Goal: Task Accomplishment & Management: Manage account settings

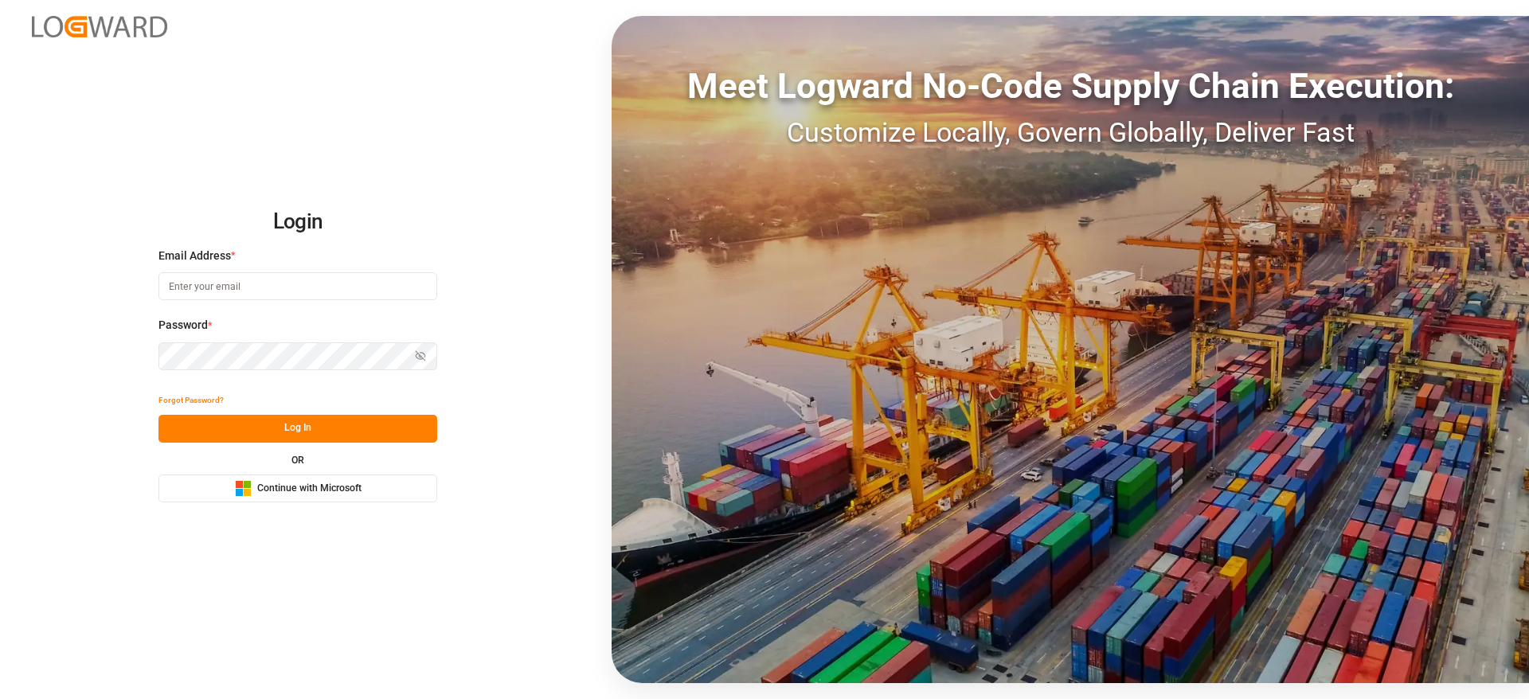
click at [317, 487] on span "Continue with Microsoft" at bounding box center [309, 489] width 104 height 14
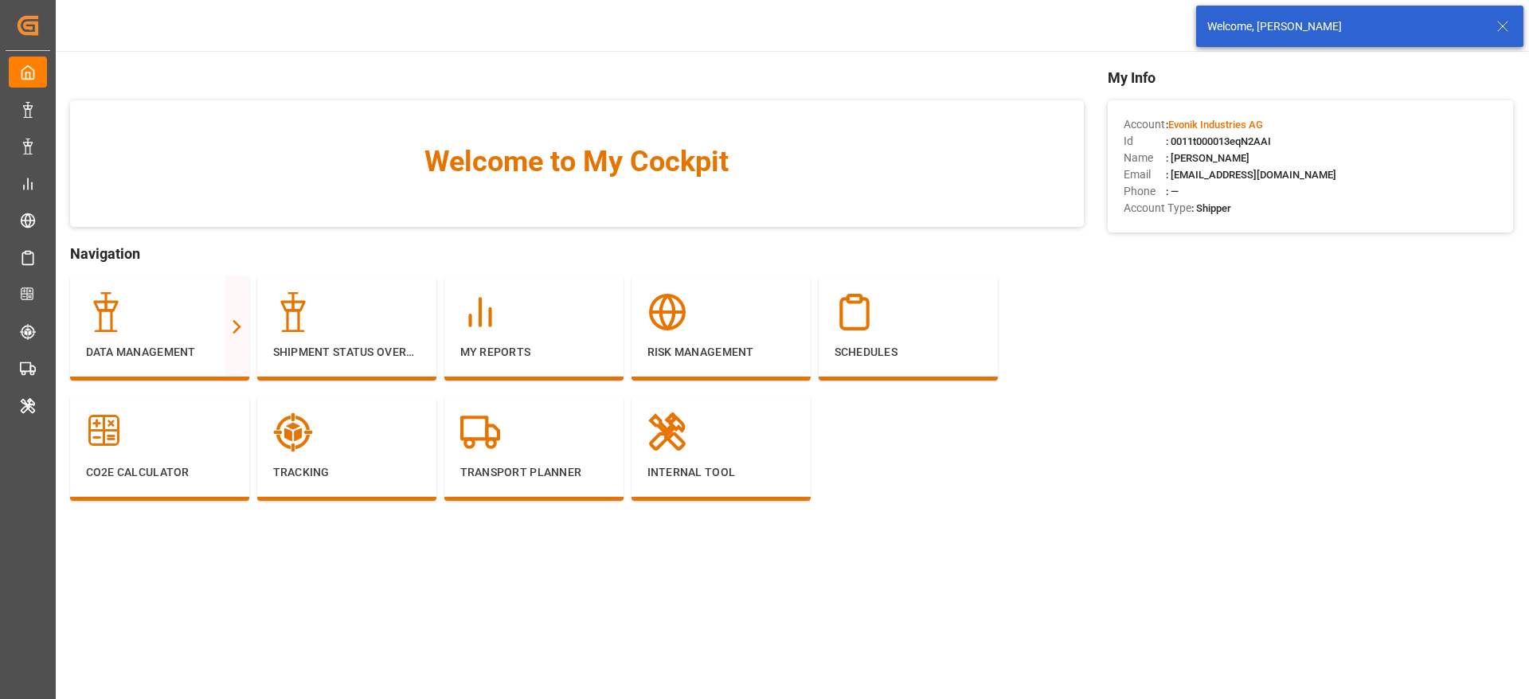
click at [1506, 27] on icon at bounding box center [1502, 26] width 19 height 19
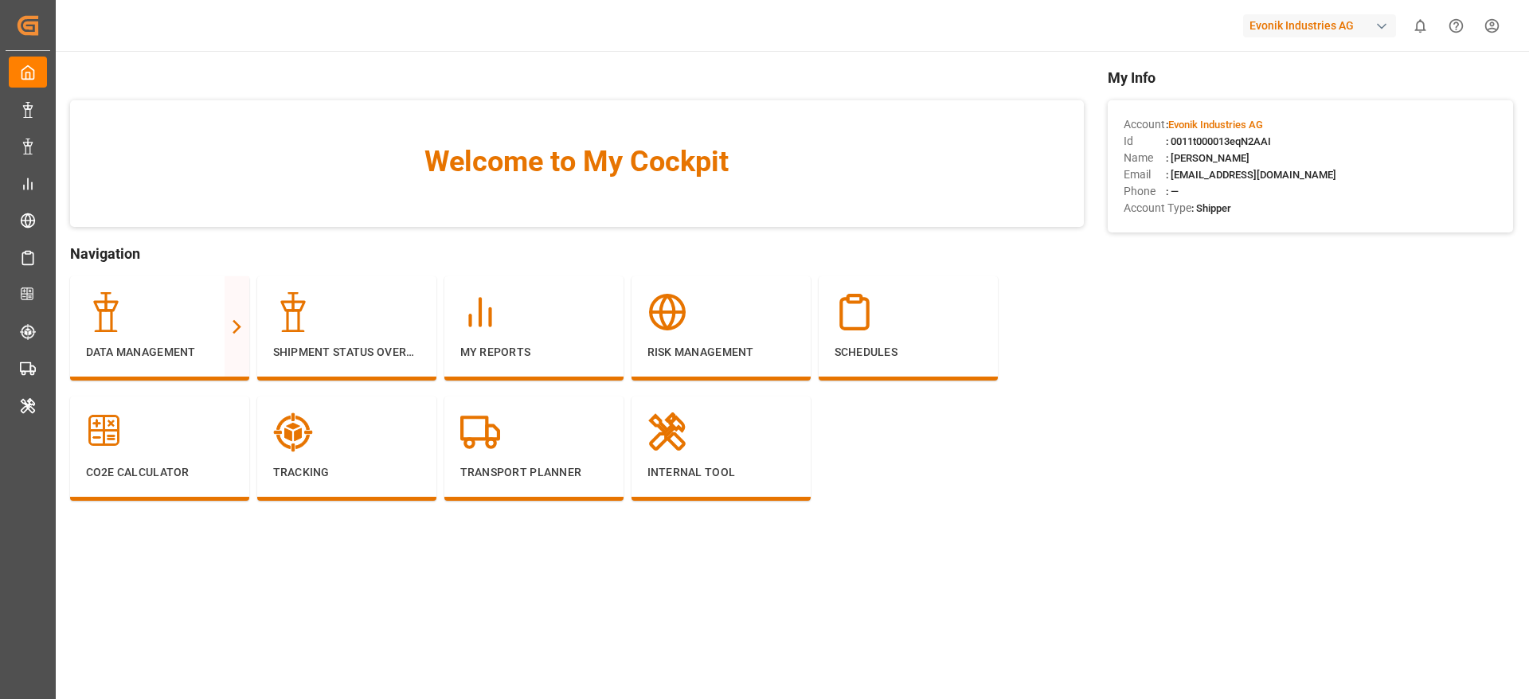
click at [1259, 140] on span ": 0011t000013eqN2AAI" at bounding box center [1218, 141] width 105 height 12
copy span "0011t000013eqN2AAI"
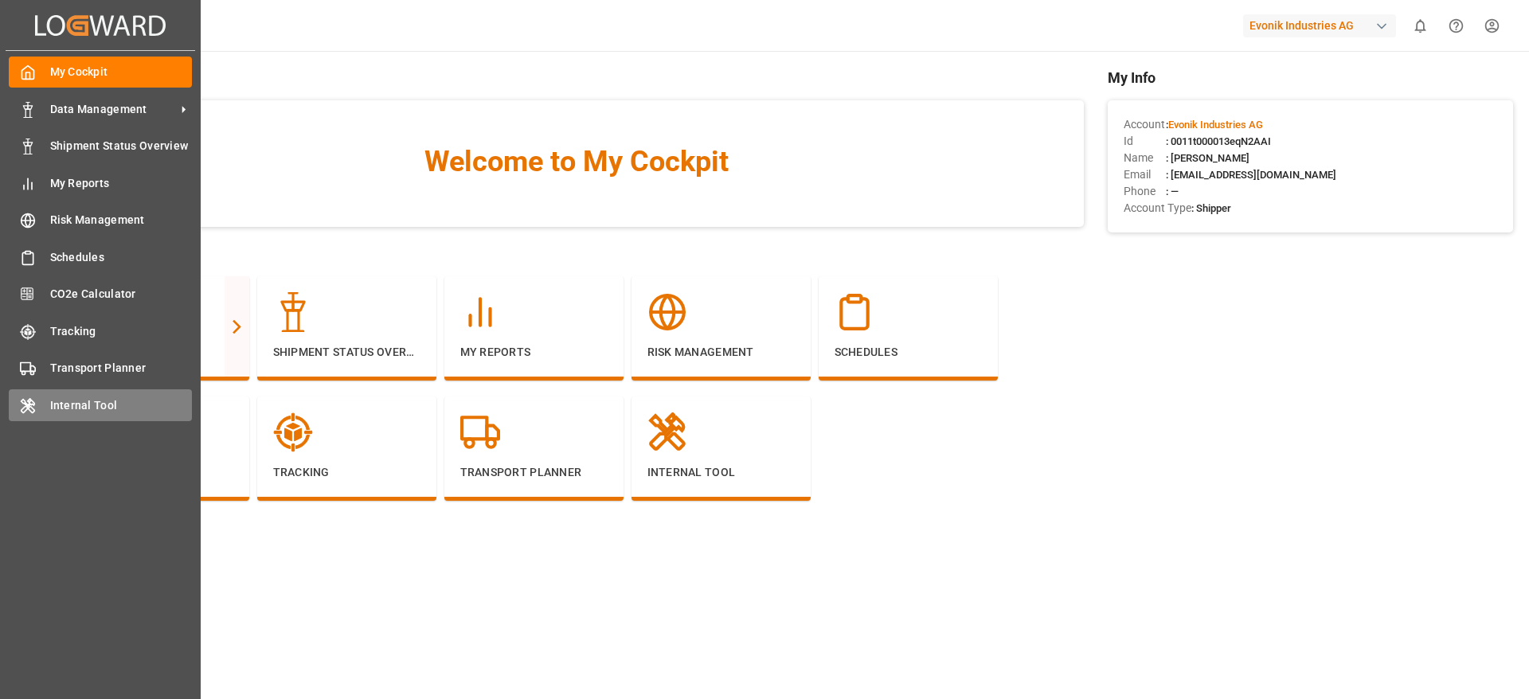
click at [98, 402] on span "Internal Tool" at bounding box center [121, 405] width 143 height 17
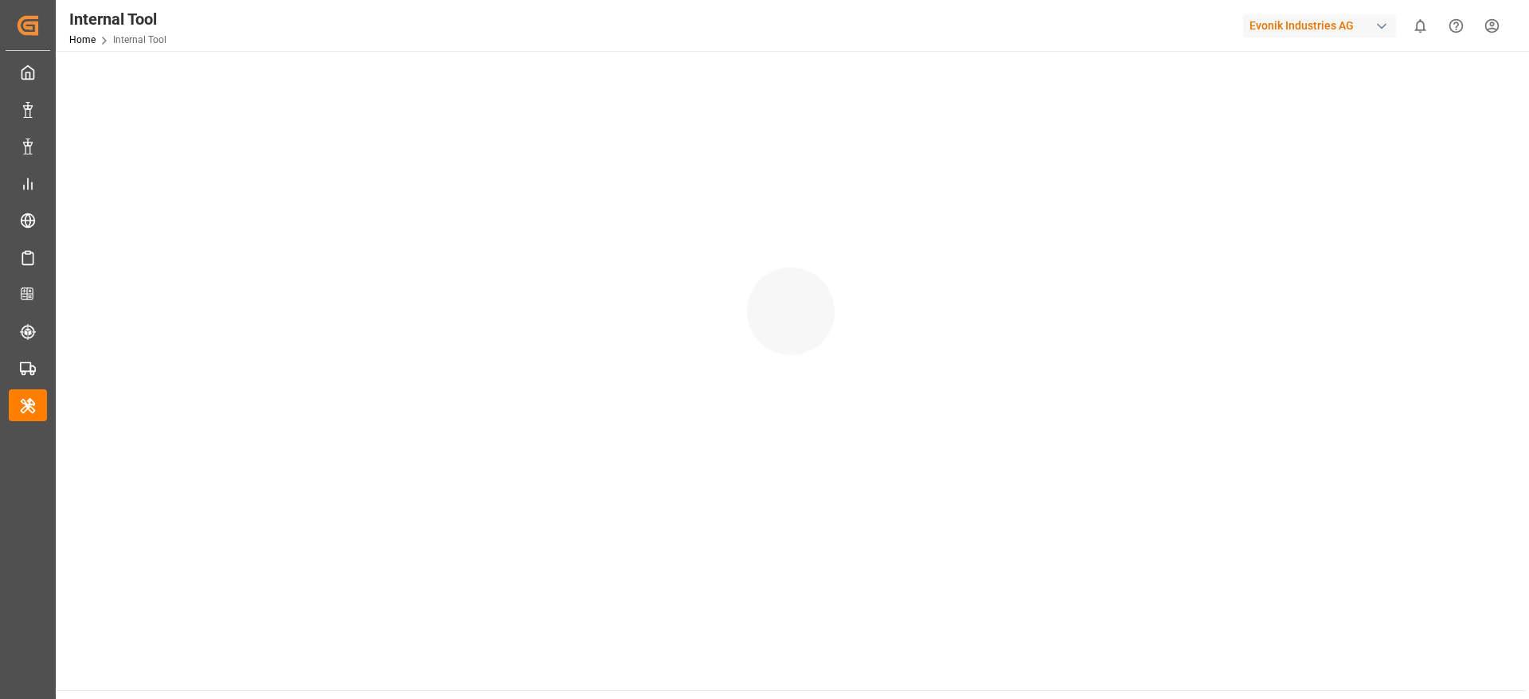
click at [98, 402] on div at bounding box center [791, 296] width 1470 height 490
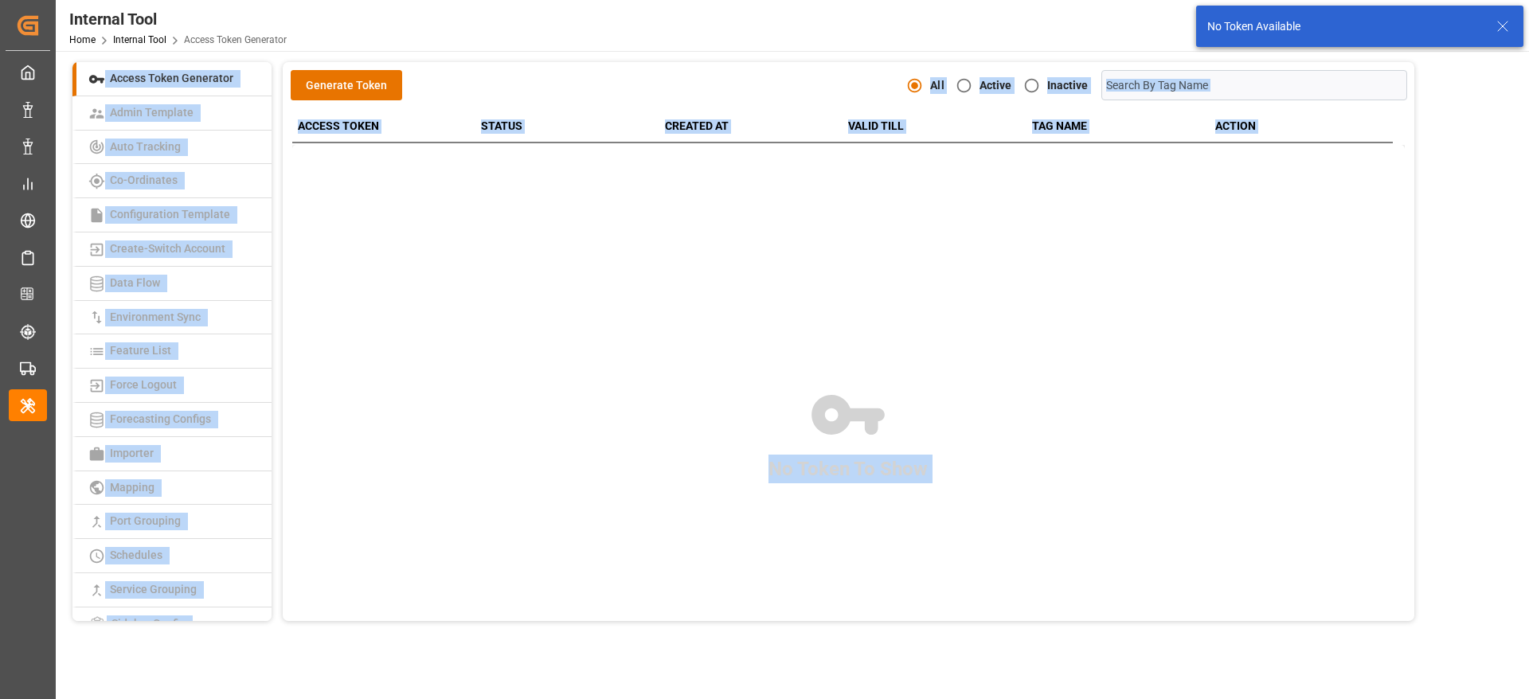
click at [373, 399] on div "No Token To Show" at bounding box center [848, 435] width 1113 height 581
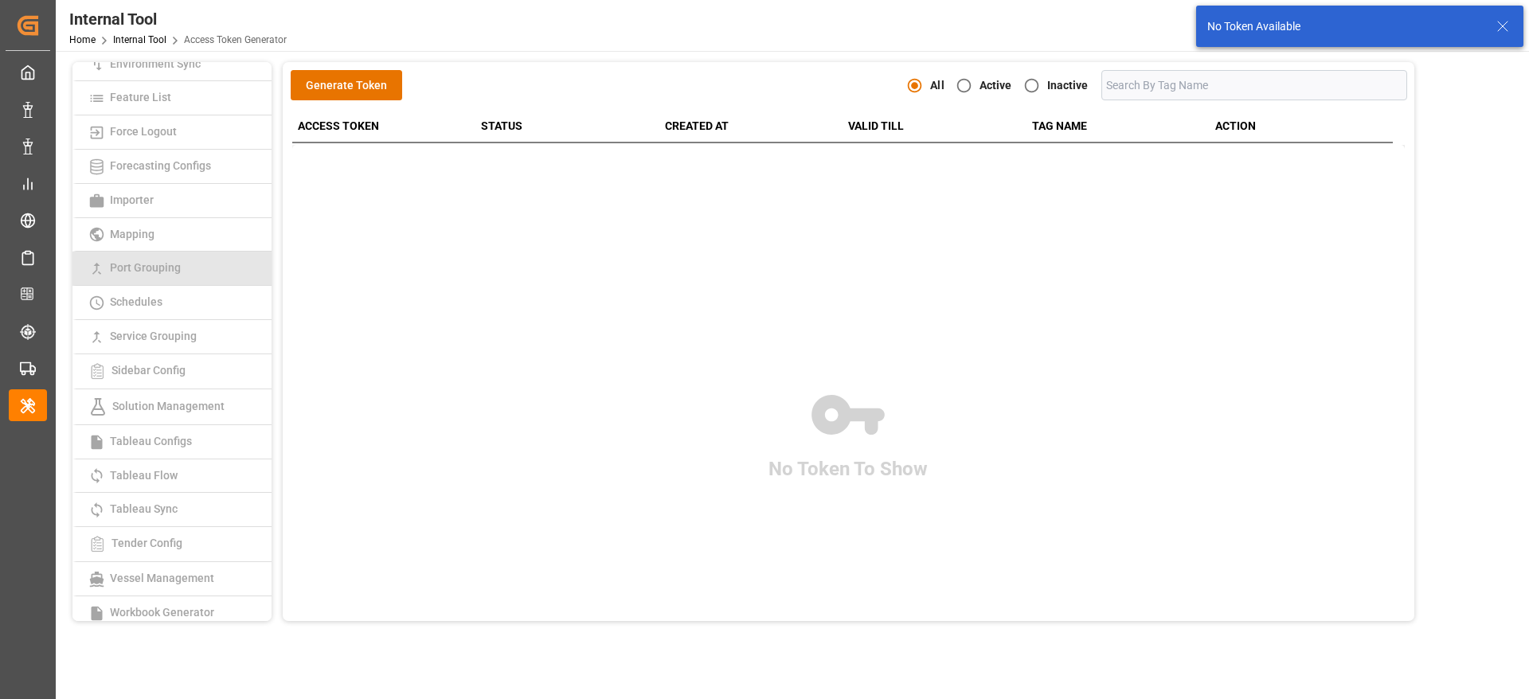
scroll to position [296, 0]
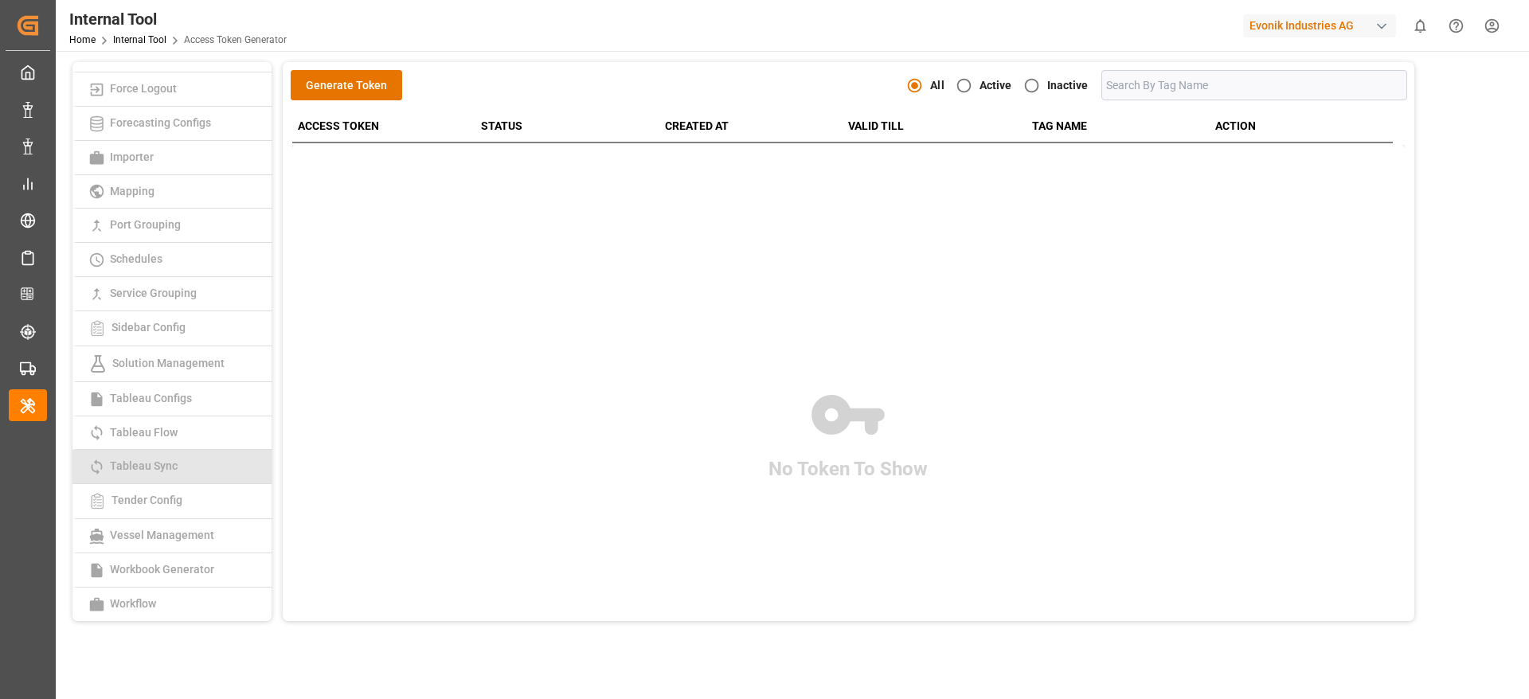
click at [153, 461] on span "Tableau Sync" at bounding box center [143, 466] width 77 height 13
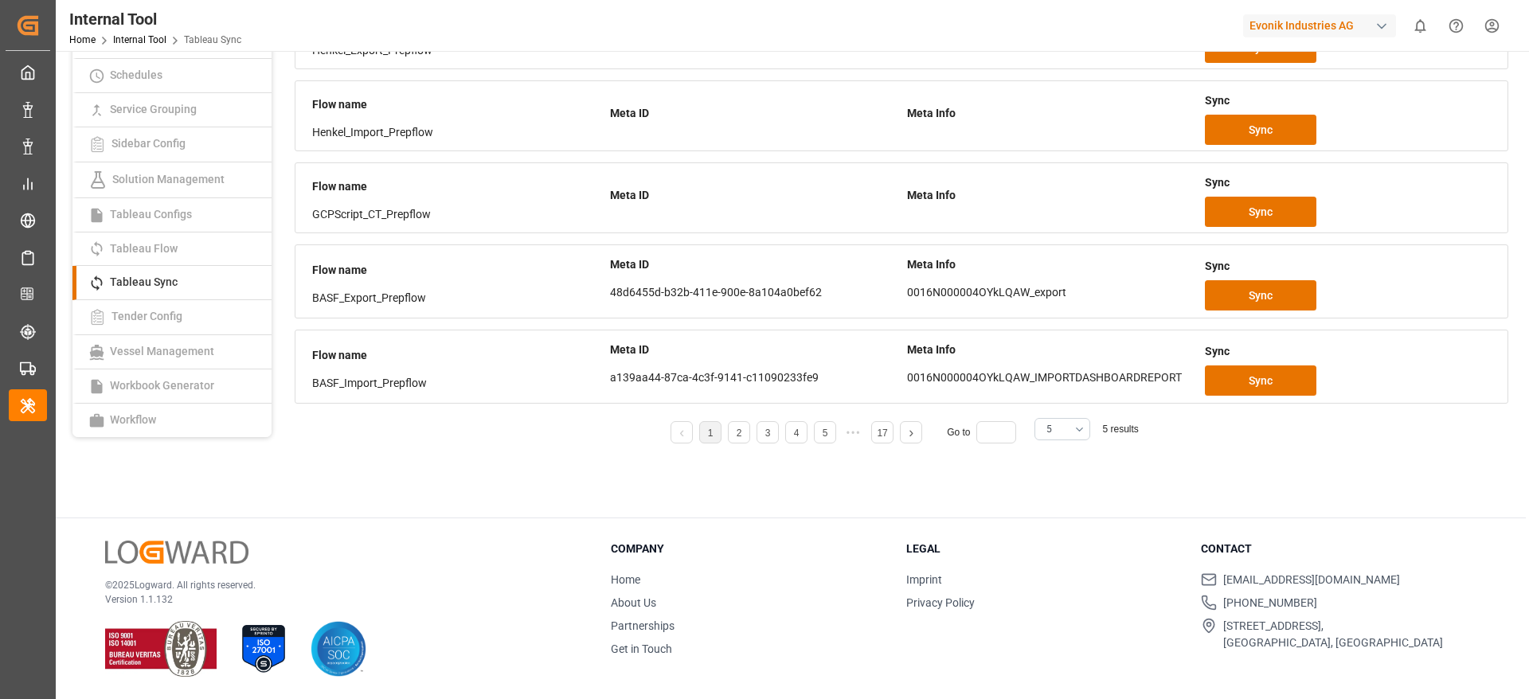
scroll to position [182, 0]
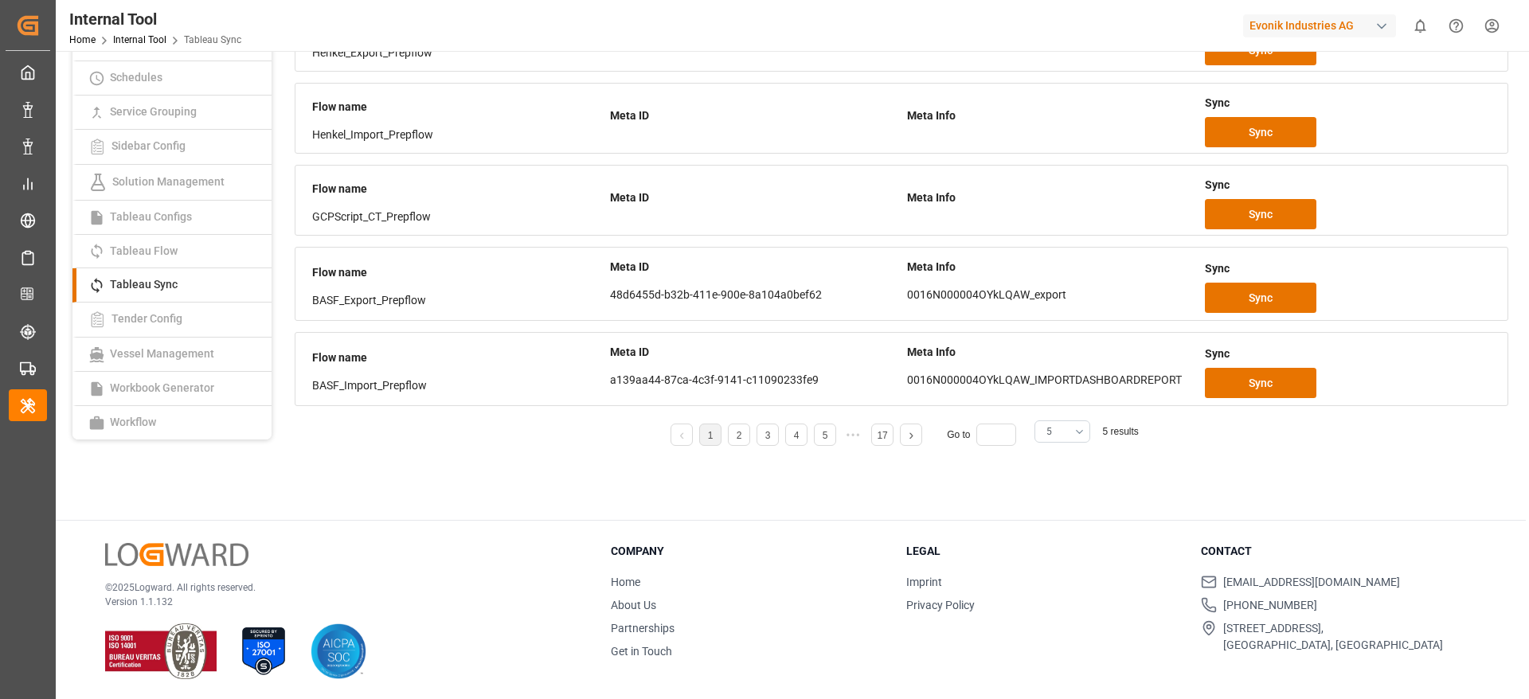
click at [1059, 435] on button "5" at bounding box center [1063, 432] width 56 height 22
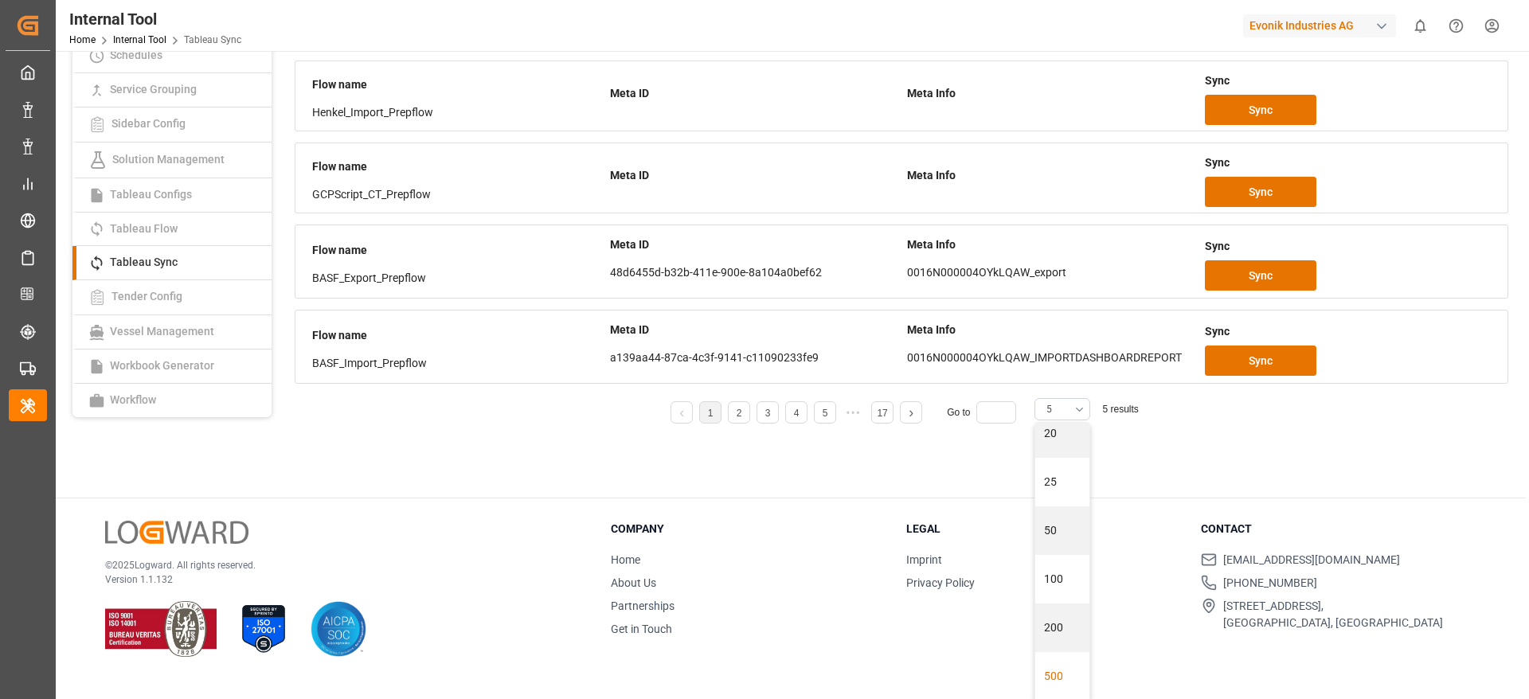
click at [1048, 691] on div "500" at bounding box center [1062, 676] width 54 height 49
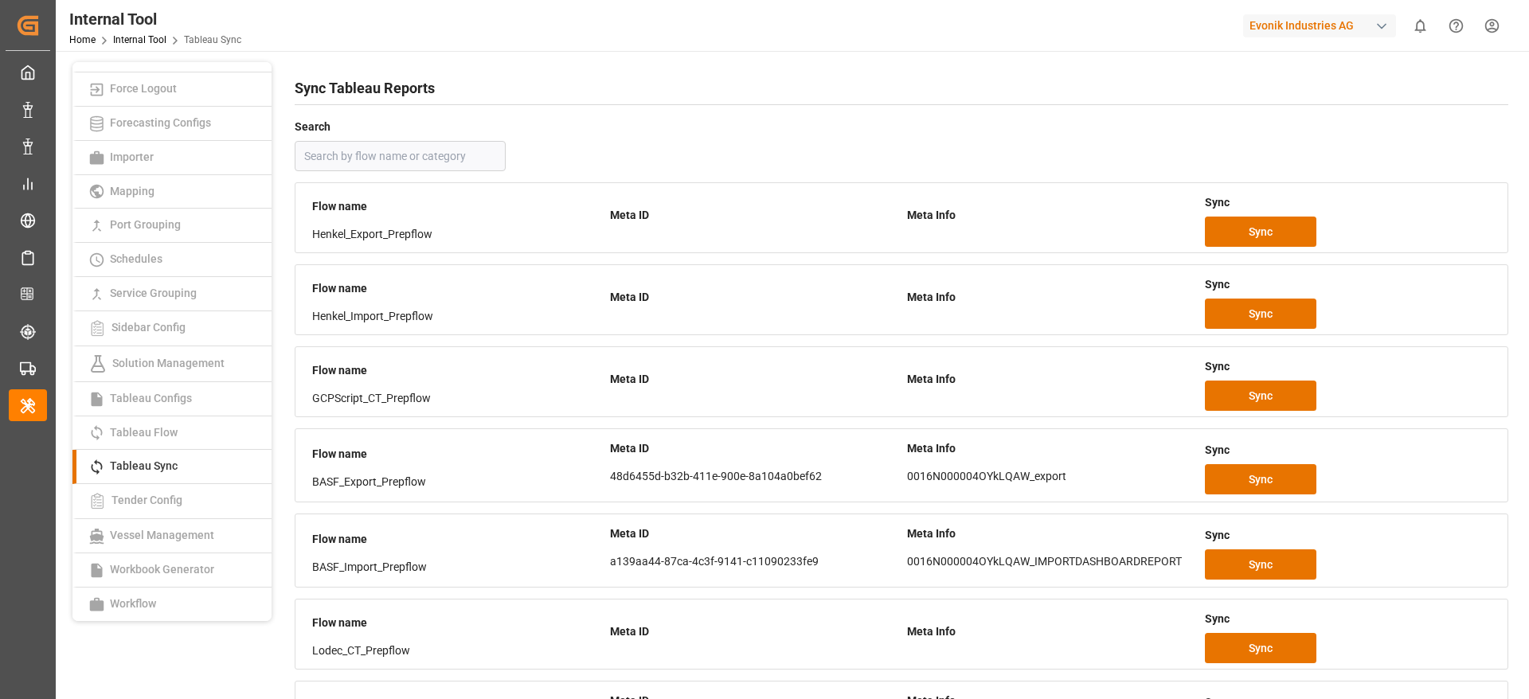
scroll to position [859, 0]
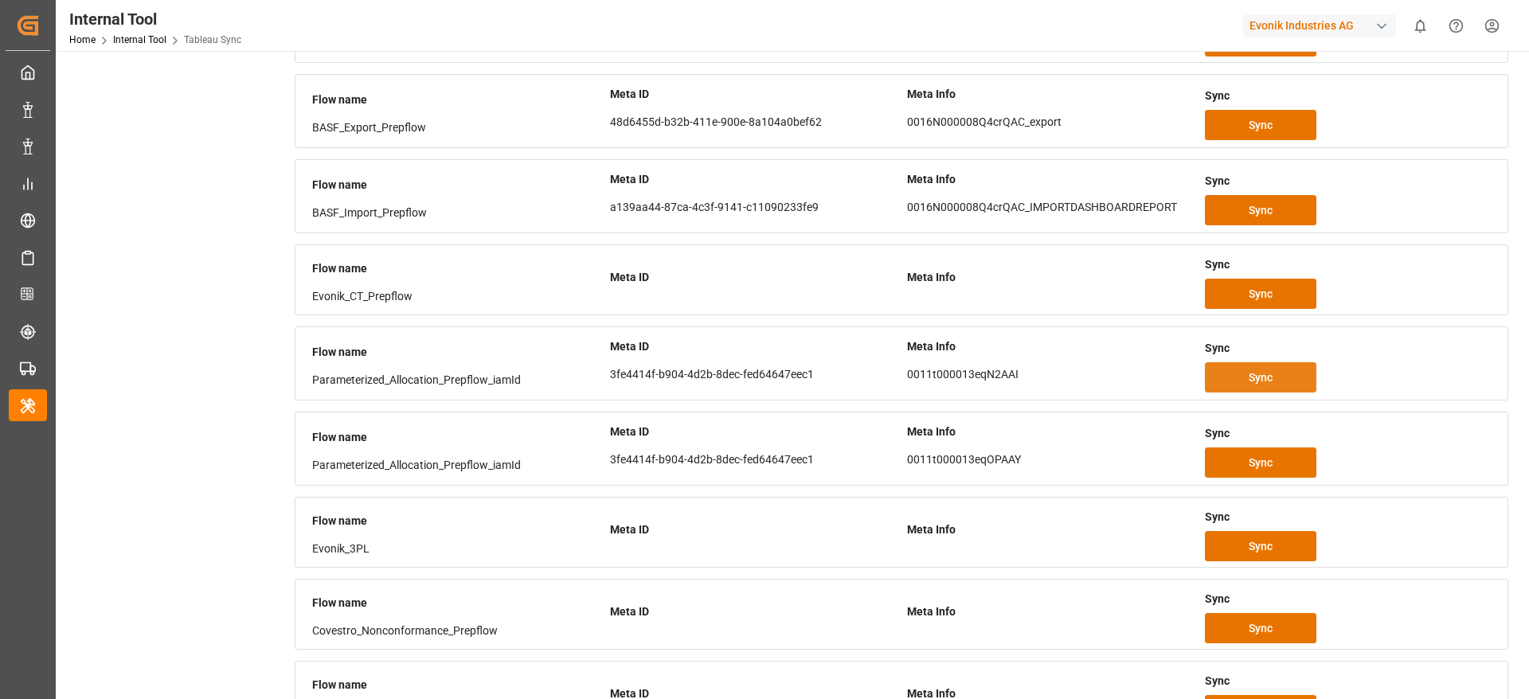
click at [1228, 374] on button "Sync" at bounding box center [1261, 377] width 112 height 30
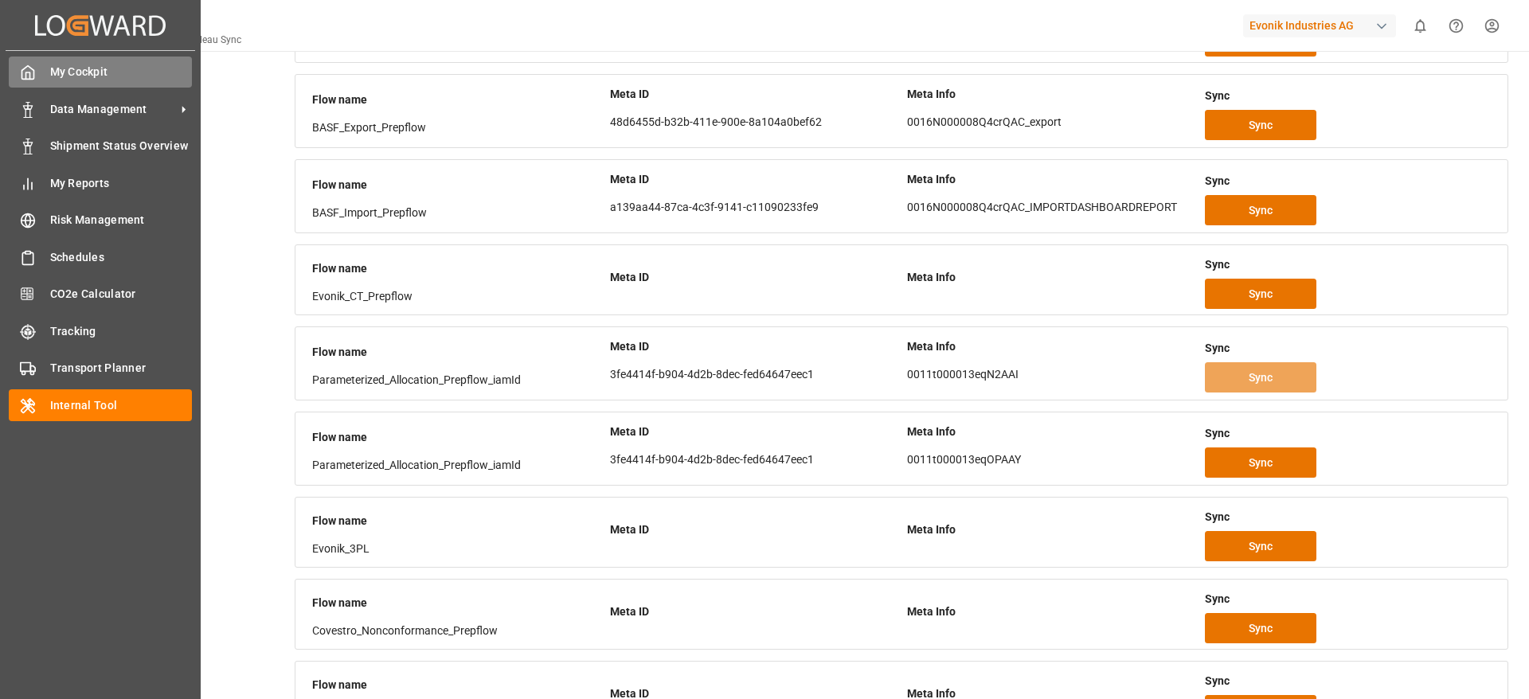
click at [88, 74] on span "My Cockpit" at bounding box center [121, 72] width 143 height 17
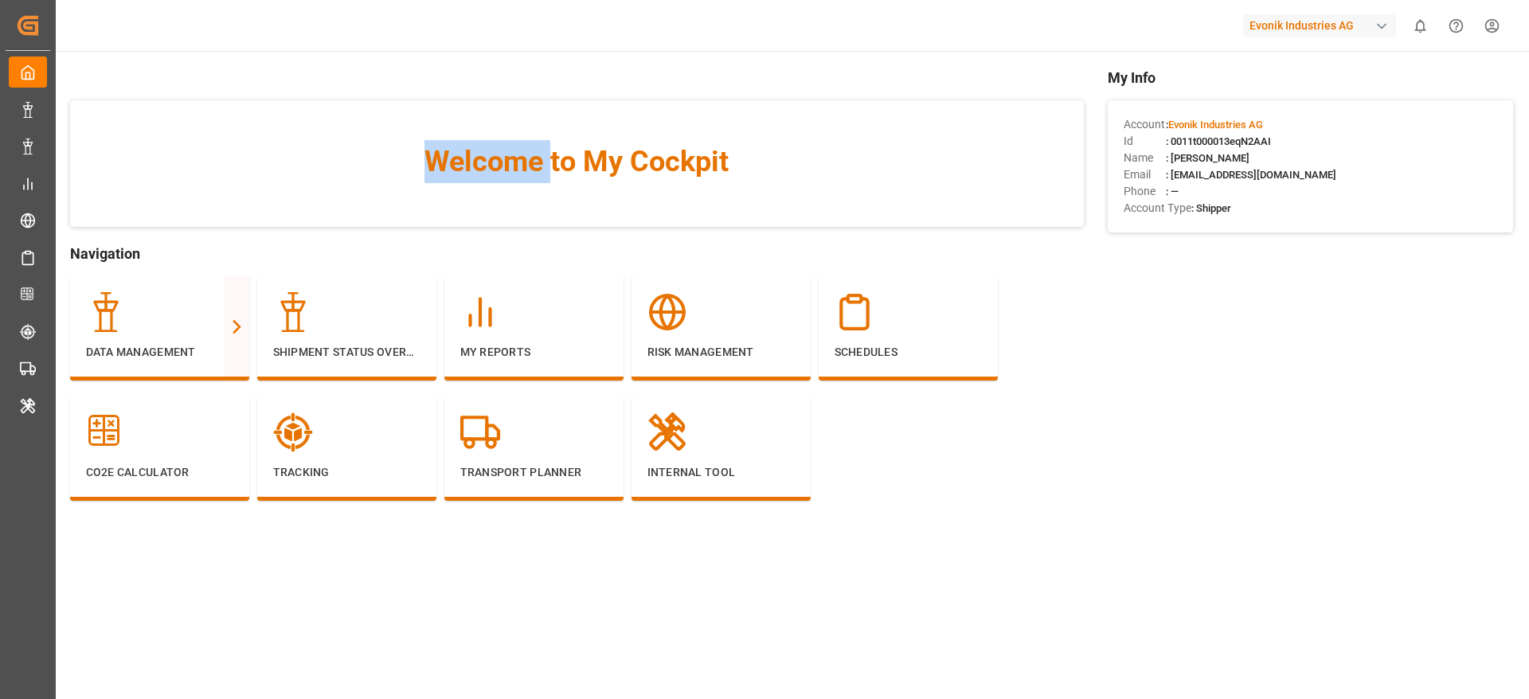
click at [88, 74] on div "Welcome to My Cockpit Navigation Data Management Full View Slim View Shipment S…" at bounding box center [577, 308] width 1014 height 482
click at [1262, 278] on div "My Info Account : Evonik Industries AG Id : 0011t000013eqN2AAI Name : varshini …" at bounding box center [1310, 308] width 405 height 482
click at [1364, 27] on div "Evonik Industries AG" at bounding box center [1319, 25] width 153 height 23
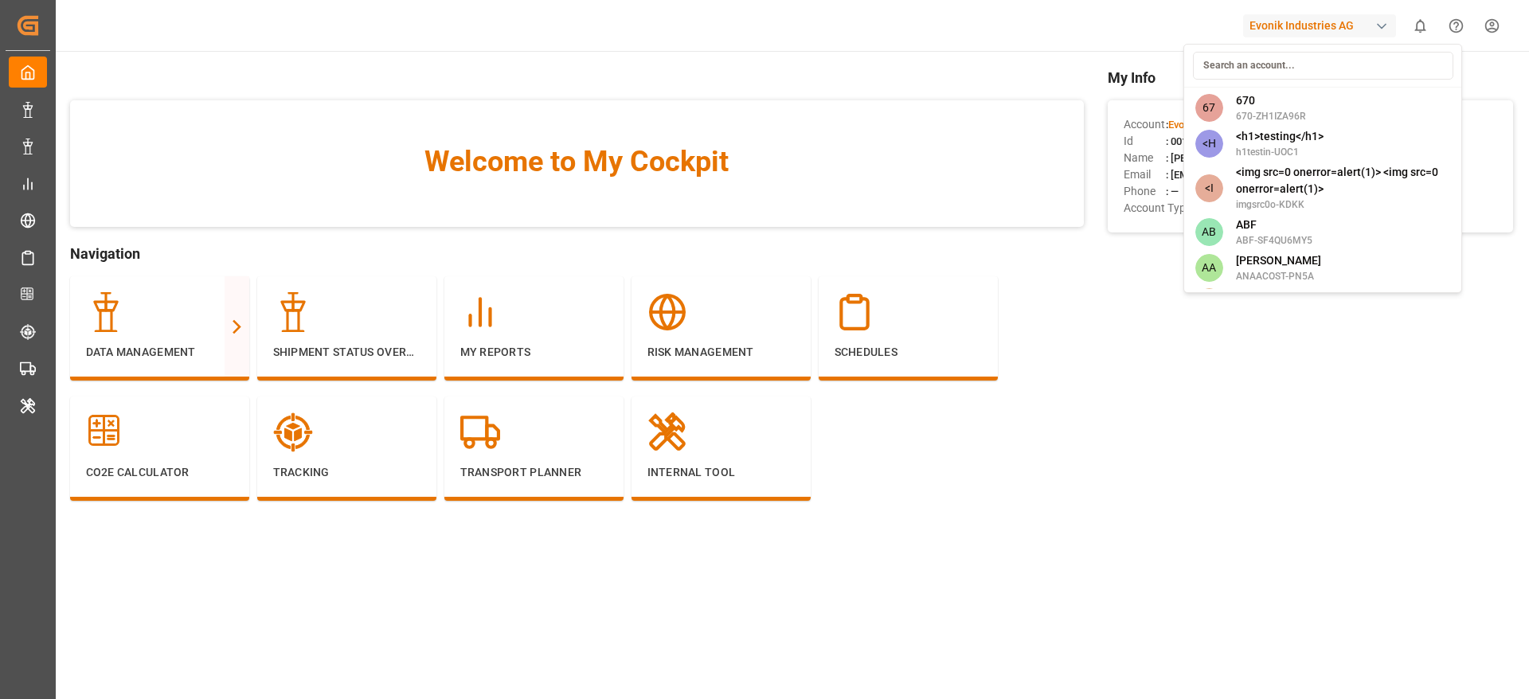
click at [1254, 80] on div at bounding box center [1324, 66] width 272 height 37
click at [1240, 76] on input at bounding box center [1323, 66] width 260 height 28
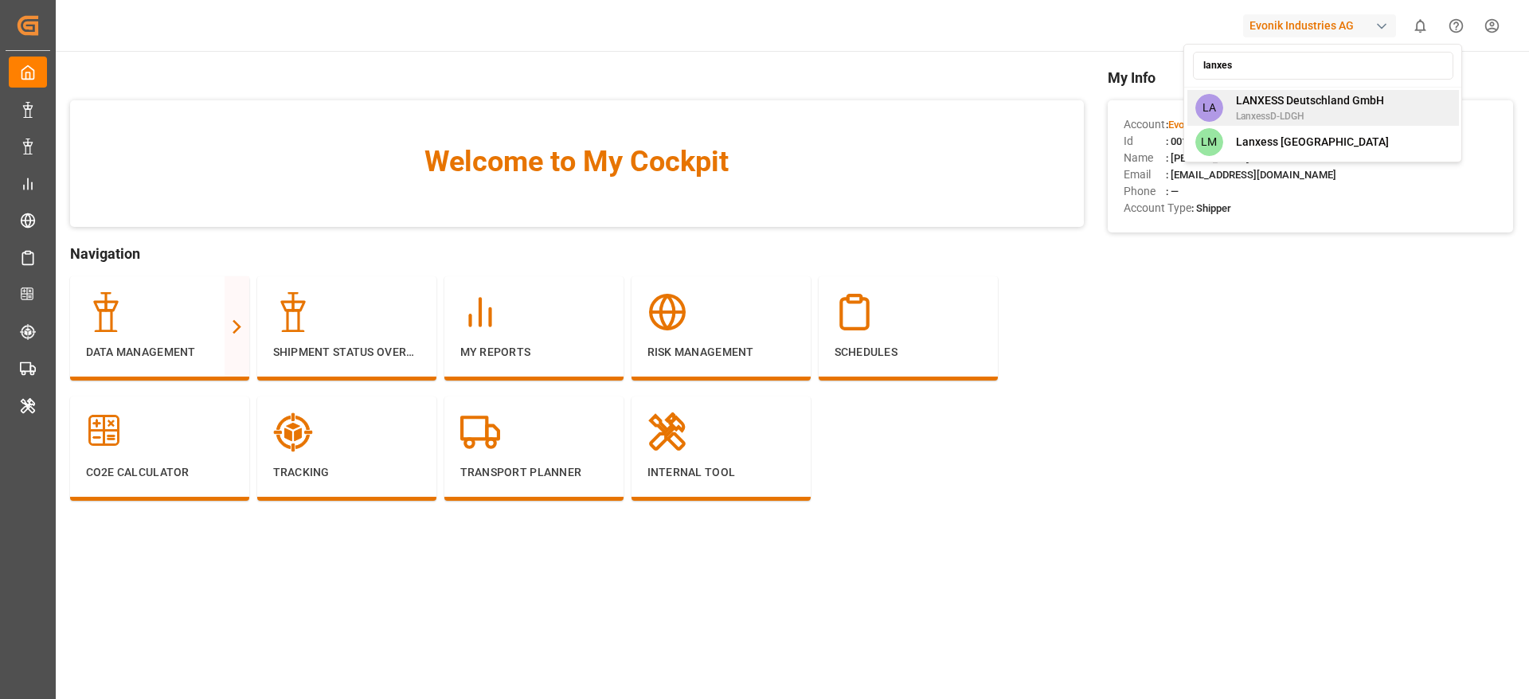
type input "lanxes"
click at [1274, 102] on span "LANXESS Deutschland GmbH" at bounding box center [1310, 100] width 148 height 17
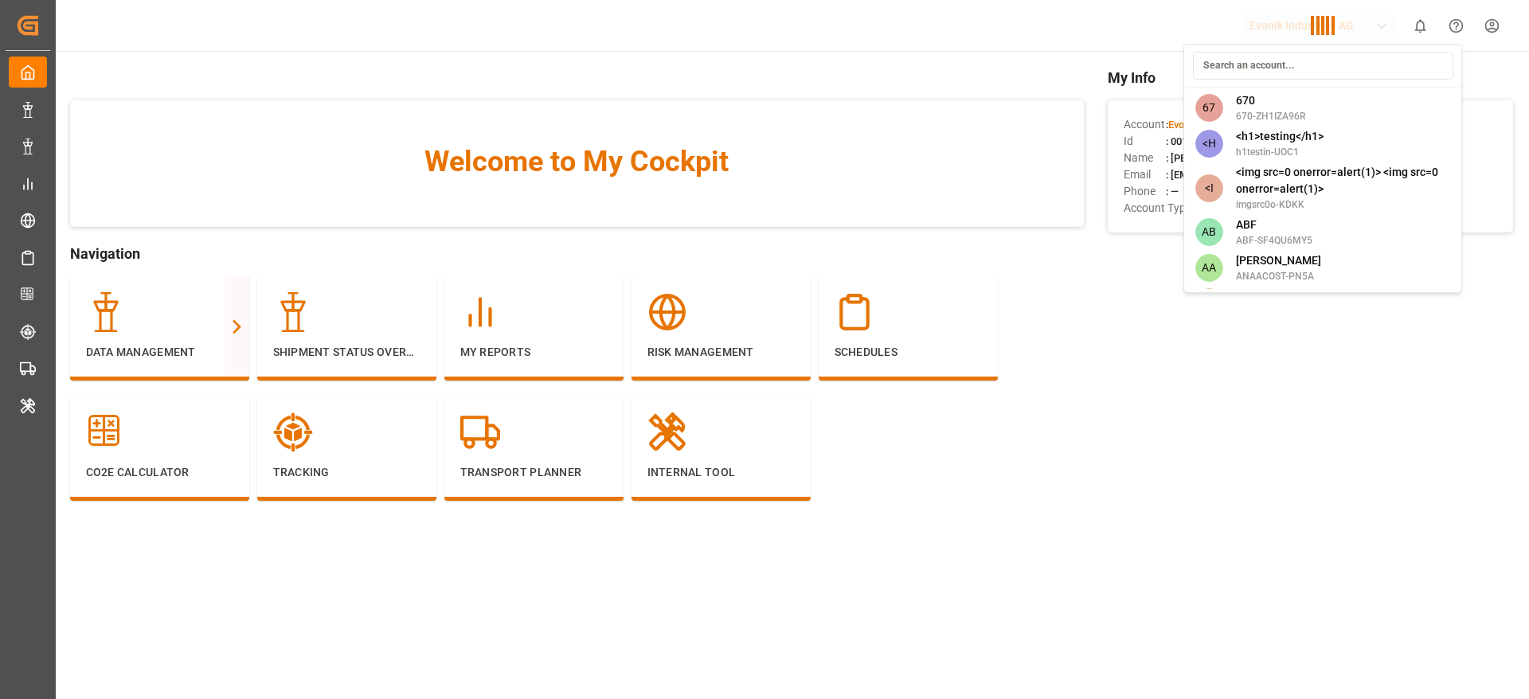
click at [1274, 102] on div "67 670 670-ZH1IZA96R <H <h1>testing</h1> h1testin-UOC1 <I <img src=0 onerror=al…" at bounding box center [1323, 168] width 279 height 249
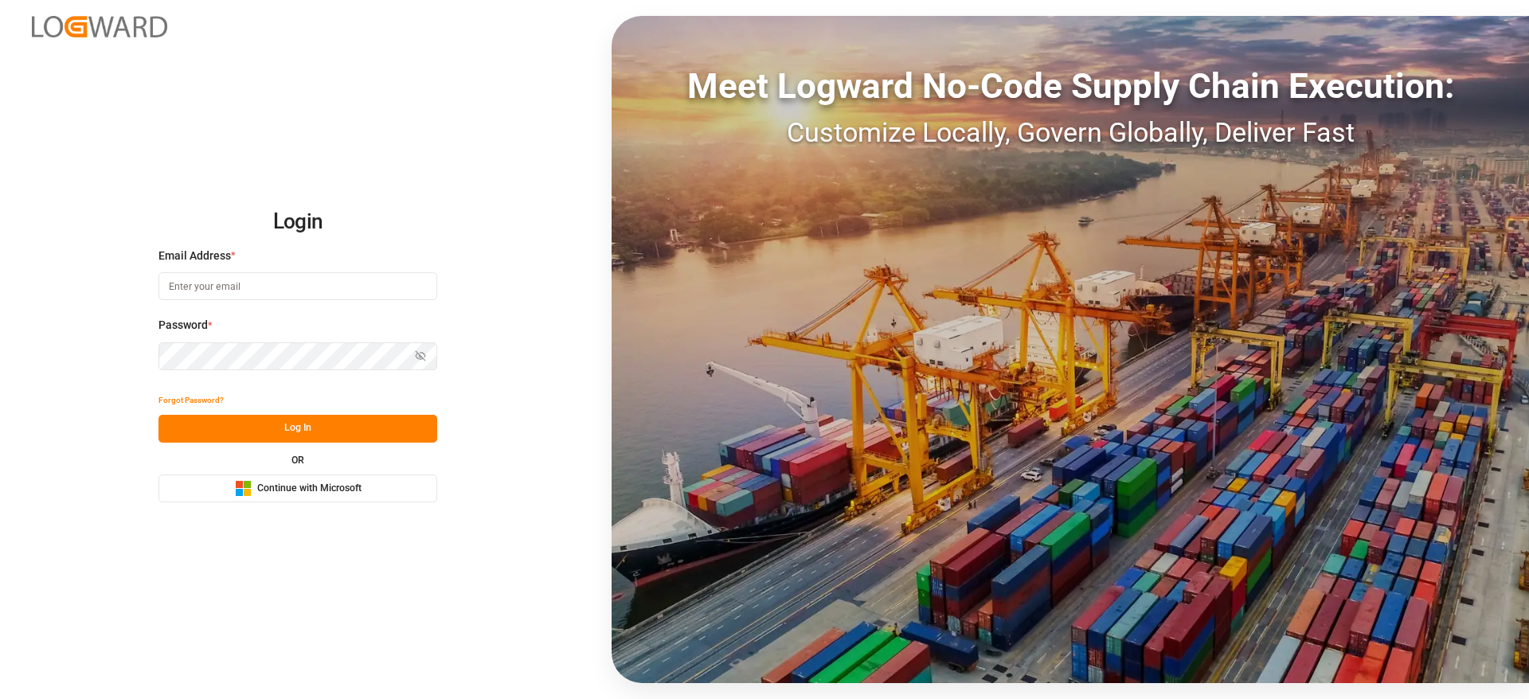
click at [370, 491] on button "Microsoft Logo Continue with Microsoft" at bounding box center [298, 489] width 279 height 28
click at [380, 490] on button "Microsoft Logo Continue with Microsoft" at bounding box center [298, 489] width 279 height 28
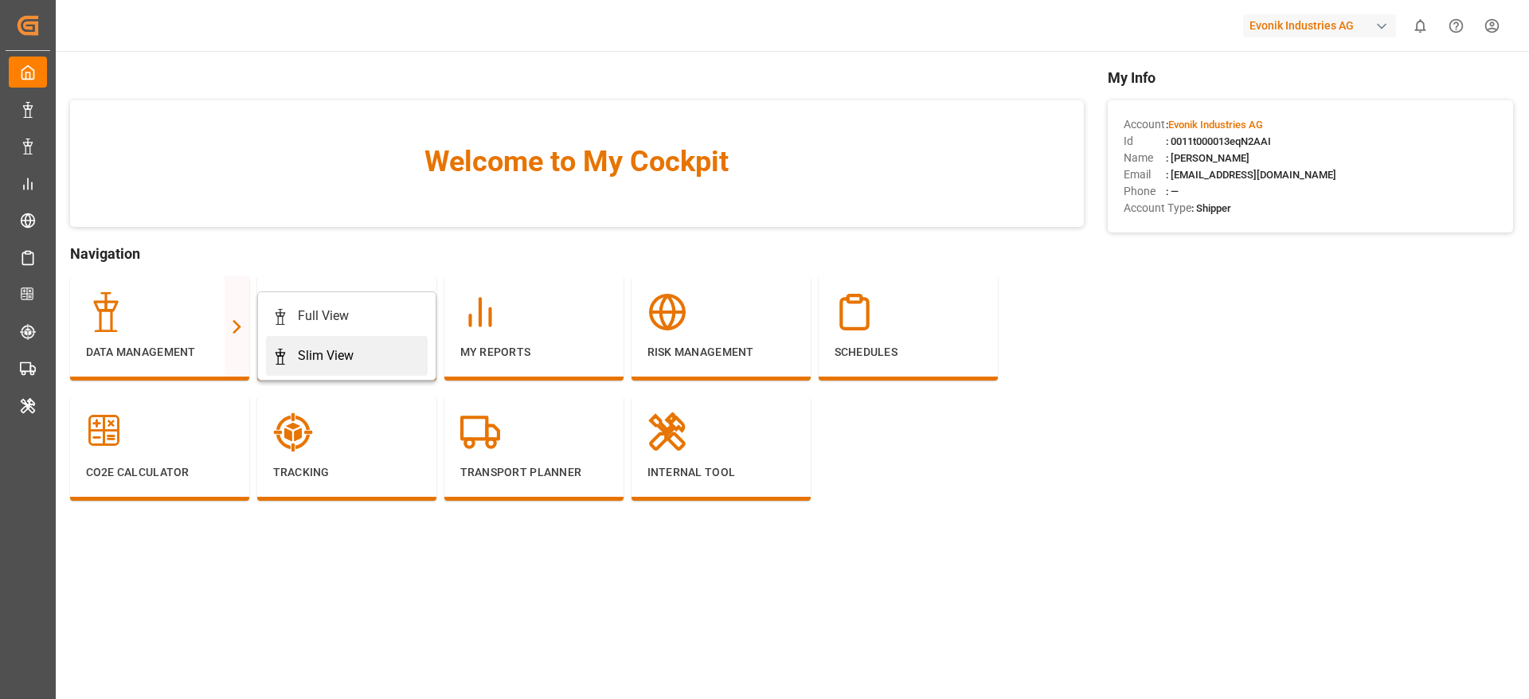
click at [353, 361] on div "Slim View" at bounding box center [326, 355] width 56 height 19
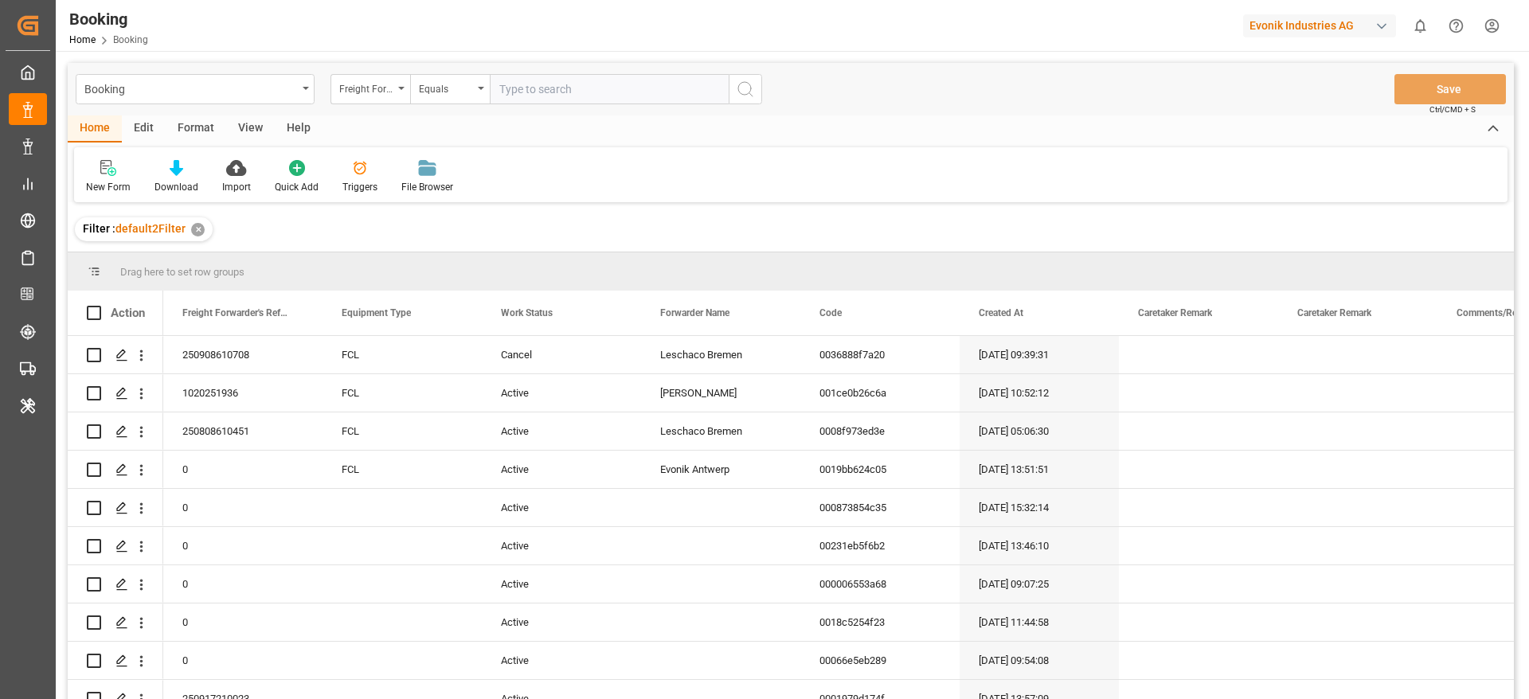
click at [196, 130] on div "Format" at bounding box center [196, 128] width 61 height 27
click at [101, 178] on div "Filter Rows" at bounding box center [109, 176] width 71 height 35
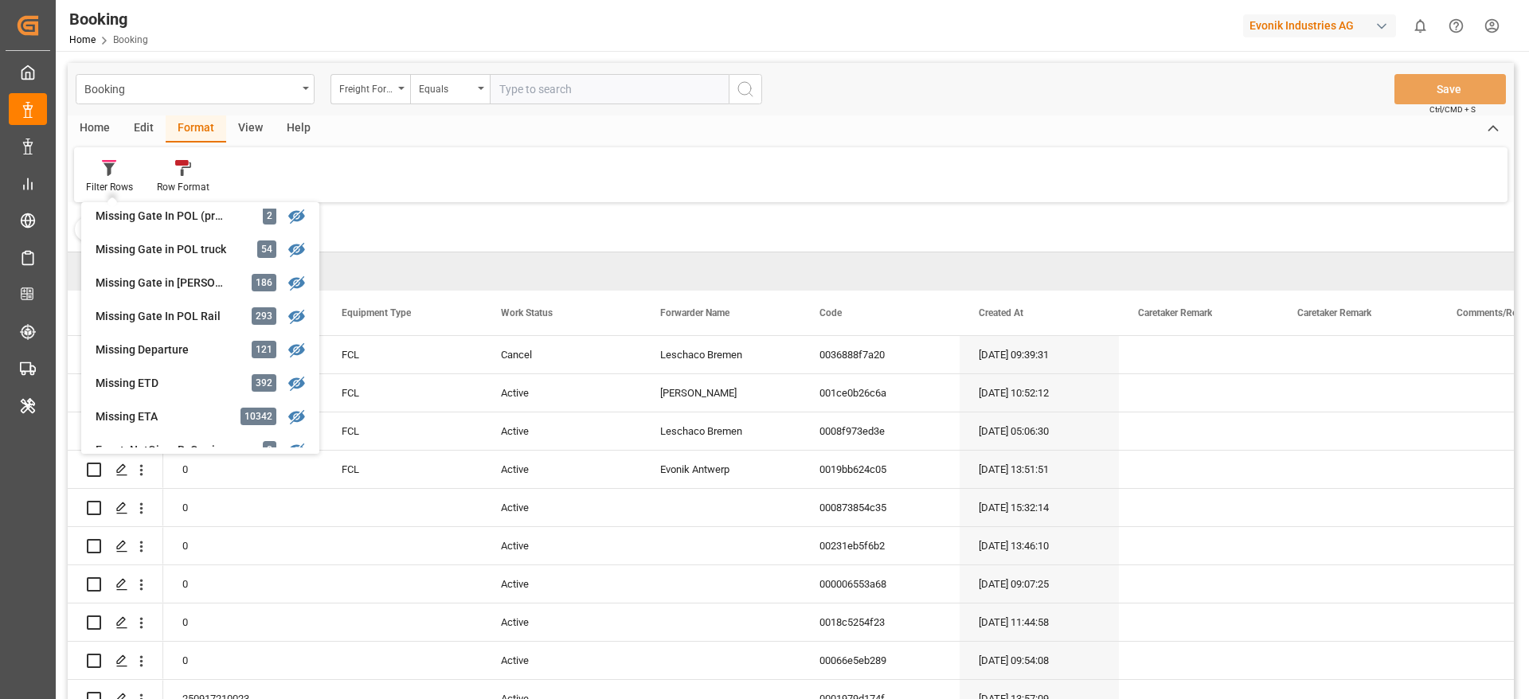
scroll to position [243, 0]
click at [169, 368] on div "Booking Freight Forwarder's Reference No. Equals Save Ctrl/CMD + S Home Edit Fo…" at bounding box center [791, 402] width 1446 height 679
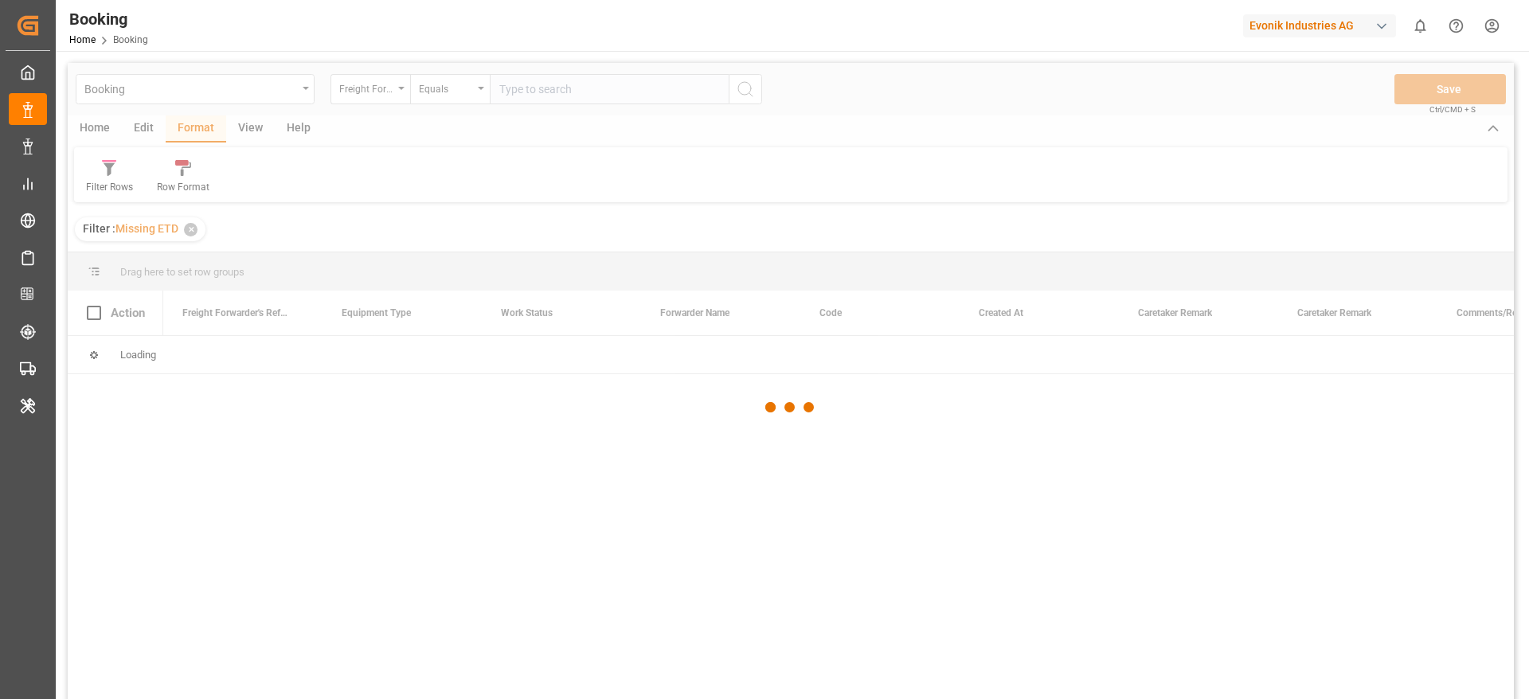
click at [169, 368] on div at bounding box center [791, 408] width 1446 height 690
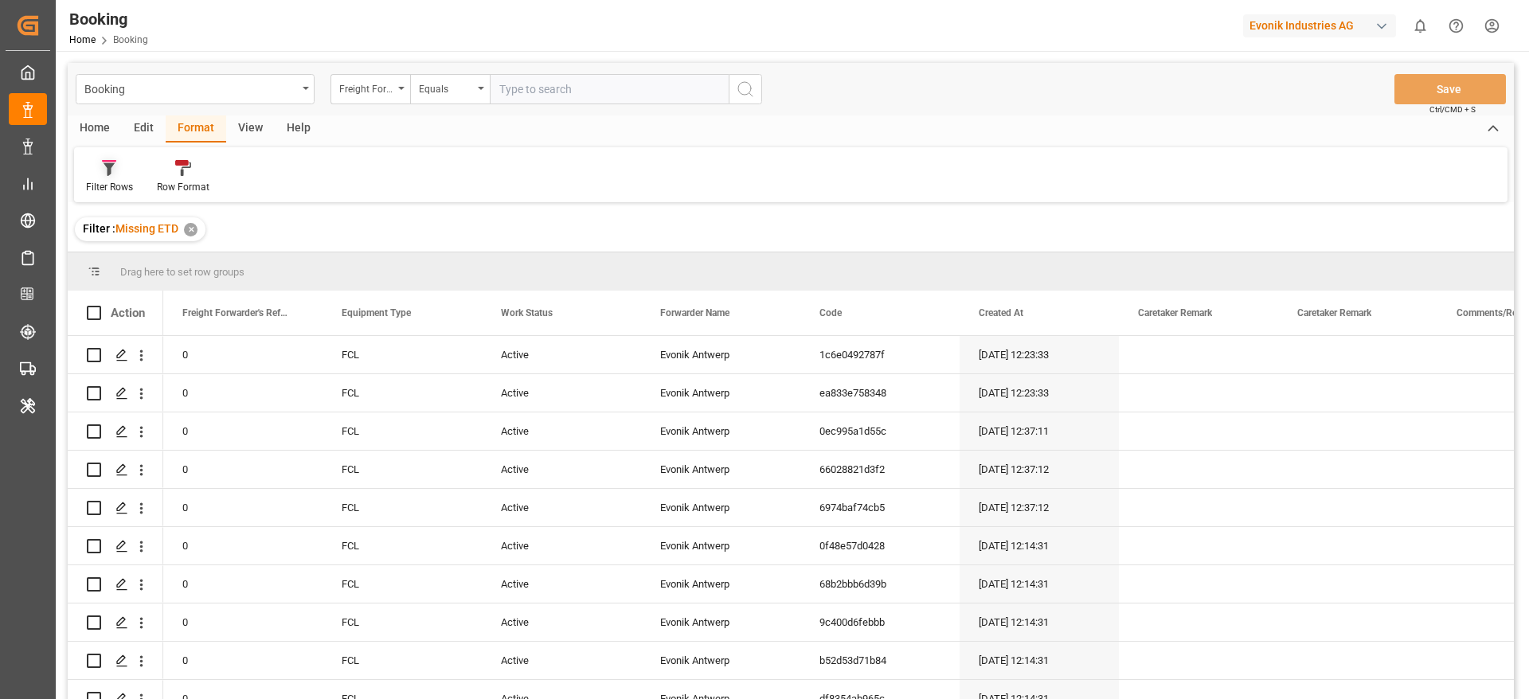
click at [121, 165] on div at bounding box center [109, 167] width 47 height 17
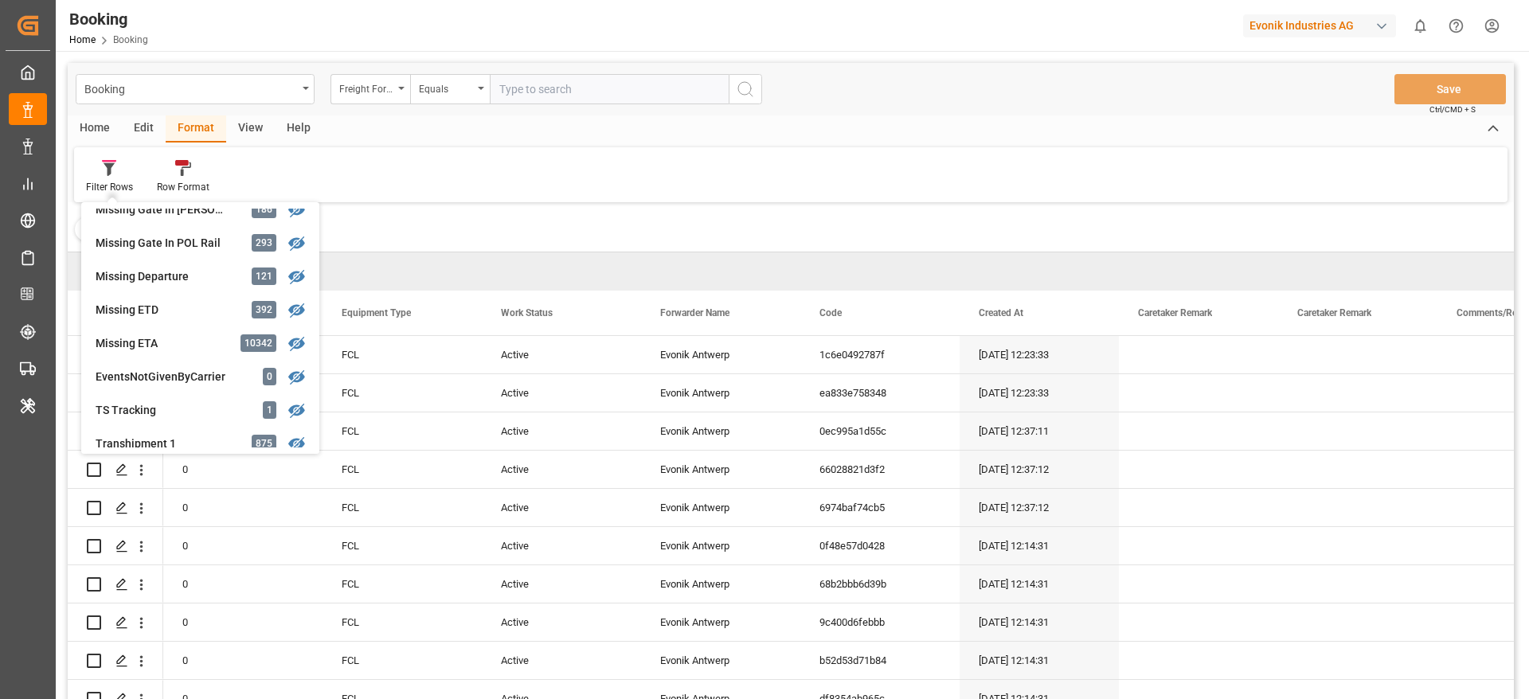
scroll to position [330, 0]
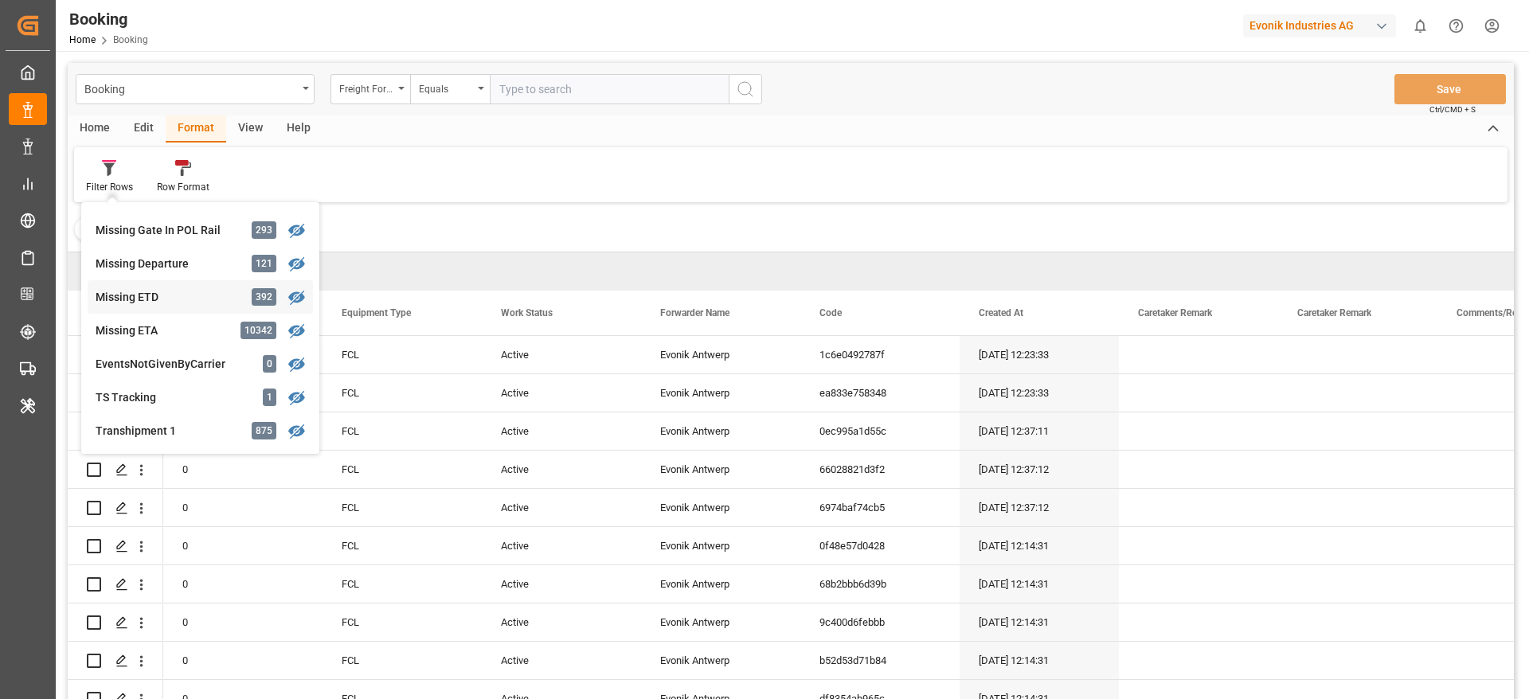
click at [167, 303] on div "Missing ETD" at bounding box center [165, 297] width 139 height 17
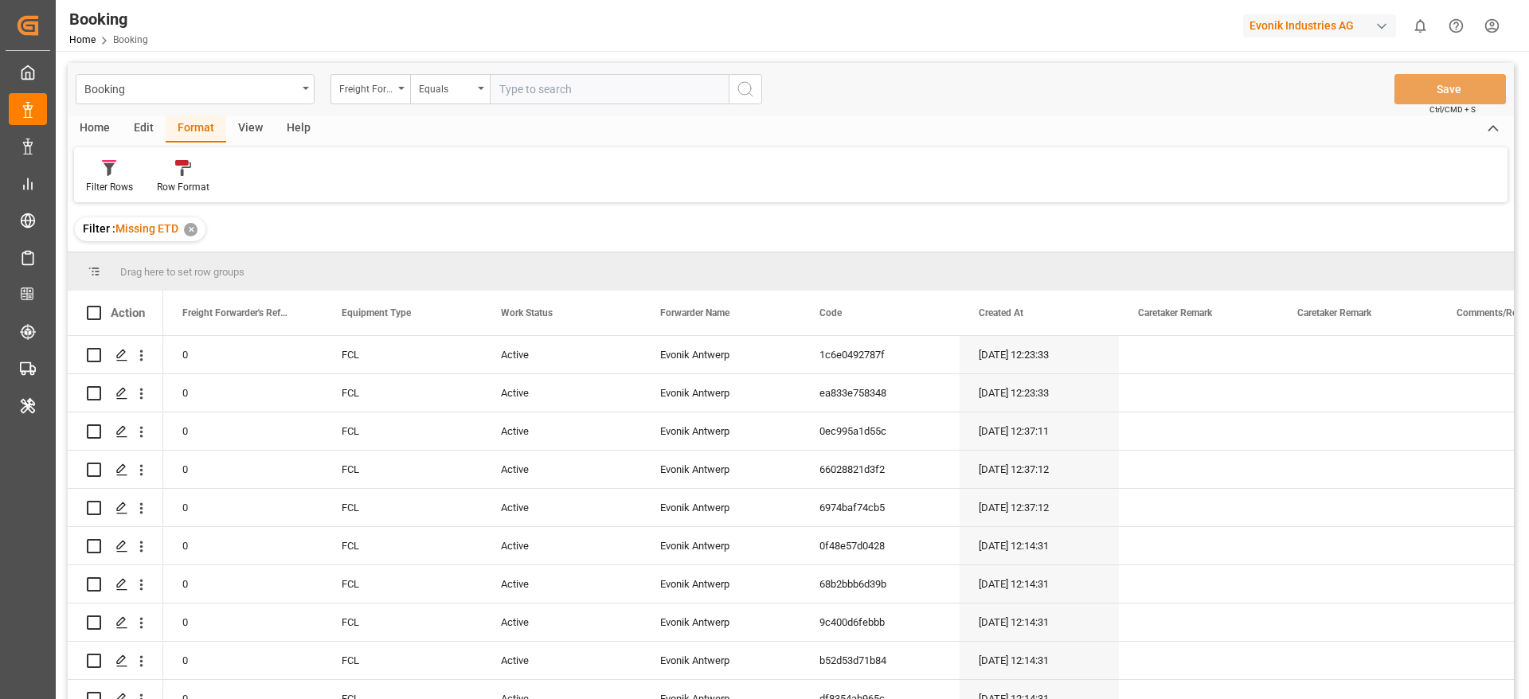
click at [249, 126] on div "View" at bounding box center [250, 128] width 49 height 27
click at [99, 178] on div "Default" at bounding box center [101, 176] width 55 height 35
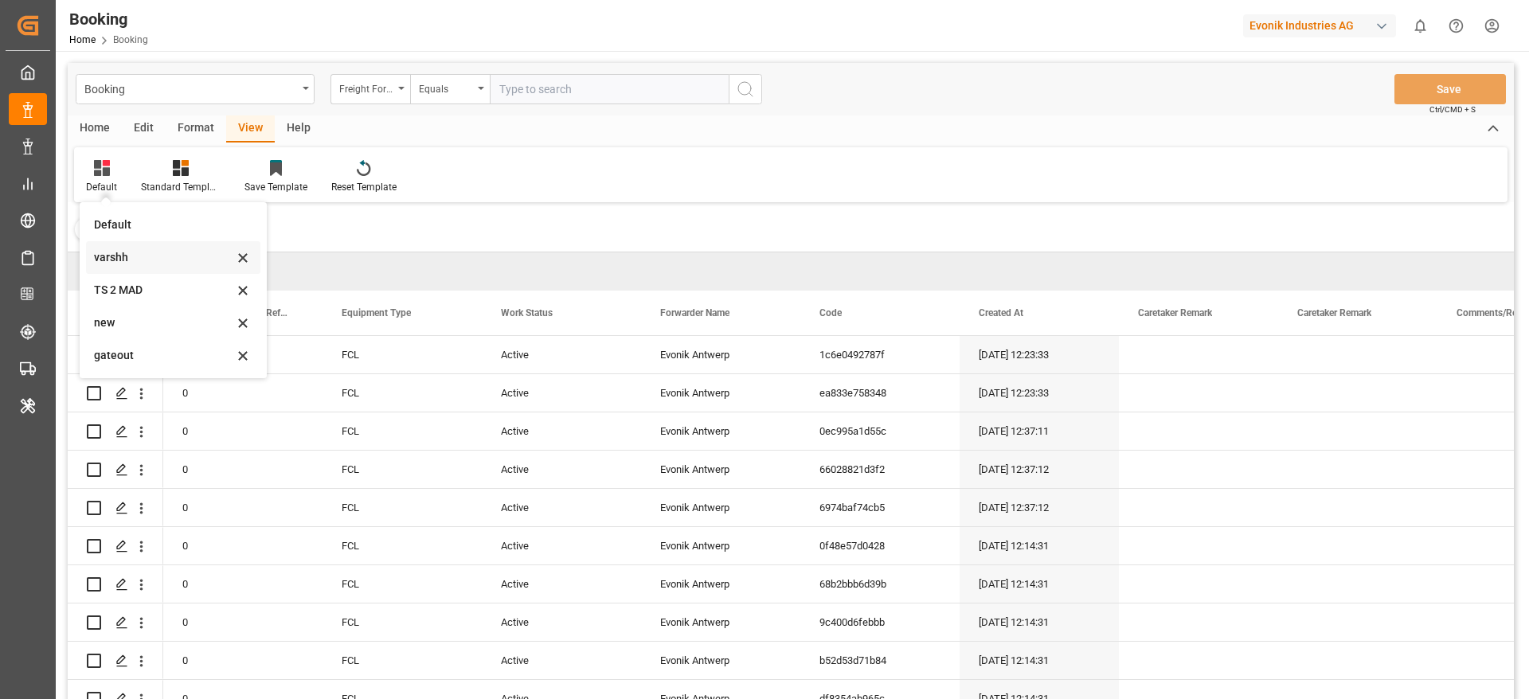
click at [134, 260] on div "varshh" at bounding box center [163, 257] width 139 height 17
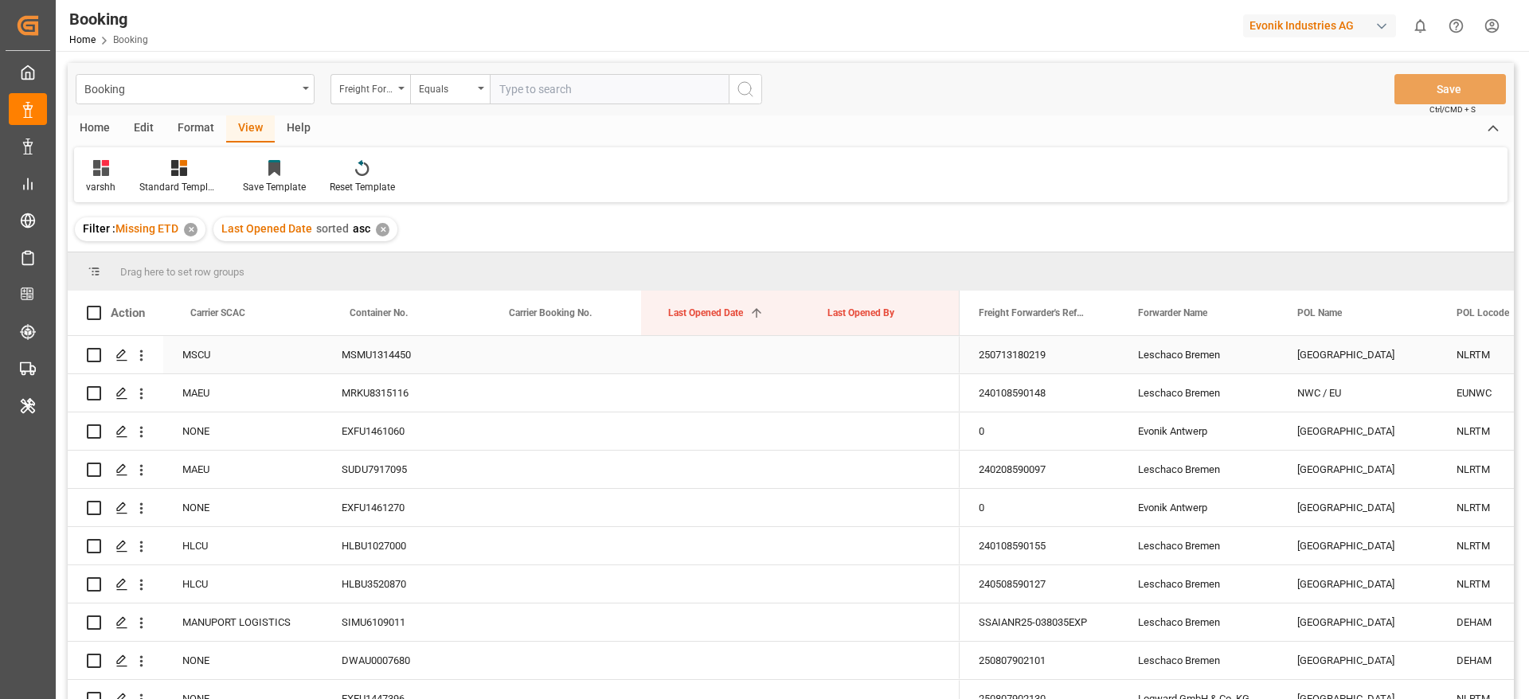
click at [430, 355] on div "MSMU1314450" at bounding box center [402, 354] width 159 height 37
drag, startPoint x: 1162, startPoint y: 323, endPoint x: 1162, endPoint y: 288, distance: 35.0
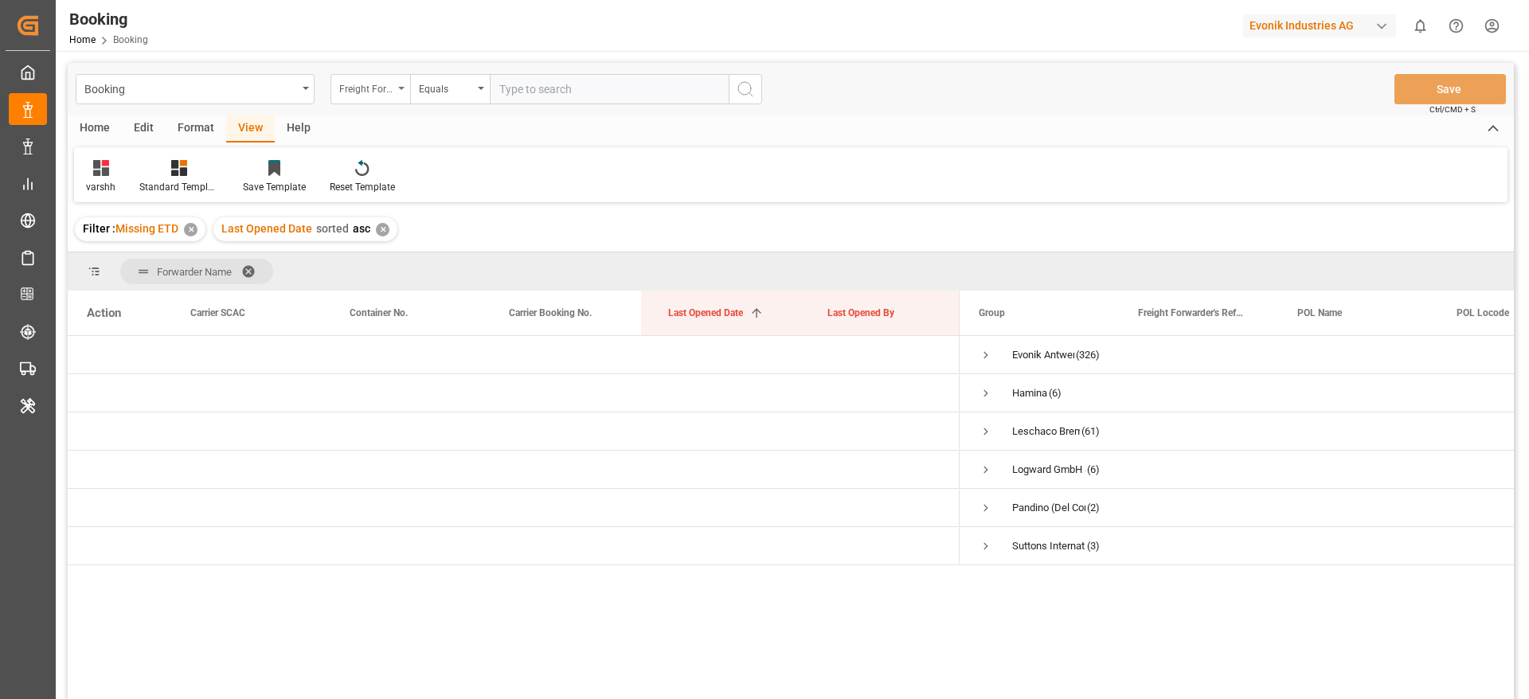
click at [373, 87] on div "Freight Forwarder's Reference No." at bounding box center [366, 87] width 54 height 18
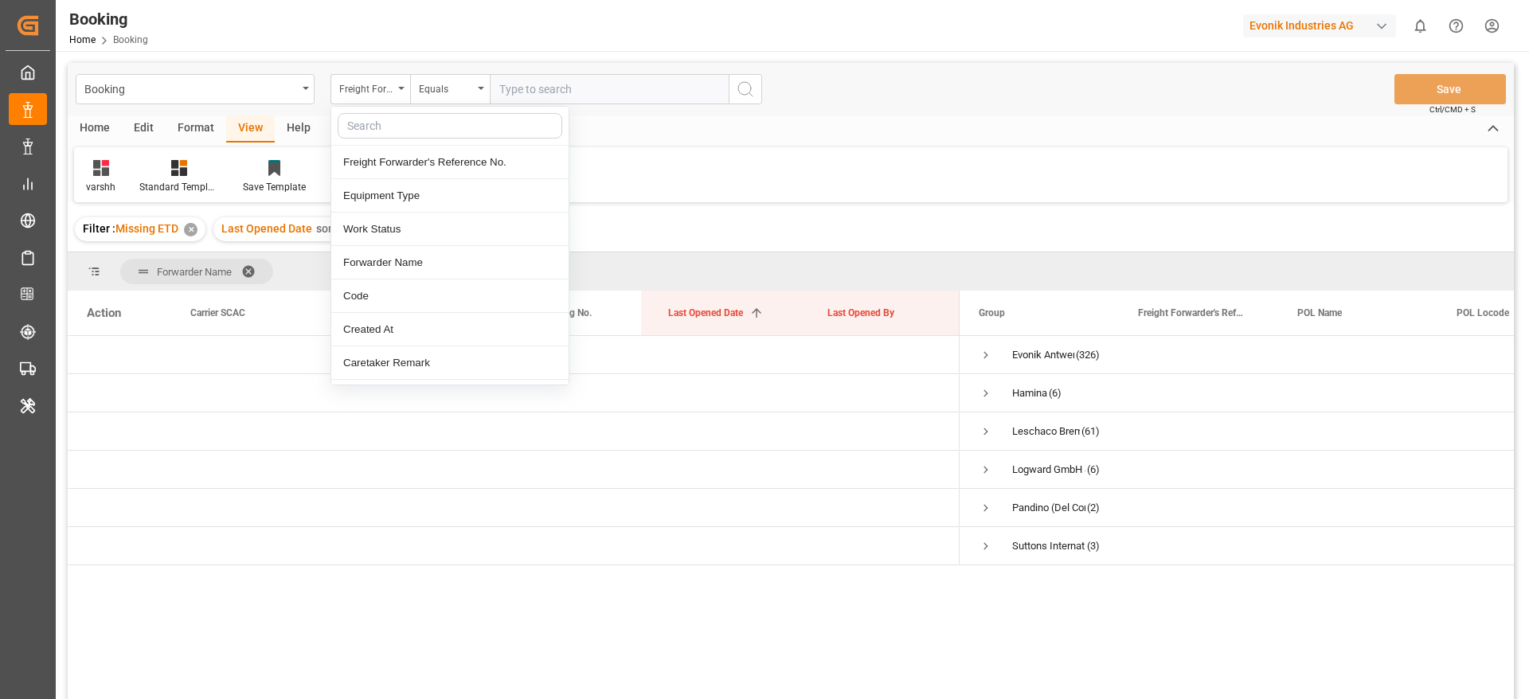
click at [383, 118] on input "text" at bounding box center [450, 125] width 225 height 25
click at [386, 268] on div "Forwarder Name" at bounding box center [449, 262] width 237 height 33
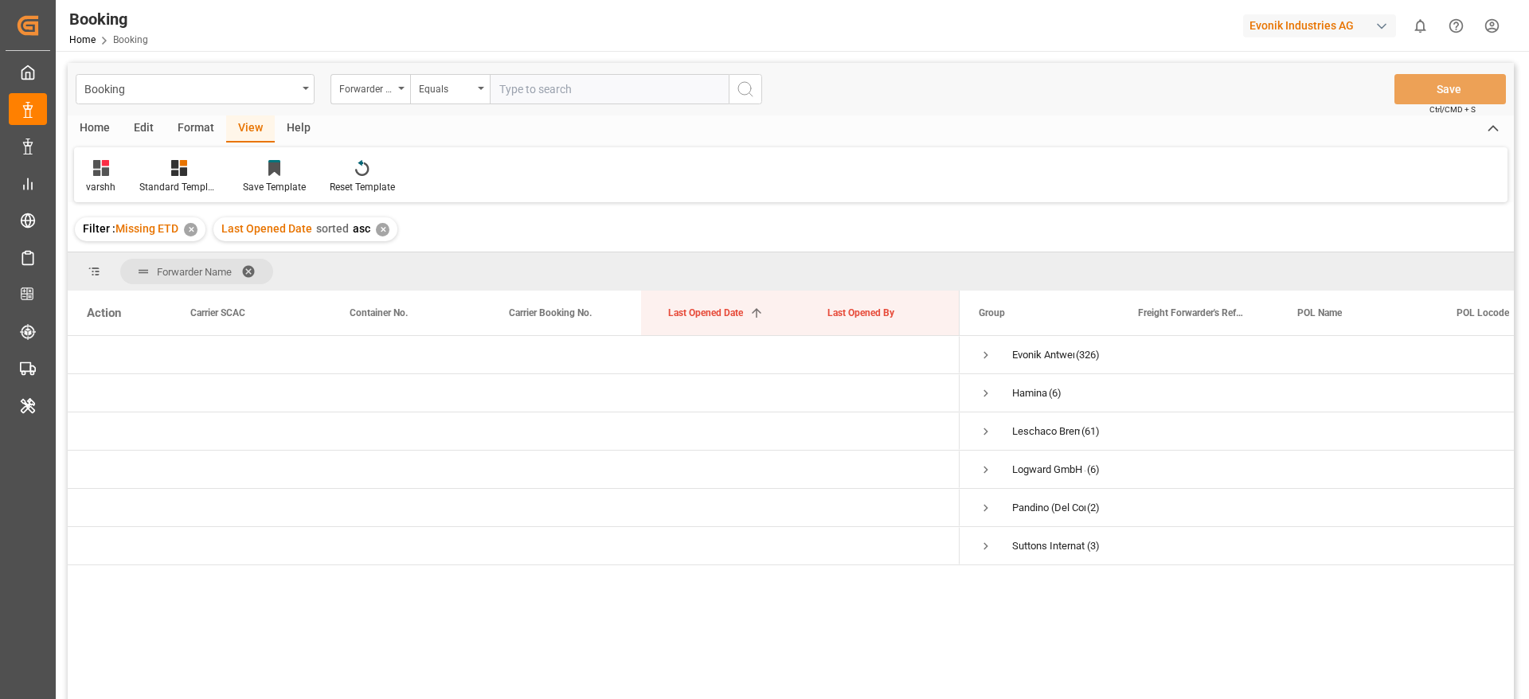
click at [520, 82] on input "text" at bounding box center [609, 89] width 239 height 30
type input "evonik antwerp"
click at [736, 94] on icon "search button" at bounding box center [745, 89] width 19 height 19
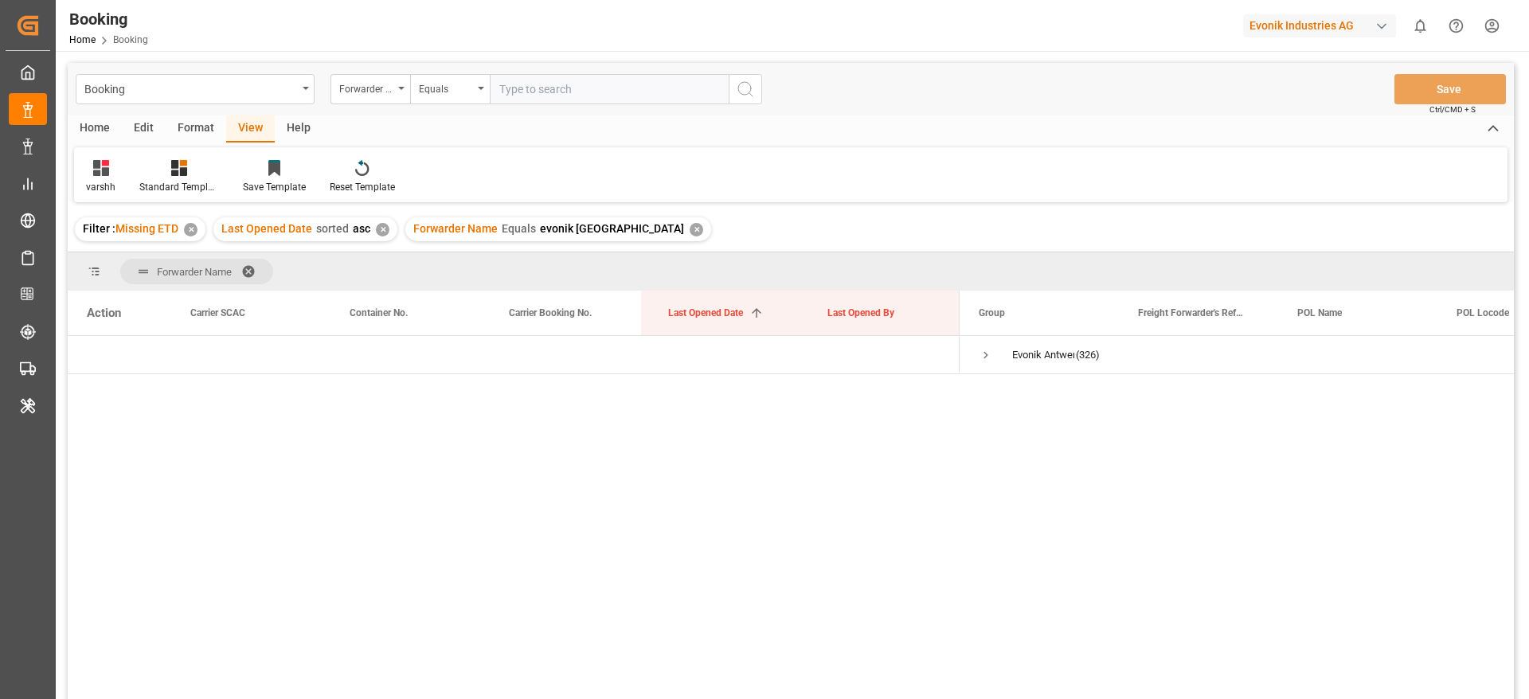
click at [380, 226] on div "✕" at bounding box center [383, 230] width 14 height 14
click at [985, 355] on span "Press SPACE to select this row." at bounding box center [986, 355] width 14 height 14
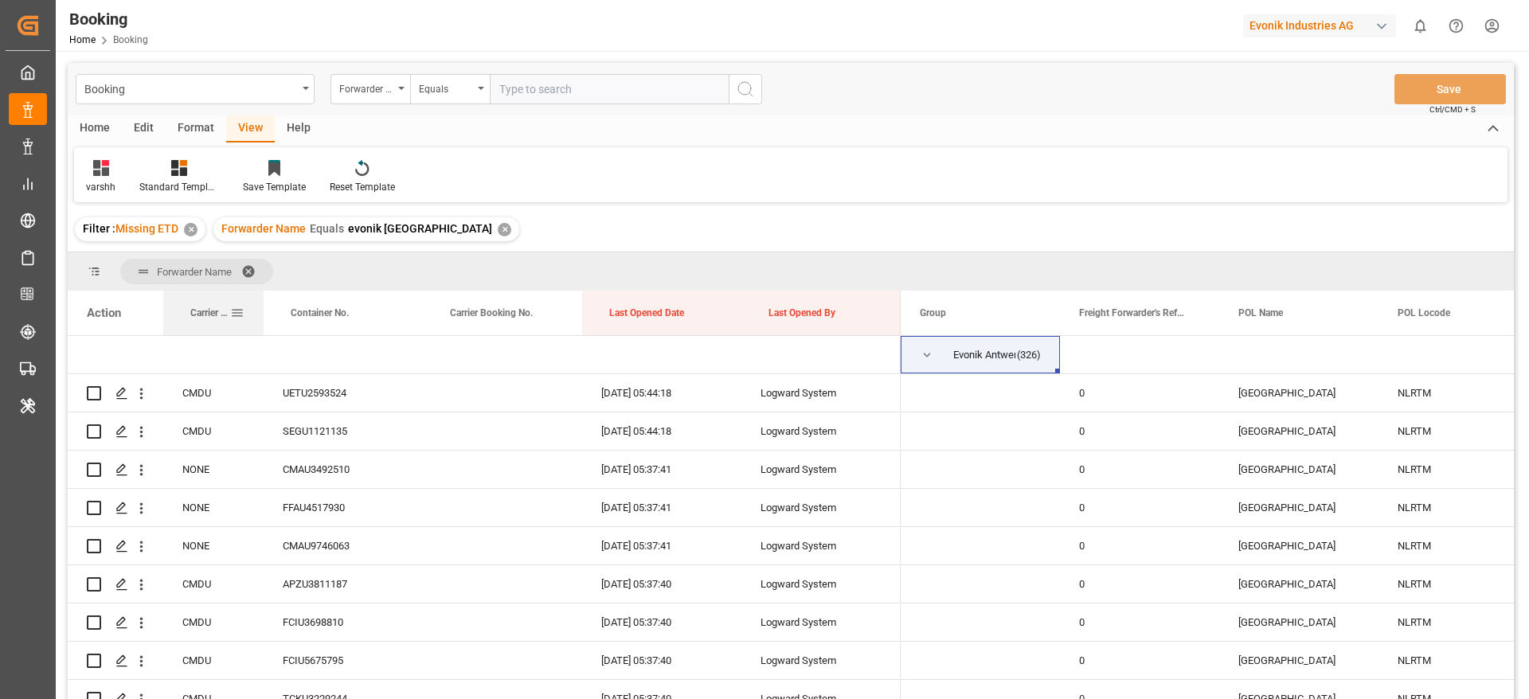
drag, startPoint x: 322, startPoint y: 304, endPoint x: 263, endPoint y: 315, distance: 60.0
click at [263, 315] on div at bounding box center [263, 313] width 6 height 45
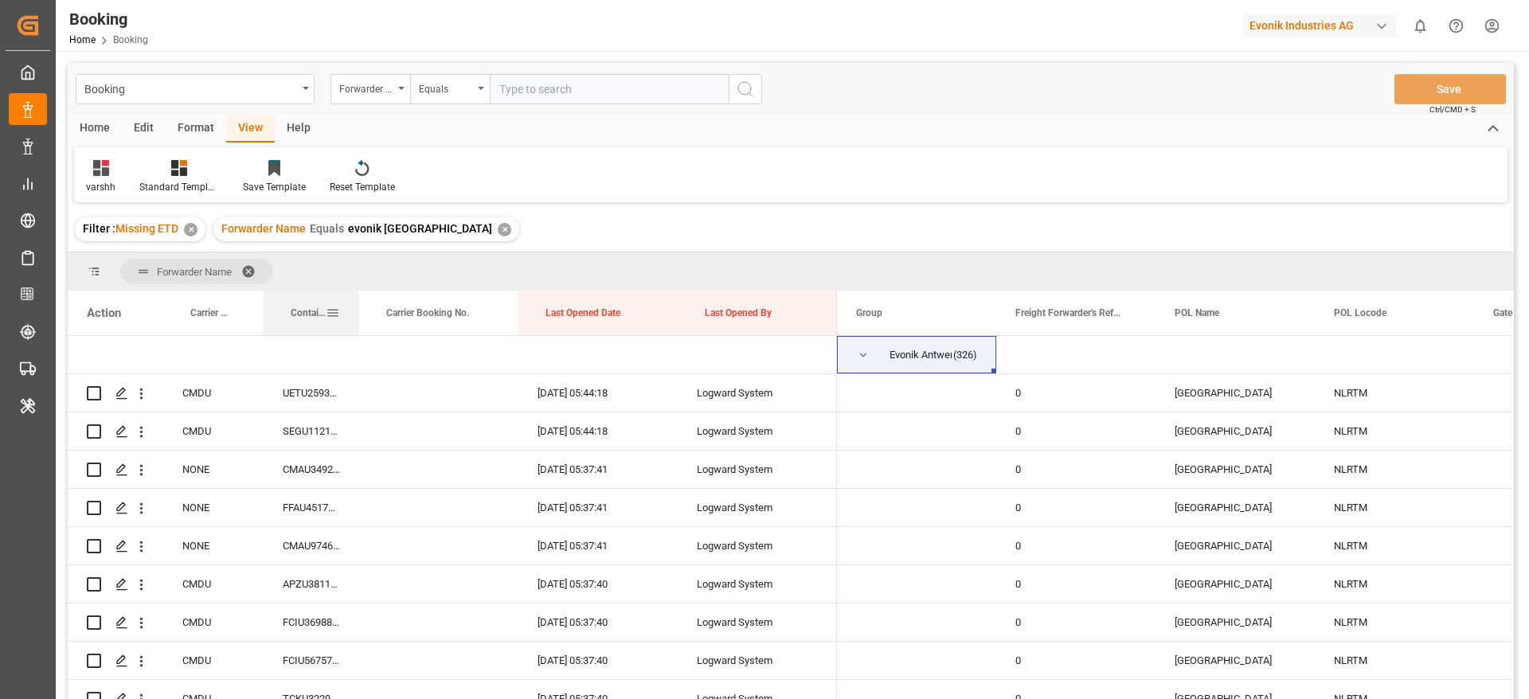
drag, startPoint x: 421, startPoint y: 303, endPoint x: 350, endPoint y: 314, distance: 70.9
click at [356, 314] on div at bounding box center [359, 313] width 6 height 45
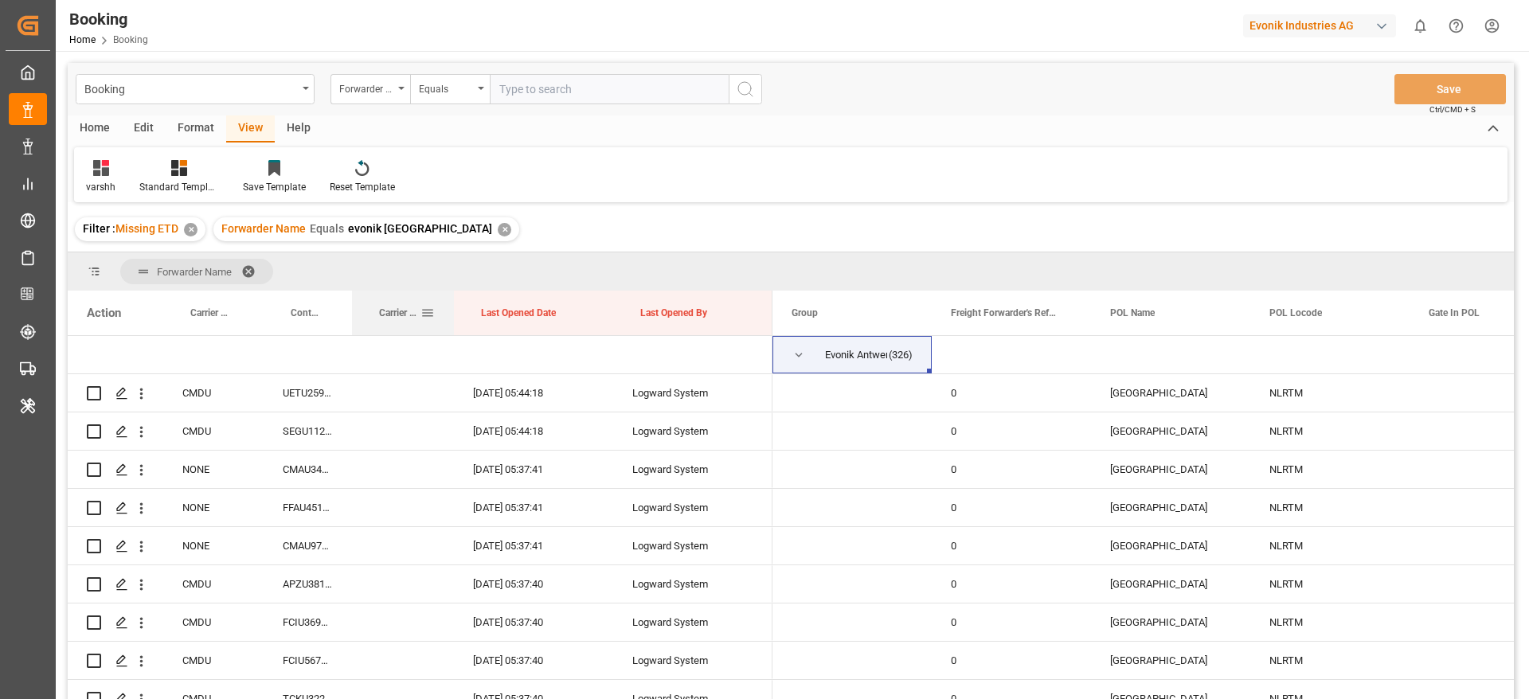
drag, startPoint x: 510, startPoint y: 305, endPoint x: 456, endPoint y: 315, distance: 55.0
click at [452, 315] on div at bounding box center [454, 313] width 6 height 45
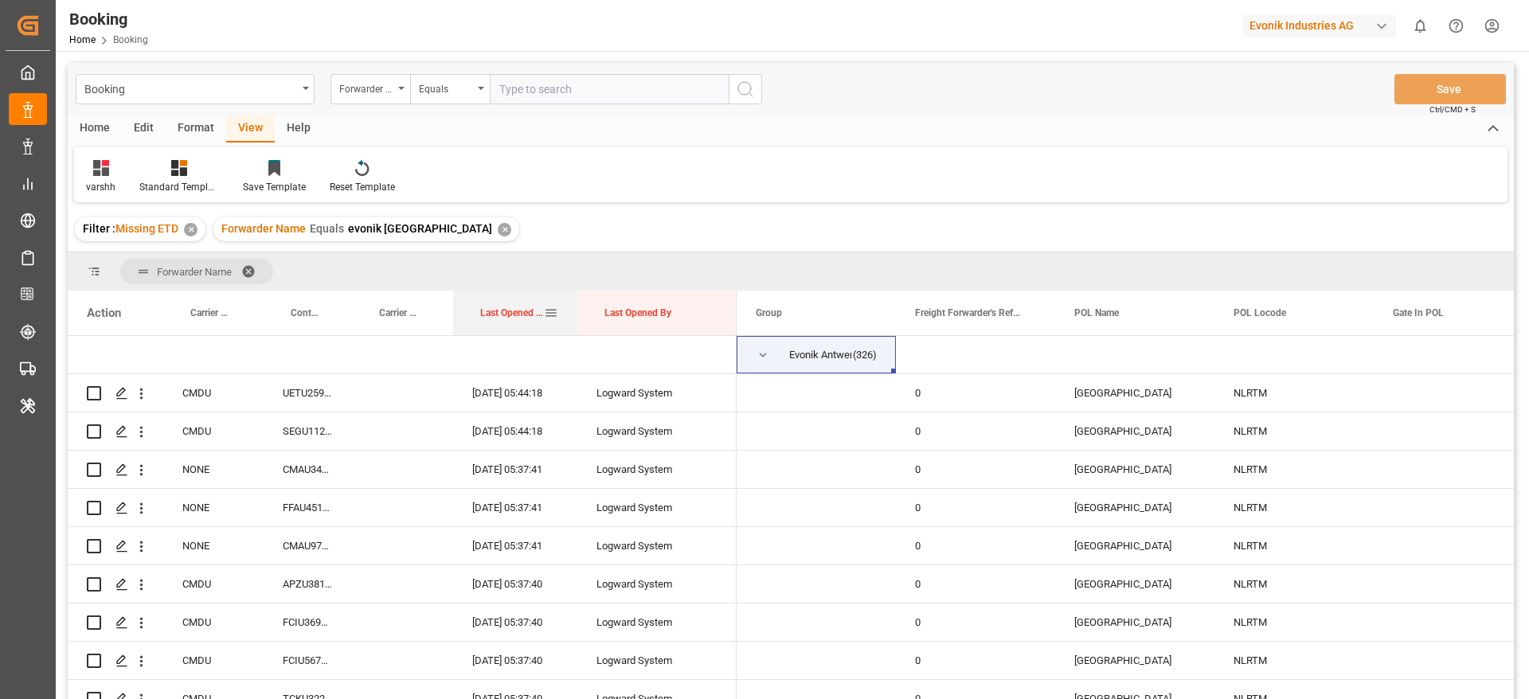
drag, startPoint x: 612, startPoint y: 308, endPoint x: 577, endPoint y: 315, distance: 35.0
click at [574, 315] on div at bounding box center [577, 313] width 6 height 45
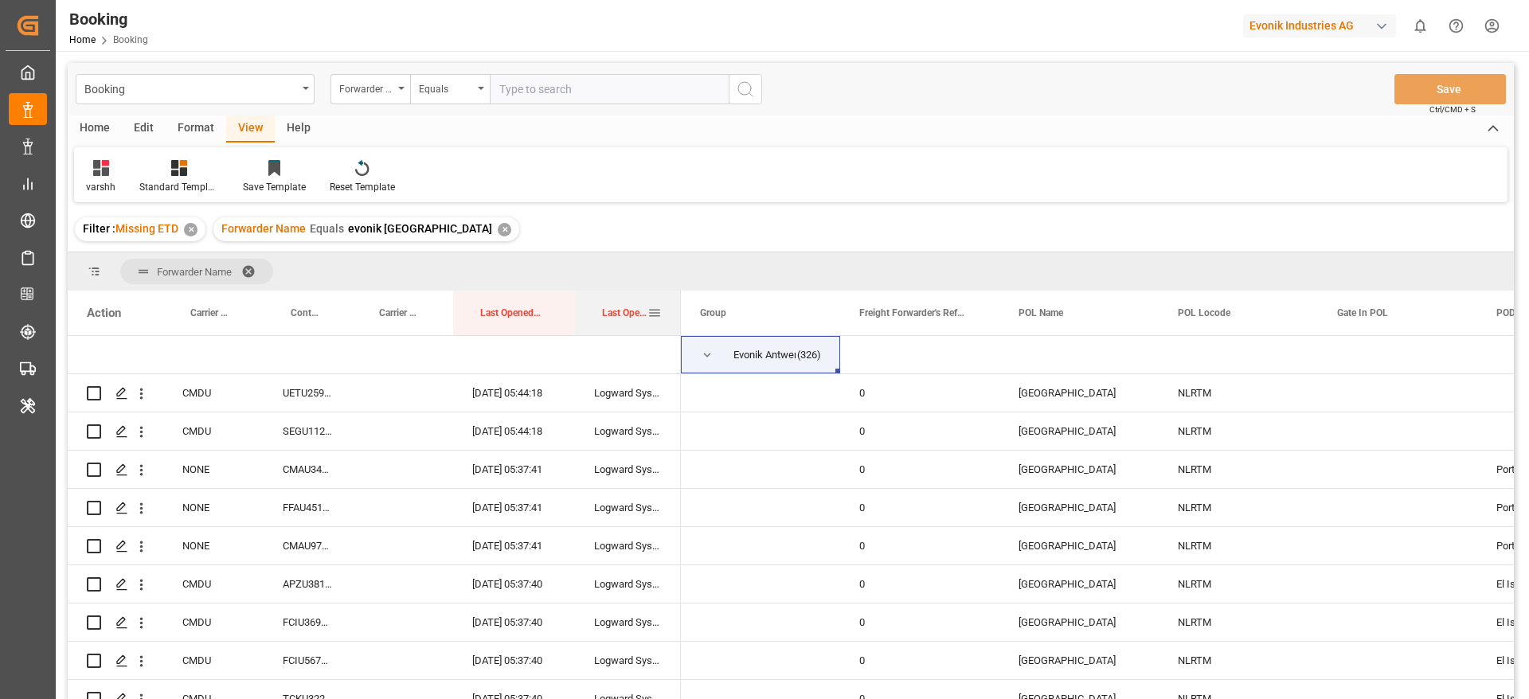
drag, startPoint x: 731, startPoint y: 307, endPoint x: 687, endPoint y: 313, distance: 44.2
click at [679, 314] on div at bounding box center [681, 313] width 6 height 45
click at [1129, 312] on span at bounding box center [1133, 313] width 14 height 14
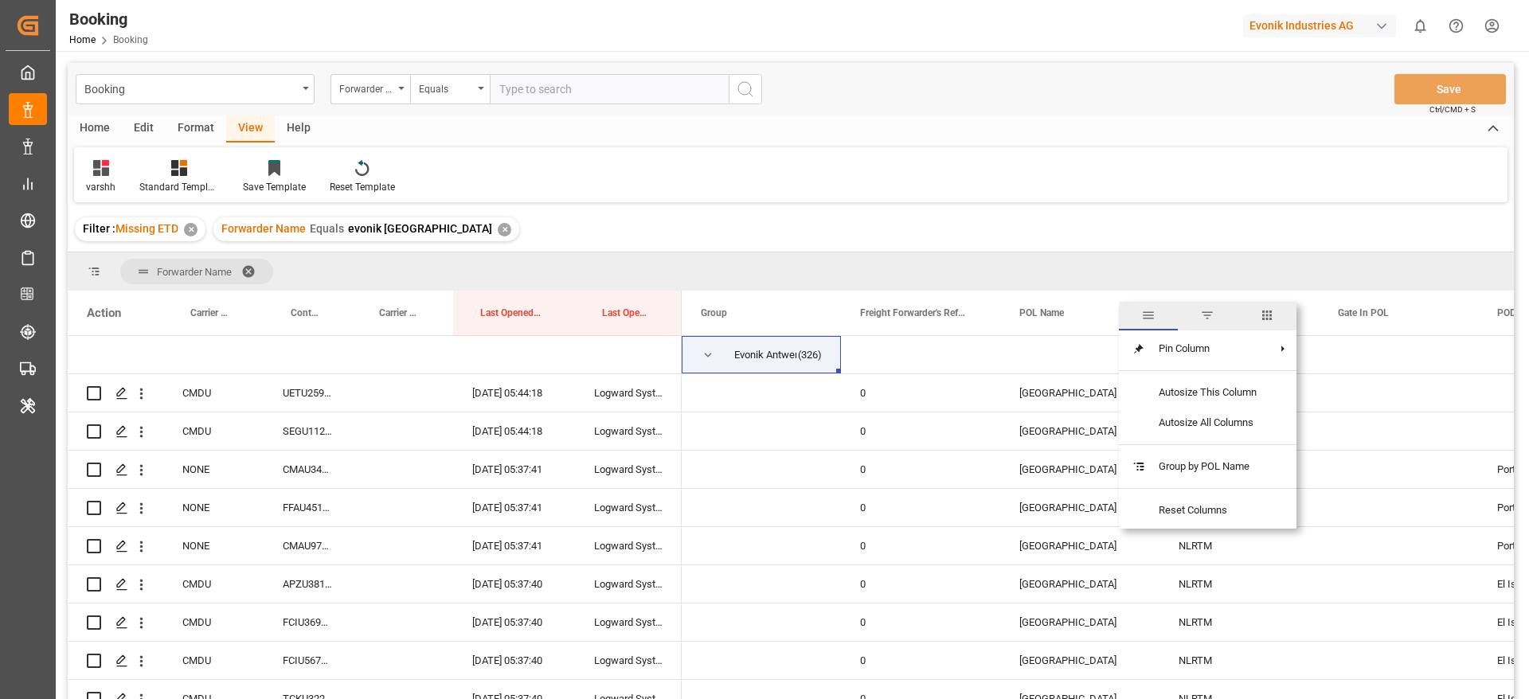
click at [1266, 313] on span "columns" at bounding box center [1267, 315] width 14 height 14
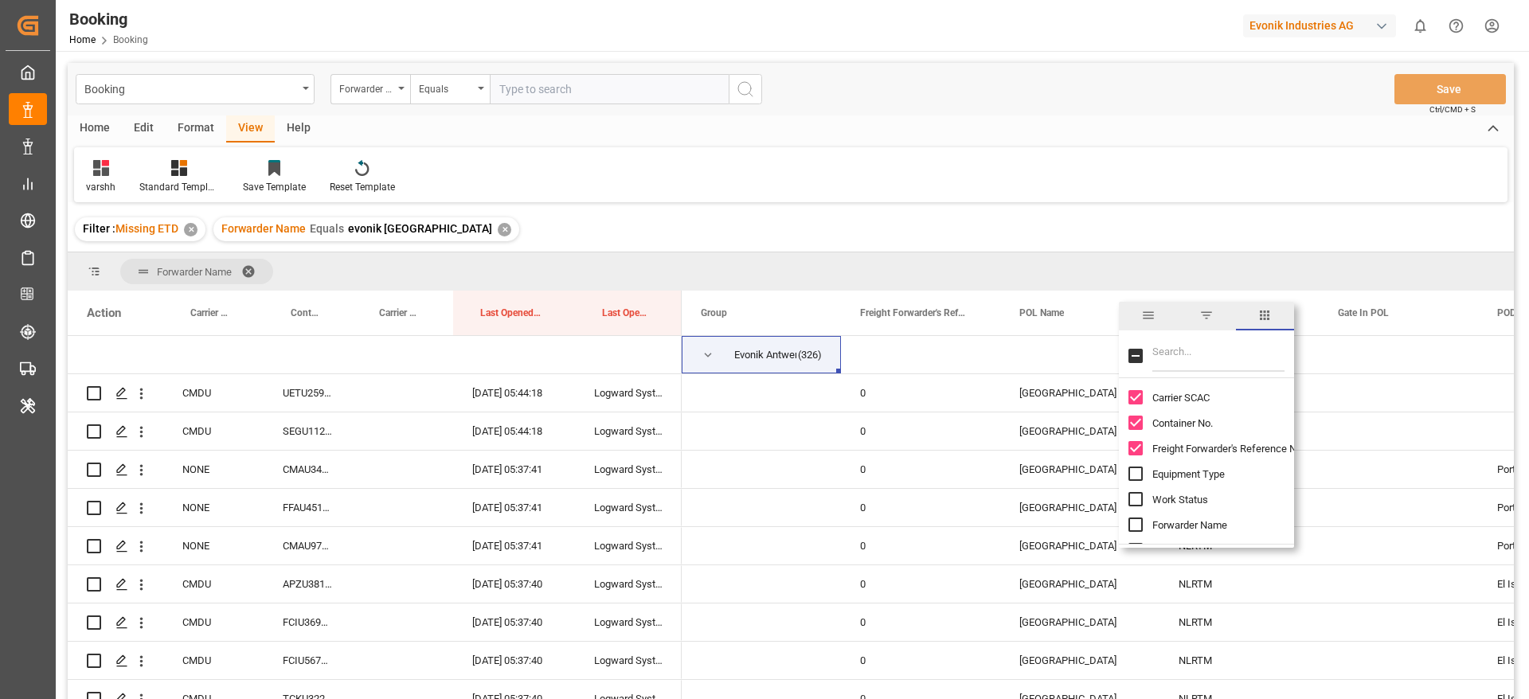
click at [1213, 351] on input "Filter Columns Input" at bounding box center [1219, 356] width 132 height 32
type input "main"
click at [1138, 401] on input "Main-carriage No. column toggle visibility (hidden)" at bounding box center [1136, 397] width 14 height 14
checkbox input "true"
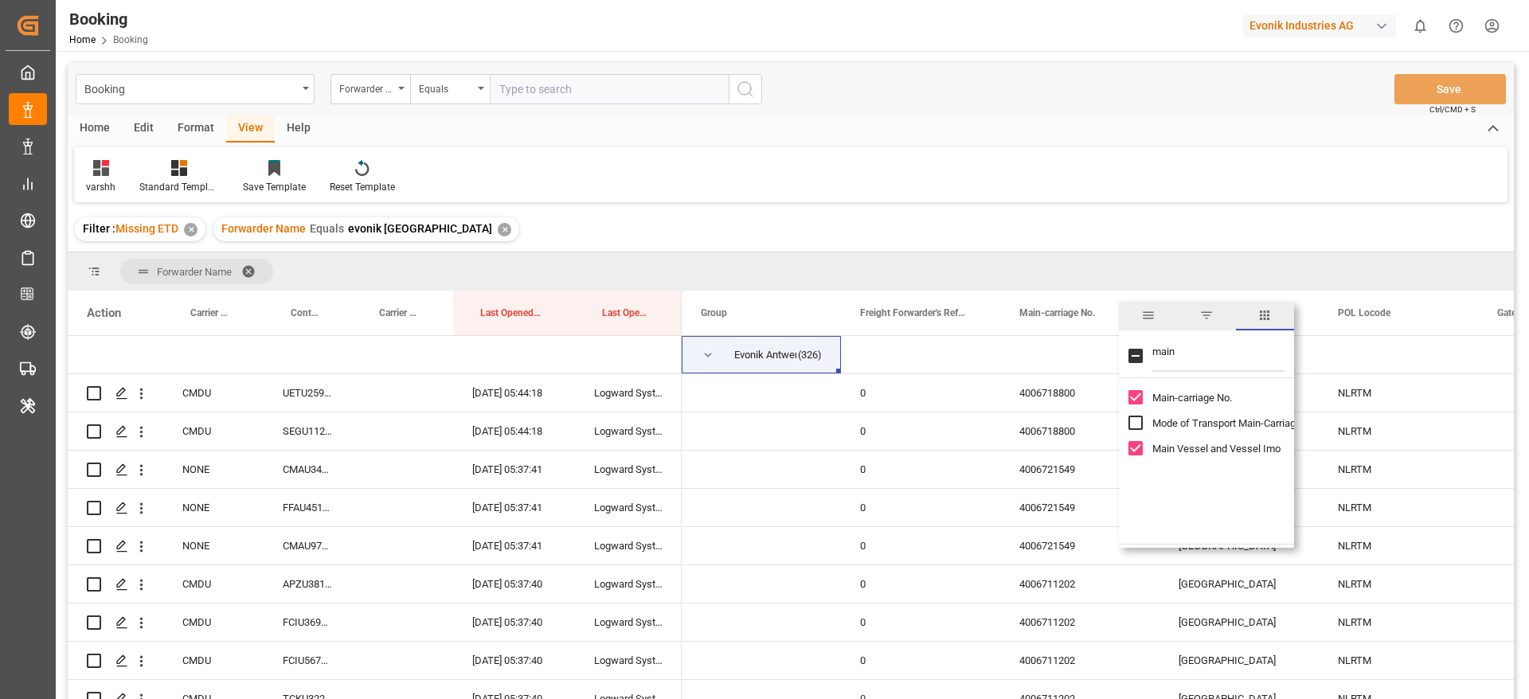
click at [1147, 319] on span "general" at bounding box center [1148, 315] width 14 height 14
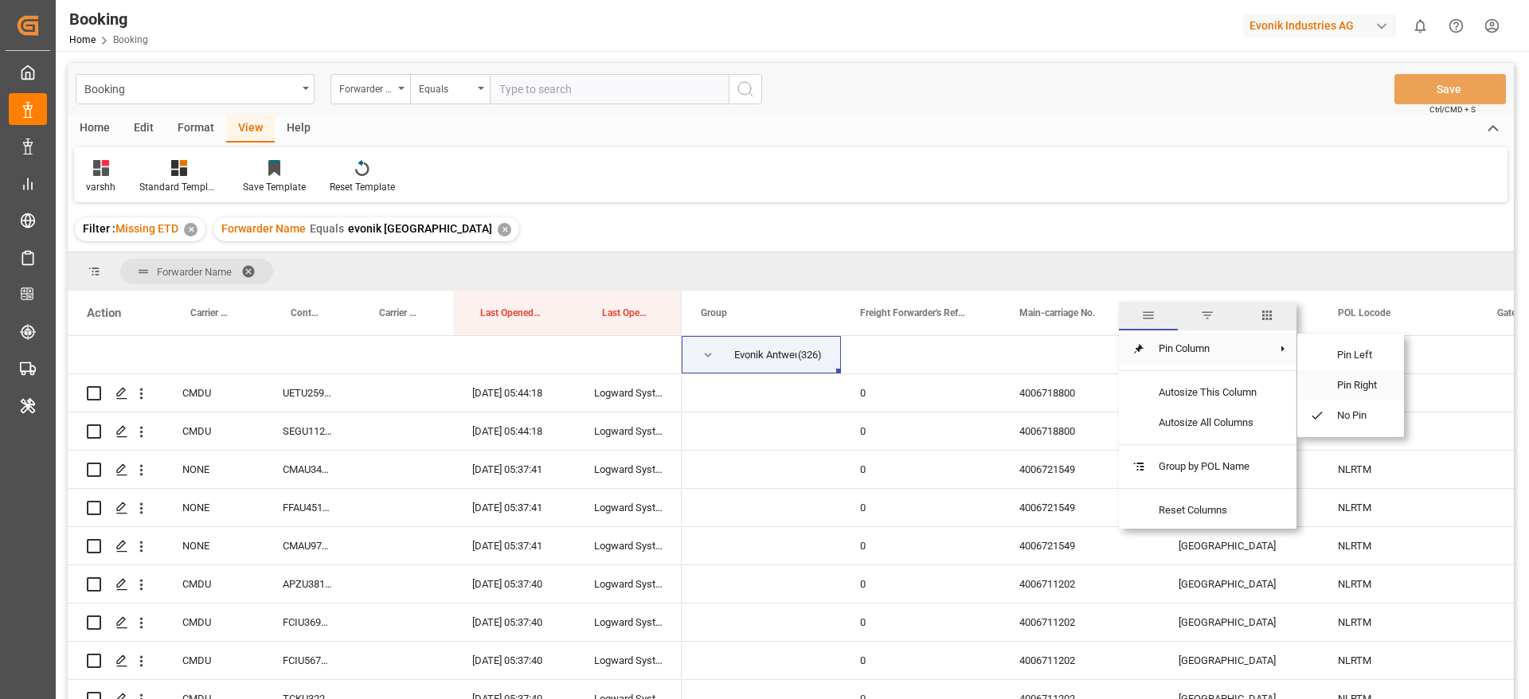
click at [1329, 375] on span "Pin Right" at bounding box center [1358, 385] width 67 height 30
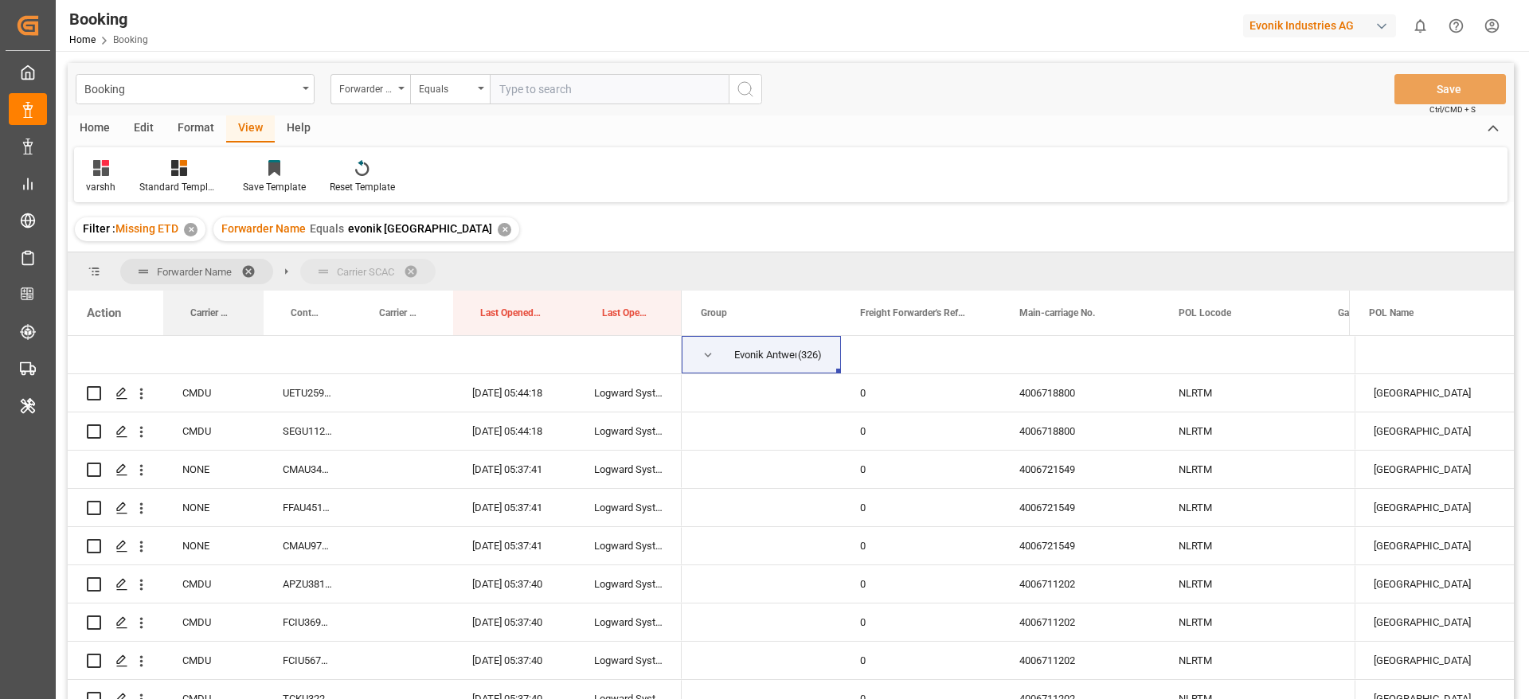
drag, startPoint x: 201, startPoint y: 322, endPoint x: 215, endPoint y: 270, distance: 53.7
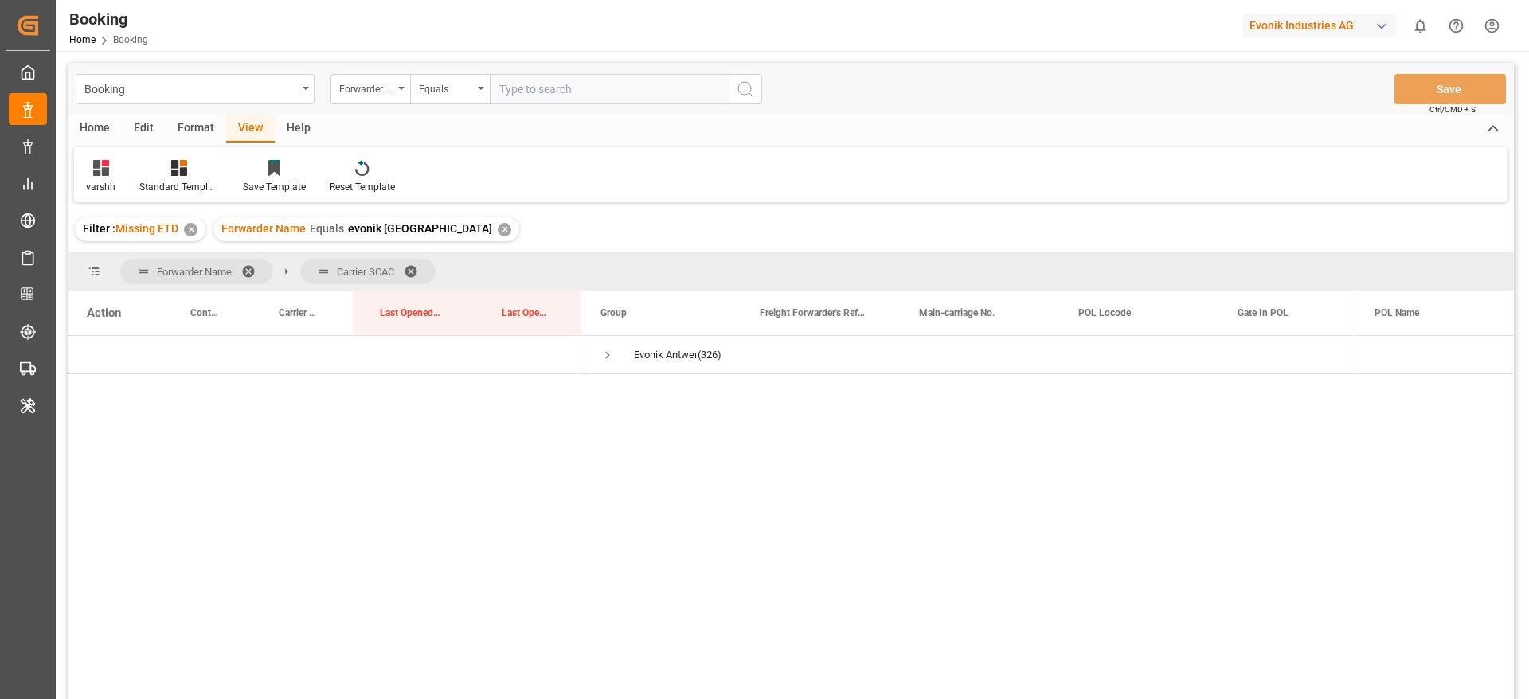
scroll to position [119, 0]
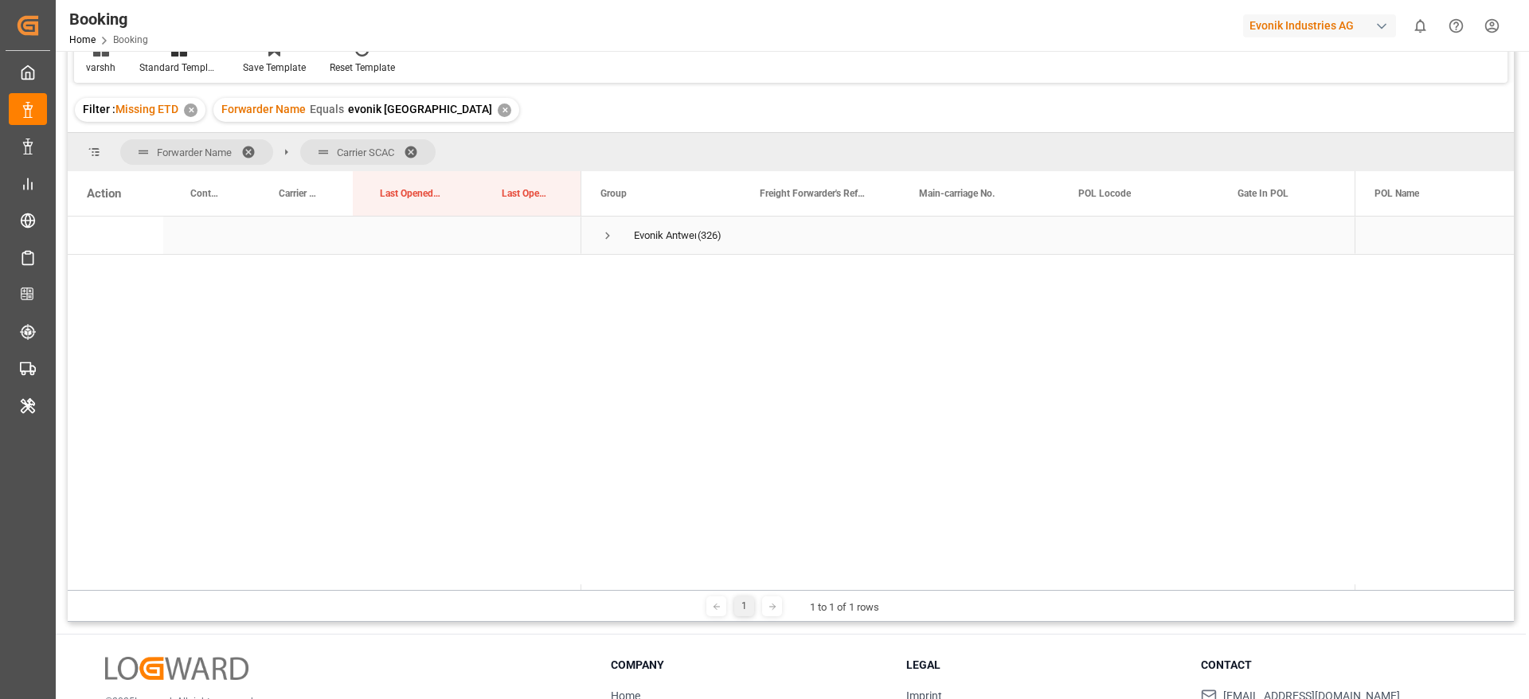
click at [610, 237] on span "Press SPACE to select this row." at bounding box center [608, 236] width 14 height 14
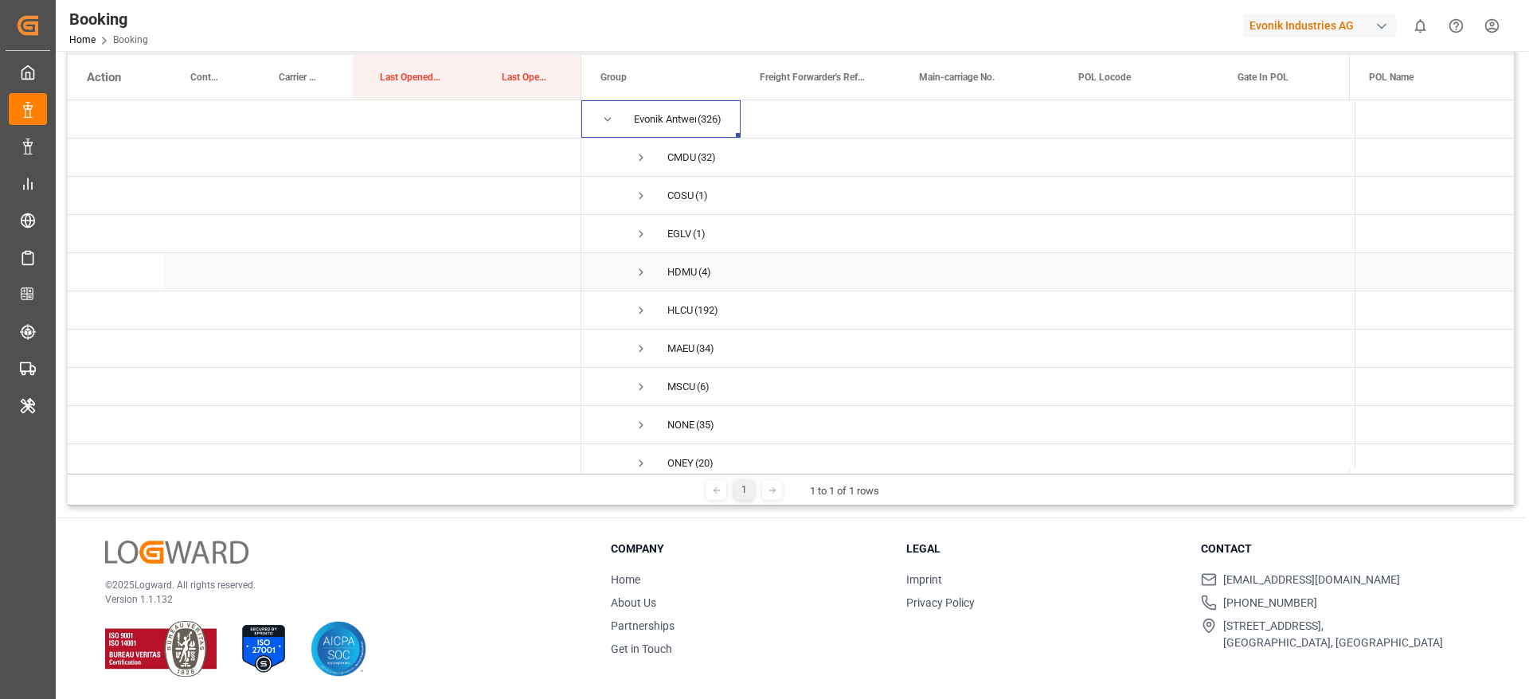
scroll to position [58, 0]
click at [644, 251] on span "Press SPACE to select this row." at bounding box center [641, 258] width 14 height 14
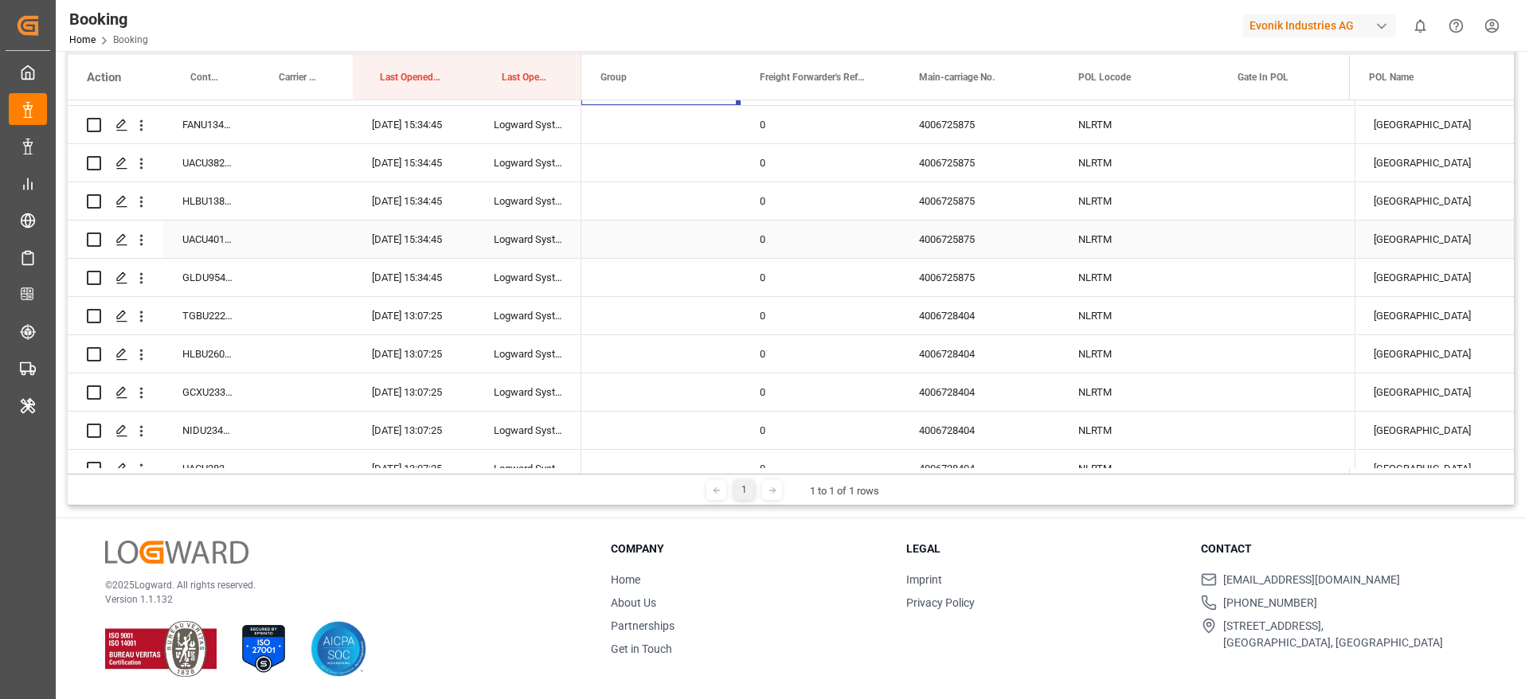
scroll to position [49, 0]
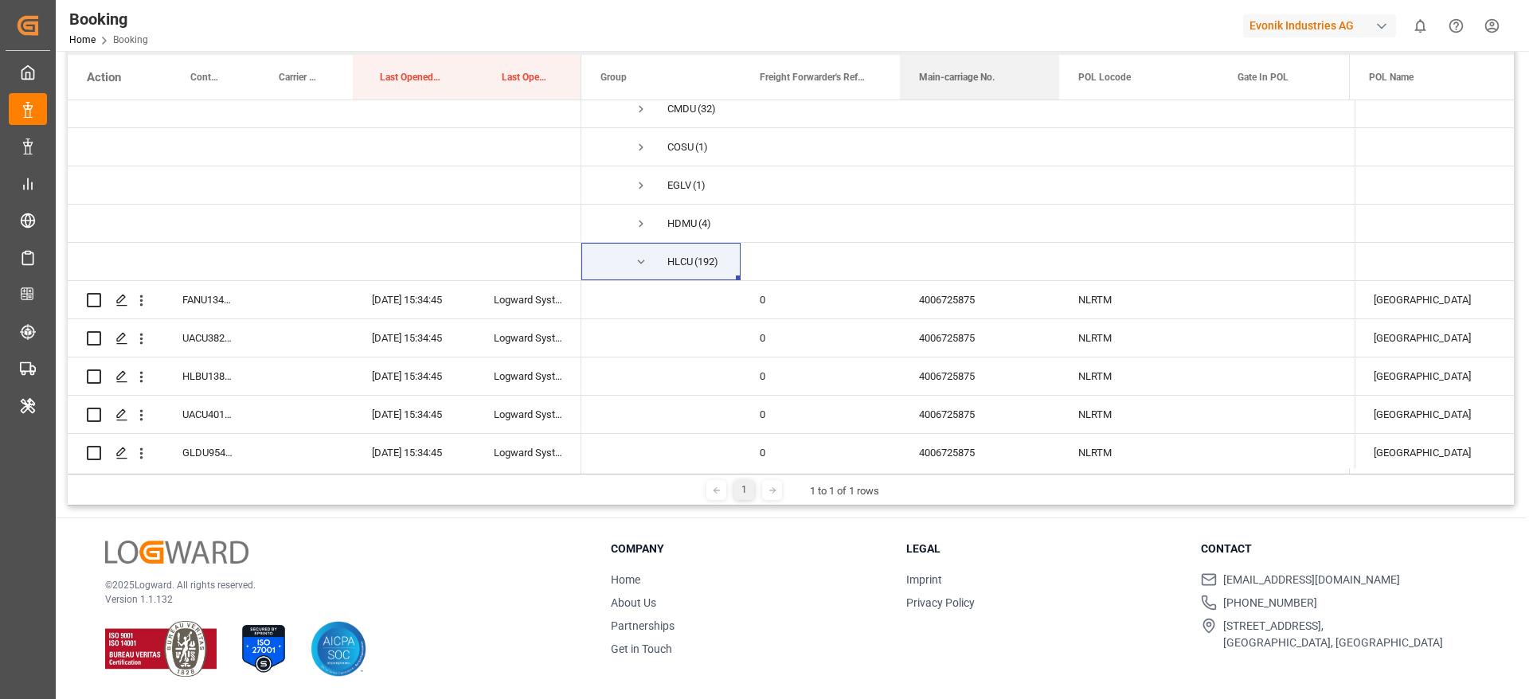
drag, startPoint x: 946, startPoint y: 85, endPoint x: 947, endPoint y: 53, distance: 32.7
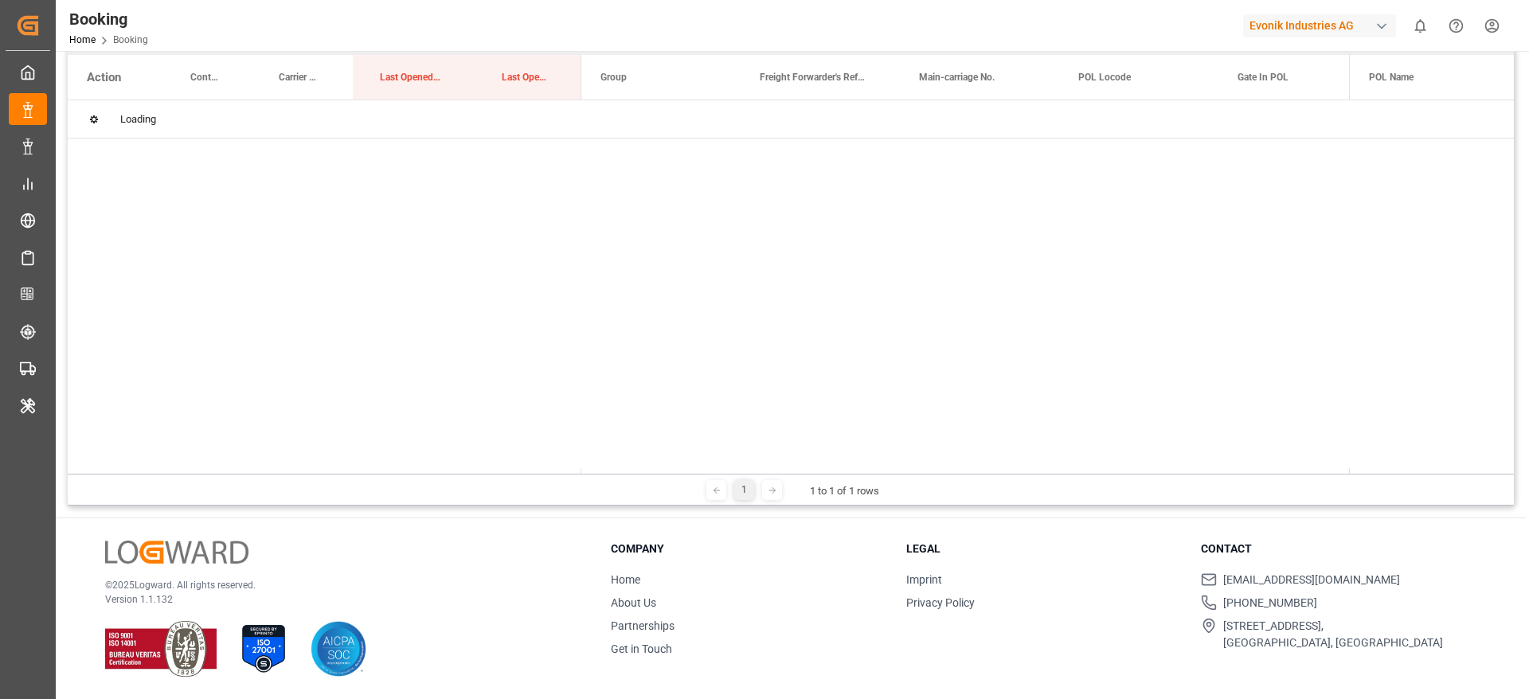
scroll to position [0, 0]
click at [609, 123] on span "Press SPACE to select this row." at bounding box center [608, 119] width 14 height 14
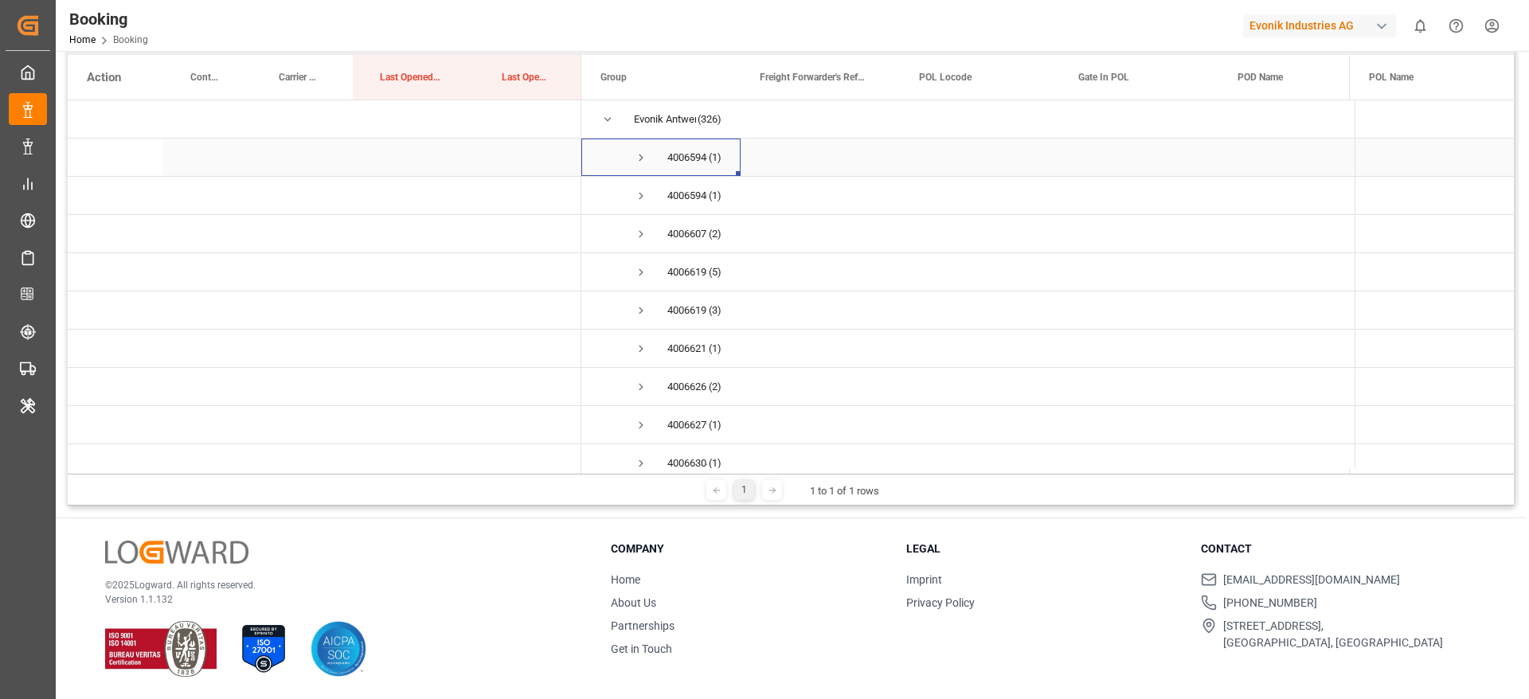
click at [640, 153] on span "Press SPACE to select this row." at bounding box center [641, 158] width 14 height 14
click at [667, 194] on span "CMDU (1)" at bounding box center [661, 196] width 121 height 36
click at [674, 194] on span "Press SPACE to select this row." at bounding box center [674, 196] width 14 height 14
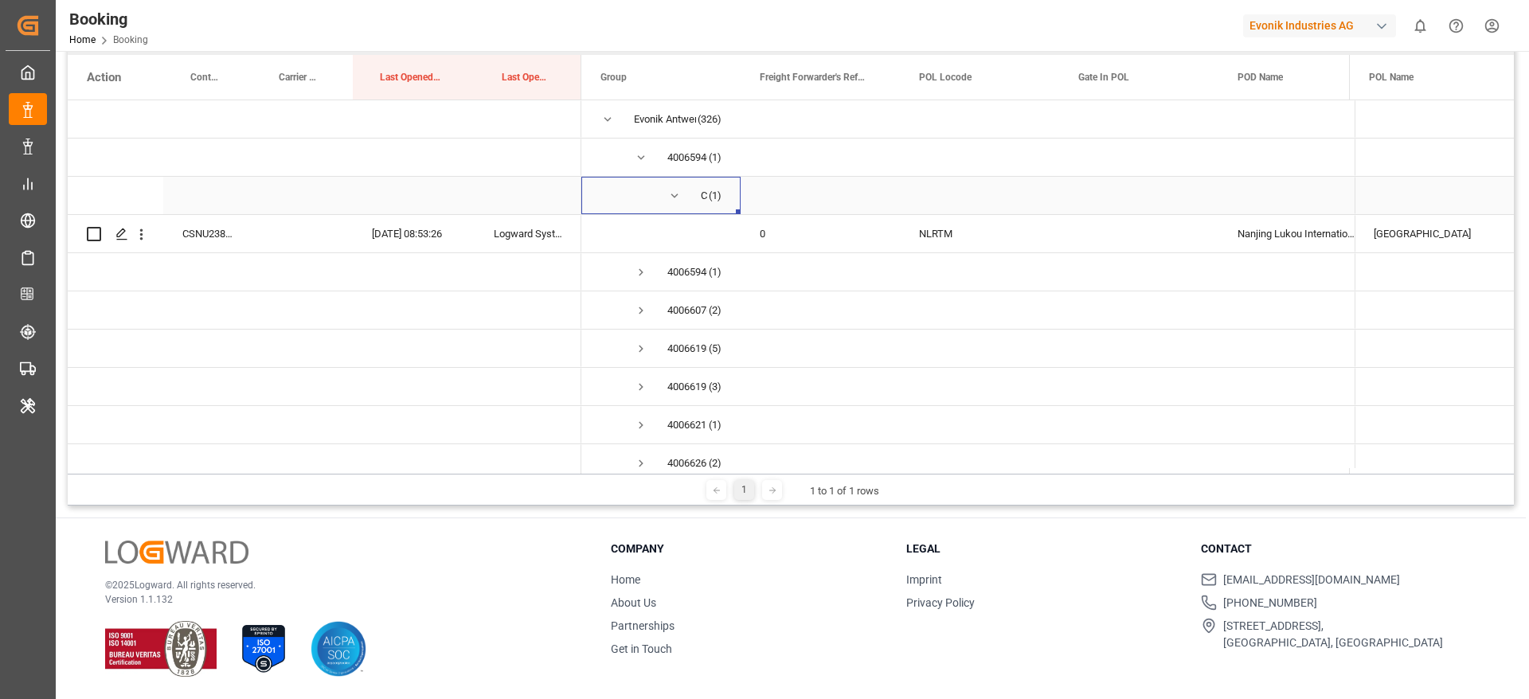
click at [674, 194] on span "Press SPACE to select this row." at bounding box center [674, 196] width 14 height 14
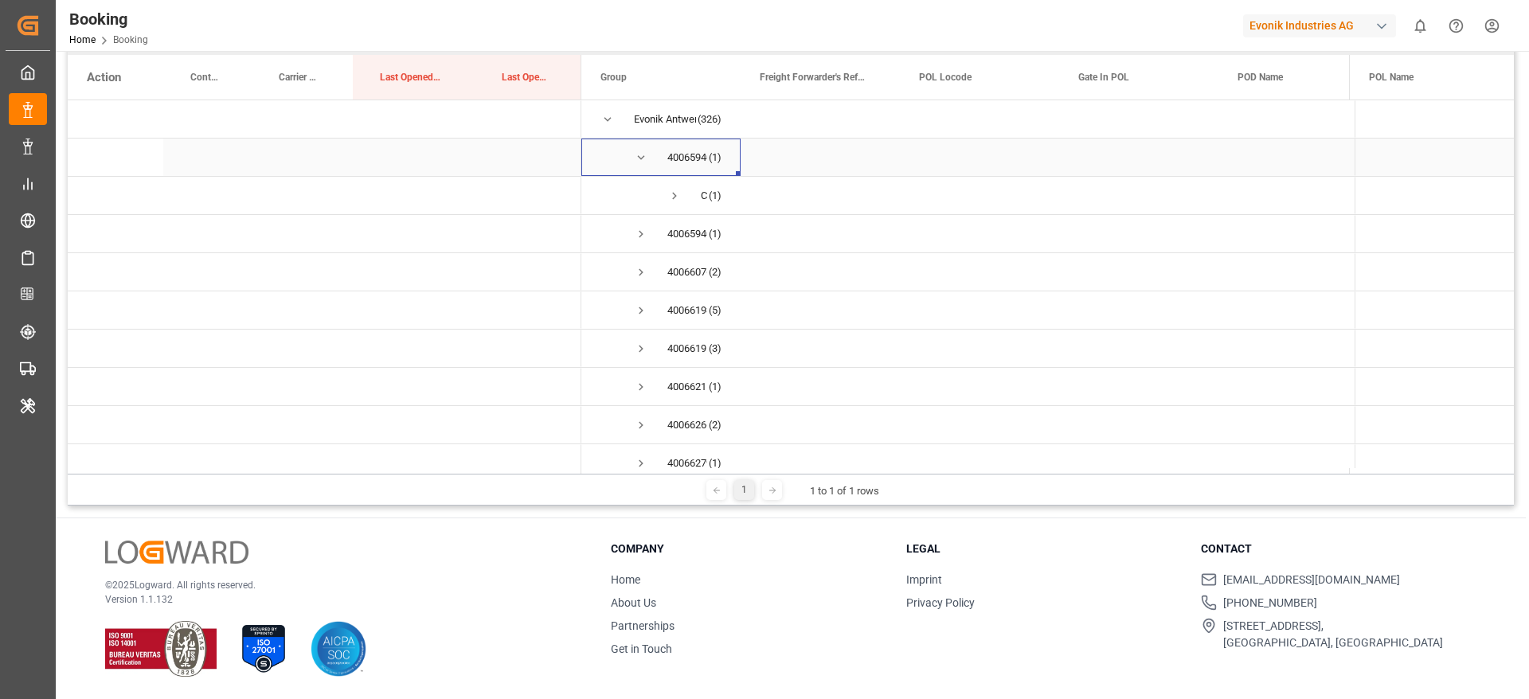
click at [640, 162] on span "Press SPACE to select this row." at bounding box center [641, 158] width 14 height 14
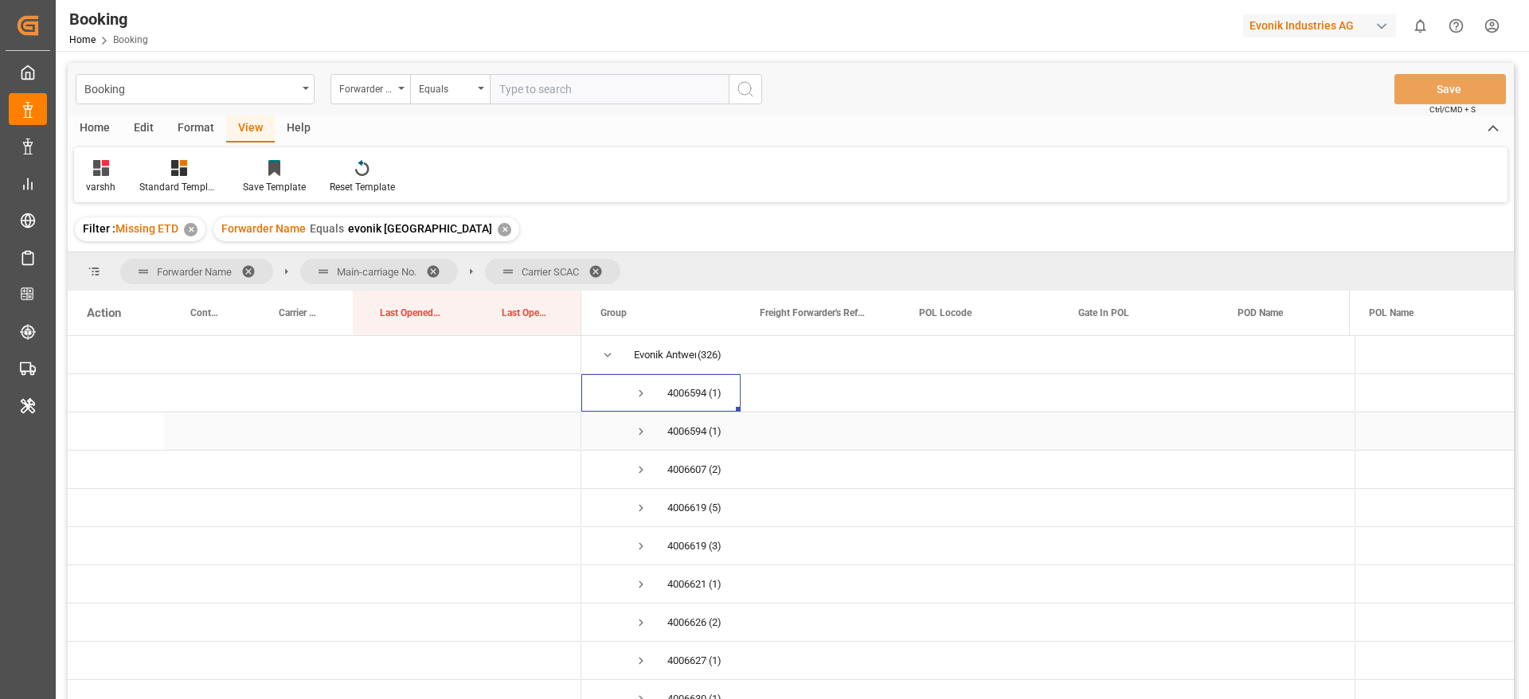
click at [636, 427] on span "Press SPACE to select this row." at bounding box center [641, 432] width 14 height 14
click at [669, 351] on span "Press SPACE to select this row." at bounding box center [674, 350] width 14 height 14
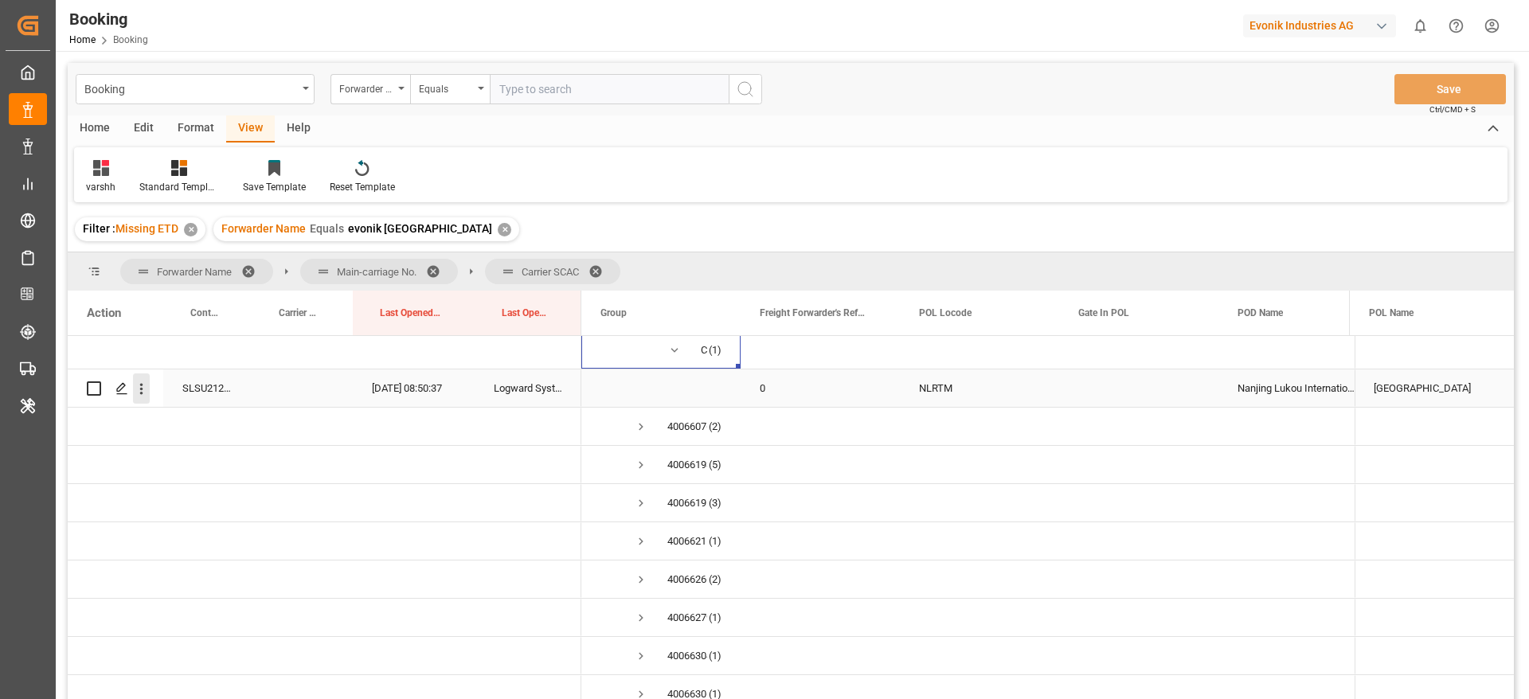
click at [143, 395] on icon "open menu" at bounding box center [141, 389] width 17 height 17
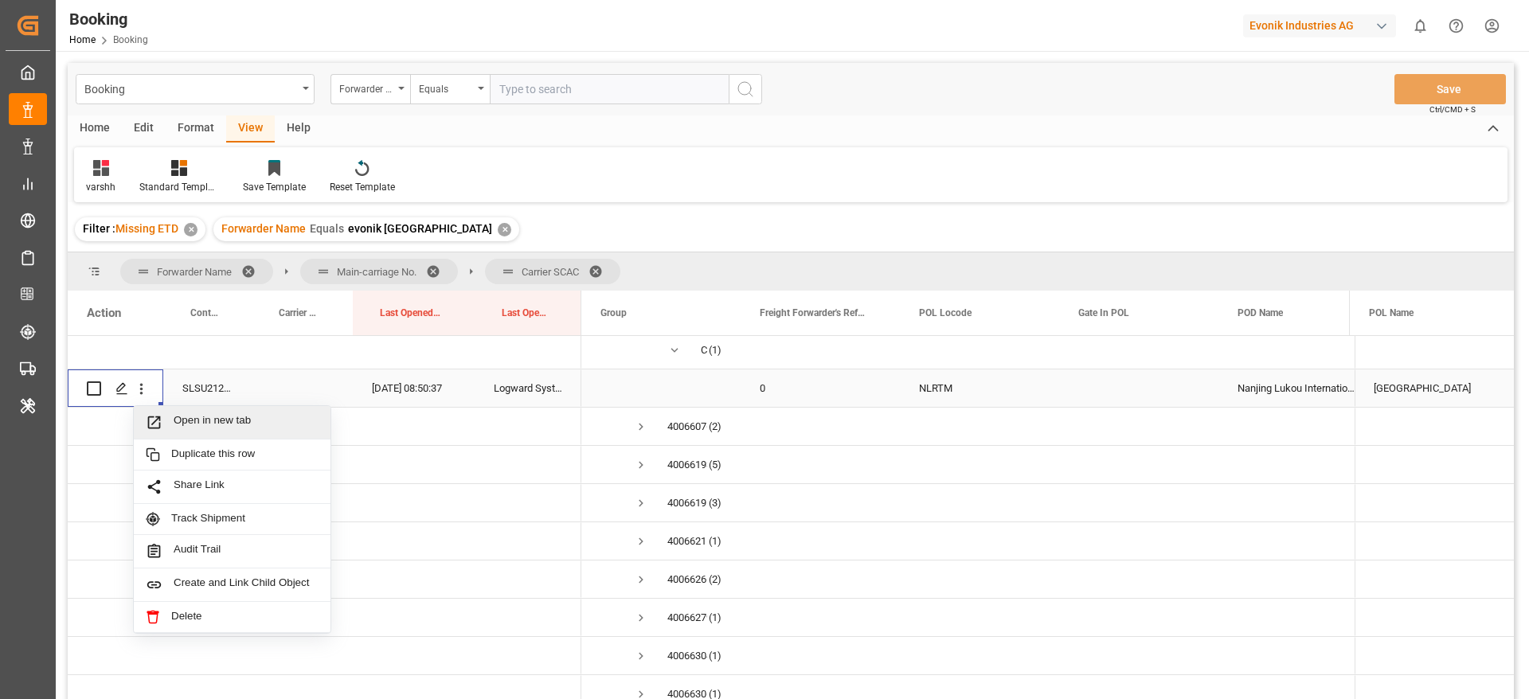
click at [182, 419] on span "Open in new tab" at bounding box center [246, 422] width 145 height 17
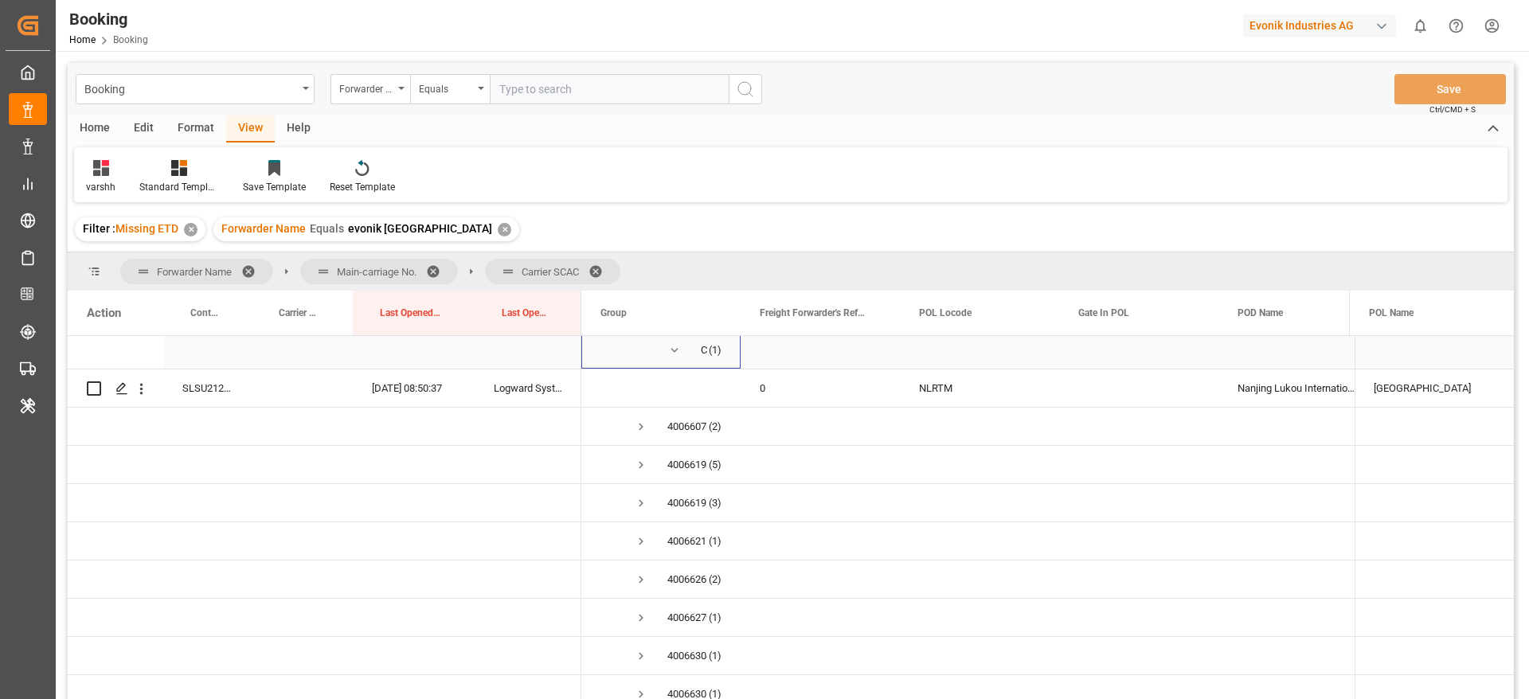
click at [670, 355] on span "Press SPACE to select this row." at bounding box center [674, 350] width 14 height 14
click at [440, 268] on span at bounding box center [438, 271] width 25 height 14
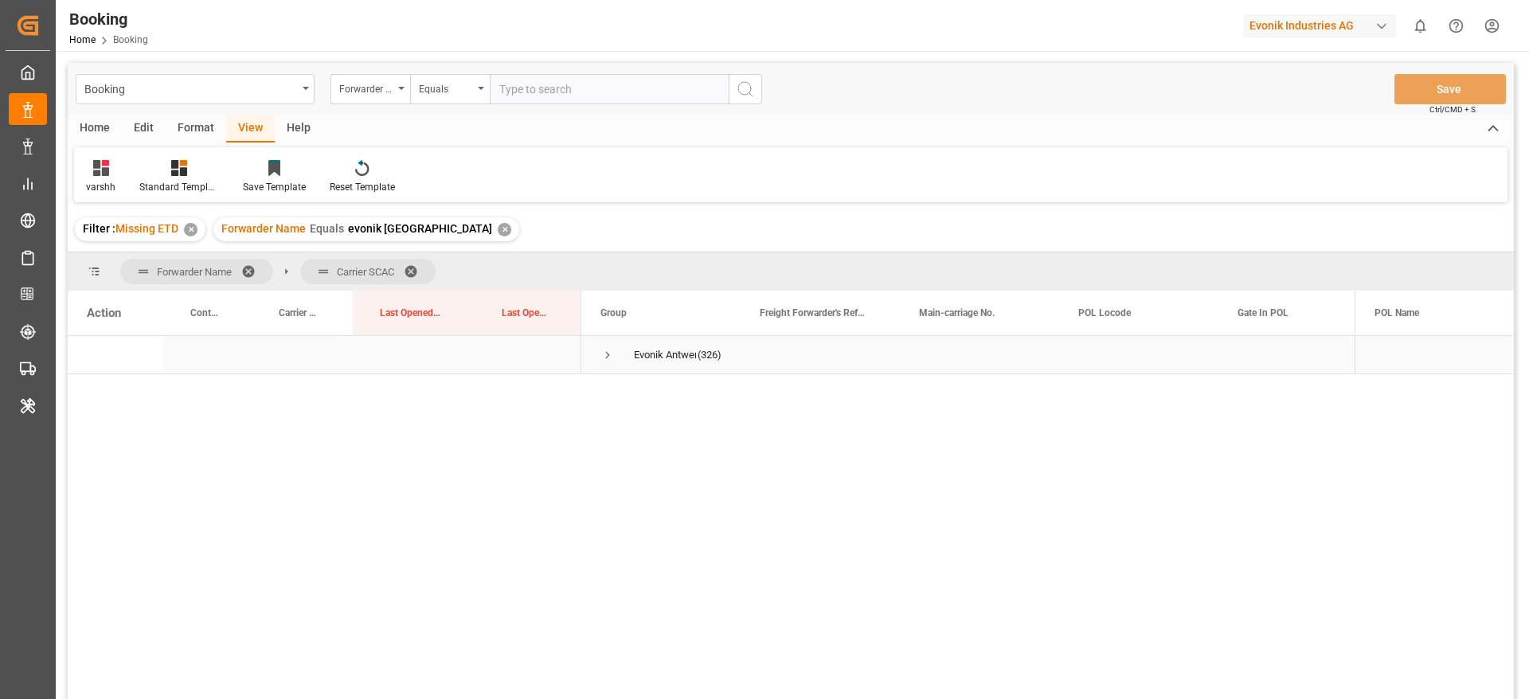
click at [606, 355] on span "Press SPACE to select this row." at bounding box center [608, 355] width 14 height 14
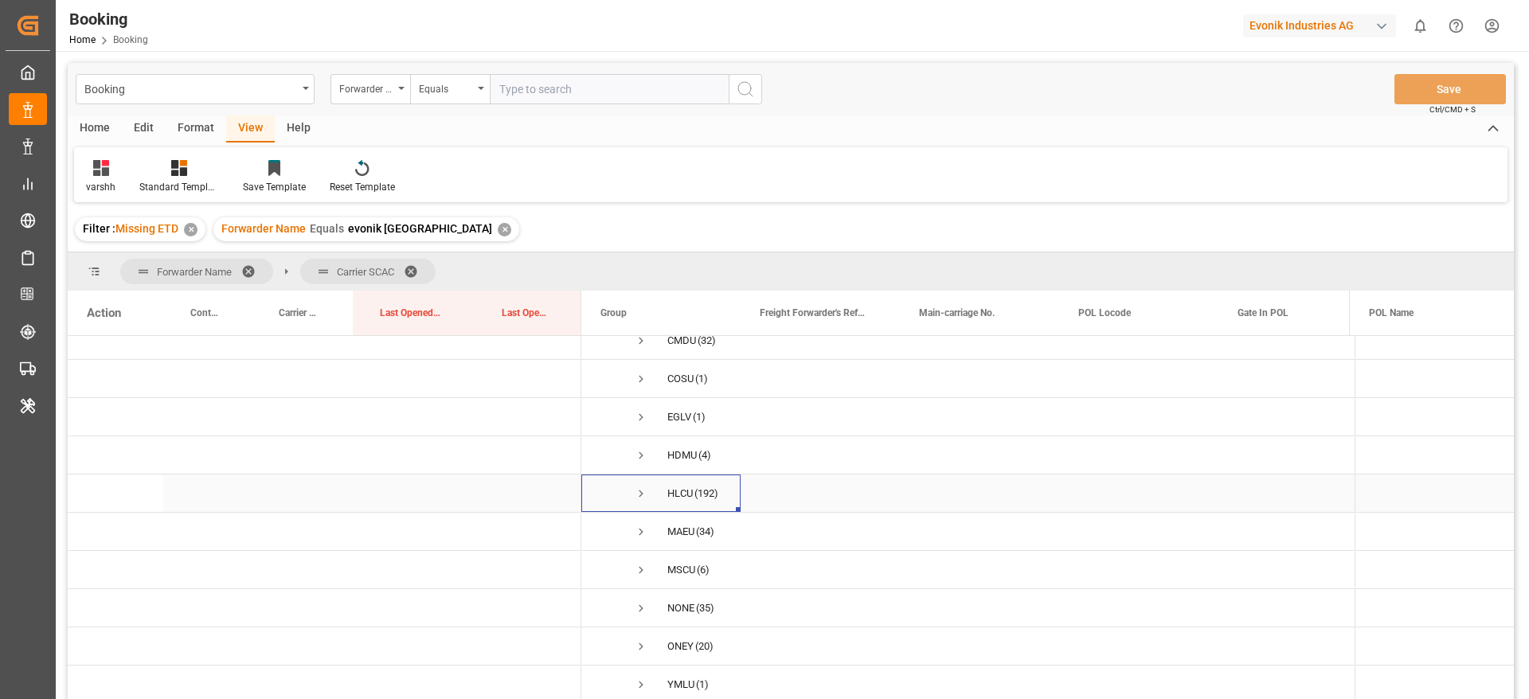
click at [642, 487] on span "Press SPACE to select this row." at bounding box center [641, 494] width 14 height 14
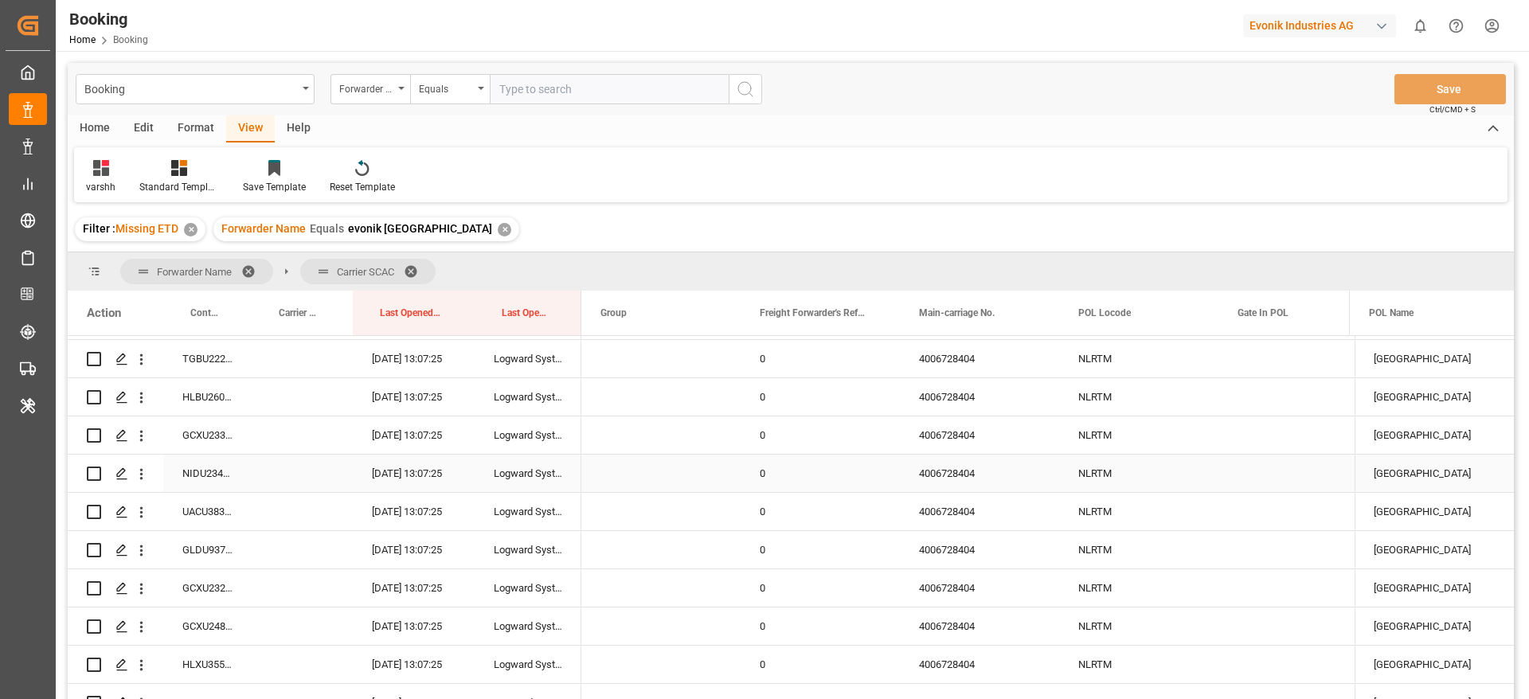
scroll to position [536, 0]
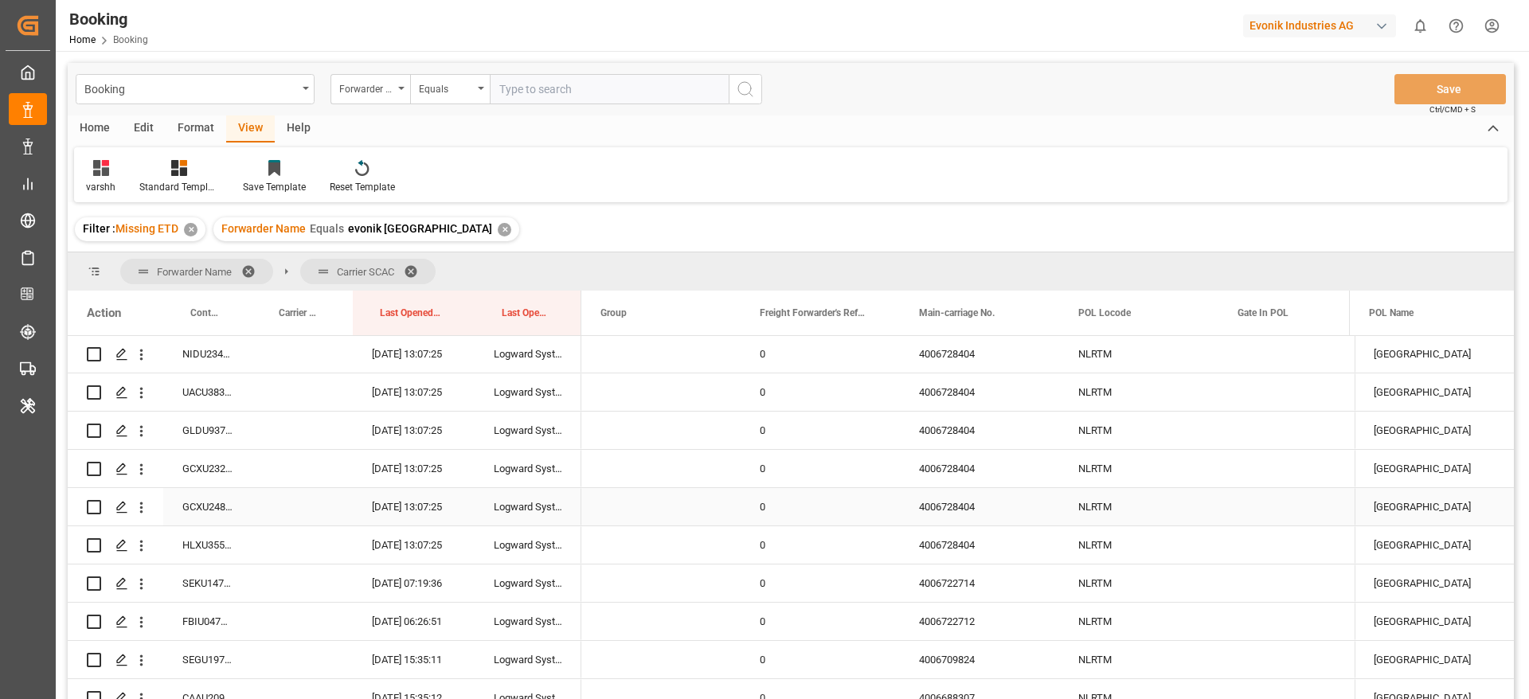
click at [973, 477] on div "4006728404" at bounding box center [979, 468] width 159 height 37
click at [946, 514] on div "4006728404" at bounding box center [979, 506] width 159 height 37
click at [631, 444] on span "Press SPACE to select this row." at bounding box center [661, 431] width 121 height 36
click at [813, 436] on div "0" at bounding box center [820, 430] width 159 height 37
click at [980, 430] on div "4006728404" at bounding box center [979, 430] width 159 height 37
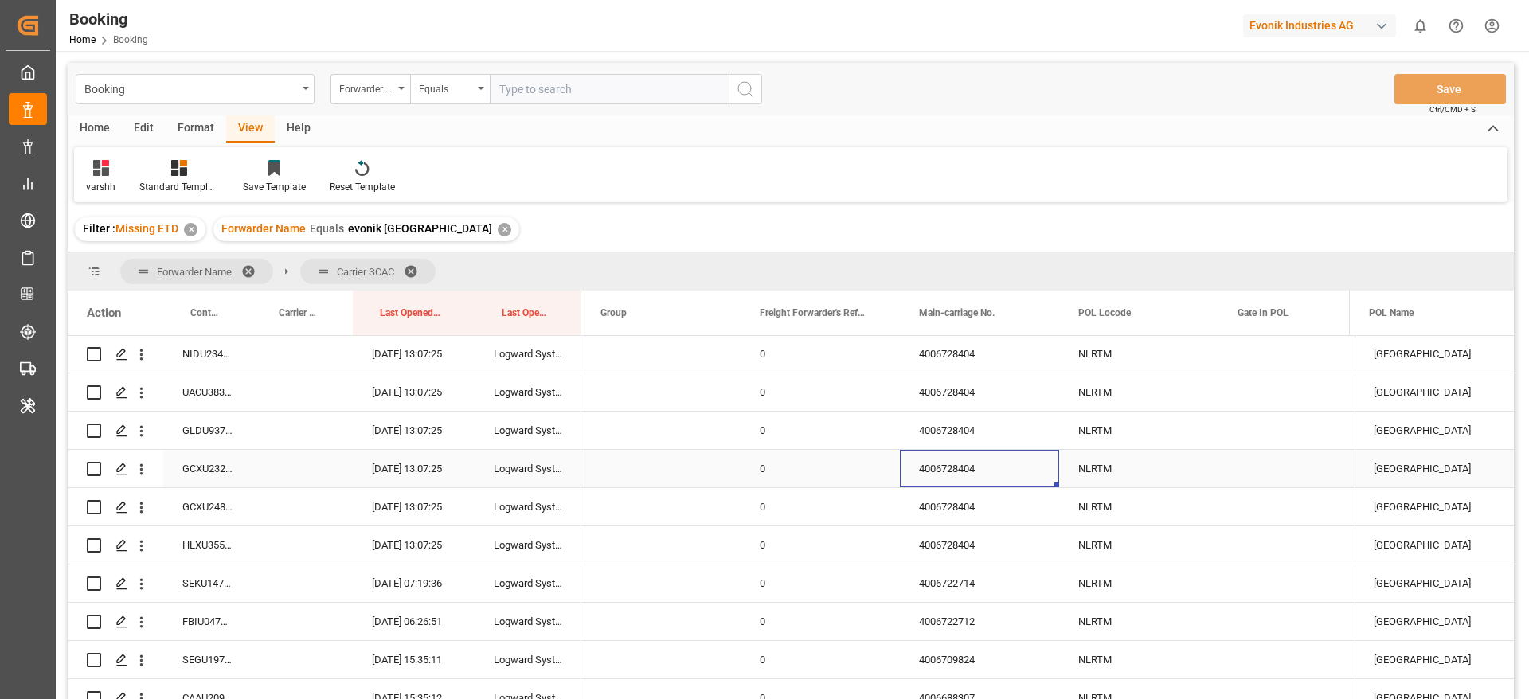
click at [967, 462] on div "4006728404" at bounding box center [979, 468] width 159 height 37
click at [948, 428] on div "4006728404" at bounding box center [979, 430] width 159 height 37
click at [957, 460] on div "4006728404" at bounding box center [979, 468] width 159 height 37
click at [946, 497] on div "4006728404" at bounding box center [979, 506] width 159 height 37
click at [960, 461] on div "4006728404" at bounding box center [979, 468] width 159 height 37
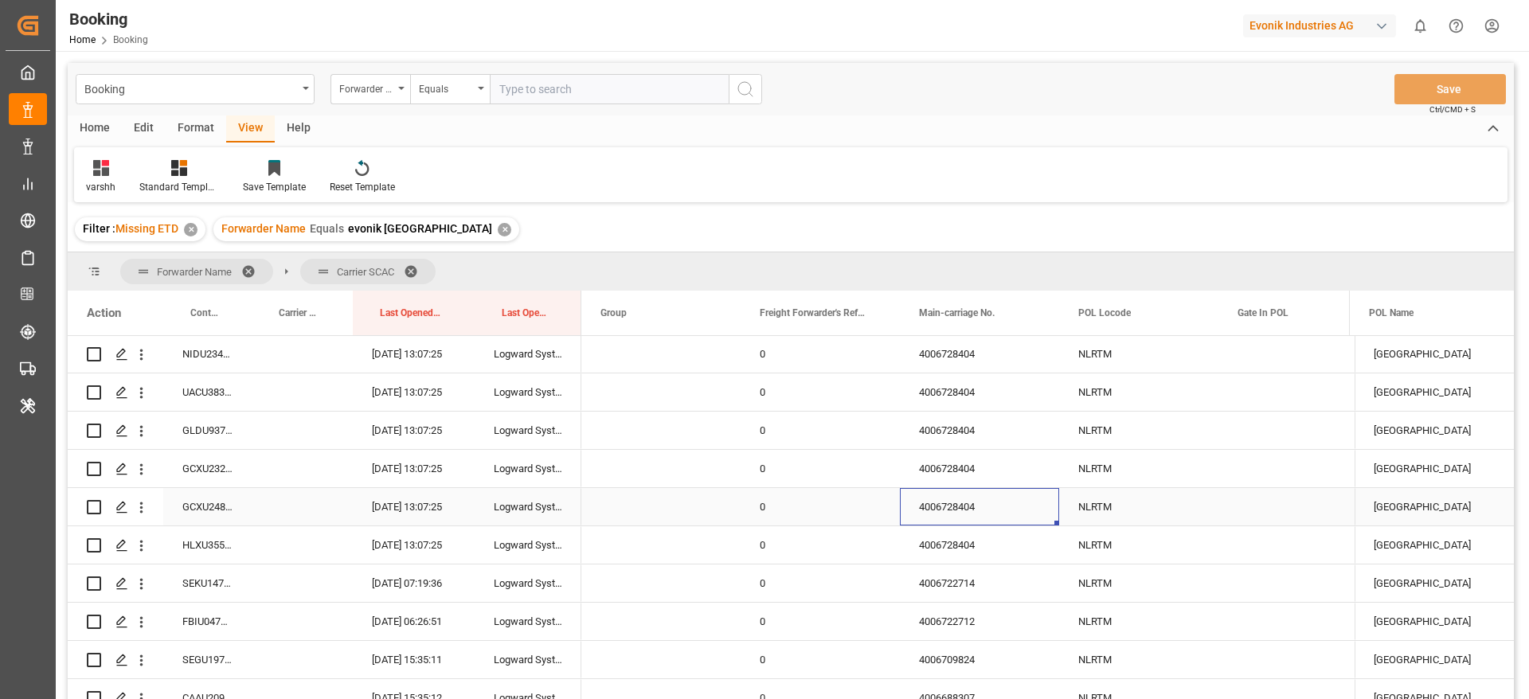
click at [961, 507] on div "4006728404" at bounding box center [979, 506] width 159 height 37
click at [962, 469] on div "4006728404" at bounding box center [979, 468] width 159 height 37
click at [936, 512] on div "4006728404" at bounding box center [979, 506] width 159 height 37
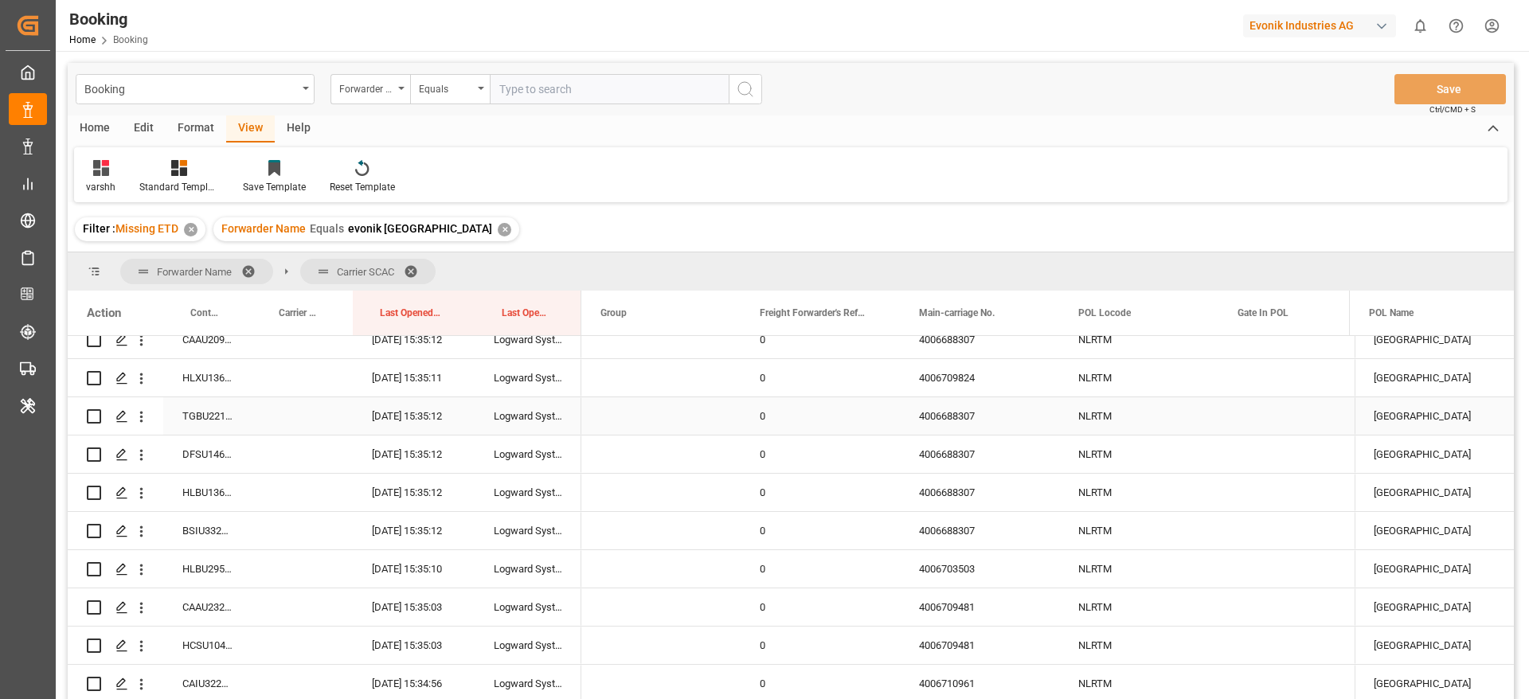
scroll to position [1014, 0]
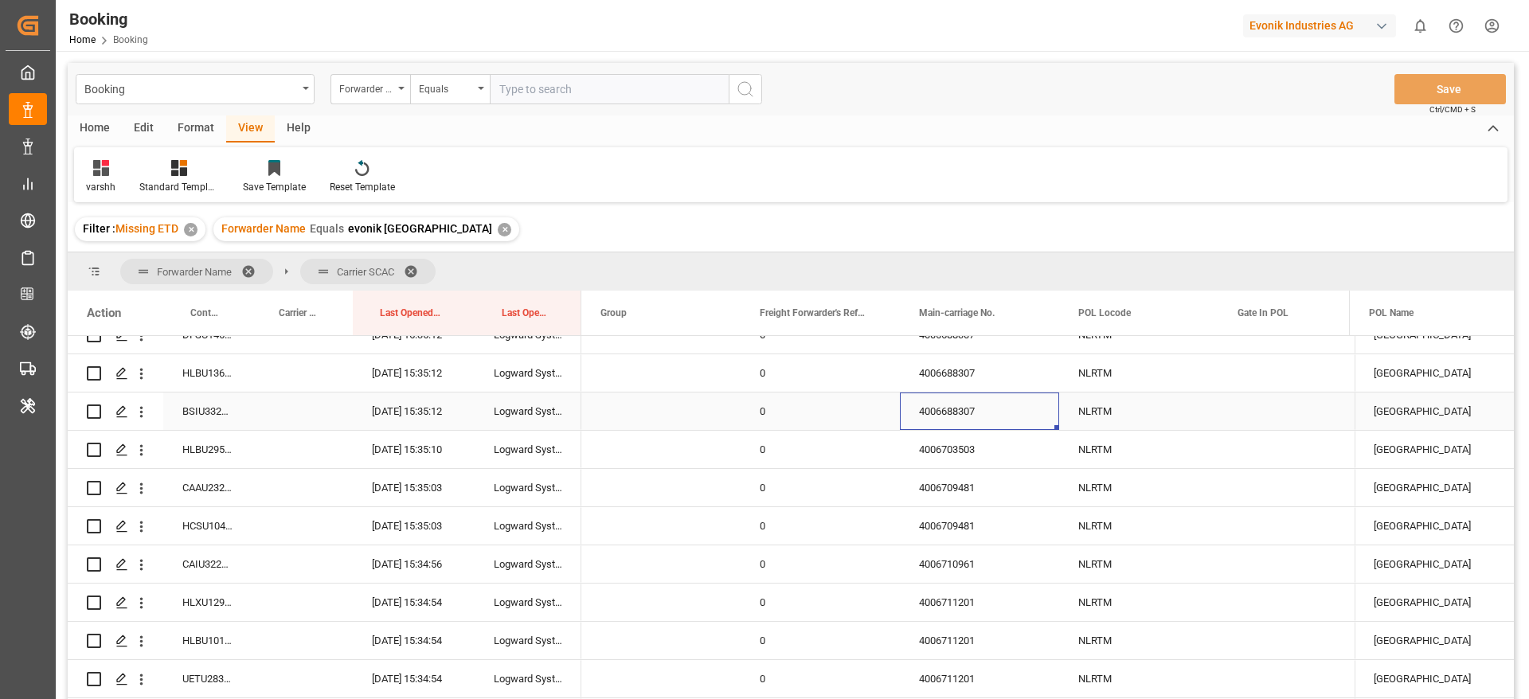
click at [951, 412] on div "4006688307" at bounding box center [979, 411] width 159 height 37
click at [953, 526] on div "4006709481" at bounding box center [979, 525] width 159 height 37
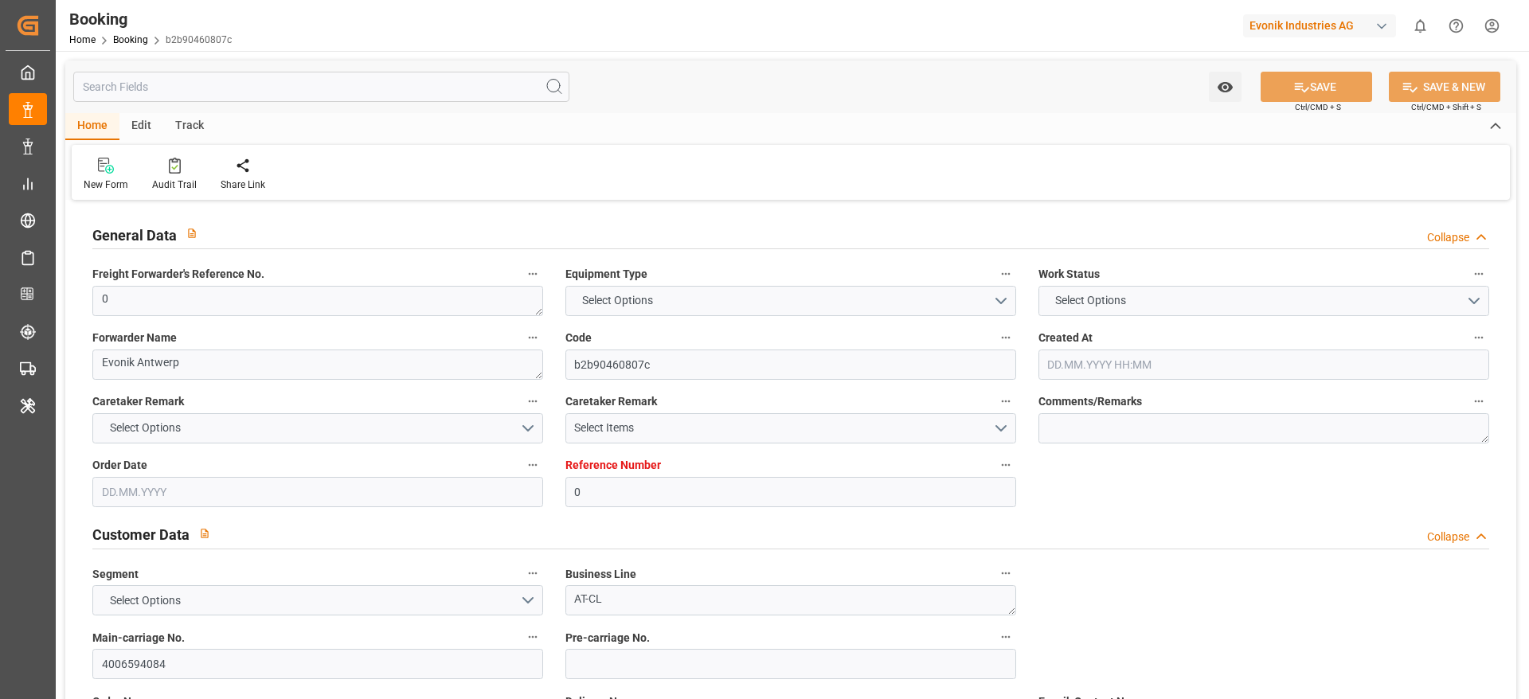
type input "0"
type input "CMACGM"
type input "CMA CGM Group"
type input "NLRTM"
type input "CNNKG"
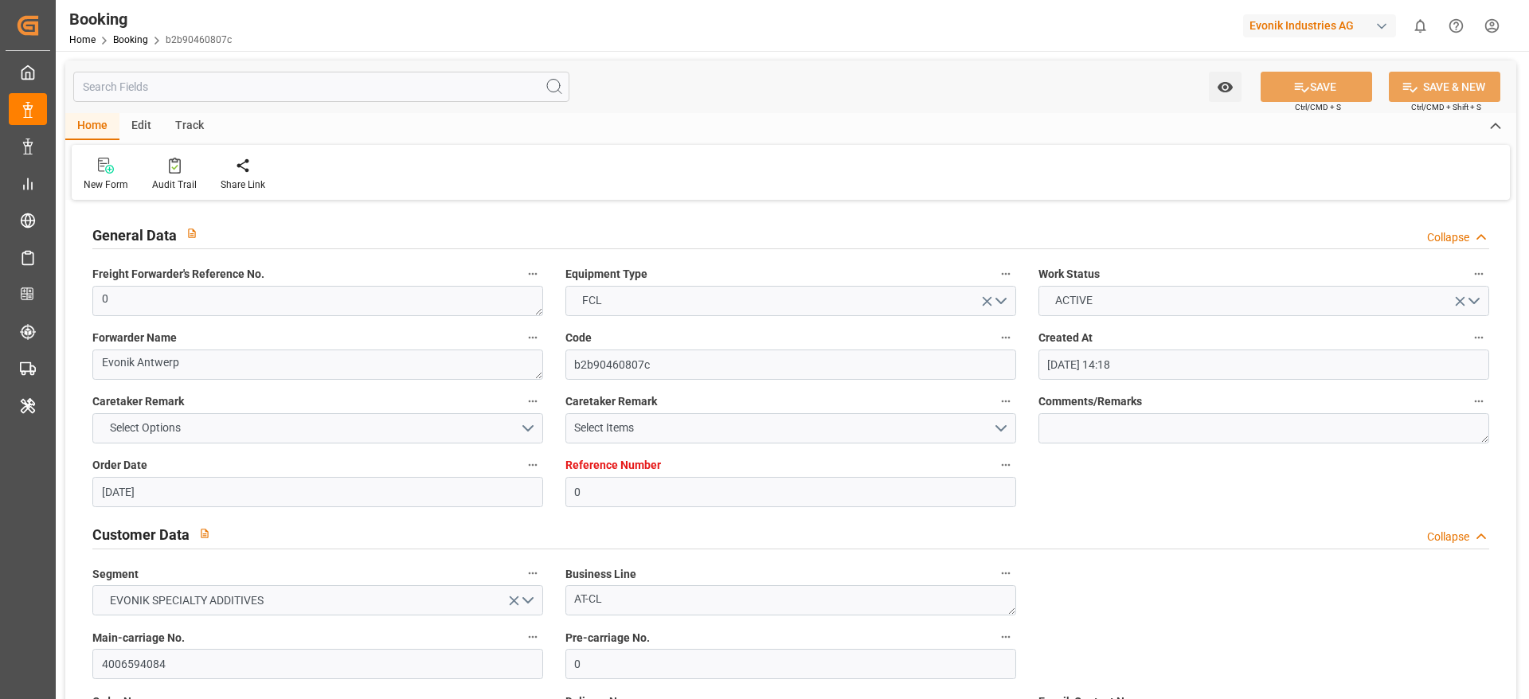
type input "24.06.2025 14:18"
type input "24.06.2025"
type input "05.09.2025"
type input "04.07.2025"
type input "23.07.2025 08:50"
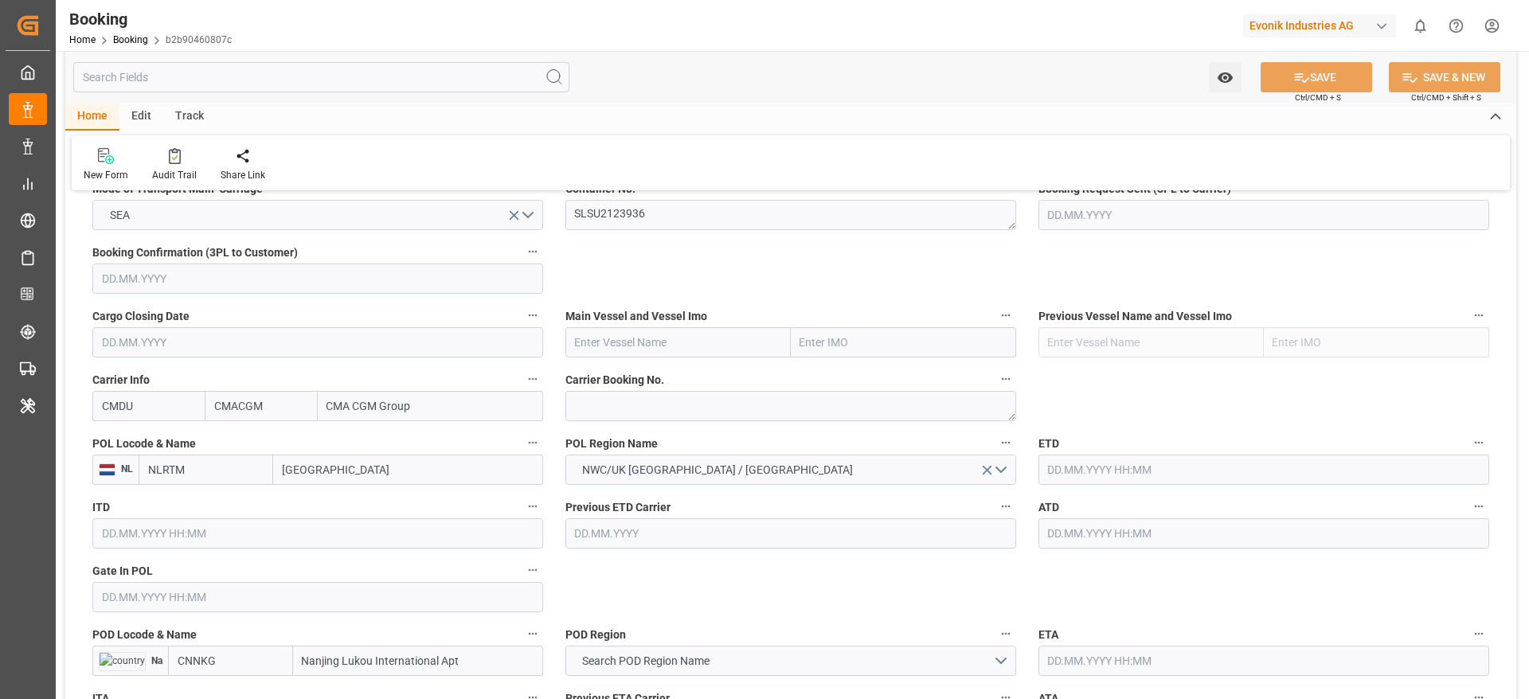
scroll to position [1195, 0]
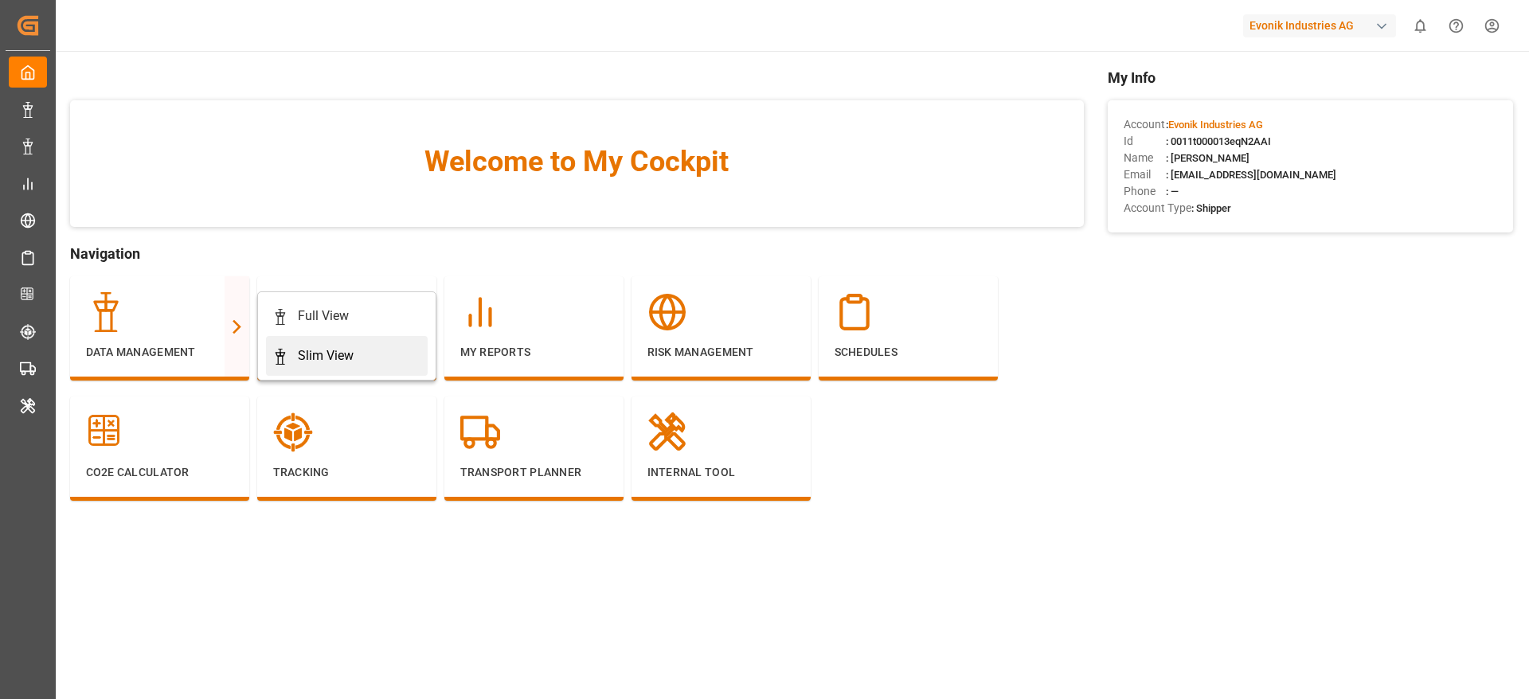
click at [304, 356] on div "Slim View" at bounding box center [326, 355] width 56 height 19
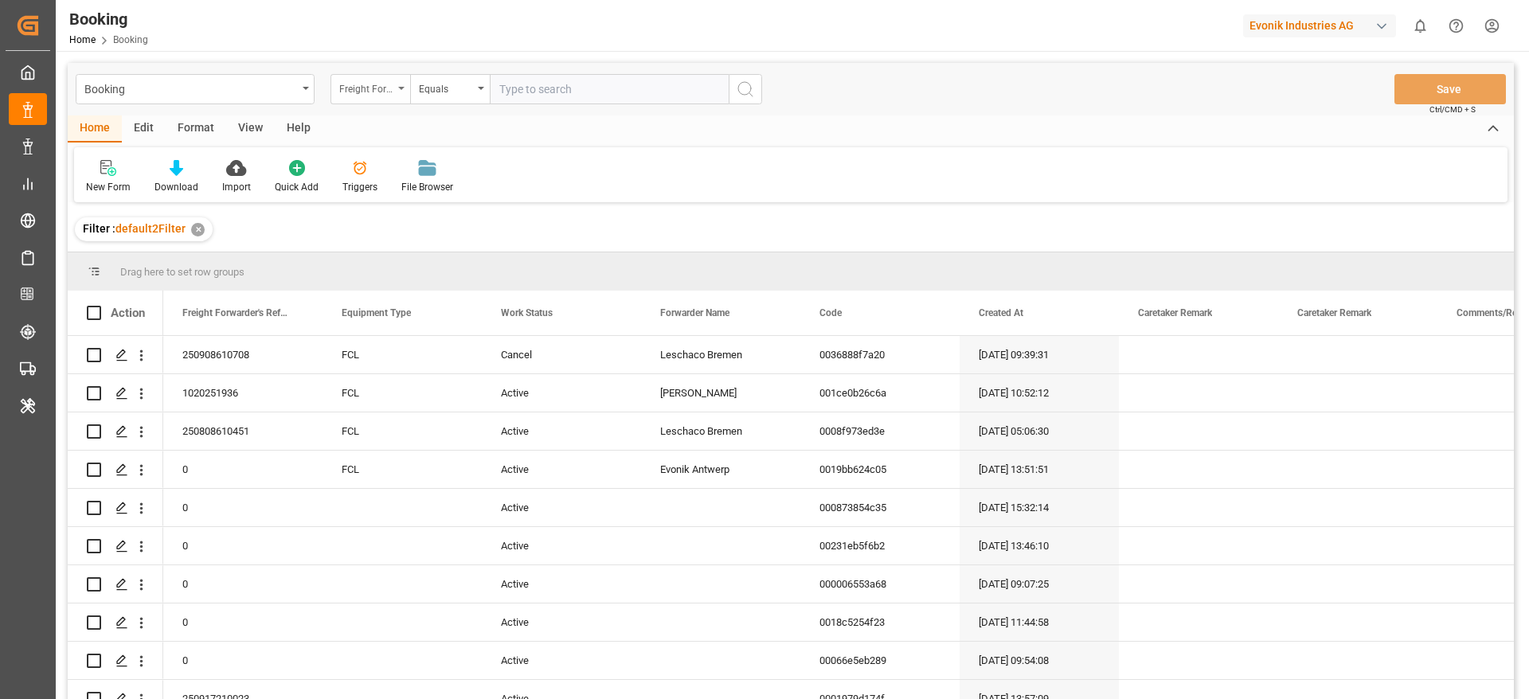
click at [397, 93] on div "Freight Forwarder's Reference No." at bounding box center [371, 89] width 80 height 30
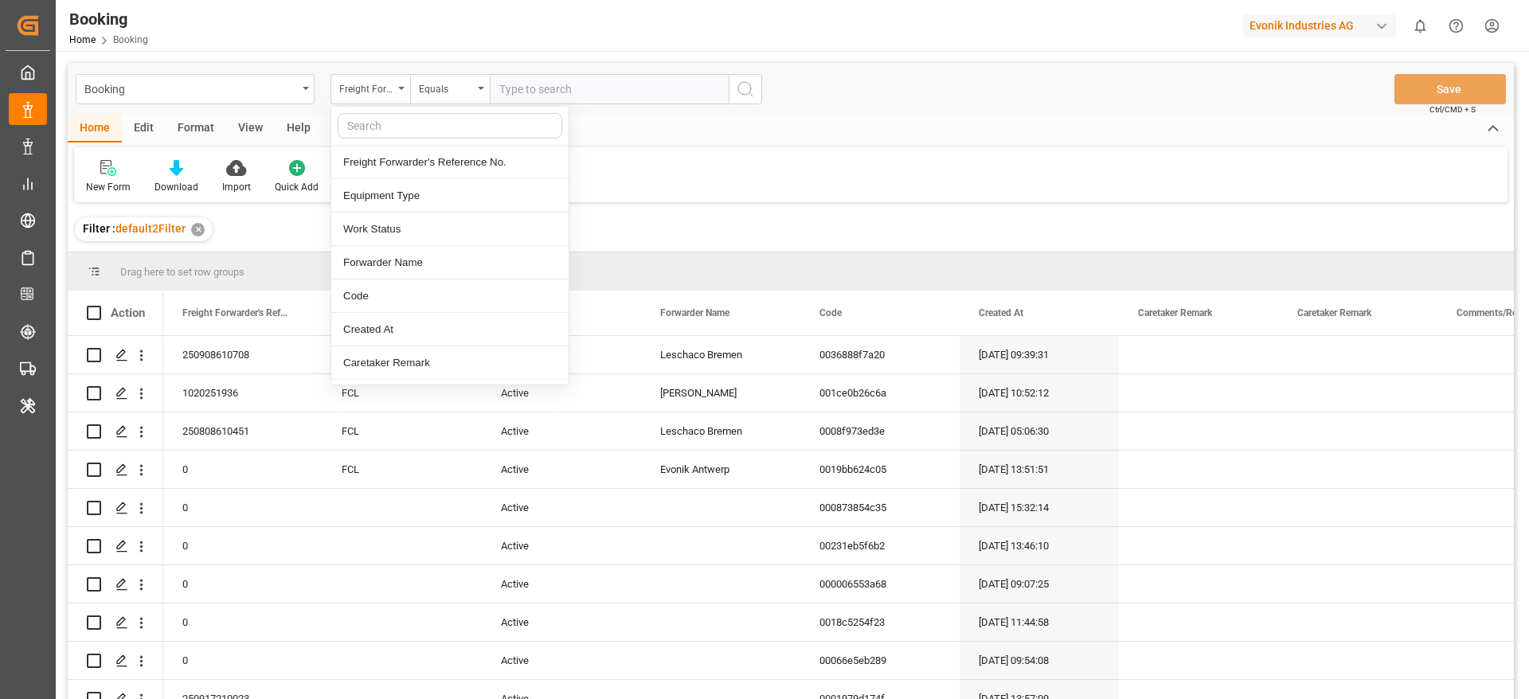
click at [398, 131] on input "text" at bounding box center [450, 125] width 225 height 25
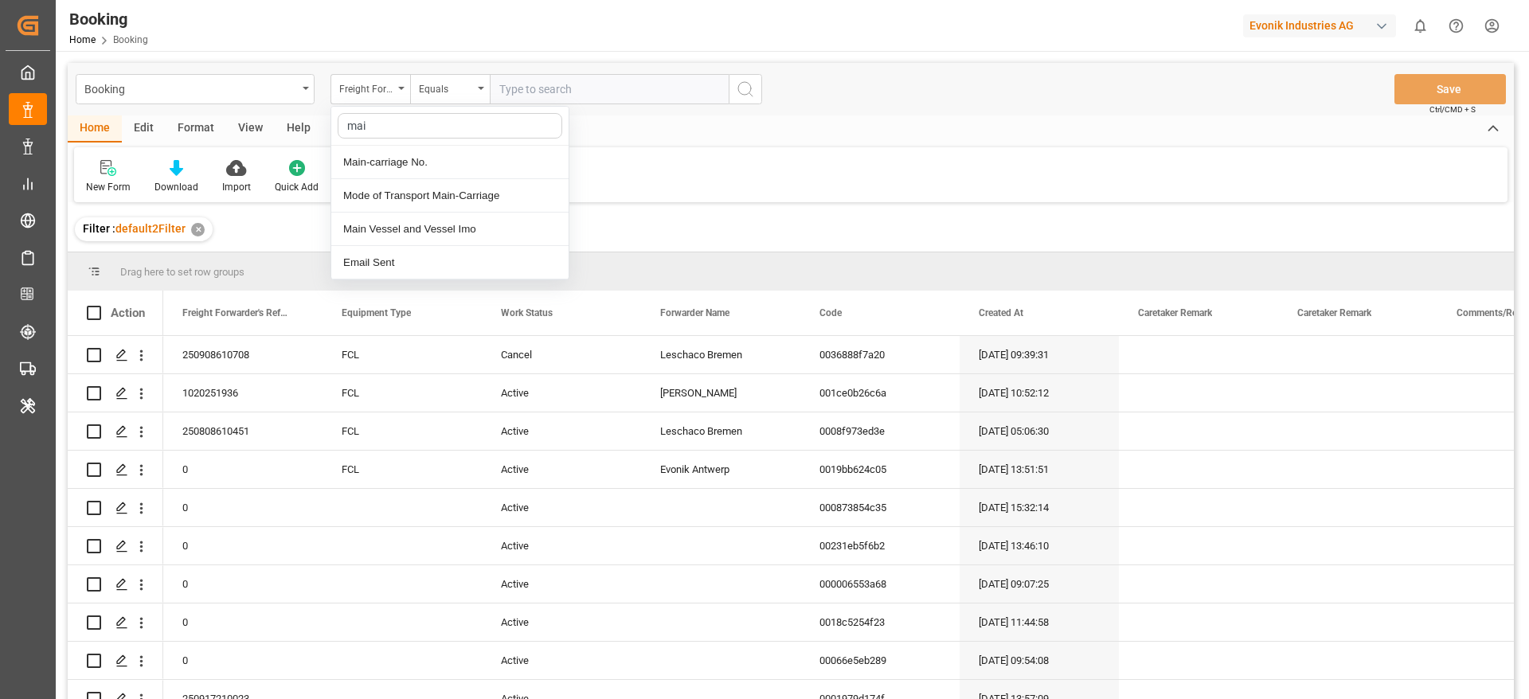
type input "main"
click at [395, 152] on div "Main-carriage No." at bounding box center [449, 162] width 237 height 33
click at [558, 99] on input "text" at bounding box center [609, 89] width 239 height 30
paste input "4006728404"
type input "4006728404"
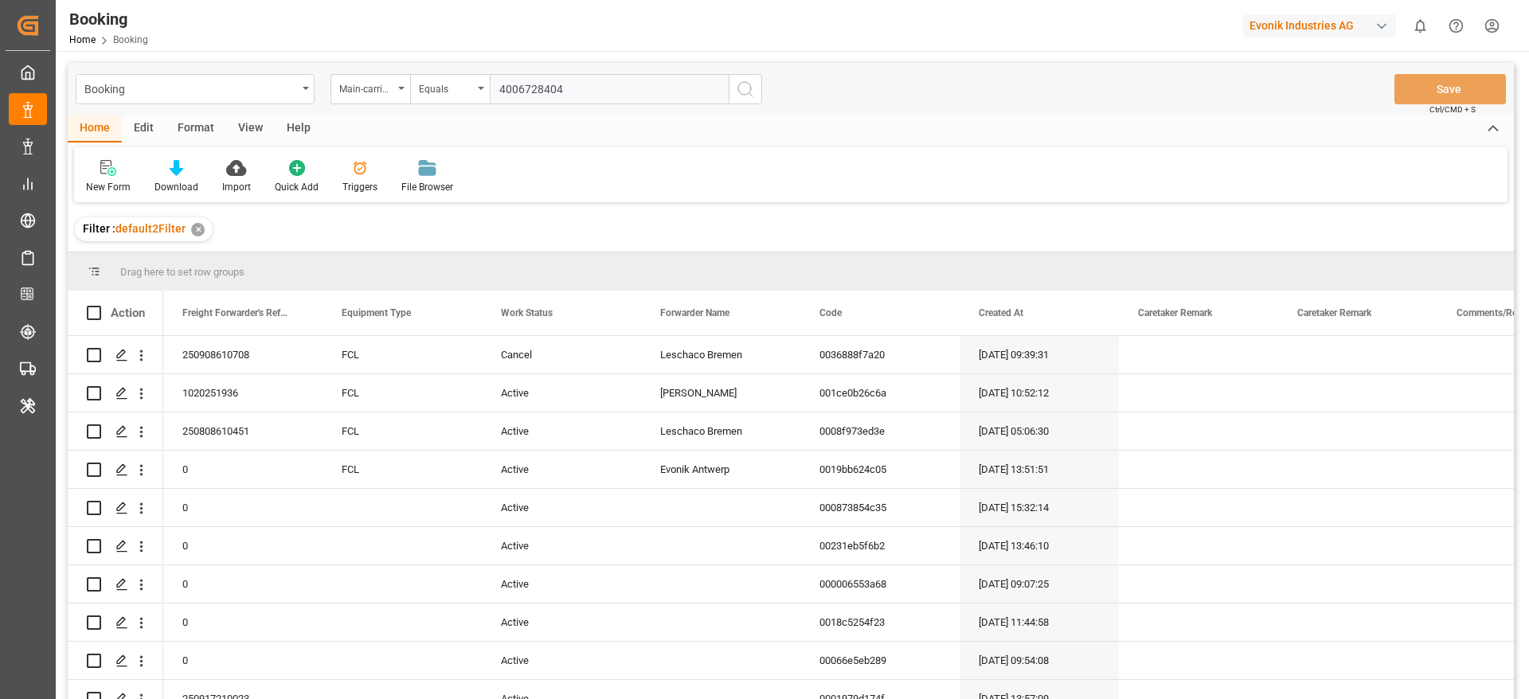
click at [753, 88] on icon "search button" at bounding box center [745, 89] width 19 height 19
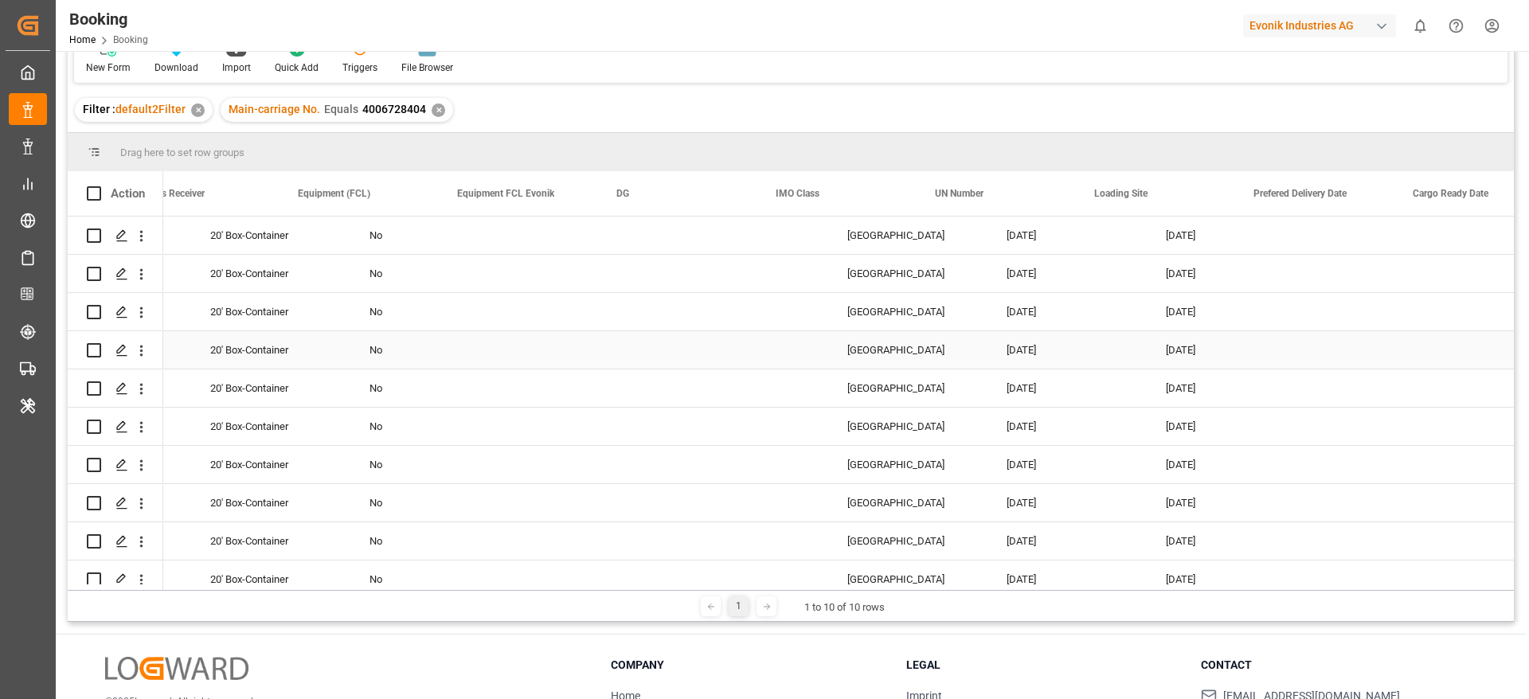
scroll to position [0, 3477]
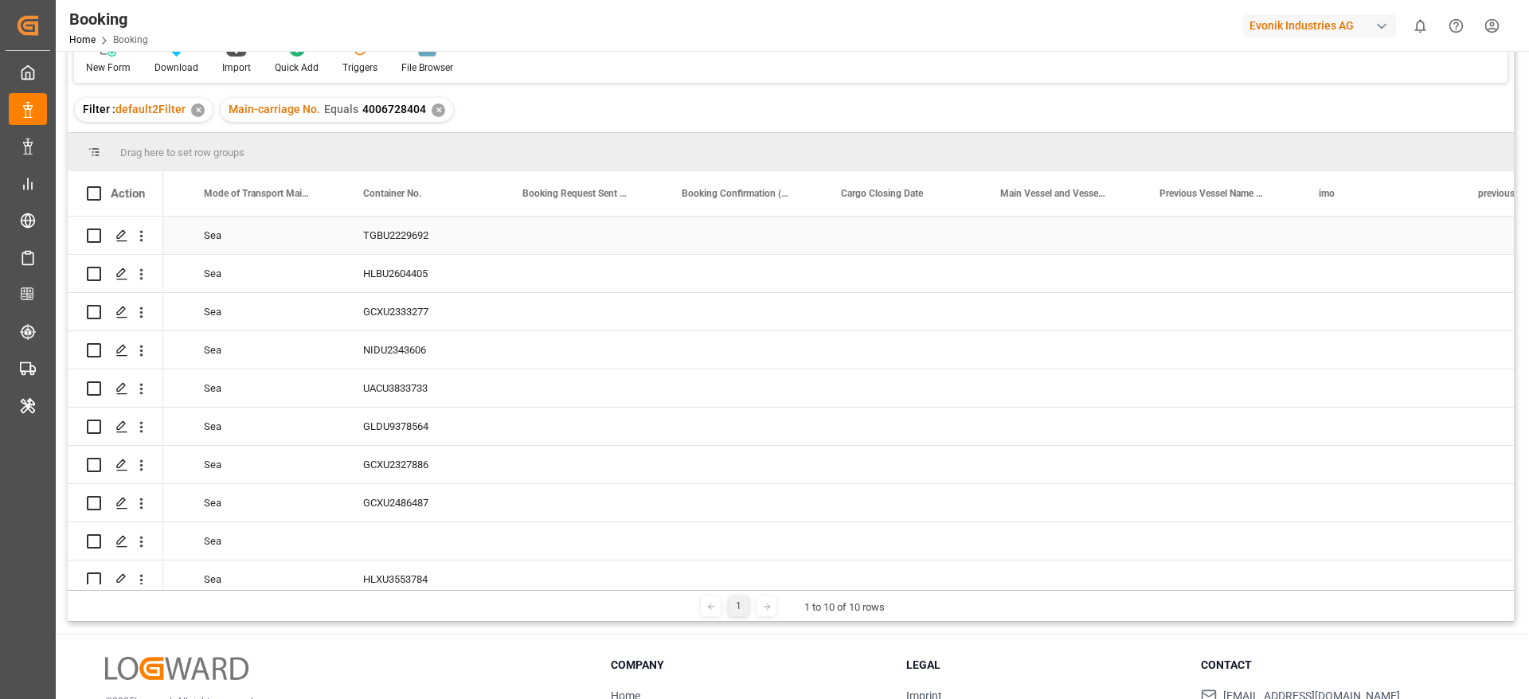
click at [1041, 241] on div "Press SPACE to select this row." at bounding box center [1060, 235] width 159 height 37
click at [1043, 283] on div "MSC CHLOE - 9720483" at bounding box center [1078, 290] width 166 height 56
type input "MSC CHLOE - 9720483"
click at [930, 276] on div "Press SPACE to select this row." at bounding box center [901, 273] width 159 height 37
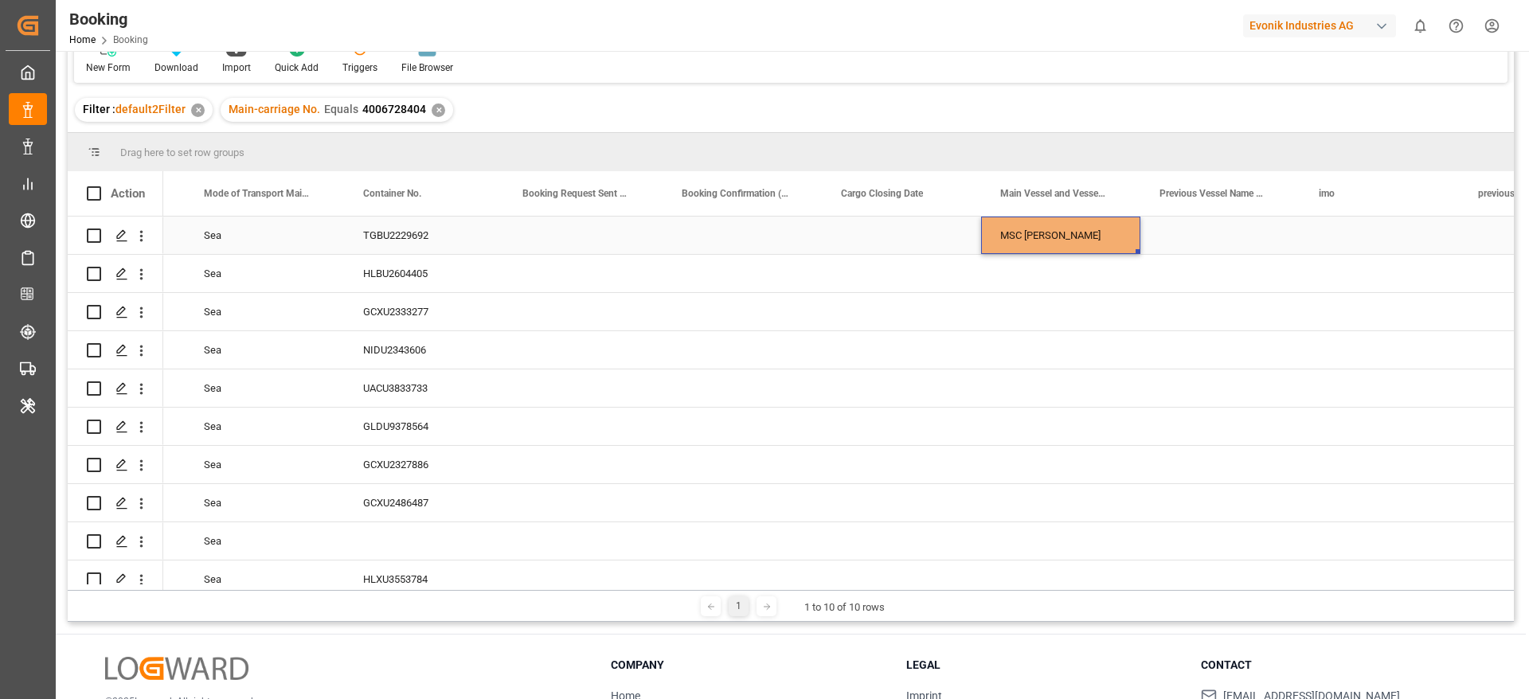
click at [1041, 249] on div "MSC CHLOE" at bounding box center [1060, 235] width 159 height 37
drag, startPoint x: 1138, startPoint y: 250, endPoint x: 1097, endPoint y: 503, distance: 256.6
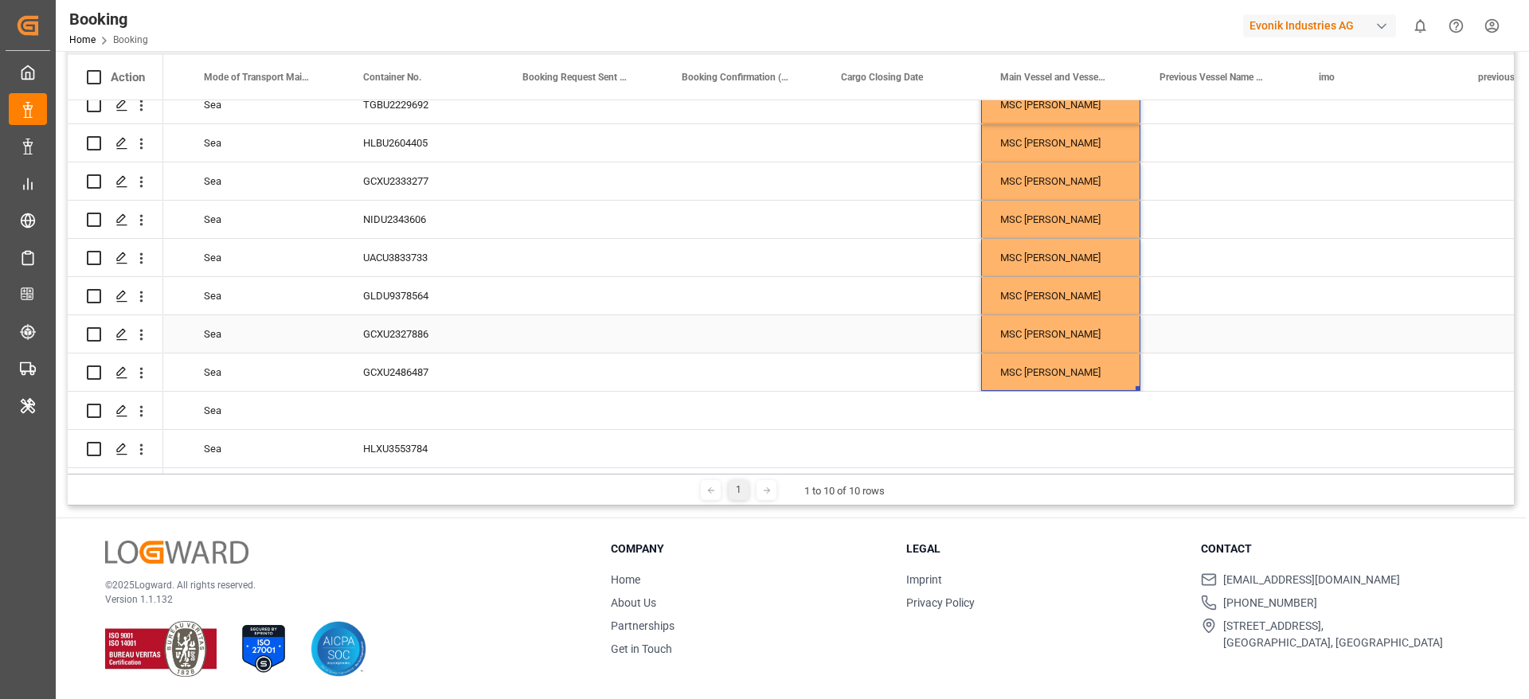
click at [1028, 328] on div "MSC CHLOE" at bounding box center [1060, 333] width 159 height 37
type input "MSC CHLOE - 9720483"
click at [1028, 328] on input "MSC CHLOE - 9720483" at bounding box center [1061, 343] width 134 height 30
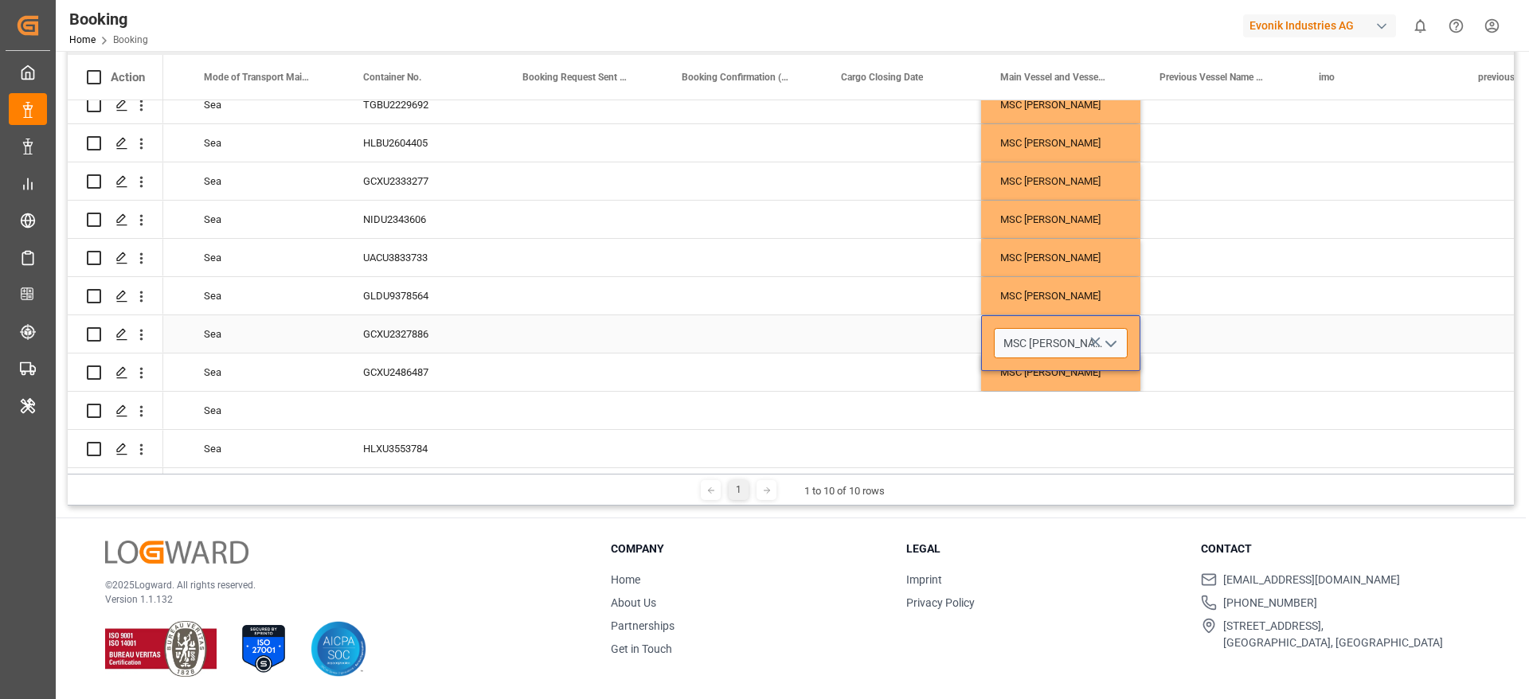
click at [1020, 330] on input "MSC CHLOE - 9720483" at bounding box center [1061, 343] width 134 height 30
drag, startPoint x: 1004, startPoint y: 333, endPoint x: 1064, endPoint y: 332, distance: 59.7
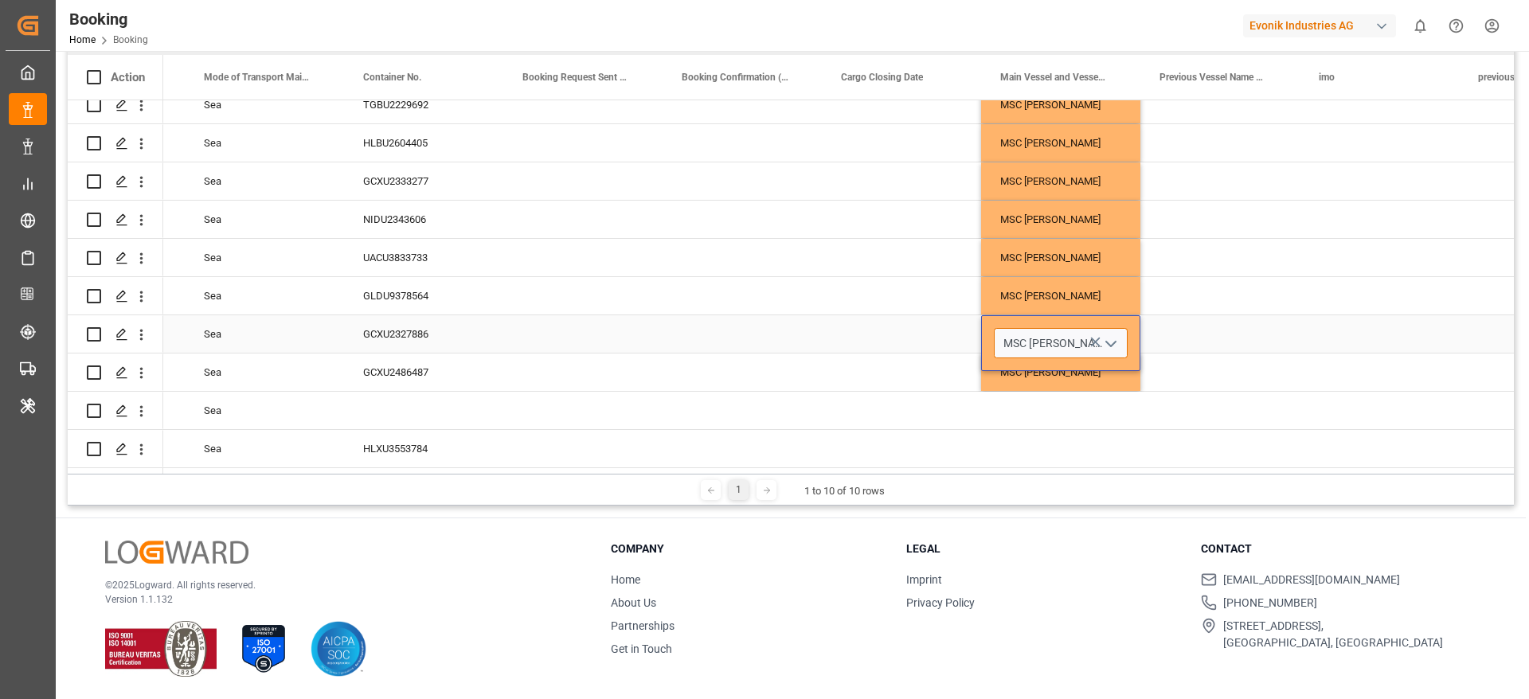
click at [1064, 332] on input "MSC CHLOE - 9720483" at bounding box center [1061, 343] width 134 height 30
click at [779, 315] on div "Press SPACE to select this row." at bounding box center [742, 333] width 159 height 37
click at [1011, 443] on div "Press SPACE to select this row." at bounding box center [1060, 448] width 159 height 37
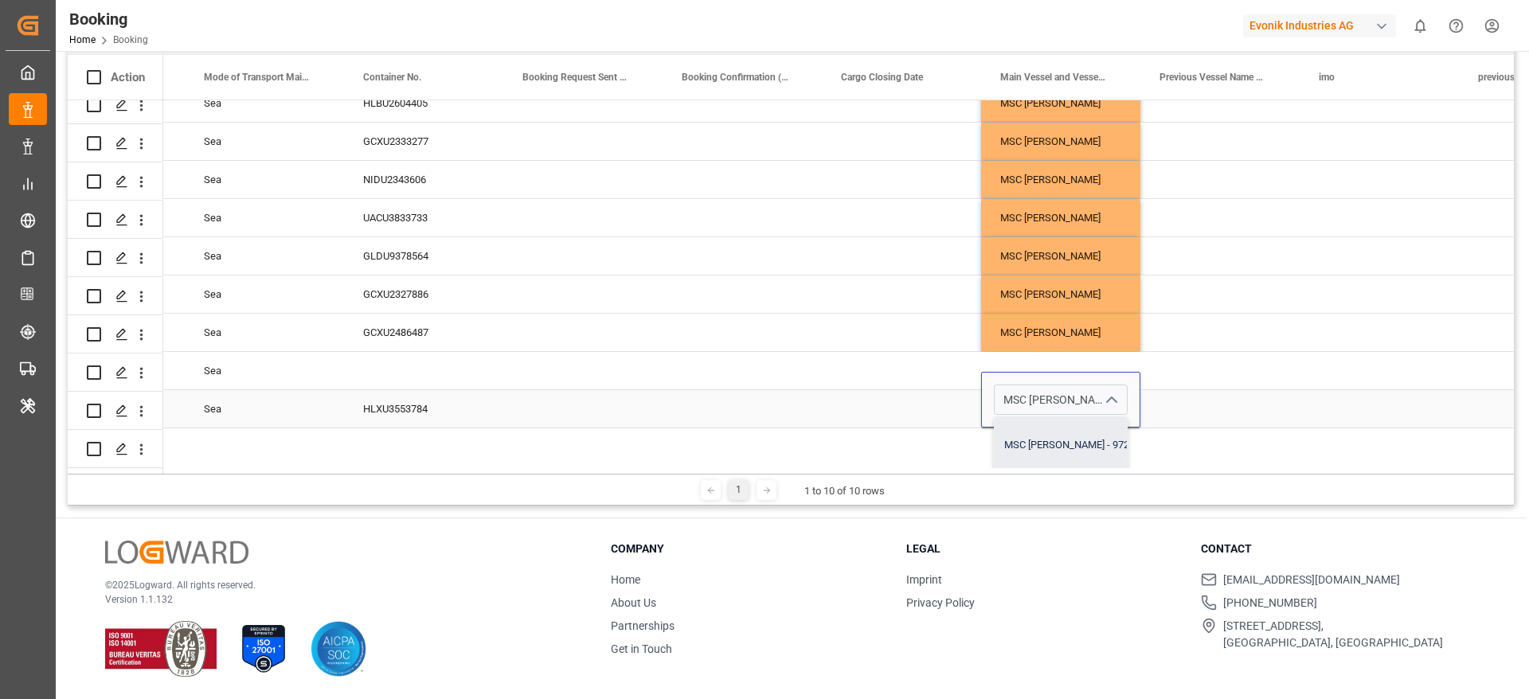
click at [1087, 439] on div "MSC CHLOE - 9720483" at bounding box center [1078, 445] width 166 height 56
type input "MSC CHLOE - 9720483"
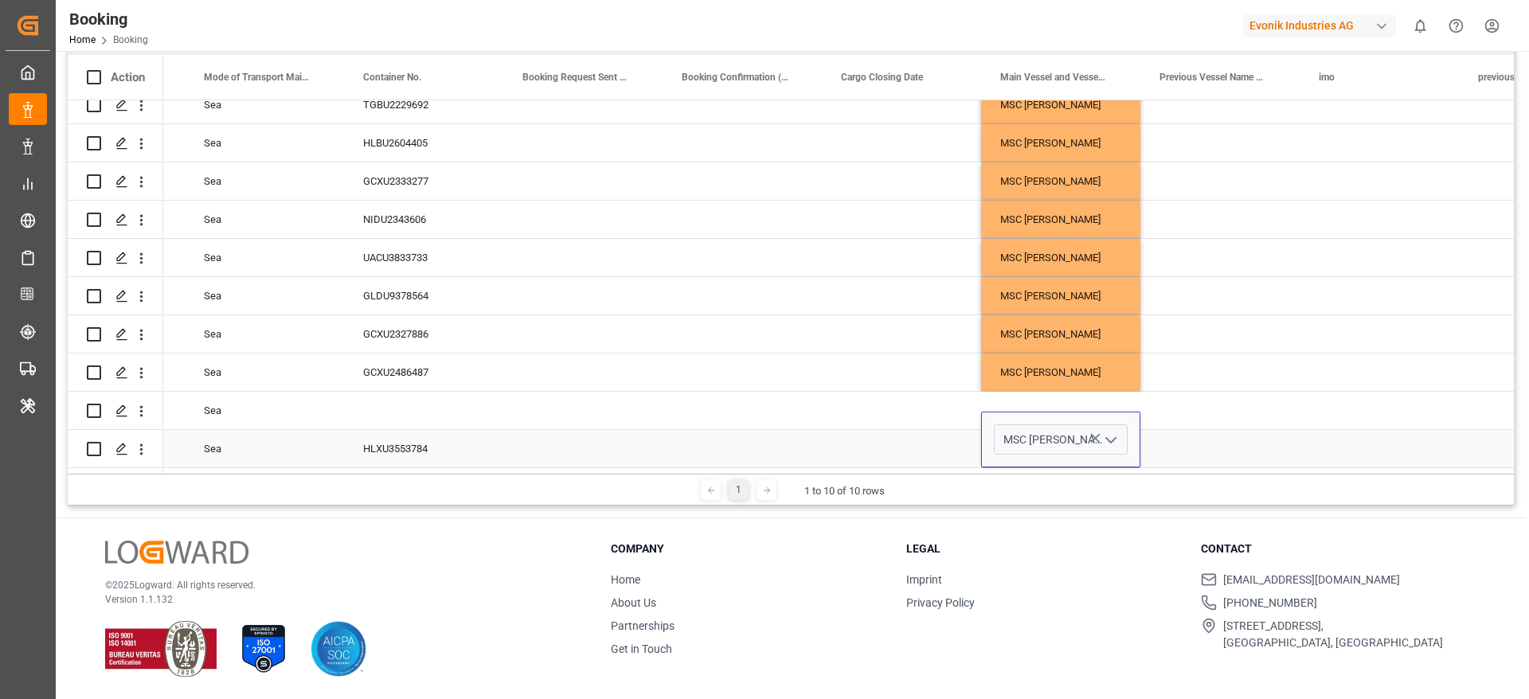
click at [875, 438] on div "Press SPACE to select this row." at bounding box center [901, 448] width 159 height 37
click at [1042, 374] on div "MSC CHLOE" at bounding box center [1060, 372] width 159 height 37
click at [1070, 331] on div "MSC CHLOE" at bounding box center [1060, 333] width 159 height 37
drag, startPoint x: 1137, startPoint y: 342, endPoint x: 1127, endPoint y: 404, distance: 62.2
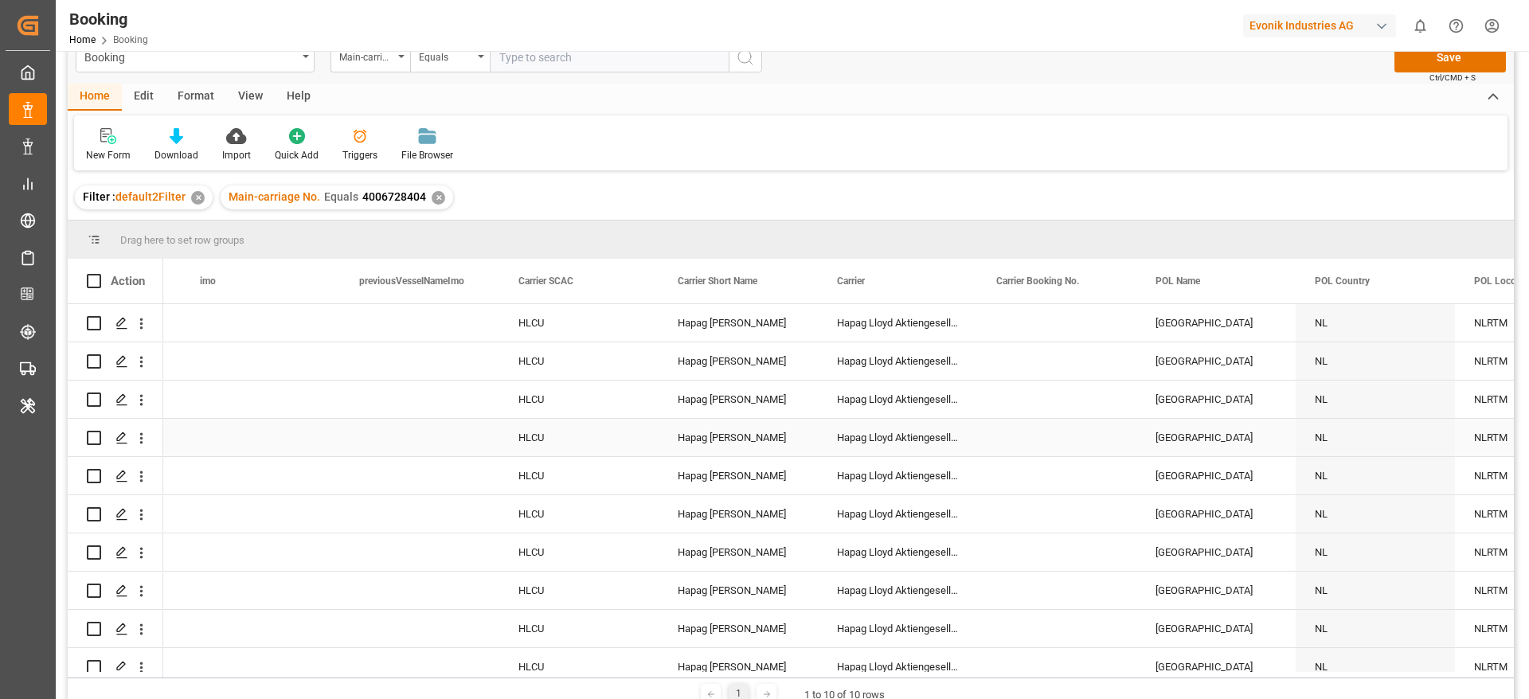
scroll to position [0, 0]
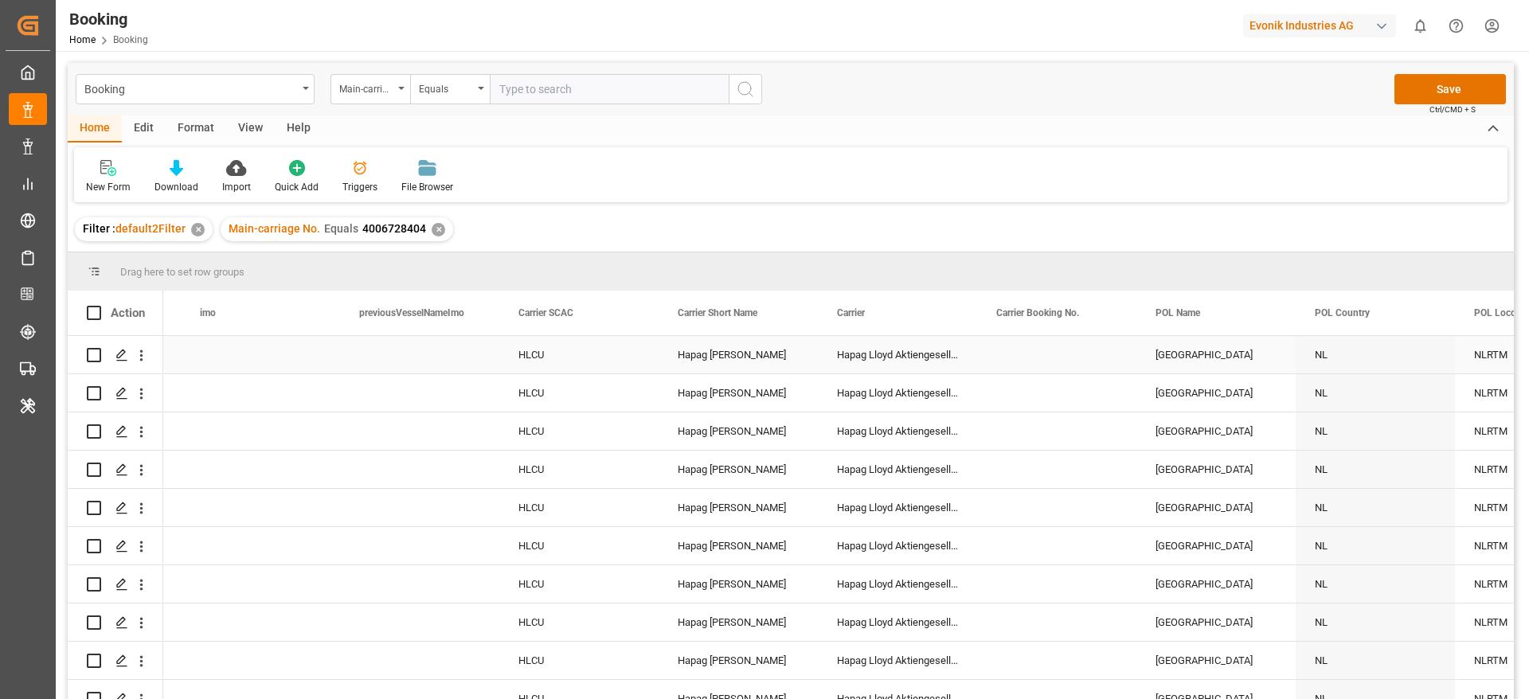
click at [1038, 351] on div "Press SPACE to select this row." at bounding box center [1056, 354] width 159 height 37
type input "16857197"
click at [985, 411] on div "Press SPACE to select this row." at bounding box center [1056, 392] width 159 height 37
click at [1036, 363] on div "16857197" at bounding box center [1056, 354] width 159 height 37
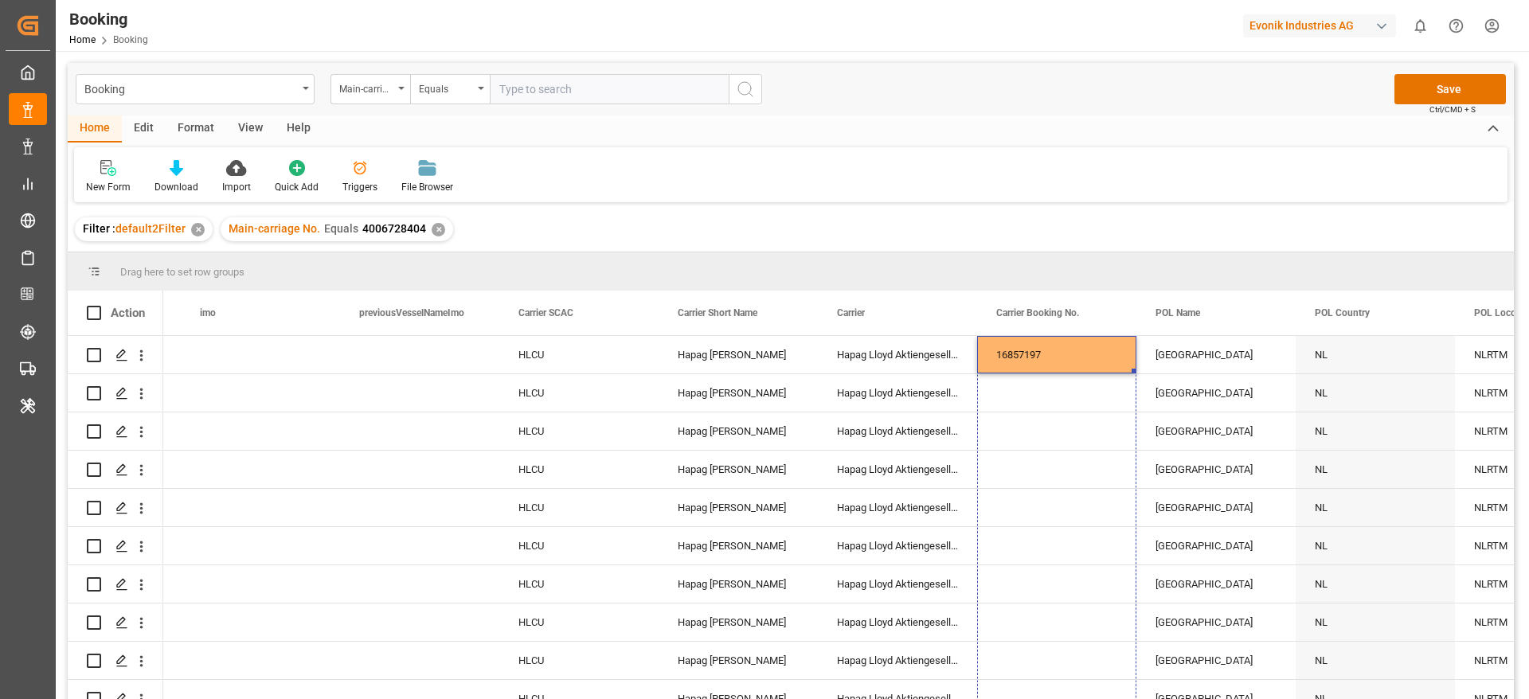
scroll to position [20, 0]
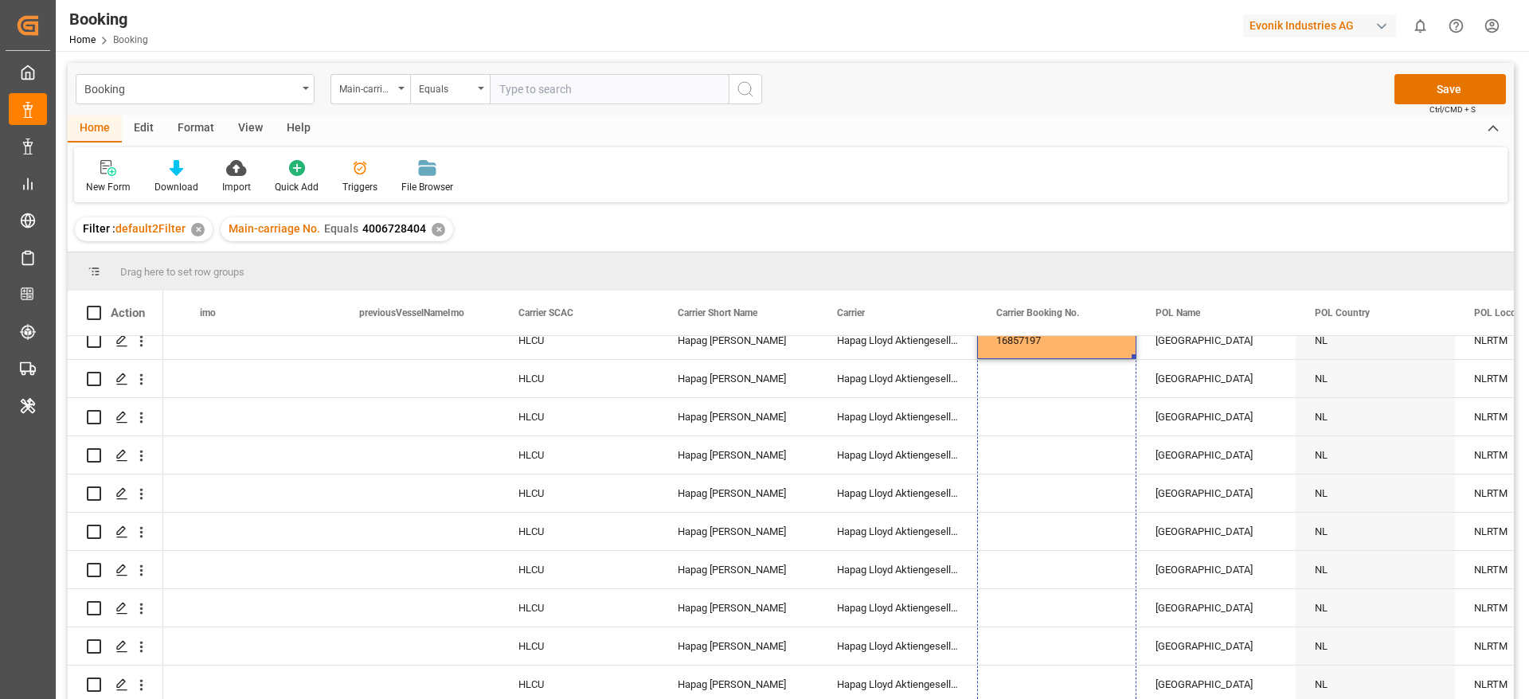
drag, startPoint x: 1132, startPoint y: 370, endPoint x: 1095, endPoint y: 708, distance: 340.5
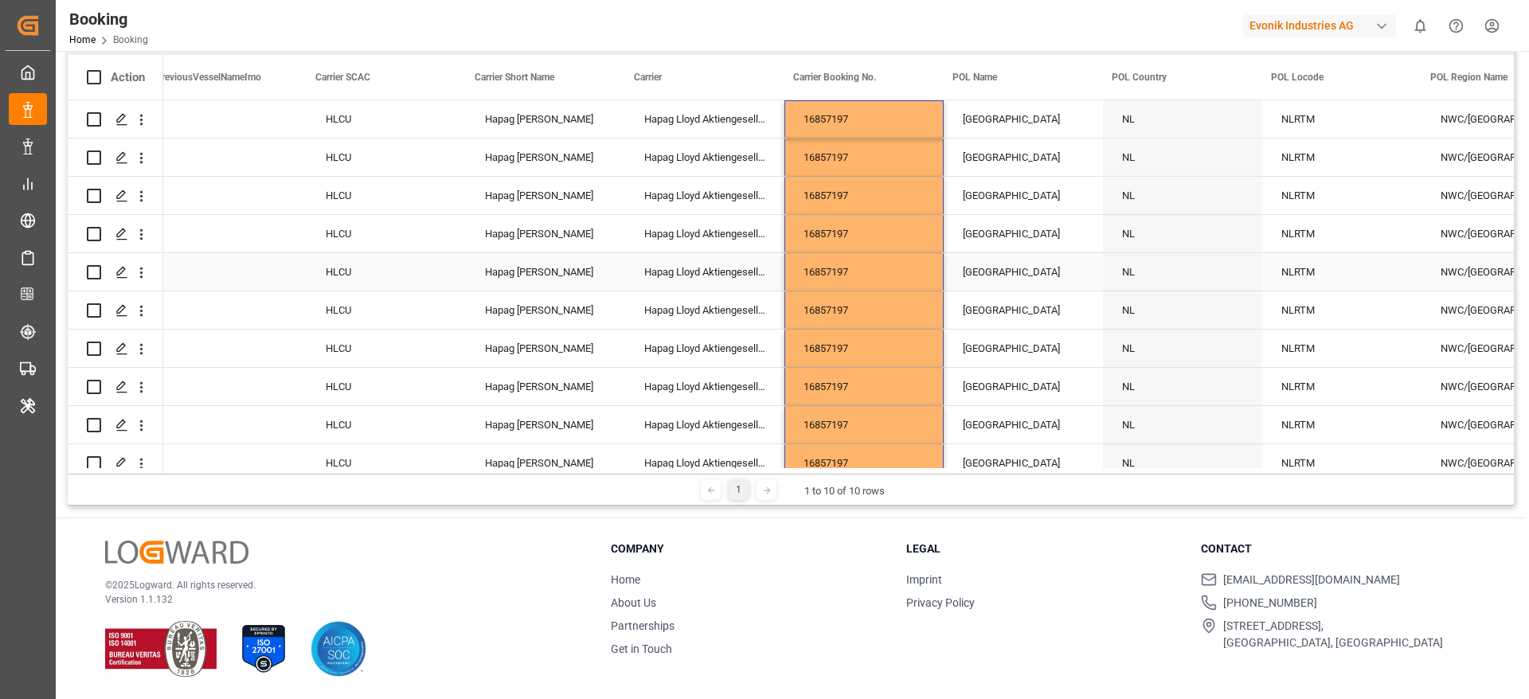
scroll to position [0, 6798]
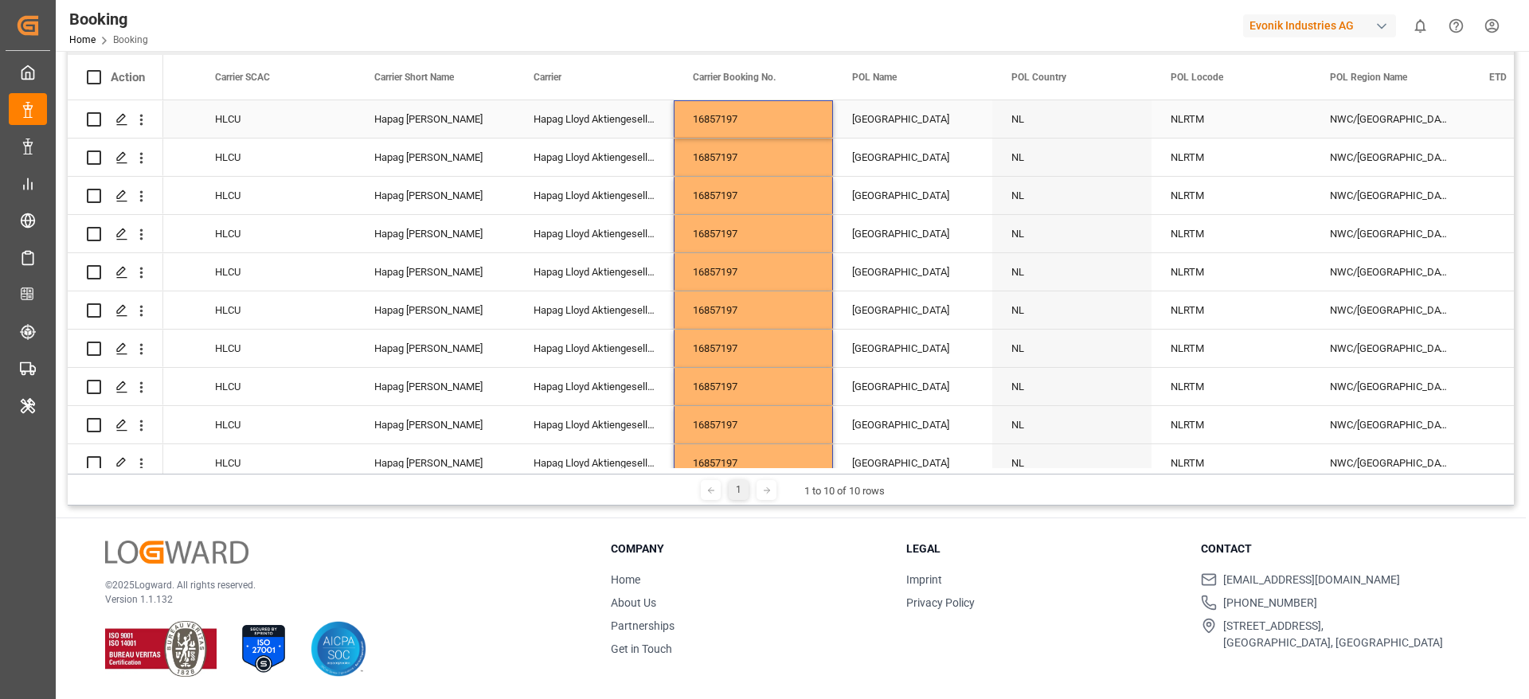
click at [880, 127] on div "[GEOGRAPHIC_DATA]" at bounding box center [912, 118] width 159 height 37
click at [910, 127] on input "Rotterdam - NLRTANTWERP" at bounding box center [913, 128] width 134 height 30
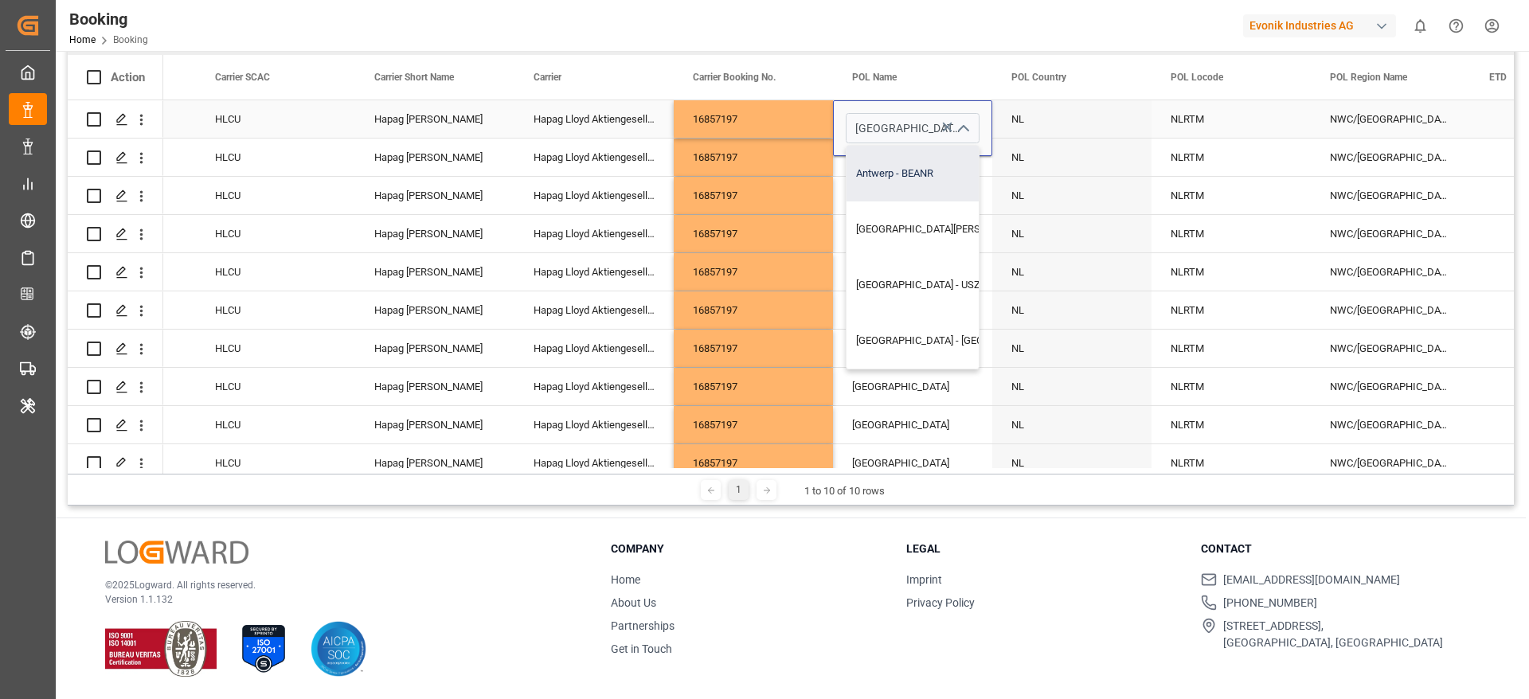
click at [923, 170] on div "Antwerp - BEANR" at bounding box center [985, 174] width 277 height 56
type input "Antwerp - BEANR"
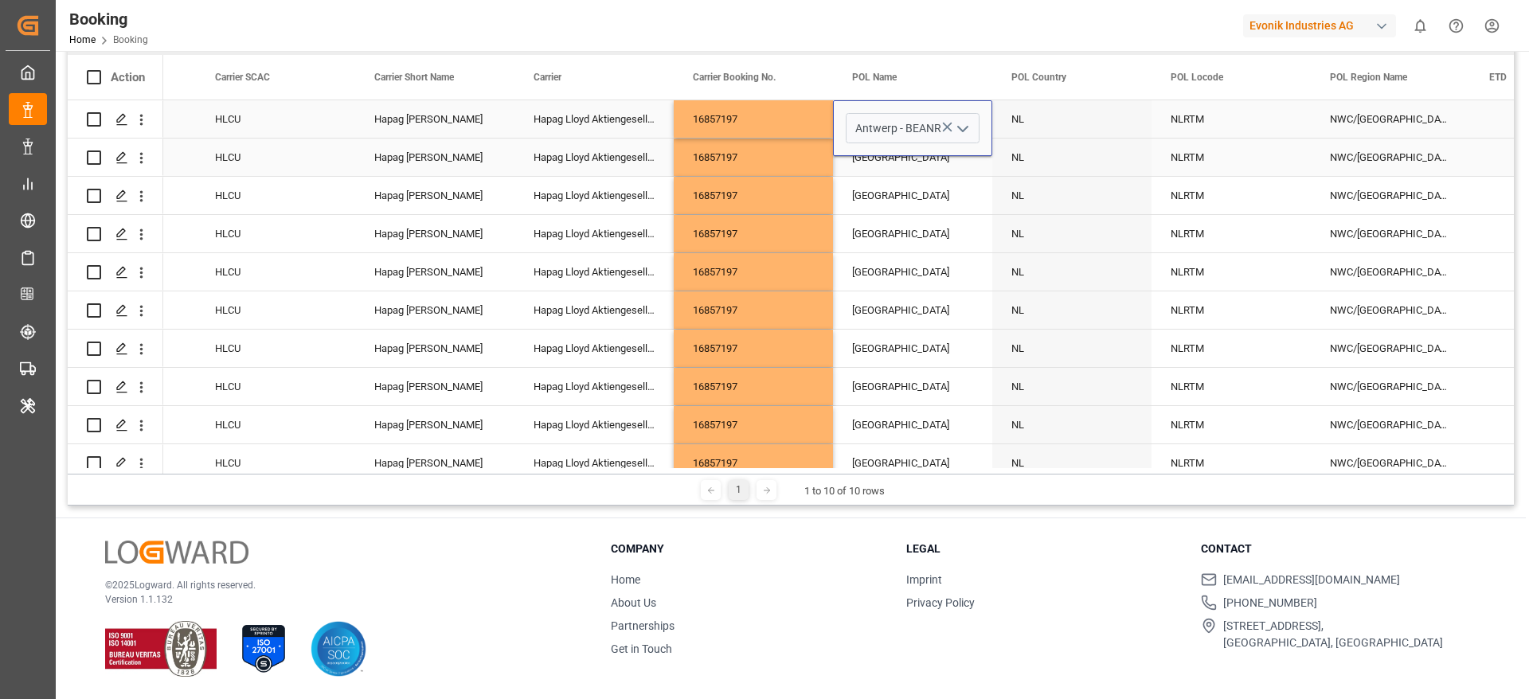
click at [910, 172] on div "[GEOGRAPHIC_DATA]" at bounding box center [912, 157] width 159 height 37
click at [926, 128] on div "[GEOGRAPHIC_DATA]" at bounding box center [912, 118] width 159 height 37
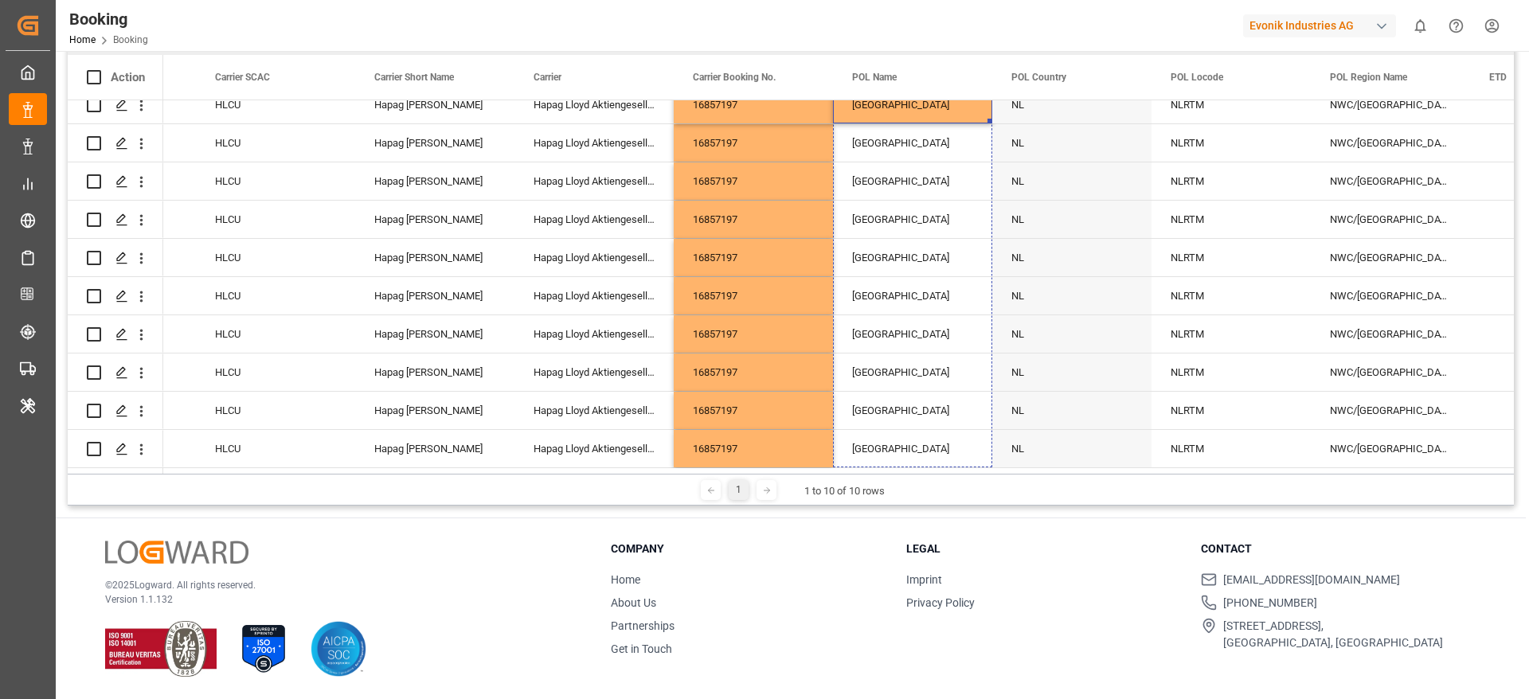
drag, startPoint x: 989, startPoint y: 135, endPoint x: 978, endPoint y: 491, distance: 356.2
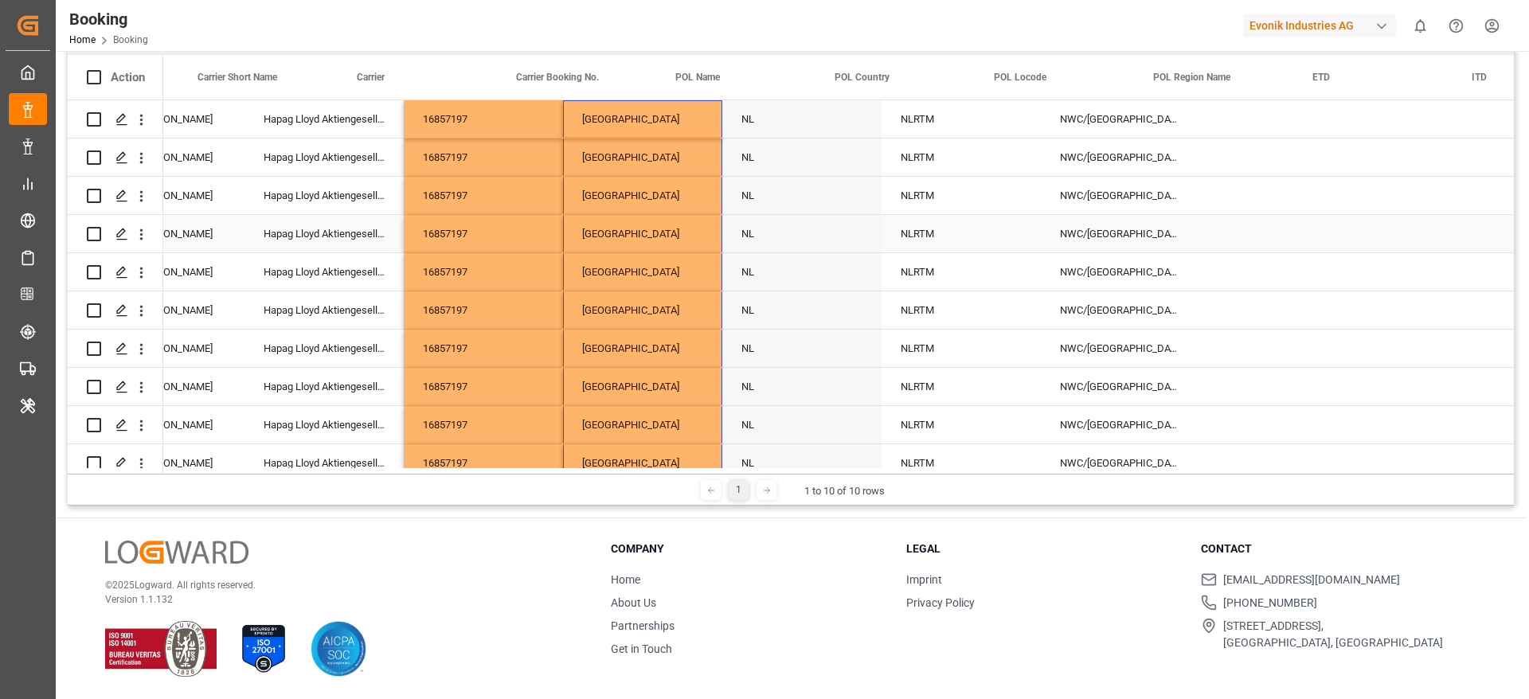
scroll to position [0, 7097]
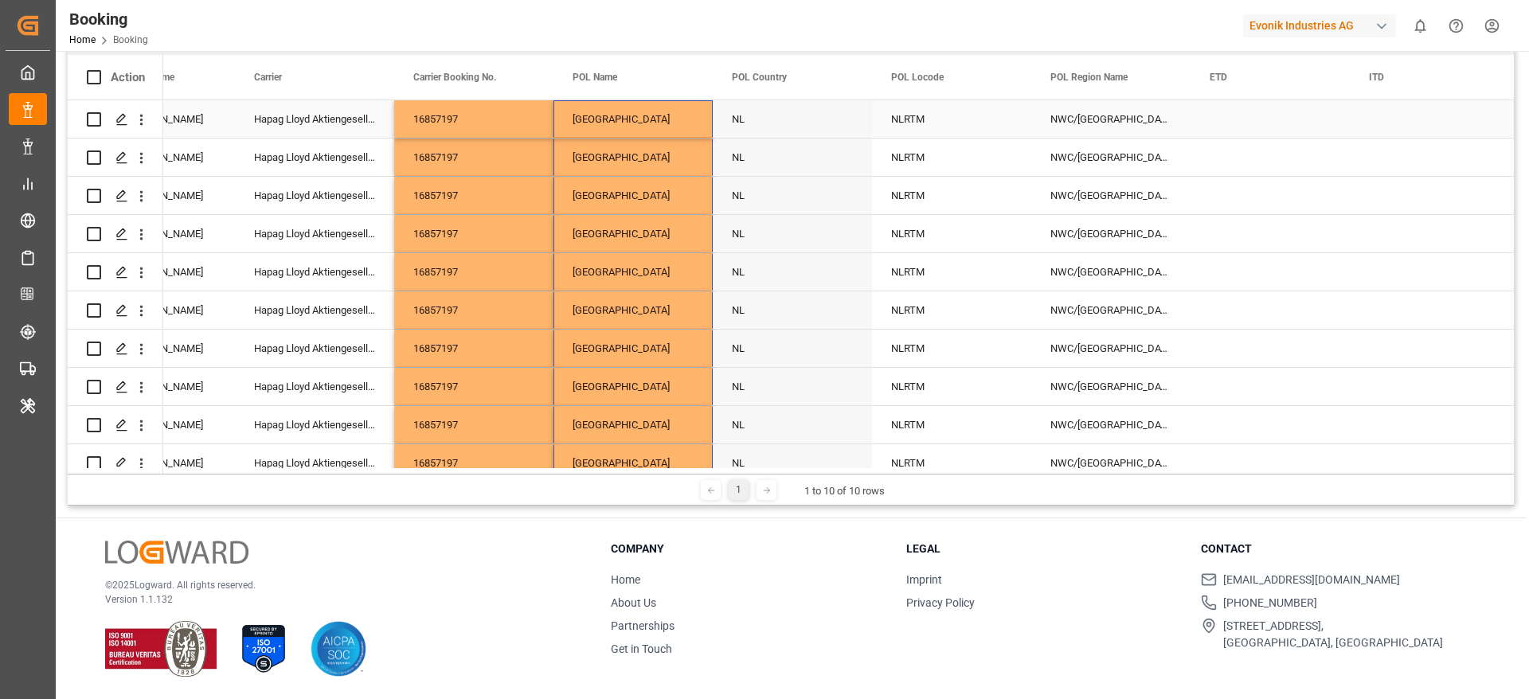
click at [949, 129] on div "NLRTM" at bounding box center [951, 118] width 159 height 37
click at [949, 129] on input "NLRTM" at bounding box center [952, 128] width 134 height 30
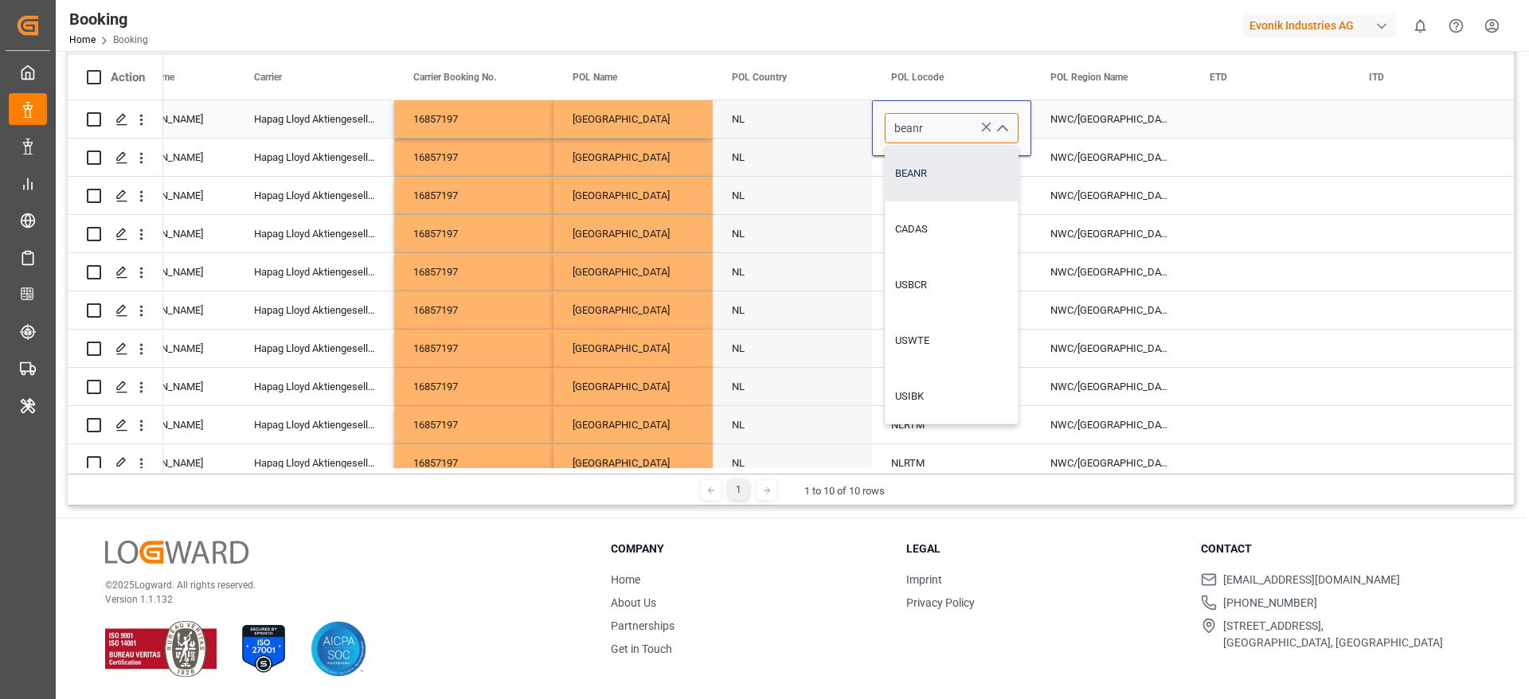
click at [946, 178] on div "BEANR" at bounding box center [952, 174] width 132 height 56
type input "BEANR"
click at [940, 179] on div "NLRTM" at bounding box center [951, 195] width 159 height 37
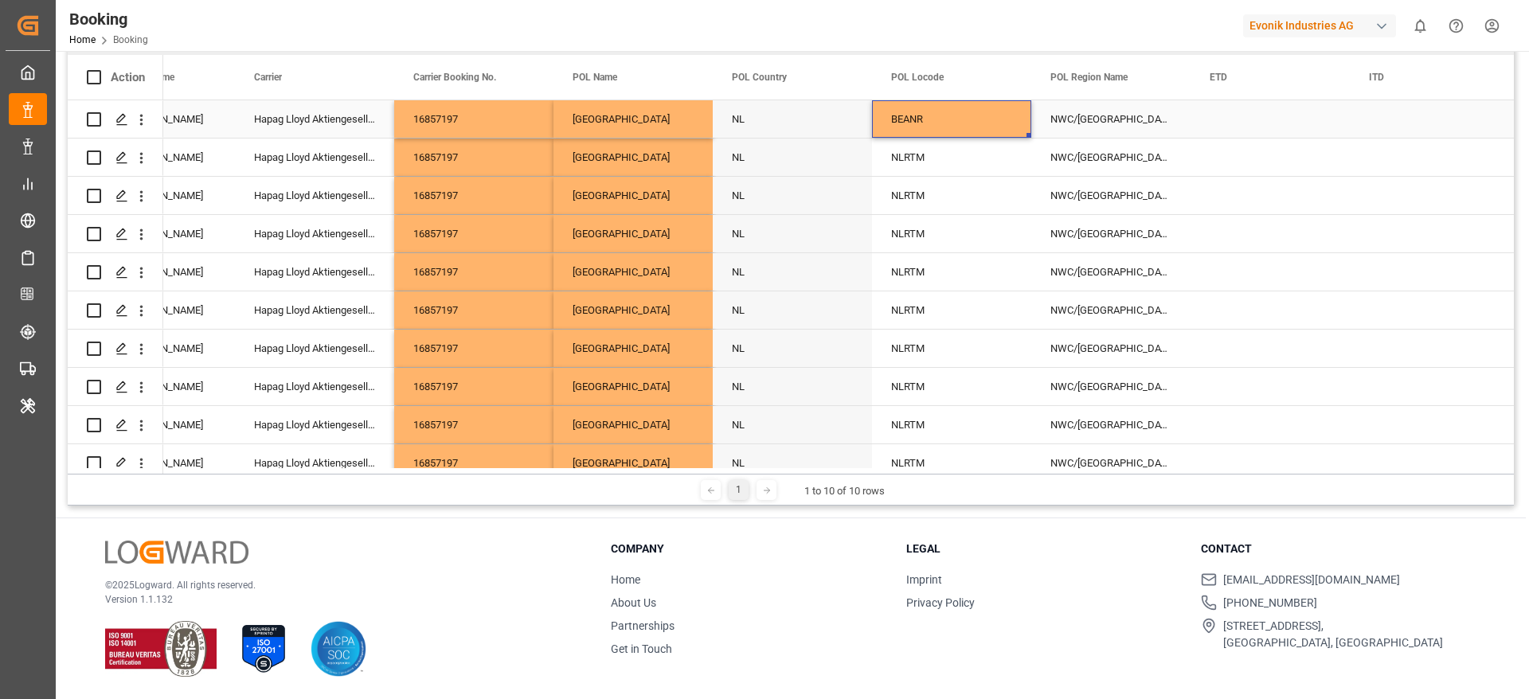
click at [947, 115] on div "BEANR" at bounding box center [951, 118] width 159 height 37
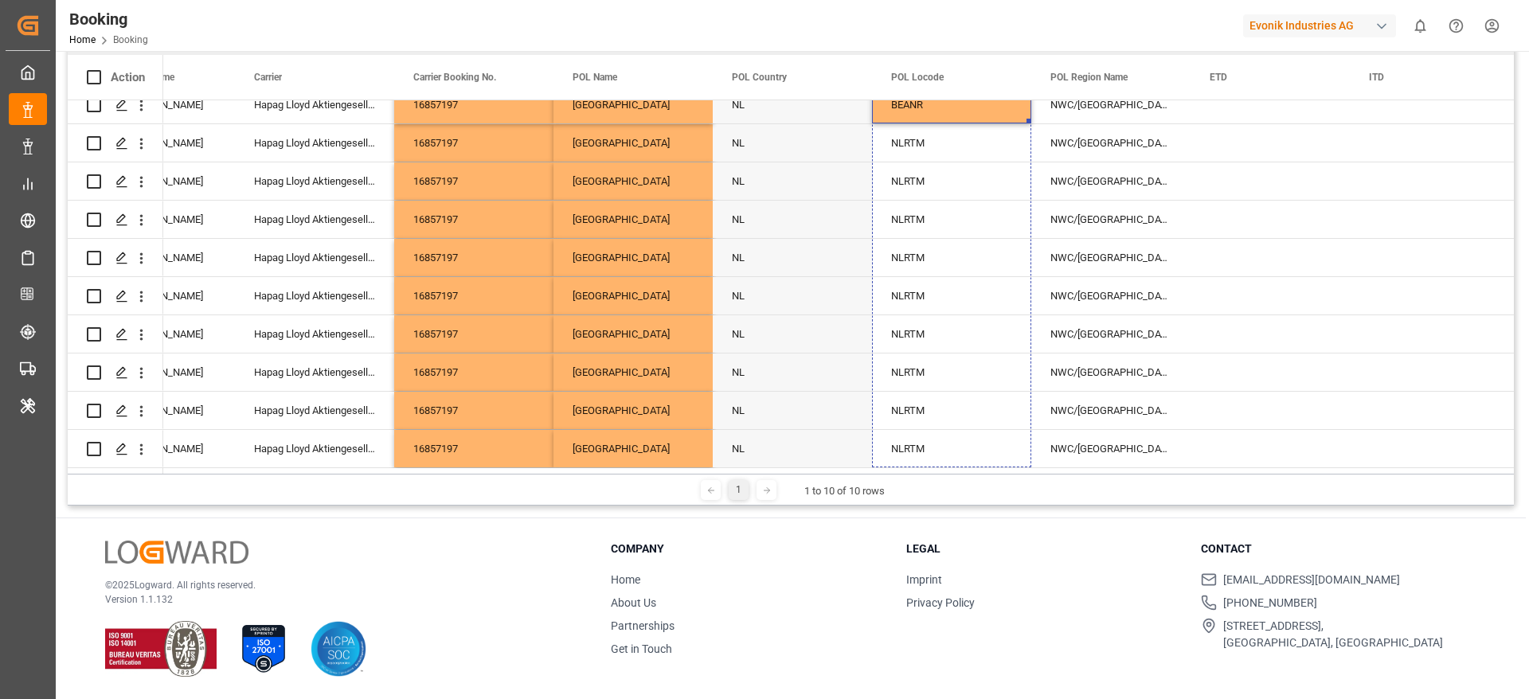
drag, startPoint x: 1028, startPoint y: 132, endPoint x: 975, endPoint y: 491, distance: 362.4
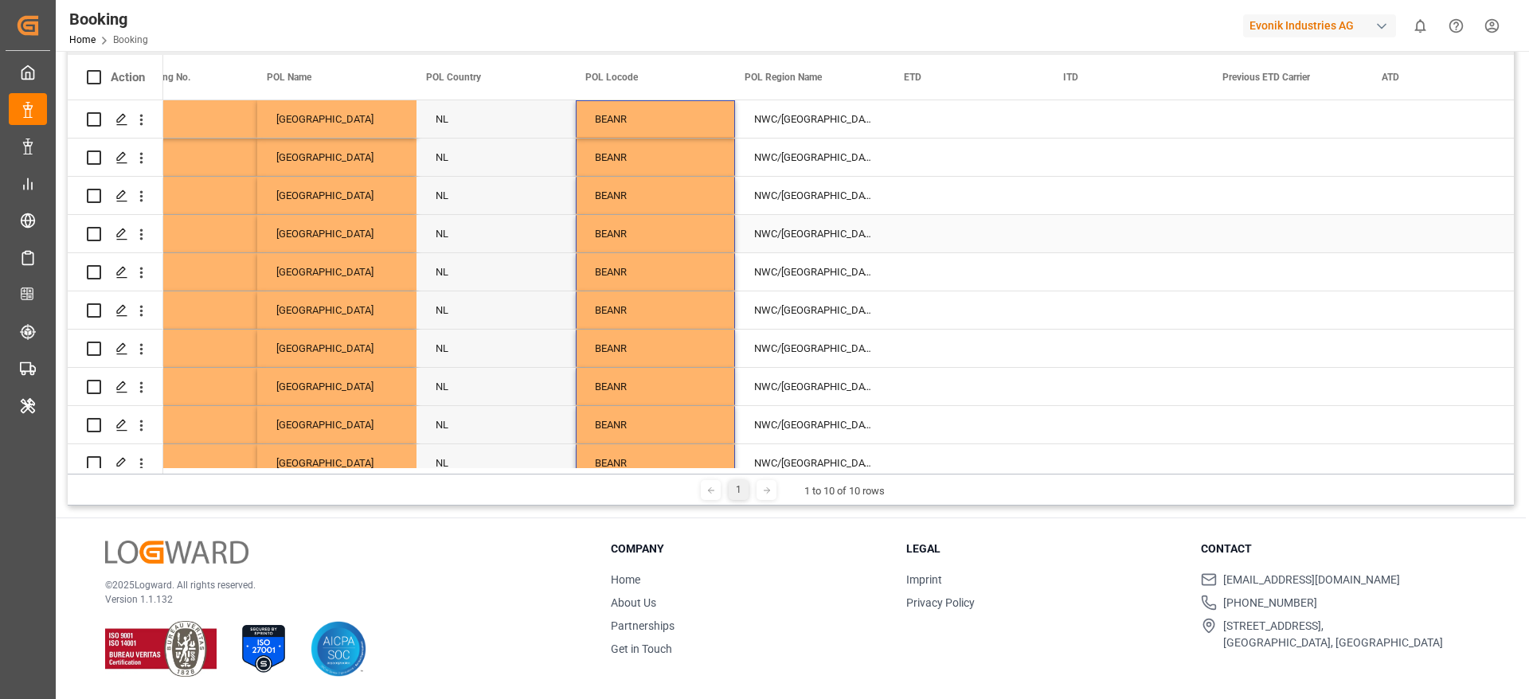
scroll to position [0, 7404]
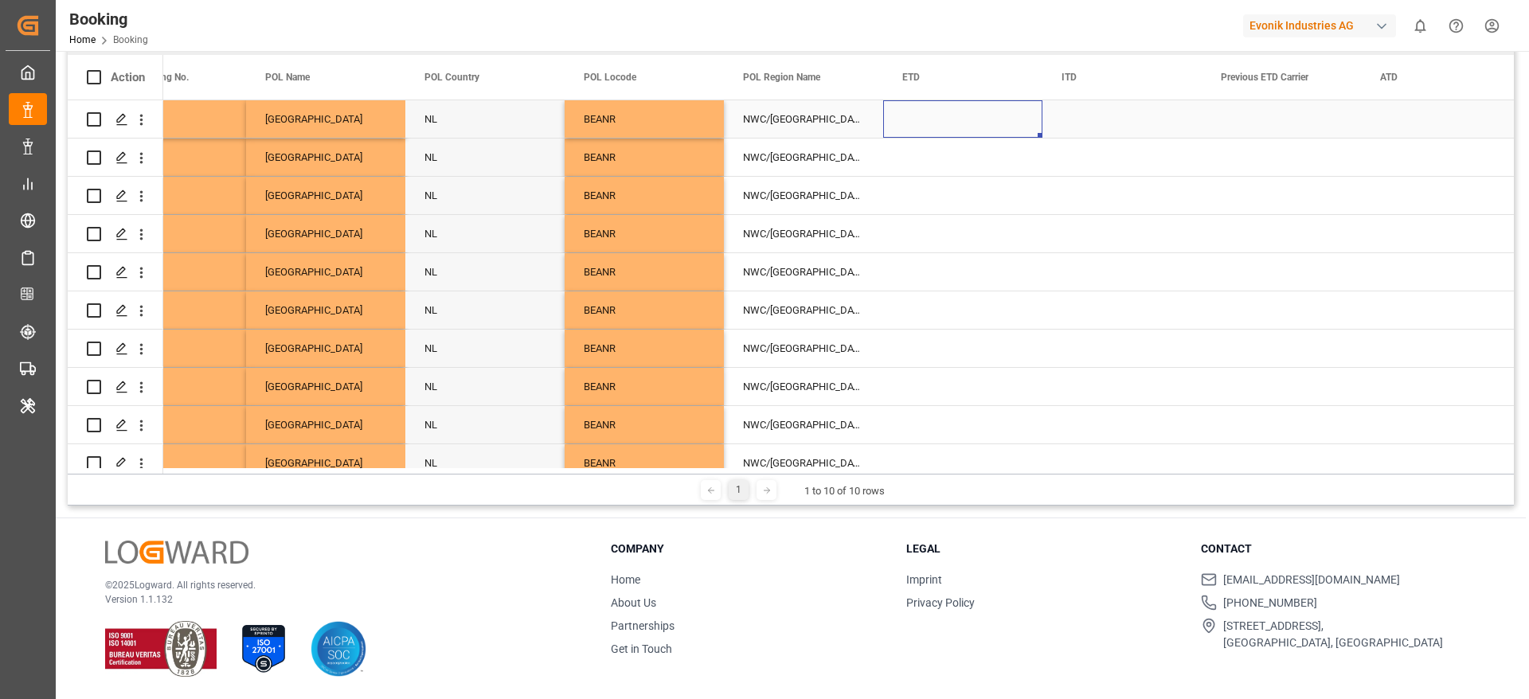
click at [914, 117] on div "Press SPACE to select this row." at bounding box center [962, 118] width 159 height 37
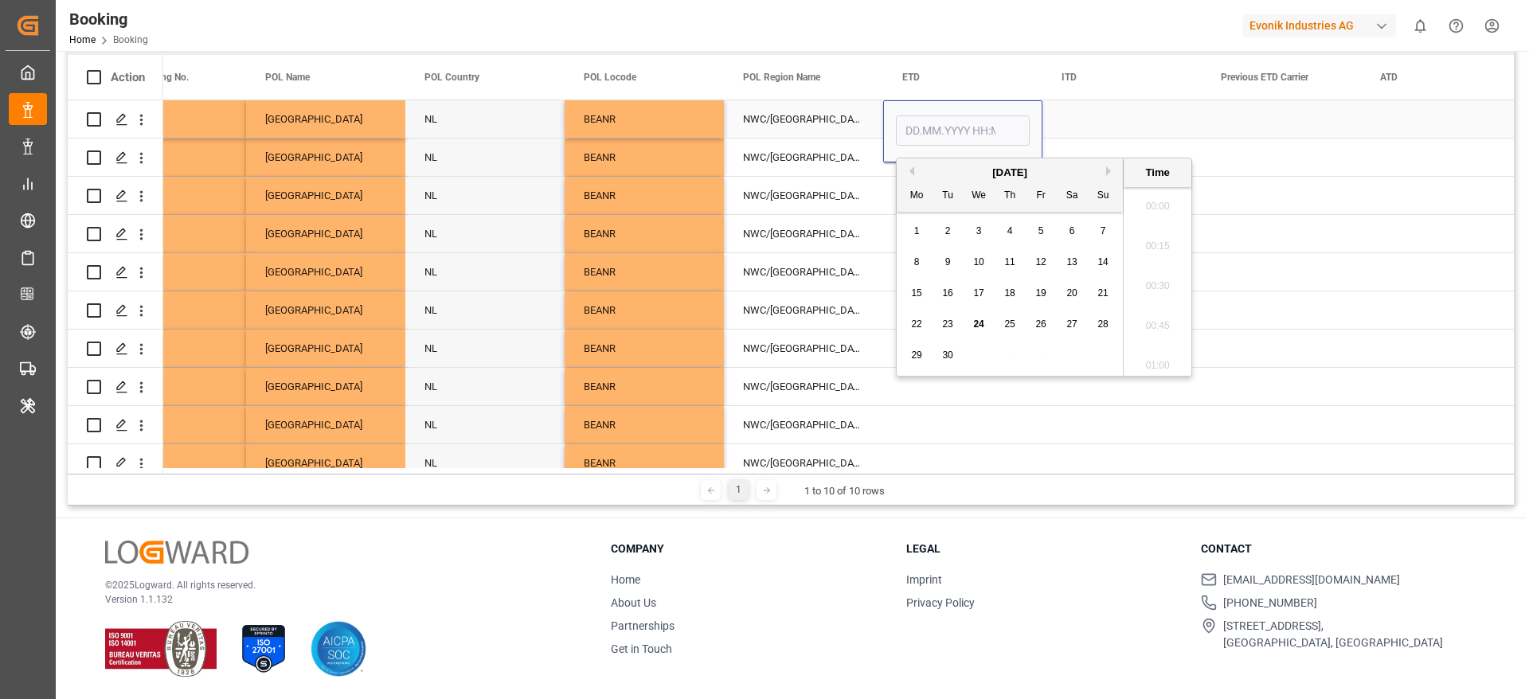
scroll to position [1758, 0]
click at [927, 354] on div "29 30 1 2 3 4 5" at bounding box center [1010, 355] width 217 height 31
click at [917, 354] on span "29" at bounding box center [916, 355] width 10 height 11
type input "[DATE] 00:00"
click at [726, 272] on div "NWC/UK North West Continent / UK" at bounding box center [803, 271] width 159 height 37
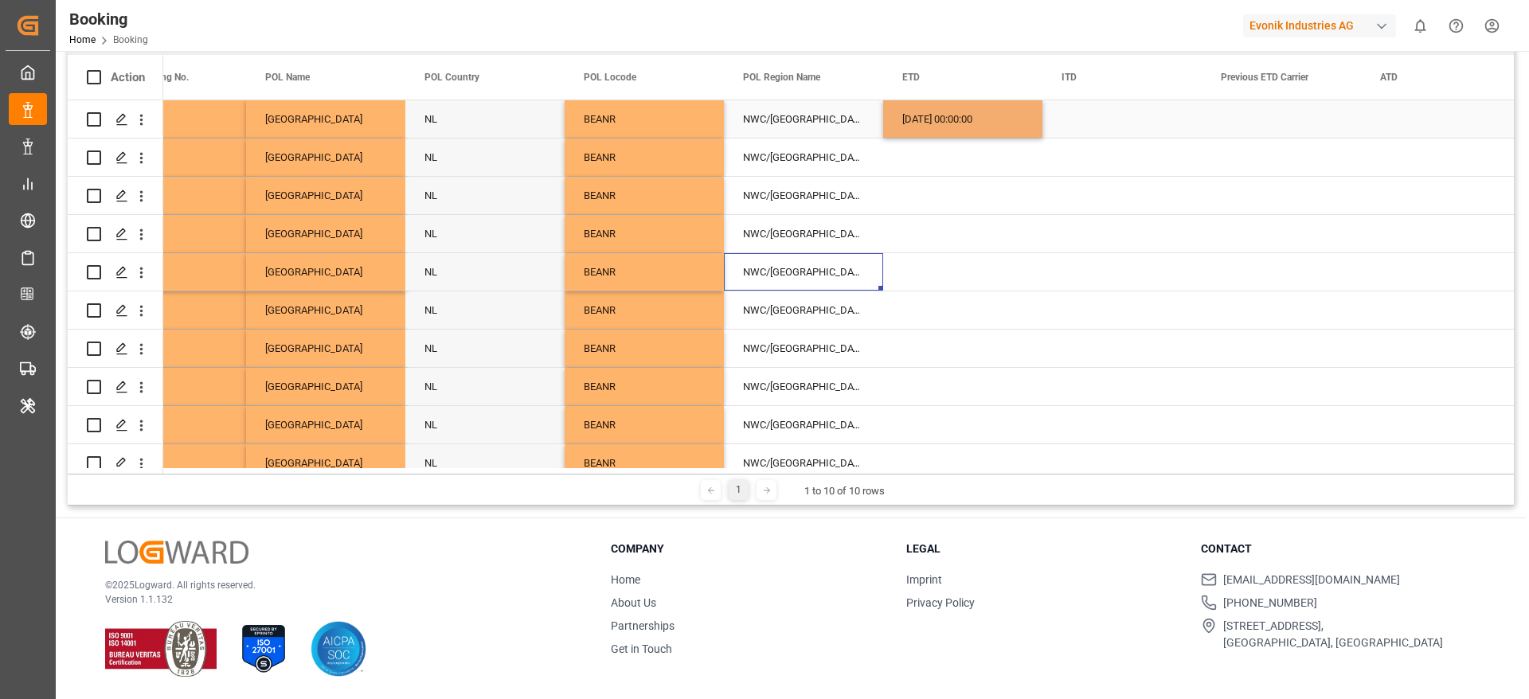
click at [929, 126] on div "29.09.2025 00:00:00" at bounding box center [962, 118] width 159 height 37
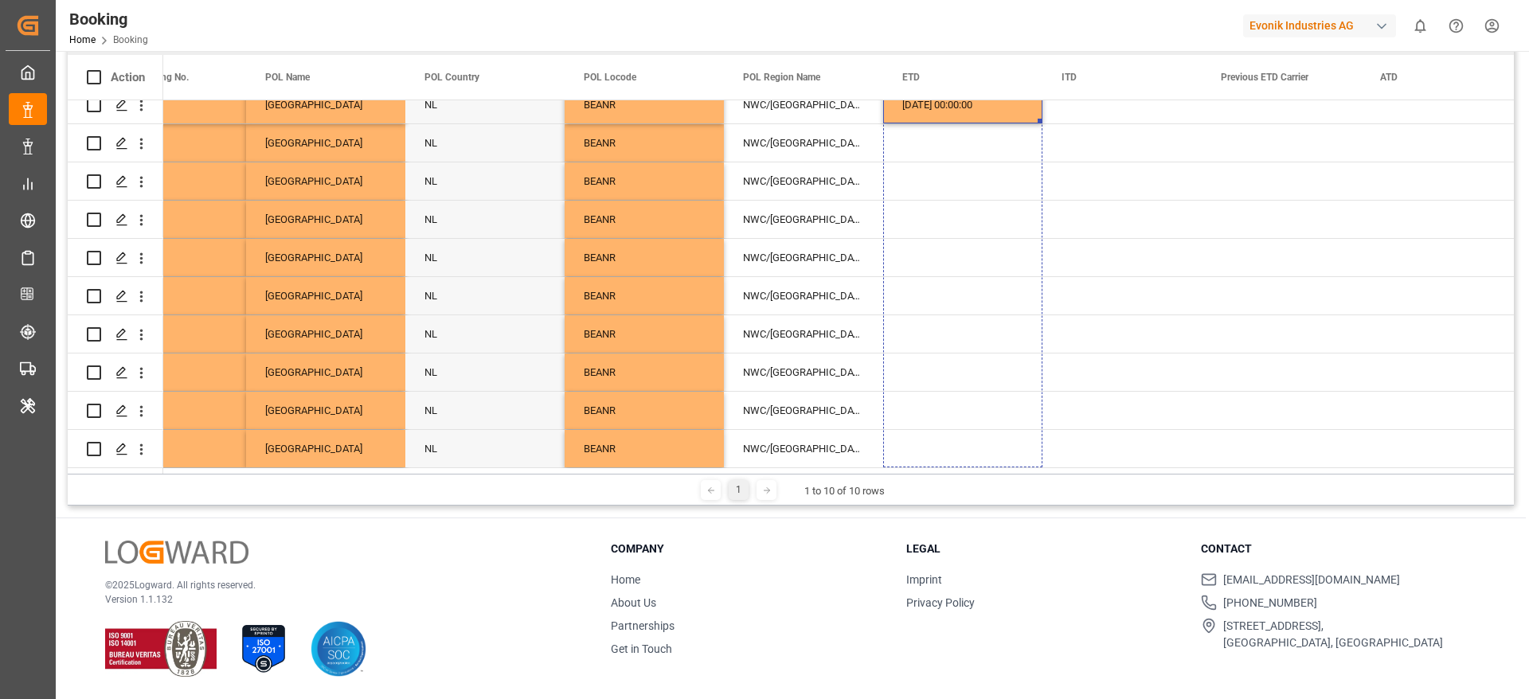
drag, startPoint x: 1039, startPoint y: 133, endPoint x: 1011, endPoint y: 467, distance: 334.9
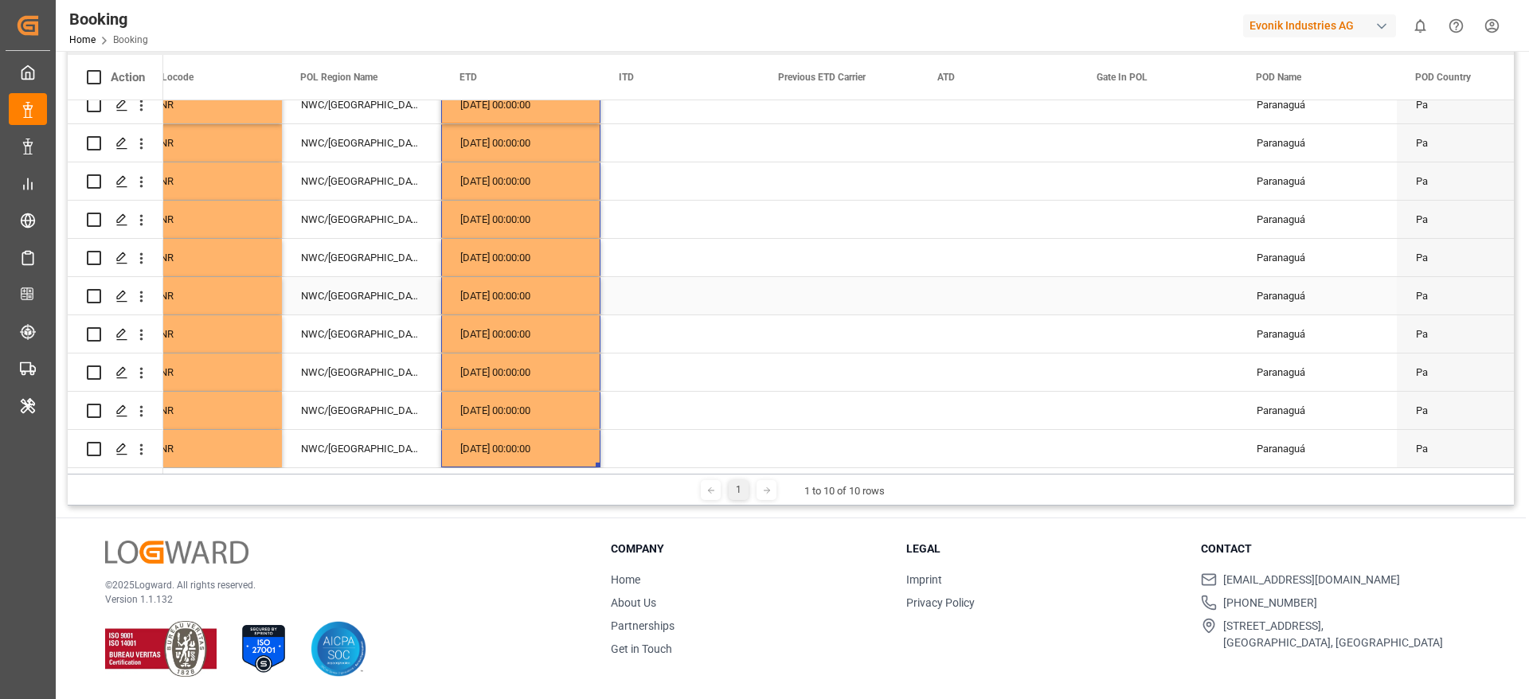
scroll to position [0, 7847]
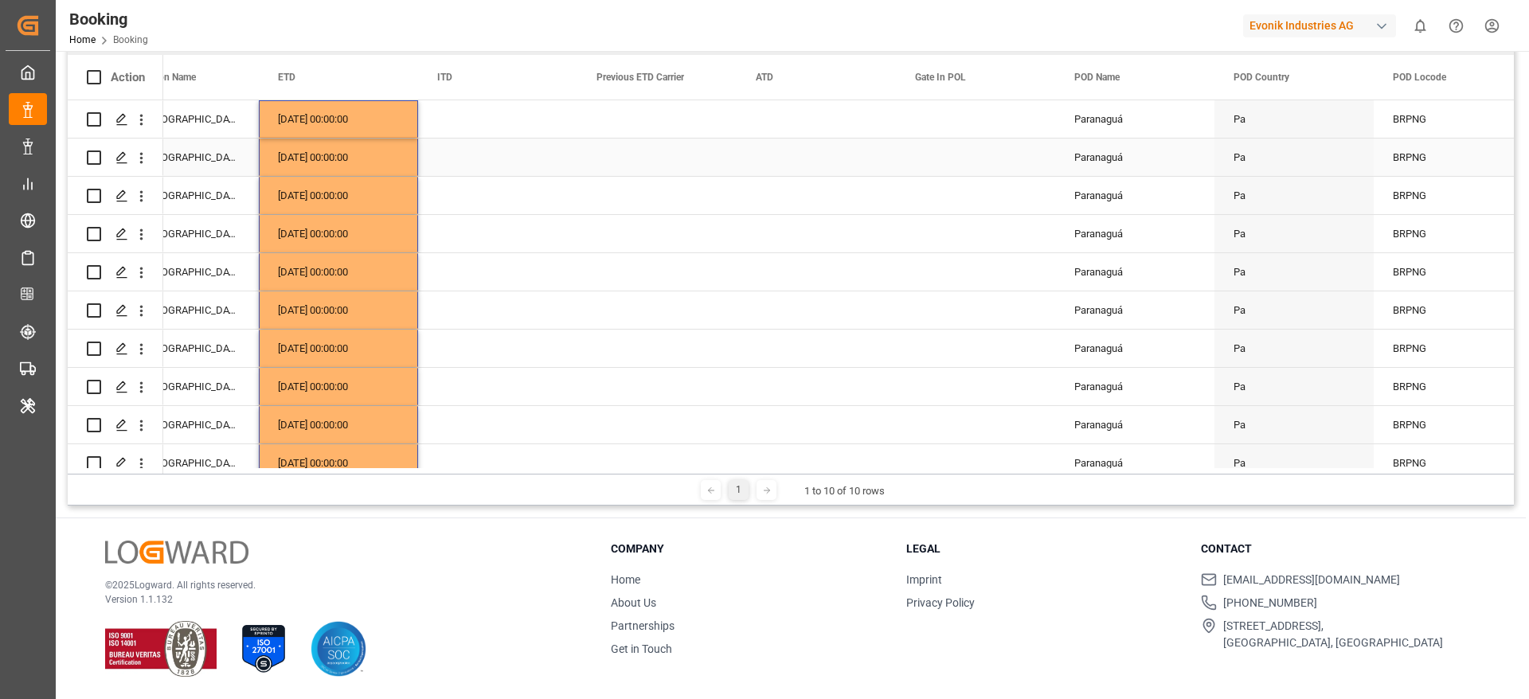
click at [1082, 158] on div "Paranaguá" at bounding box center [1134, 157] width 159 height 37
click at [1090, 160] on input "Paranaguá" at bounding box center [1135, 166] width 134 height 30
type input "Paranaguá - BRPNG"
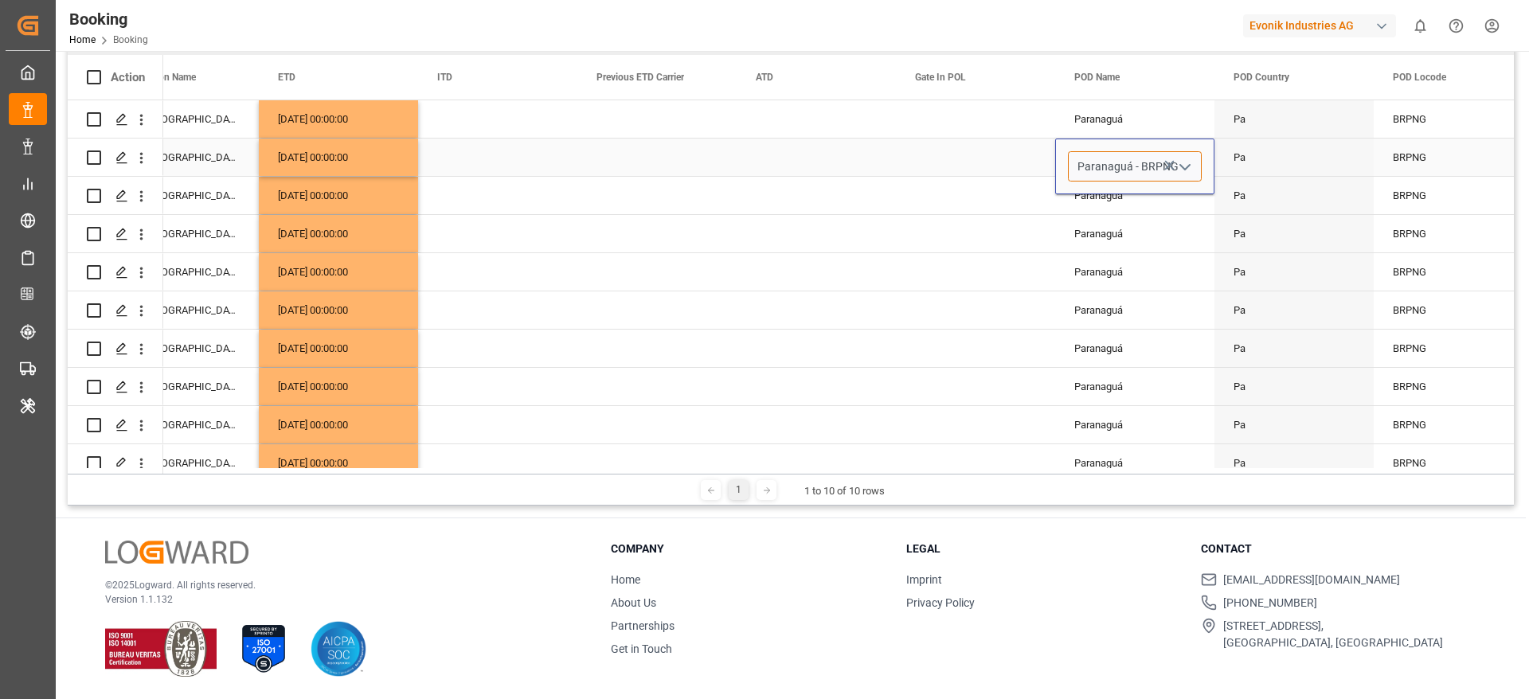
click at [1094, 173] on input "Paranaguá - BRPNG" at bounding box center [1135, 166] width 134 height 30
click at [1016, 232] on div "Press SPACE to select this row." at bounding box center [975, 233] width 159 height 37
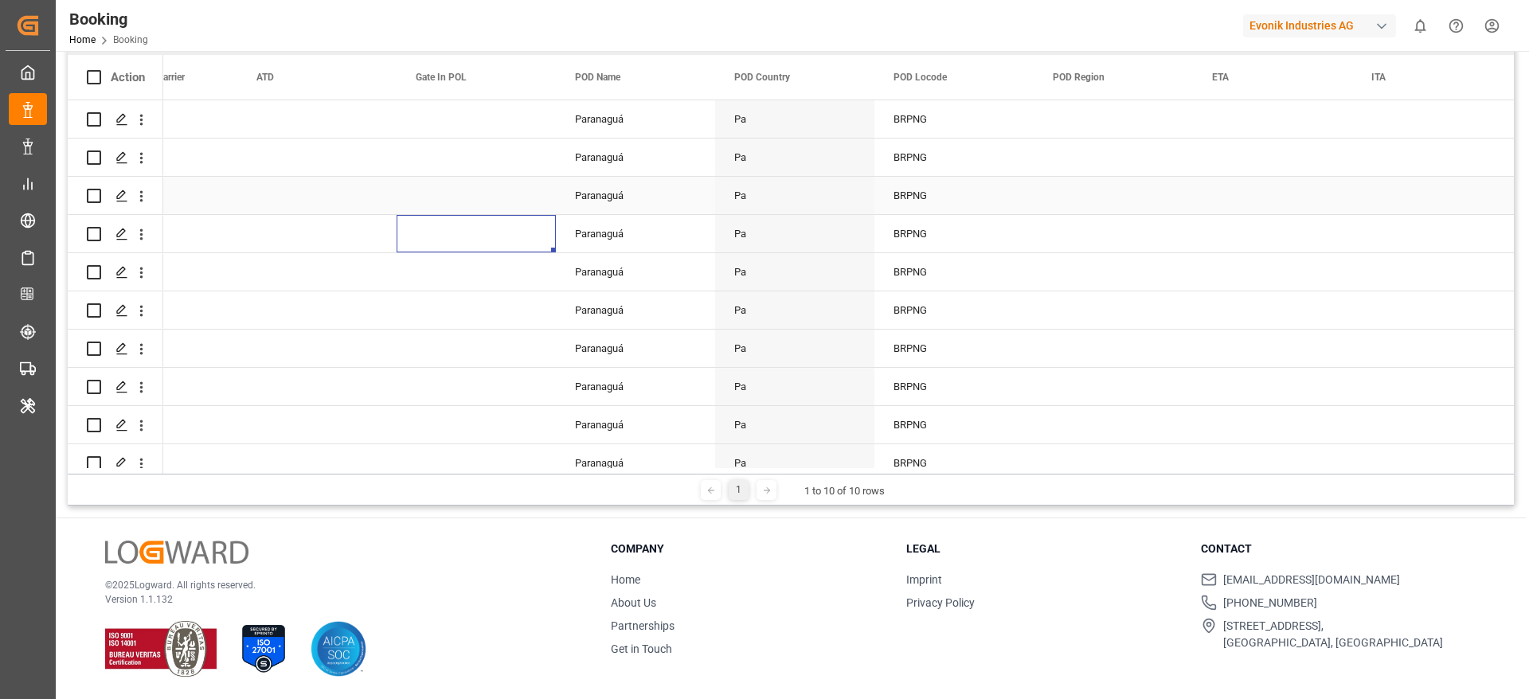
scroll to position [0, 8530]
click at [1065, 128] on div "Press SPACE to select this row." at bounding box center [1111, 118] width 159 height 37
click at [1065, 128] on span "Select" at bounding box center [1071, 128] width 29 height 17
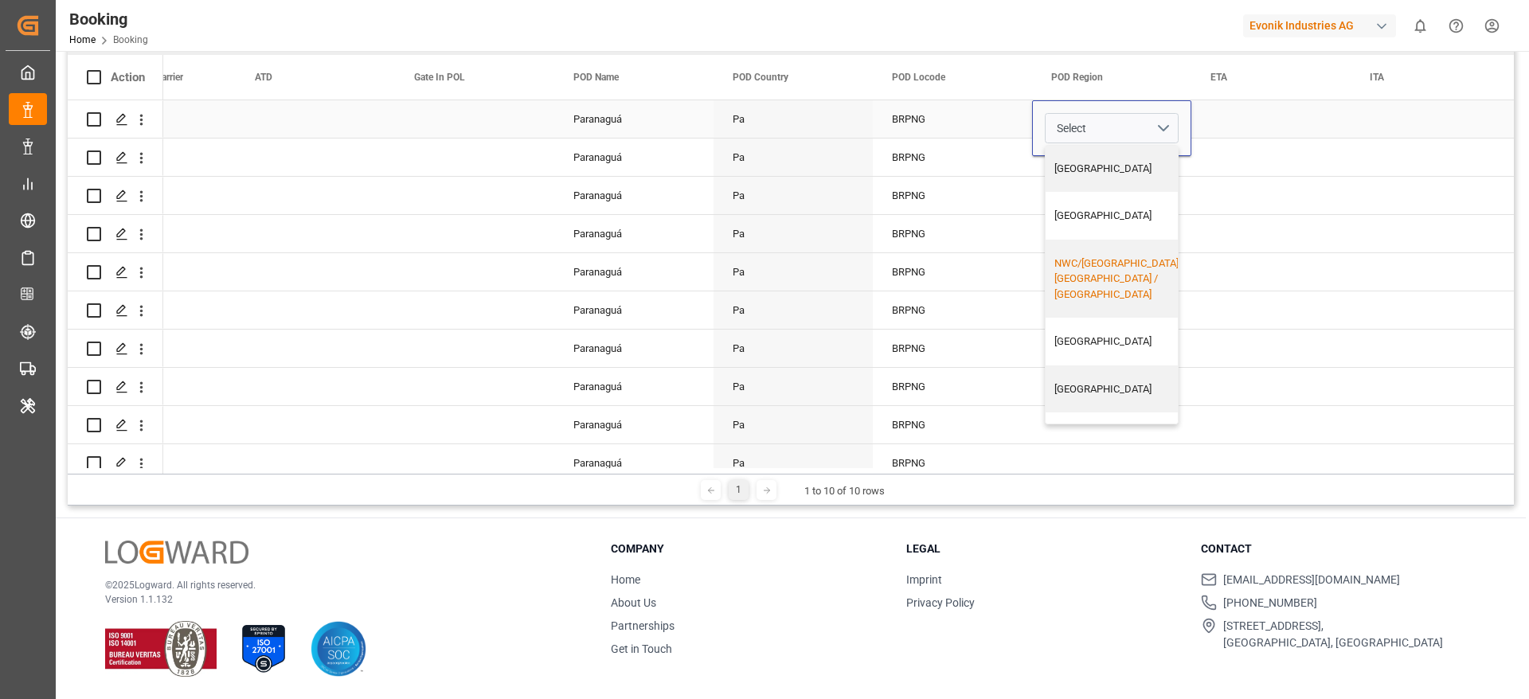
scroll to position [653, 0]
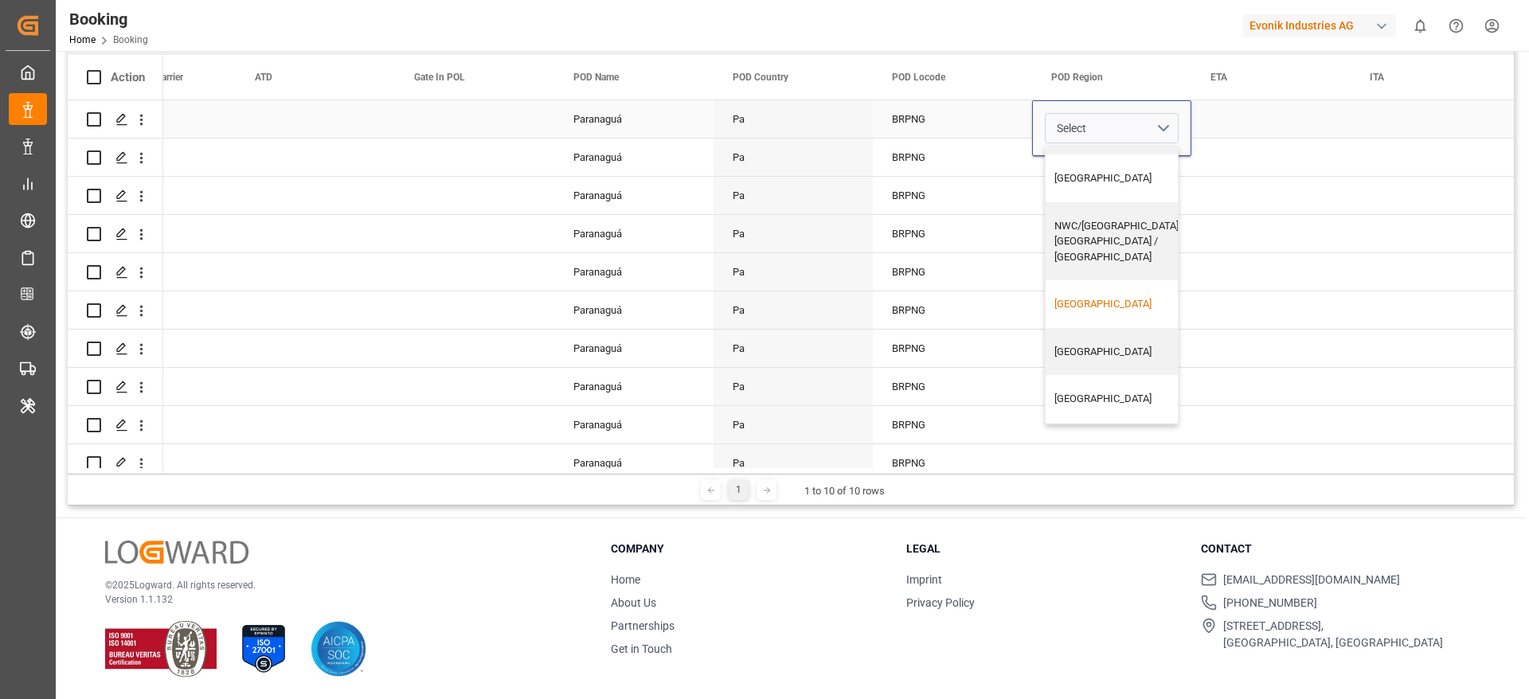
click at [1104, 296] on div "South America East Coast" at bounding box center [1118, 304] width 127 height 16
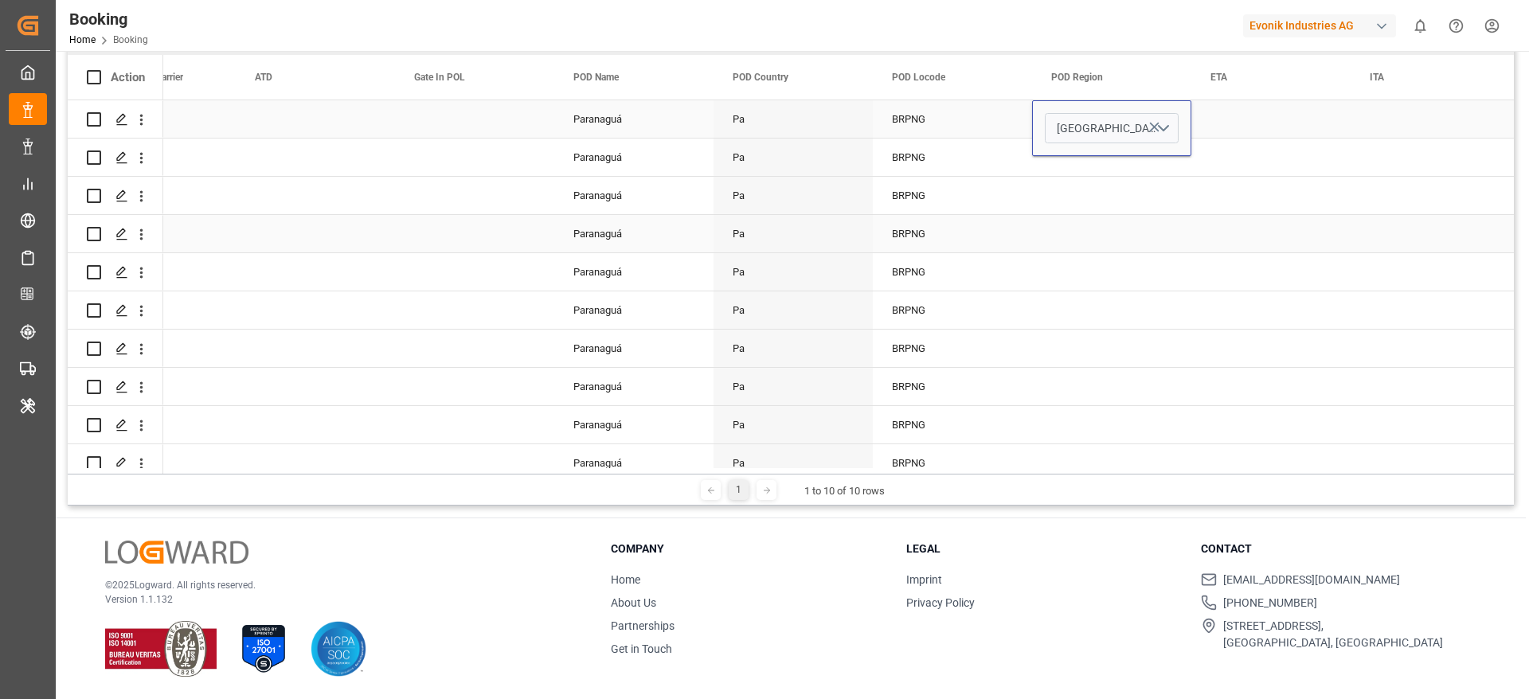
click at [951, 245] on div "BRPNG" at bounding box center [952, 233] width 159 height 37
click at [1067, 133] on div "South America East Coast" at bounding box center [1111, 118] width 159 height 37
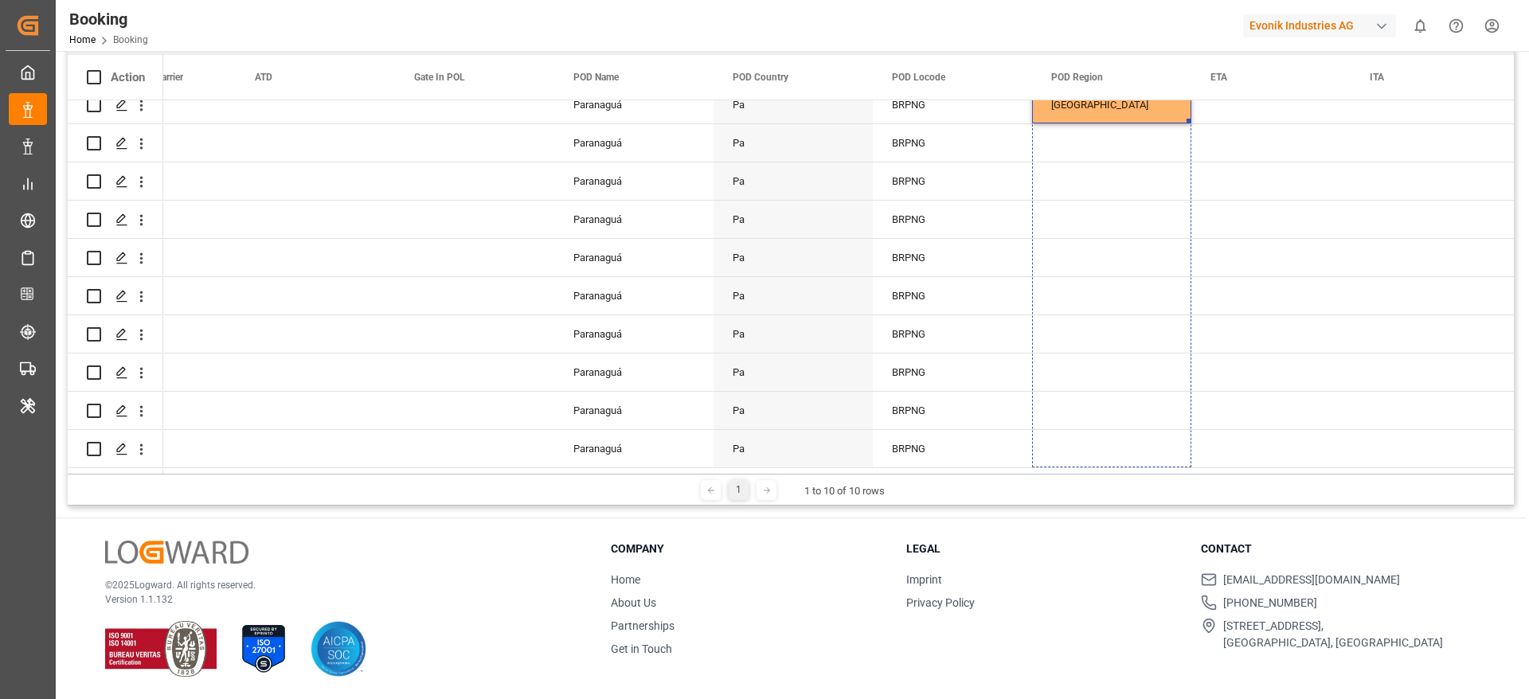
drag, startPoint x: 1188, startPoint y: 132, endPoint x: 1135, endPoint y: 485, distance: 356.7
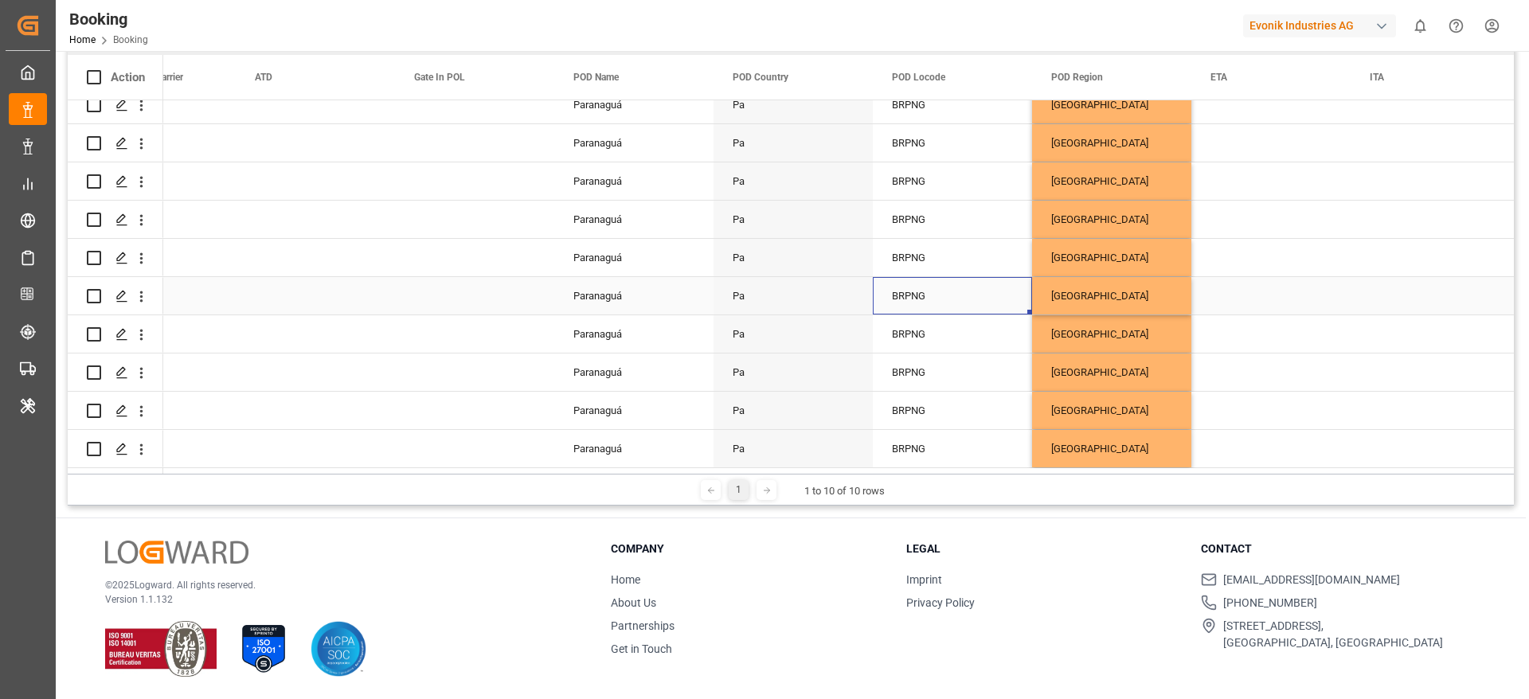
click at [931, 277] on div "BRPNG" at bounding box center [952, 295] width 159 height 37
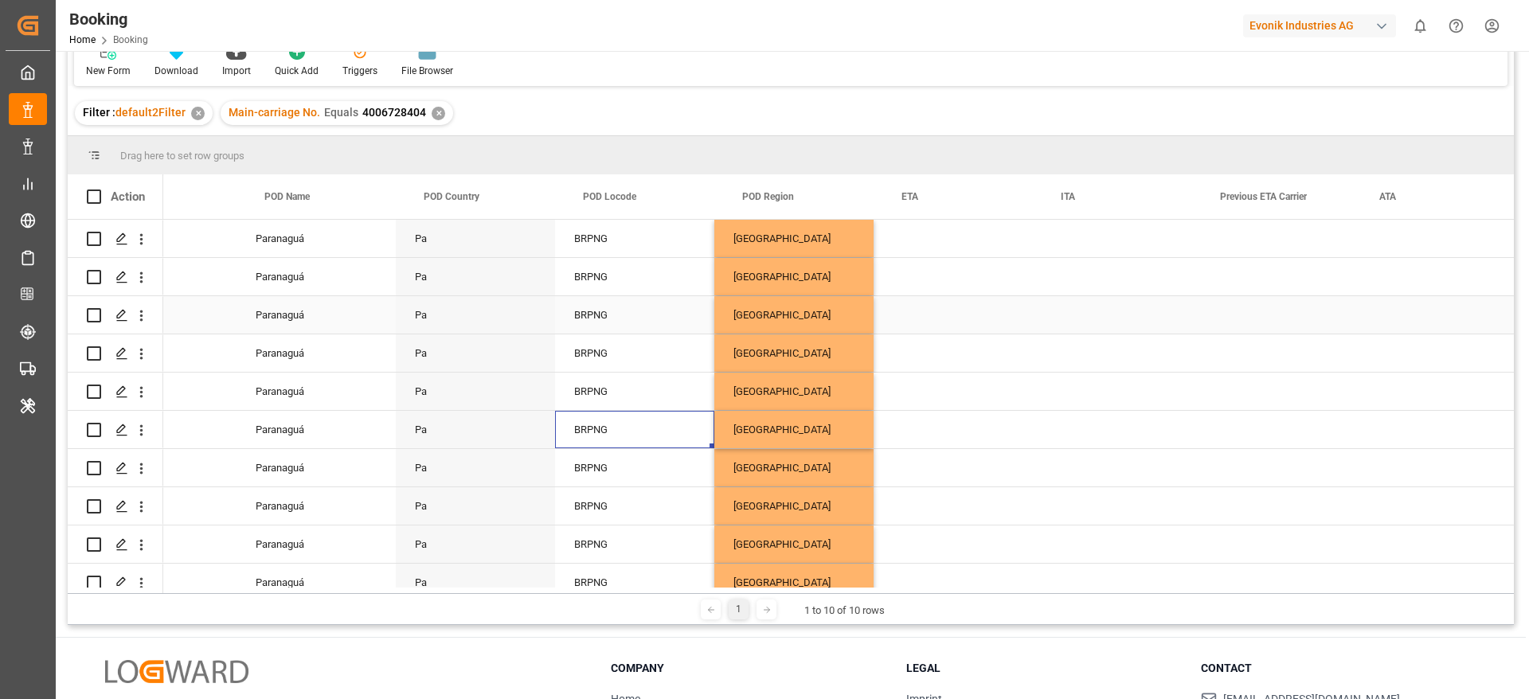
scroll to position [0, 8857]
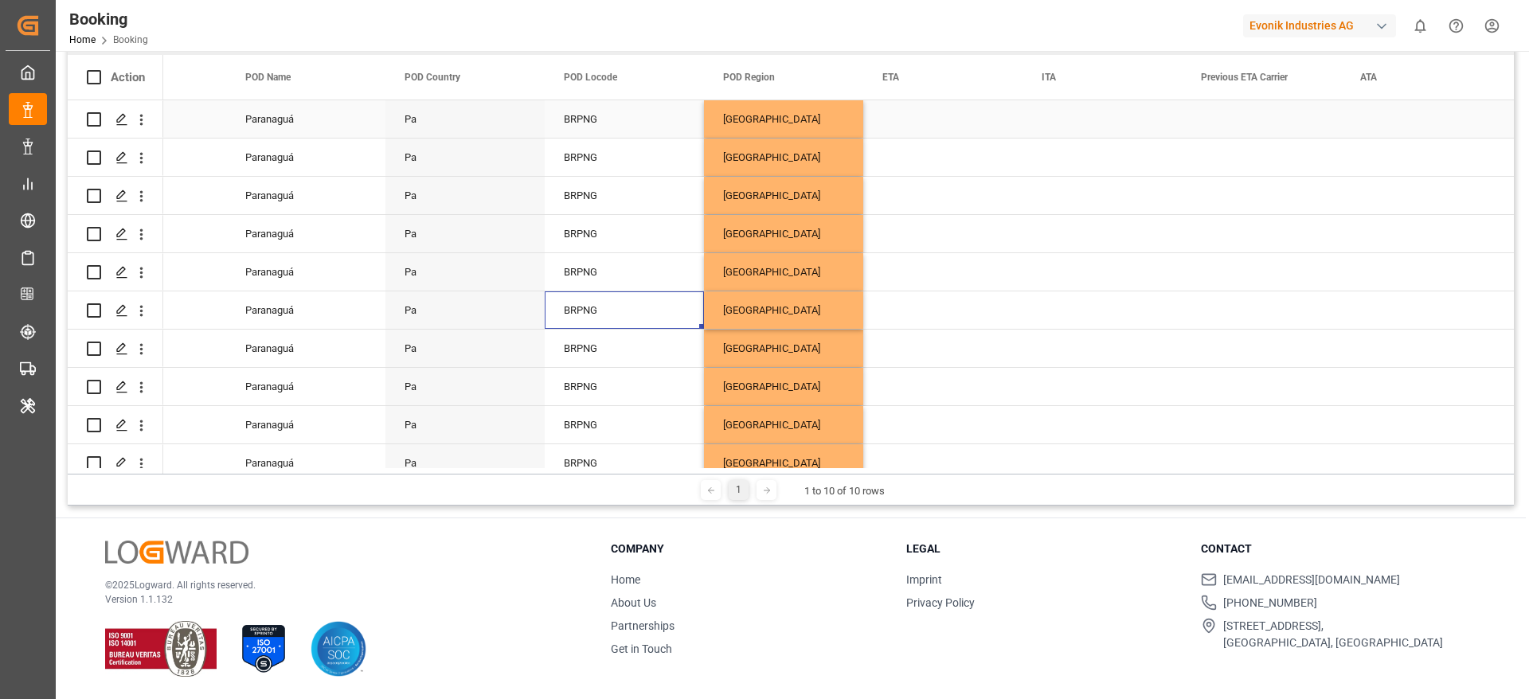
click at [914, 127] on div "Press SPACE to select this row." at bounding box center [942, 118] width 159 height 37
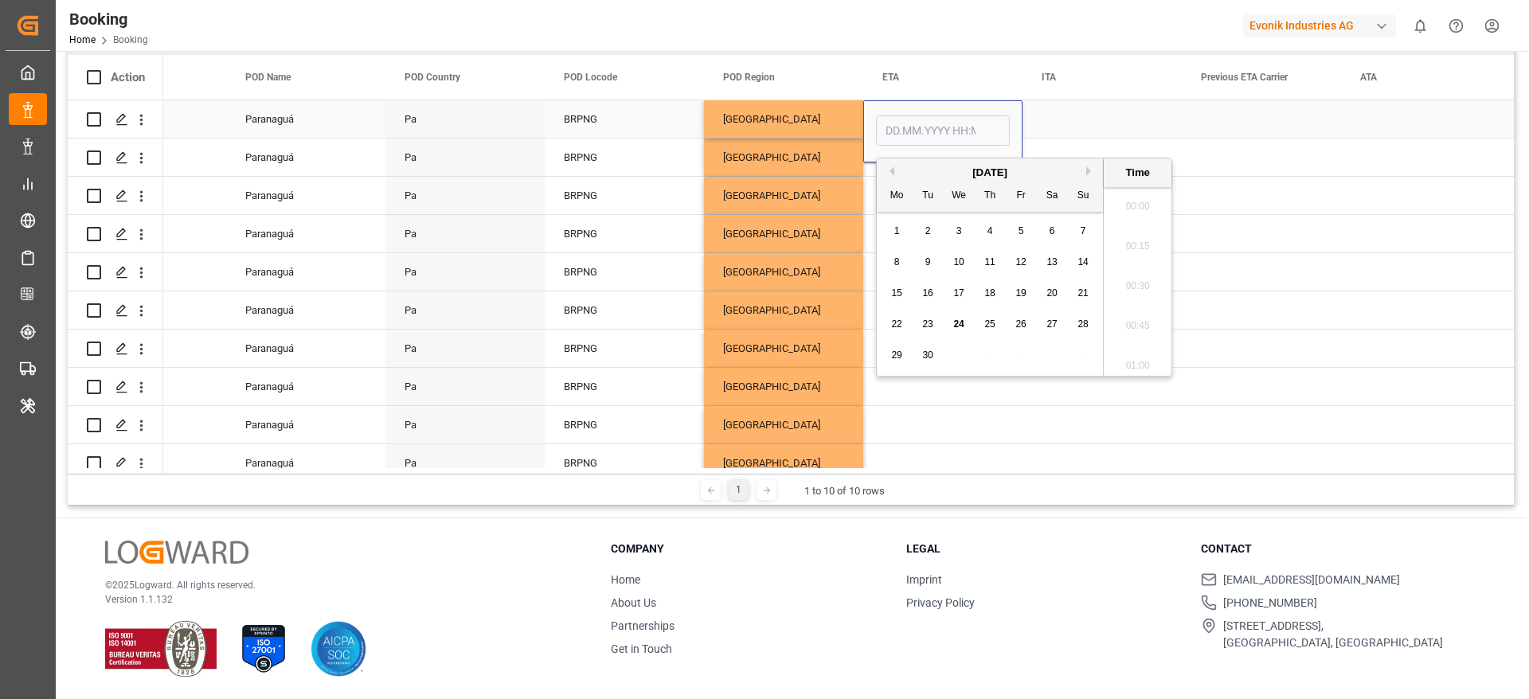
scroll to position [1758, 0]
click at [1091, 168] on button "Next Month" at bounding box center [1091, 171] width 10 height 10
click at [935, 268] on div "4" at bounding box center [928, 262] width 20 height 19
type input "[DATE] 00:00"
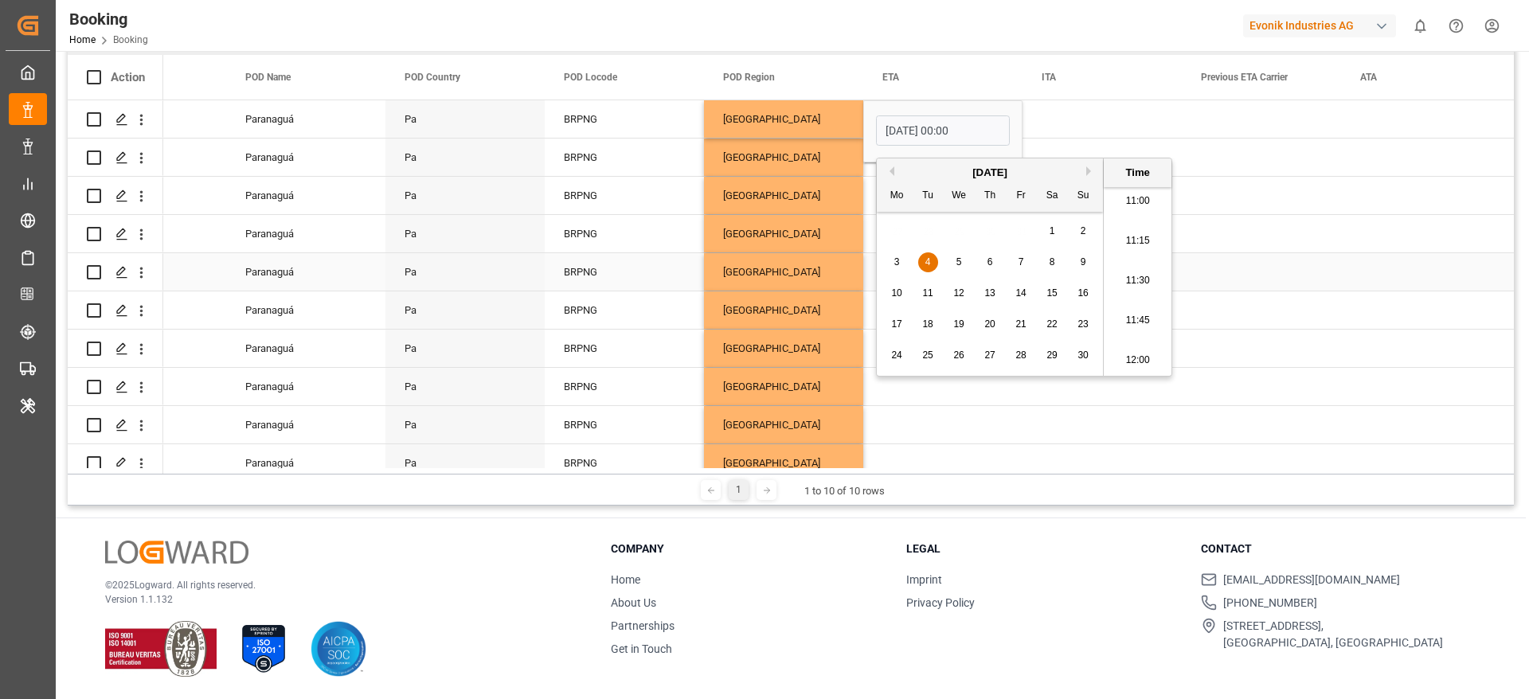
click at [713, 257] on div "South America East Coast" at bounding box center [783, 271] width 159 height 37
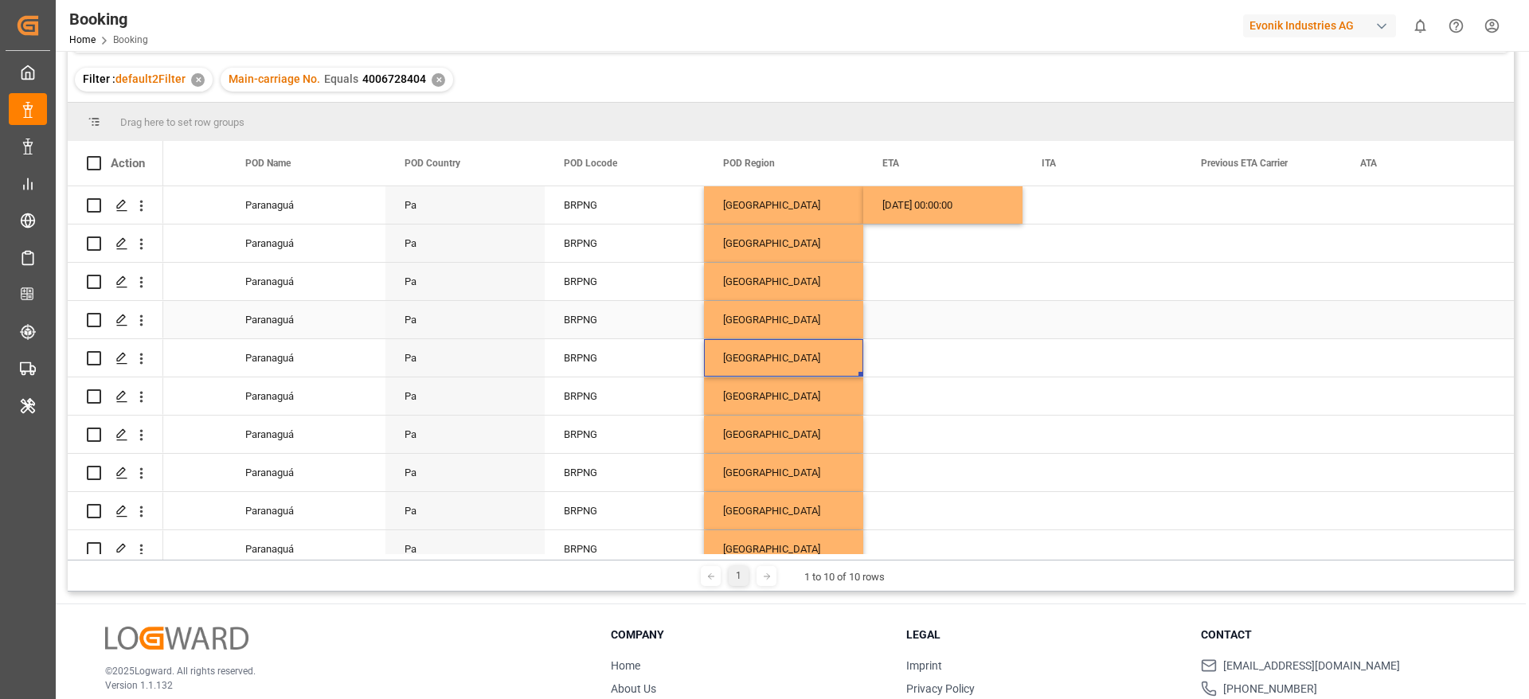
scroll to position [116, 0]
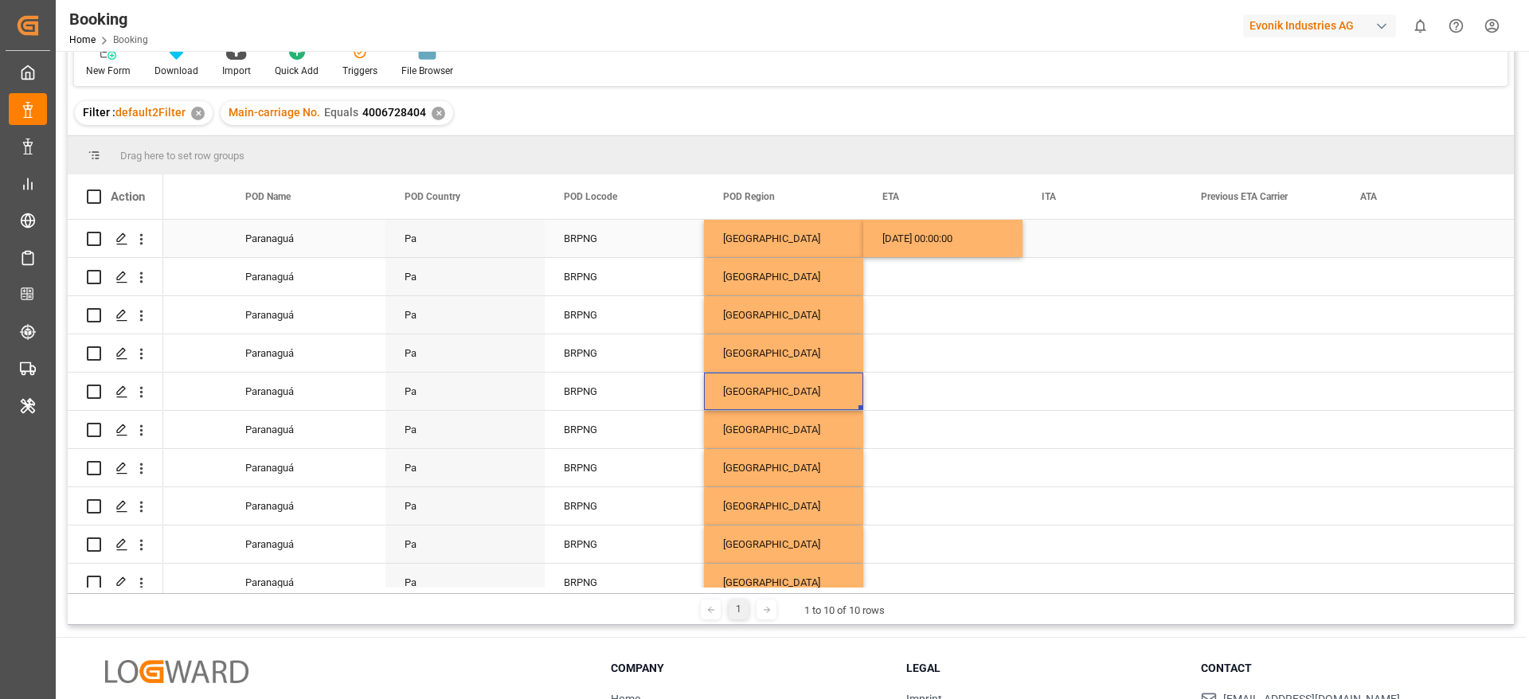
click at [907, 245] on div "04.11.2025 00:00:00" at bounding box center [942, 238] width 159 height 37
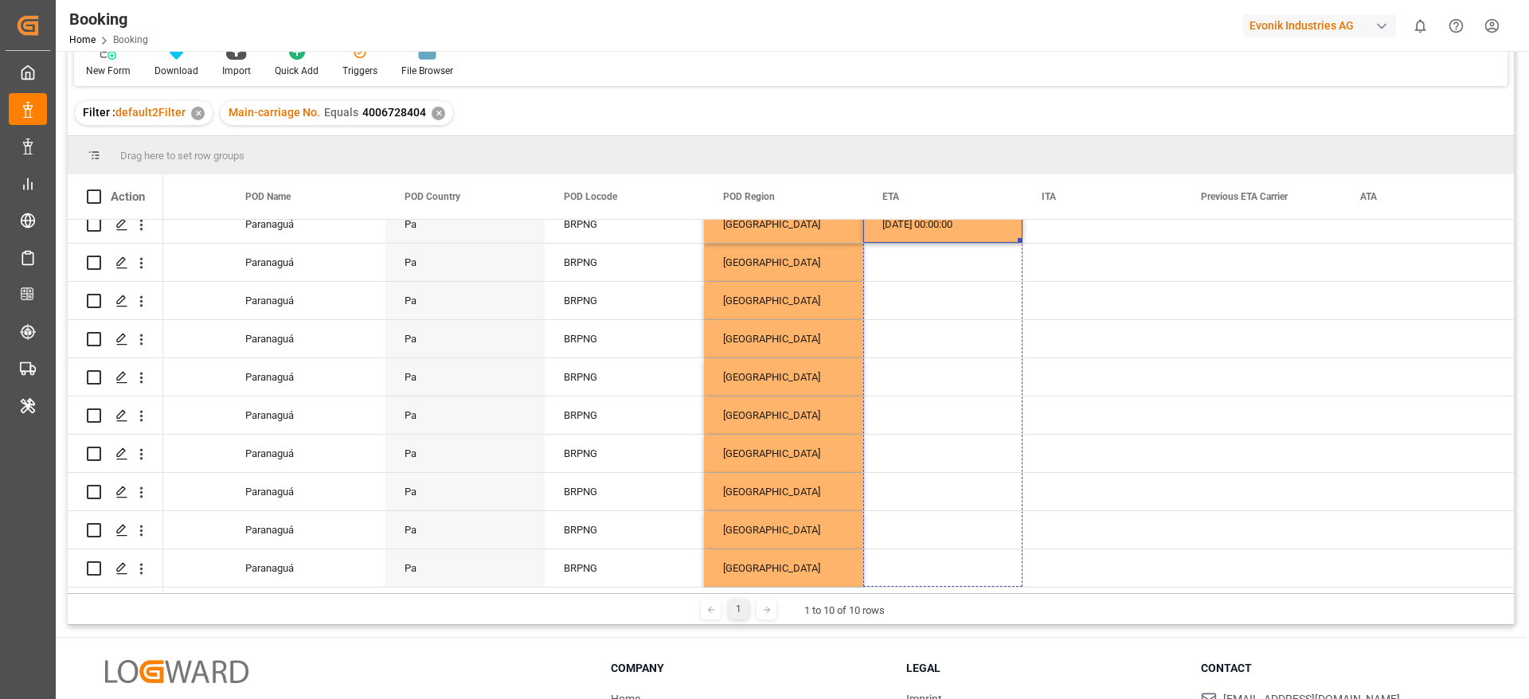
drag, startPoint x: 1020, startPoint y: 253, endPoint x: 1016, endPoint y: 609, distance: 355.3
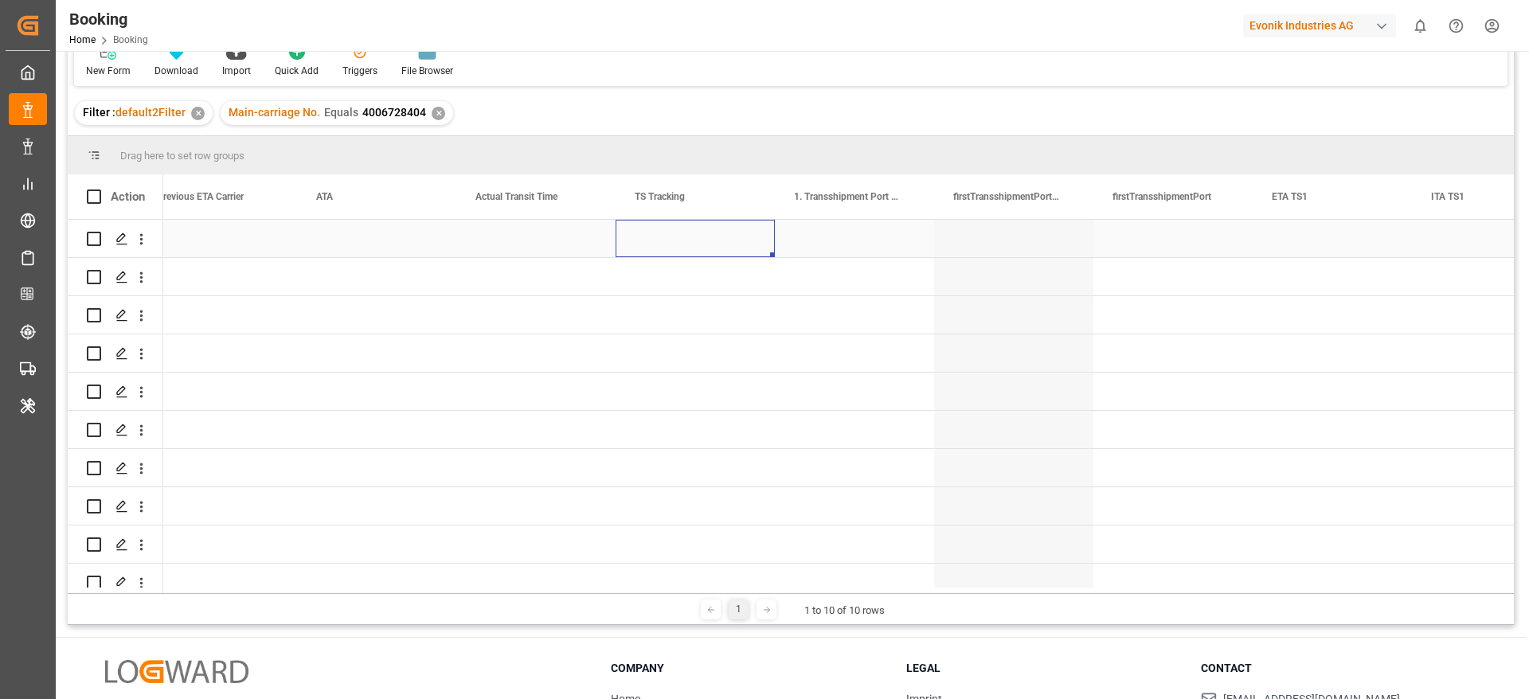
click at [656, 245] on div "Press SPACE to select this row." at bounding box center [695, 238] width 159 height 37
click at [656, 245] on span "Select" at bounding box center [654, 248] width 29 height 17
click at [654, 331] on div "False" at bounding box center [695, 337] width 115 height 16
click at [634, 313] on div "Press SPACE to select this row." at bounding box center [695, 314] width 159 height 37
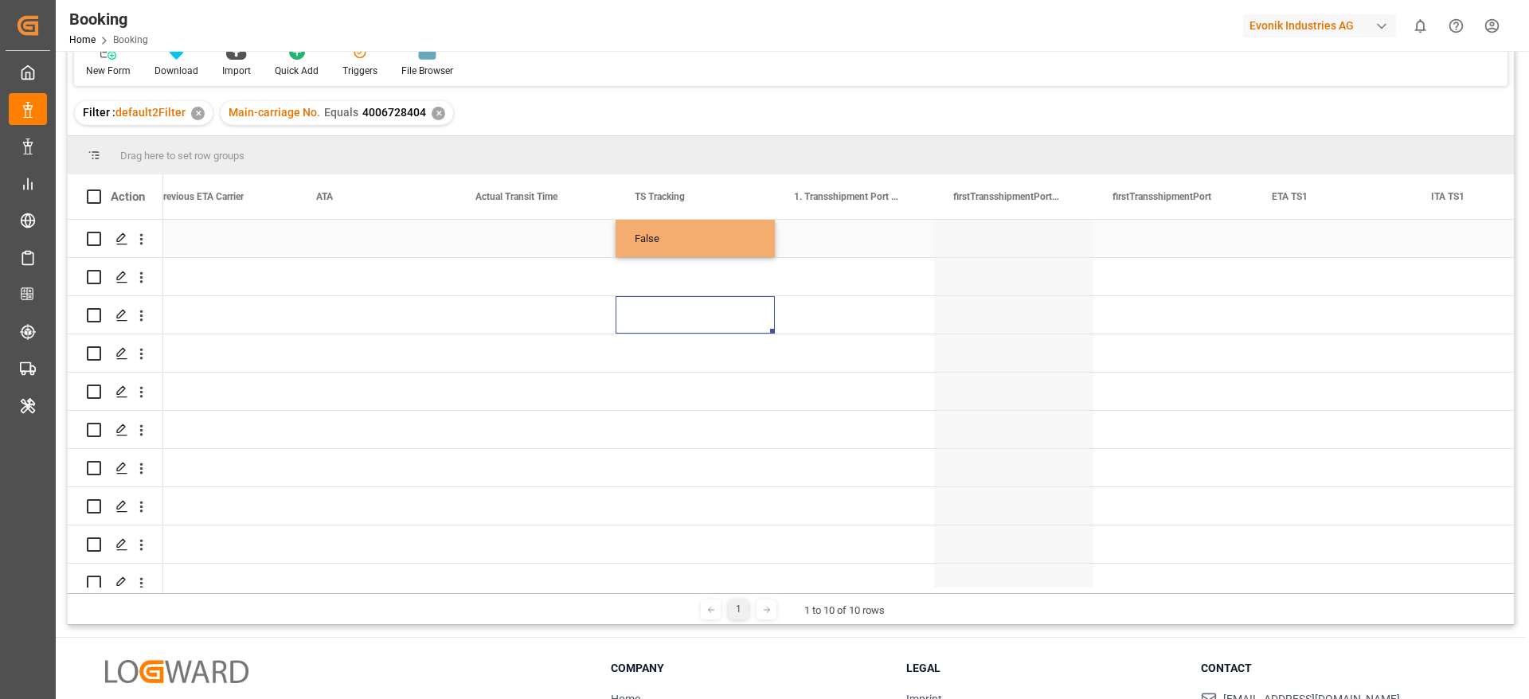
drag, startPoint x: 661, startPoint y: 245, endPoint x: 710, endPoint y: 255, distance: 50.3
click at [661, 245] on div "False" at bounding box center [695, 238] width 159 height 37
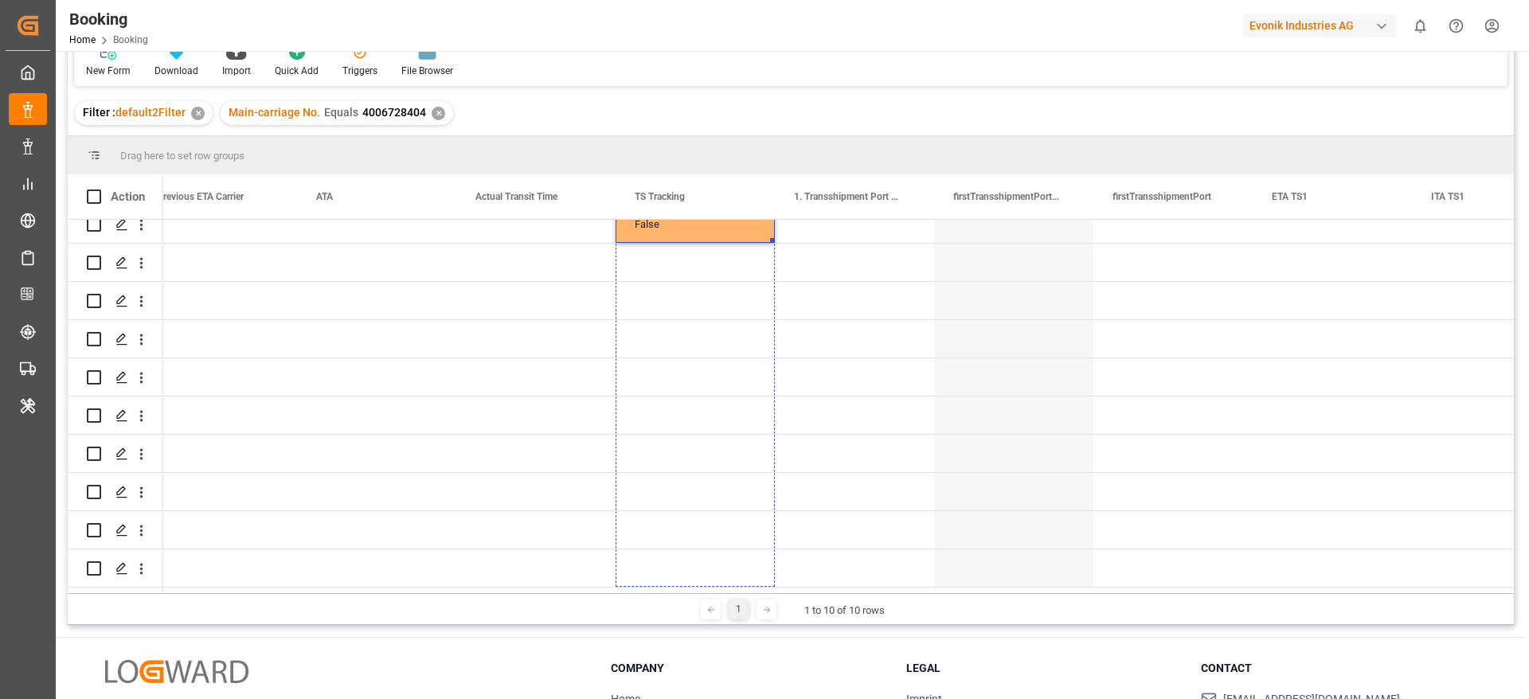
drag, startPoint x: 773, startPoint y: 254, endPoint x: 722, endPoint y: 620, distance: 369.9
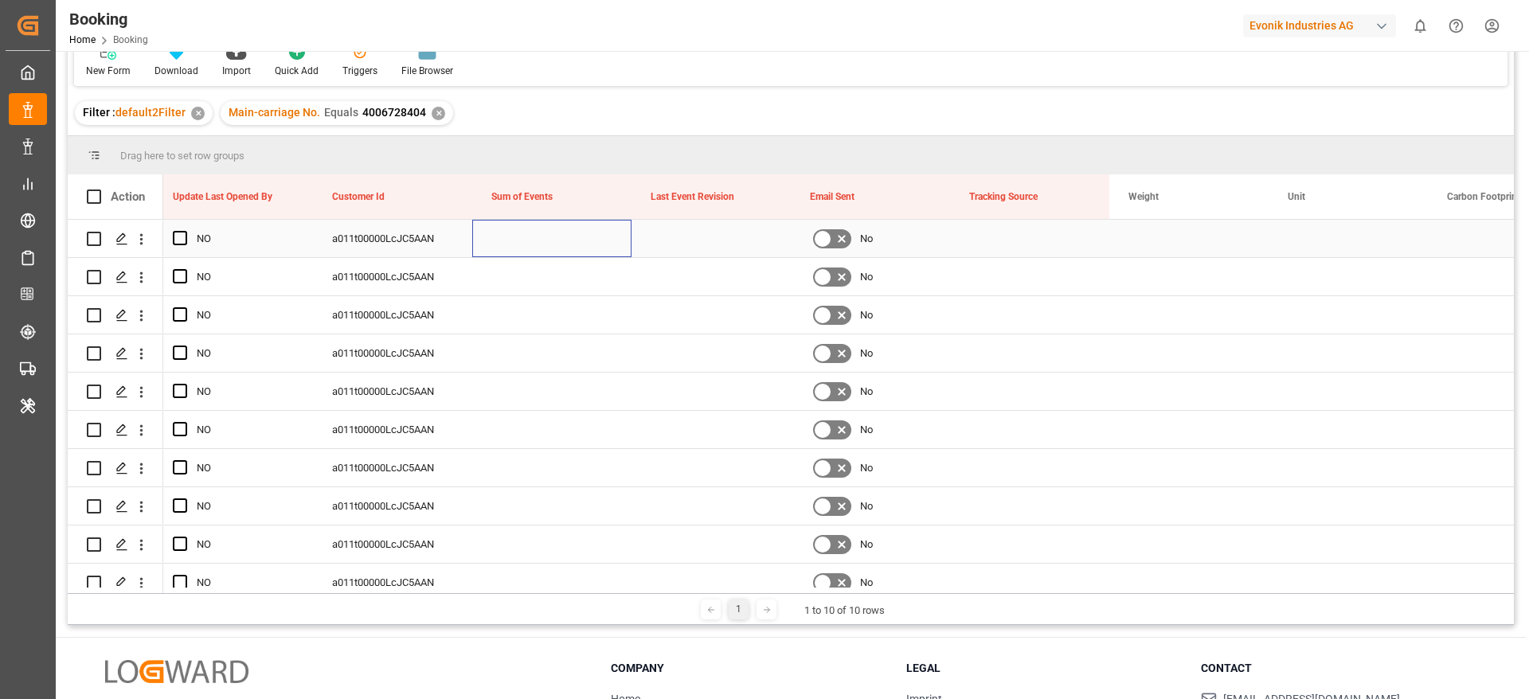
click at [503, 237] on div "Press SPACE to select this row." at bounding box center [551, 238] width 159 height 37
click at [528, 243] on input "Press SPACE to select this row." at bounding box center [552, 248] width 134 height 30
type input "0"
click at [509, 284] on div "Press SPACE to select this row." at bounding box center [551, 276] width 159 height 37
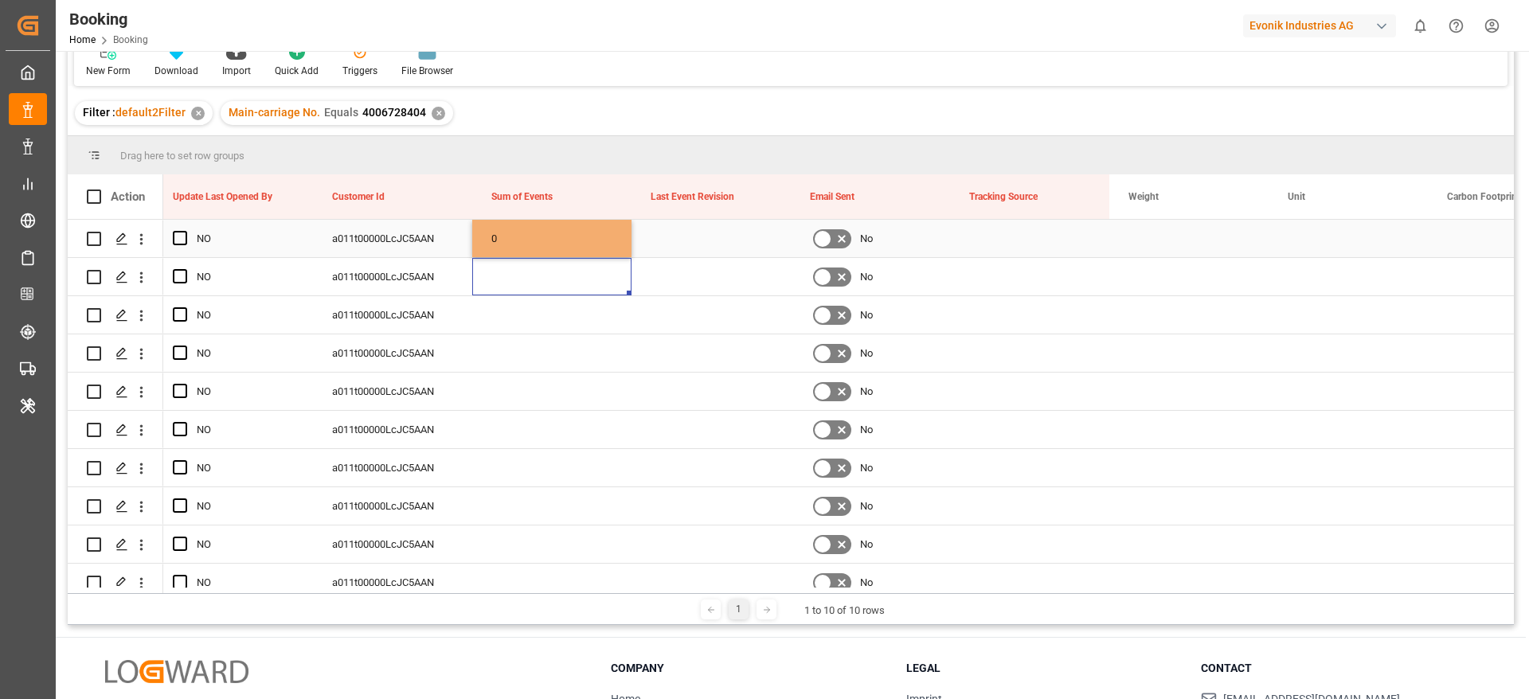
click at [538, 244] on div "0" at bounding box center [551, 238] width 159 height 37
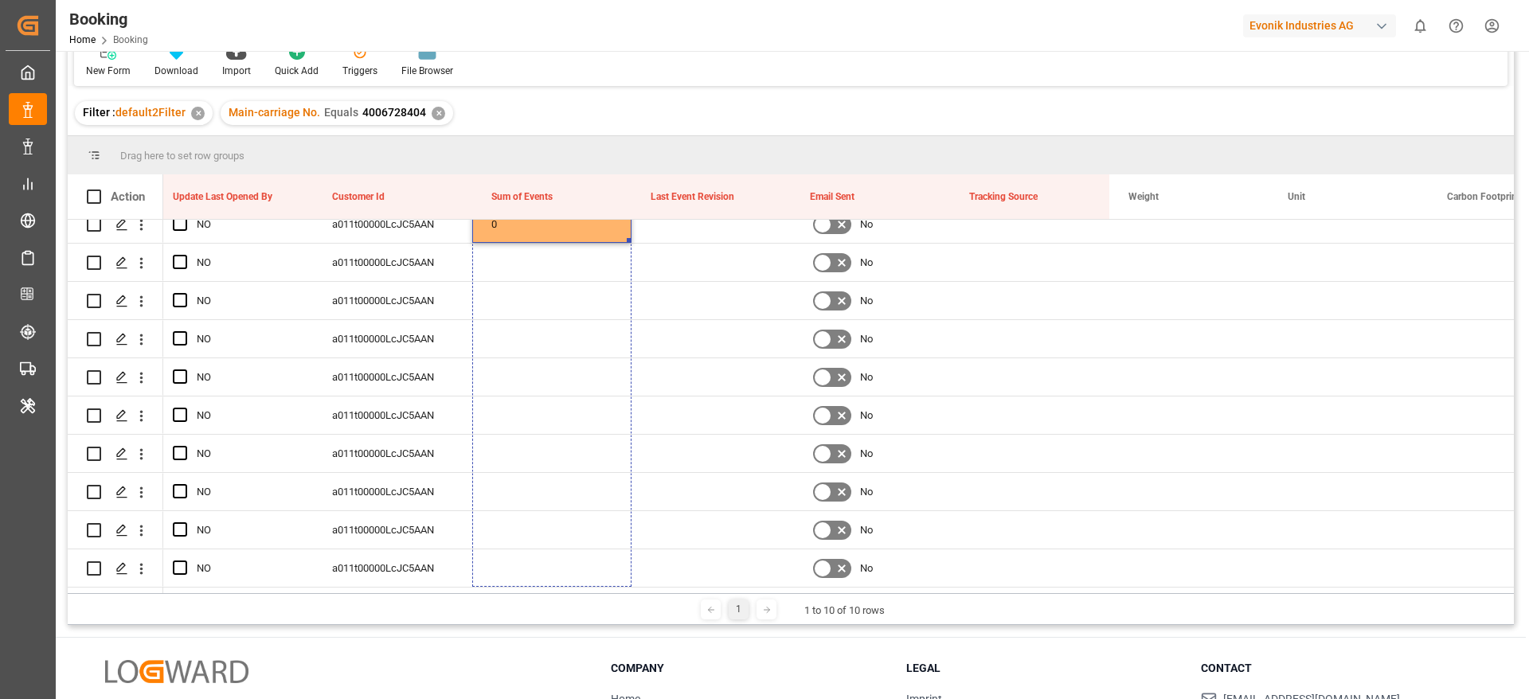
drag, startPoint x: 628, startPoint y: 252, endPoint x: 588, endPoint y: 622, distance: 372.6
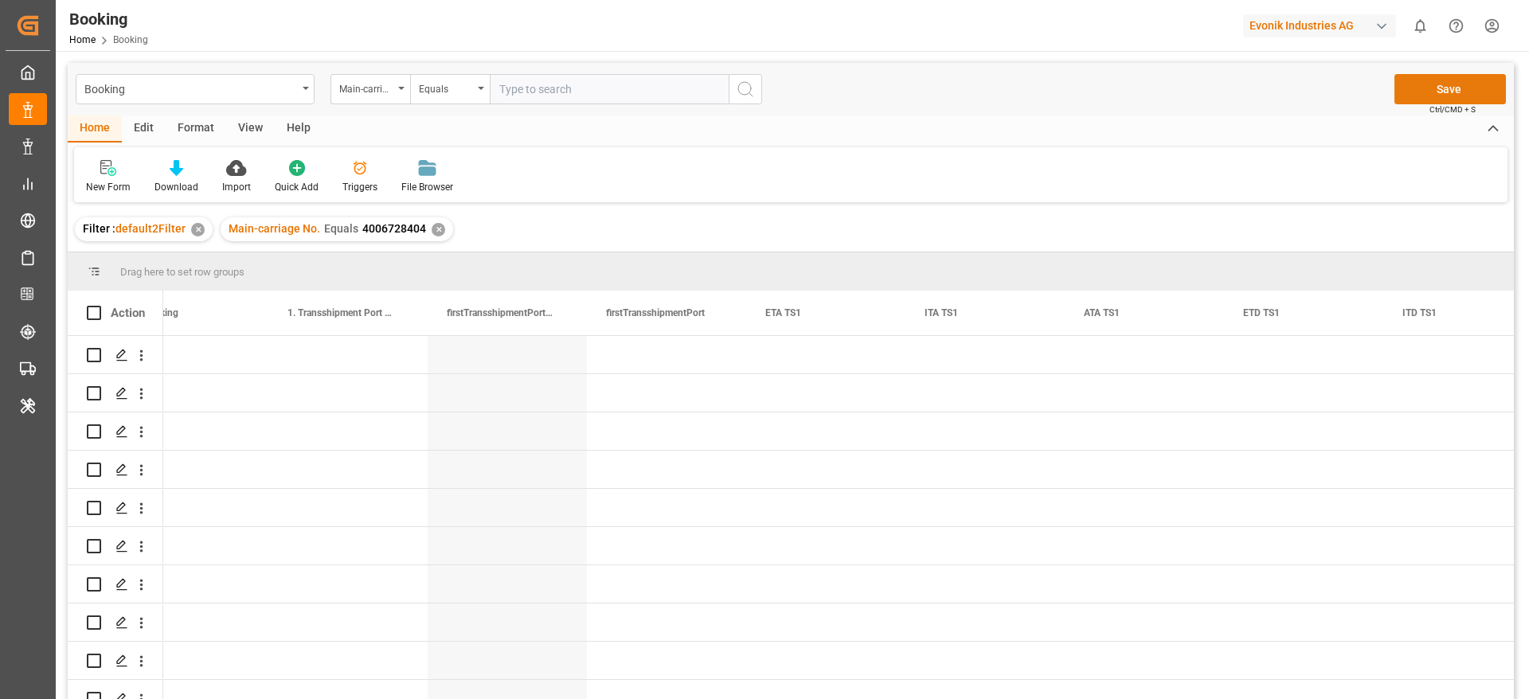
click at [1444, 86] on button "Save" at bounding box center [1451, 89] width 112 height 30
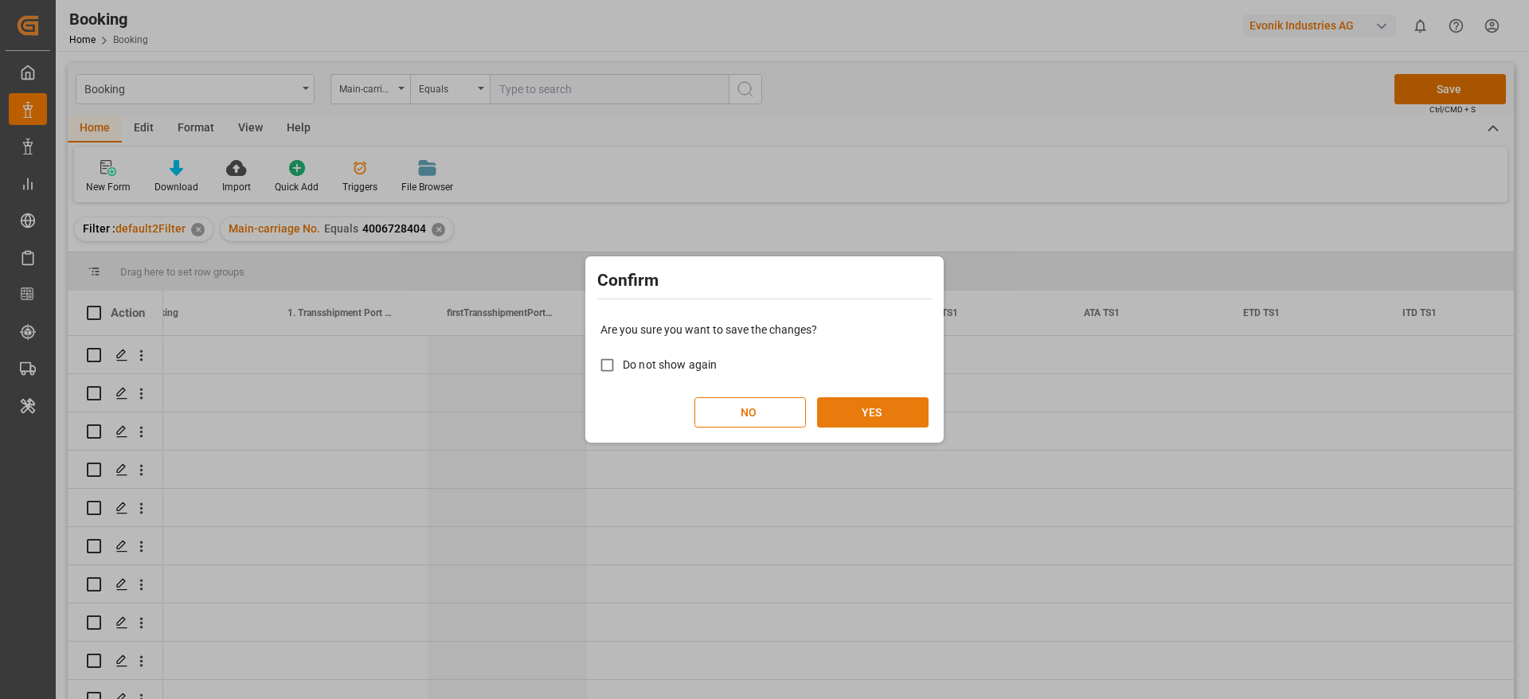
click at [880, 414] on button "YES" at bounding box center [873, 412] width 112 height 30
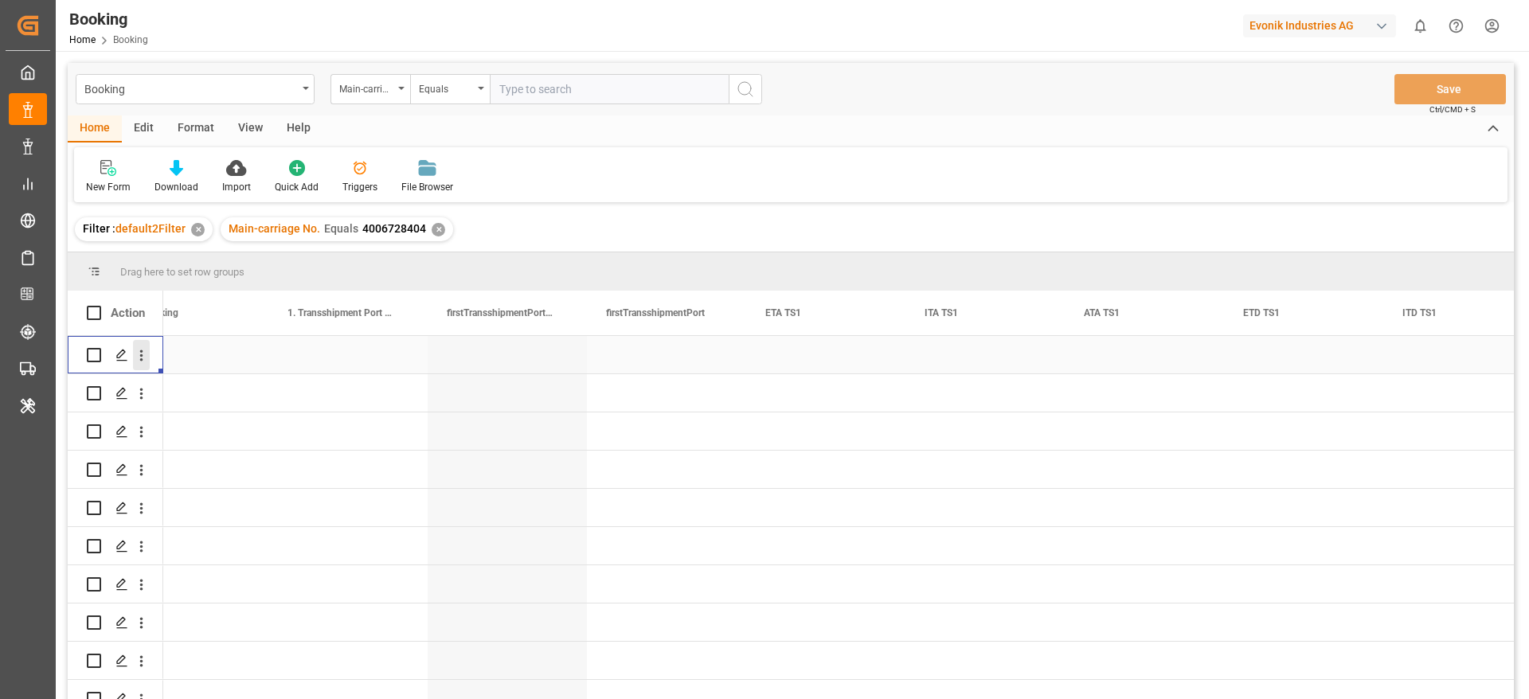
click at [142, 358] on icon "open menu" at bounding box center [141, 355] width 17 height 17
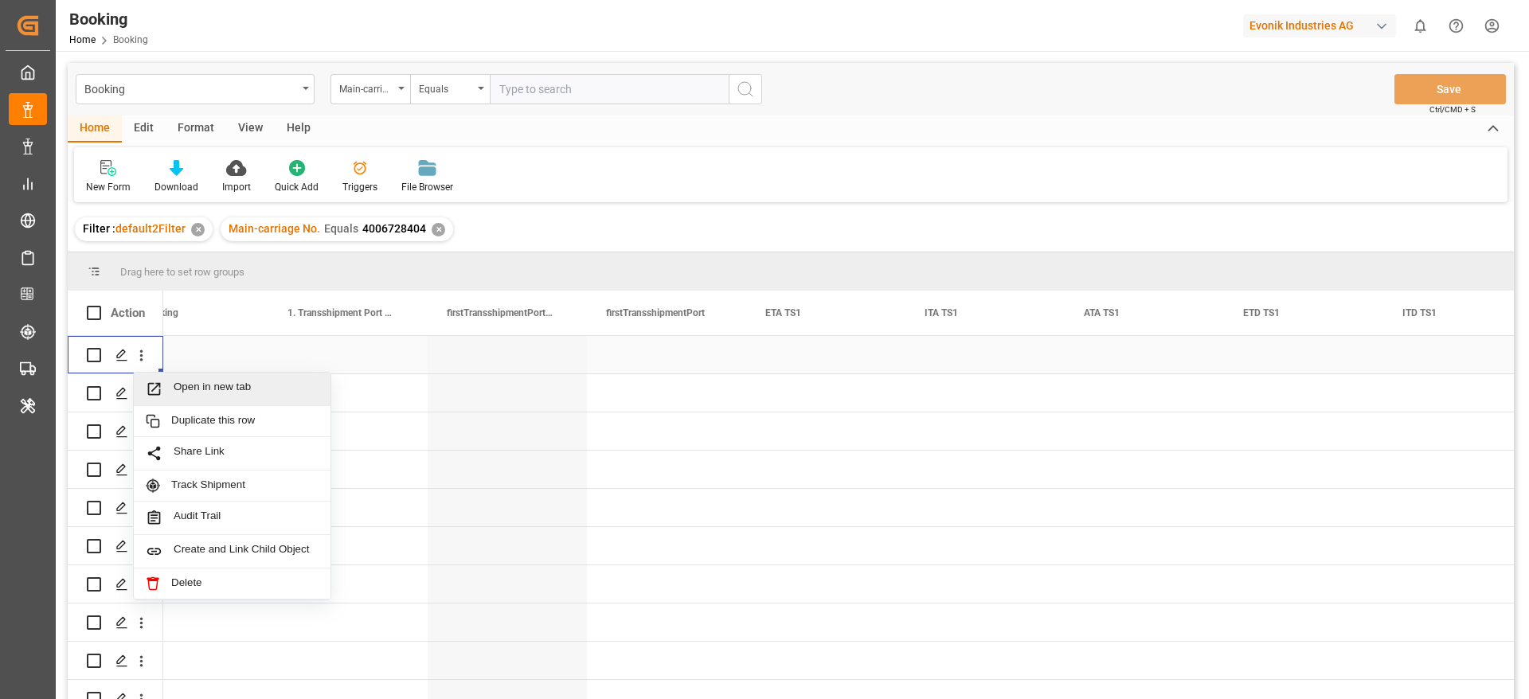
click at [191, 383] on span "Open in new tab" at bounding box center [246, 389] width 145 height 17
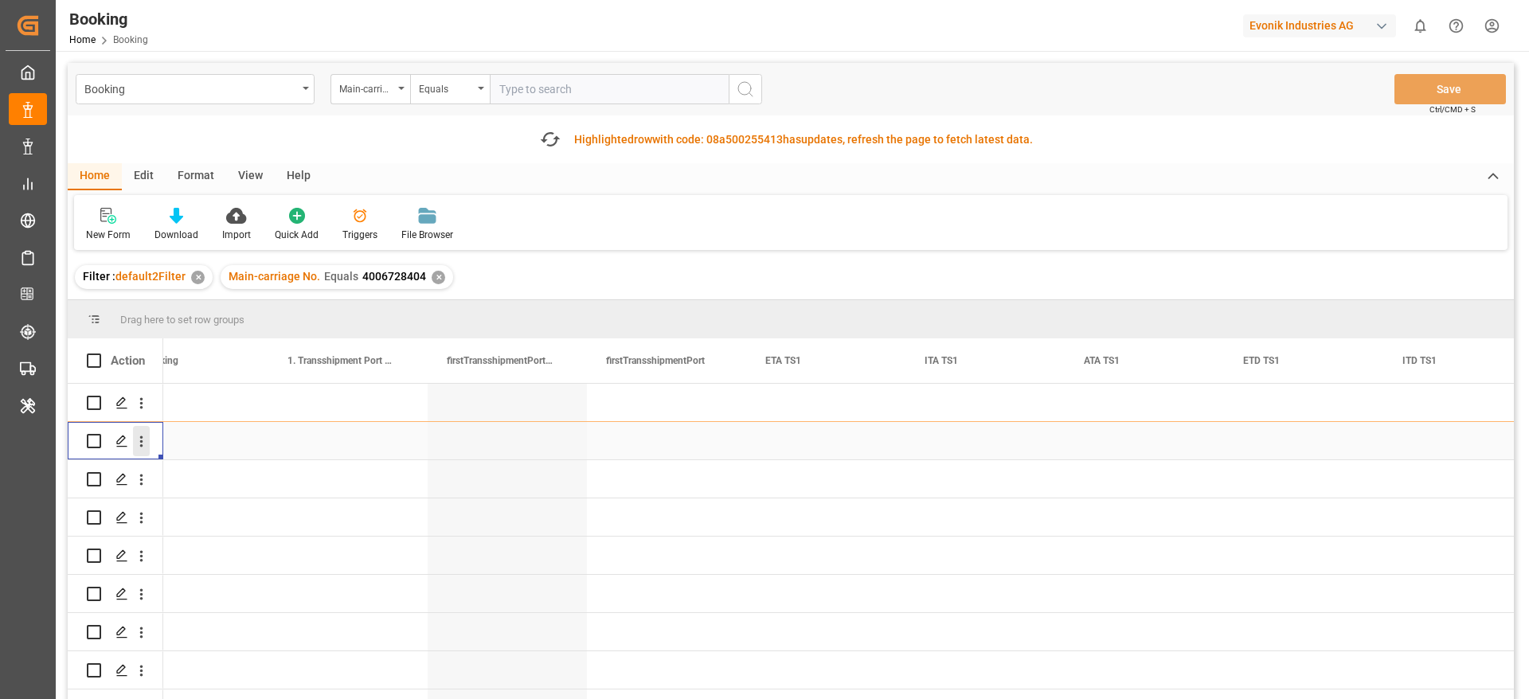
click at [140, 445] on icon "open menu" at bounding box center [141, 441] width 3 height 11
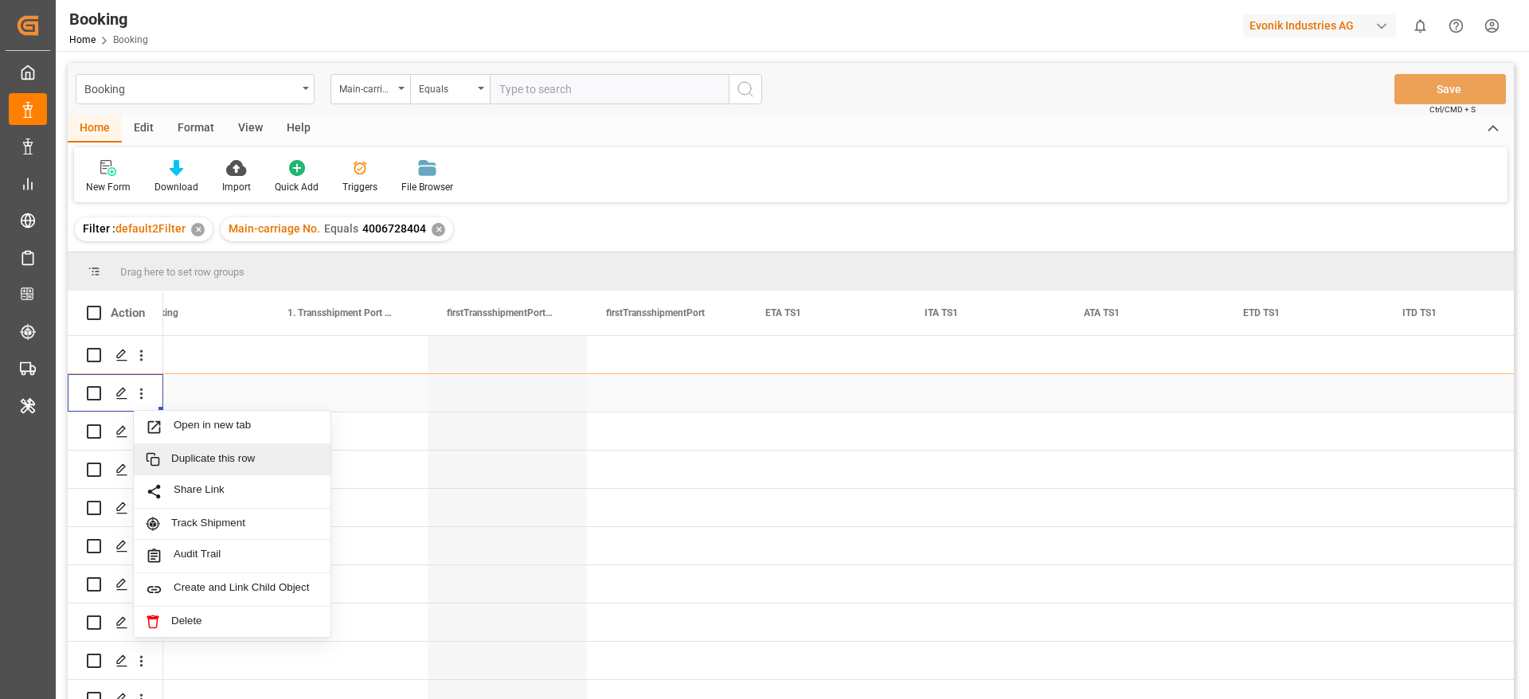
click at [178, 466] on span "Duplicate this row" at bounding box center [244, 459] width 147 height 14
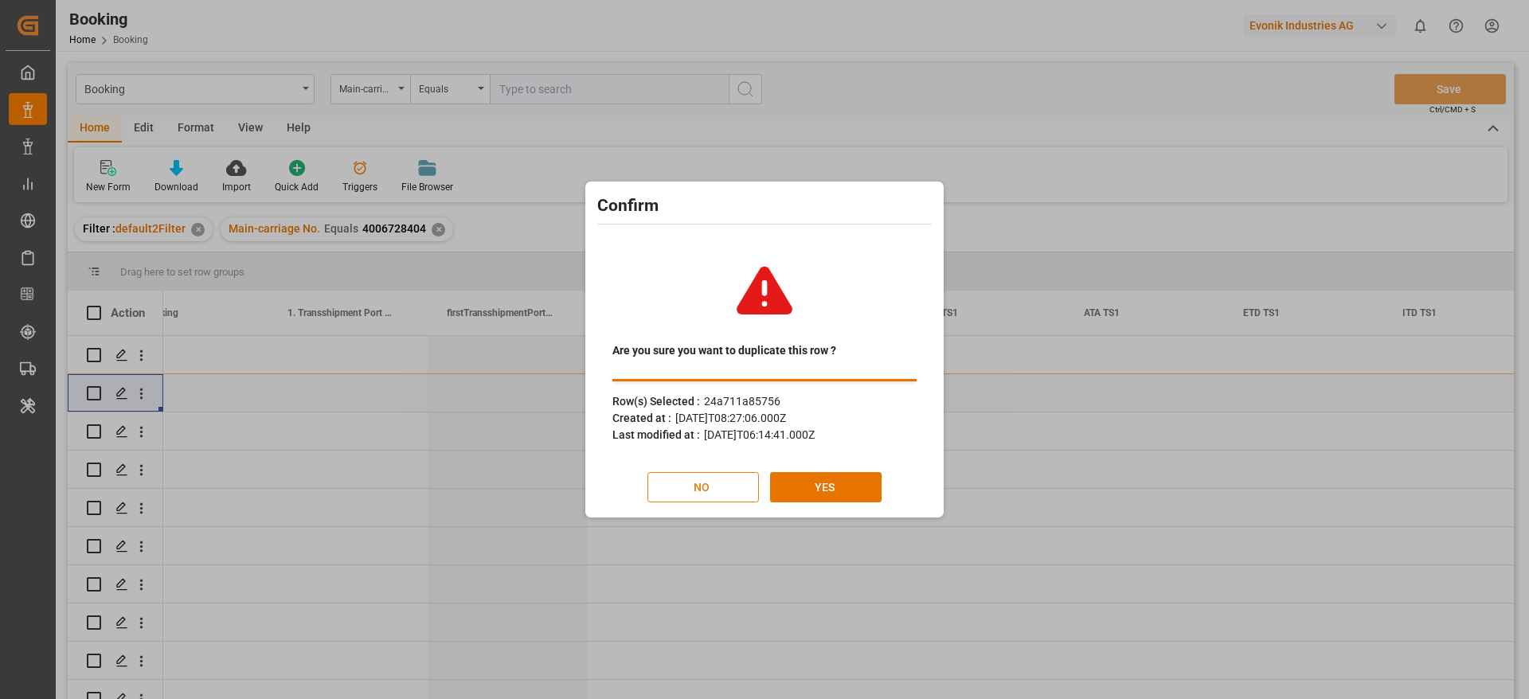
click at [687, 495] on button "NO" at bounding box center [704, 487] width 112 height 30
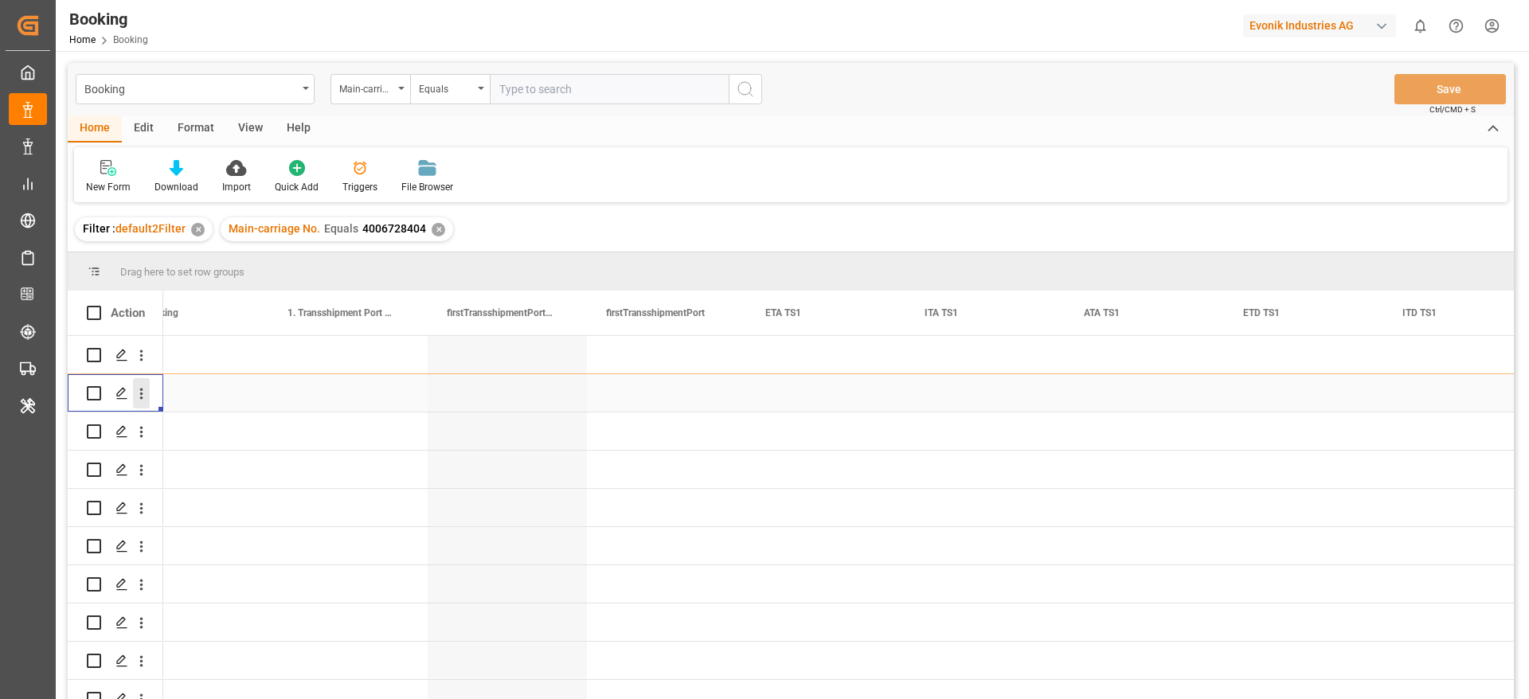
click at [145, 398] on icon "open menu" at bounding box center [141, 393] width 17 height 17
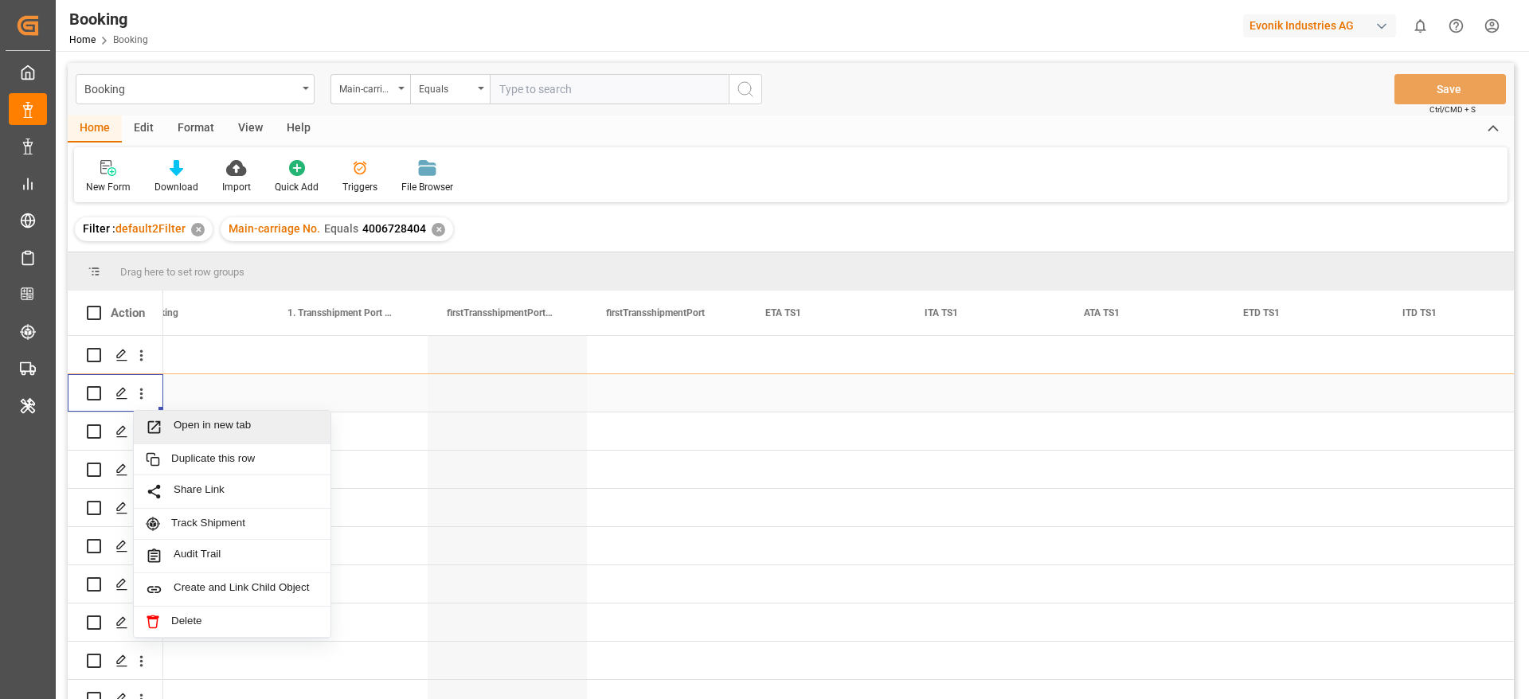
click at [186, 421] on span "Open in new tab" at bounding box center [246, 427] width 145 height 17
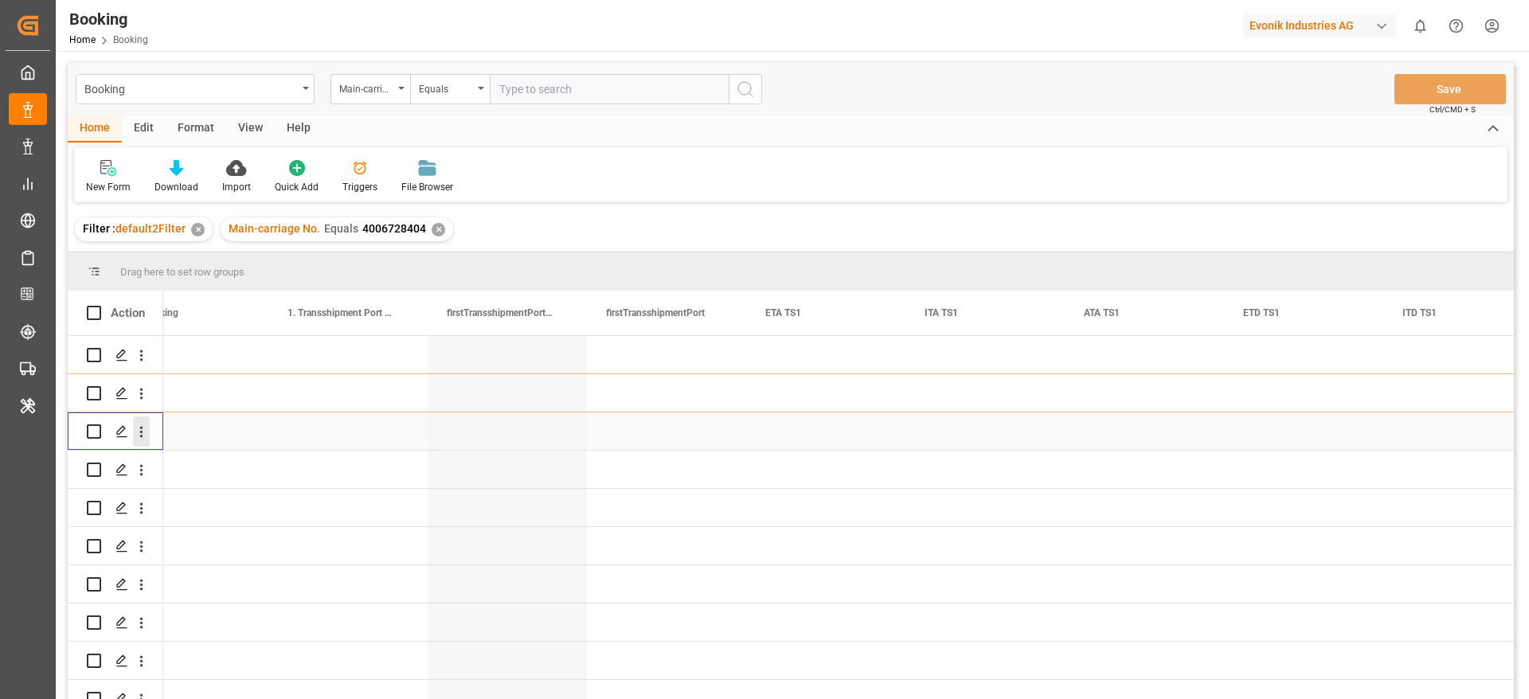
click at [140, 438] on icon "open menu" at bounding box center [141, 432] width 17 height 17
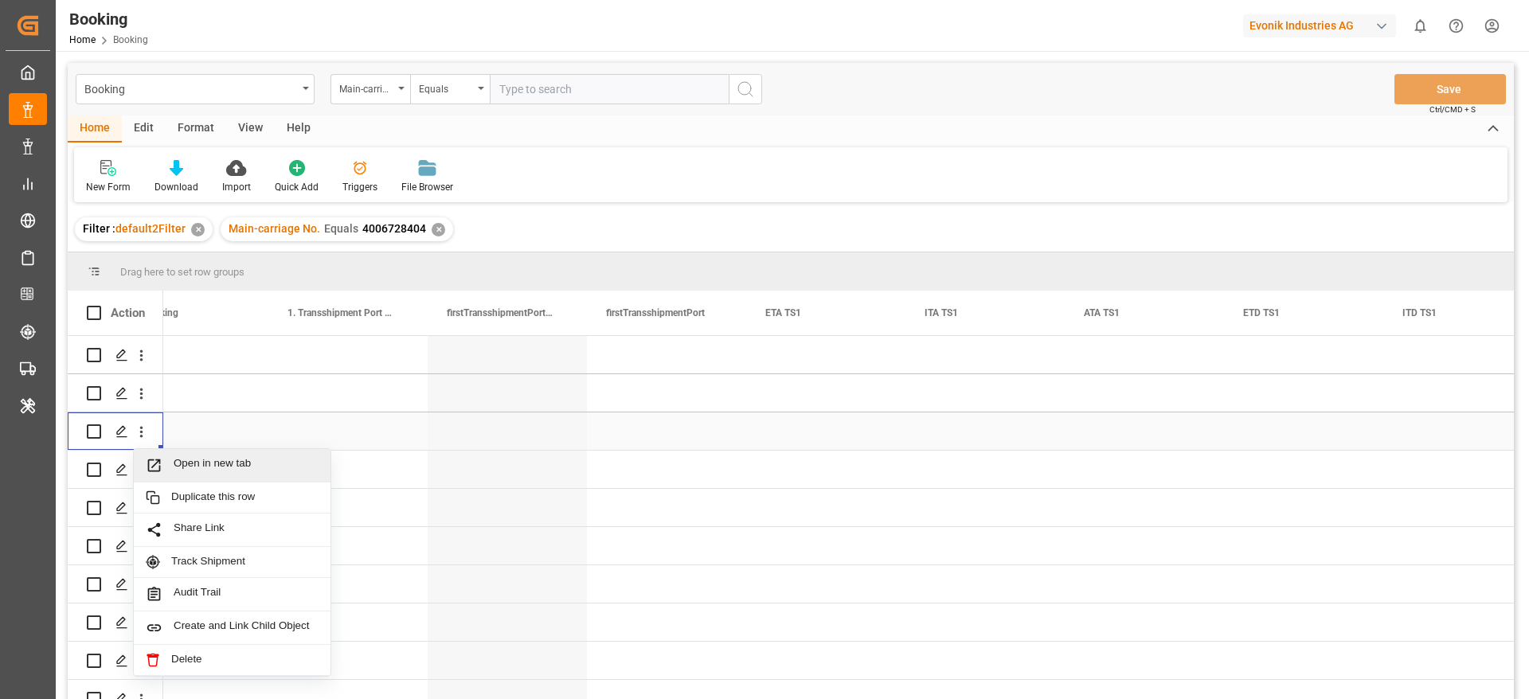
click at [191, 457] on span "Open in new tab" at bounding box center [246, 465] width 145 height 17
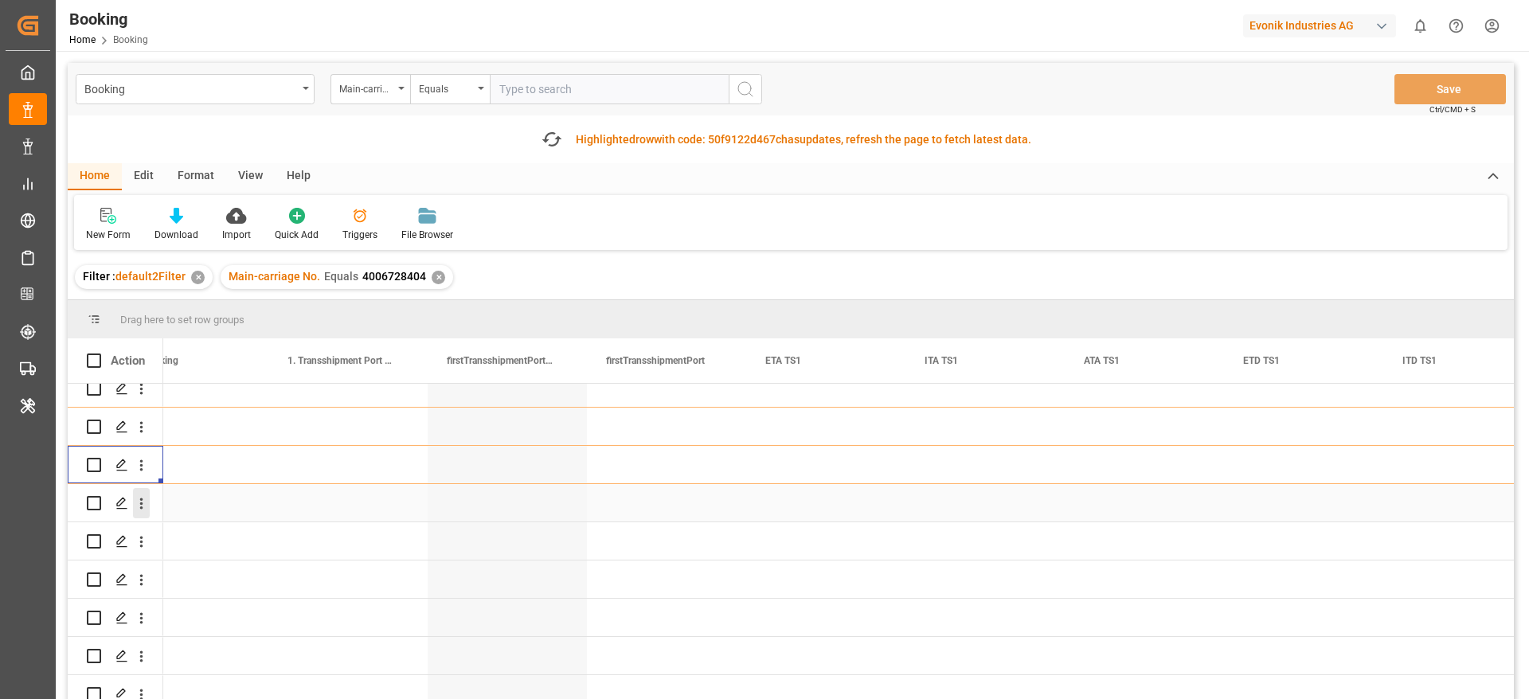
click at [141, 501] on icon "open menu" at bounding box center [141, 504] width 3 height 11
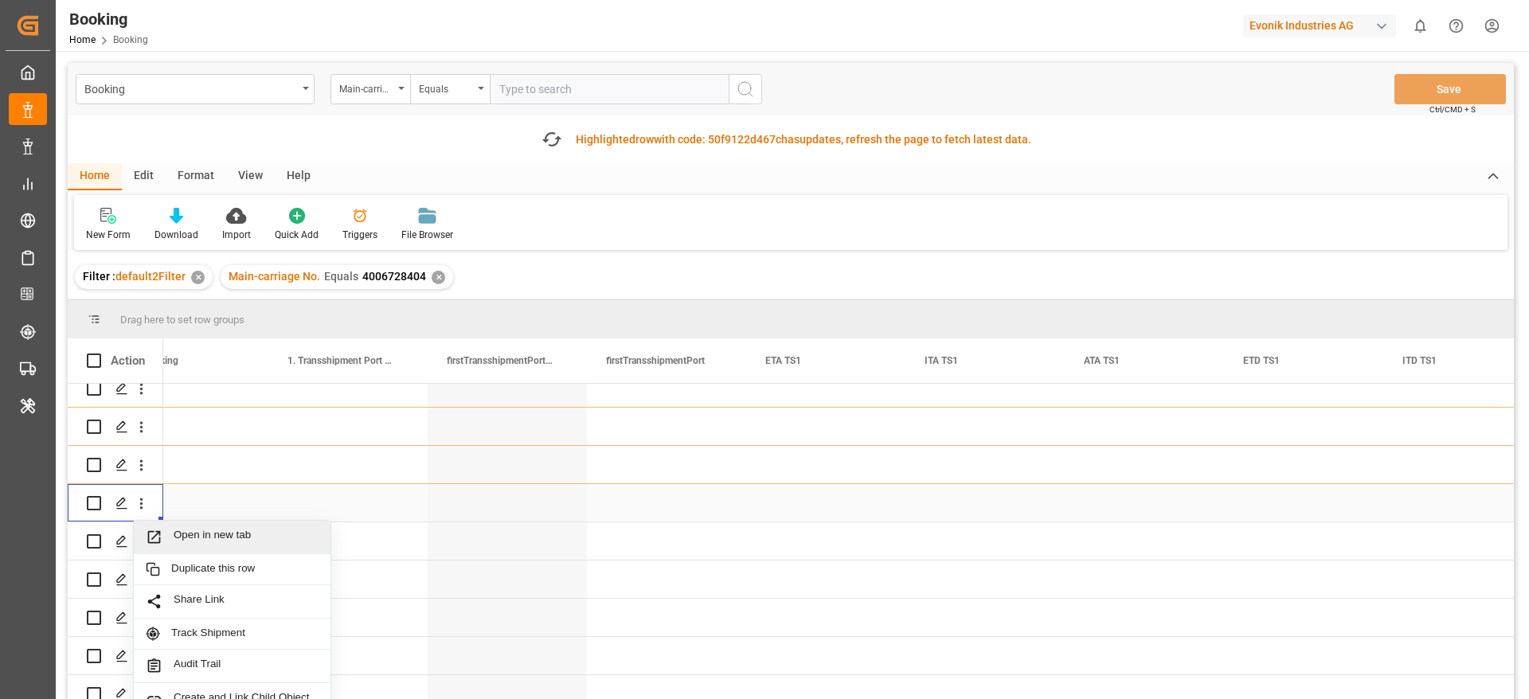
click at [187, 521] on div "Open in new tab" at bounding box center [232, 537] width 197 height 33
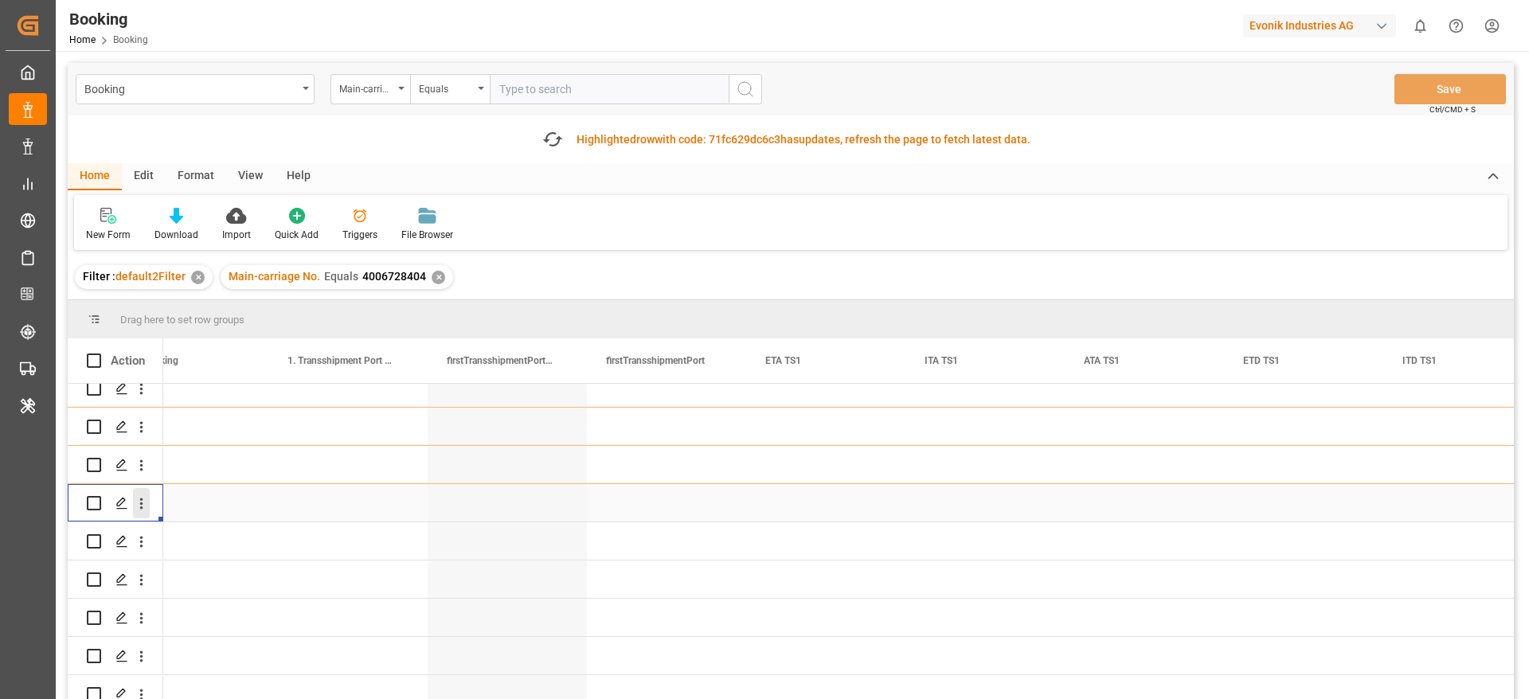
click at [139, 508] on button "open menu" at bounding box center [141, 503] width 17 height 30
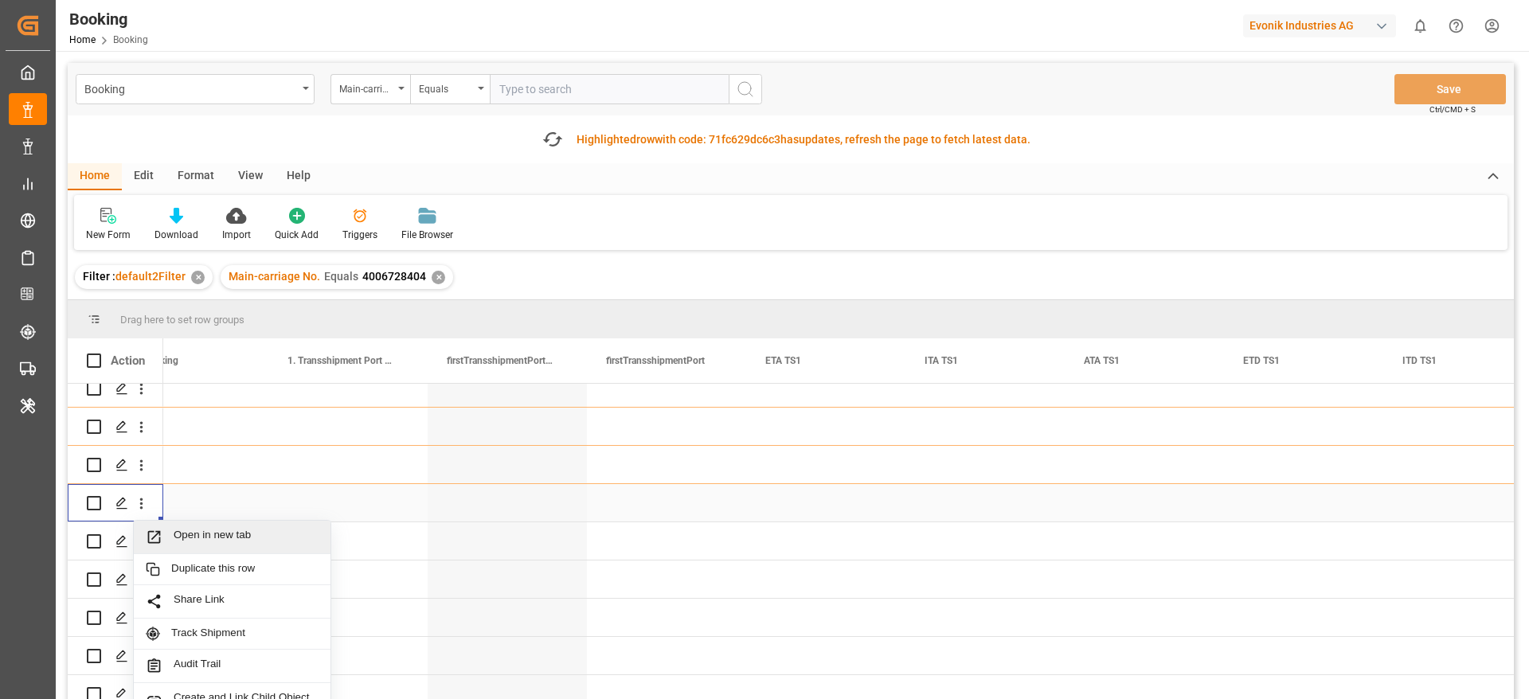
click at [181, 521] on div "Open in new tab" at bounding box center [232, 537] width 197 height 33
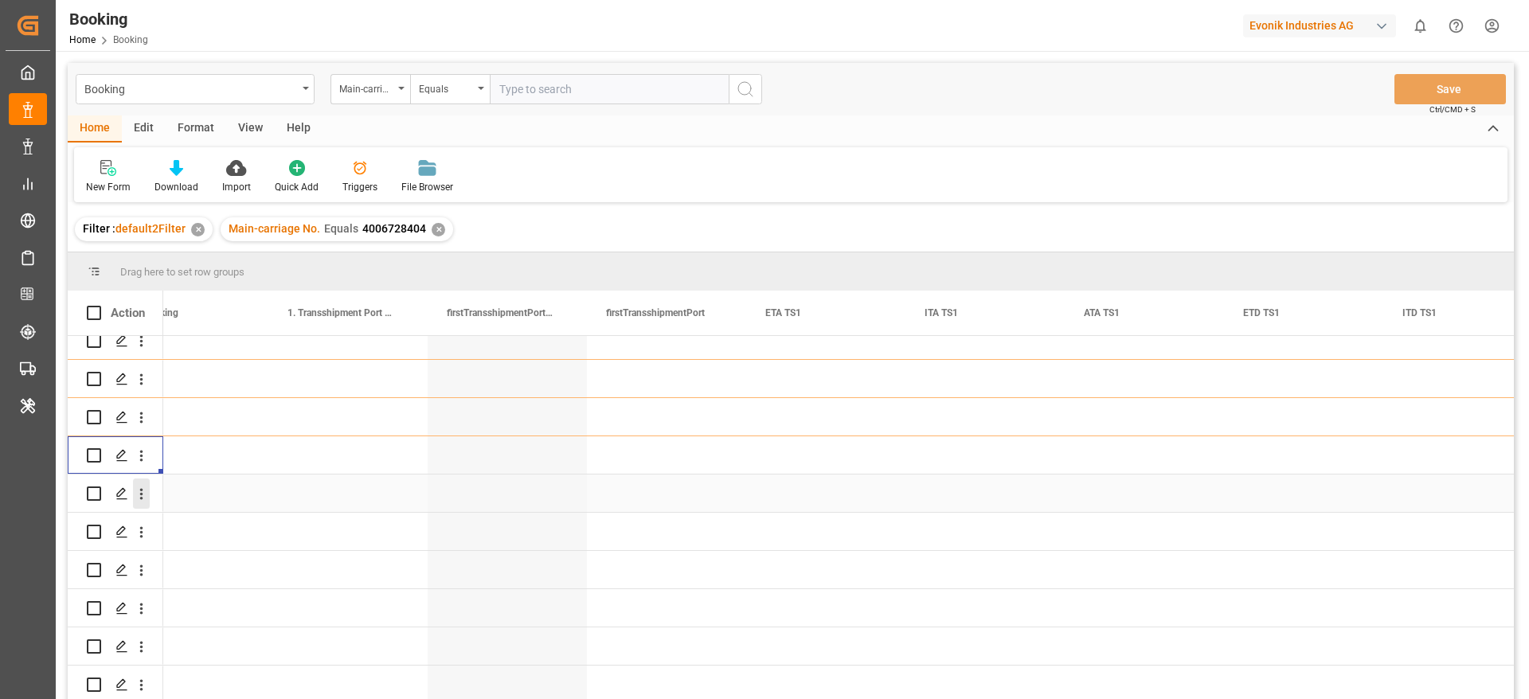
click at [143, 489] on icon "open menu" at bounding box center [141, 494] width 3 height 11
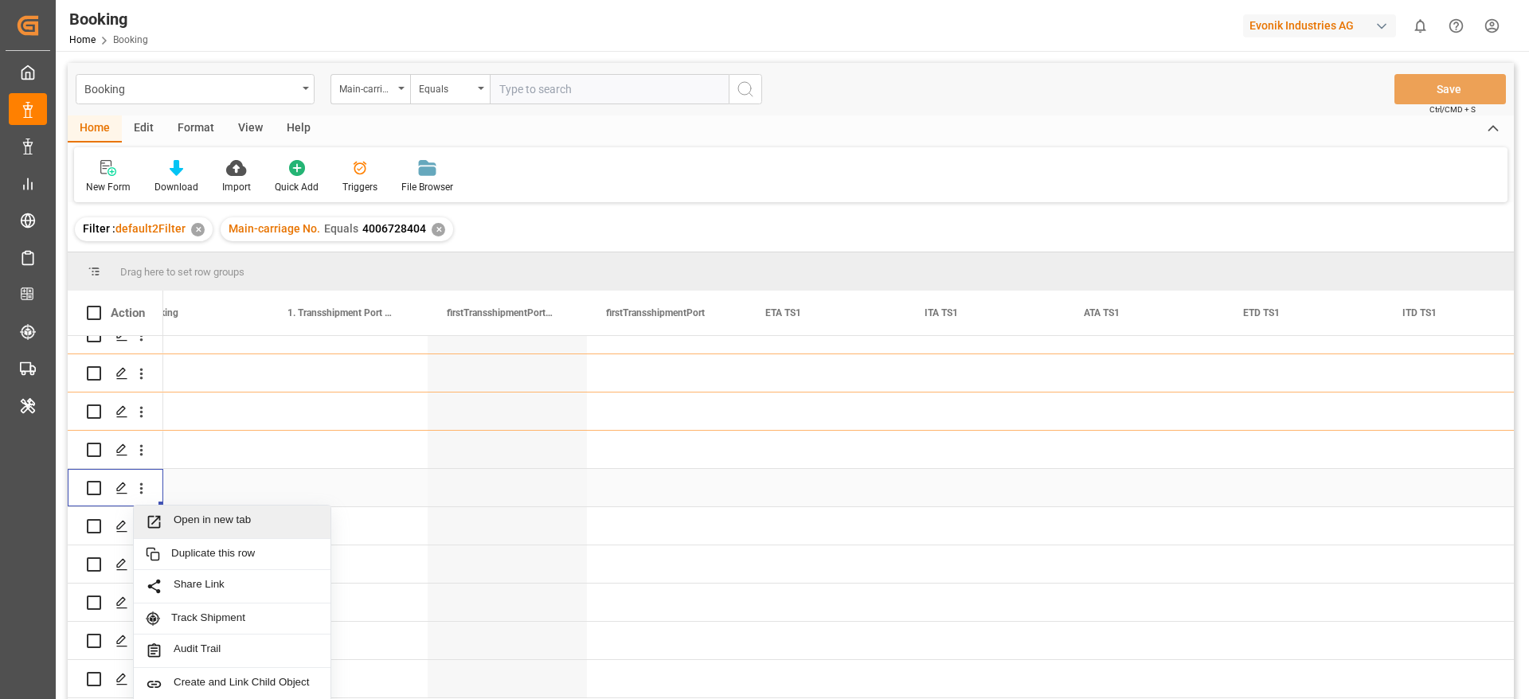
click at [198, 522] on span "Open in new tab" at bounding box center [246, 522] width 145 height 17
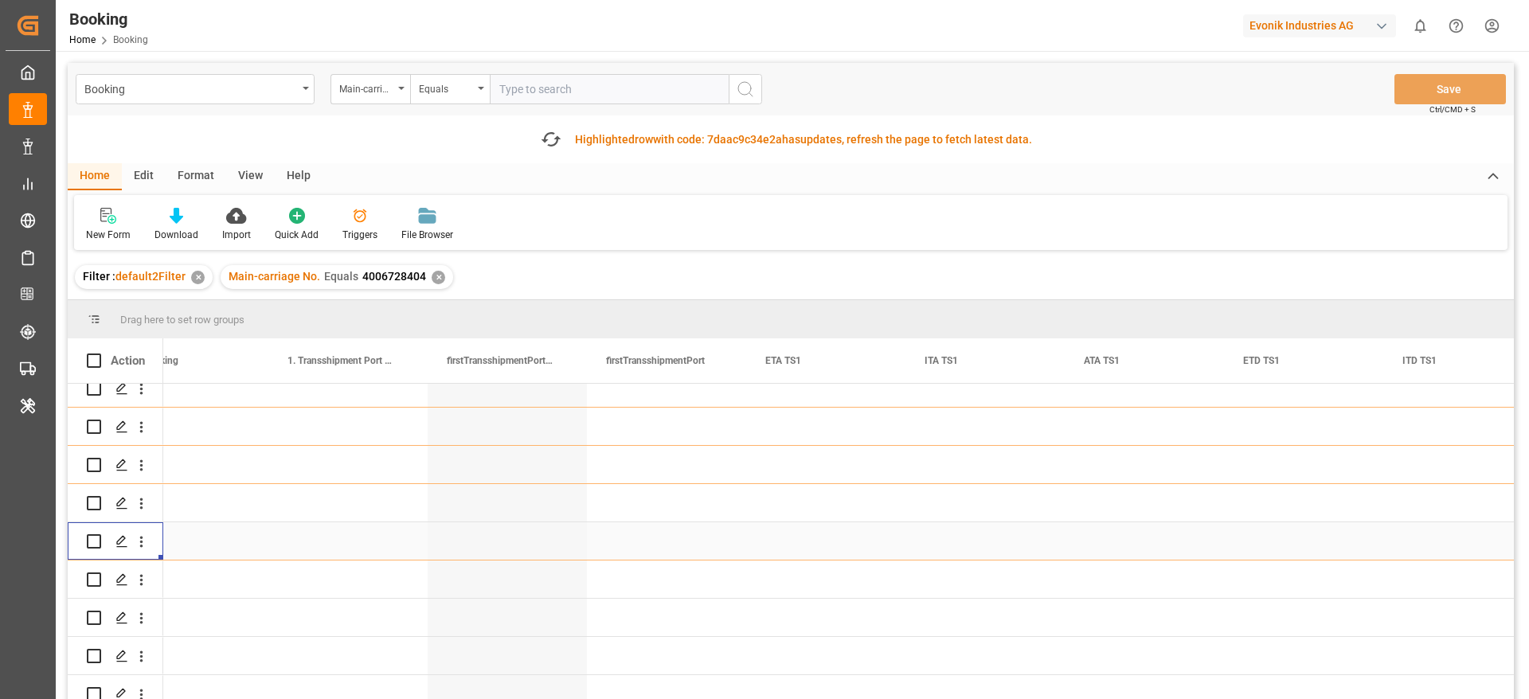
scroll to position [119, 0]
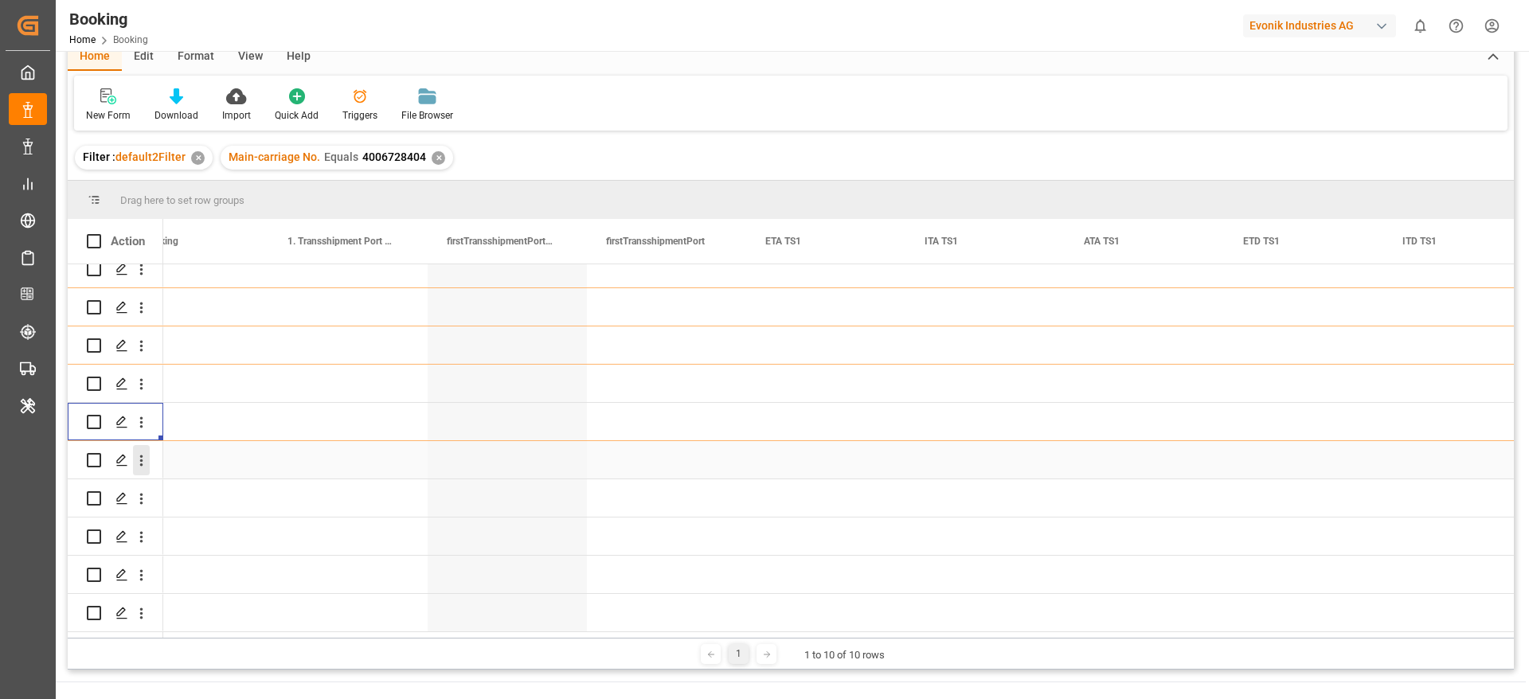
click at [146, 462] on icon "open menu" at bounding box center [141, 460] width 17 height 17
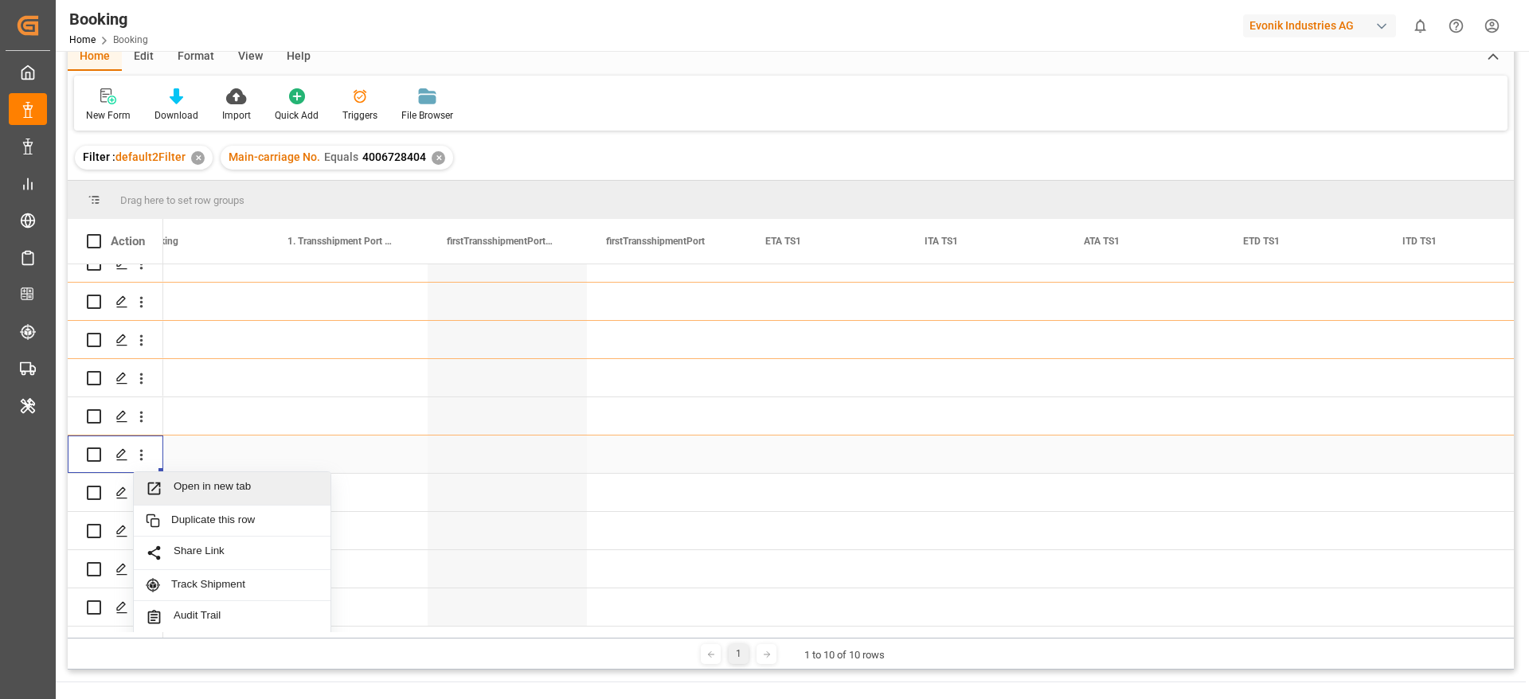
click at [188, 479] on div "Open in new tab" at bounding box center [232, 488] width 197 height 33
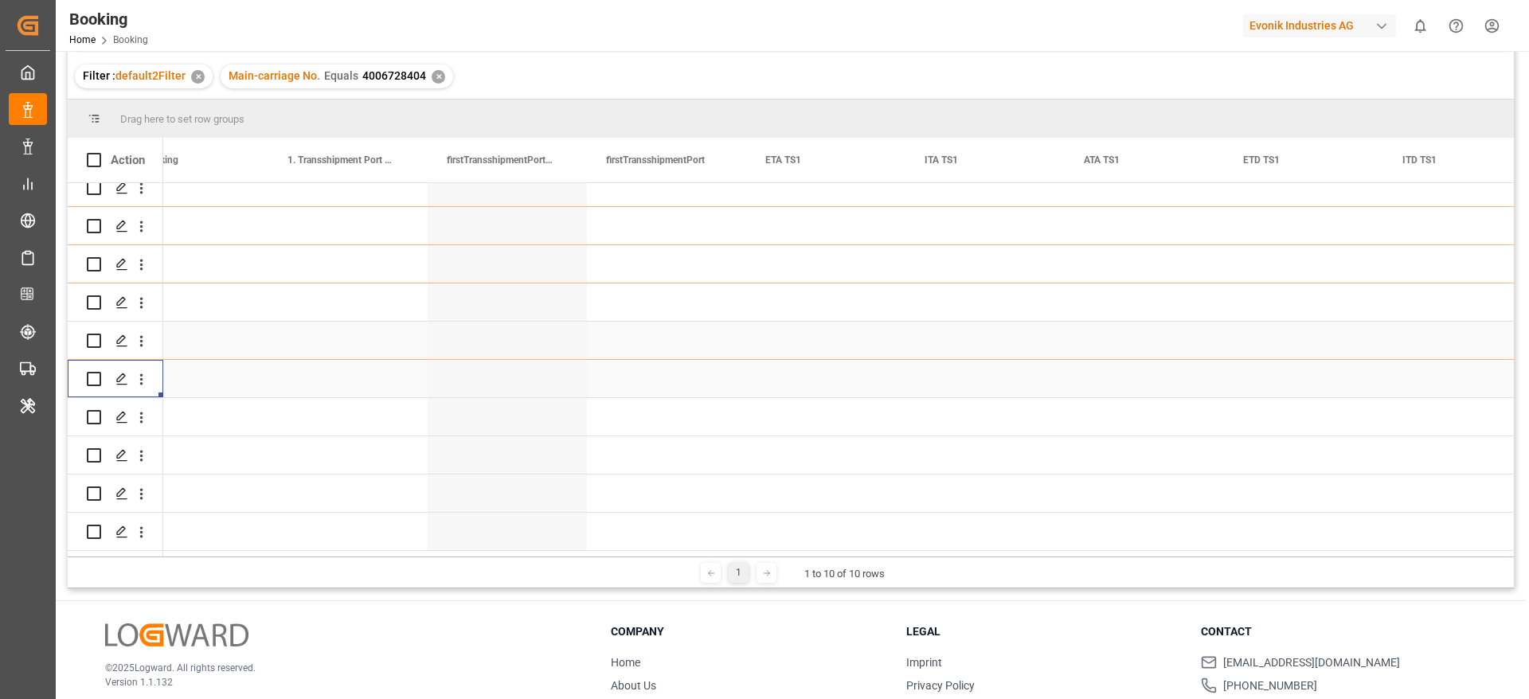
scroll to position [284, 0]
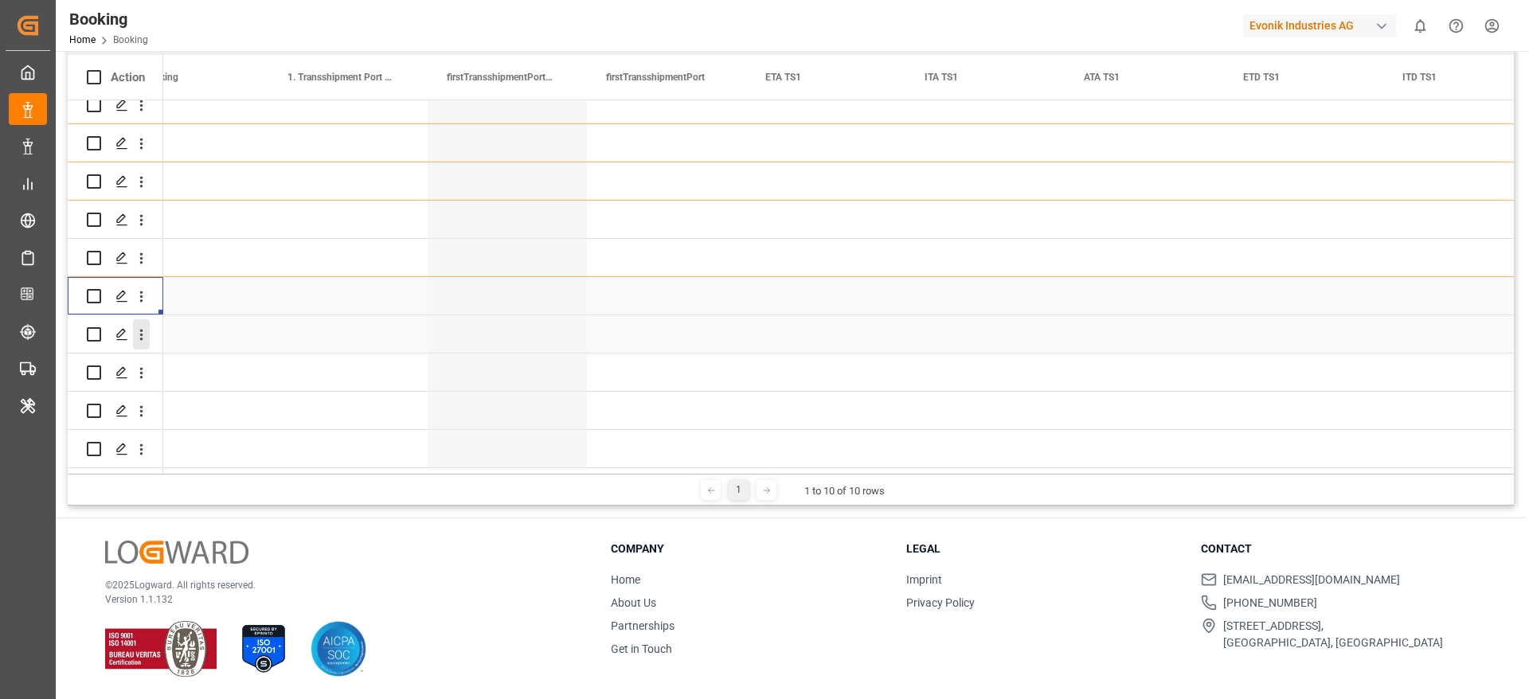
click at [142, 330] on icon "open menu" at bounding box center [141, 335] width 3 height 11
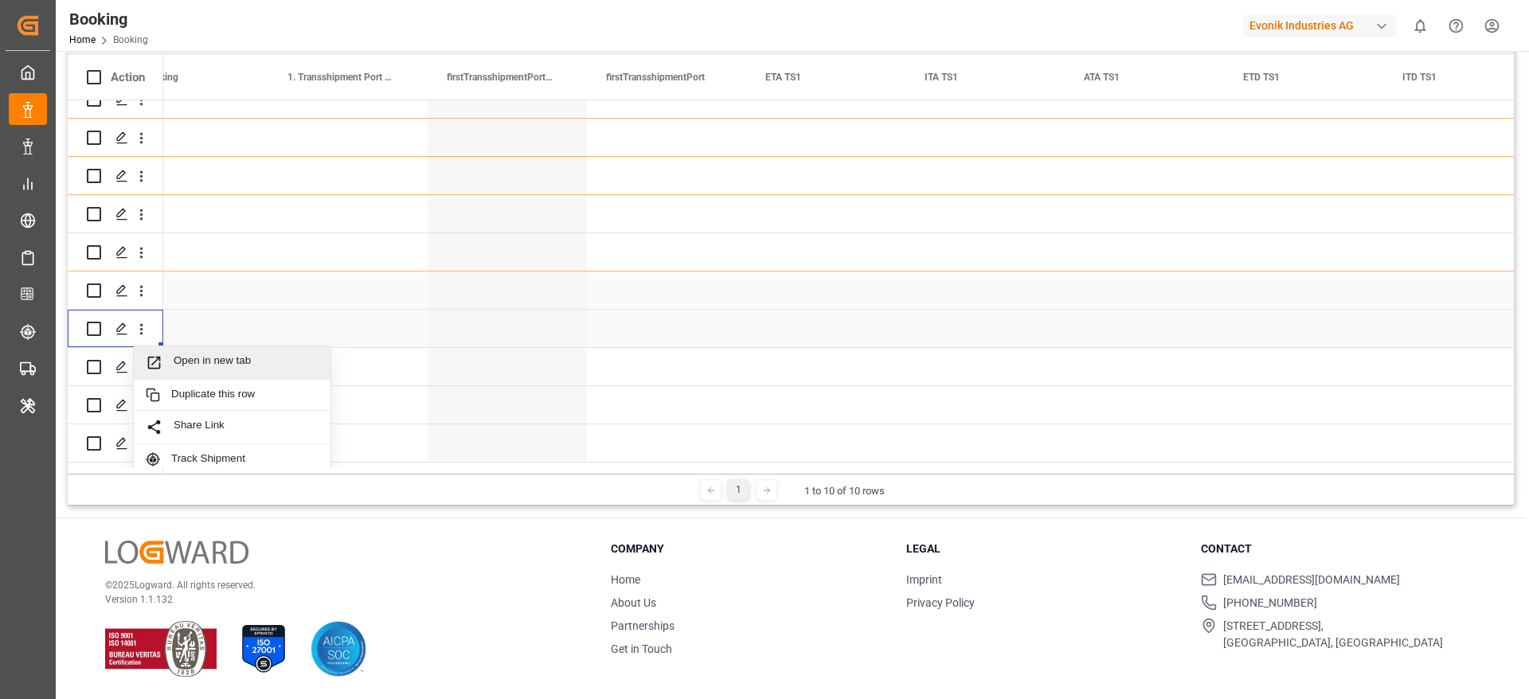
click at [184, 354] on span "Open in new tab" at bounding box center [246, 362] width 145 height 17
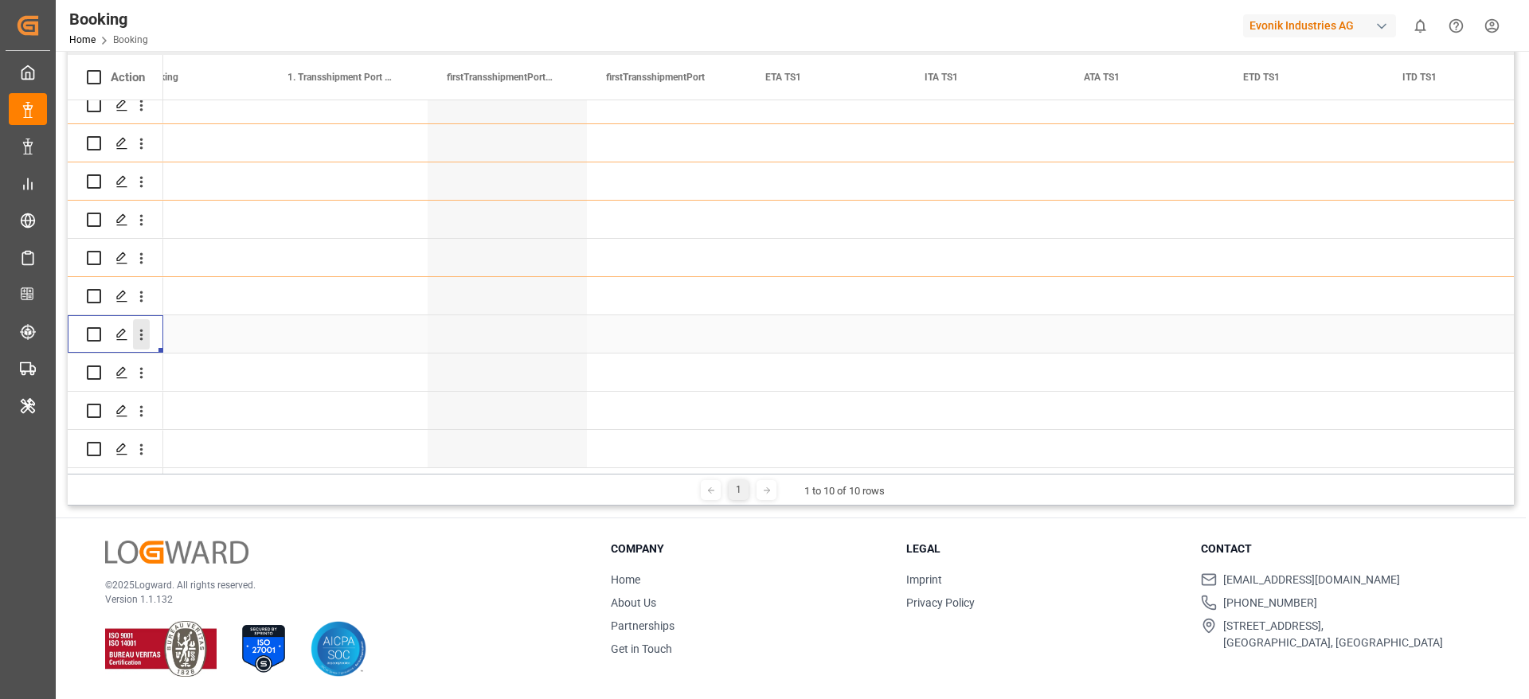
click at [140, 340] on button "open menu" at bounding box center [141, 334] width 17 height 30
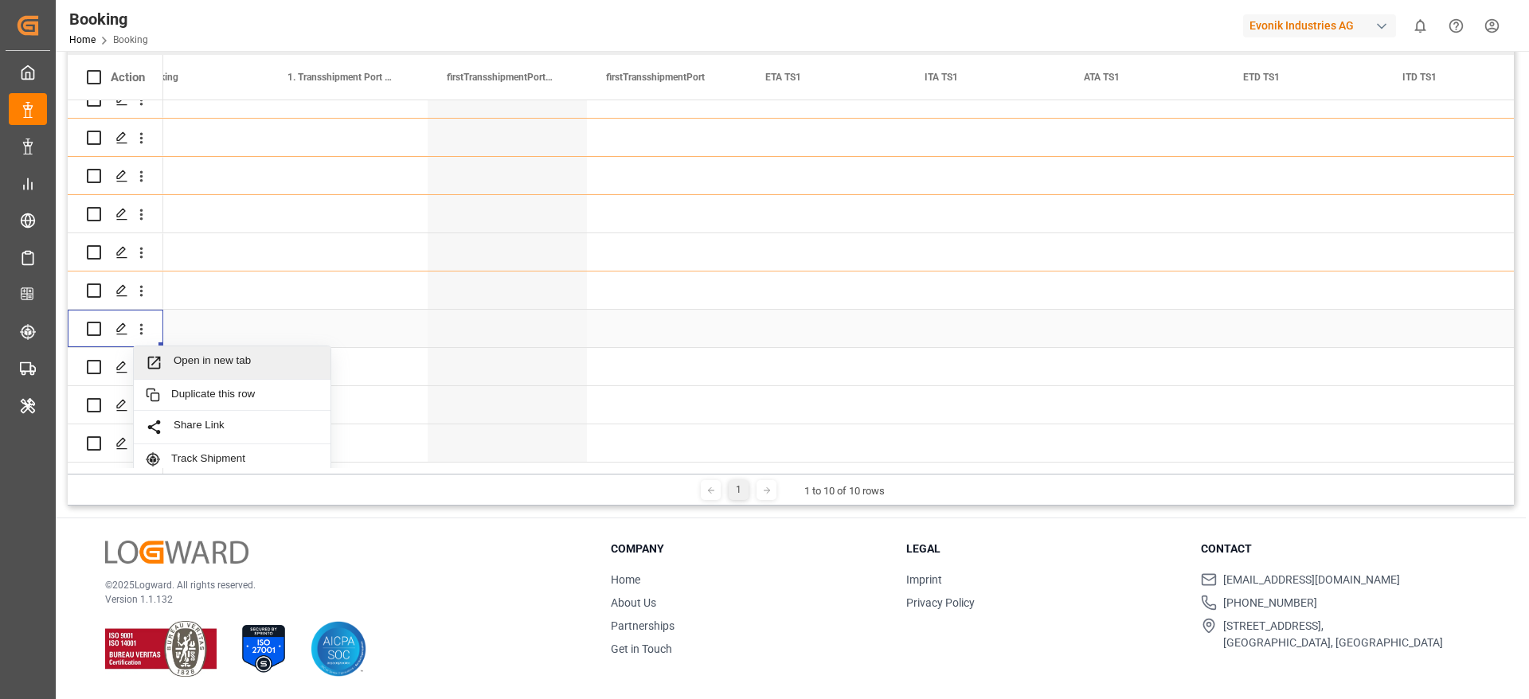
click at [190, 331] on div "False" at bounding box center [188, 328] width 159 height 37
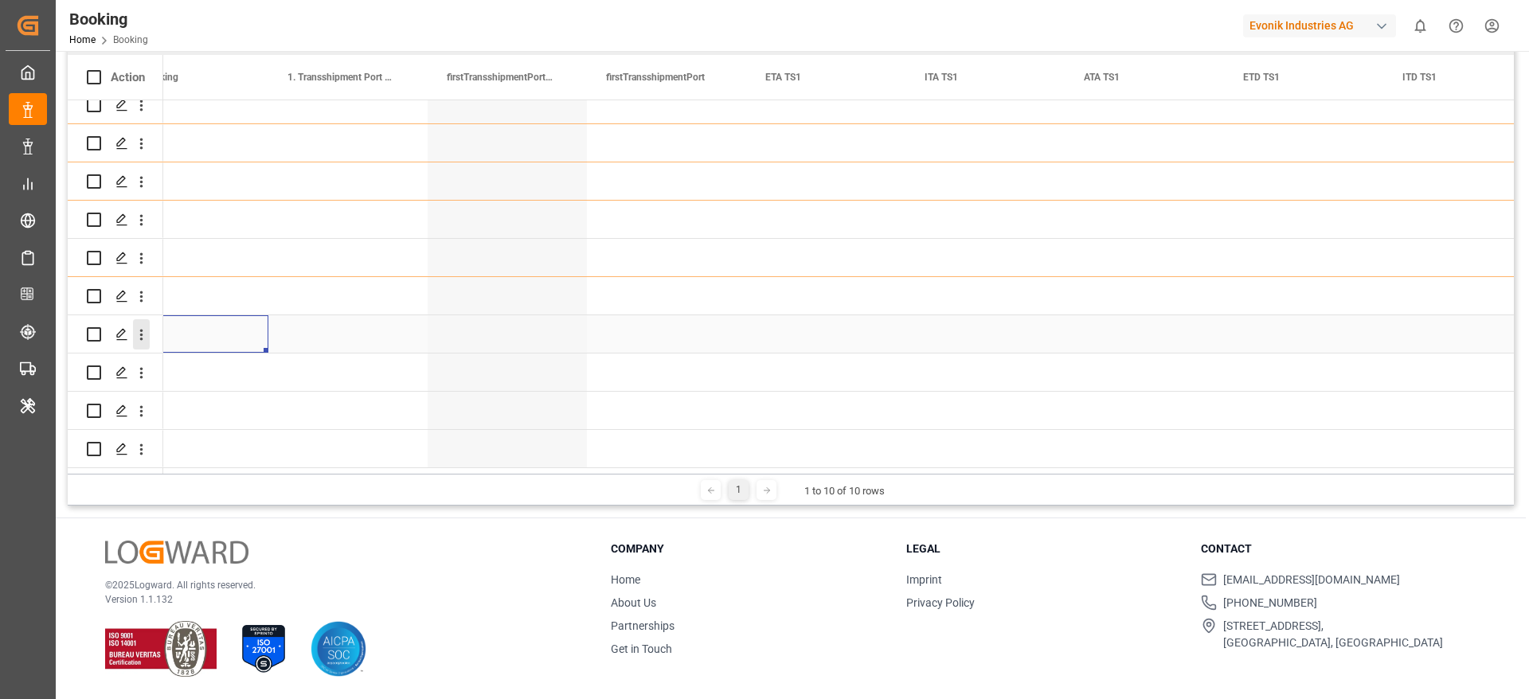
click at [145, 335] on icon "open menu" at bounding box center [141, 335] width 17 height 17
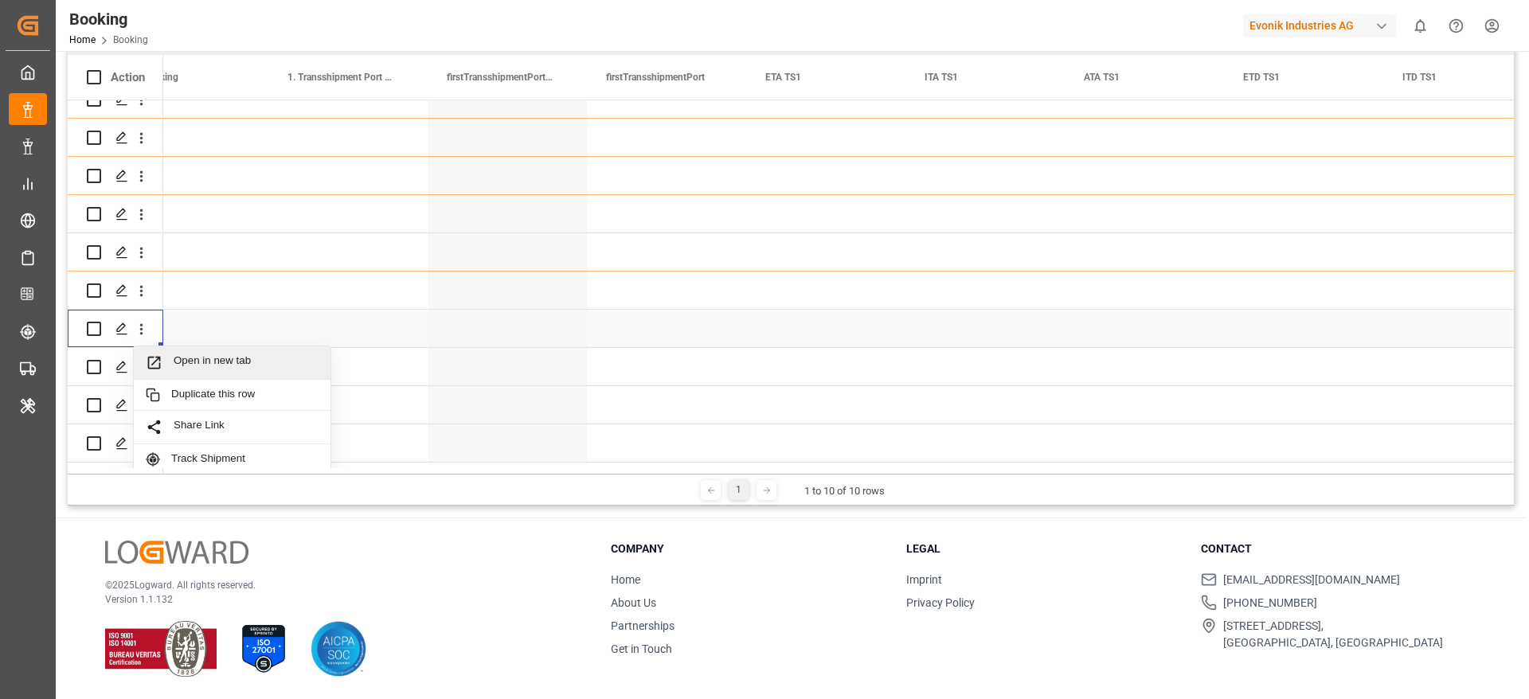
click at [185, 348] on div "Open in new tab" at bounding box center [232, 362] width 197 height 33
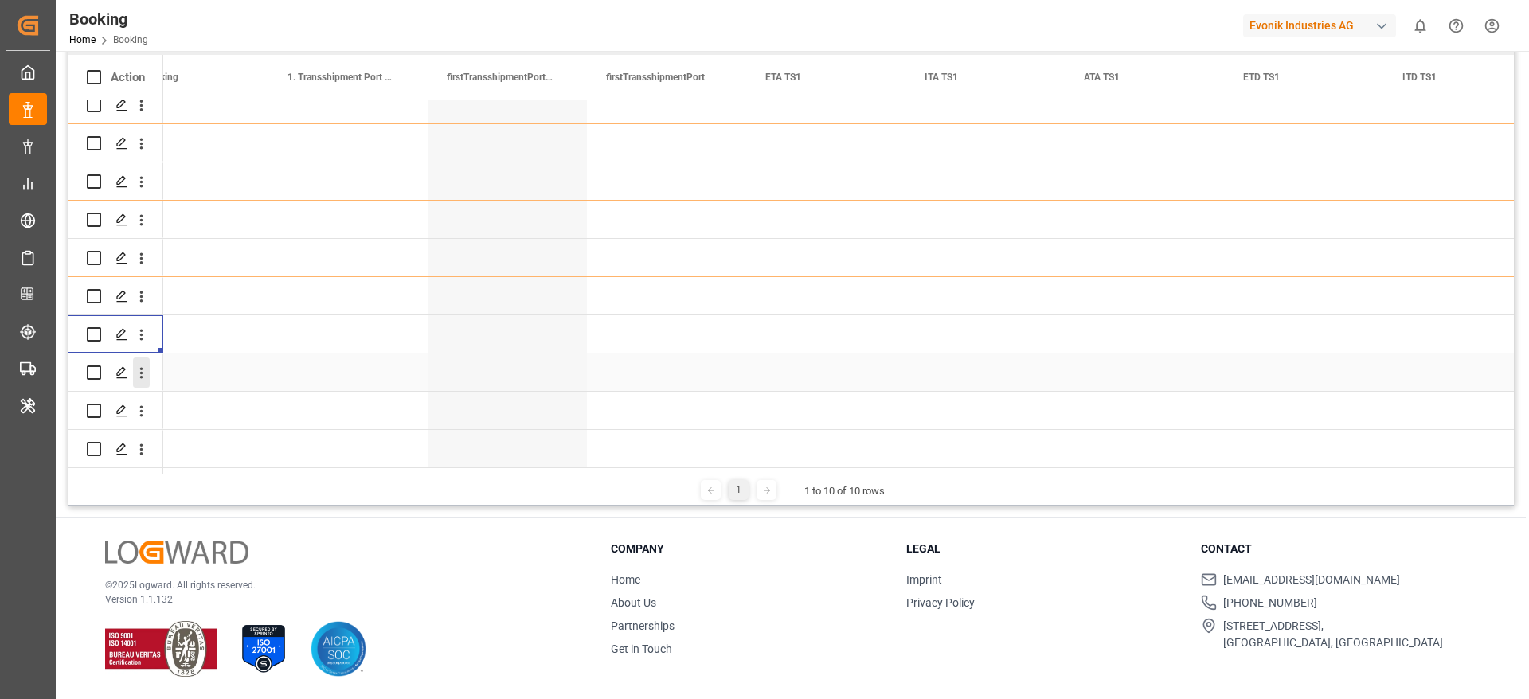
click at [139, 372] on icon "open menu" at bounding box center [141, 373] width 17 height 17
click at [185, 389] on div "Open in new tab" at bounding box center [232, 401] width 197 height 33
click at [145, 410] on icon "open menu" at bounding box center [141, 411] width 17 height 17
click at [196, 423] on div "Open in new tab" at bounding box center [232, 439] width 197 height 33
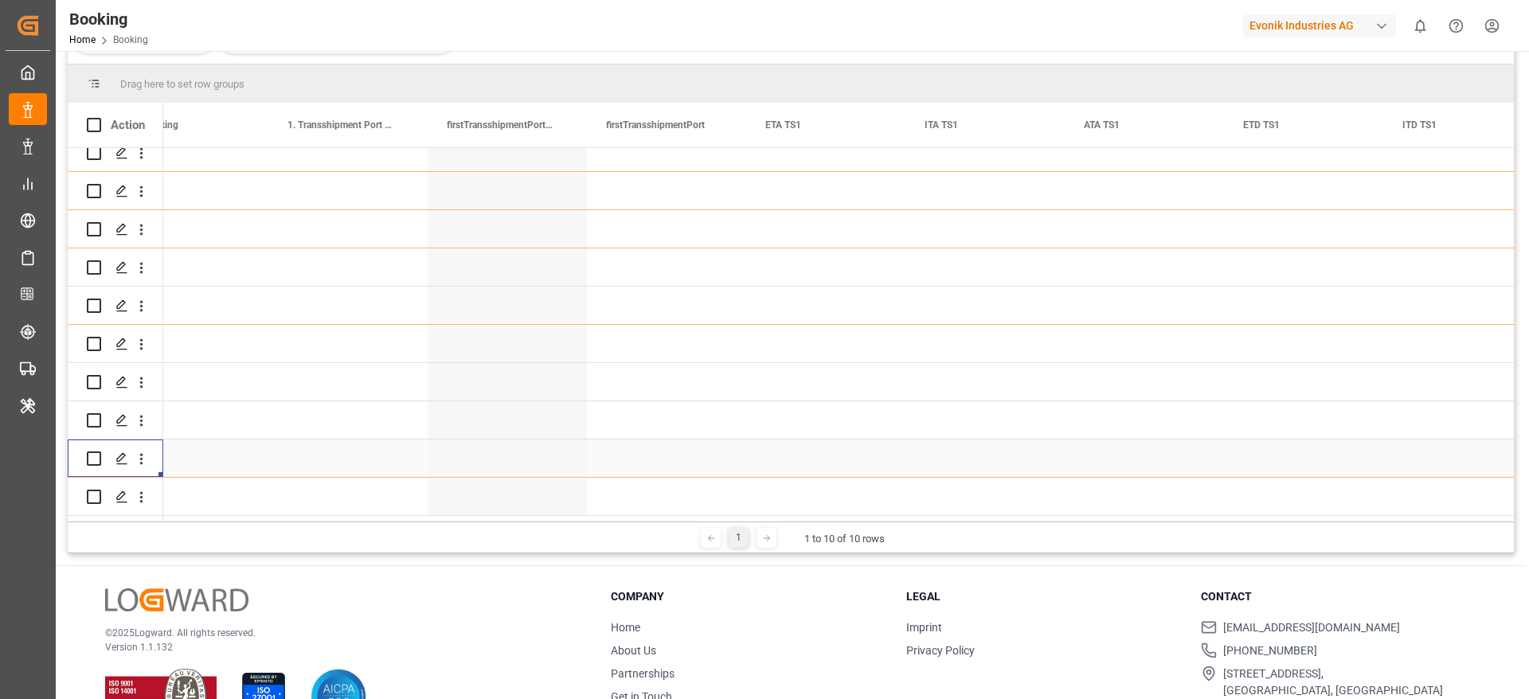
scroll to position [284, 0]
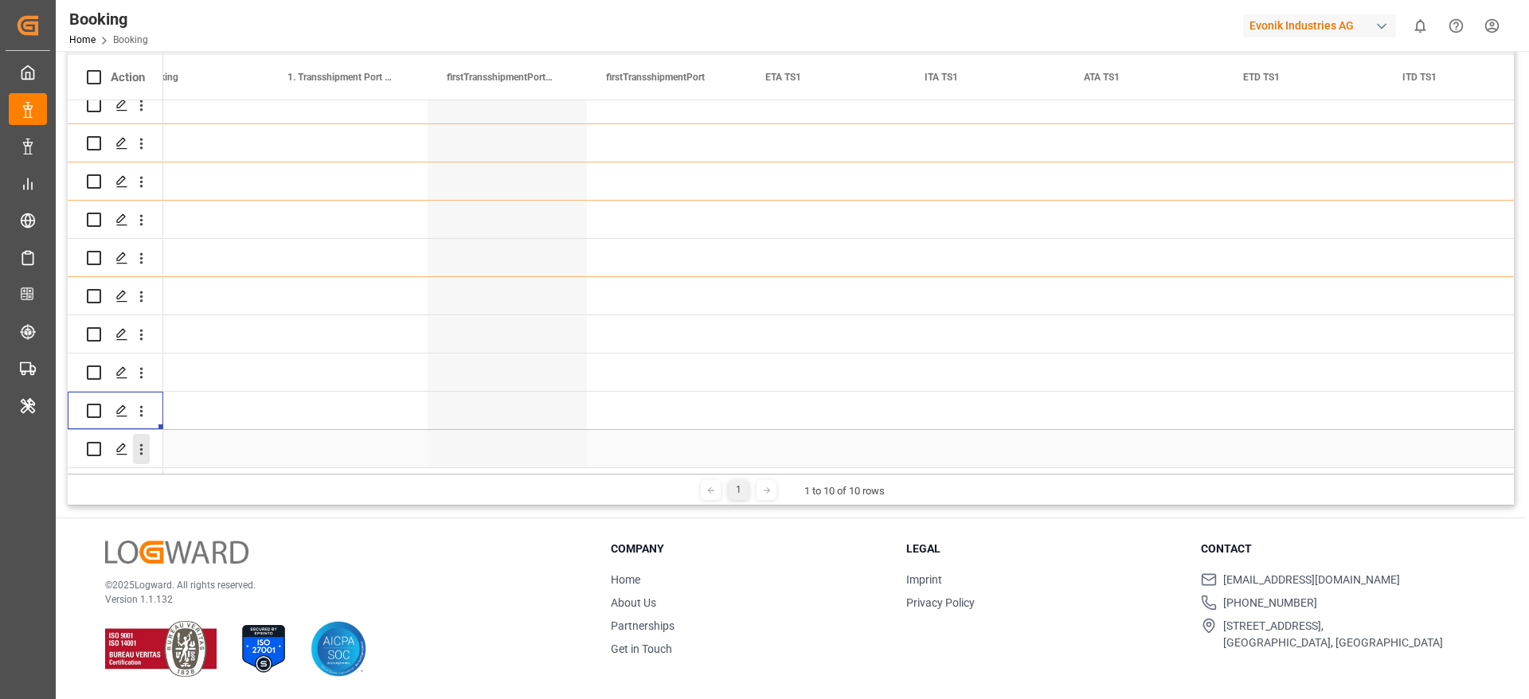
click at [146, 444] on icon "open menu" at bounding box center [141, 449] width 17 height 17
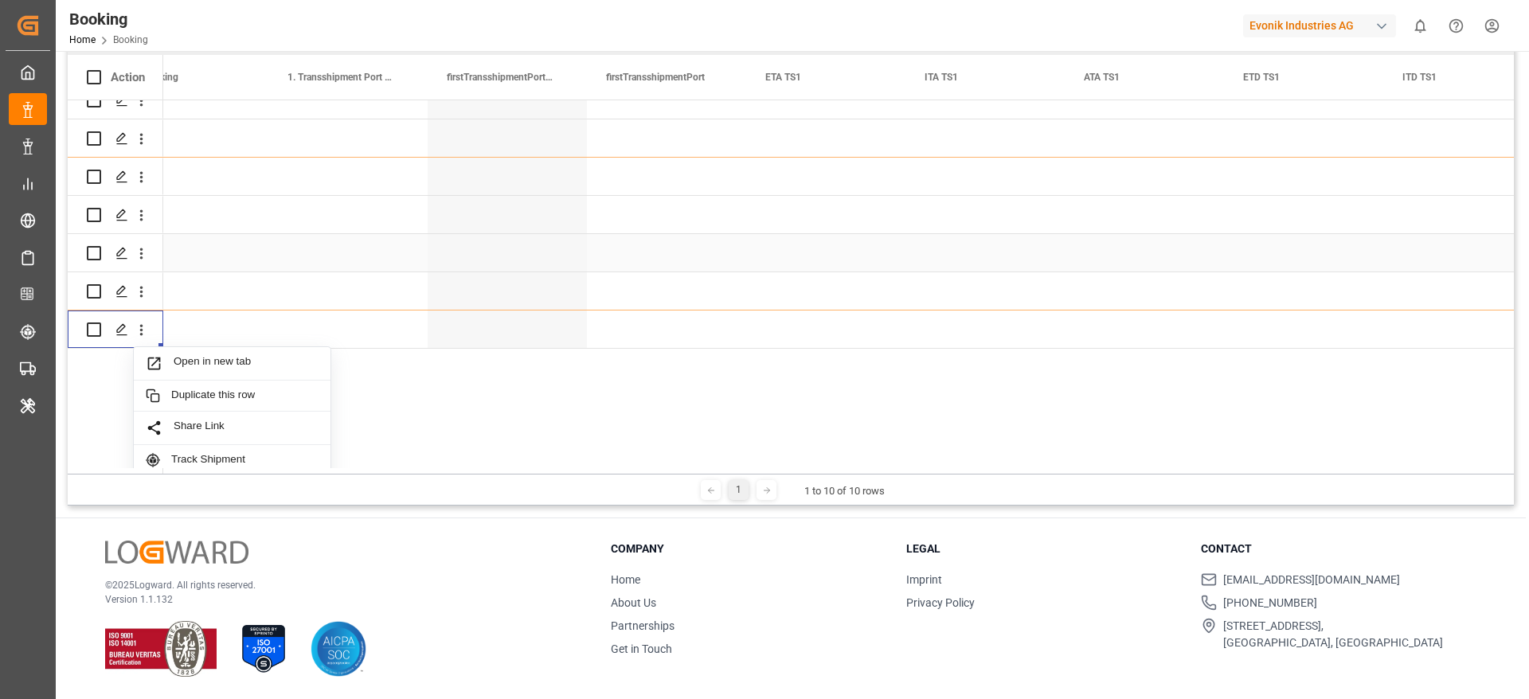
scroll to position [246, 0]
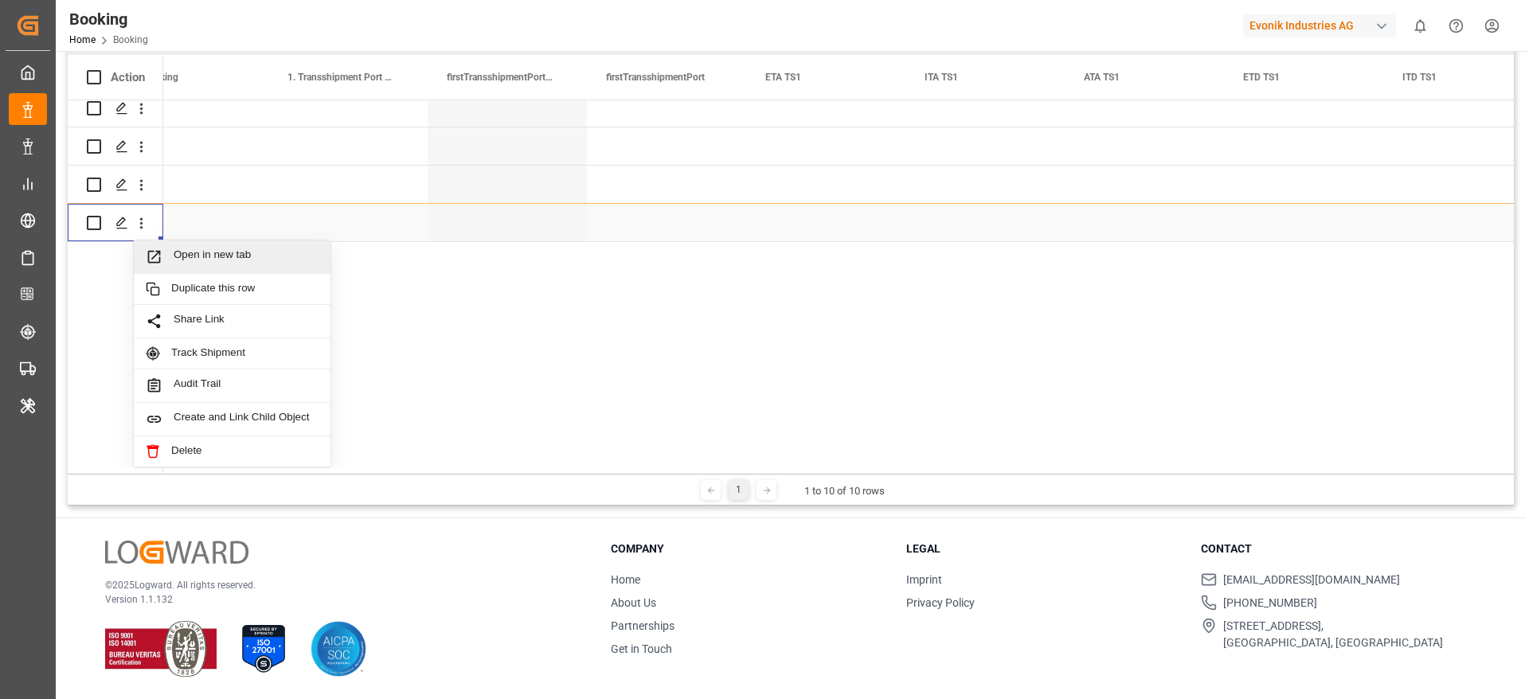
click at [225, 249] on span "Open in new tab" at bounding box center [246, 257] width 145 height 17
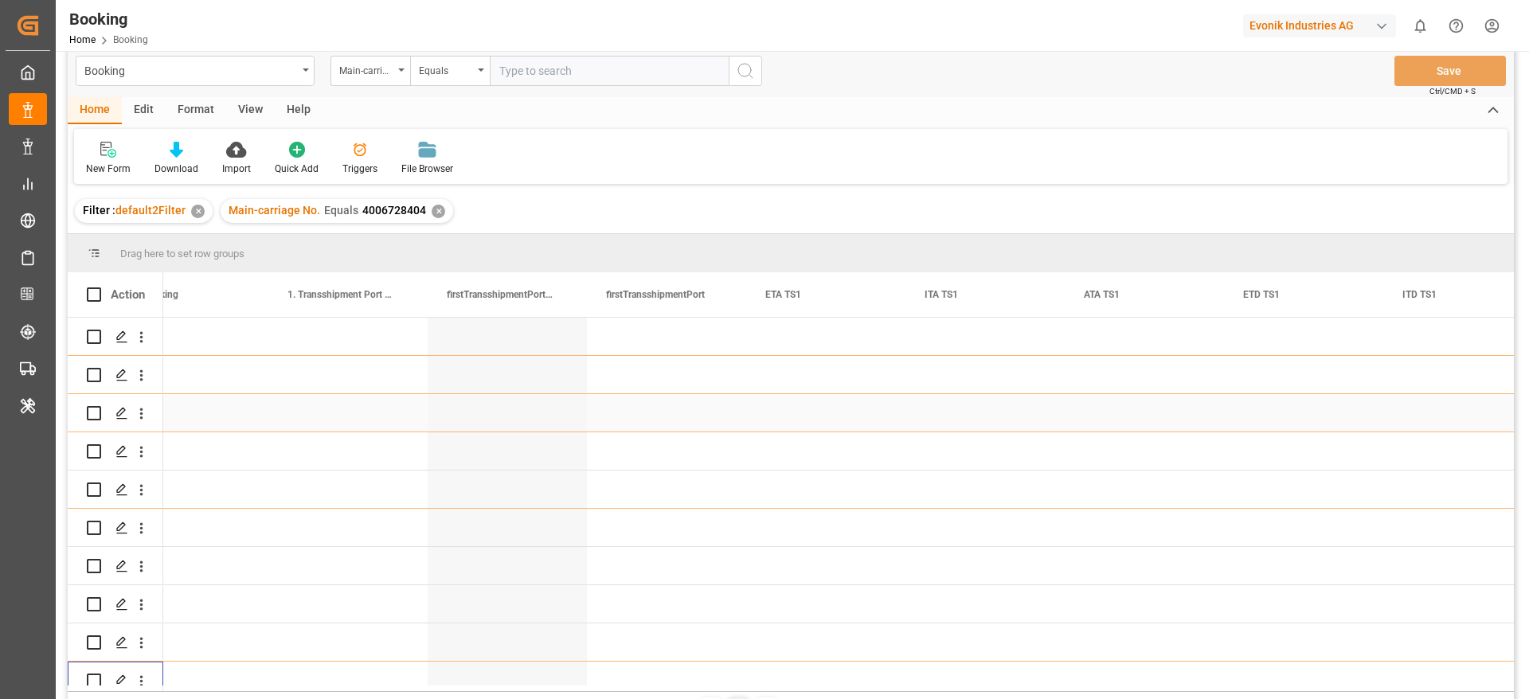
scroll to position [0, 0]
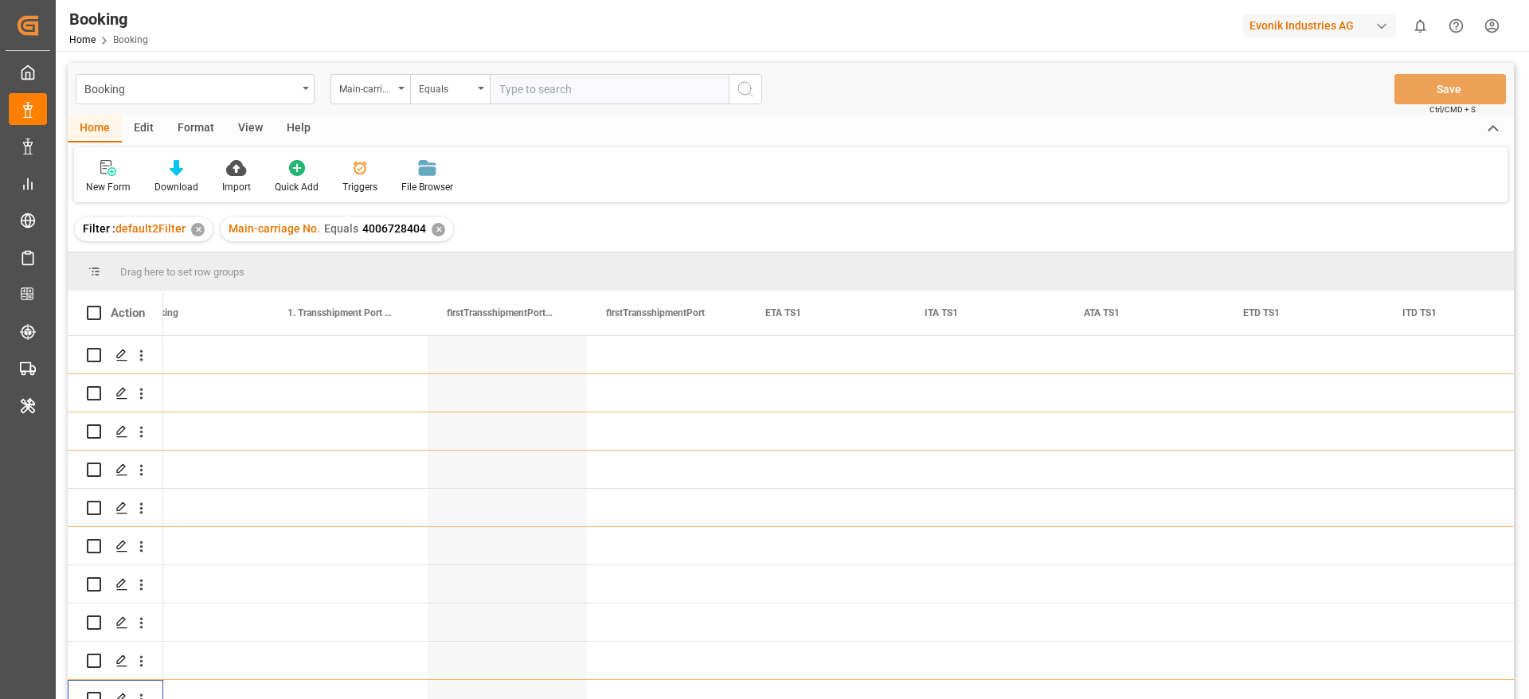
click at [563, 96] on input "text" at bounding box center [609, 89] width 239 height 30
paste input "4006711201"
type input "4006711201"
click at [432, 226] on div "✕" at bounding box center [439, 230] width 14 height 14
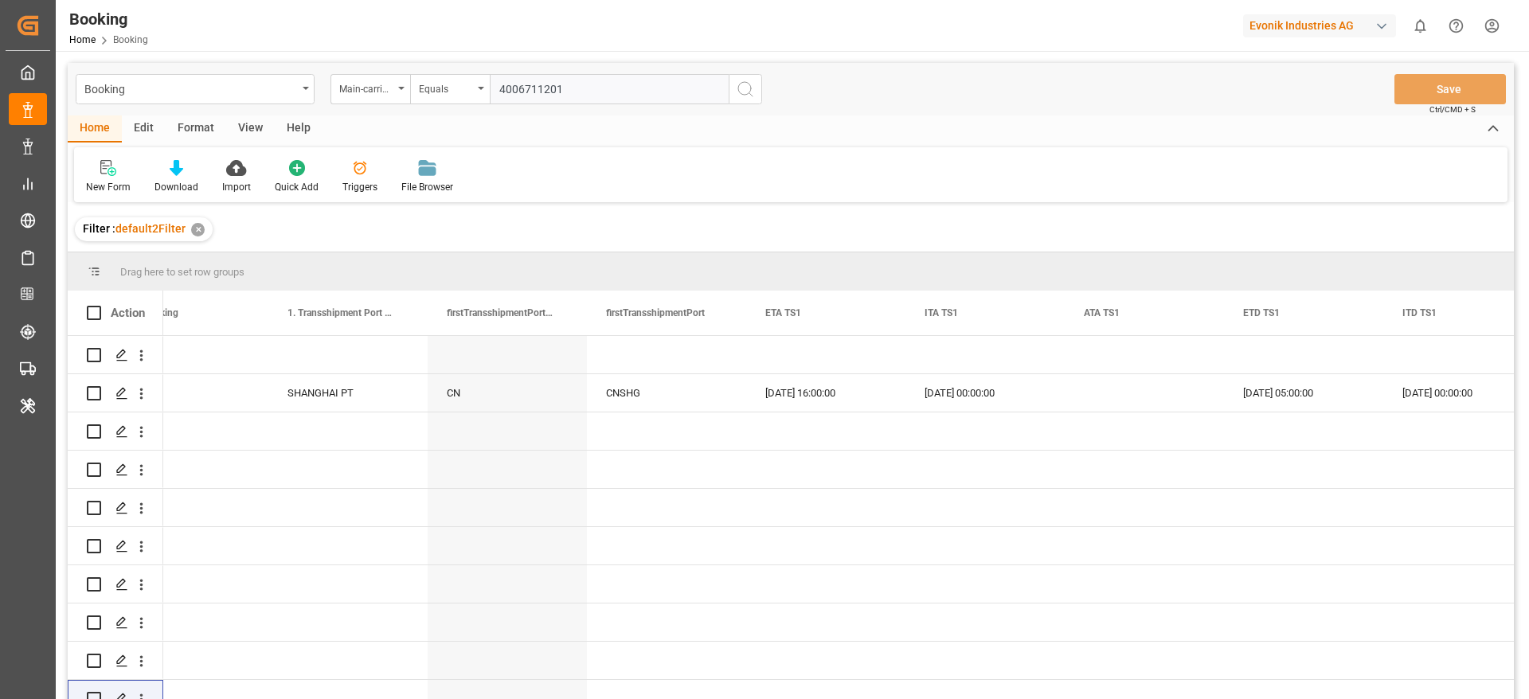
click at [747, 88] on icon "search button" at bounding box center [745, 89] width 19 height 19
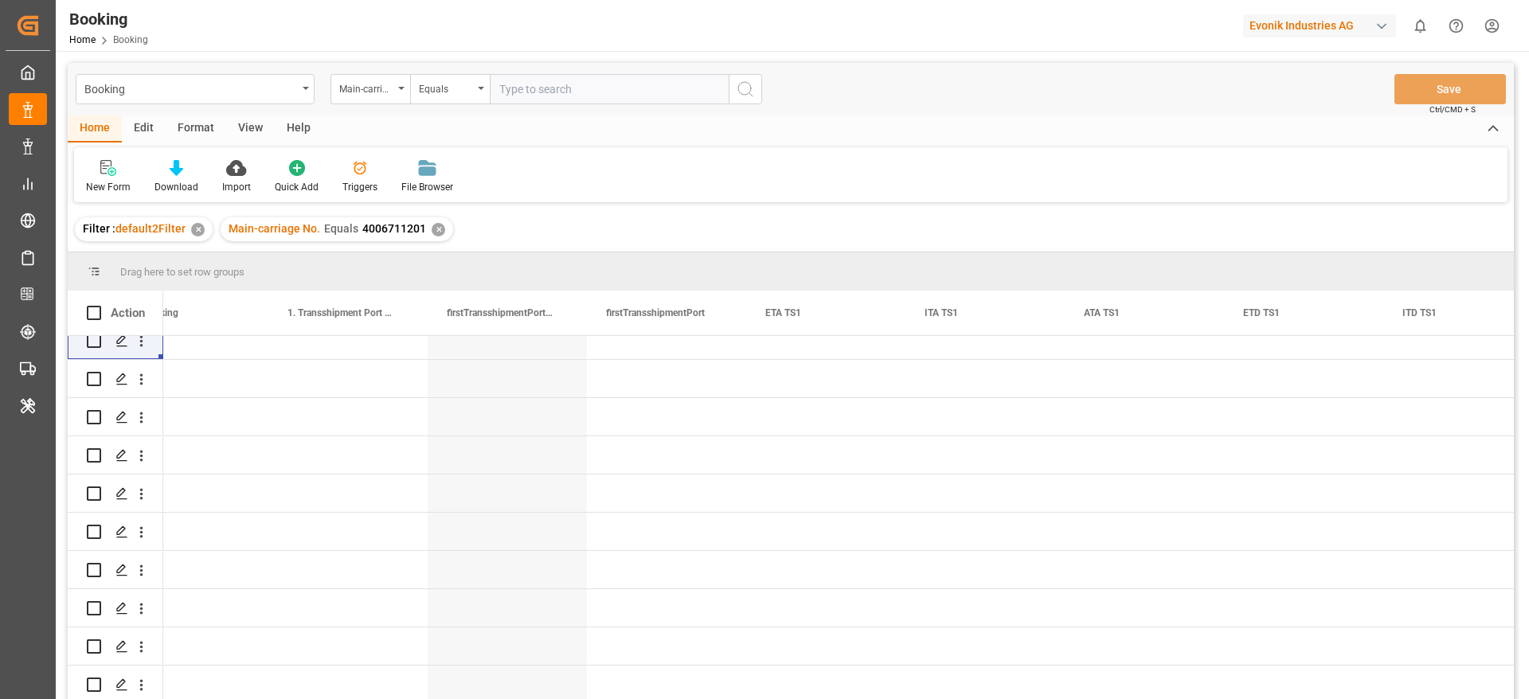
click at [529, 88] on input "text" at bounding box center [609, 89] width 239 height 30
click at [432, 229] on div "✕" at bounding box center [439, 230] width 14 height 14
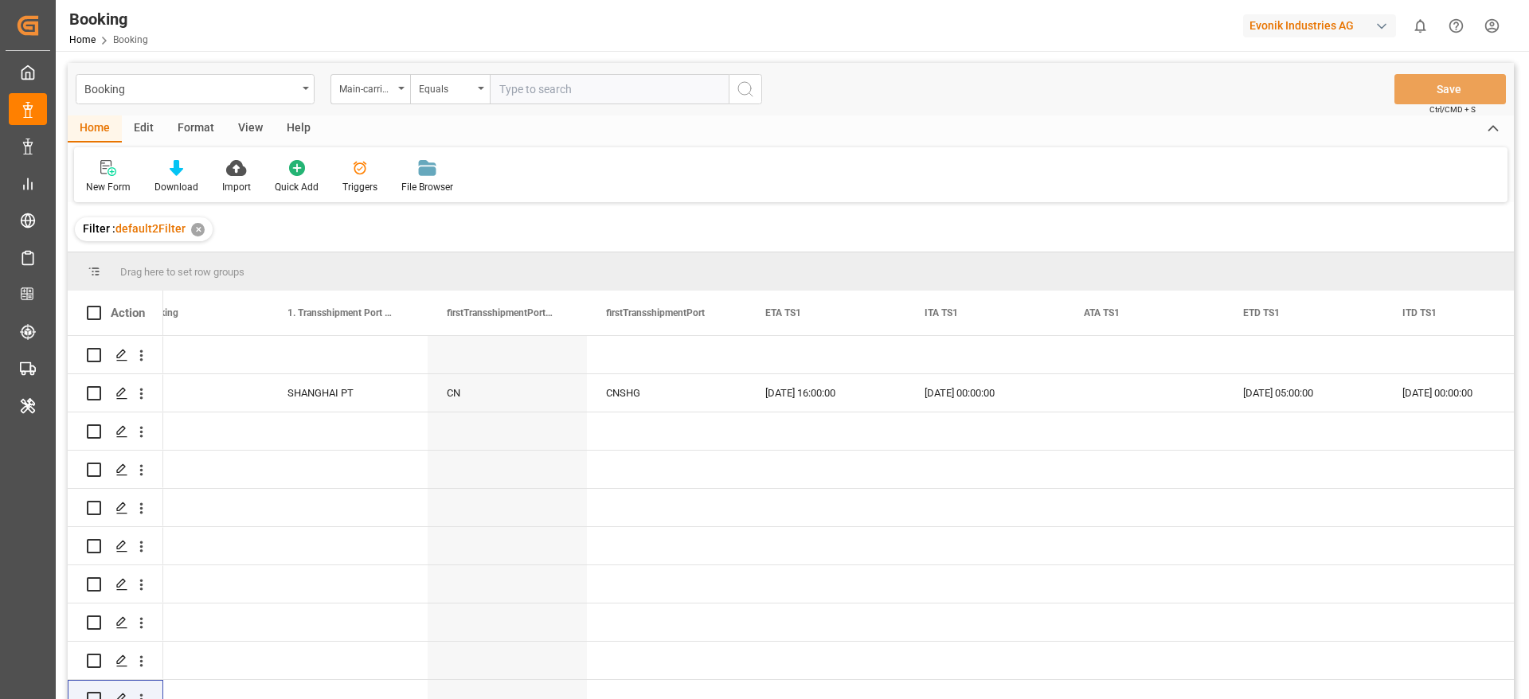
click at [530, 106] on div "Booking Main-carriage No. Equals Save Ctrl/CMD + S" at bounding box center [791, 89] width 1446 height 53
click at [531, 95] on input "text" at bounding box center [609, 89] width 239 height 30
paste input "4006711201"
type input "4006711201"
click at [736, 91] on icon "search button" at bounding box center [745, 89] width 19 height 19
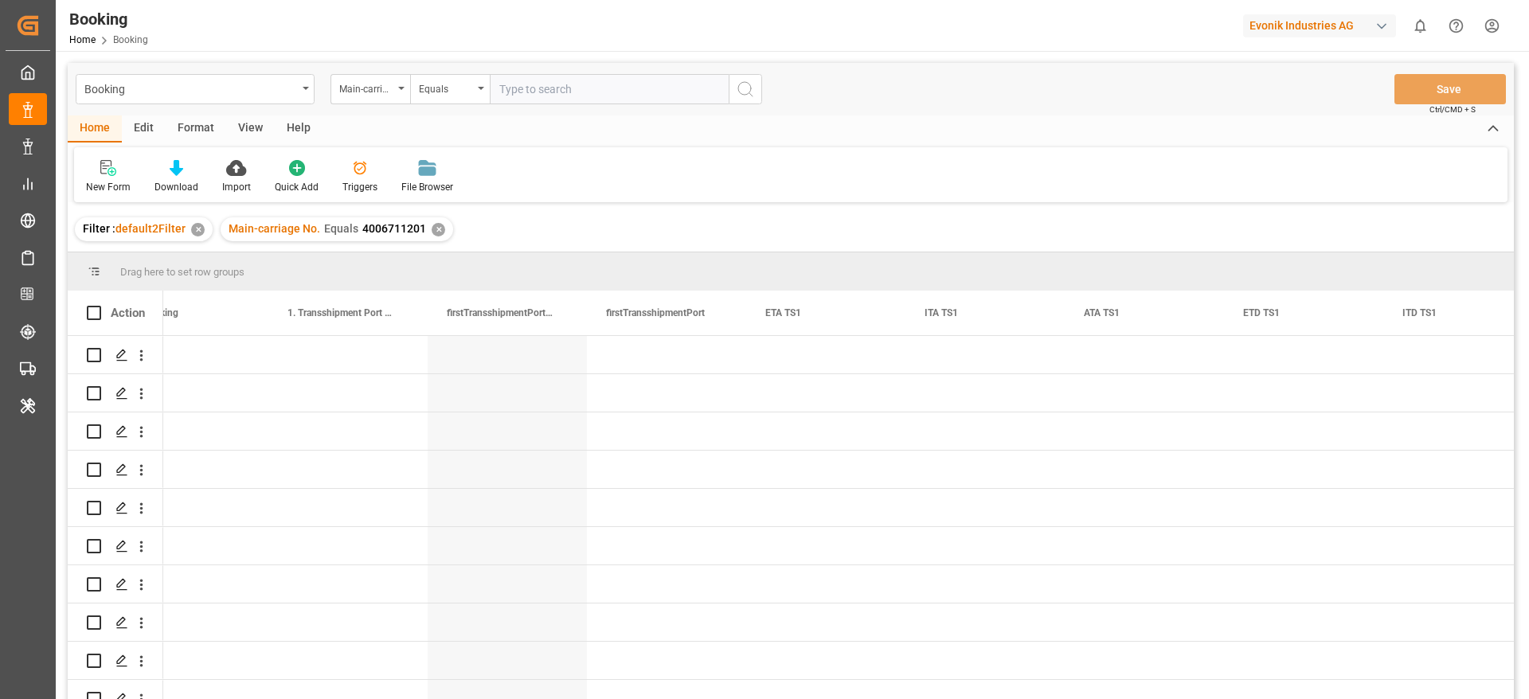
click at [383, 106] on div "Booking Main-carriage No. Equals Save Ctrl/CMD + S" at bounding box center [791, 89] width 1446 height 53
click at [383, 92] on div "Main-carriage No." at bounding box center [366, 87] width 54 height 18
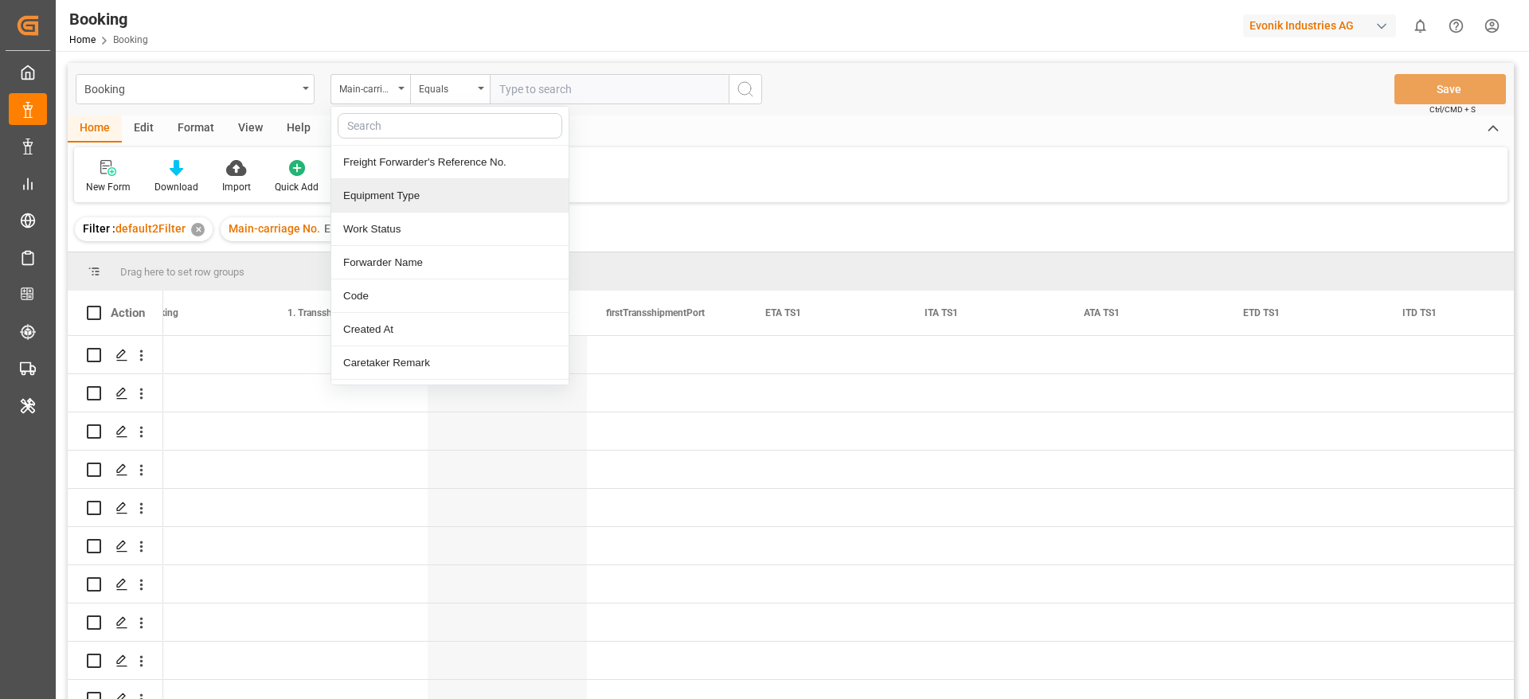
click at [597, 177] on div "New Form Download Import Quick Add Triggers File Browser" at bounding box center [791, 174] width 1434 height 55
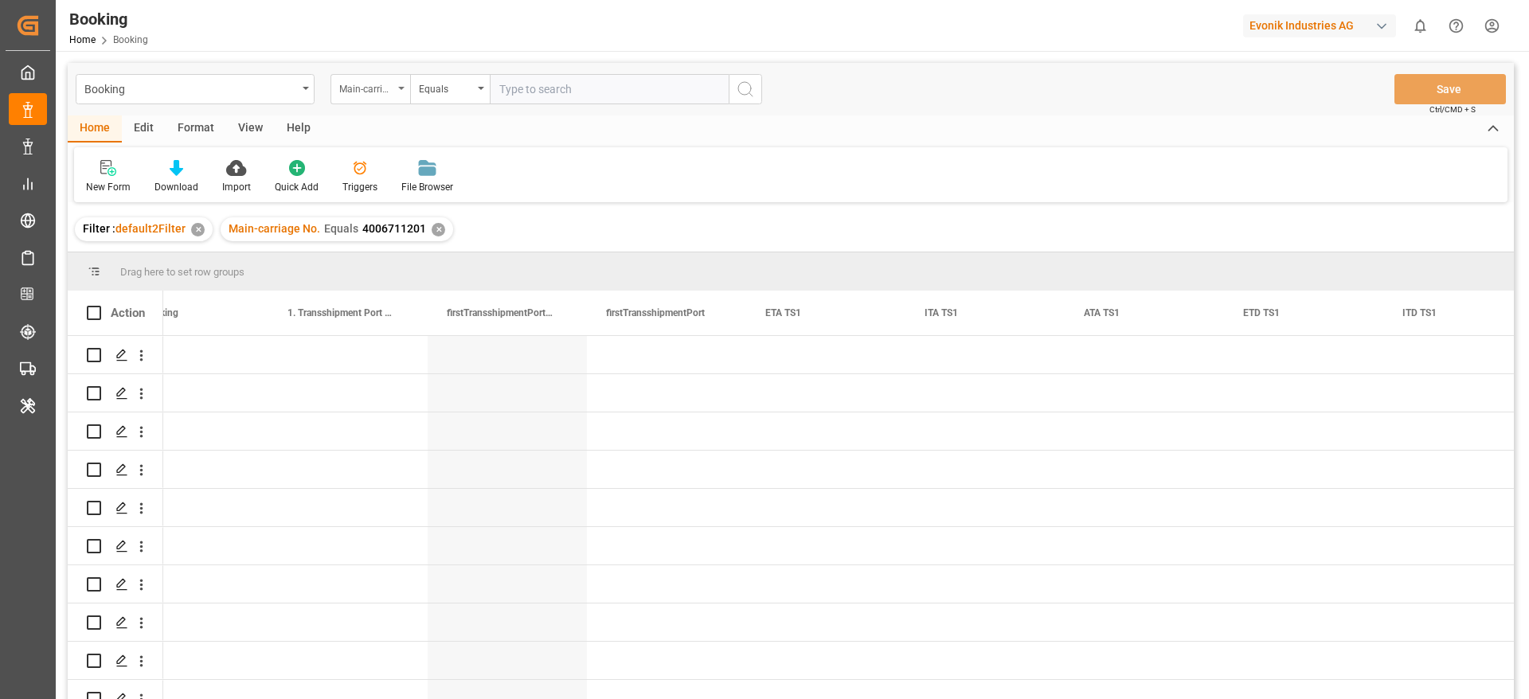
click at [406, 87] on div "Main-carriage No." at bounding box center [371, 89] width 80 height 30
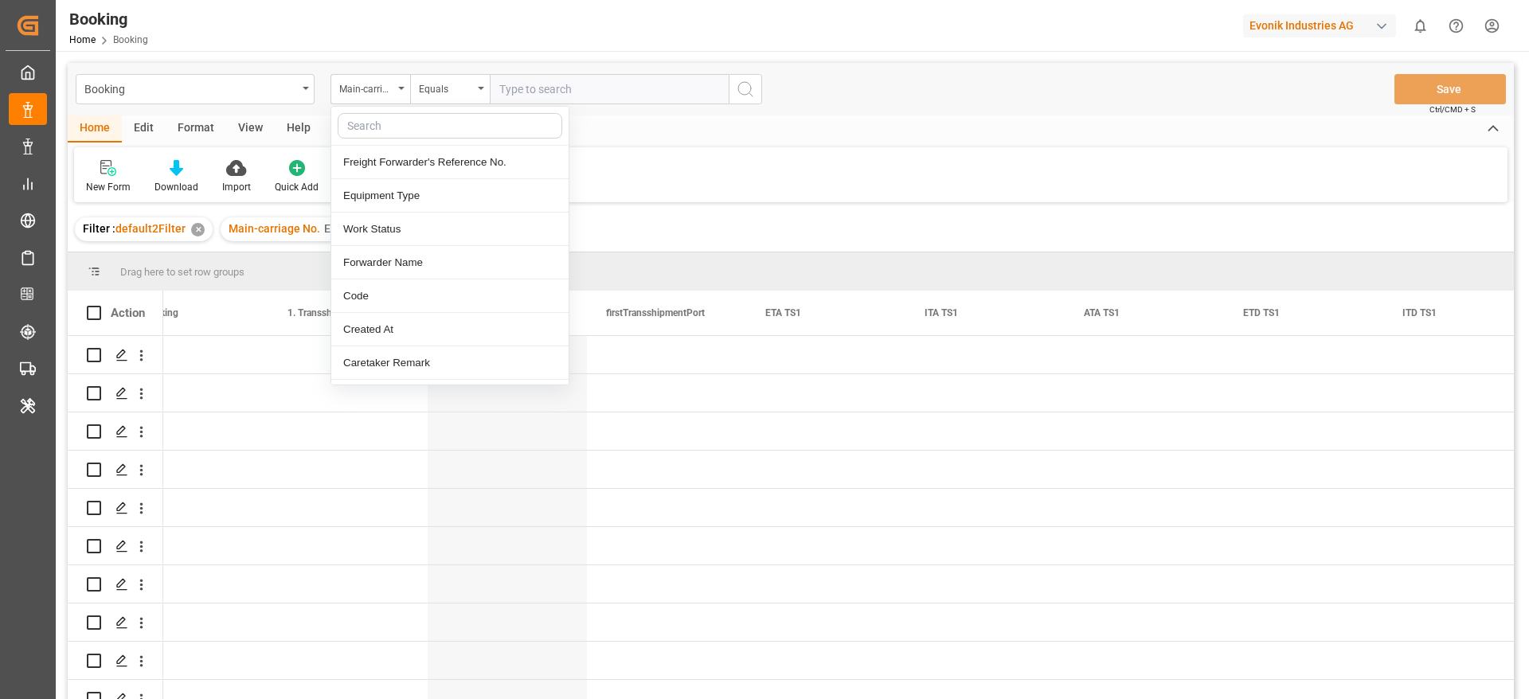
click at [405, 133] on input "text" at bounding box center [450, 125] width 225 height 25
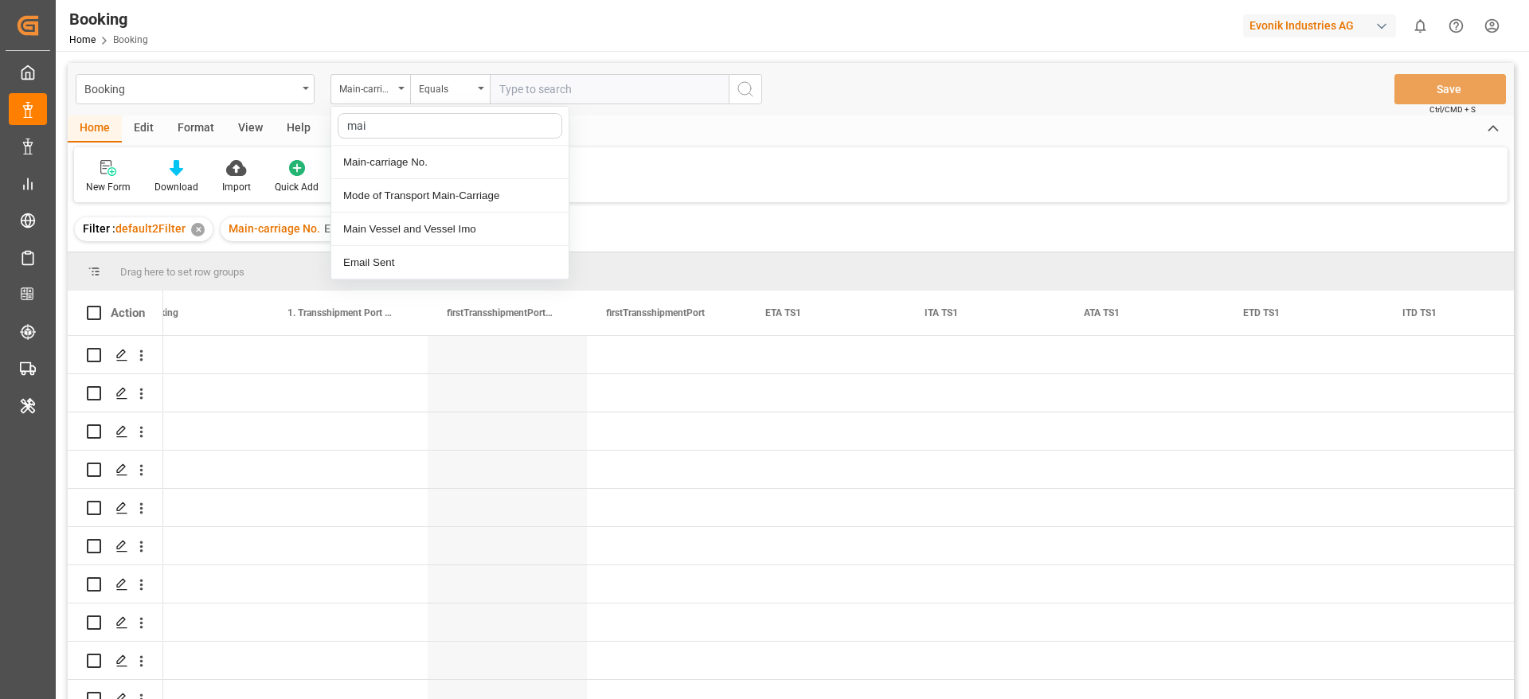
type input "main"
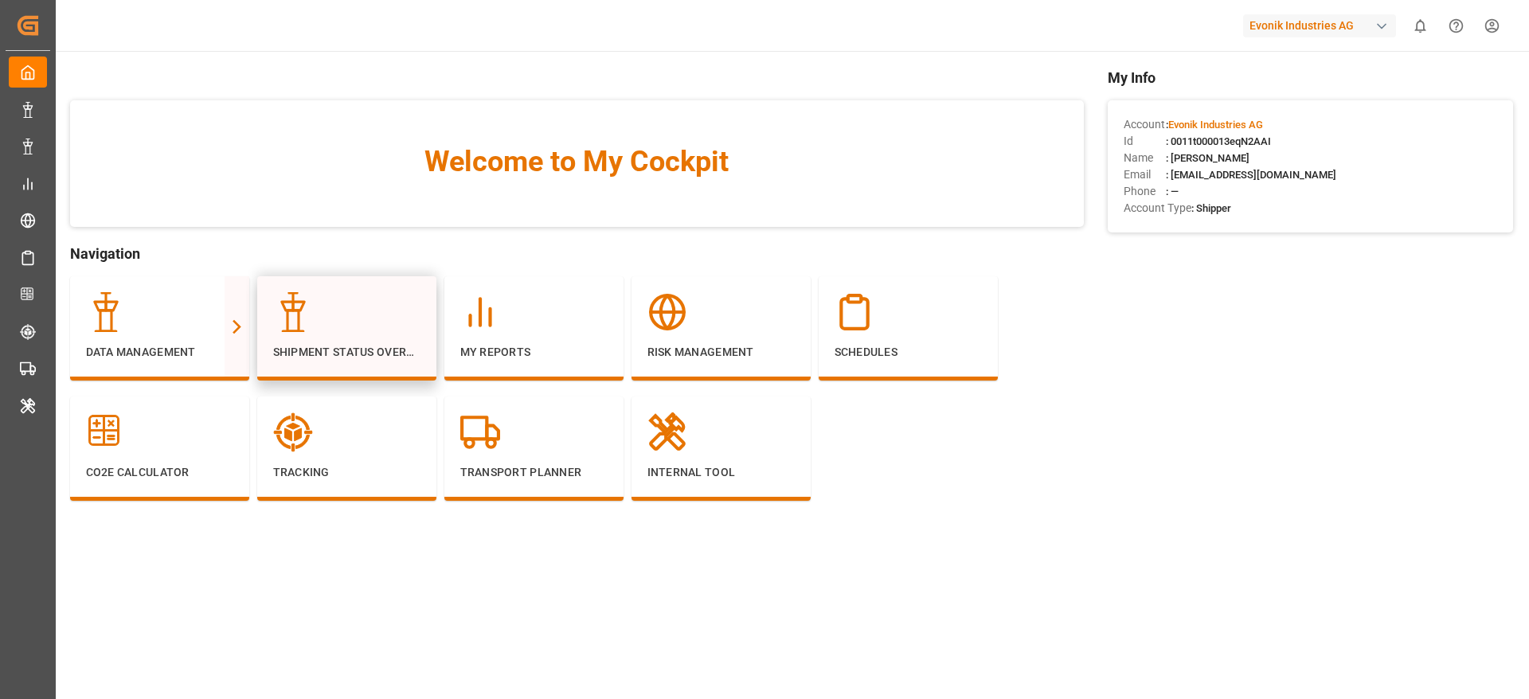
click at [303, 346] on p "Shipment Status Overview" at bounding box center [346, 352] width 147 height 17
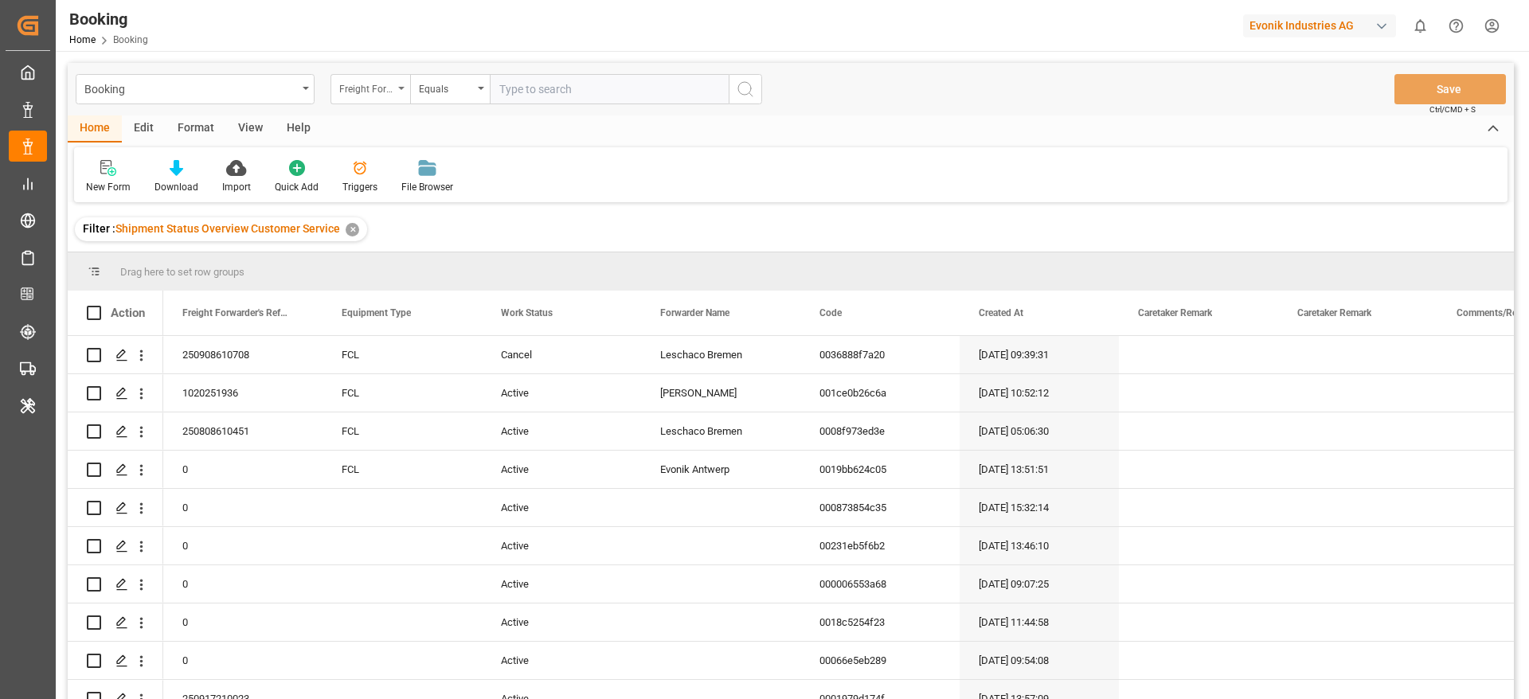
click at [362, 96] on div "Freight Forwarder's Reference No." at bounding box center [366, 87] width 54 height 18
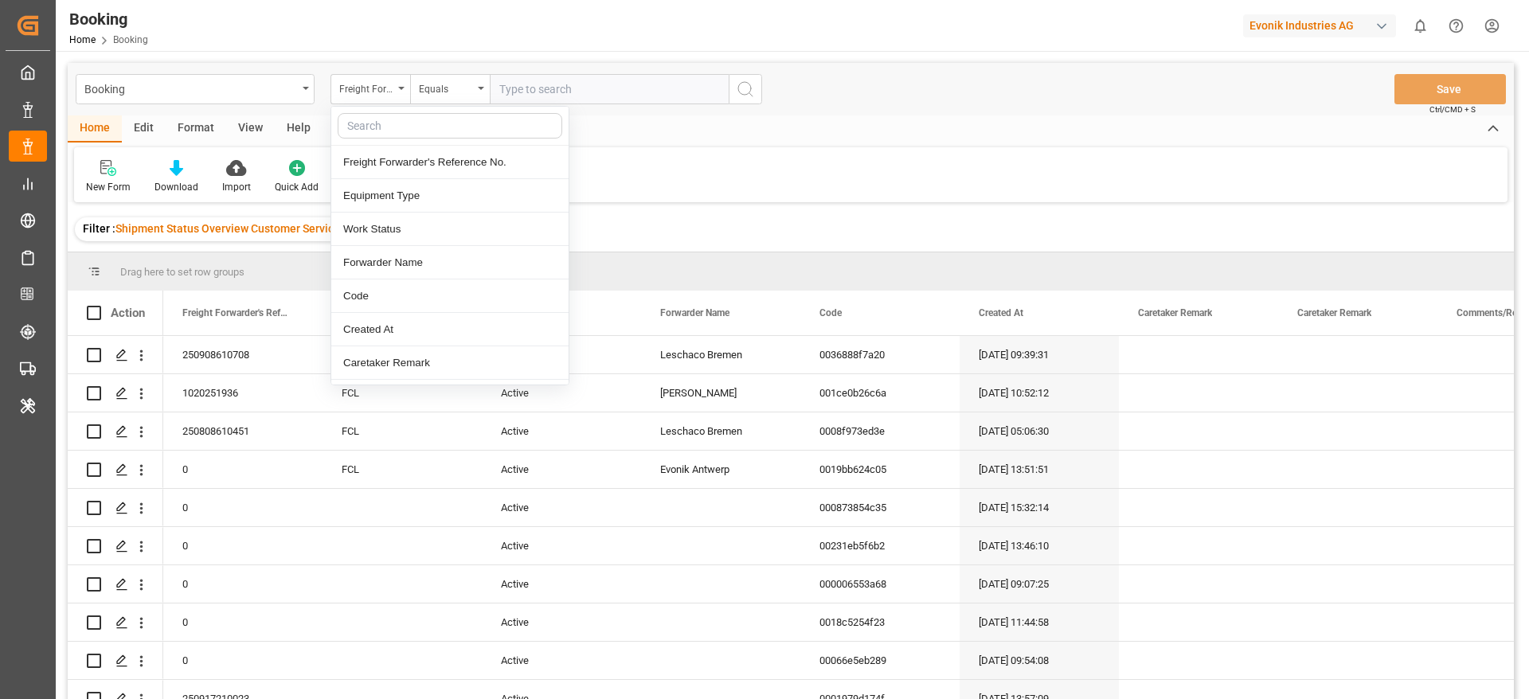
click at [366, 117] on input "text" at bounding box center [450, 125] width 225 height 25
type input "pod"
click at [386, 161] on div "POD Name" at bounding box center [449, 162] width 237 height 33
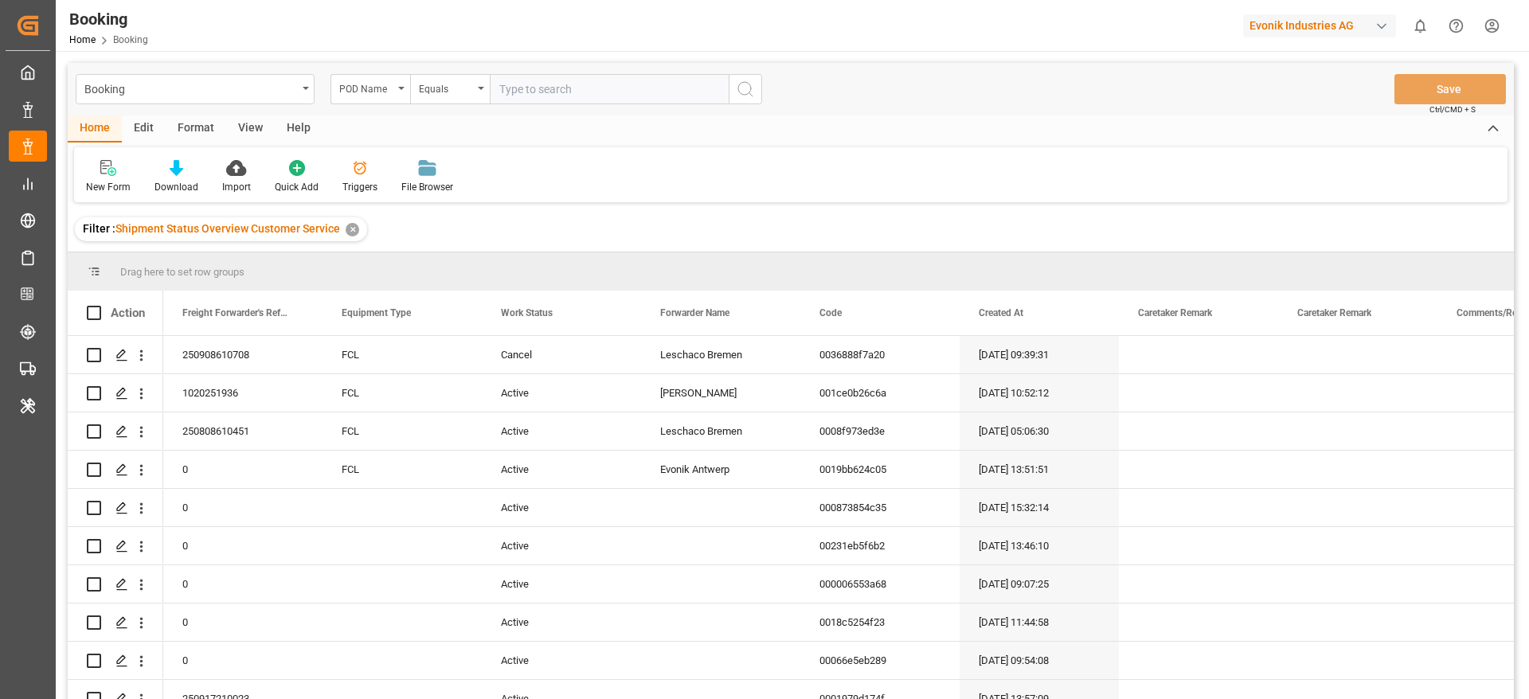
click at [512, 93] on input "text" at bounding box center [609, 89] width 239 height 30
paste input "[GEOGRAPHIC_DATA]"
type input "[GEOGRAPHIC_DATA]"
click at [512, 93] on input "[GEOGRAPHIC_DATA]" at bounding box center [609, 89] width 239 height 30
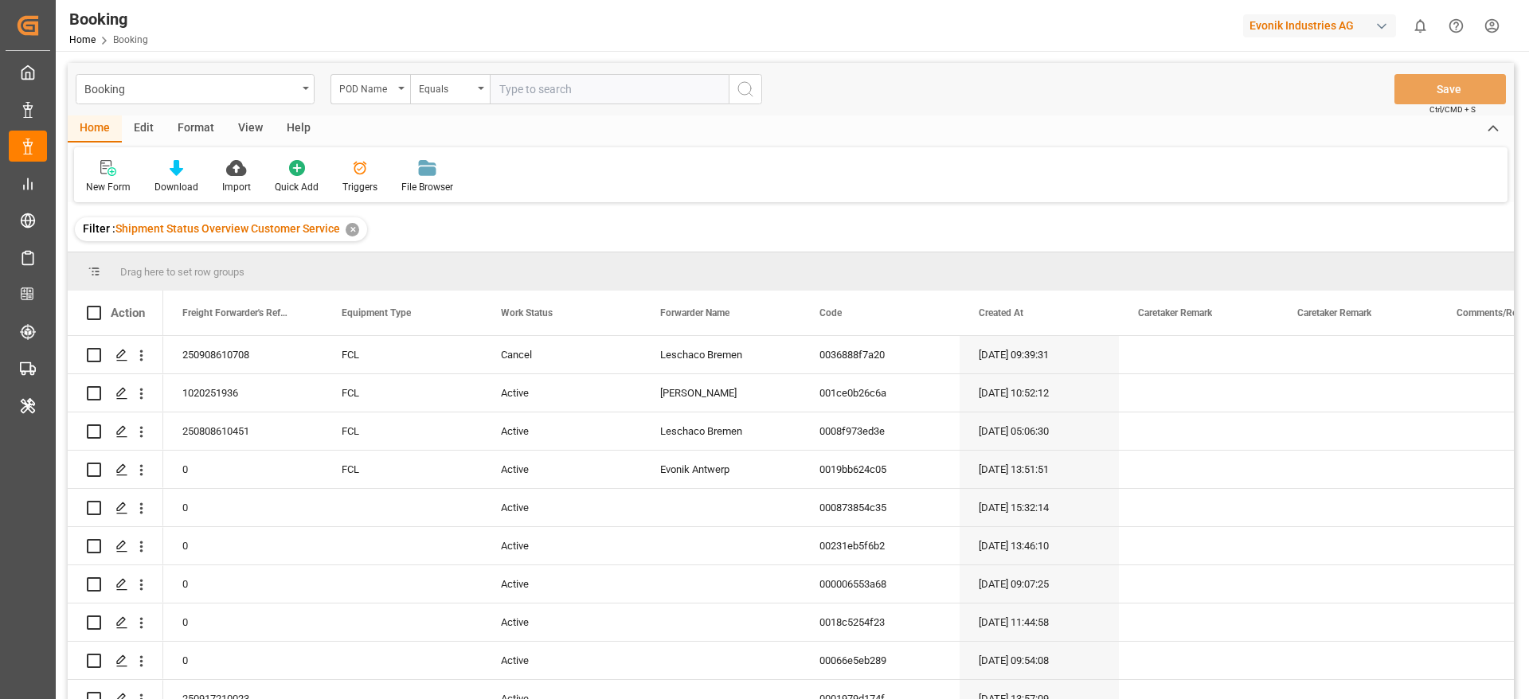
click at [567, 88] on input "text" at bounding box center [609, 89] width 239 height 30
paste input "Paranaguá"
type input "Paranaguá"
click at [753, 92] on icon "search button" at bounding box center [745, 89] width 19 height 19
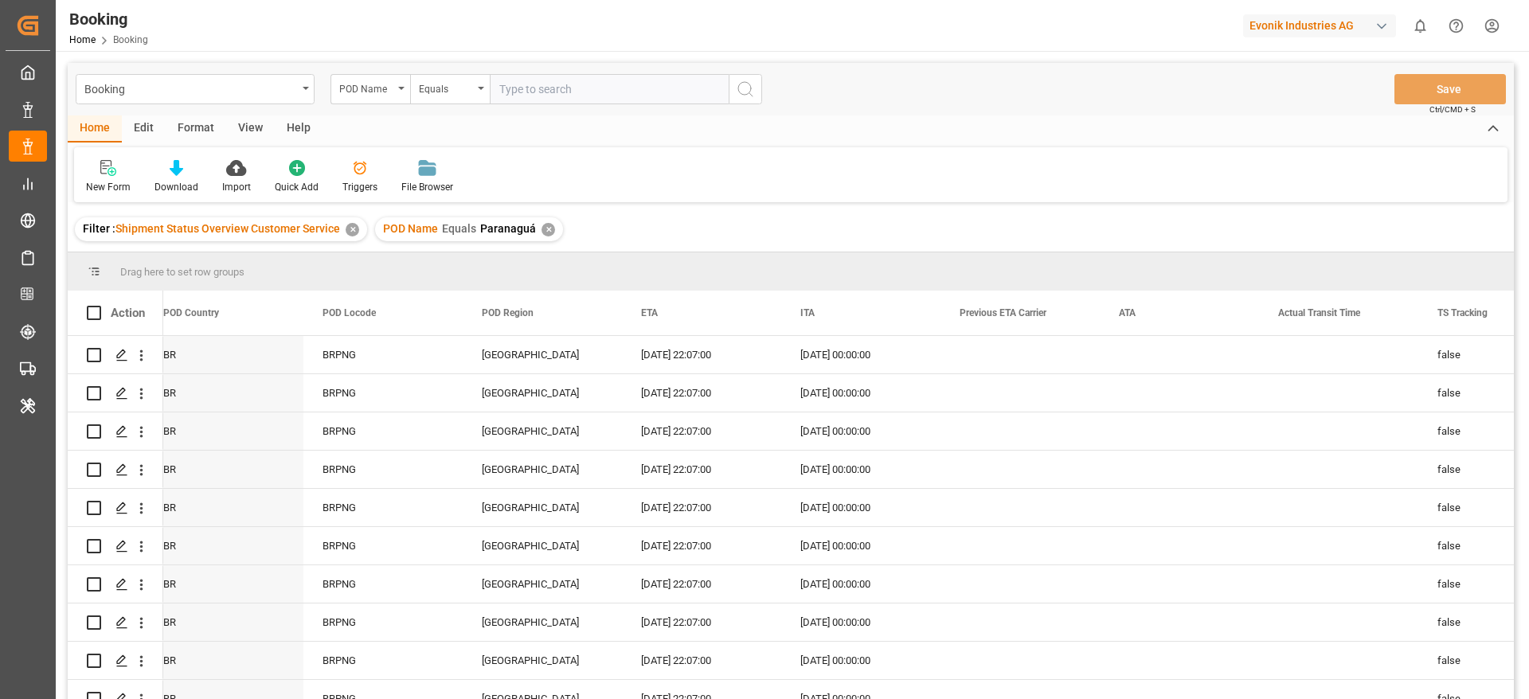
click at [246, 127] on div "View" at bounding box center [250, 128] width 49 height 27
click at [119, 175] on div "Default" at bounding box center [101, 176] width 55 height 35
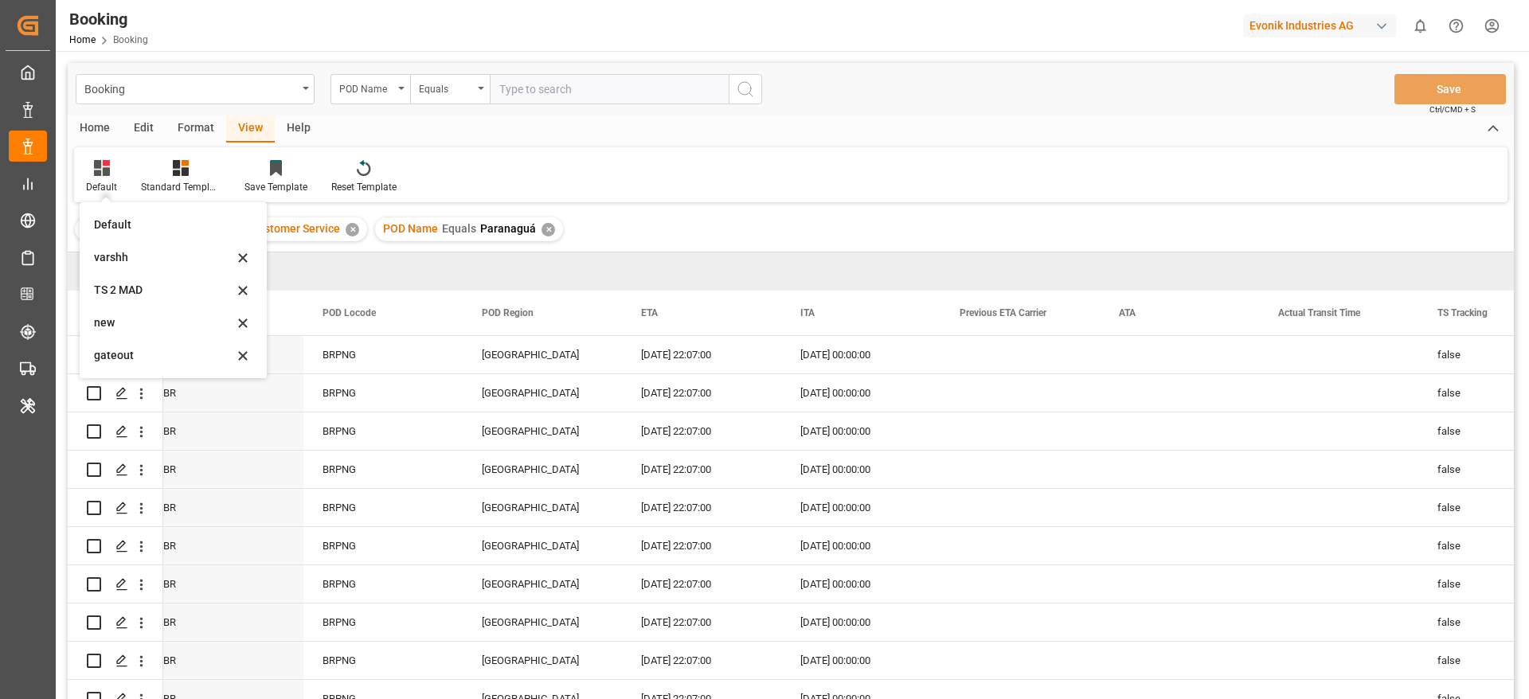
click at [554, 97] on input "text" at bounding box center [609, 89] width 239 height 30
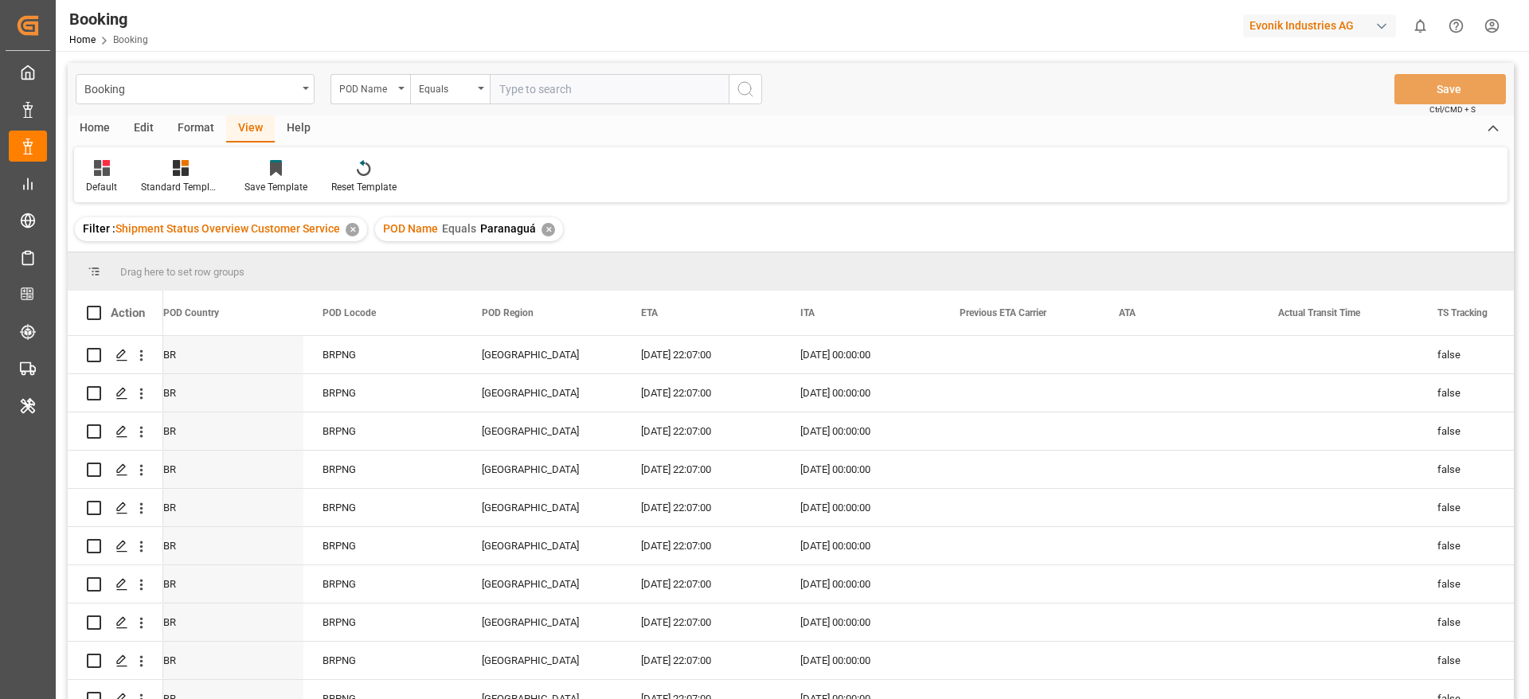
paste input "Laem Chabang"
type input "Laem Chabang"
click at [544, 232] on div "✕" at bounding box center [549, 230] width 14 height 14
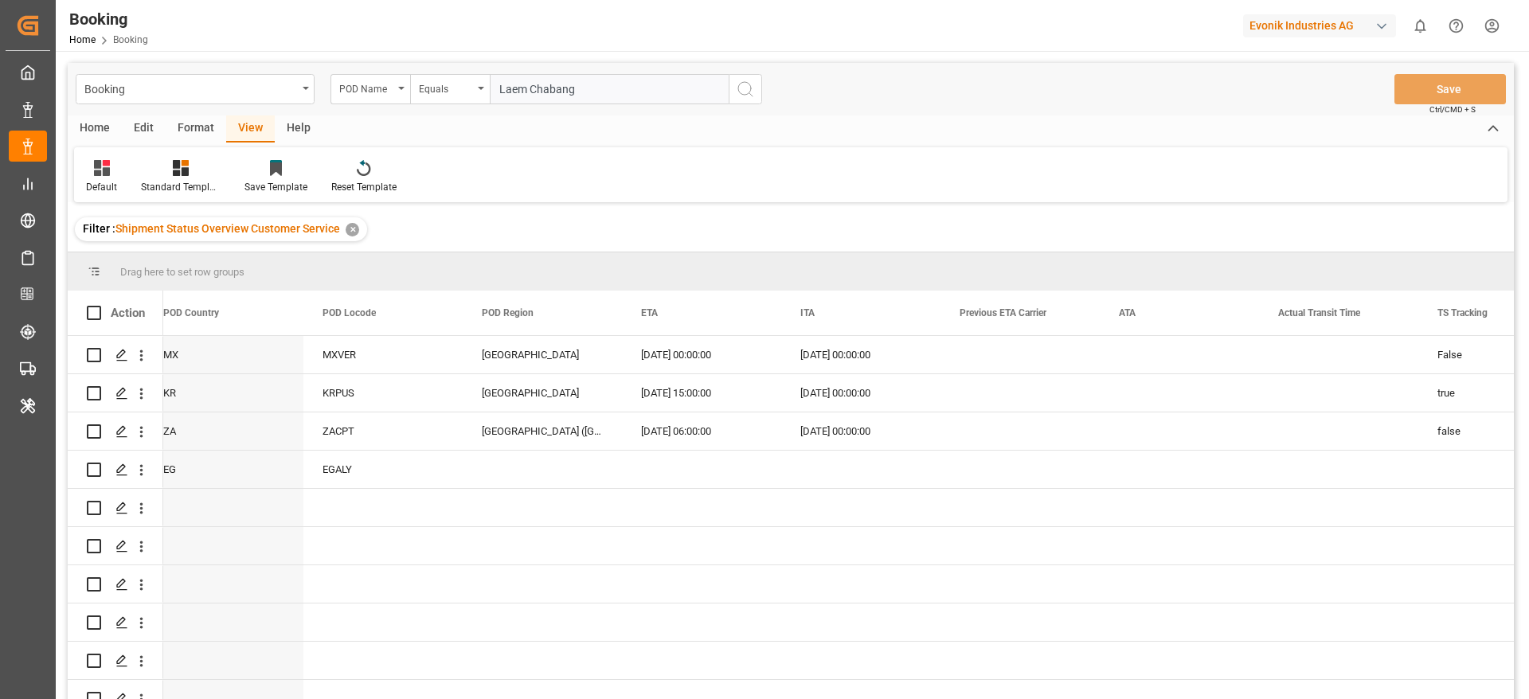
click at [350, 230] on div "✕" at bounding box center [353, 230] width 14 height 14
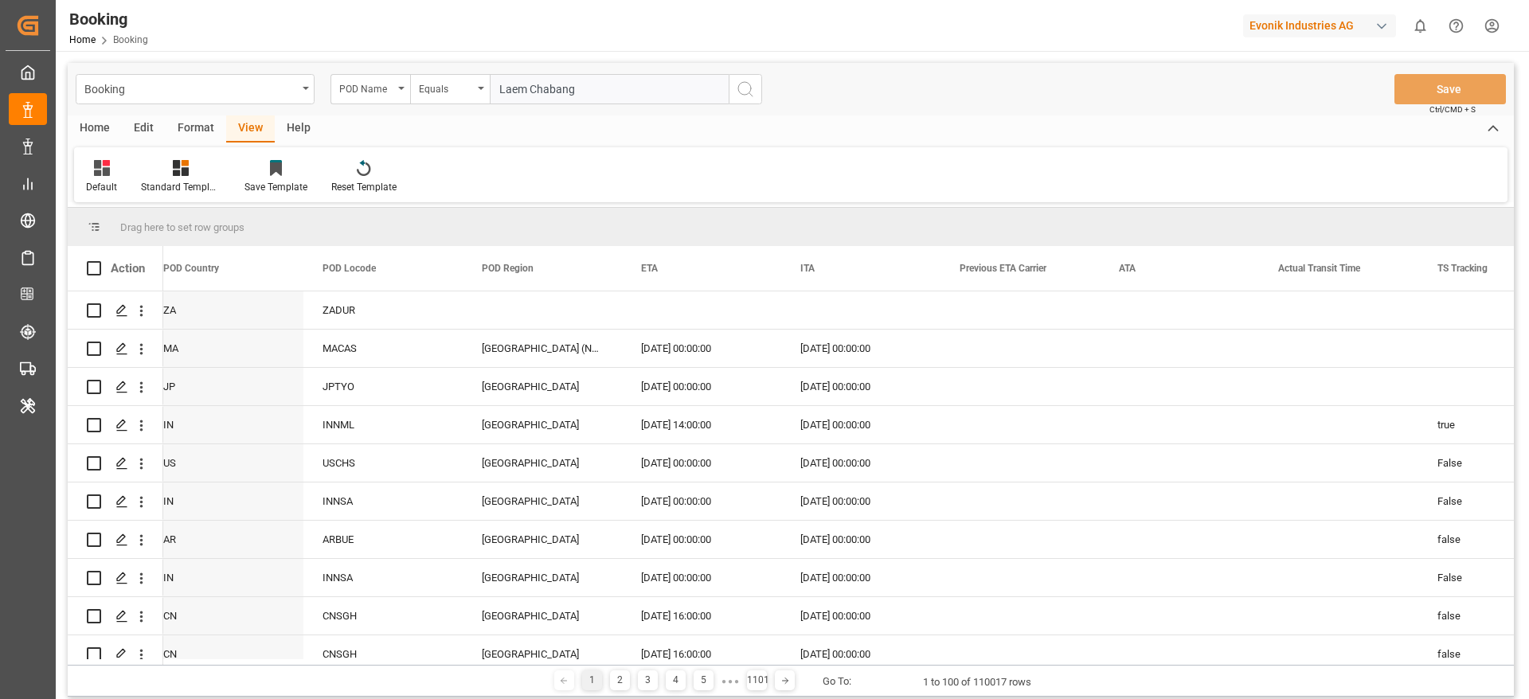
click at [735, 98] on button "search button" at bounding box center [745, 89] width 33 height 30
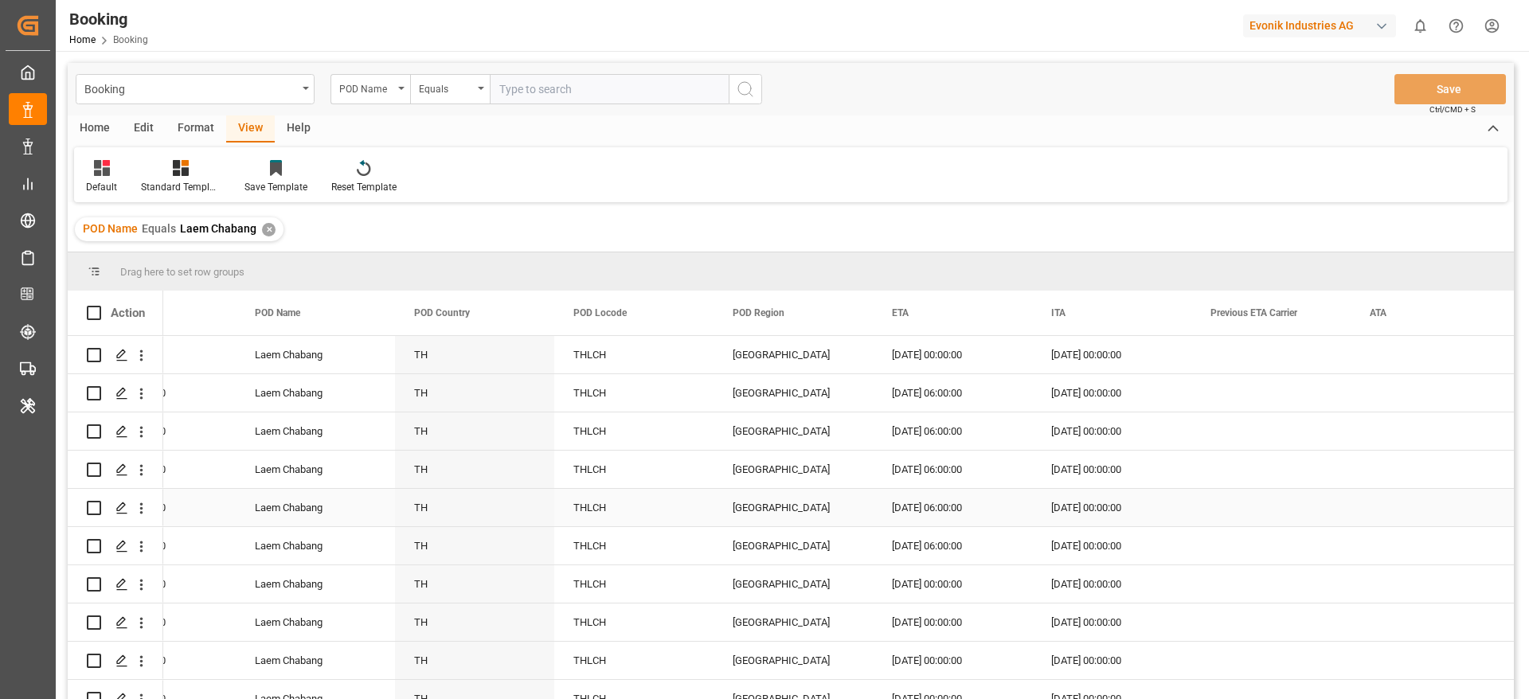
scroll to position [0, 8847]
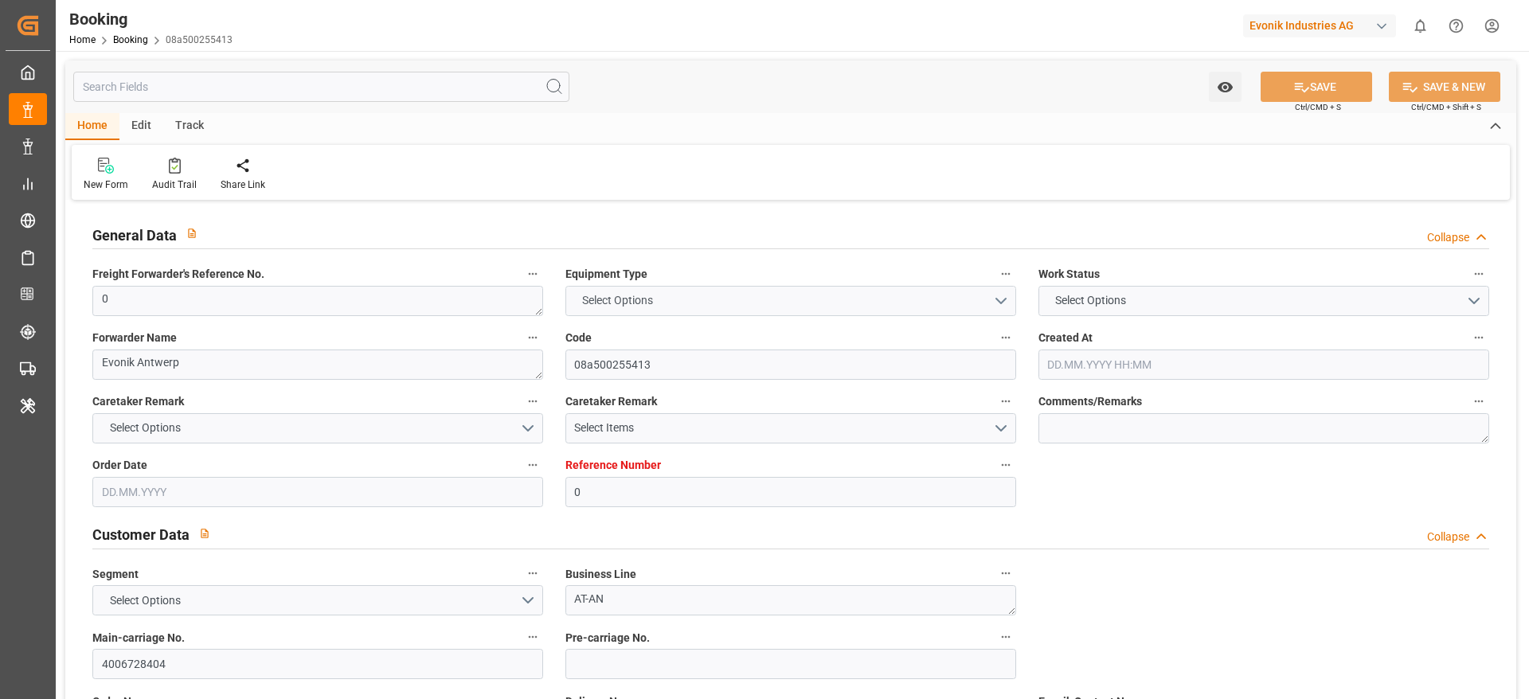
type input "0"
type input "9720483"
type input "Hapag [PERSON_NAME]"
type input "Hapag Lloyd Aktiengesellschaft"
type input "BEANR"
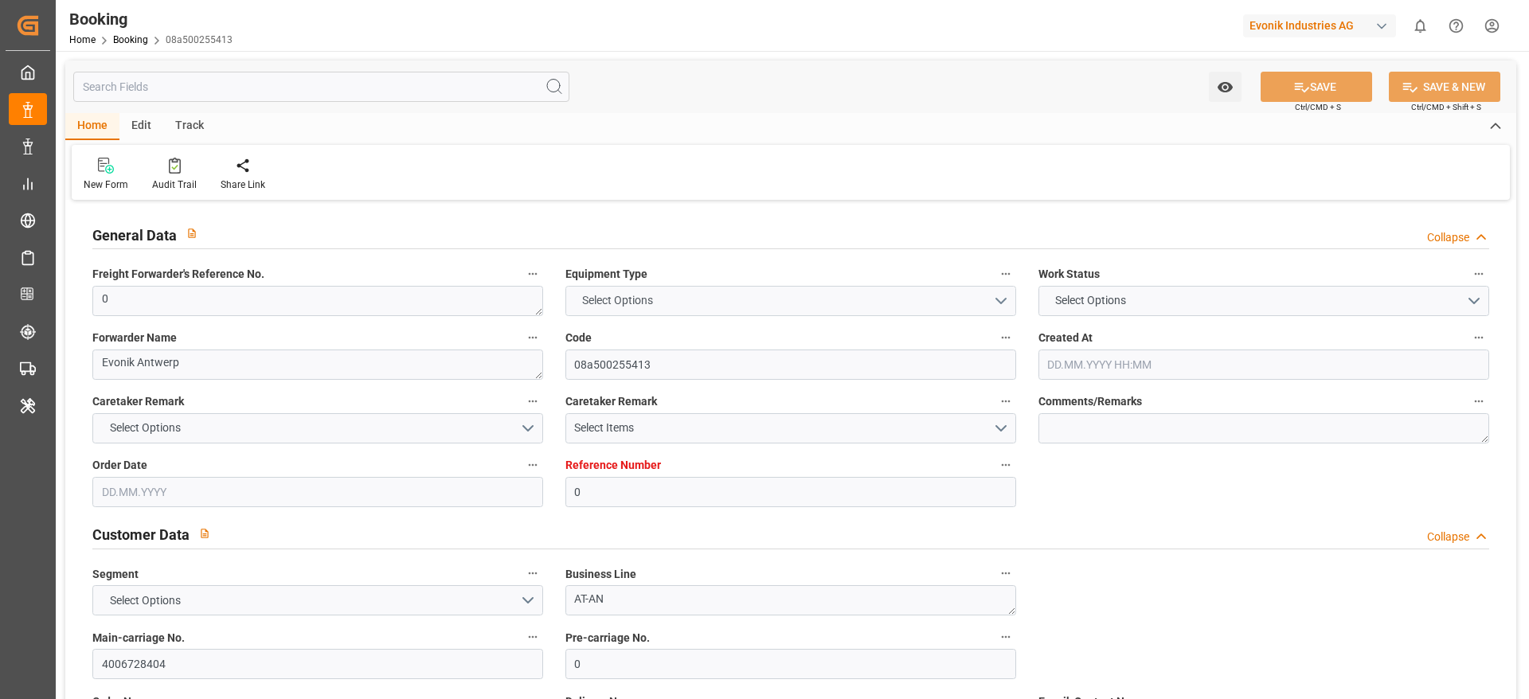
type input "BRPNG"
type input "0"
type input "[DATE] 08:27"
type input "[DATE]"
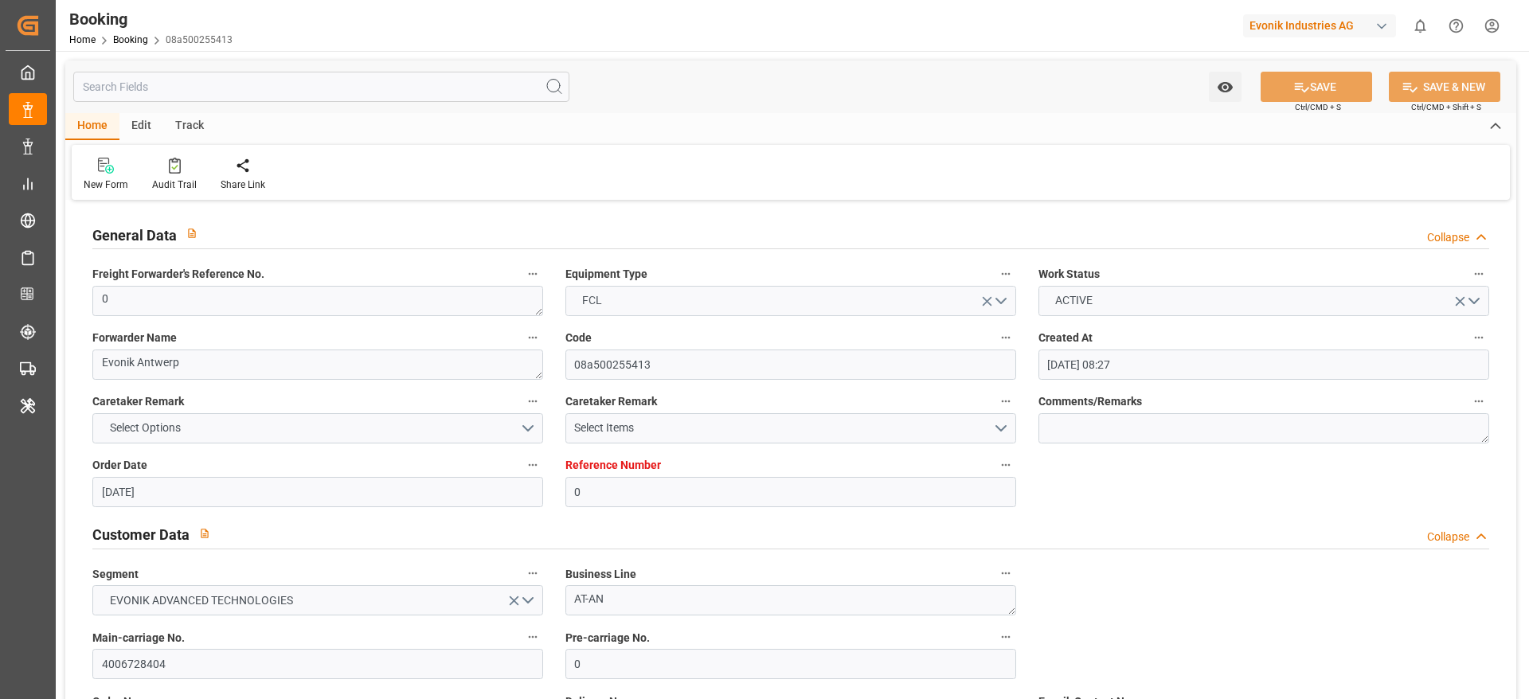
type input "[DATE]"
type input "[DATE] 00:00"
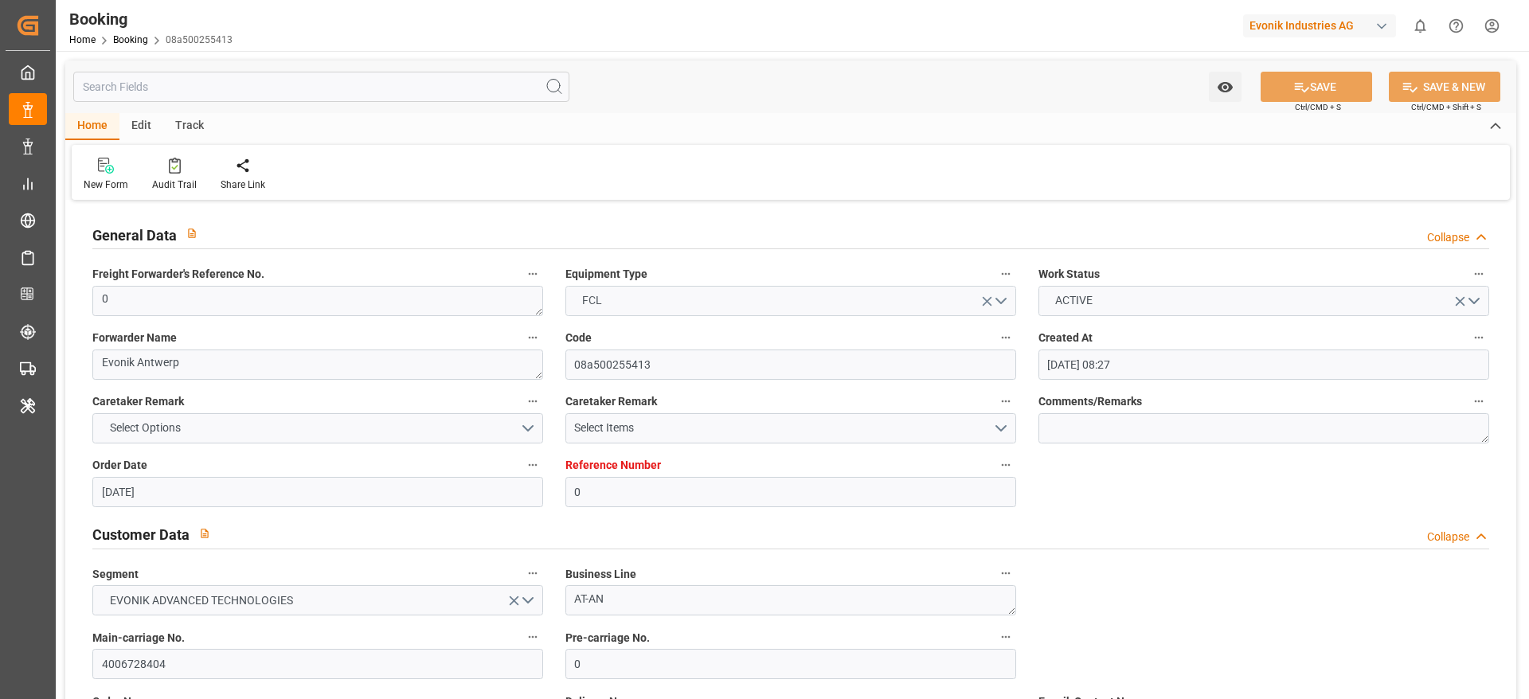
type input "[DATE] 00:00"
type input "[DATE] 06:14"
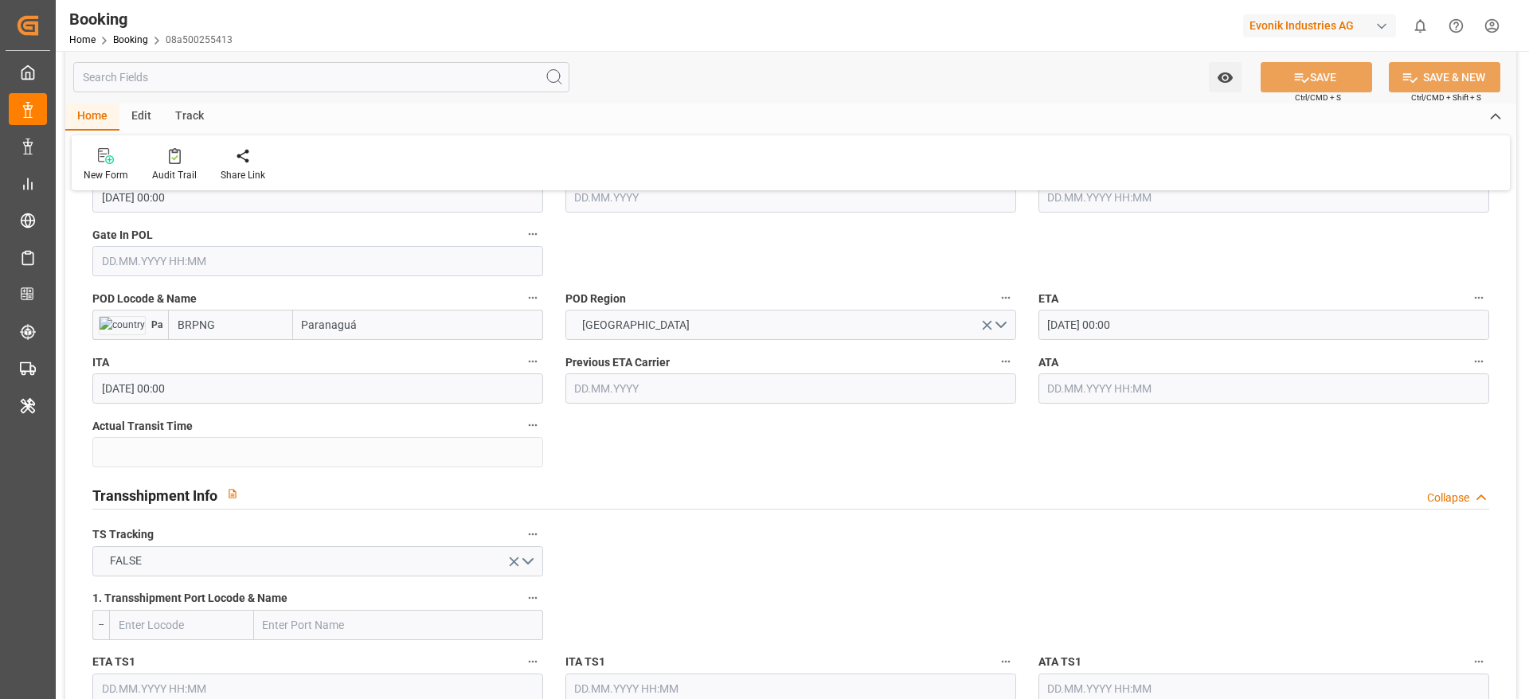
scroll to position [1434, 0]
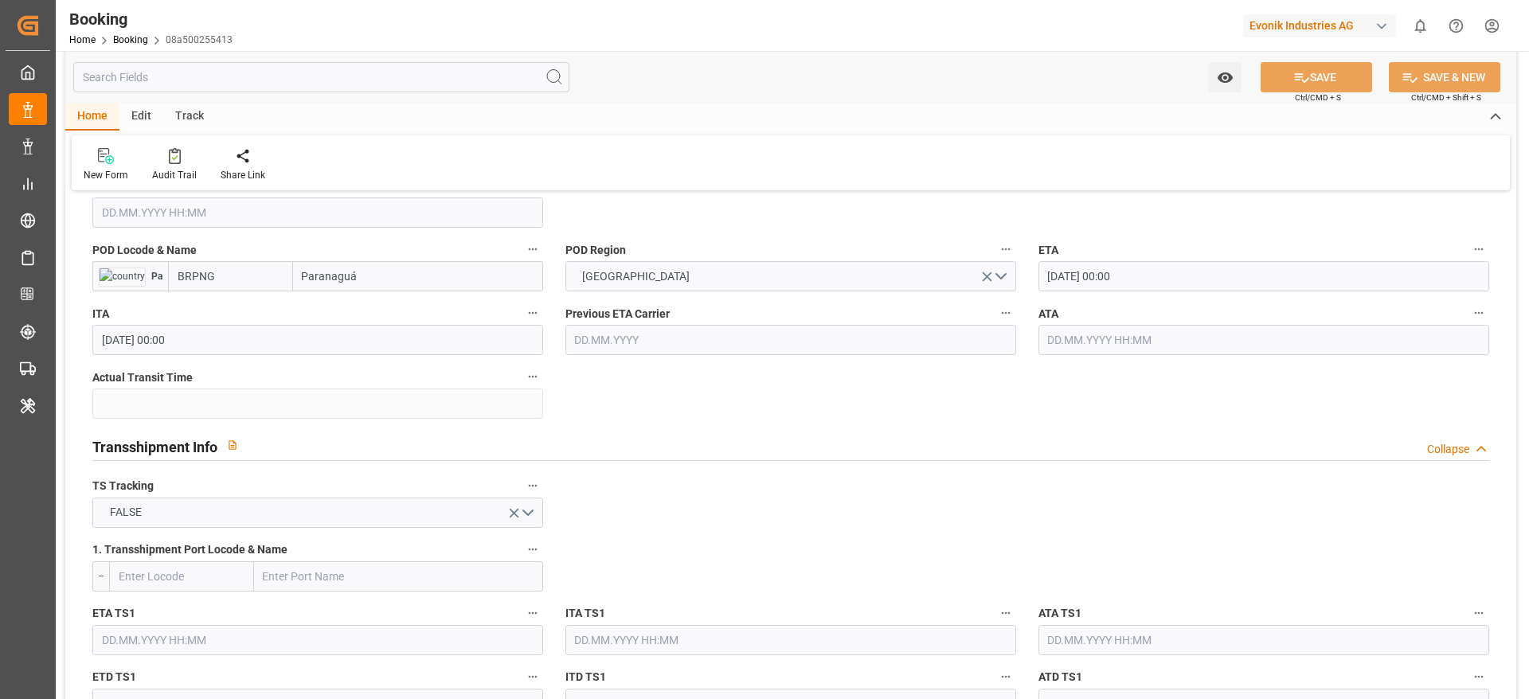
click at [412, 275] on input "Paranaguá" at bounding box center [418, 276] width 250 height 30
click at [393, 301] on div "Paranaguá - BRPNG" at bounding box center [351, 312] width 115 height 36
type input "Paranaguá"
click at [1305, 82] on icon at bounding box center [1301, 77] width 17 height 17
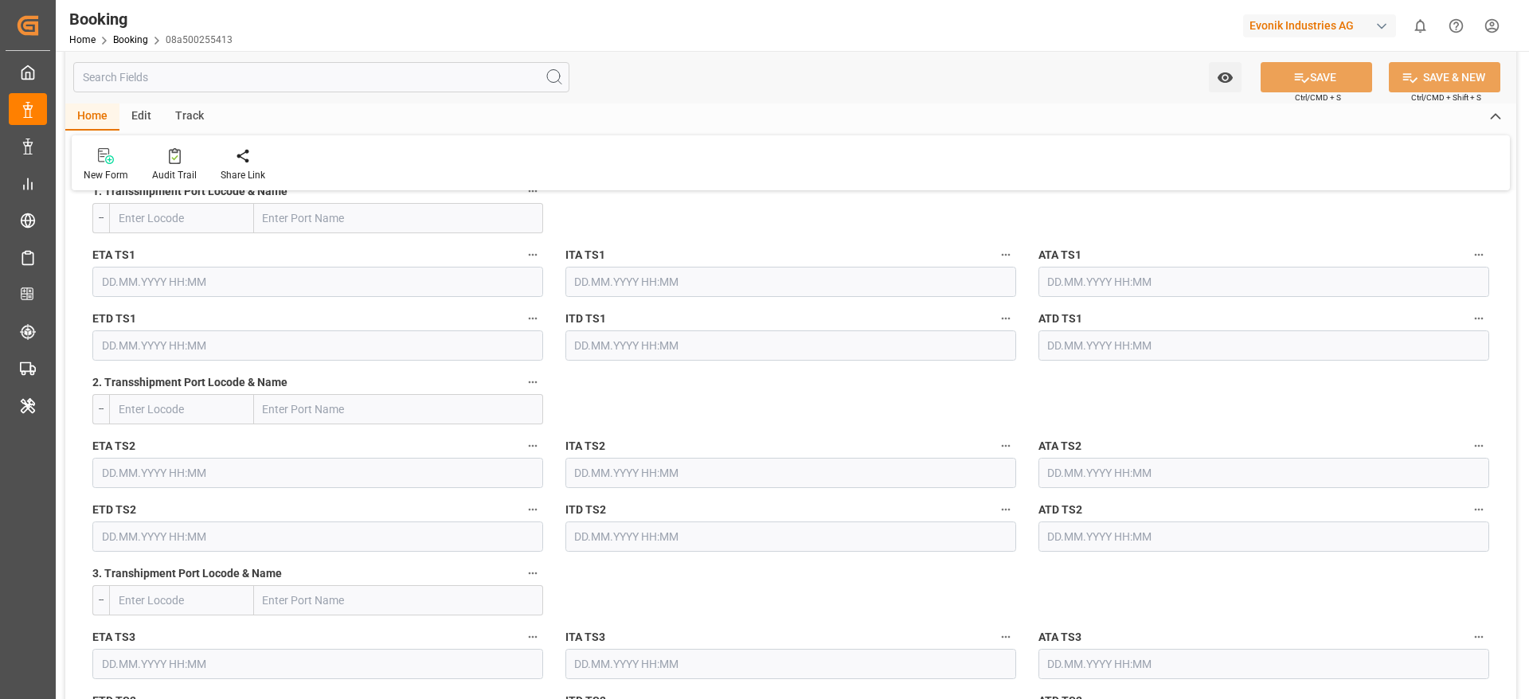
scroll to position [2270, 0]
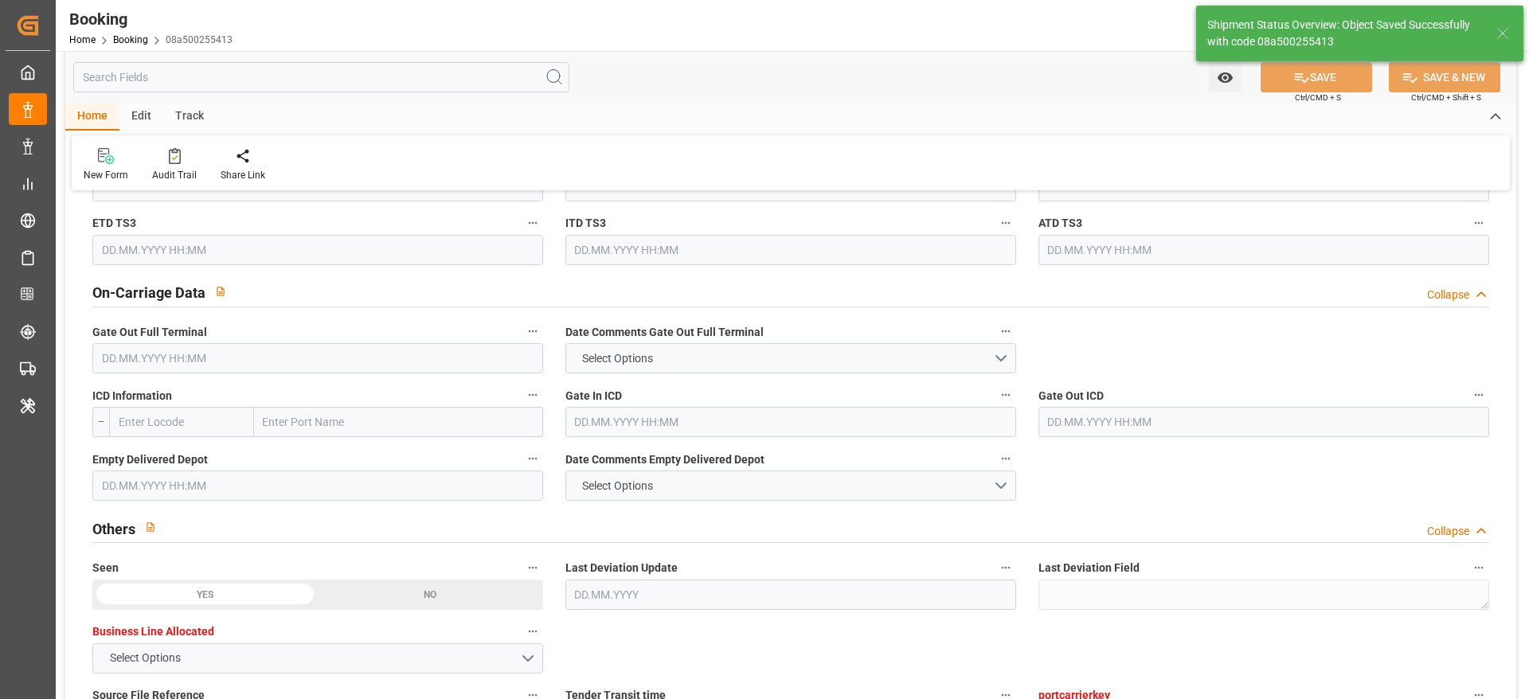
type textarea "PolCountry-businessDivision-businessLine-"
type input "24.09.2025 06:15"
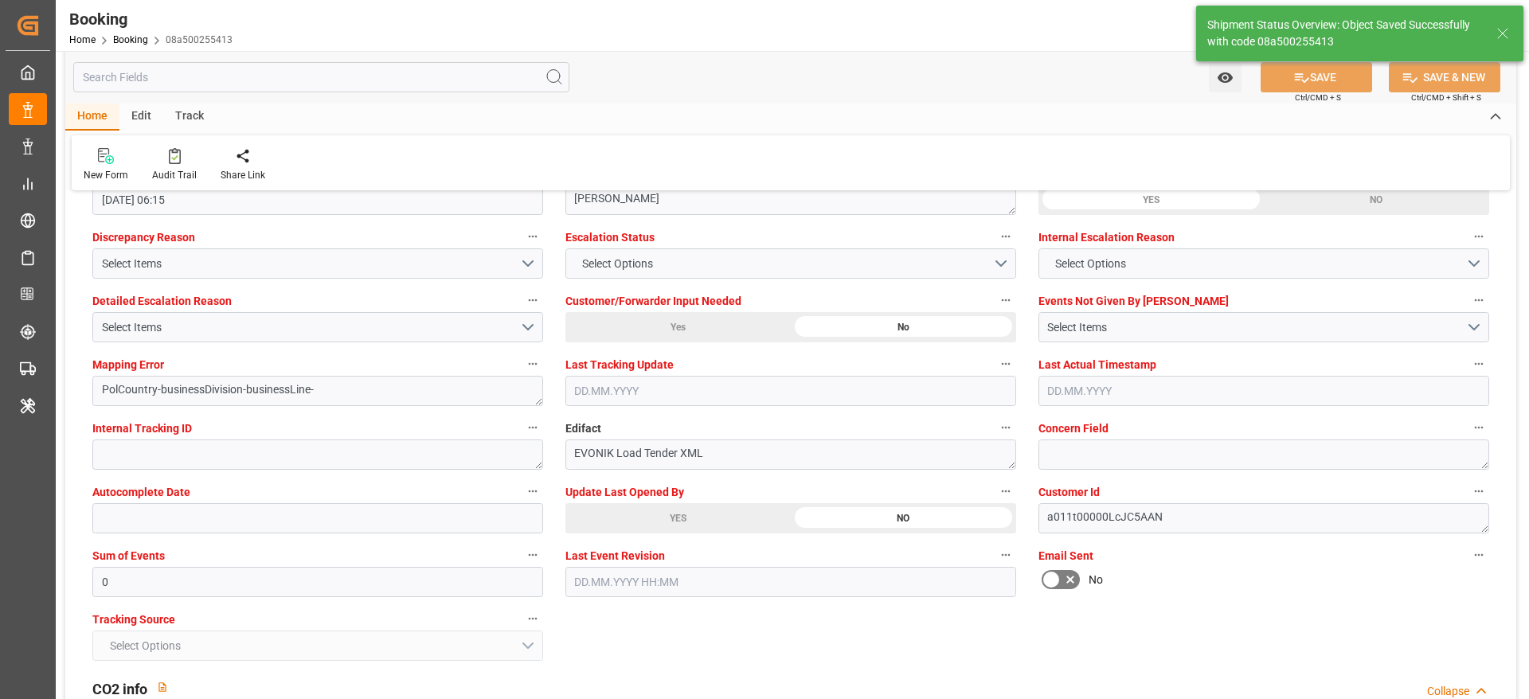
scroll to position [2987, 0]
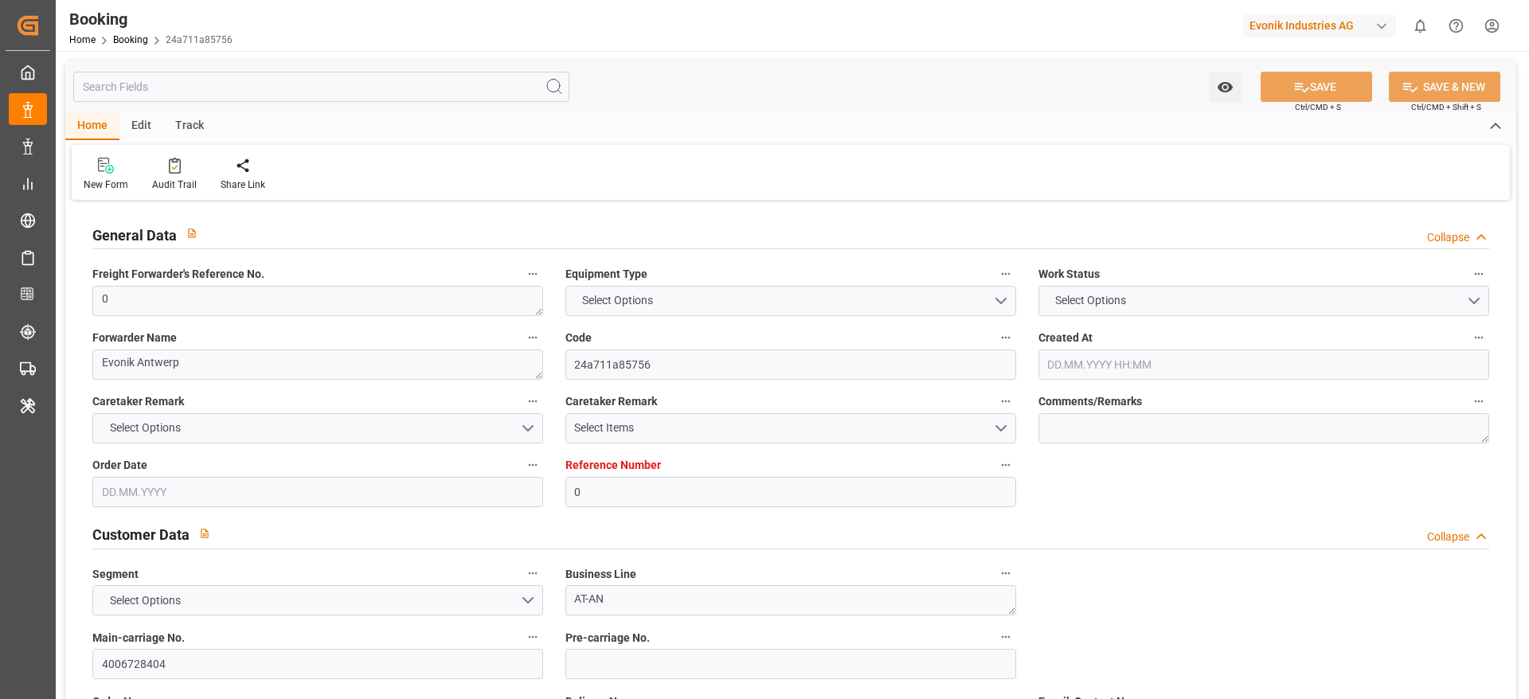
type input "0"
type input "9720483"
type input "Hapag [PERSON_NAME]"
type input "Hapag Lloyd Aktiengesellschaft"
type input "BEANR"
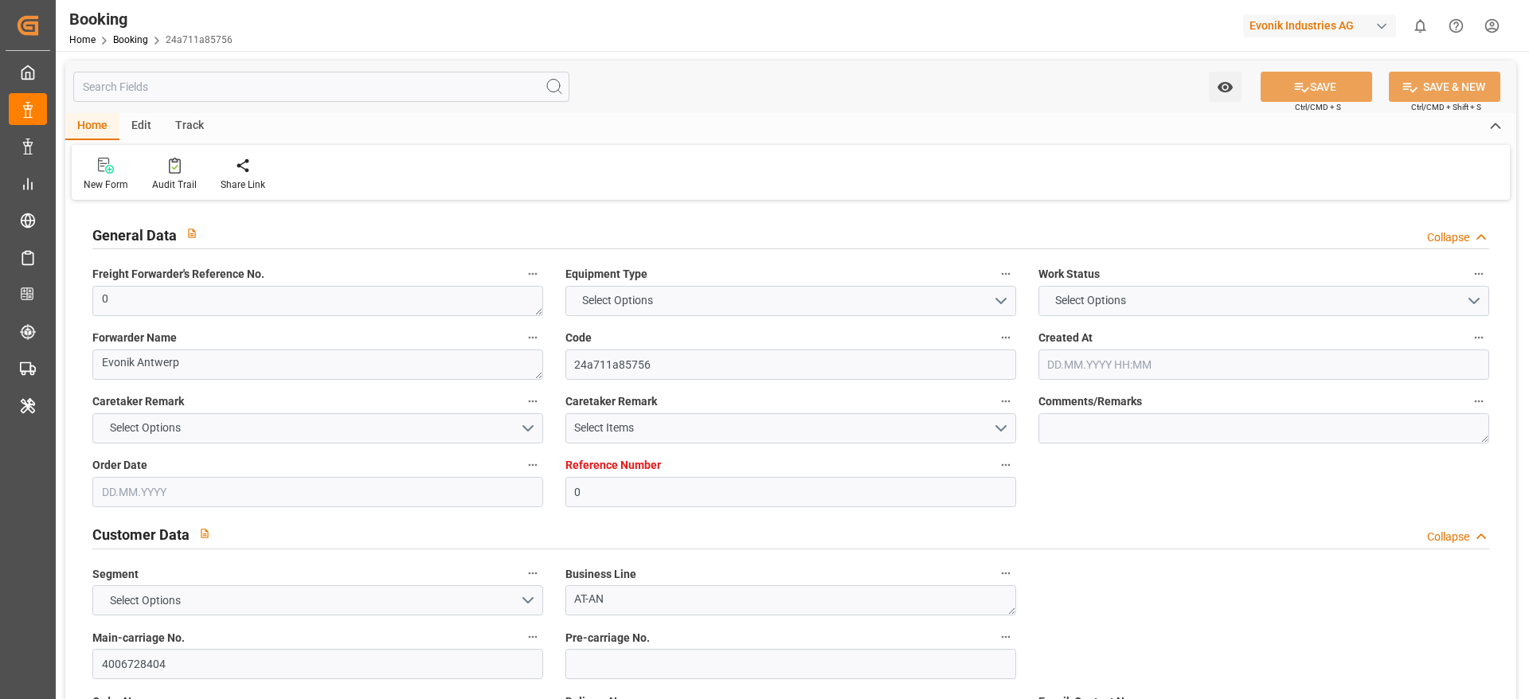
type input "BRPNG"
type input "0"
type input "[DATE] 08:27"
type input "[DATE]"
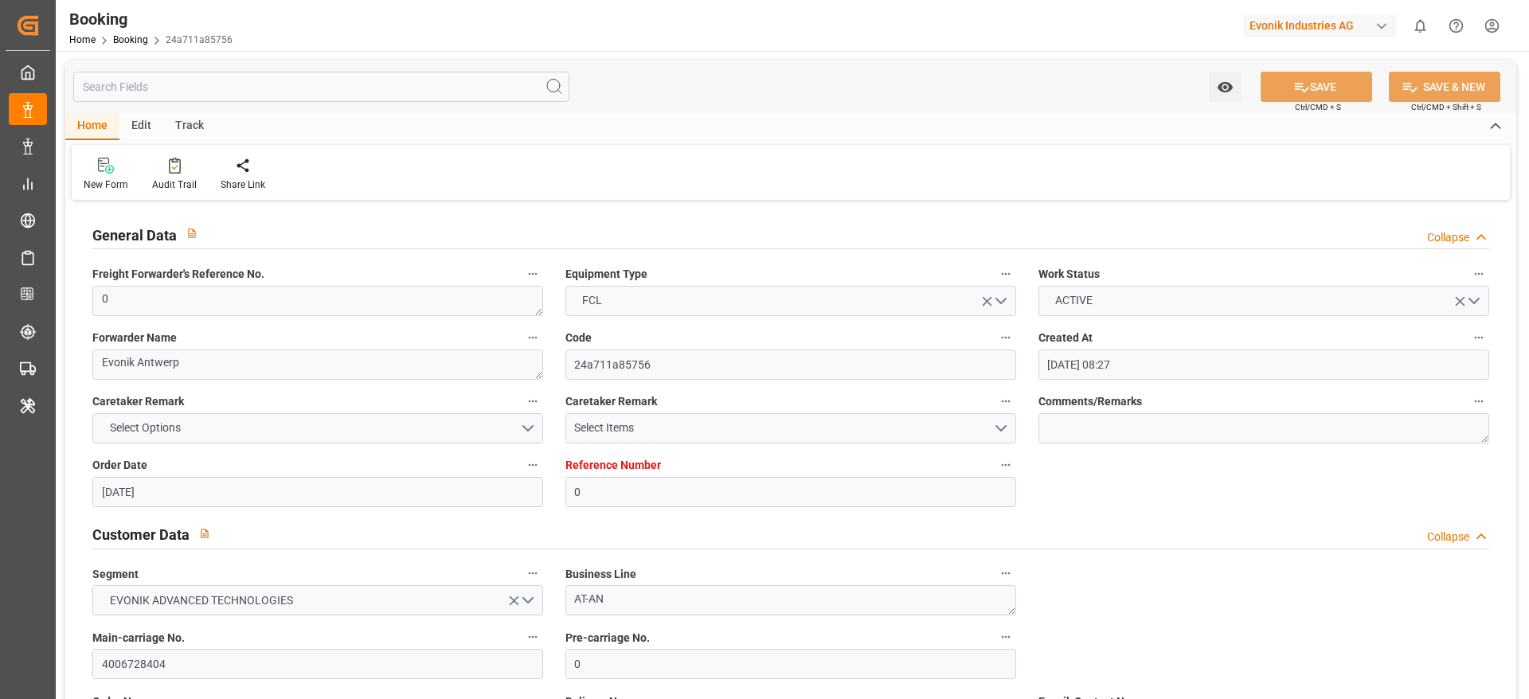
type input "[DATE]"
type input "[DATE] 00:00"
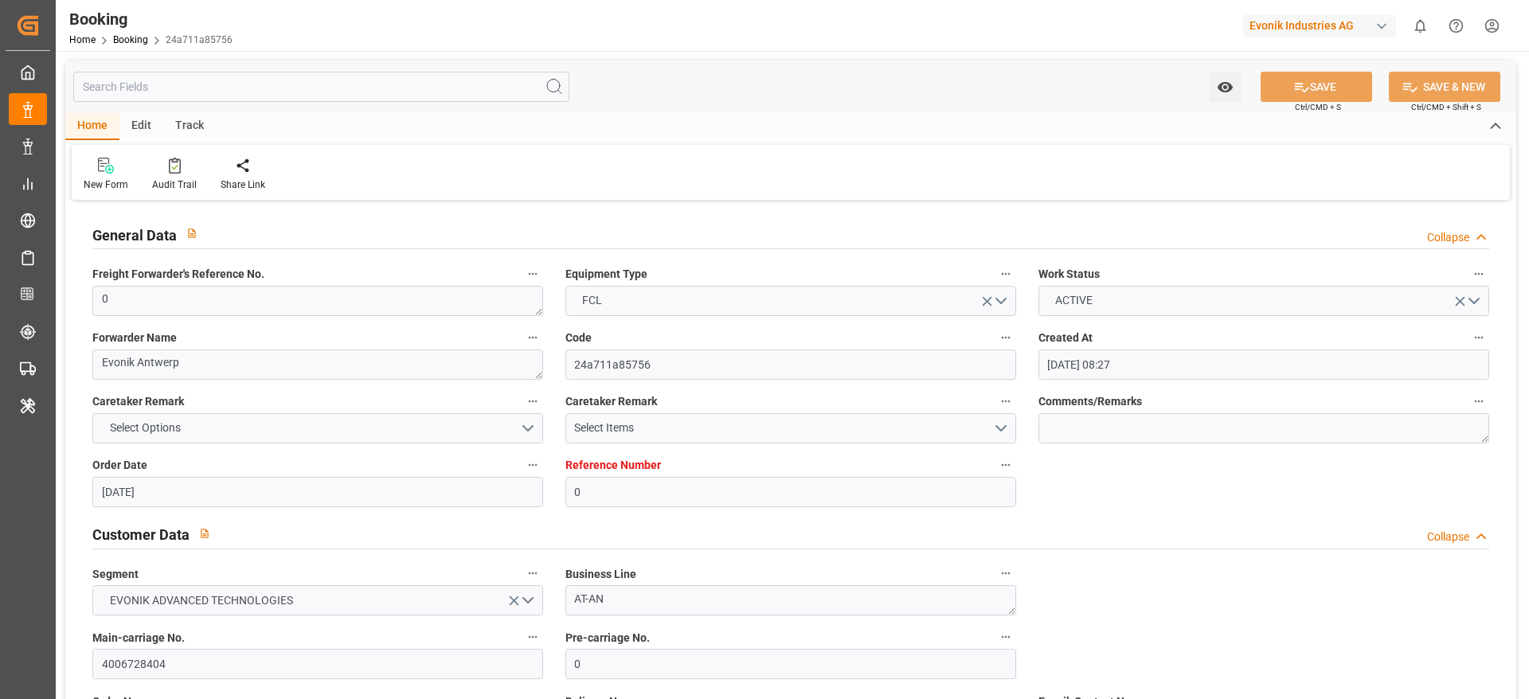
type input "[DATE] 00:00"
type input "[DATE] 06:14"
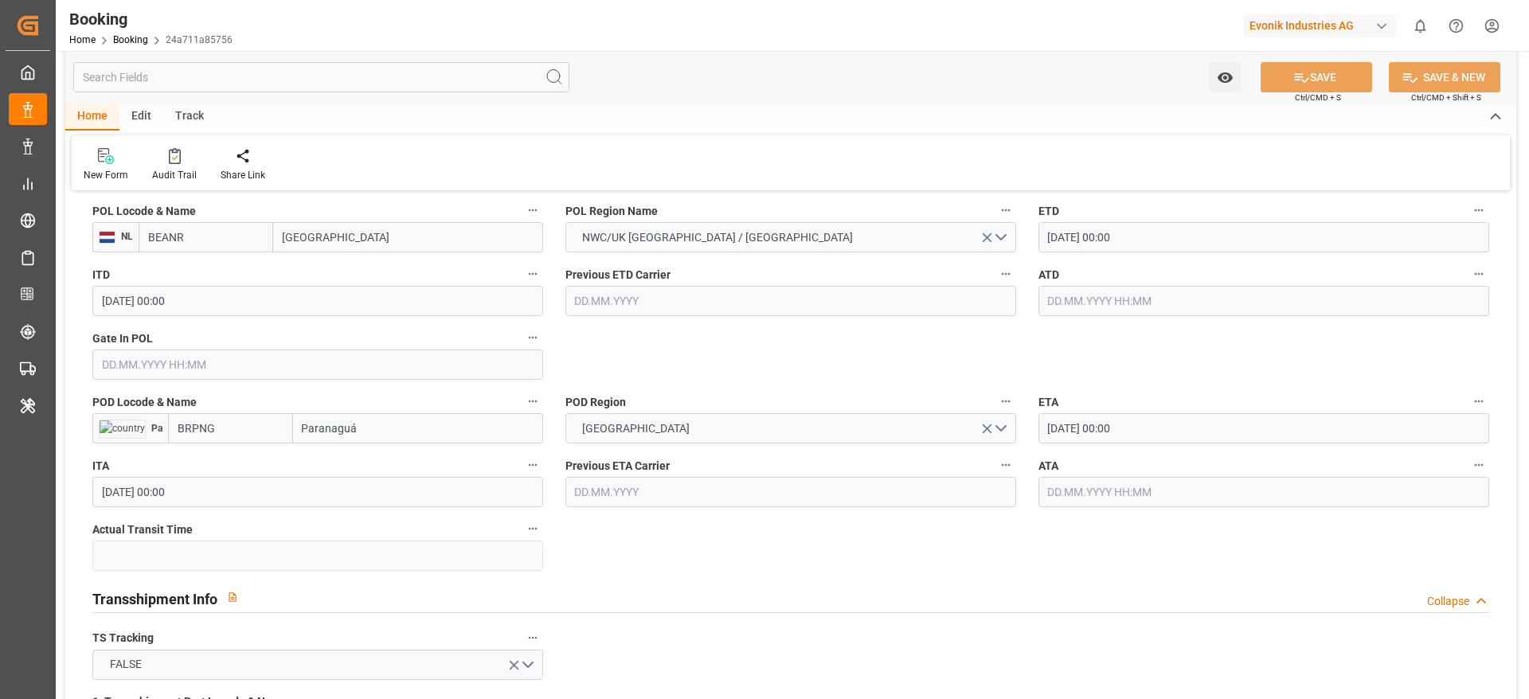
scroll to position [1314, 0]
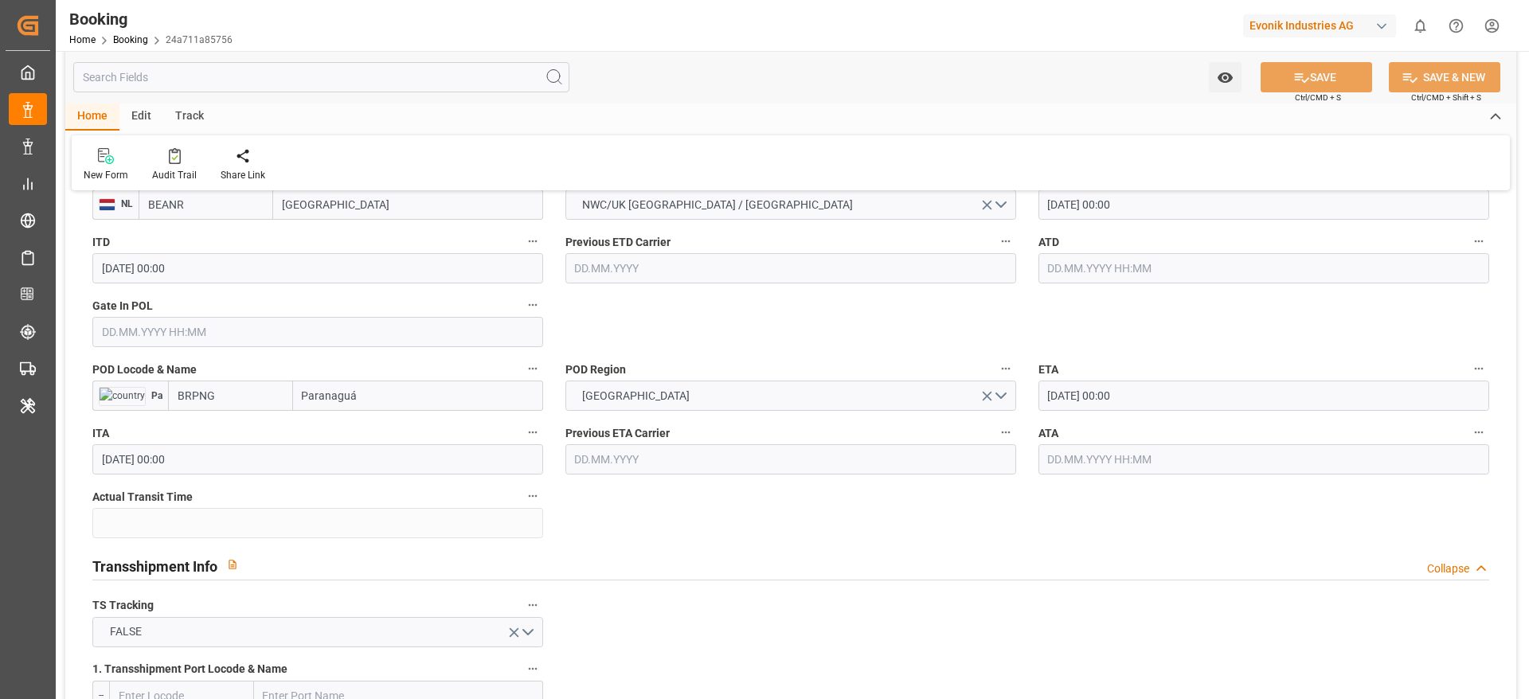
click at [361, 407] on input "Paranaguá" at bounding box center [418, 396] width 250 height 30
click at [370, 436] on span "Paranaguá - BRPNG" at bounding box center [351, 431] width 96 height 13
type input "Paranaguá"
click at [1280, 76] on button "SAVE" at bounding box center [1317, 77] width 112 height 30
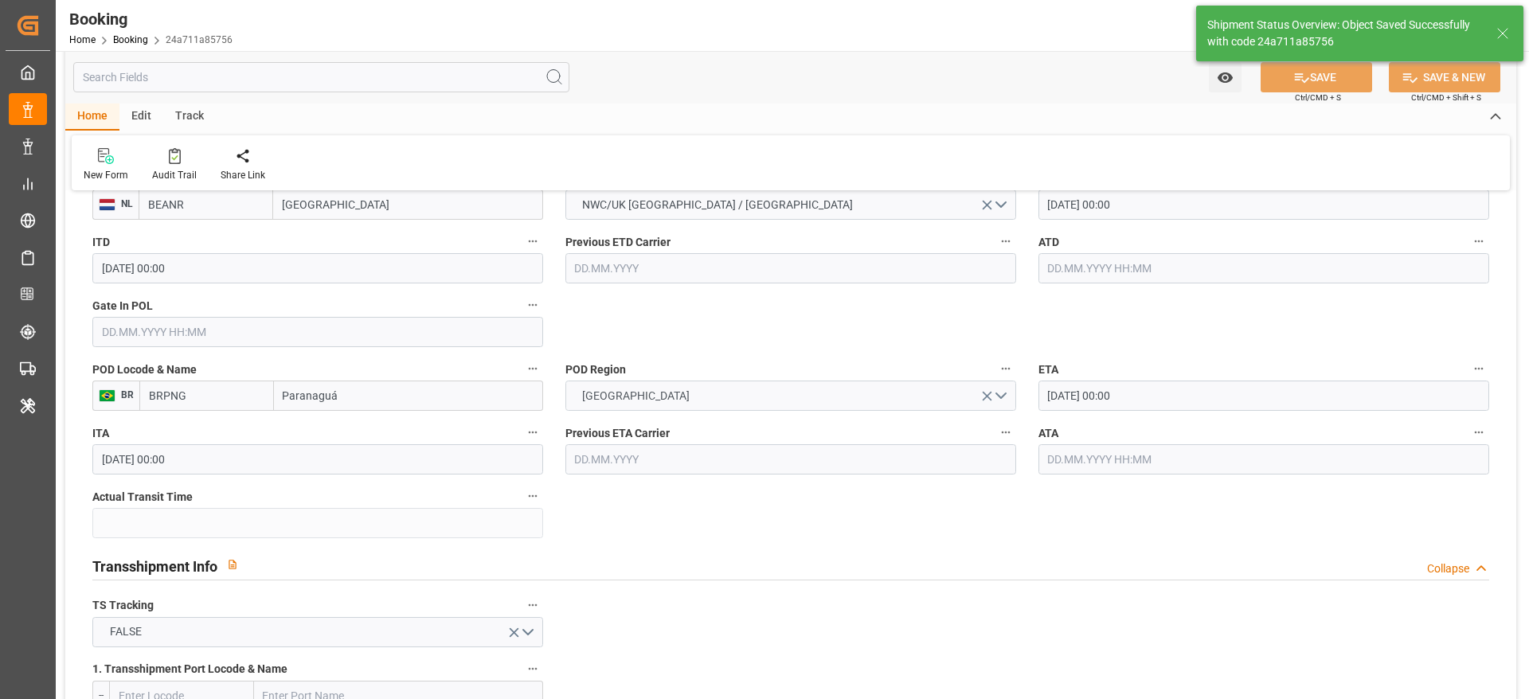
type textarea "PolCountry-businessDivision-businessLine-"
type input "[DATE] 06:15"
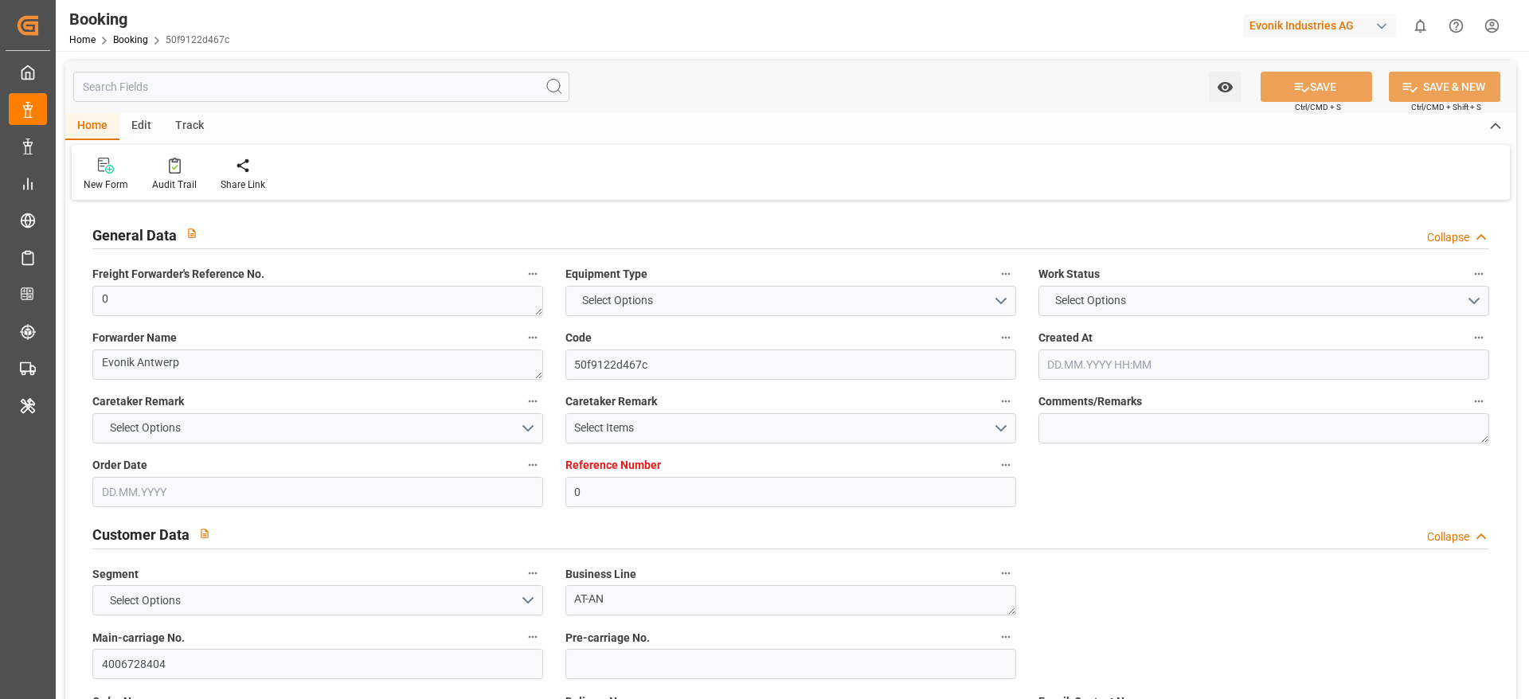
type input "0"
type input "9720483"
type input "Hapag [PERSON_NAME]"
type input "Hapag Lloyd Aktiengesellschaft"
type input "BEANR"
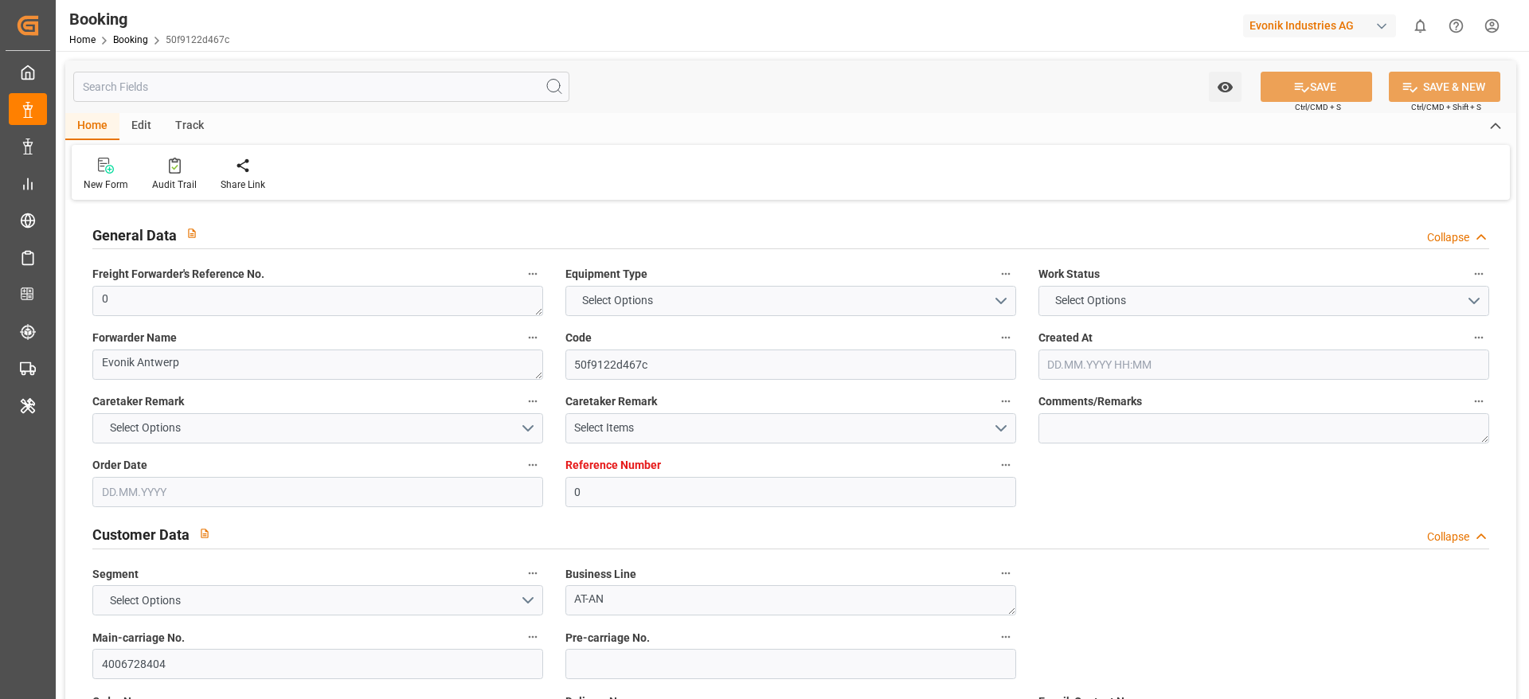
type input "BRPNG"
type input "0"
type input "[DATE] 08:27"
type input "[DATE]"
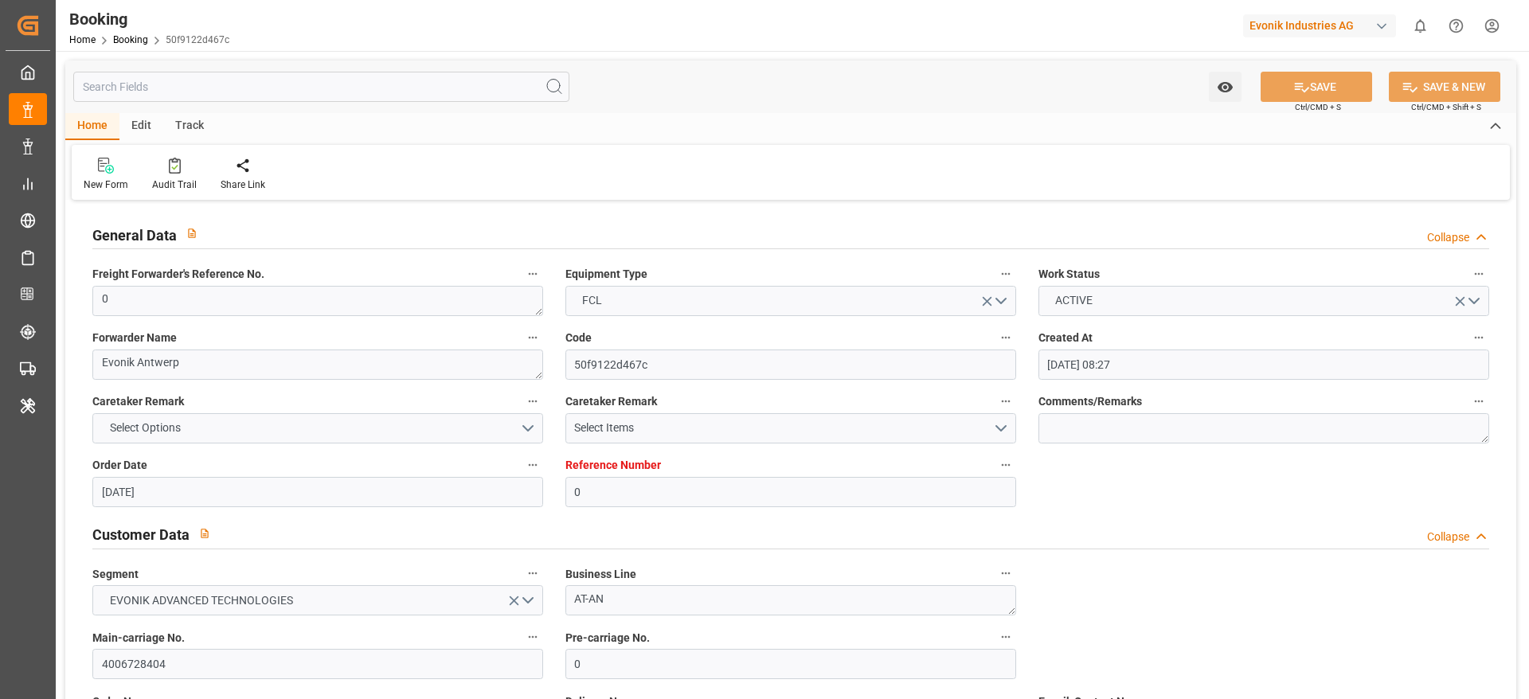
type input "[DATE]"
type input "[DATE] 00:00"
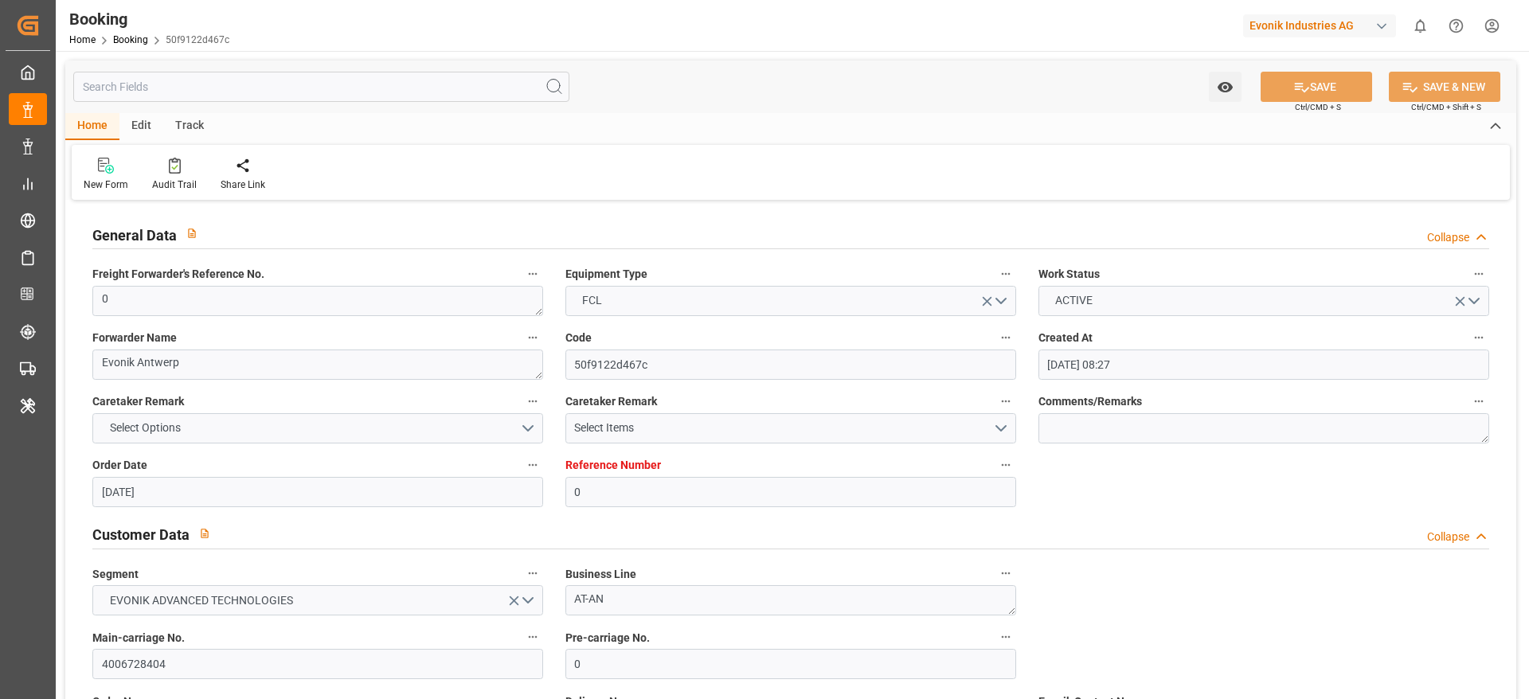
type input "[DATE] 00:00"
type input "[DATE] 06:14"
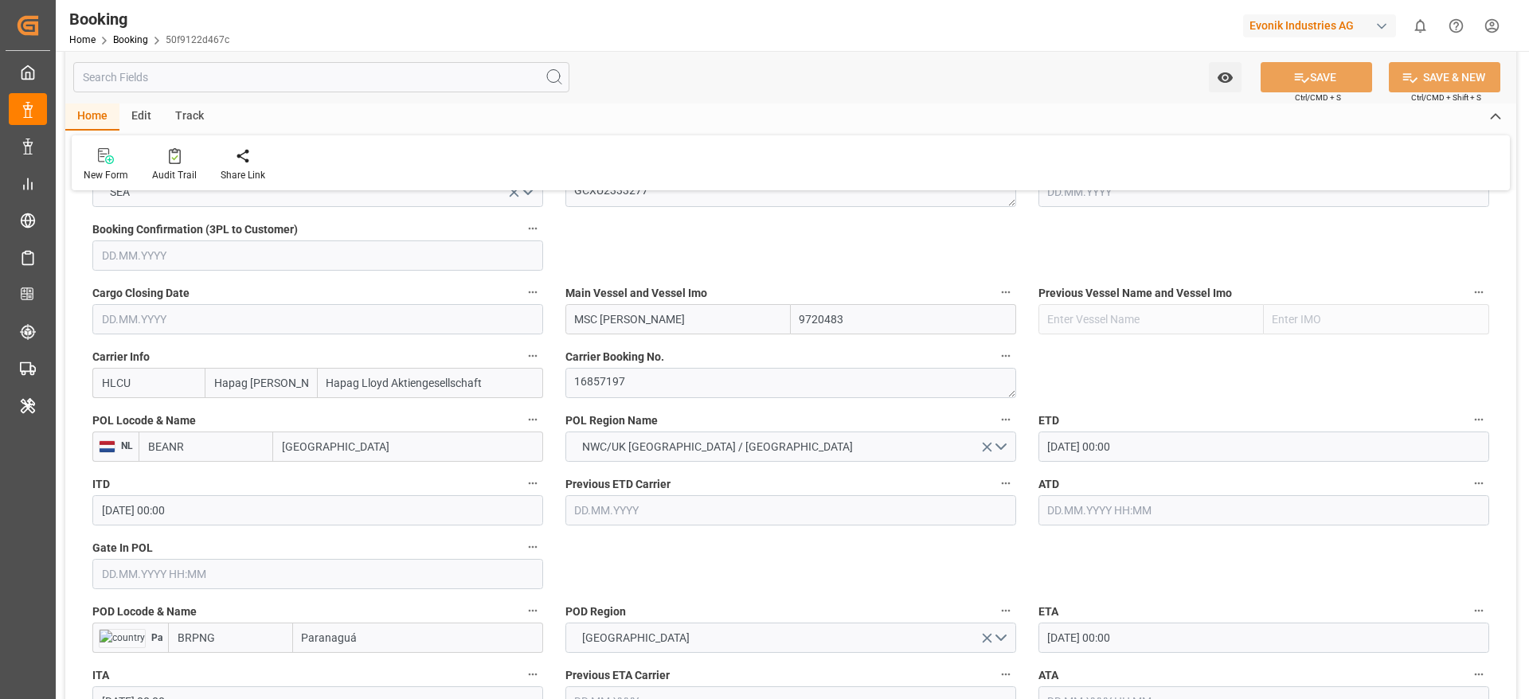
scroll to position [1314, 0]
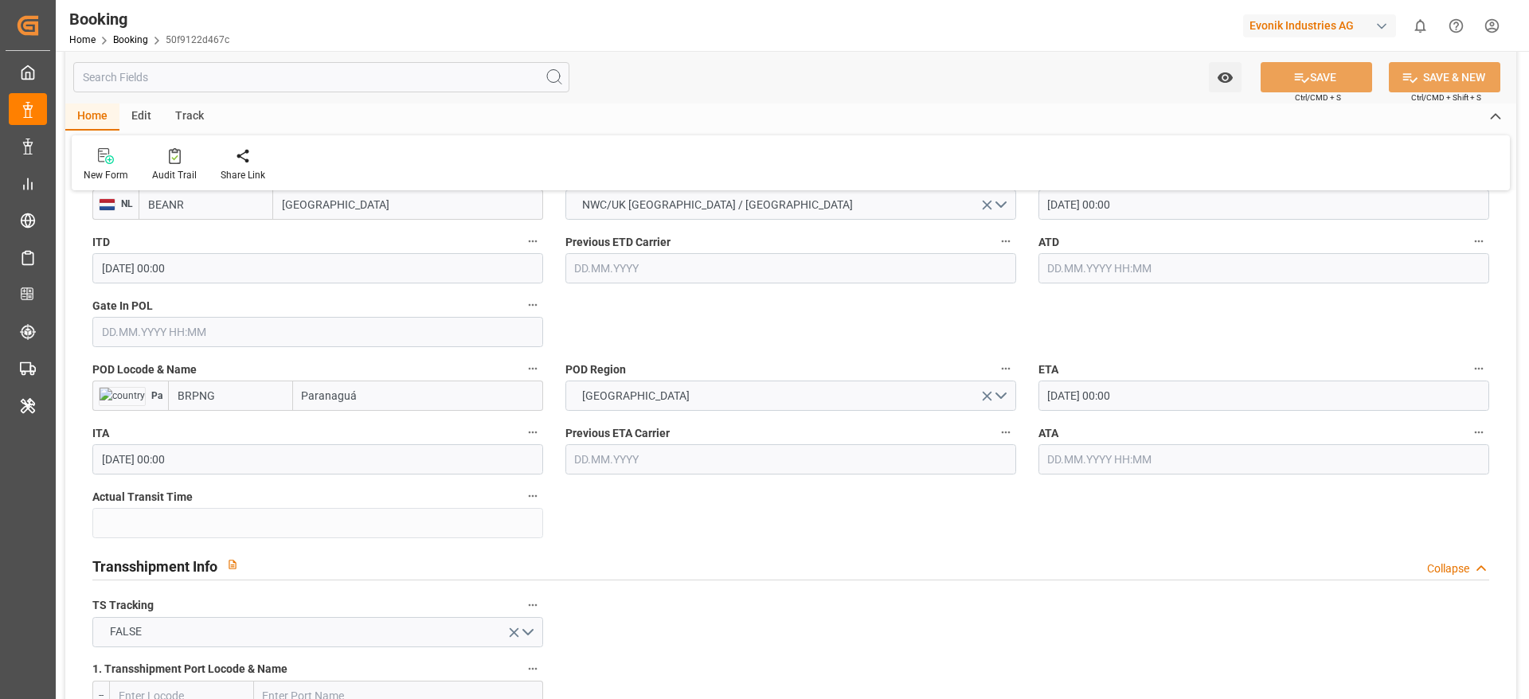
click at [412, 385] on input "Paranaguá" at bounding box center [418, 396] width 250 height 30
click at [386, 428] on span "Paranaguá - BRPNG" at bounding box center [351, 431] width 96 height 13
type input "Paranaguá"
click at [1330, 76] on button "SAVE" at bounding box center [1317, 77] width 112 height 30
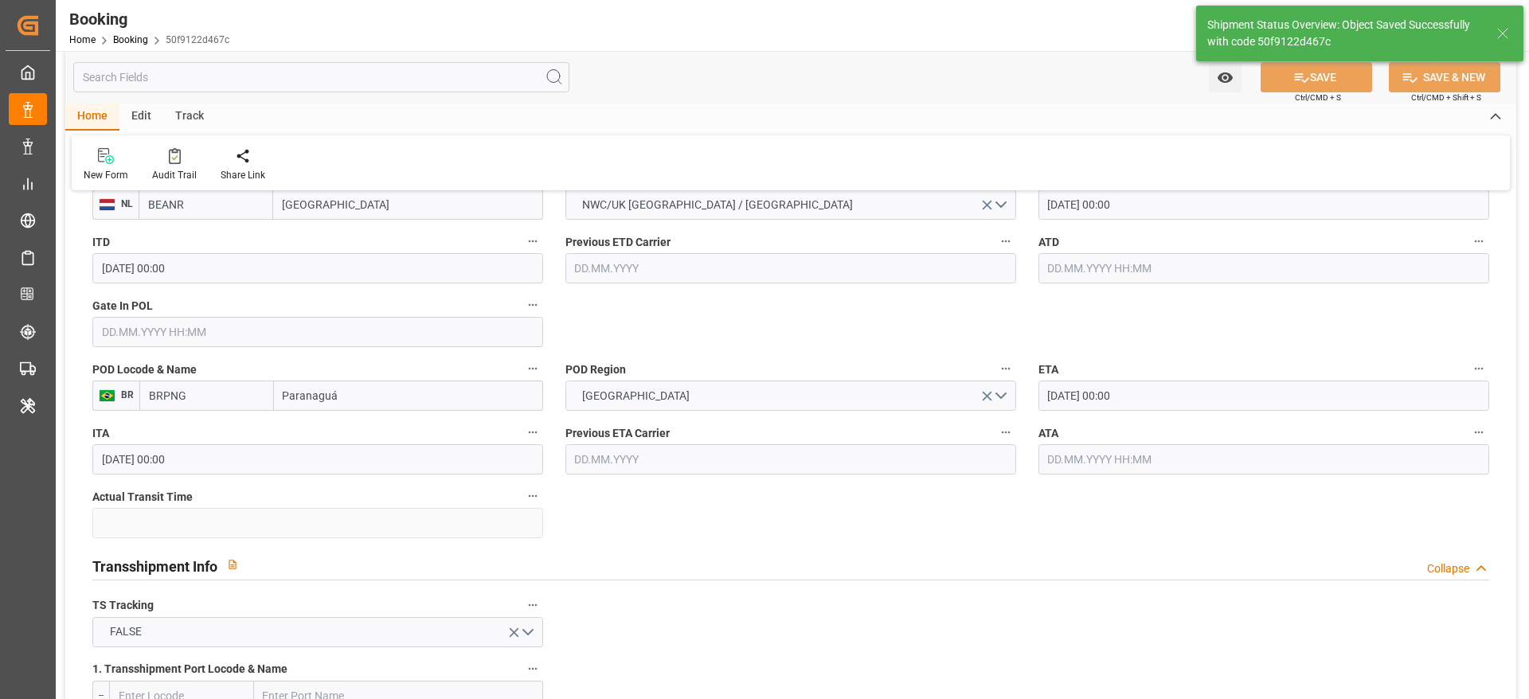
type textarea "PolCountry-businessDivision-businessLine-"
type input "24.09.2025 06:16"
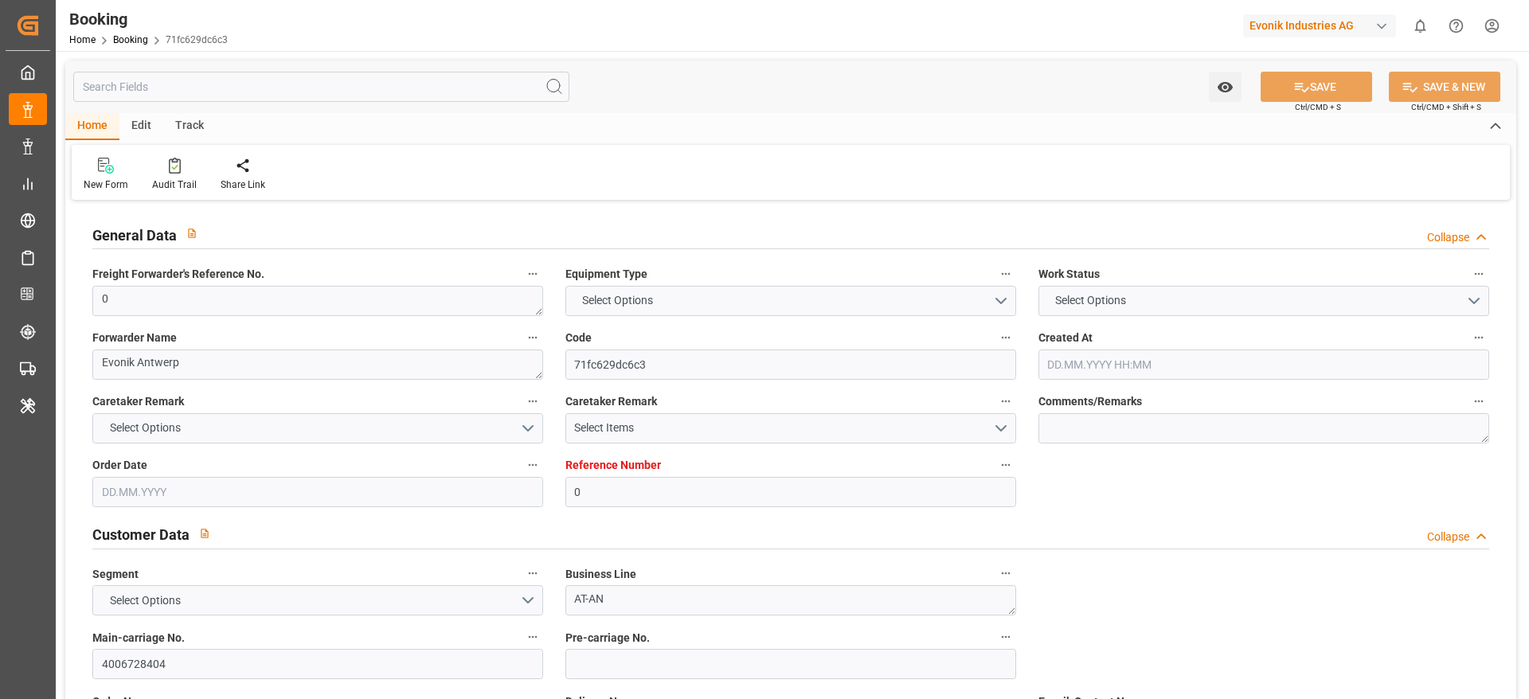
type input "0"
type input "9720483"
type input "Hapag [PERSON_NAME]"
type input "Hapag Lloyd Aktiengesellschaft"
type input "BEANR"
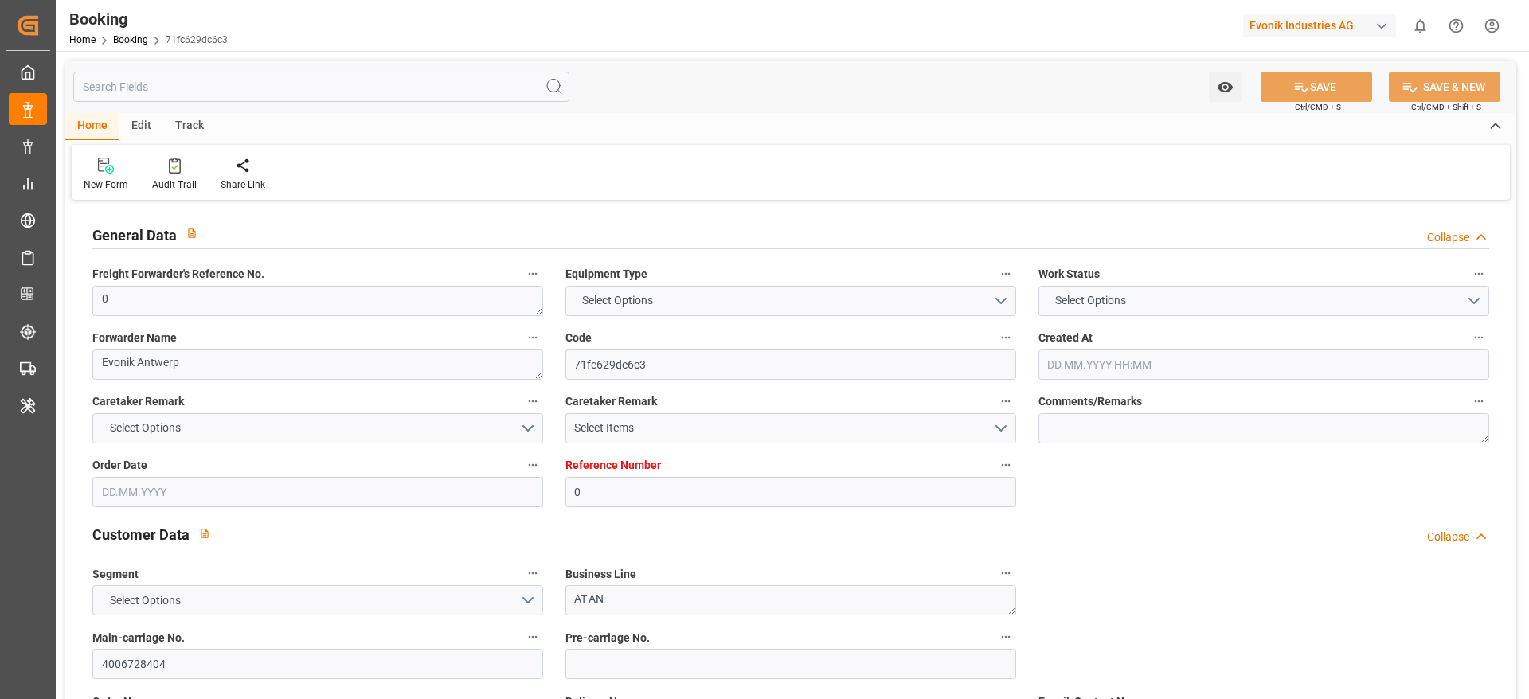
type input "BRPNG"
type input "0"
type input "[DATE] 08:27"
type input "[DATE]"
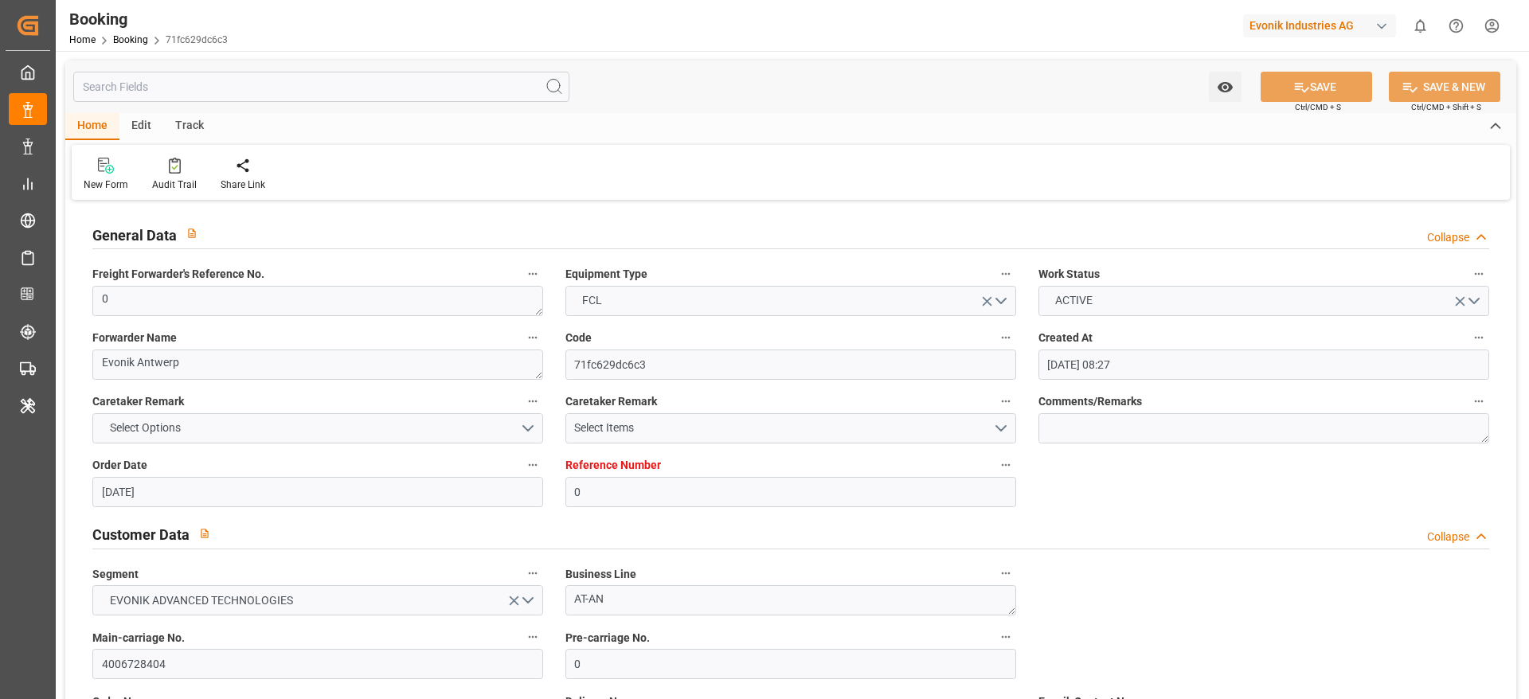
type input "[DATE]"
type input "[DATE] 00:00"
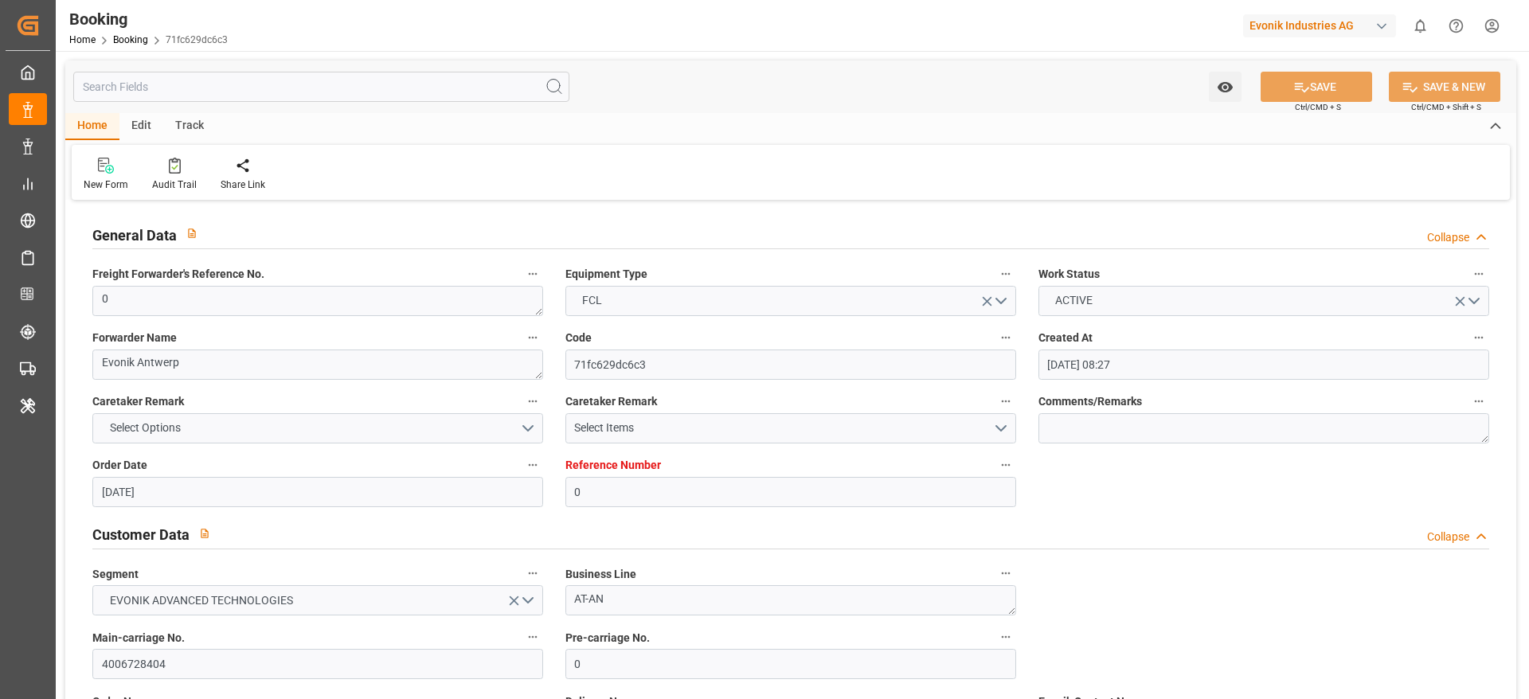
type input "[DATE] 00:00"
type input "[DATE] 06:14"
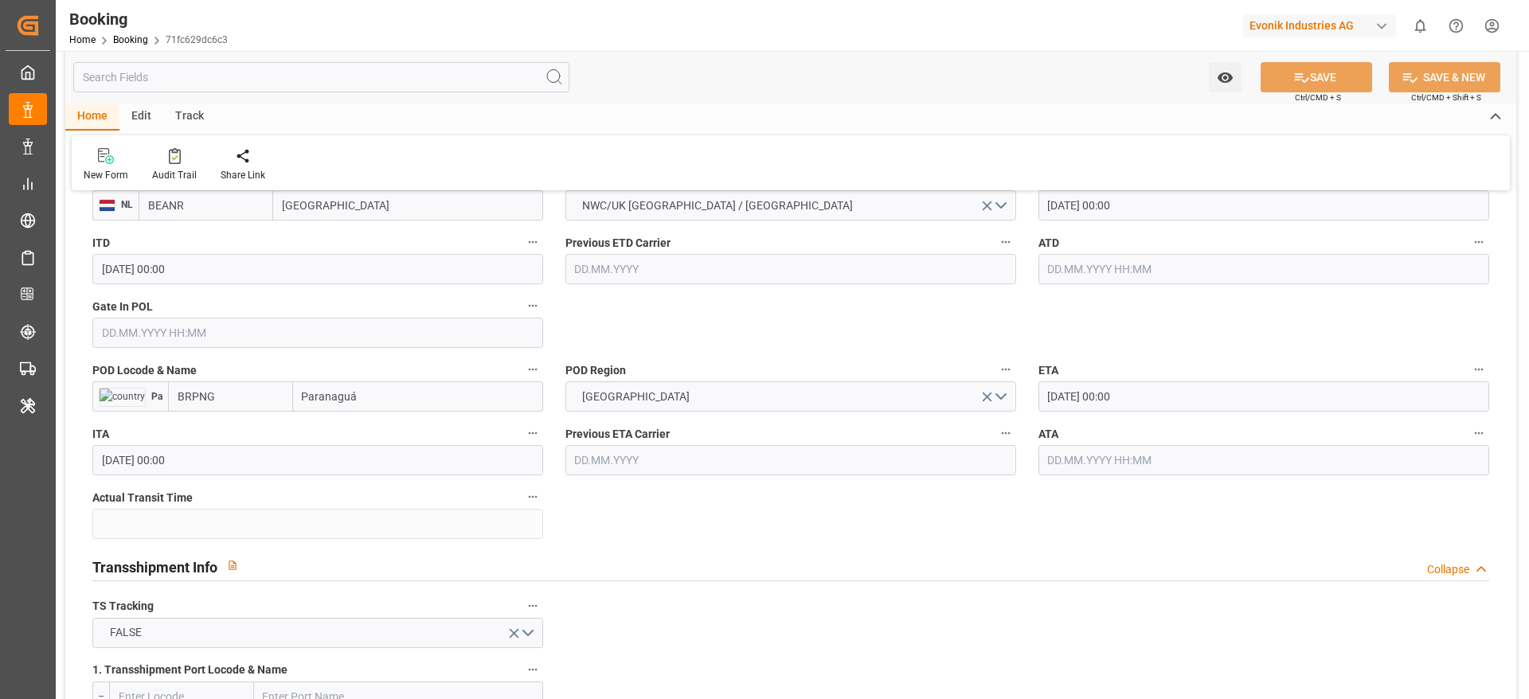
scroll to position [1314, 0]
click at [374, 409] on input "Paranaguá" at bounding box center [418, 396] width 250 height 30
click at [370, 431] on span "Paranaguá - BRPNG" at bounding box center [351, 431] width 96 height 13
type input "Paranaguá"
click at [1318, 77] on button "SAVE" at bounding box center [1317, 77] width 112 height 30
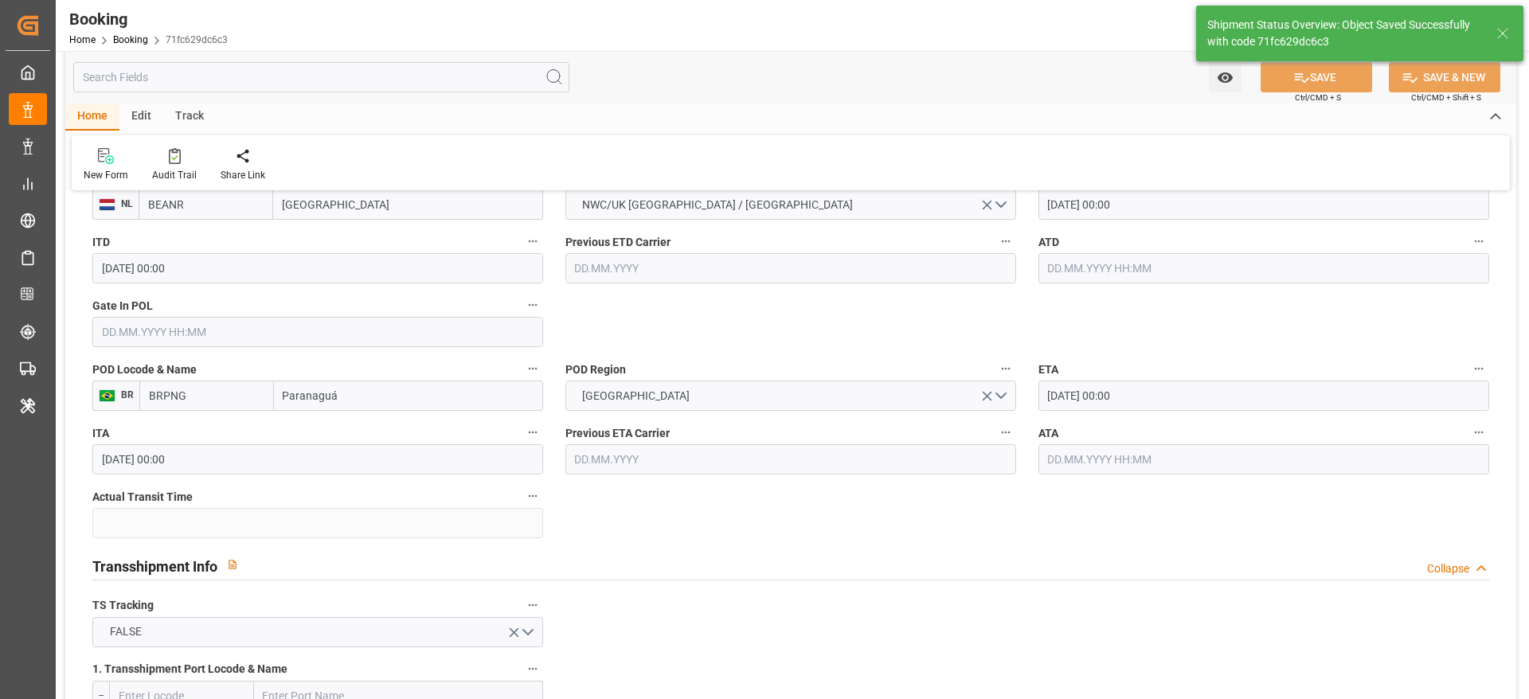
type textarea "PolCountry-businessDivision-businessLine-"
type input "[DATE] 06:16"
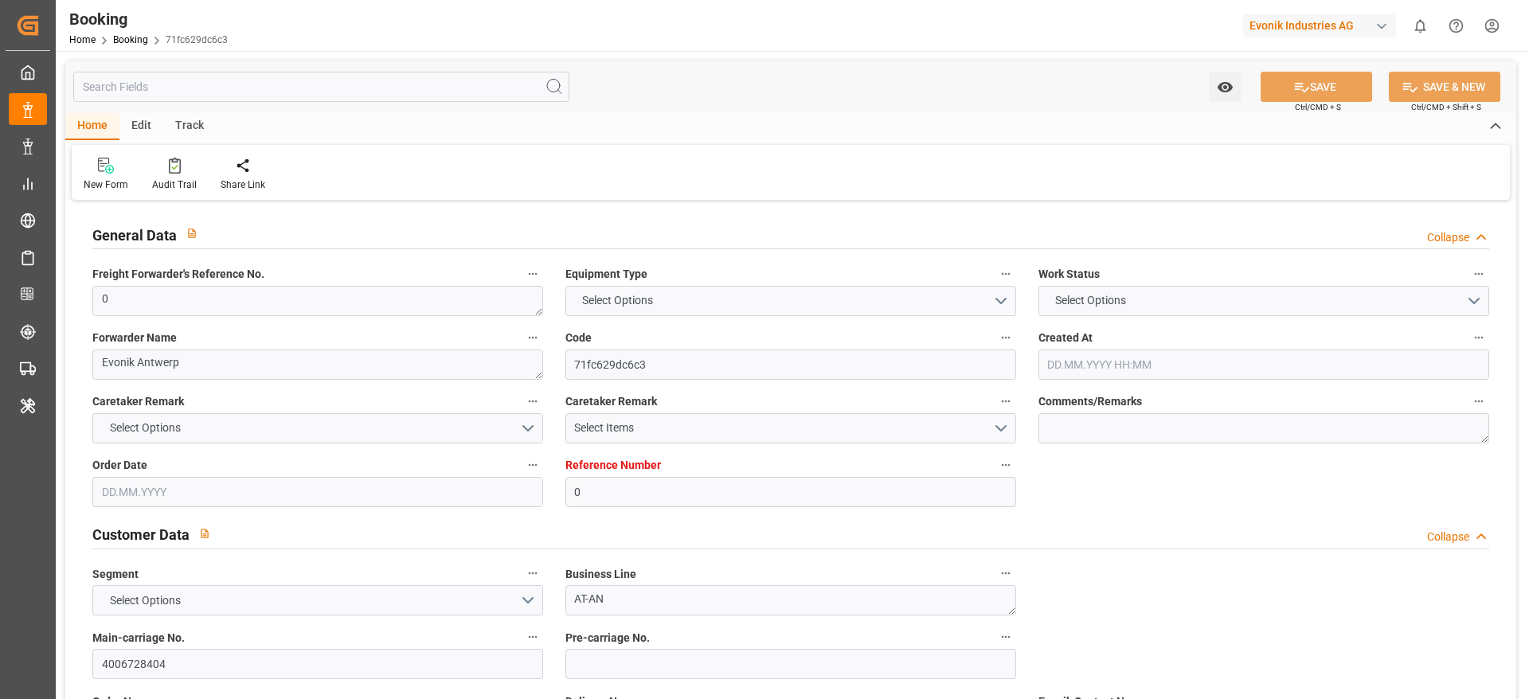
type input "0"
type input "9720483"
type input "Hapag [PERSON_NAME]"
type input "Hapag Lloyd Aktiengesellschaft"
type input "BEANR"
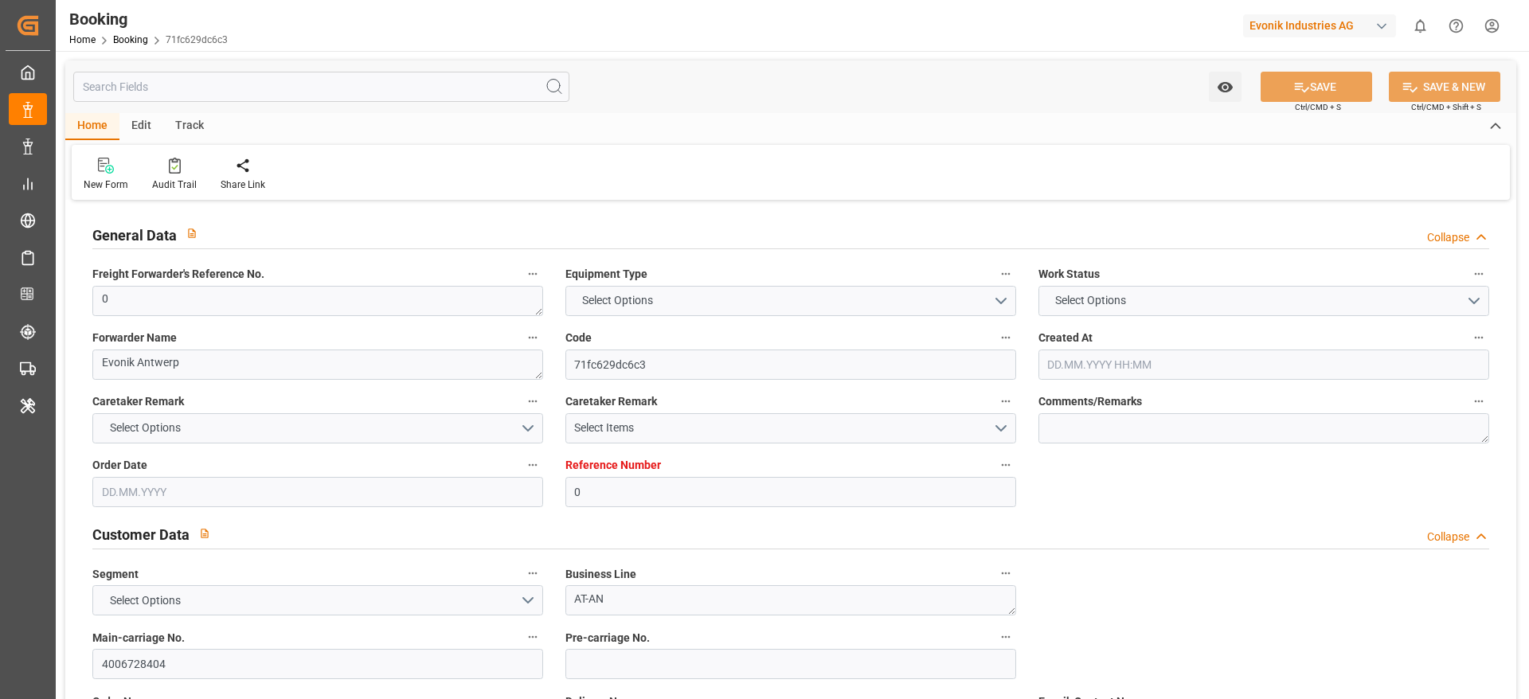
type input "BRPNG"
type input "0"
type input "[DATE] 08:27"
type input "[DATE]"
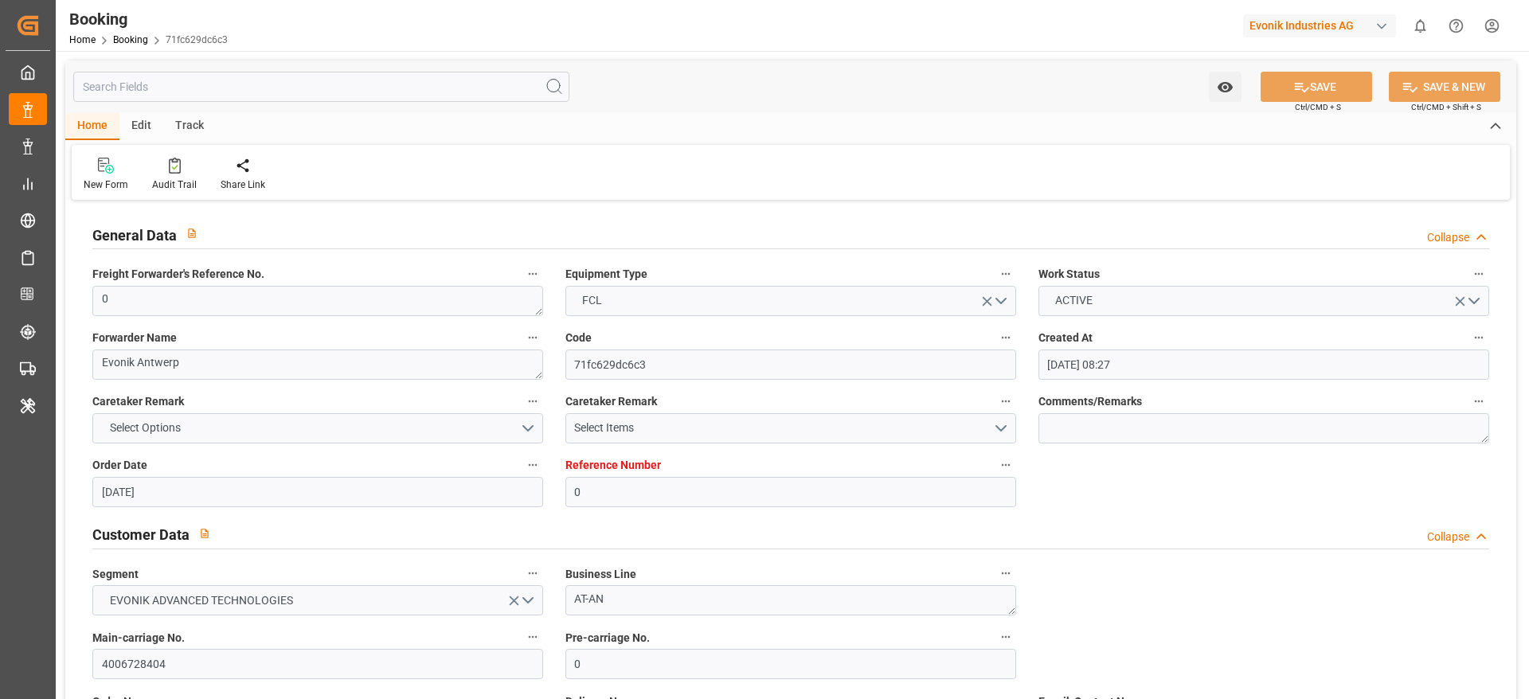
type input "[DATE]"
type input "[DATE] 00:00"
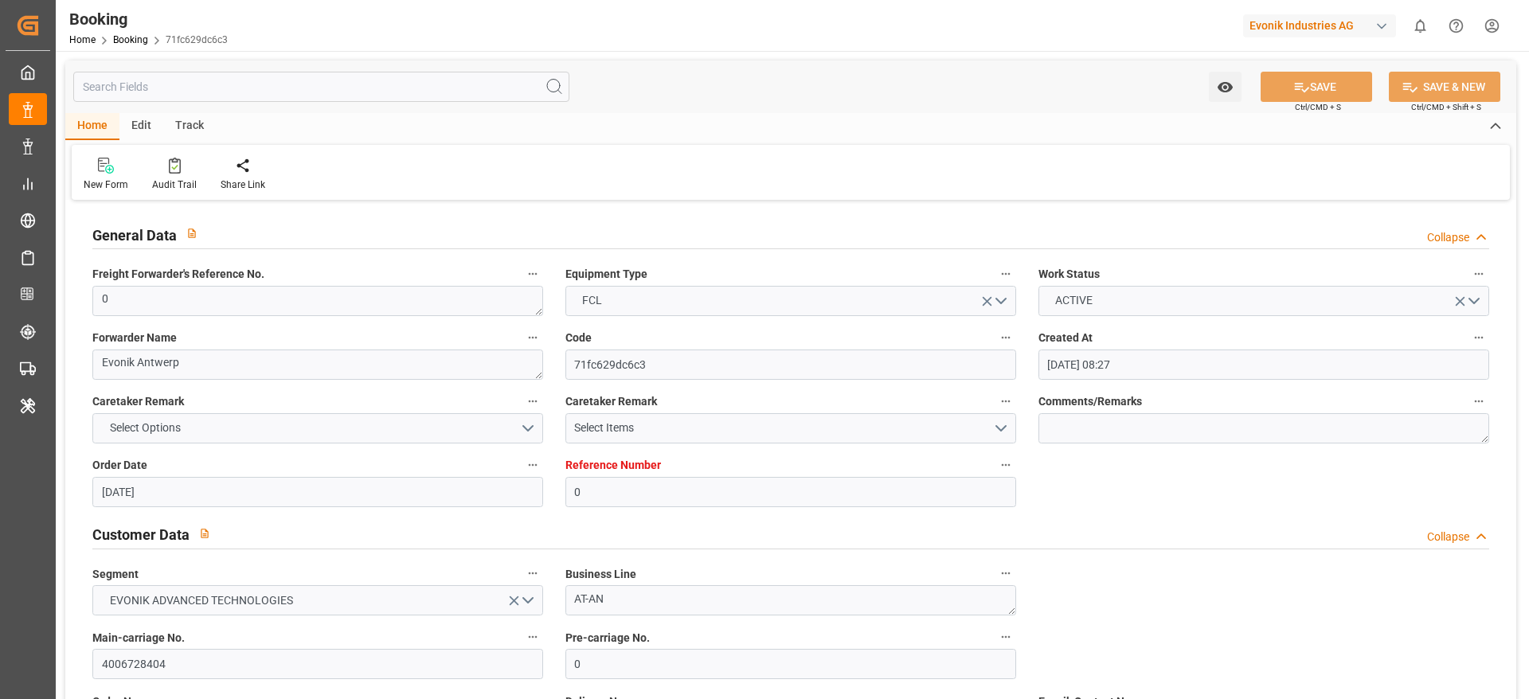
type input "[DATE] 00:00"
type input "24.09.2025 06:16"
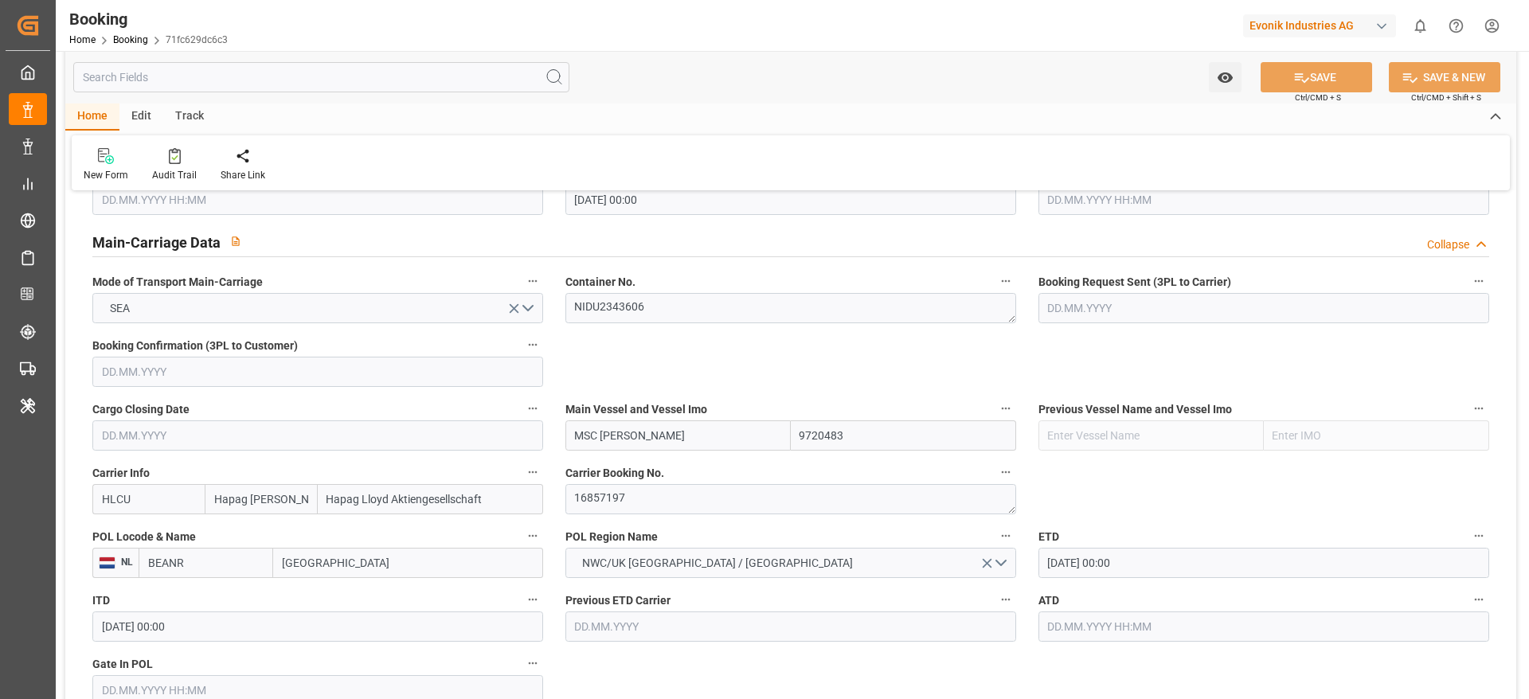
scroll to position [1314, 0]
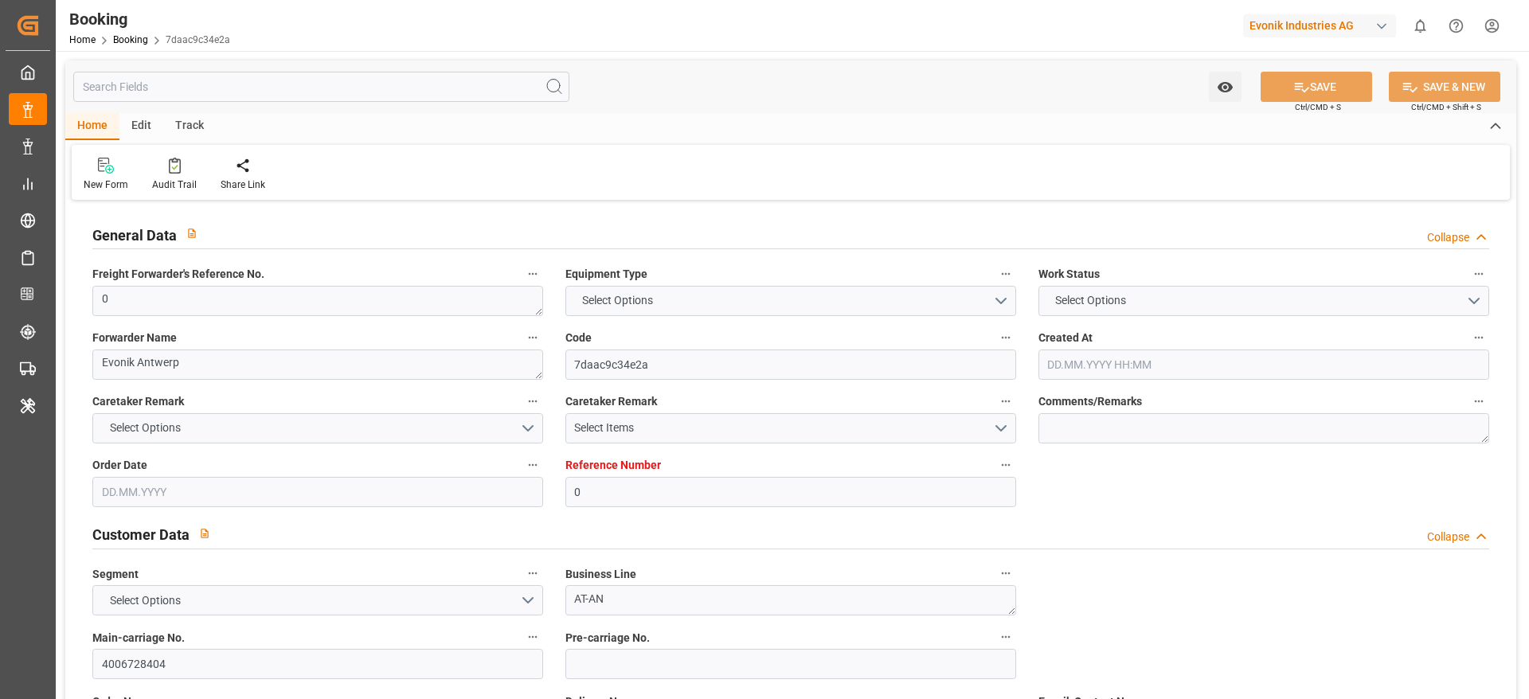
type input "0"
type input "9720483"
type input "Hapag [PERSON_NAME]"
type input "Hapag Lloyd Aktiengesellschaft"
type input "BEANR"
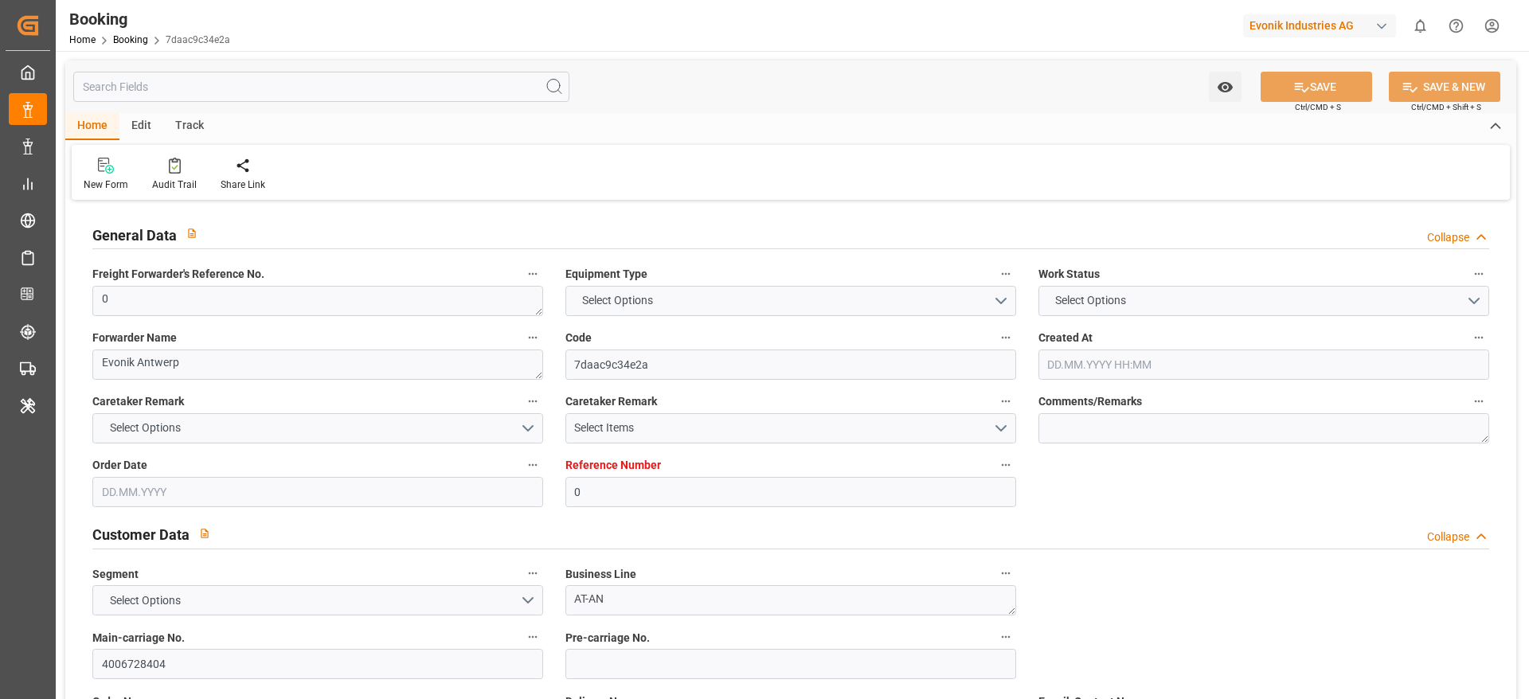
type input "BRPNG"
type input "0"
type input "[DATE] 08:27"
type input "[DATE]"
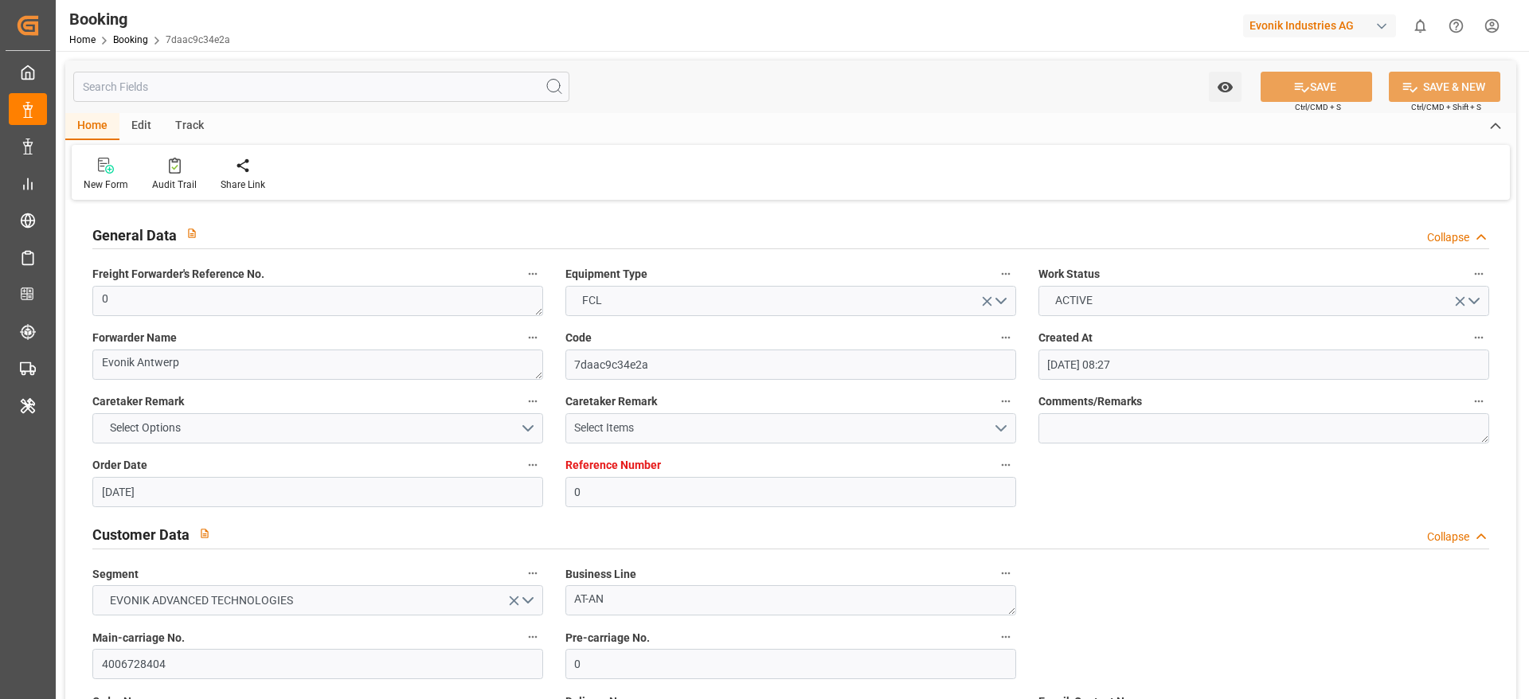
type input "[DATE]"
type input "[DATE] 00:00"
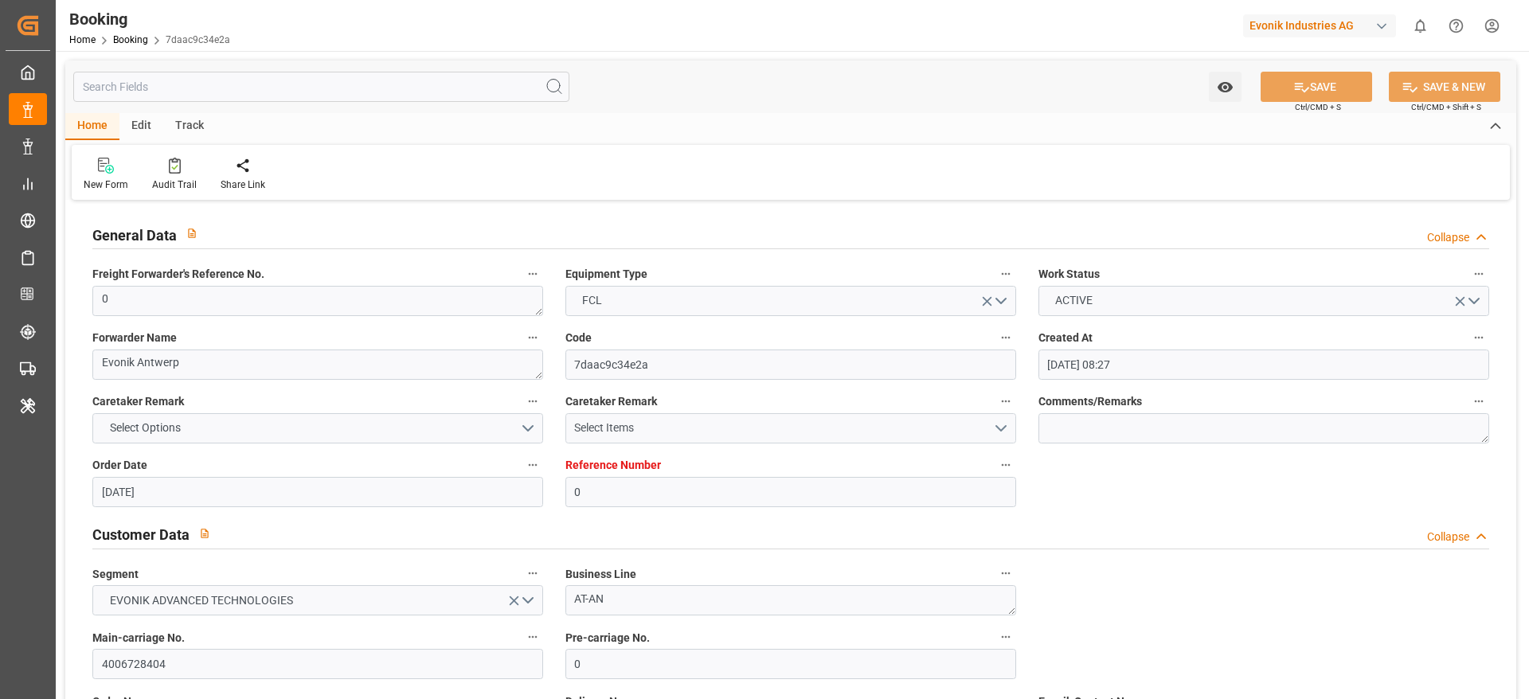
type input "[DATE] 00:00"
type input "[DATE] 06:14"
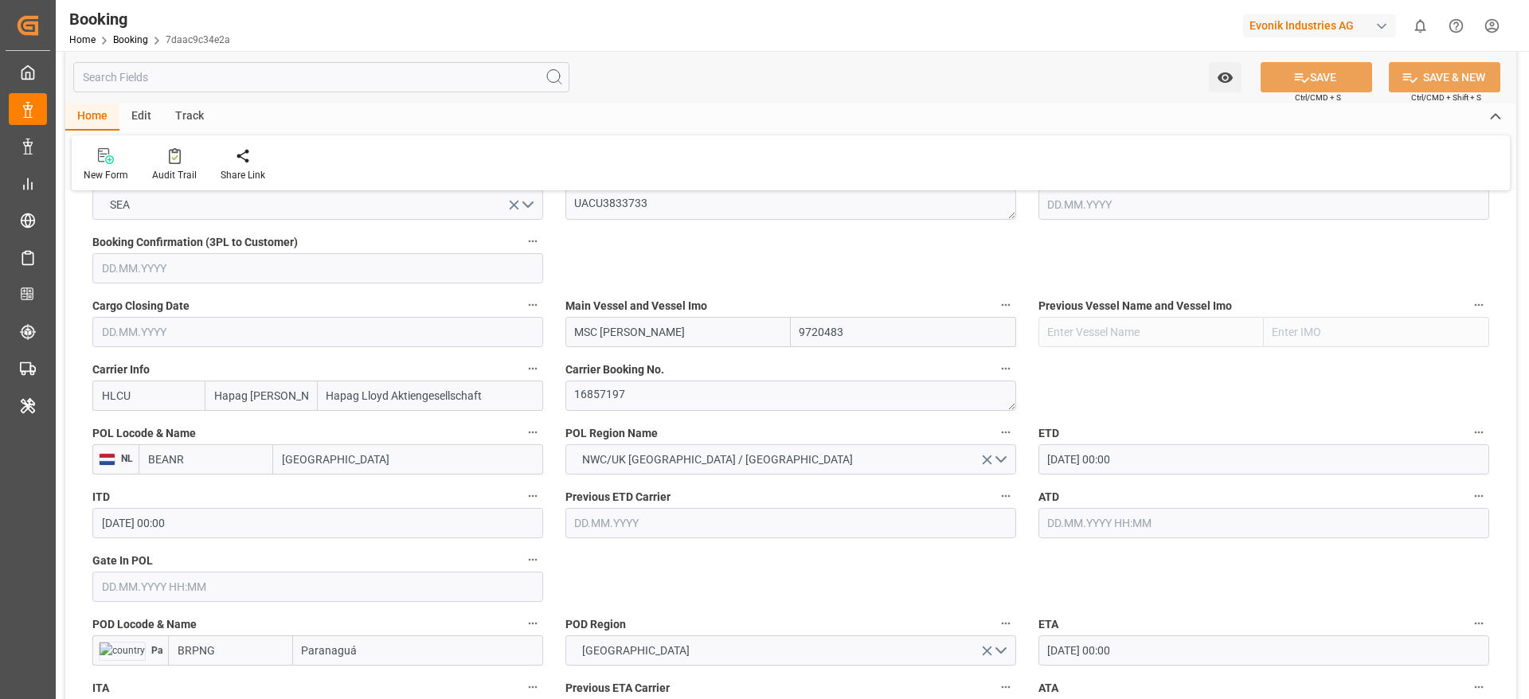
scroll to position [1195, 0]
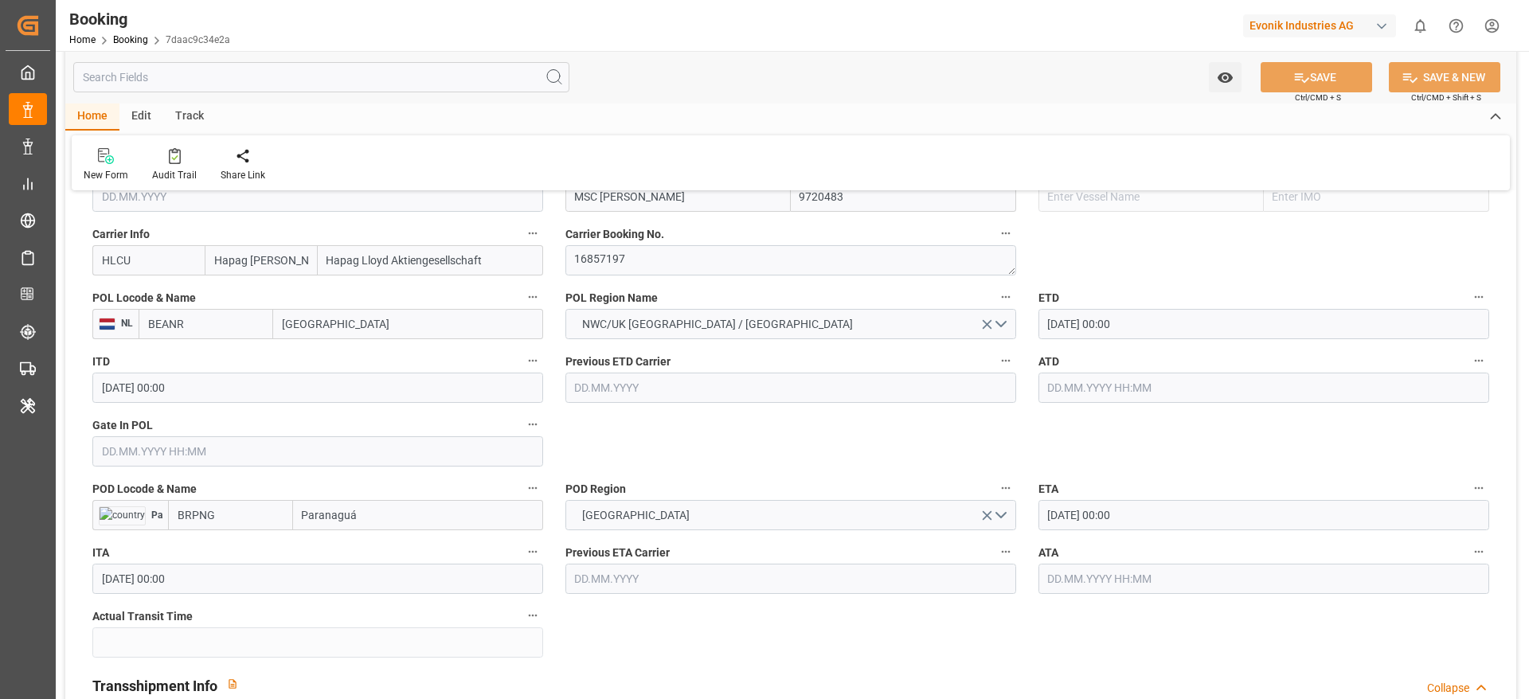
click at [369, 521] on input "Paranaguá" at bounding box center [418, 515] width 250 height 30
click at [372, 544] on span "Paranaguá - BRPNG" at bounding box center [351, 550] width 96 height 13
type input "Paranaguá"
click at [1304, 80] on icon at bounding box center [1301, 77] width 17 height 17
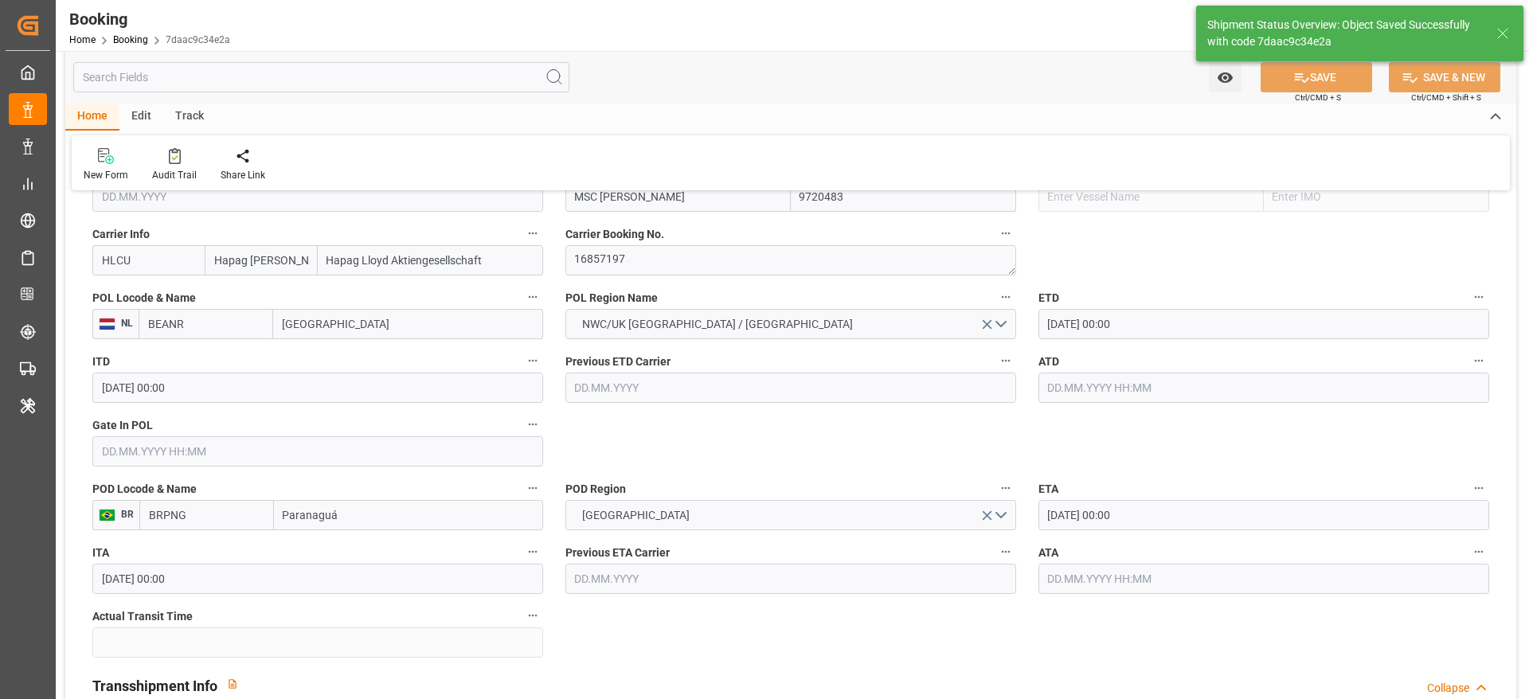
type textarea "PolCountry-businessDivision-businessLine-"
type input "24.09.2025 06:16"
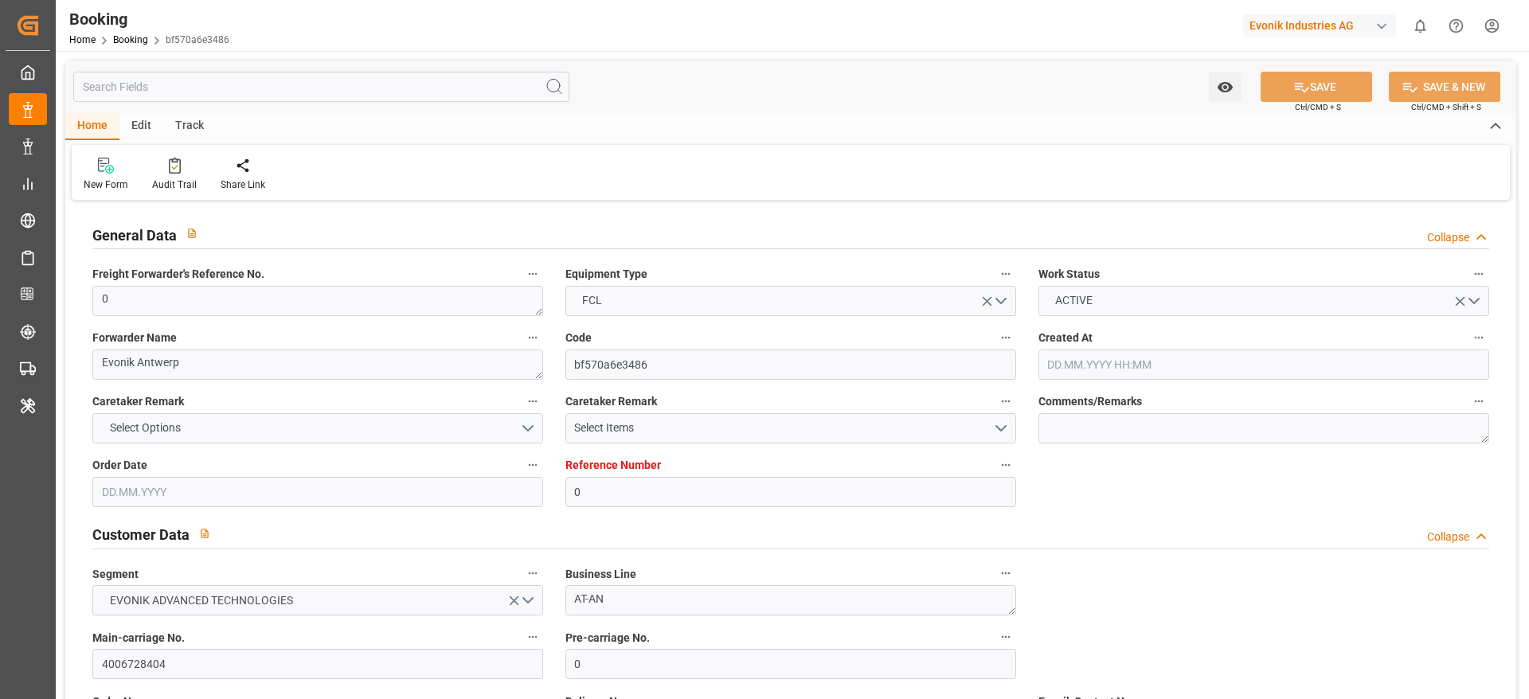
type input "0"
type input "9720483"
type input "Hapag [PERSON_NAME]"
type input "Hapag Lloyd Aktiengesellschaft"
type input "BEANR"
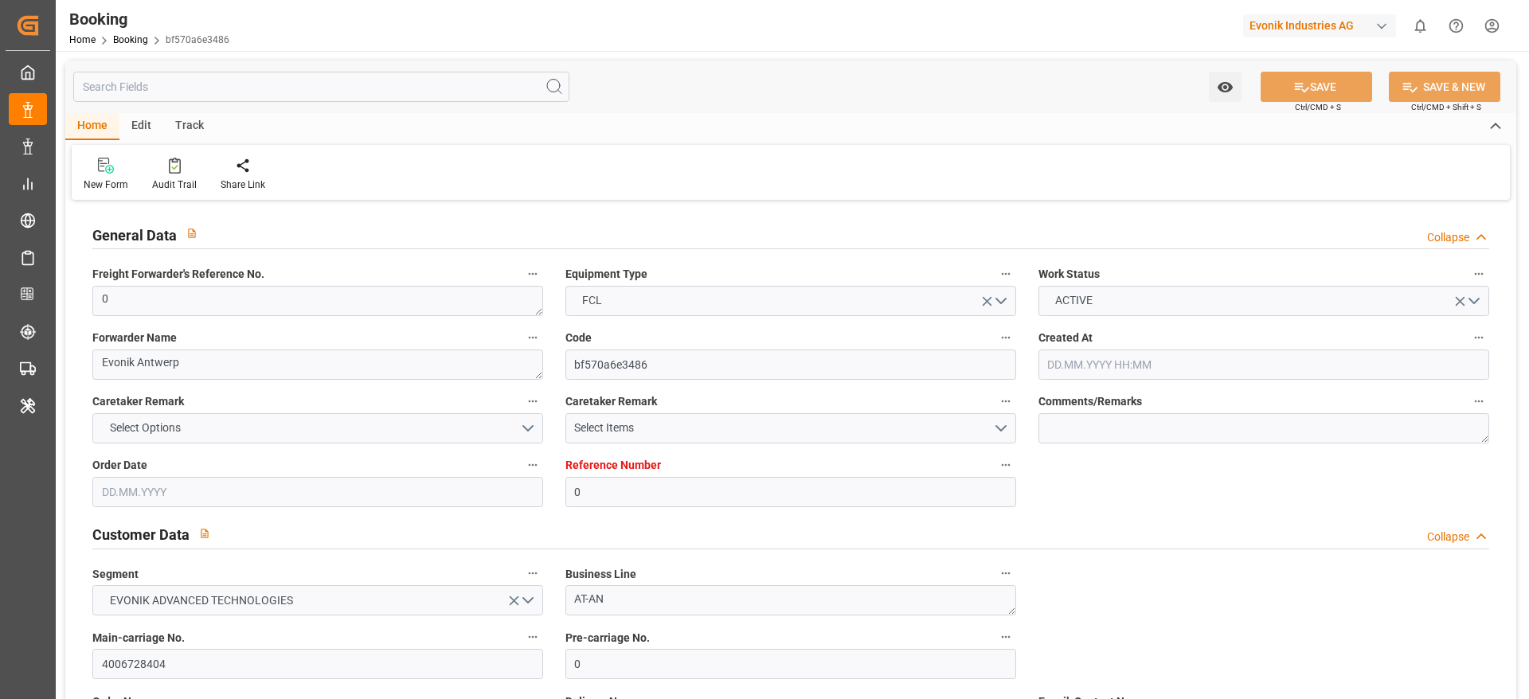
type input "BRPNG"
type input "0"
type input "[DATE] 08:27"
type input "[DATE]"
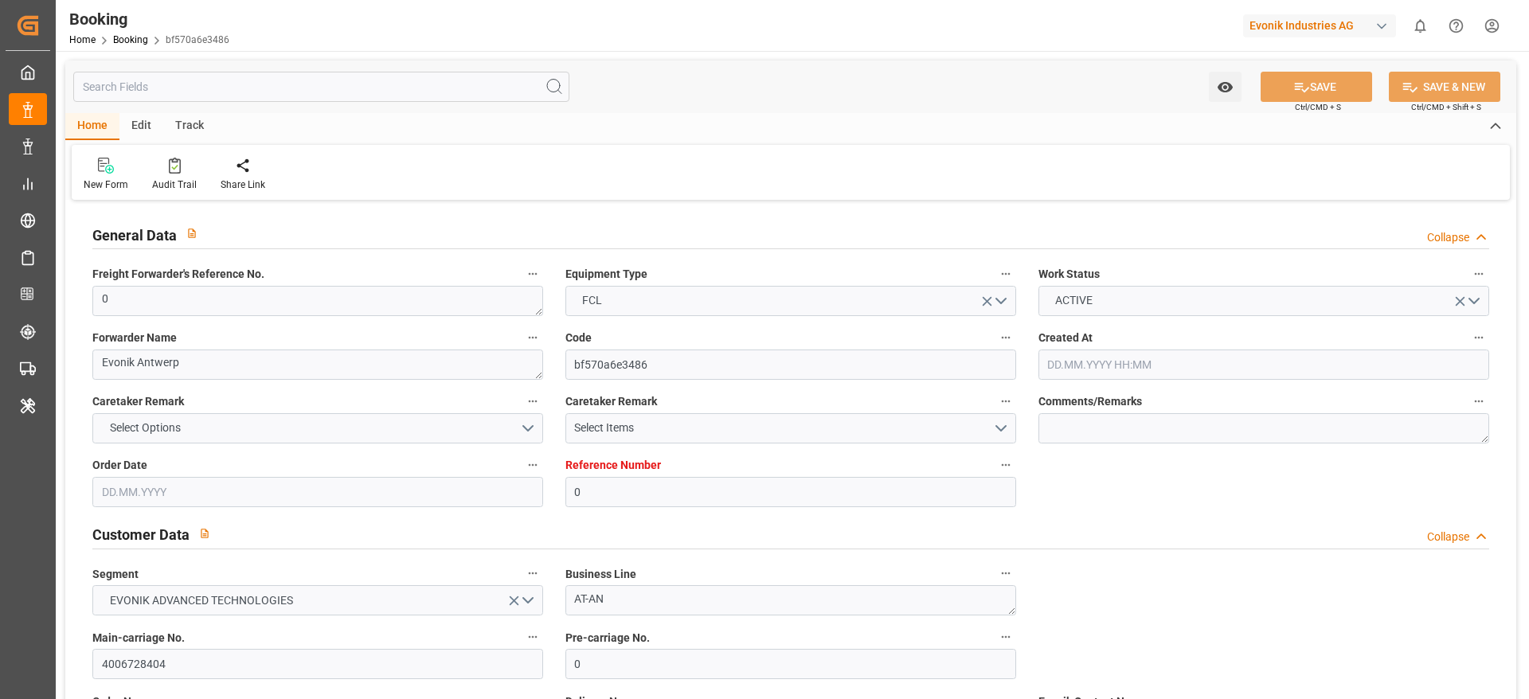
type input "[DATE]"
type input "[DATE] 00:00"
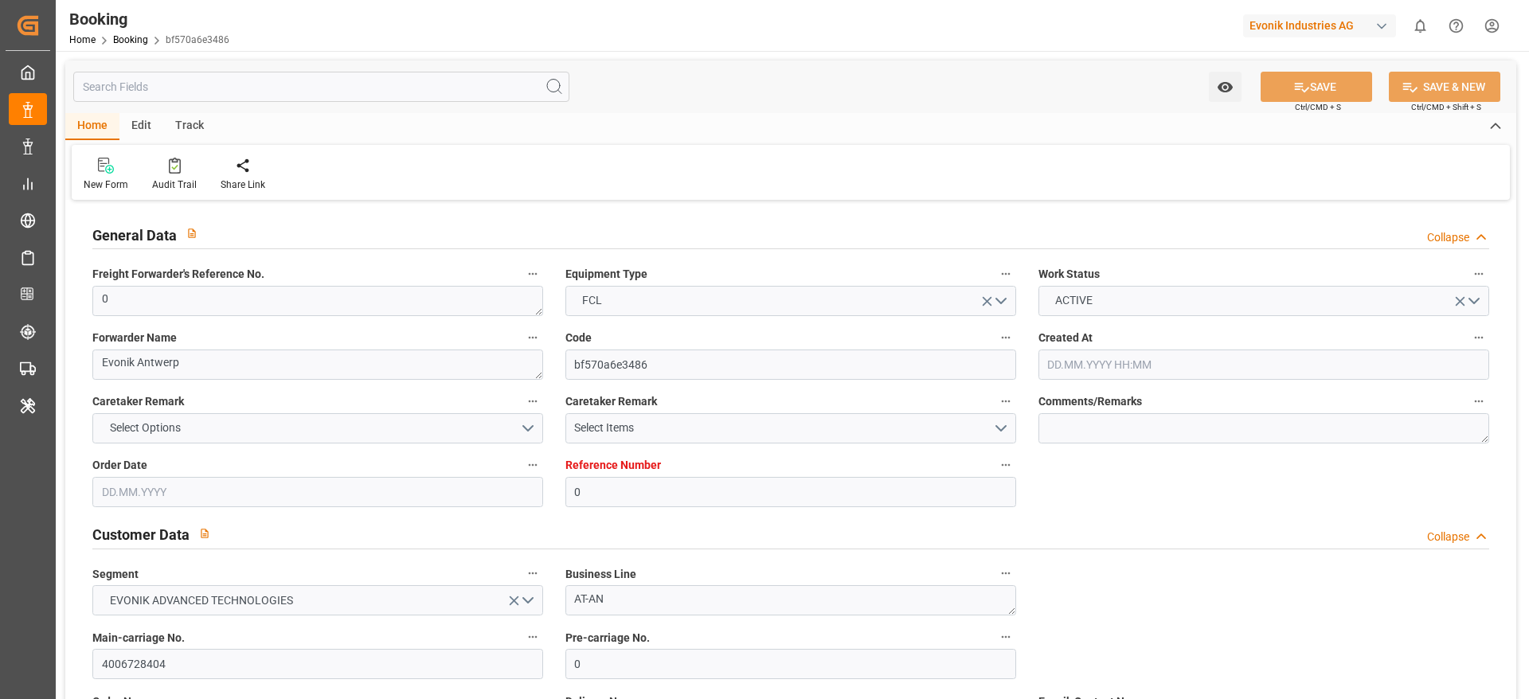
type input "[DATE] 00:00"
type input "[DATE] 06:14"
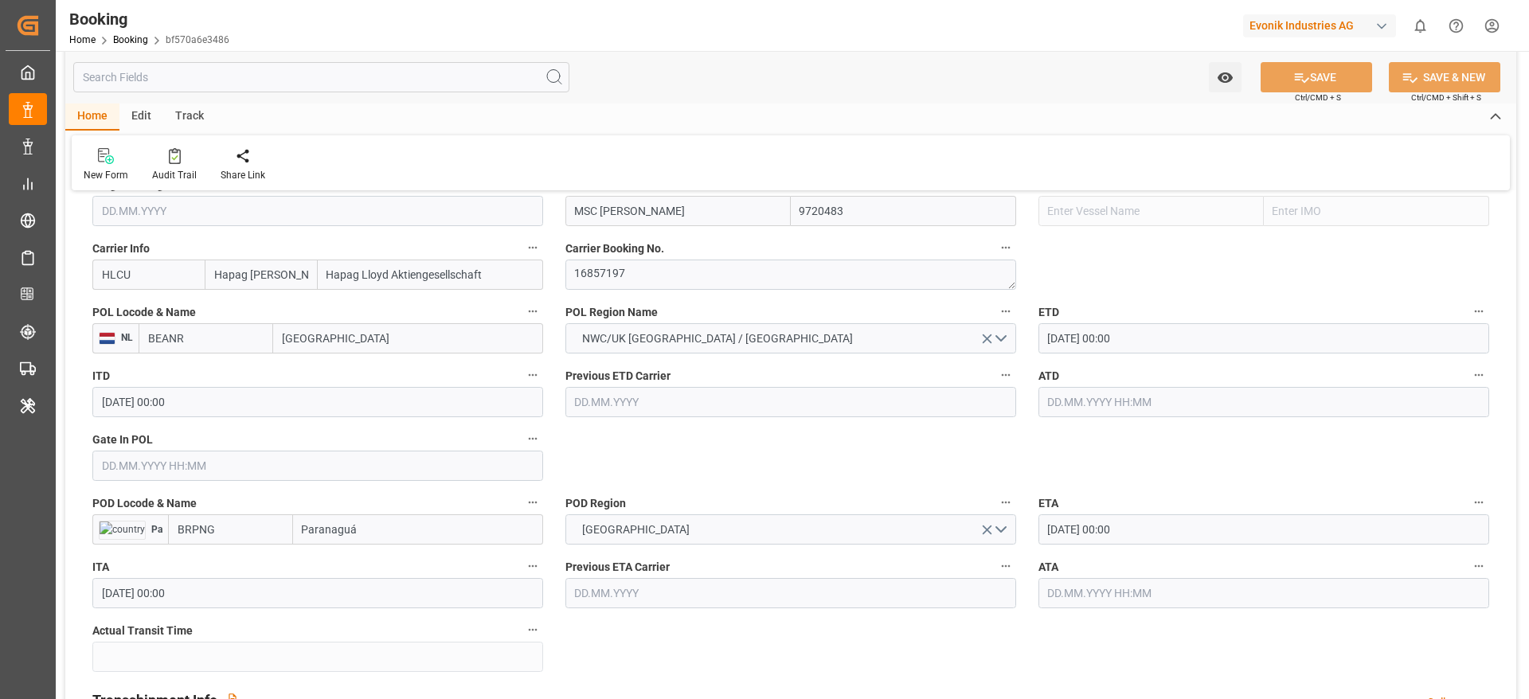
scroll to position [1195, 0]
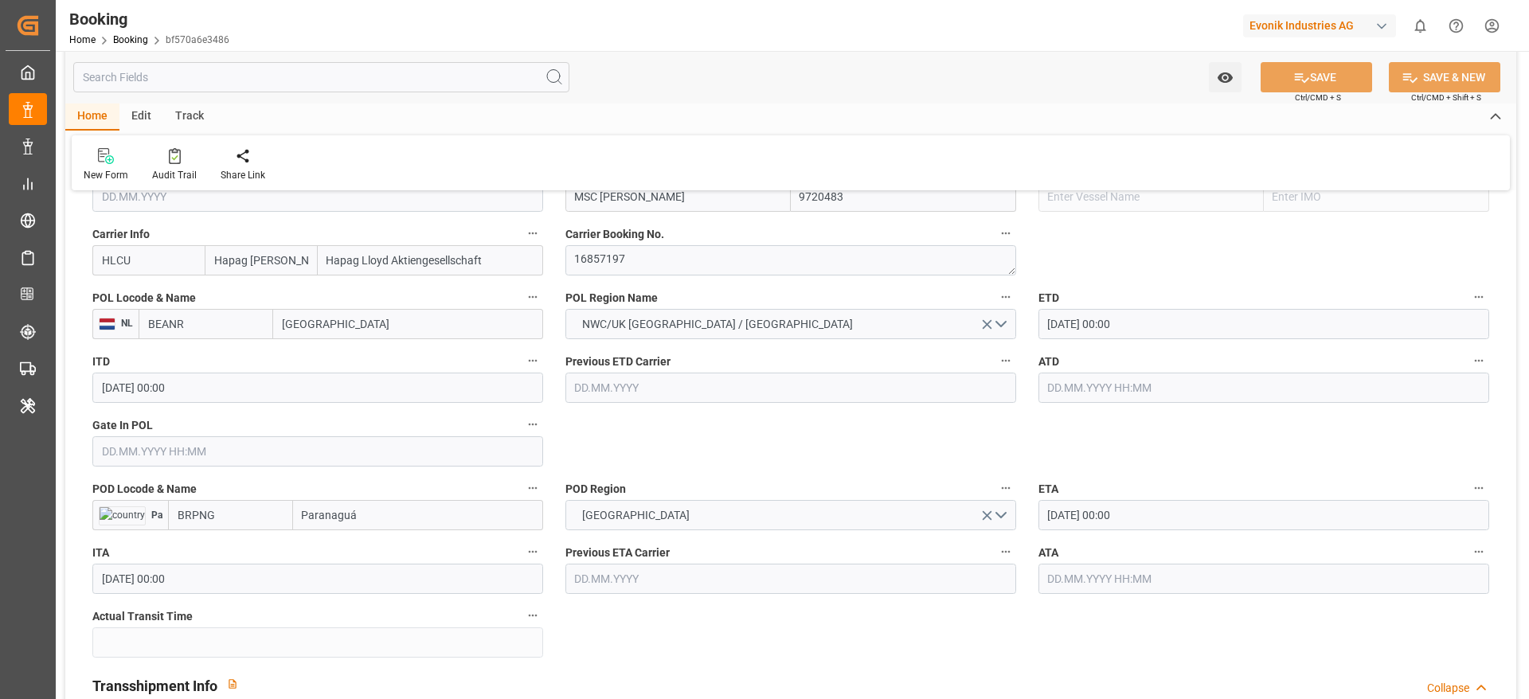
click at [385, 515] on input "Paranaguá" at bounding box center [418, 515] width 250 height 30
click at [385, 540] on div "Paranaguá - BRPNG" at bounding box center [351, 551] width 115 height 36
type input "Paranaguá"
click at [1307, 78] on button "SAVE" at bounding box center [1317, 77] width 112 height 30
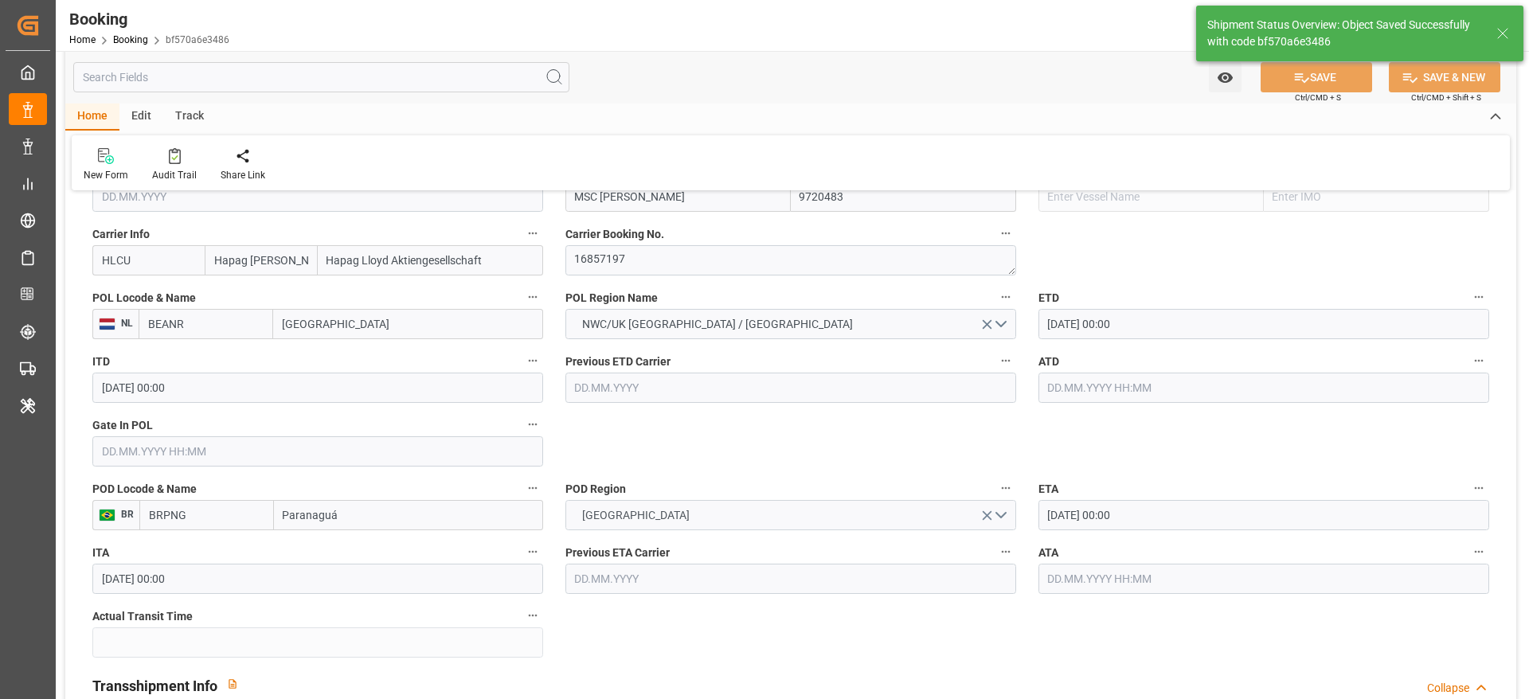
type textarea "PolCountry-businessDivision-businessLine-"
type input "[DATE] 06:17"
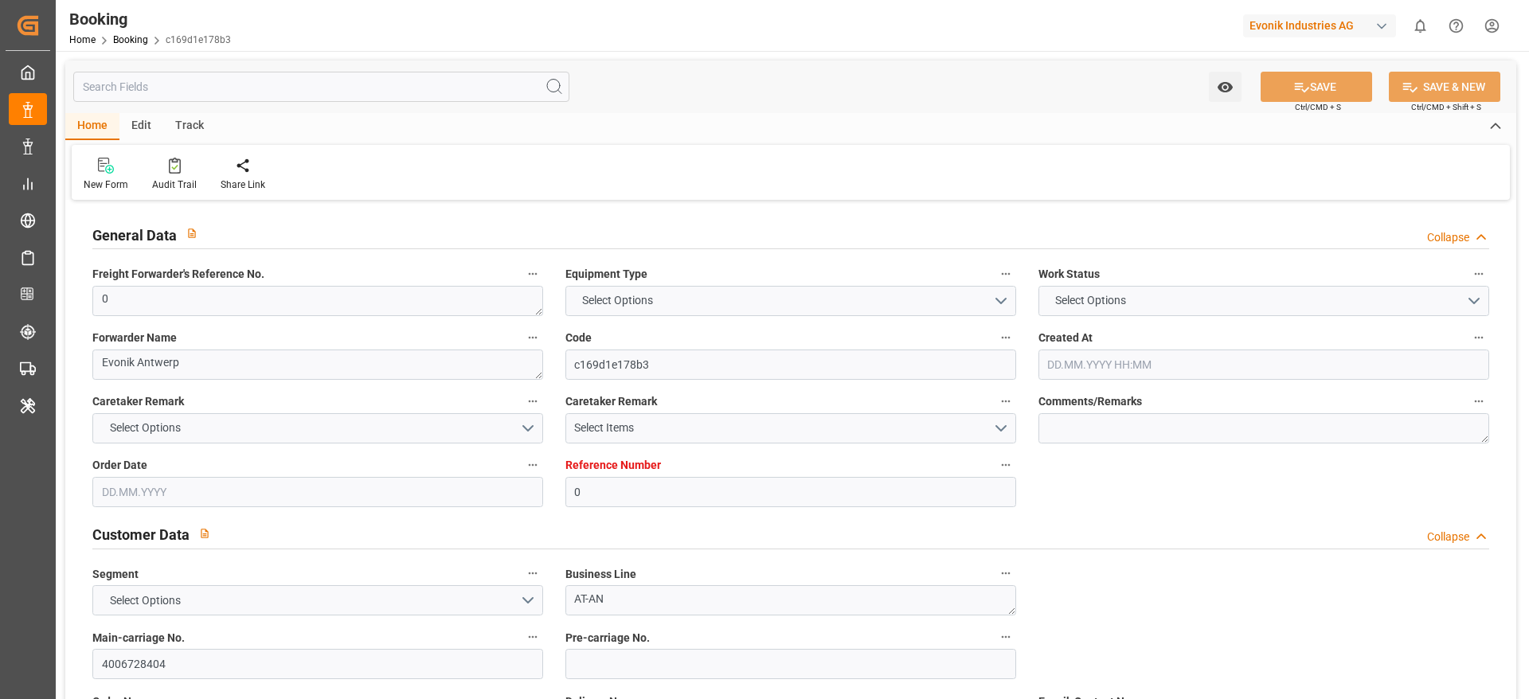
type input "0"
type input "9720483"
type input "Hapag [PERSON_NAME]"
type input "Hapag Lloyd Aktiengesellschaft"
type input "BEANR"
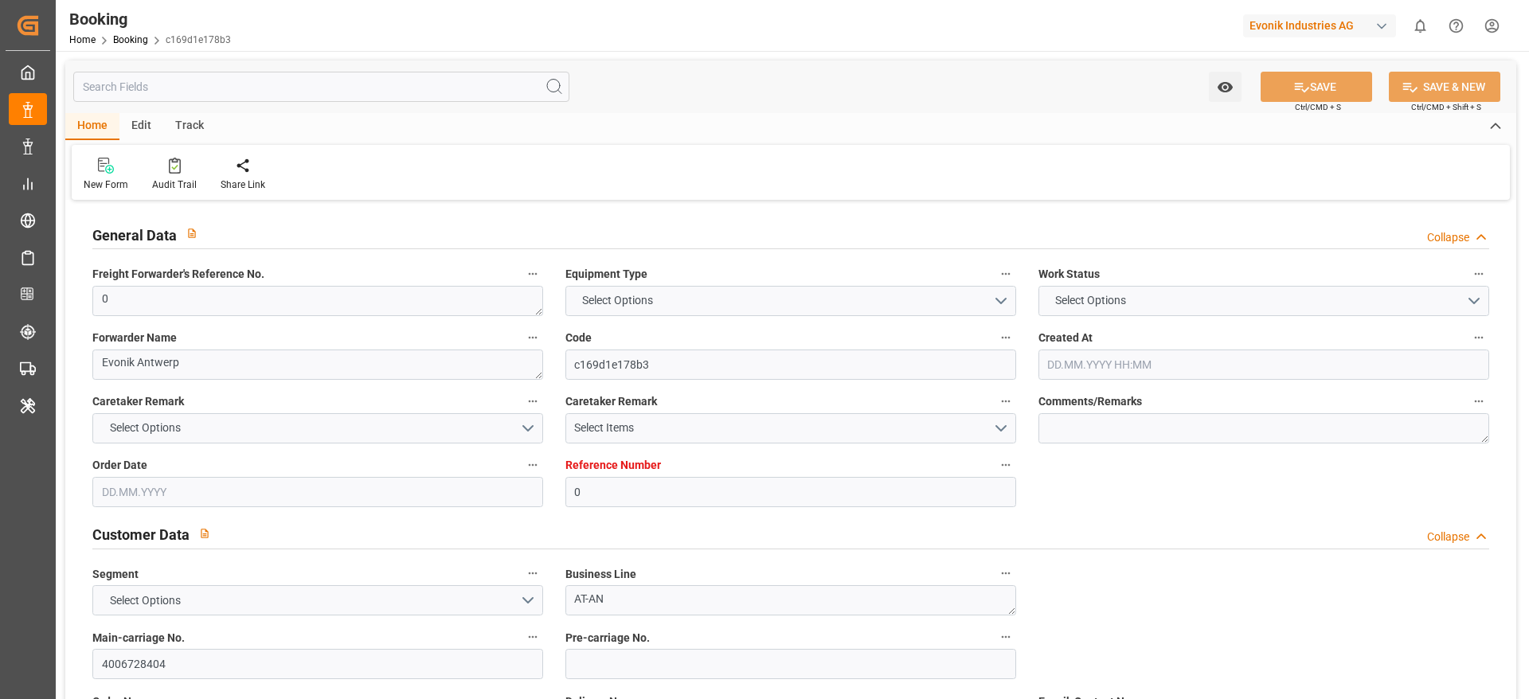
type input "BRPNG"
type input "0"
type input "[DATE] 08:27"
type input "[DATE]"
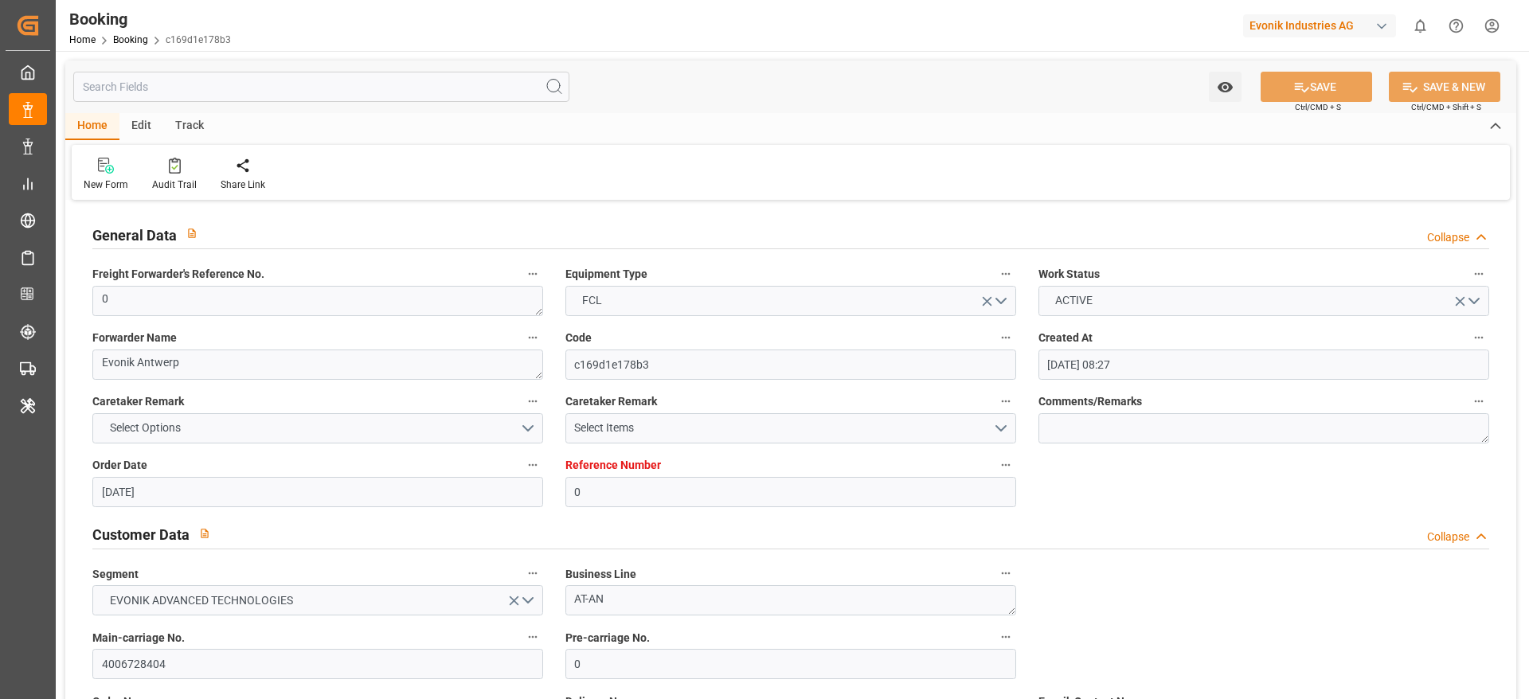
type input "[DATE]"
type input "[DATE] 00:00"
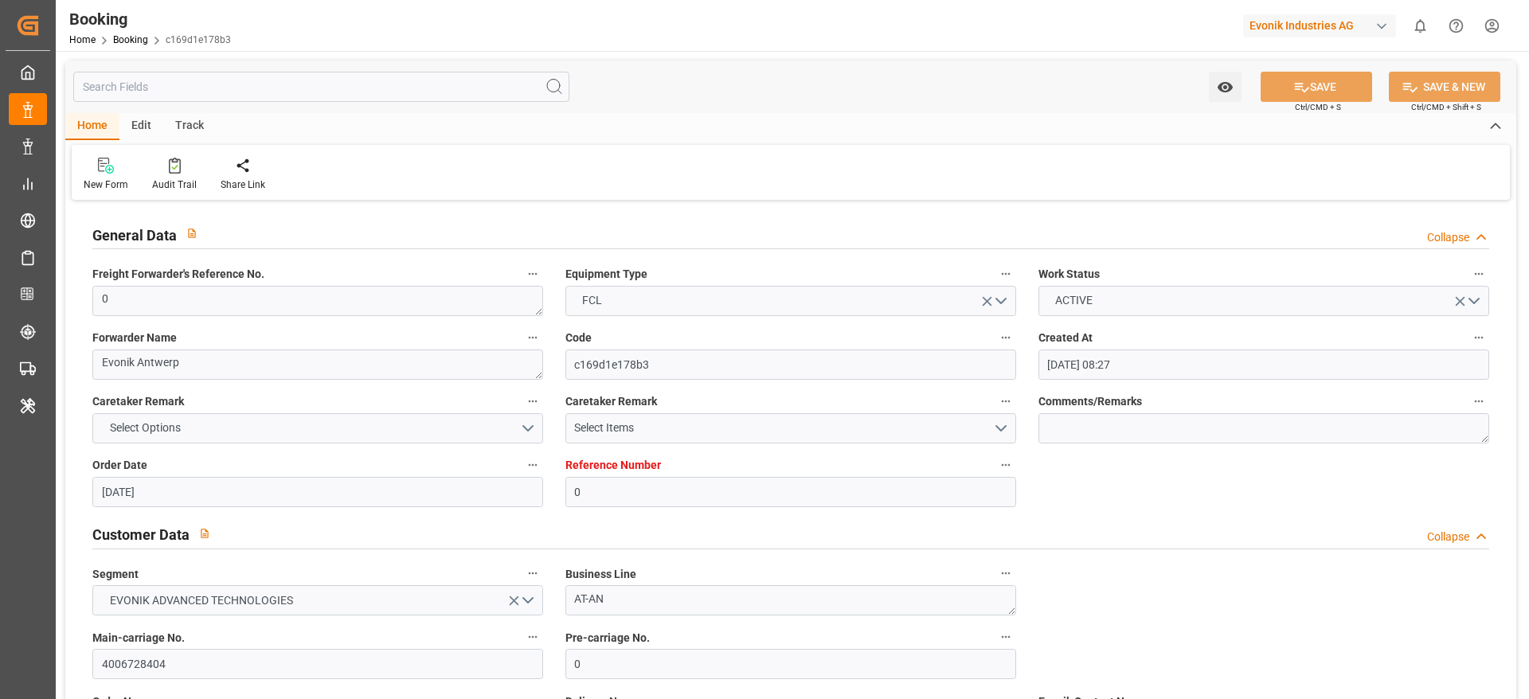
type input "[DATE] 00:00"
type input "[DATE] 06:14"
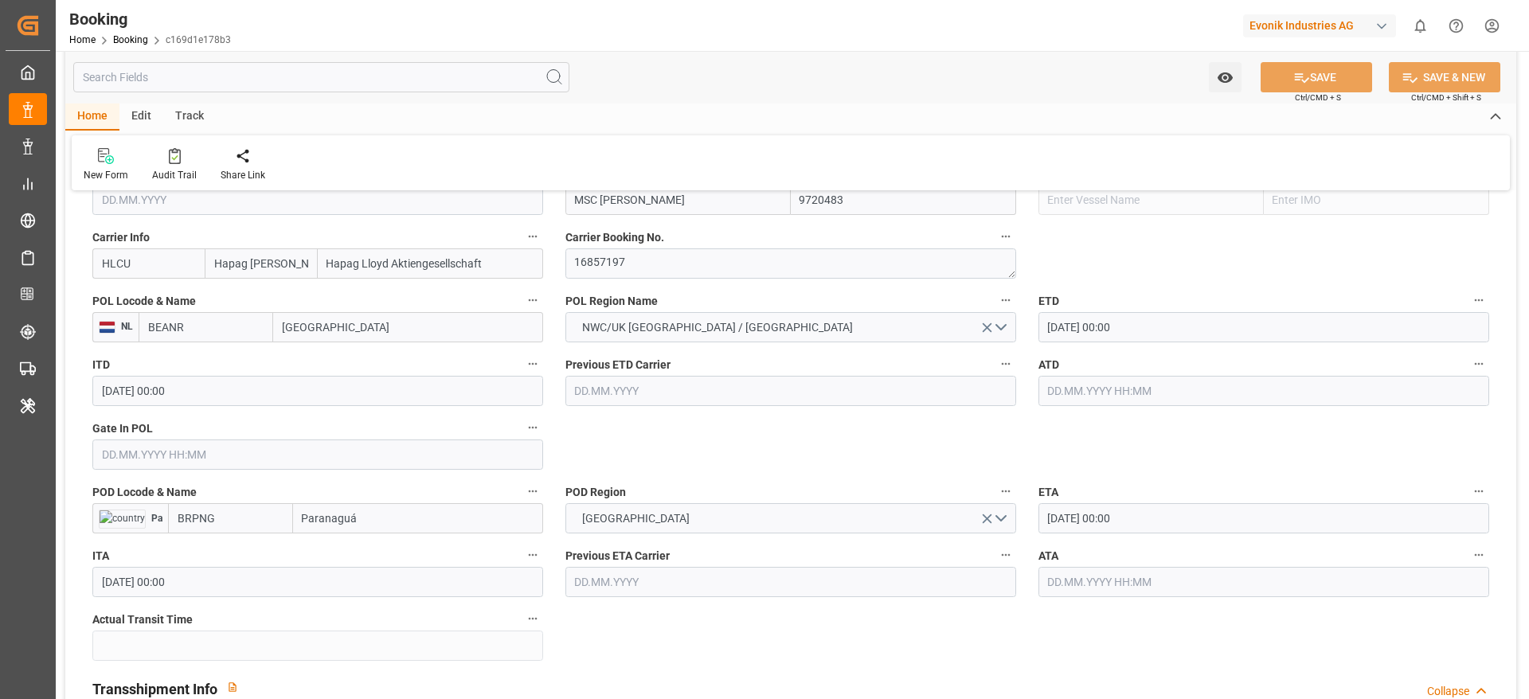
scroll to position [1314, 0]
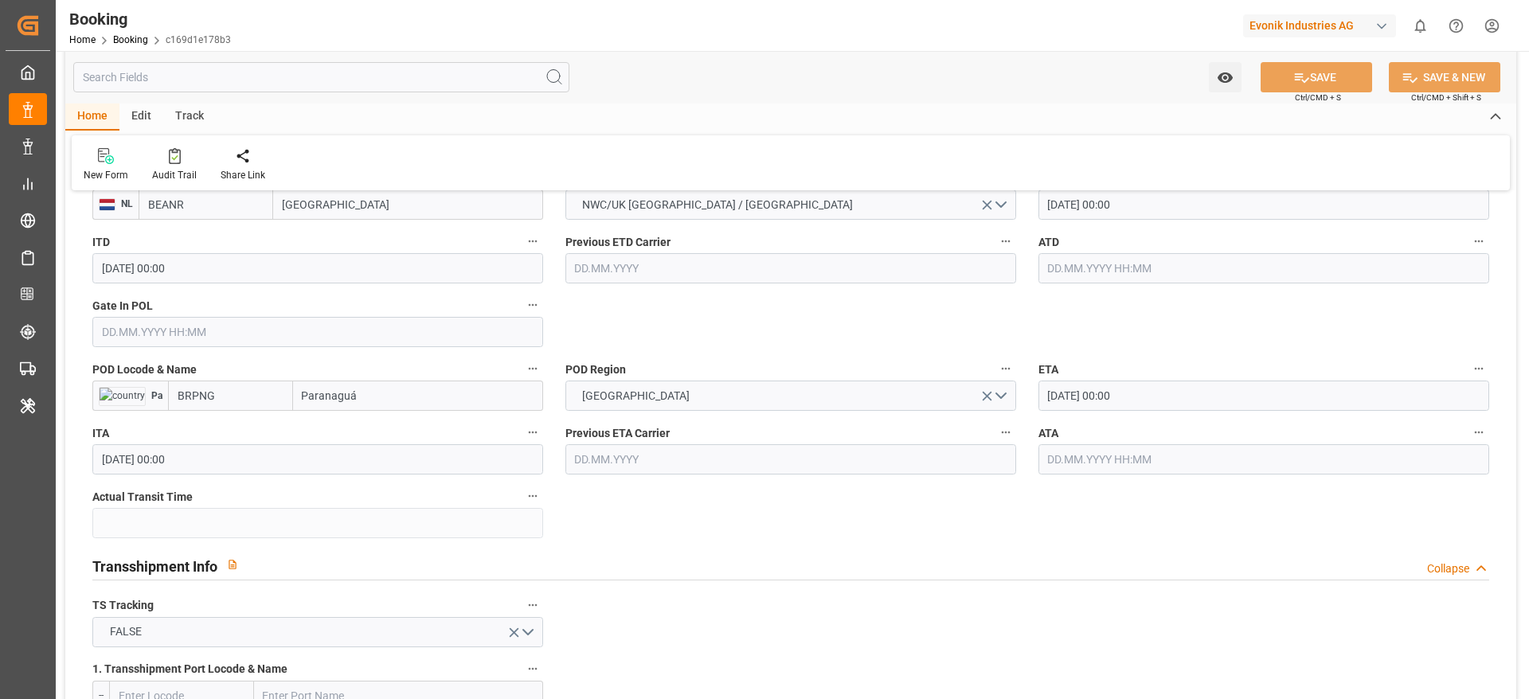
click at [352, 395] on input "Paranaguá" at bounding box center [418, 396] width 250 height 30
click at [394, 433] on span "Paranaguá - BRPNG" at bounding box center [351, 431] width 96 height 13
type input "Paranaguá"
click at [1353, 76] on button "SAVE" at bounding box center [1317, 77] width 112 height 30
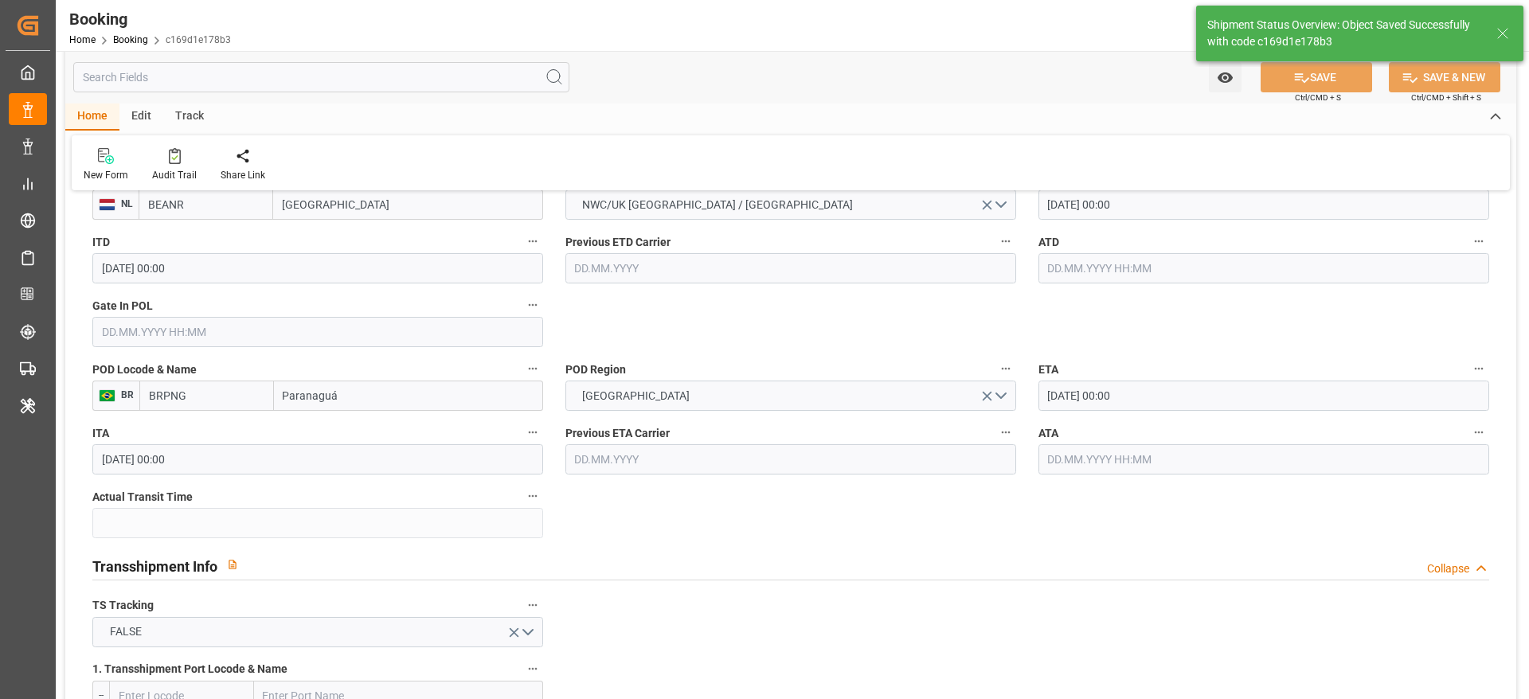
type textarea "PolCountry-businessDivision-businessLine-"
type input "24.09.2025 06:17"
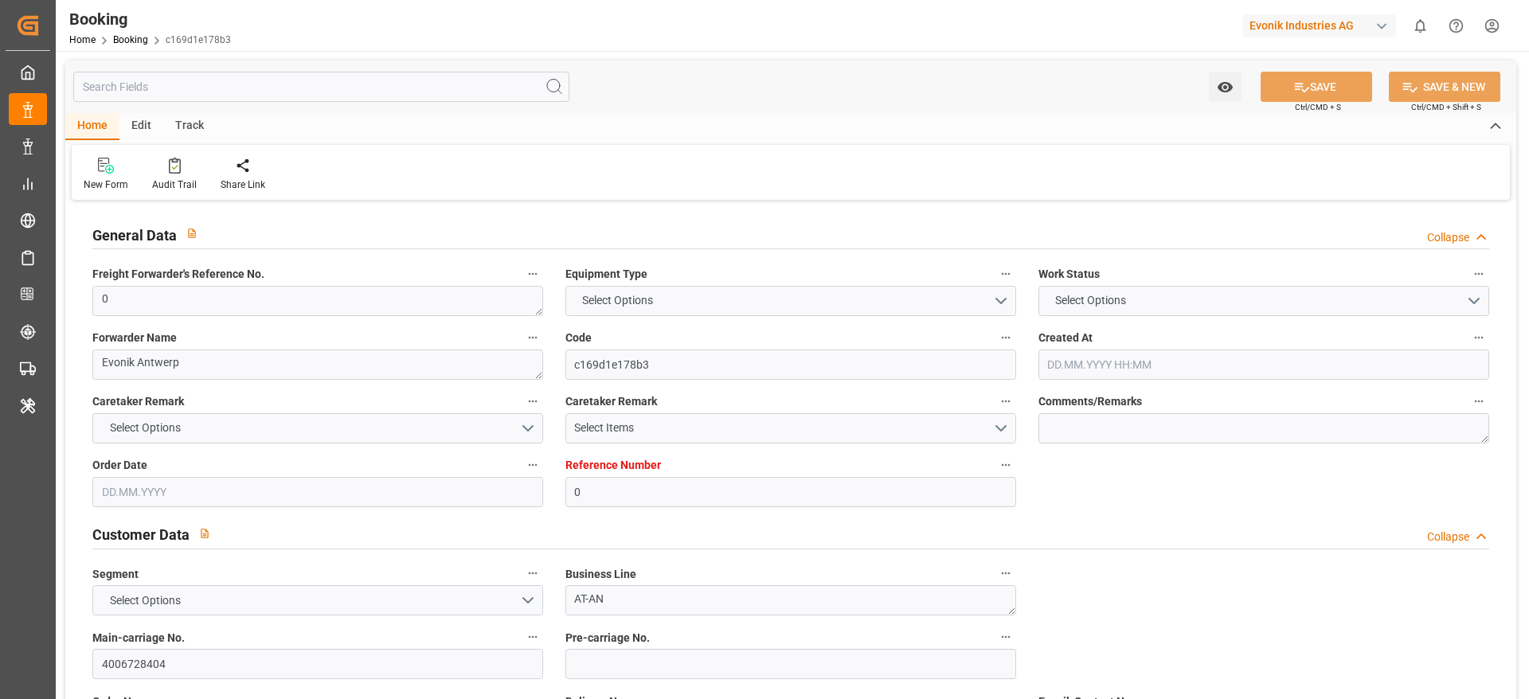
type input "0"
type input "9720483"
type input "Hapag [PERSON_NAME]"
type input "Hapag Lloyd Aktiengesellschaft"
type input "BEANR"
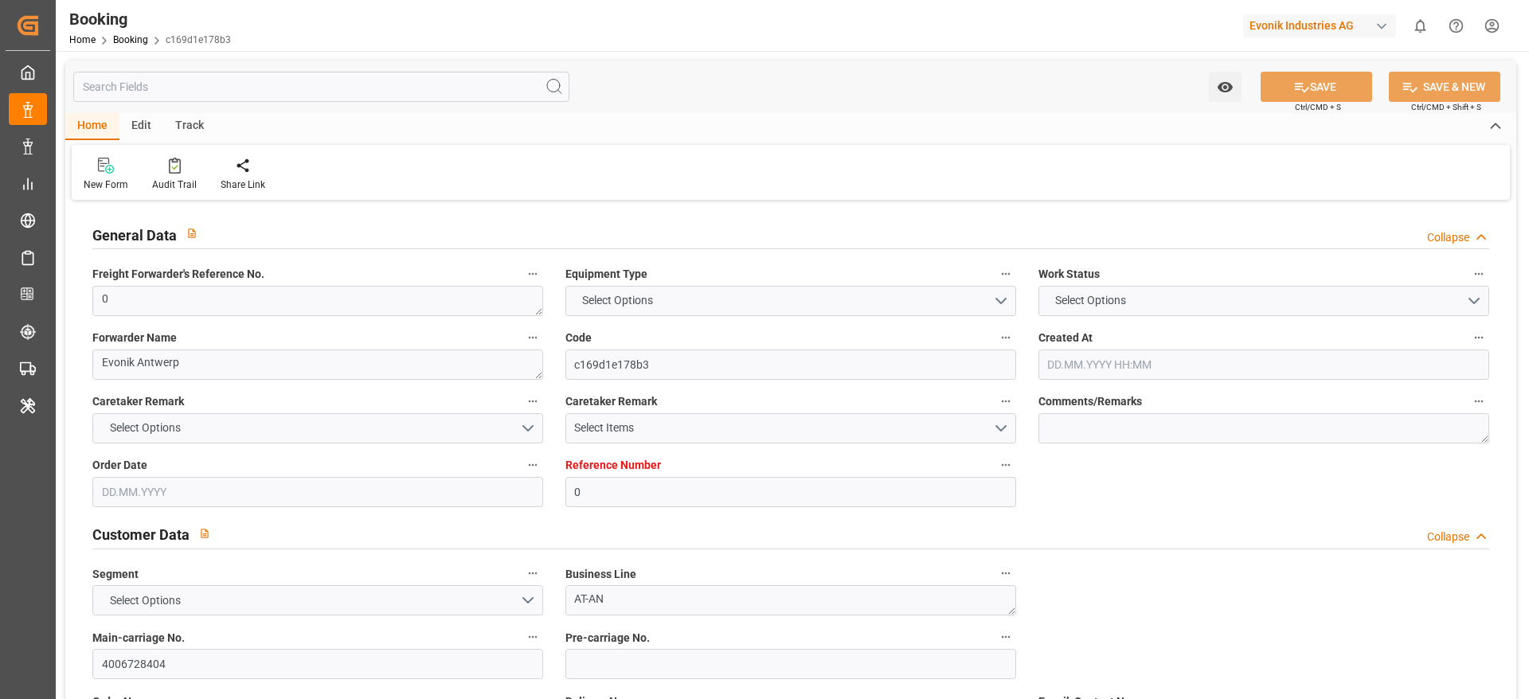
type input "BRPNG"
type input "0"
type input "[DATE] 08:27"
type input "[DATE]"
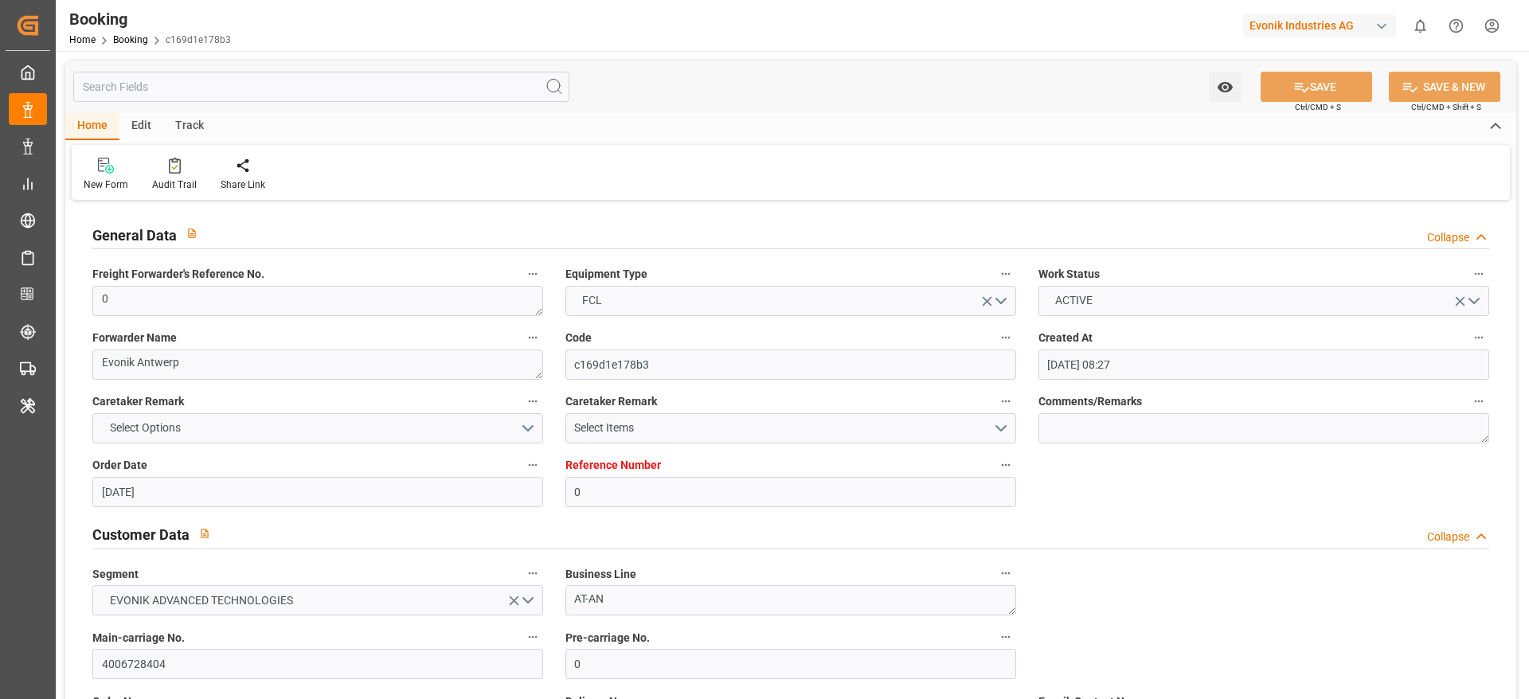
type input "[DATE]"
type input "[DATE] 00:00"
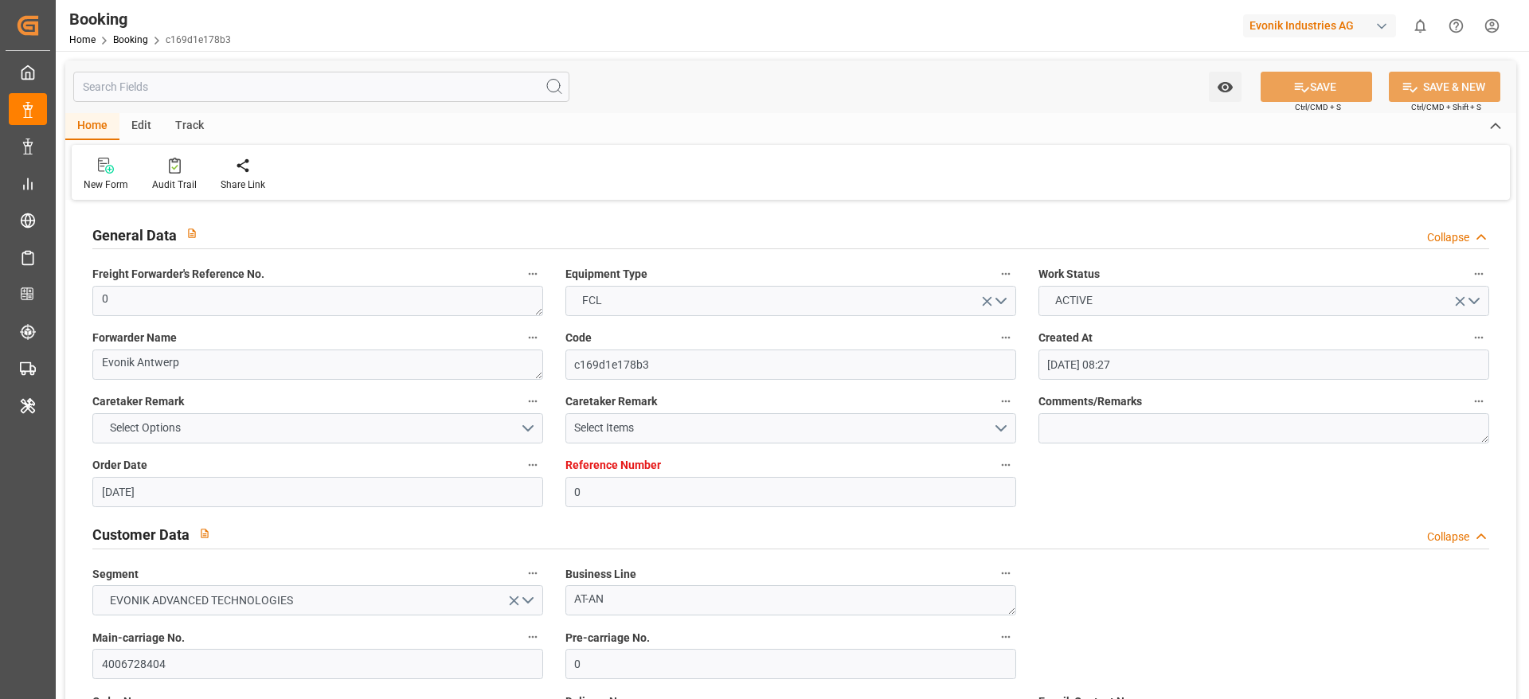
type input "[DATE] 00:00"
type input "24.09.2025 06:17"
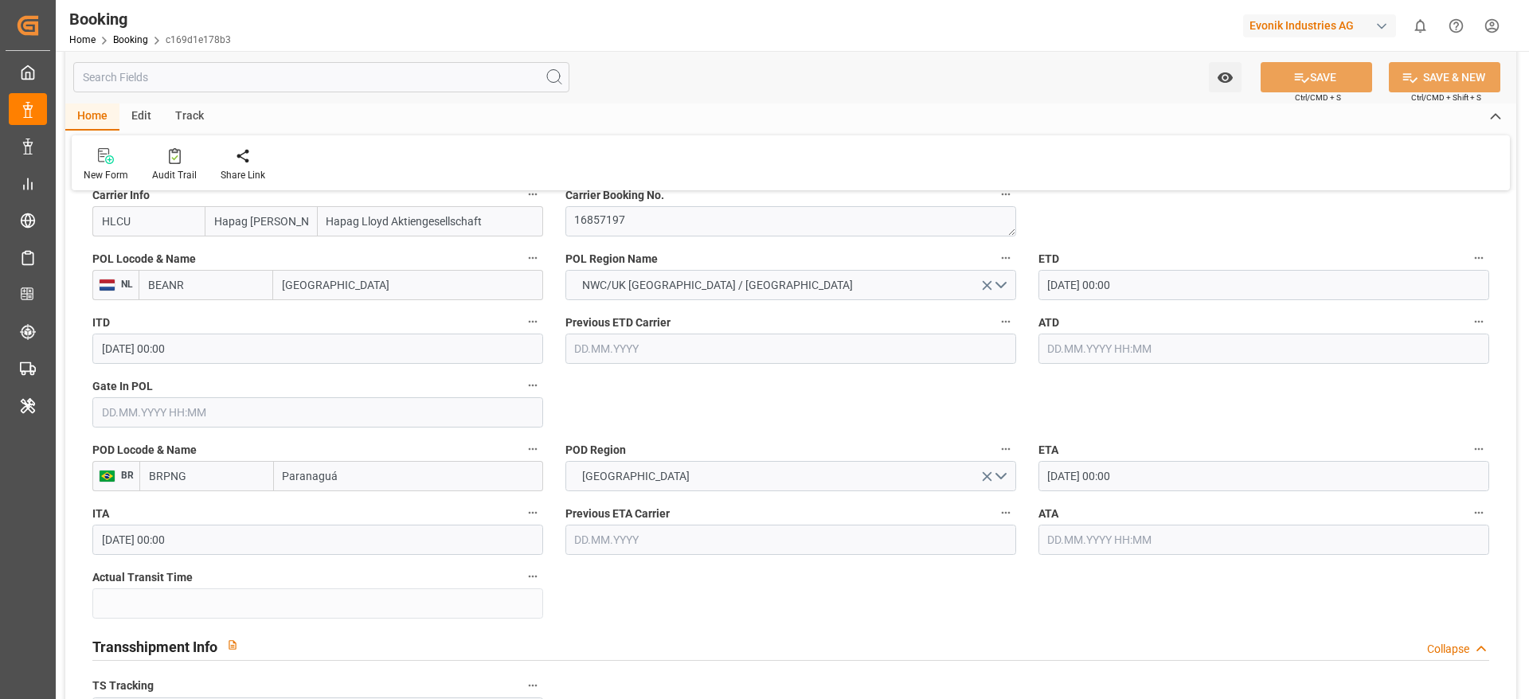
scroll to position [1314, 0]
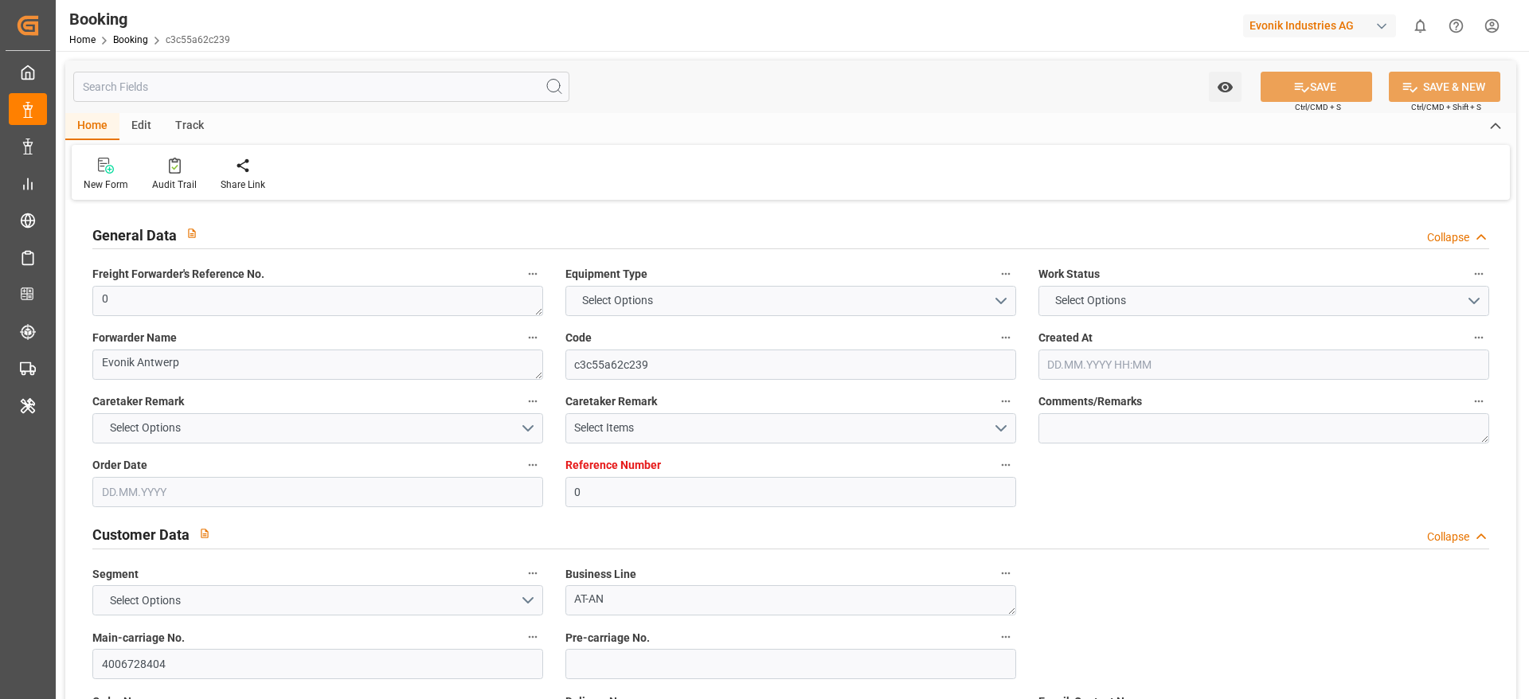
type input "0"
type input "9720483"
type input "Hapag [PERSON_NAME]"
type input "Hapag Lloyd Aktiengesellschaft"
type input "BEANR"
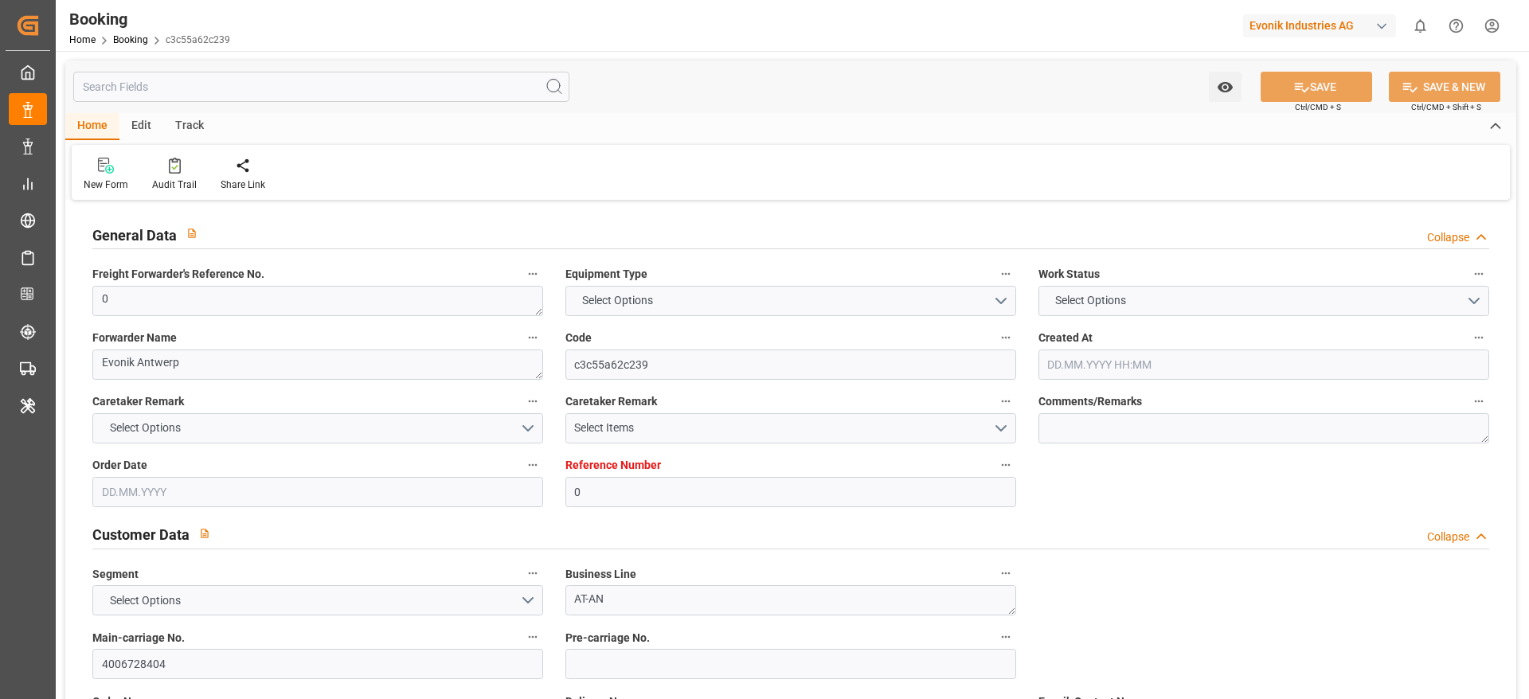
type input "BRPNG"
type input "0"
type input "[DATE] 08:27"
type input "[DATE]"
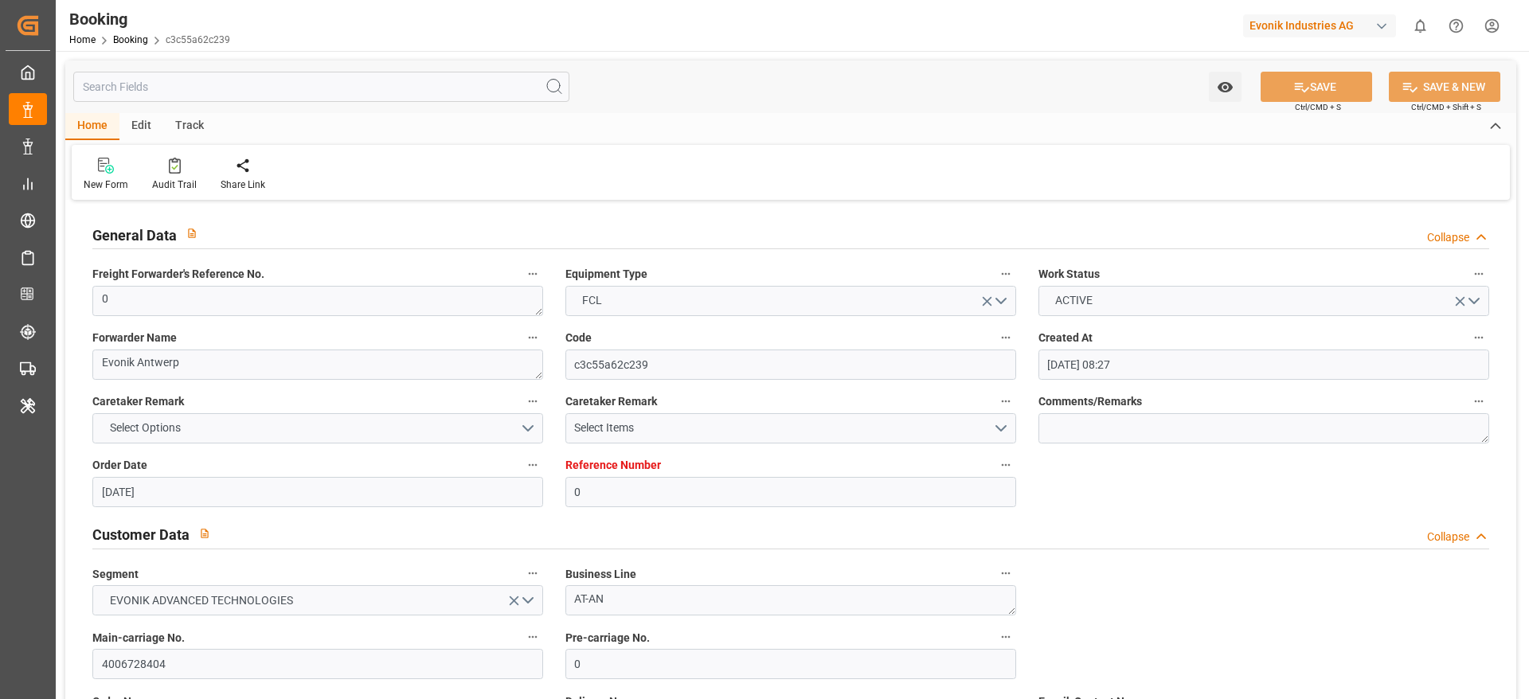
type input "[DATE]"
type input "[DATE] 00:00"
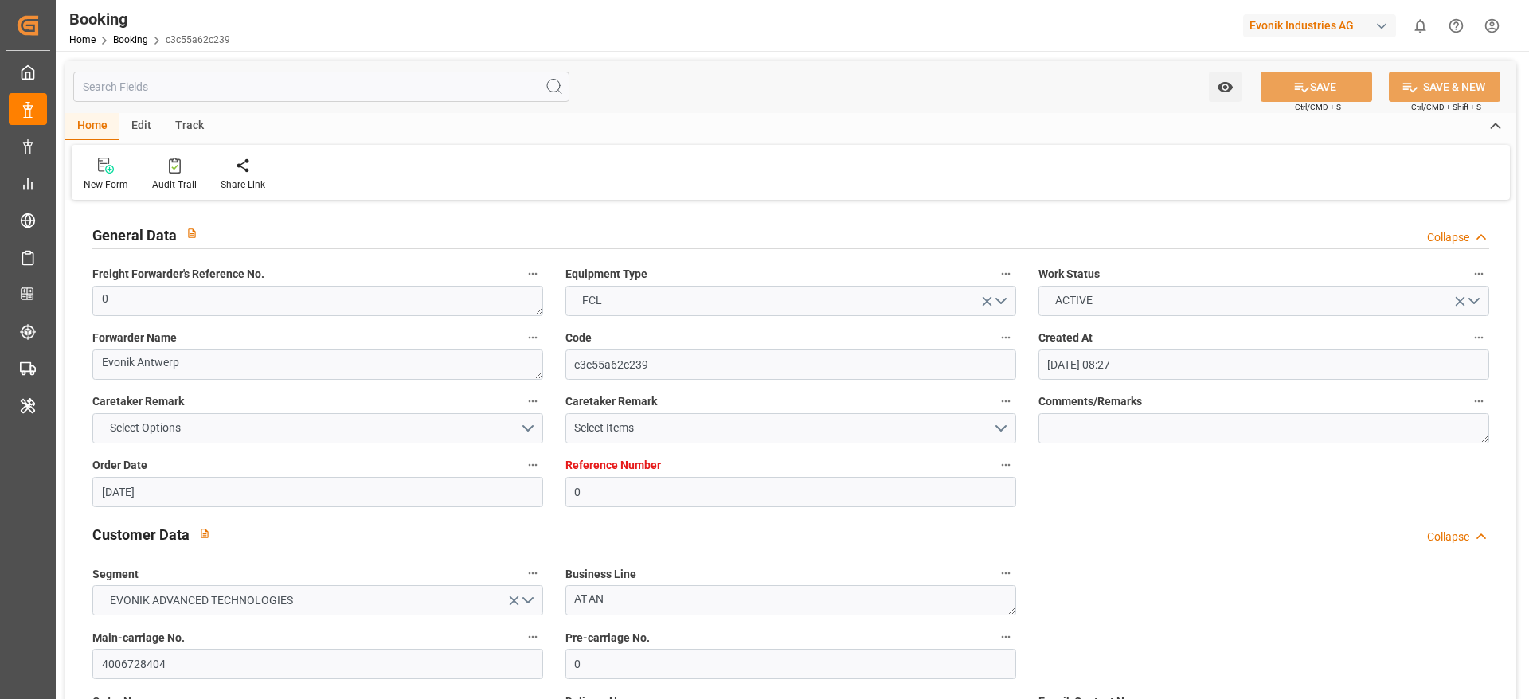
type input "[DATE] 00:00"
type input "[DATE] 06:14"
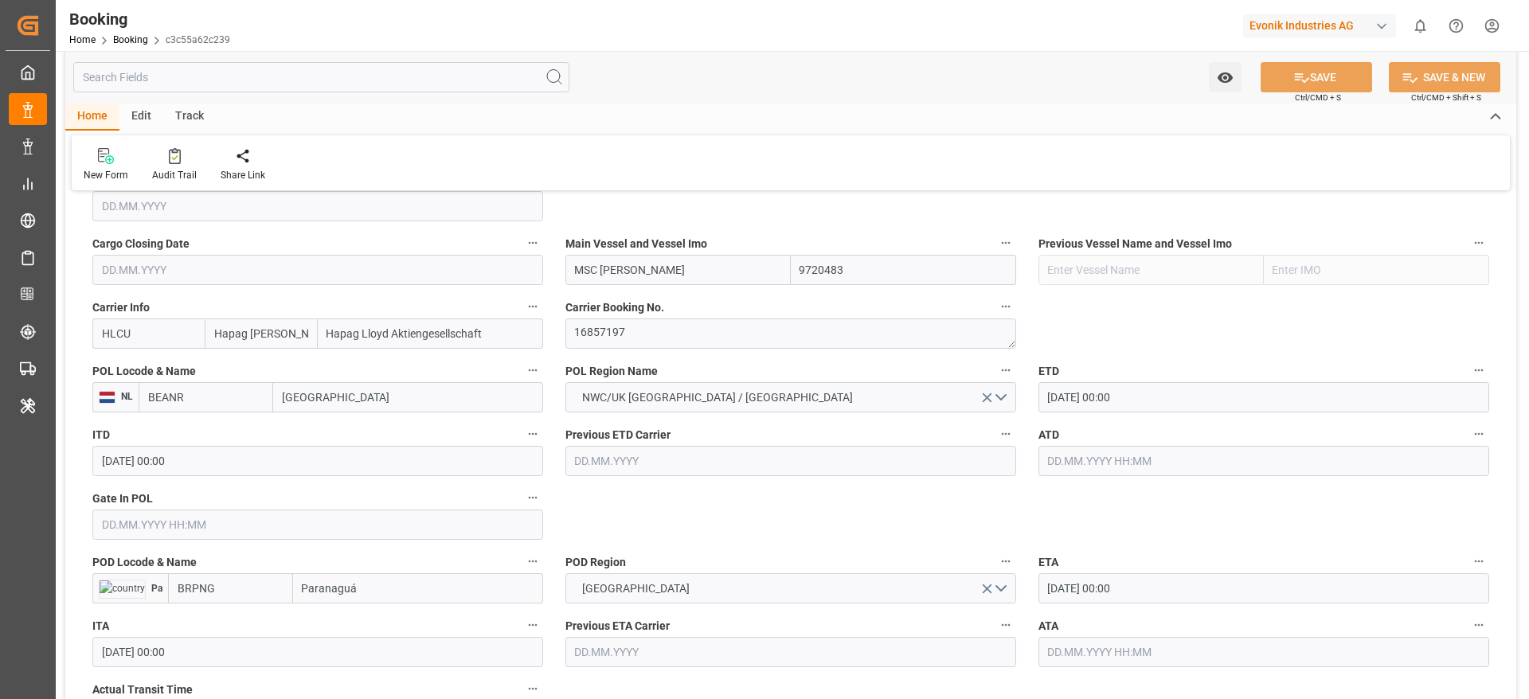
scroll to position [1314, 0]
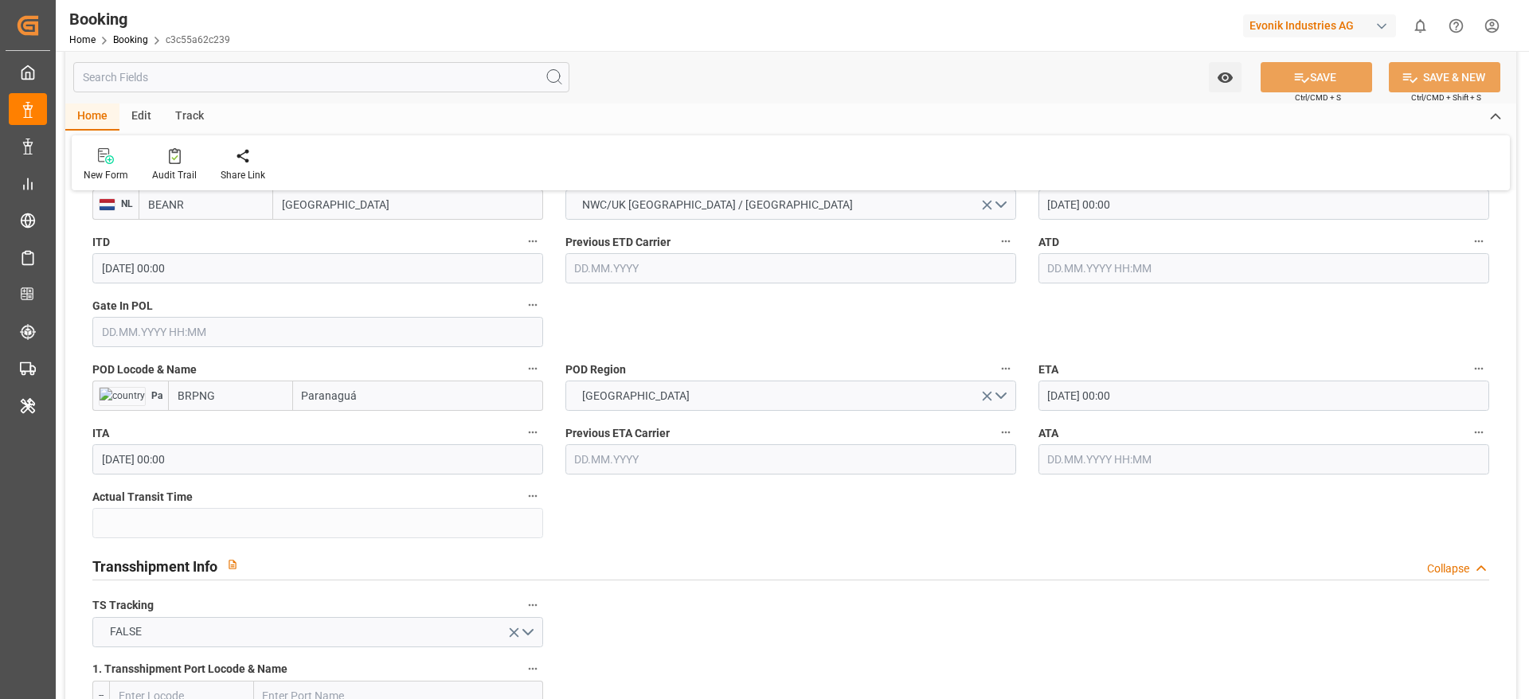
click at [399, 401] on input "Paranaguá" at bounding box center [418, 396] width 250 height 30
click at [386, 425] on span "Paranaguá - BRPNG" at bounding box center [351, 431] width 96 height 13
type input "Paranaguá"
click at [1335, 76] on button "SAVE" at bounding box center [1317, 77] width 112 height 30
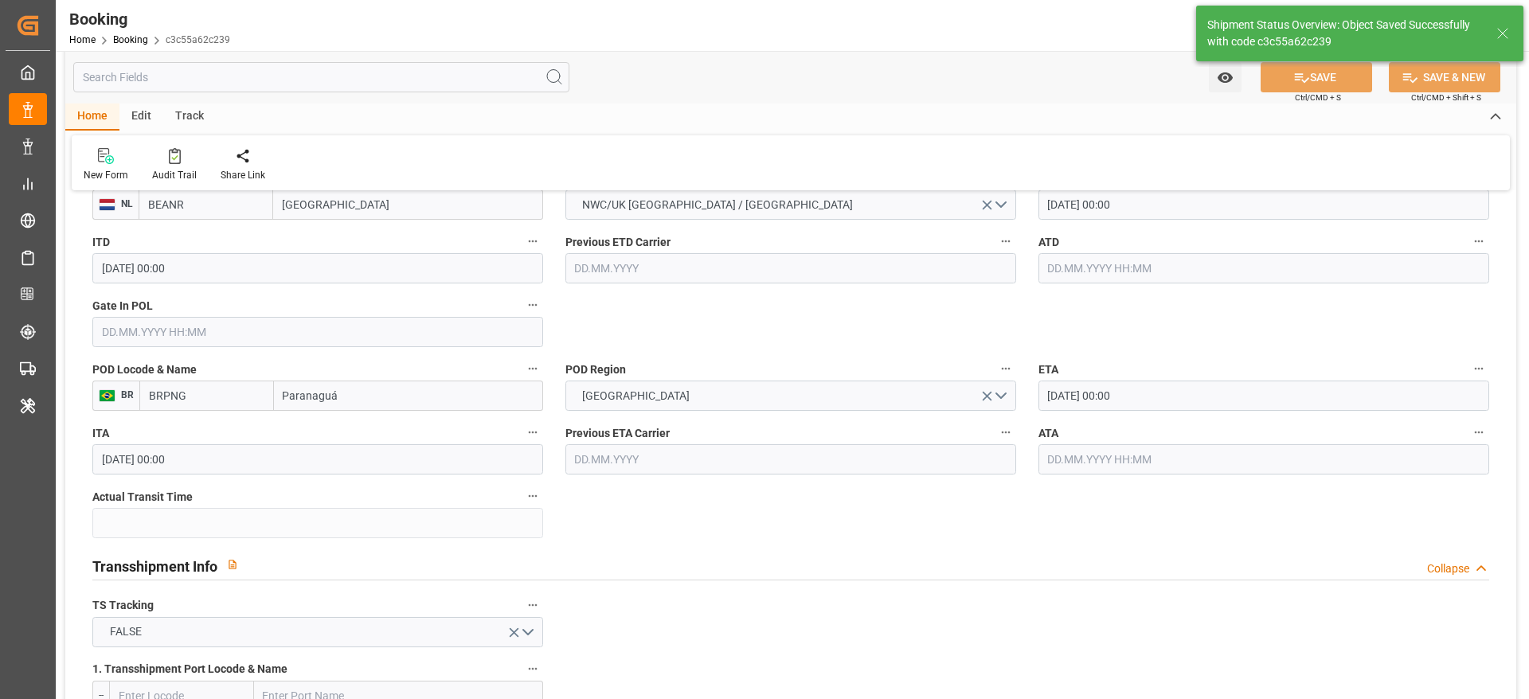
type textarea "PolCountry-businessDivision-businessLine-"
type input "[DATE] 06:17"
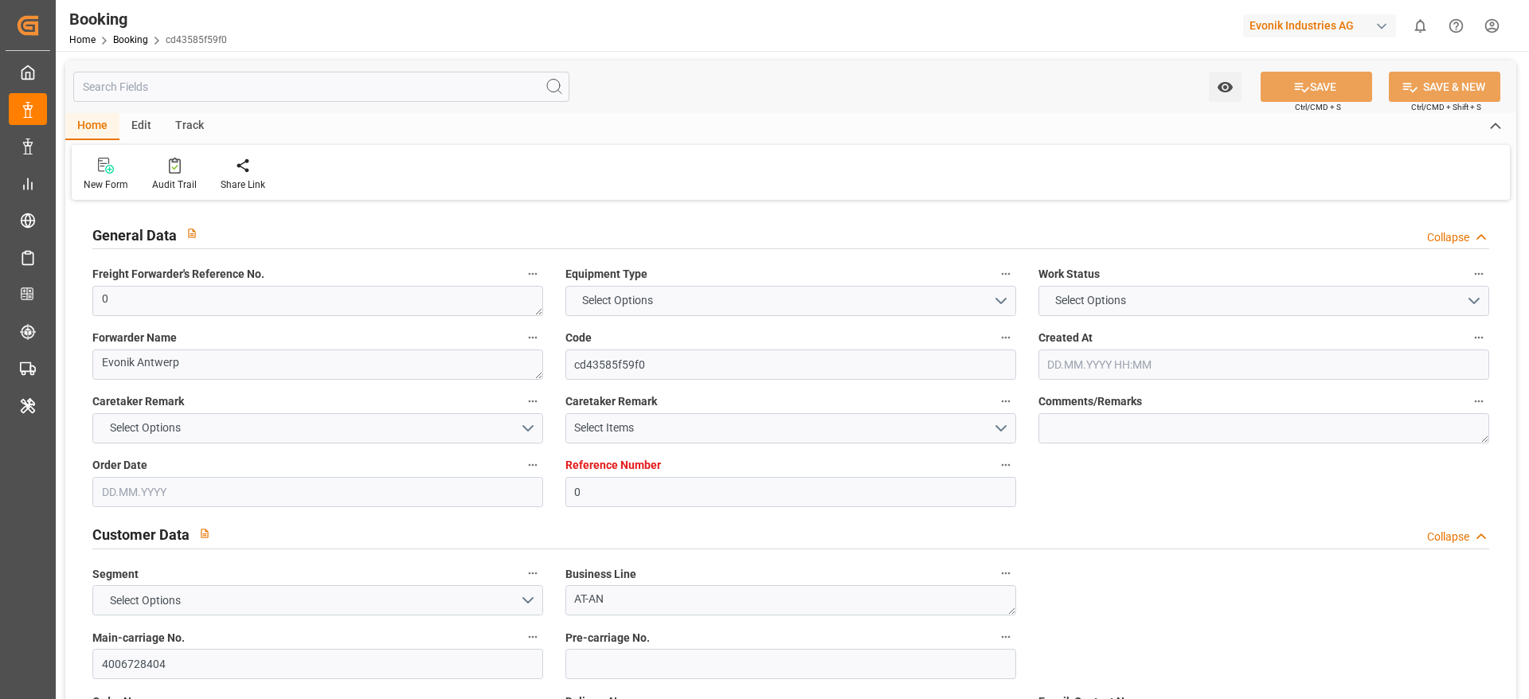
type input "0"
type input "9720483"
type input "Hapag [PERSON_NAME]"
type input "Hapag Lloyd Aktiengesellschaft"
type input "BEANR"
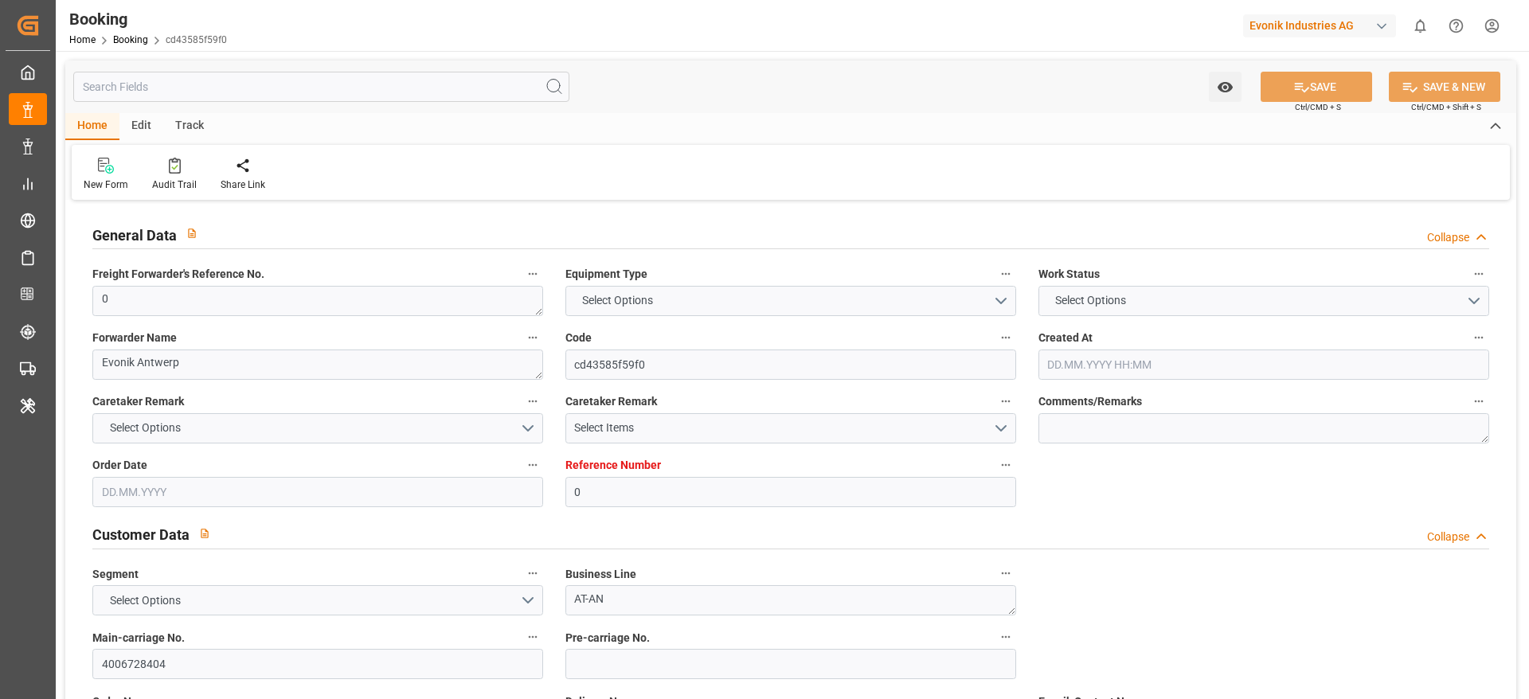
type input "BRPNG"
type input "0"
type input "[DATE] 08:27"
type input "[DATE]"
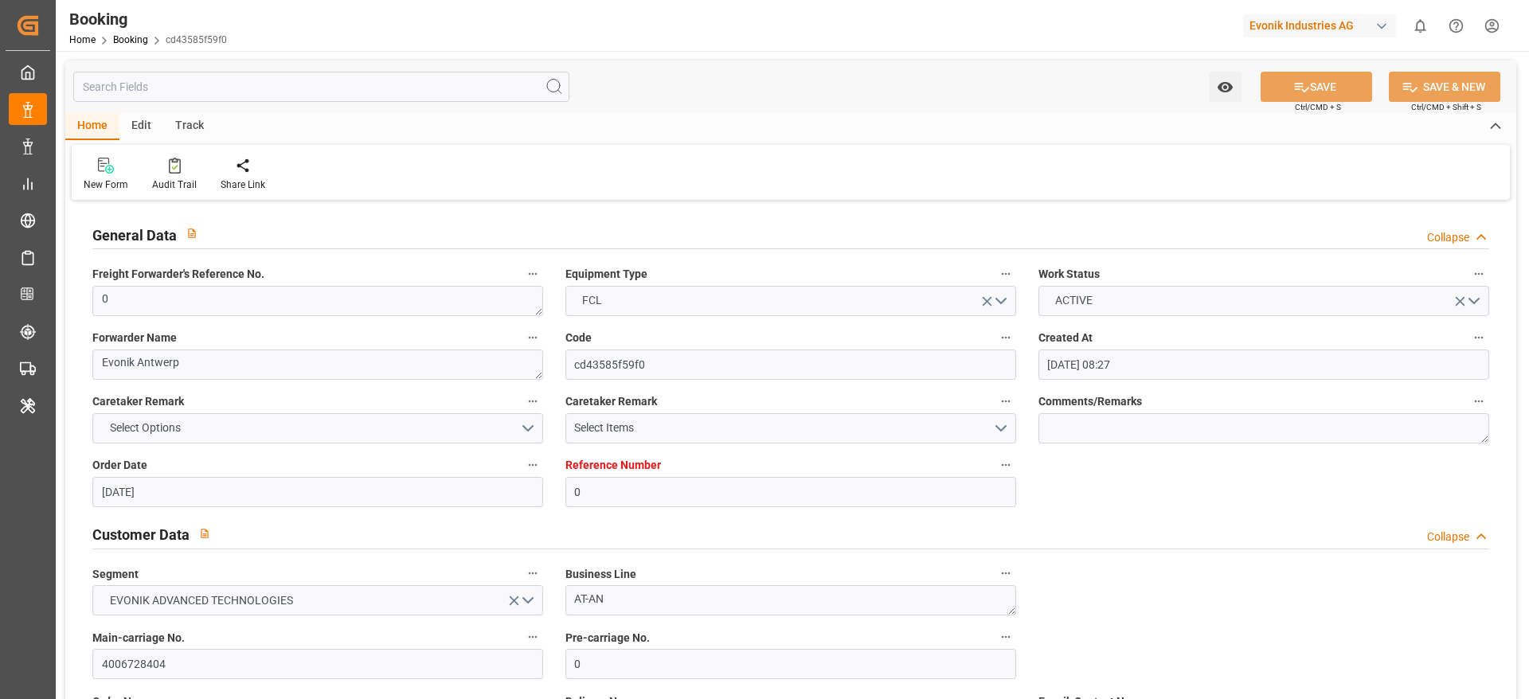
type input "[DATE]"
type input "[DATE] 00:00"
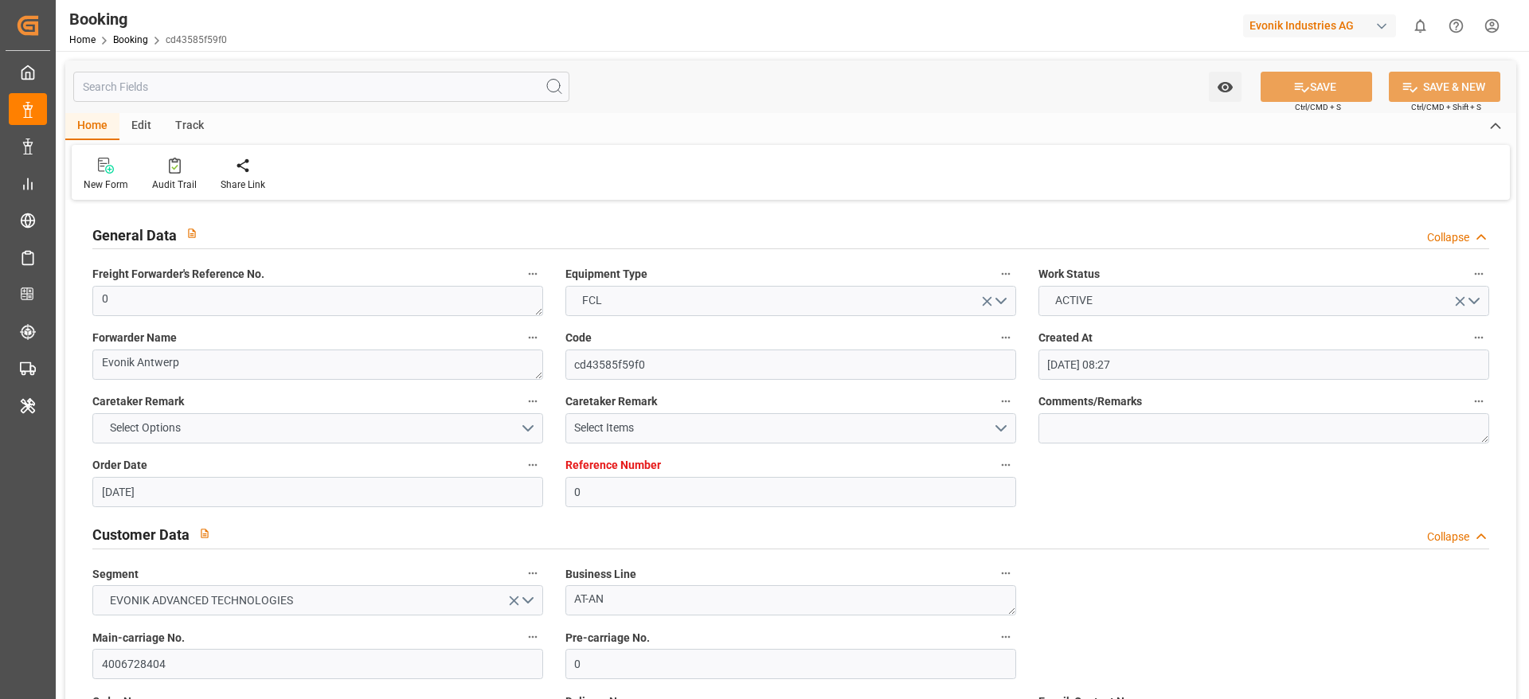
type input "[DATE] 00:00"
type input "[DATE] 06:14"
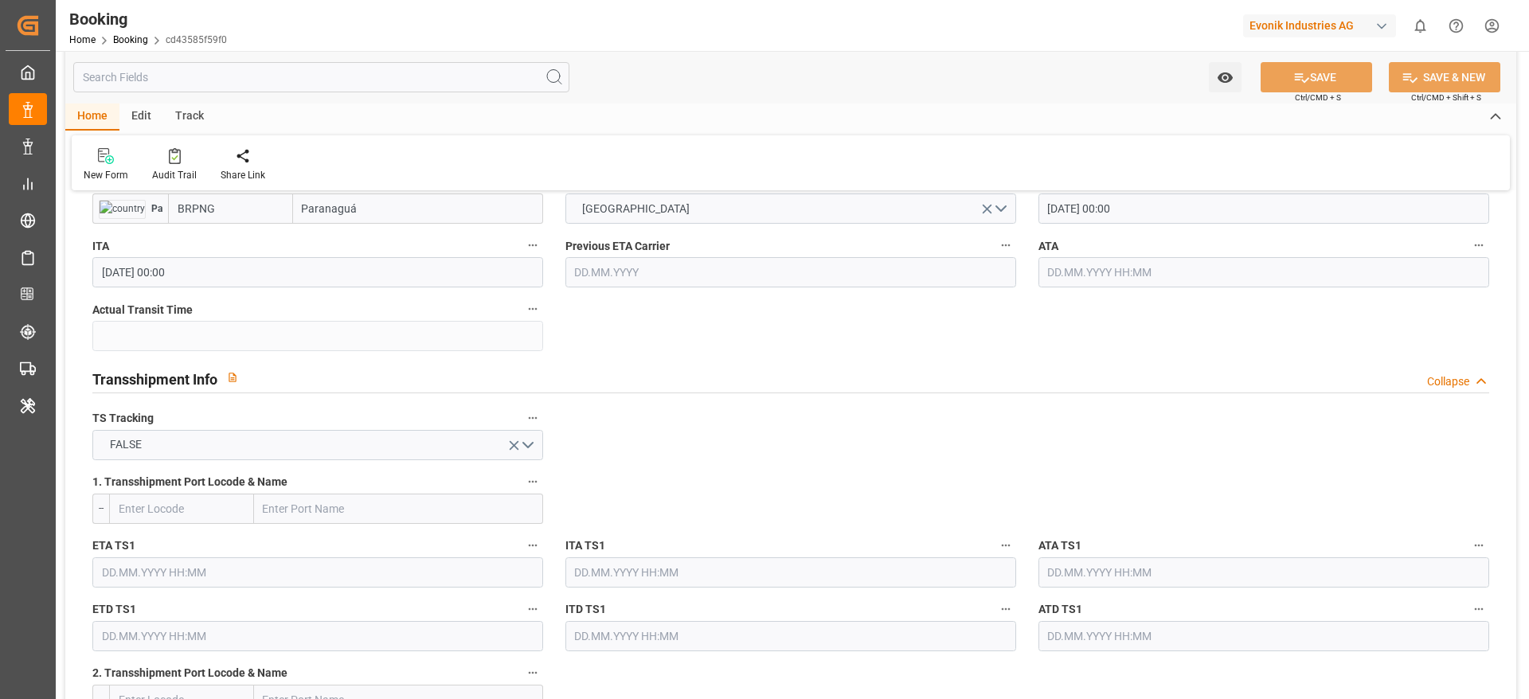
scroll to position [1195, 0]
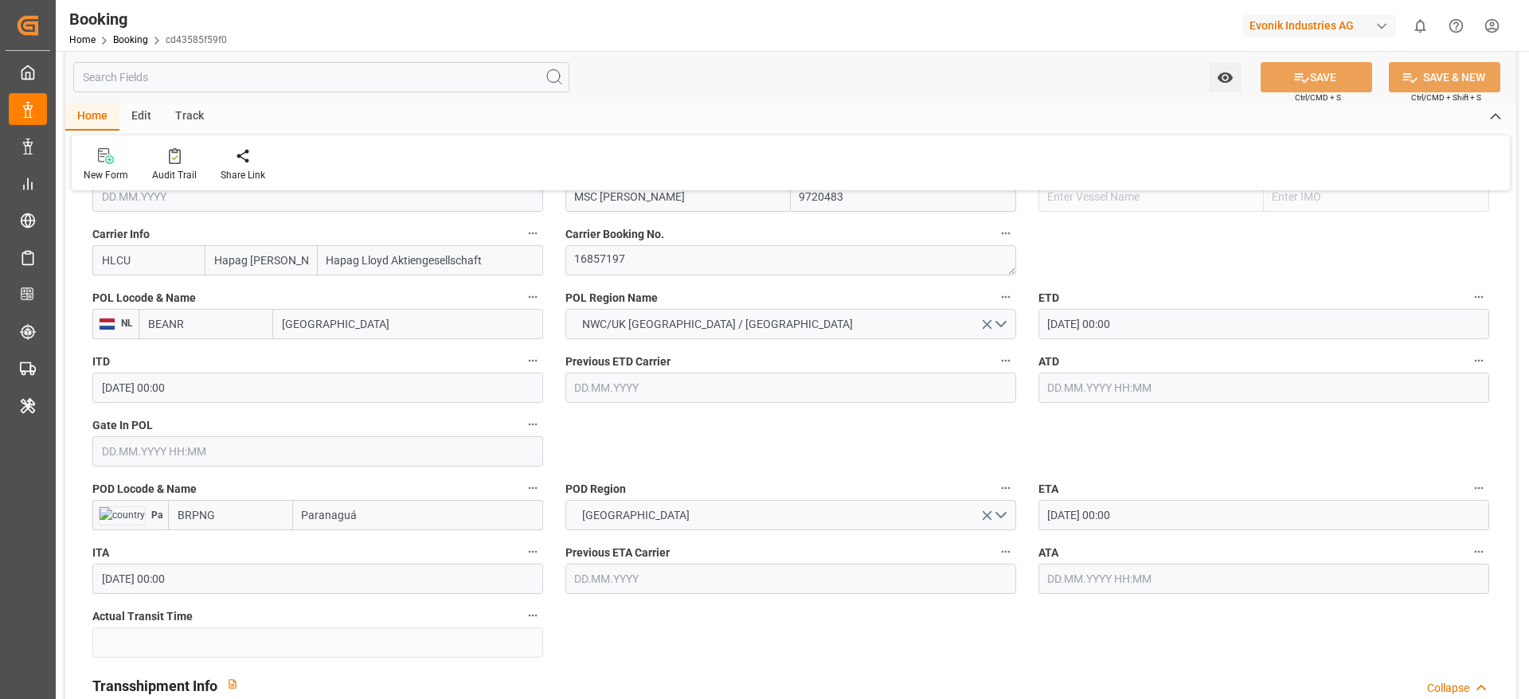
click at [391, 526] on input "Paranaguá" at bounding box center [418, 515] width 250 height 30
click at [386, 540] on div "Paranaguá - BRPNG" at bounding box center [351, 551] width 115 height 36
type input "Paranaguá"
click at [1301, 66] on button "SAVE" at bounding box center [1317, 77] width 112 height 30
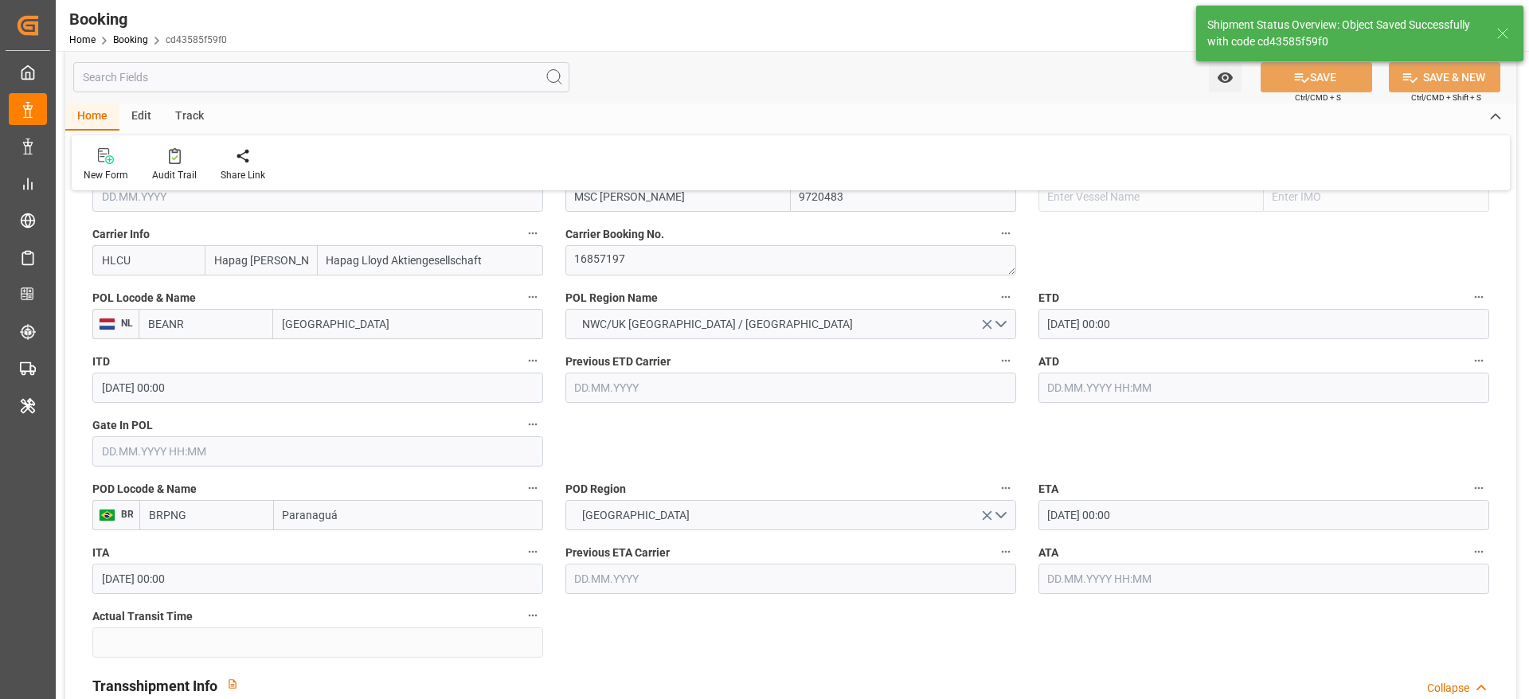
type textarea "PolCountry-businessDivision-businessLine-"
type input "[DATE] 06:18"
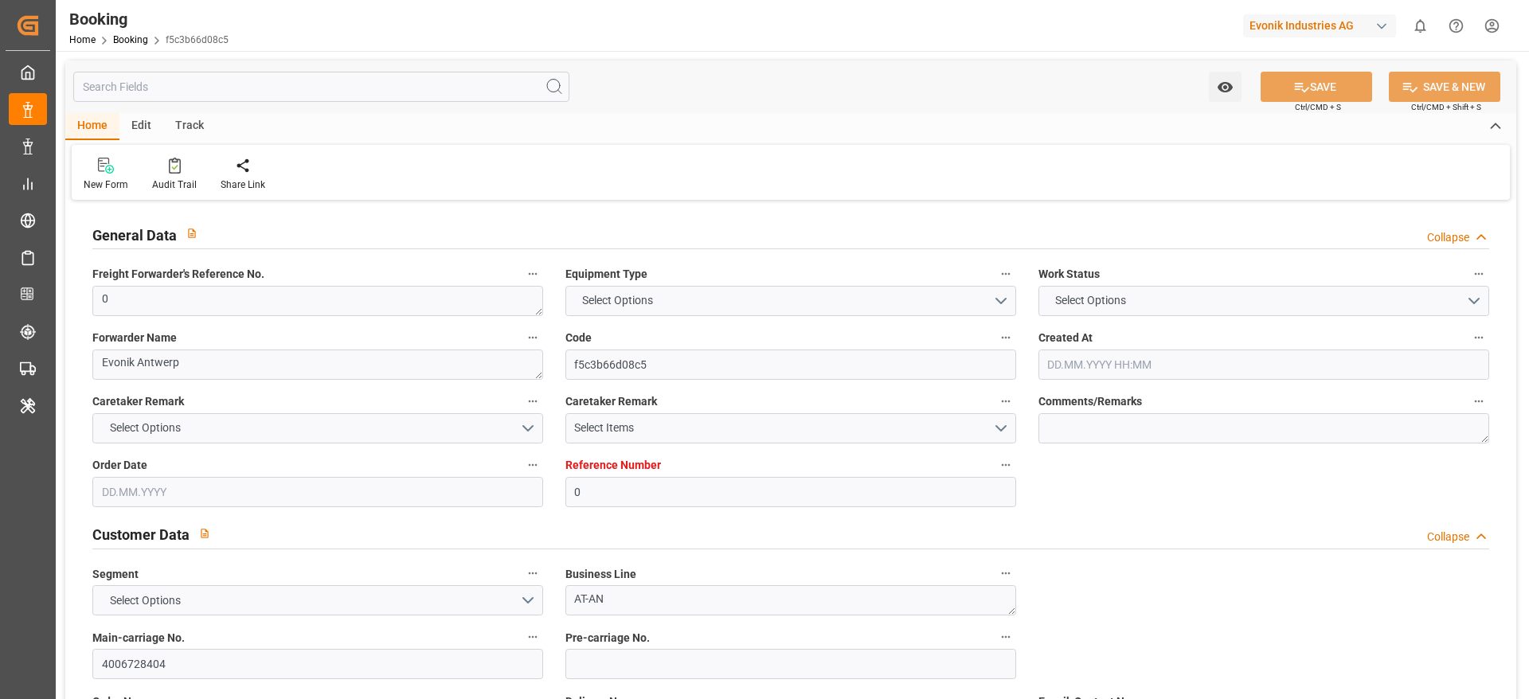
type input "0"
type input "9720483"
type input "Hapag [PERSON_NAME]"
type input "Hapag Lloyd Aktiengesellschaft"
type input "BEANR"
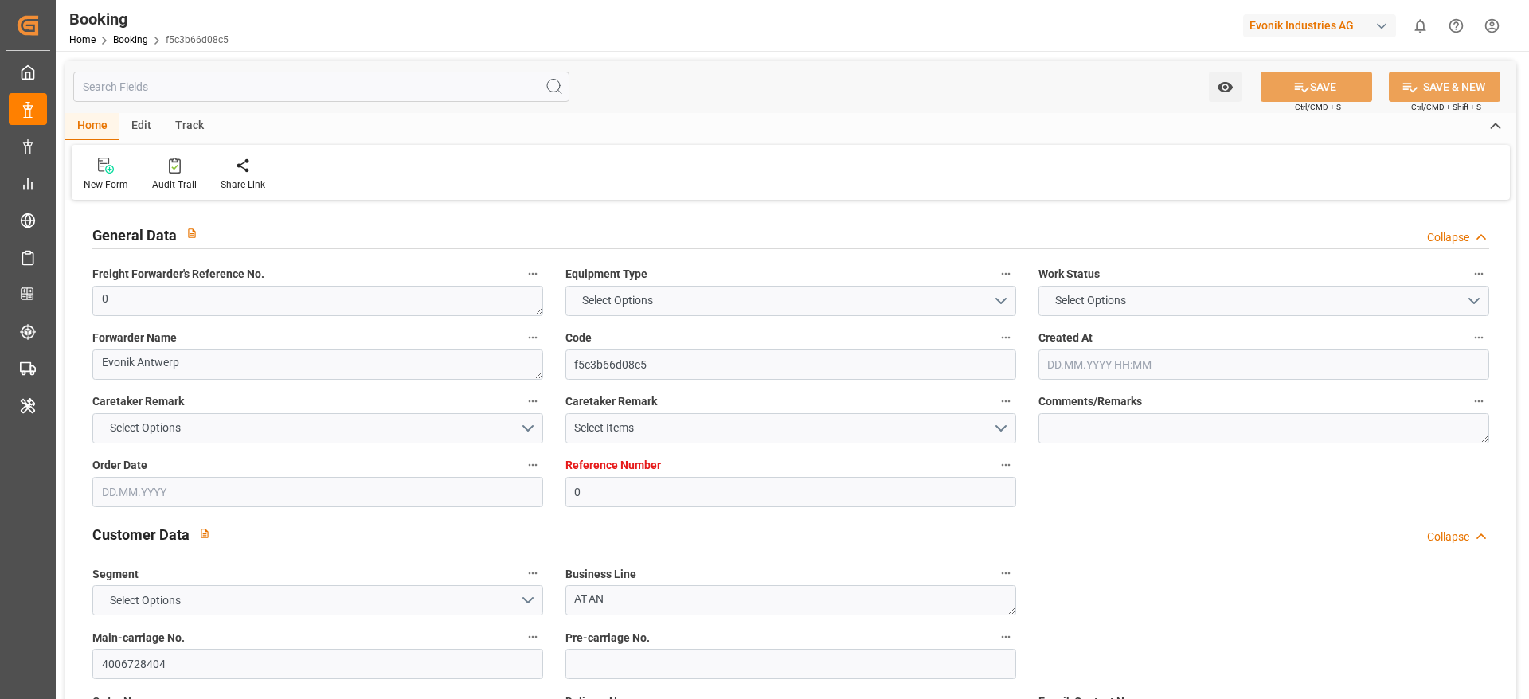
type input "BRPNG"
type input "0"
type input "[DATE] 08:27"
type input "[DATE]"
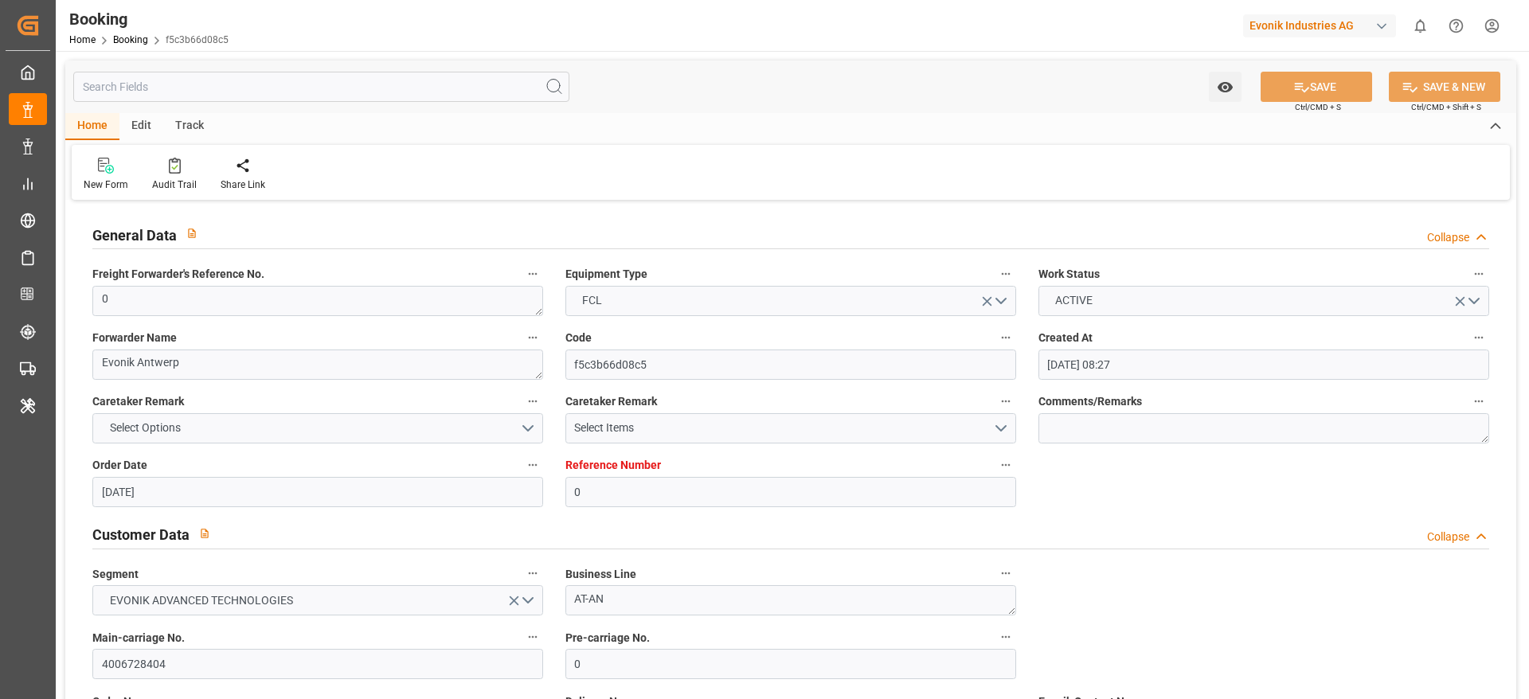
type input "[DATE]"
type input "[DATE] 00:00"
type input "29.09.2025 00:00"
type input "04.11.2025 00:00"
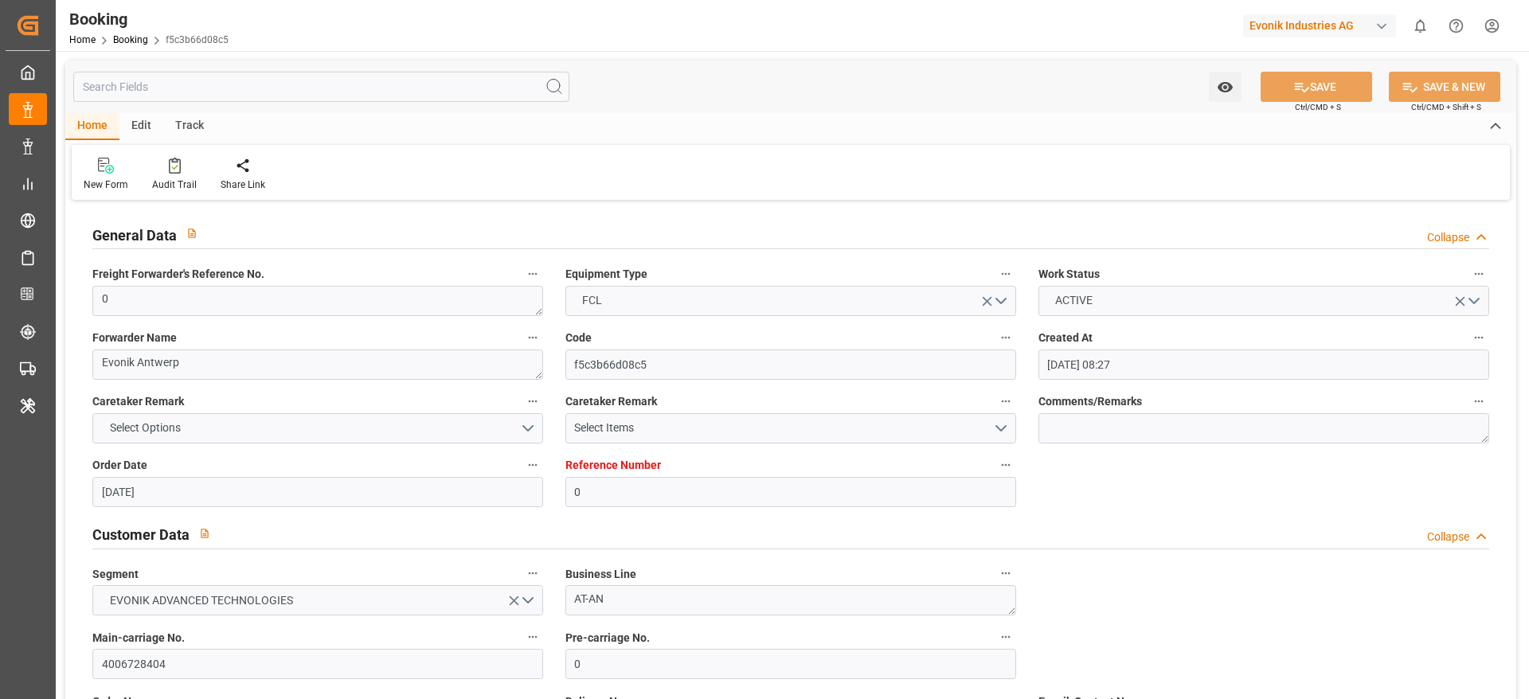
type input "04.11.2025 00:00"
type input "24.09.2025 06:14"
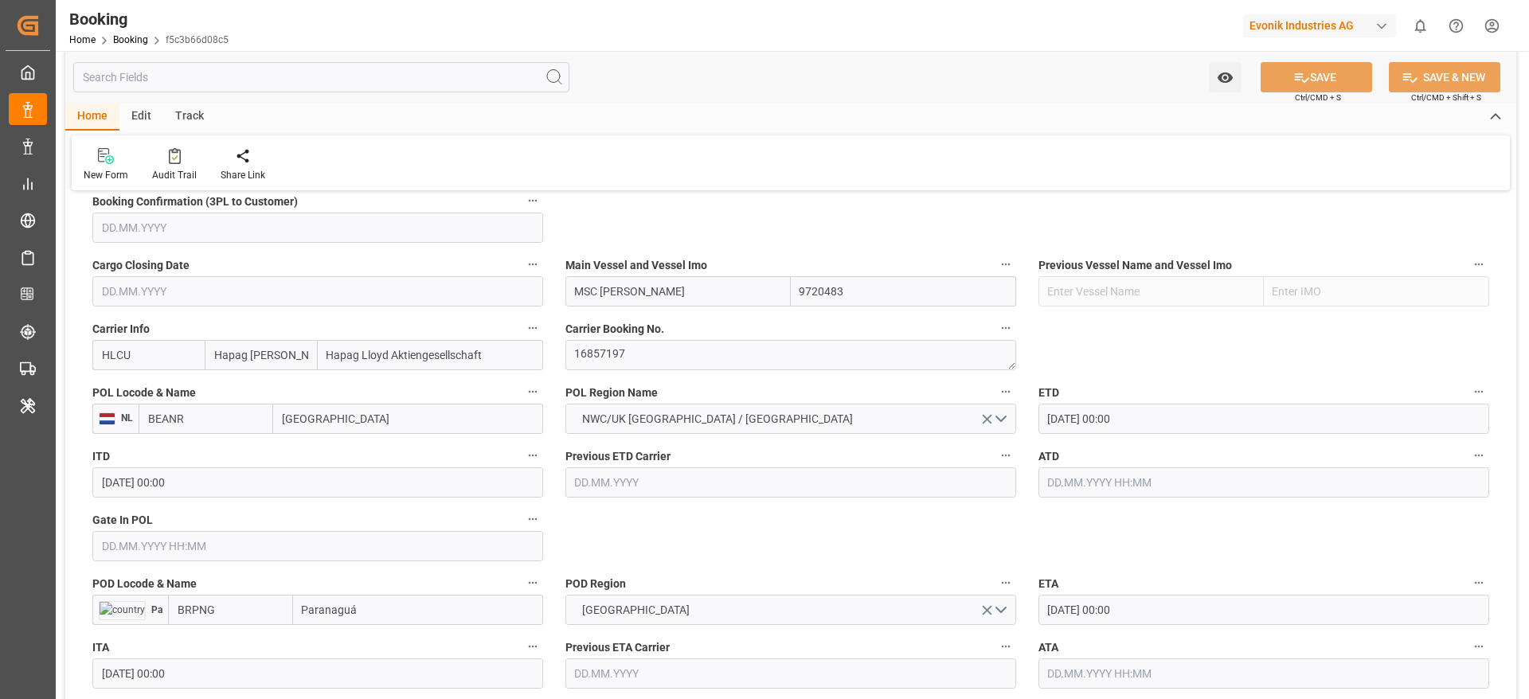
scroll to position [1314, 0]
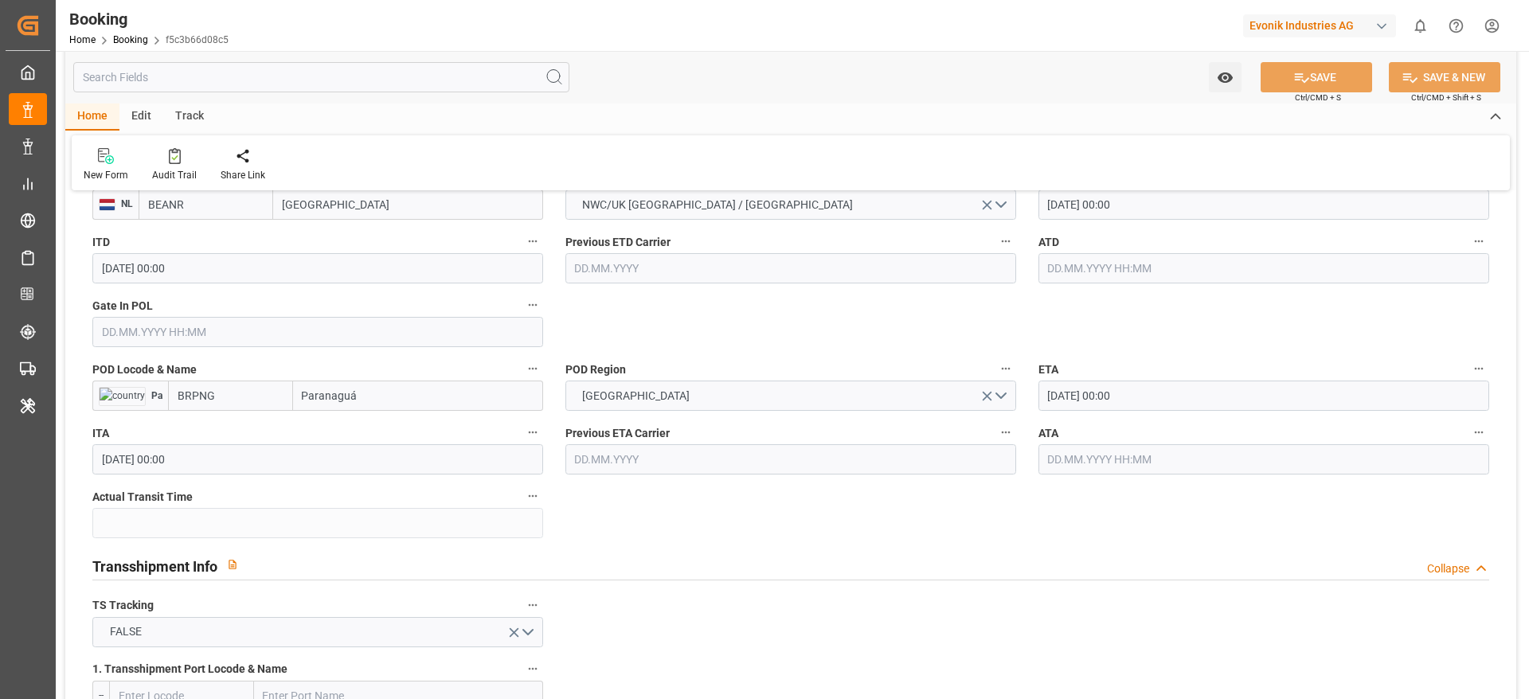
click at [373, 403] on input "Paranaguá" at bounding box center [418, 396] width 250 height 30
click at [369, 425] on span "Paranaguá - BRPNG" at bounding box center [351, 431] width 96 height 13
type input "Paranaguá"
click at [1334, 68] on button "SAVE" at bounding box center [1317, 77] width 112 height 30
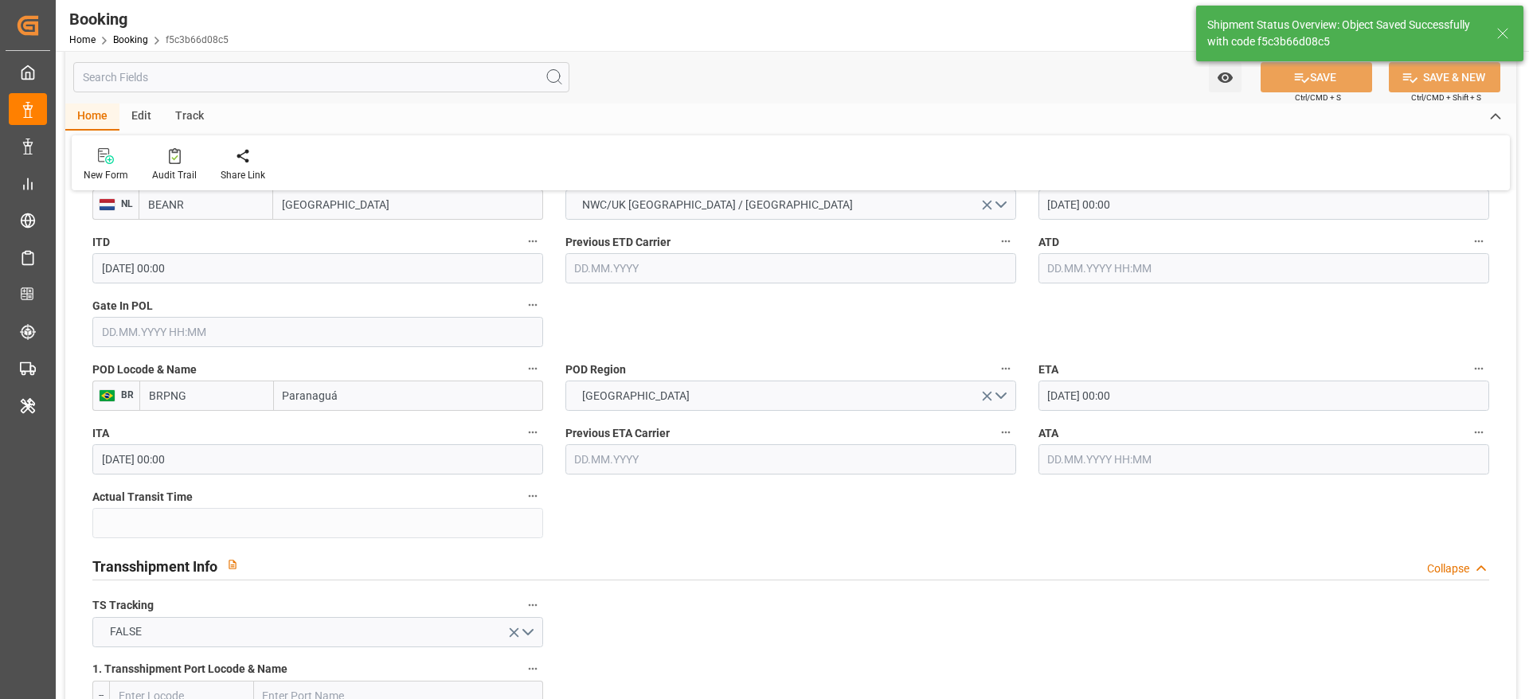
type textarea "PolCountry-businessDivision-businessLine-"
type input "24.09.2025 06:18"
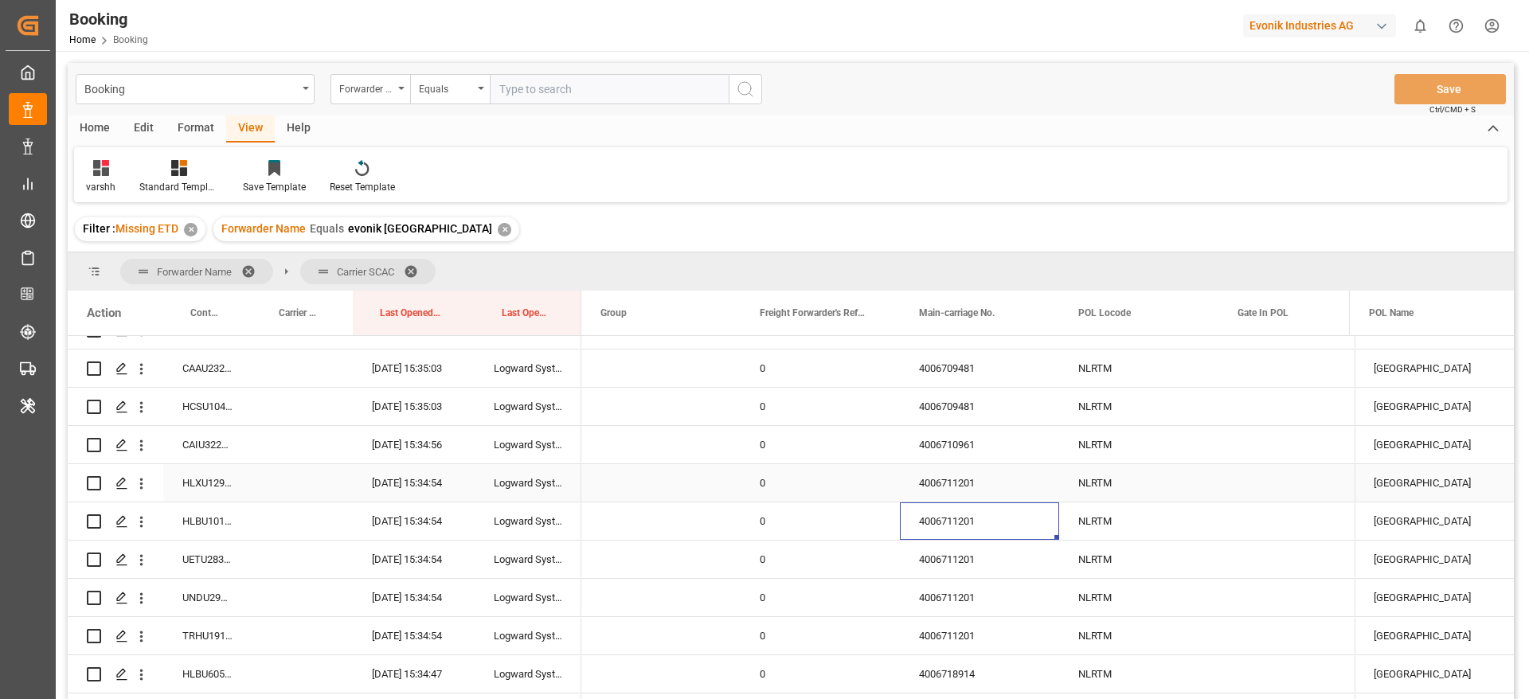
scroll to position [1253, 0]
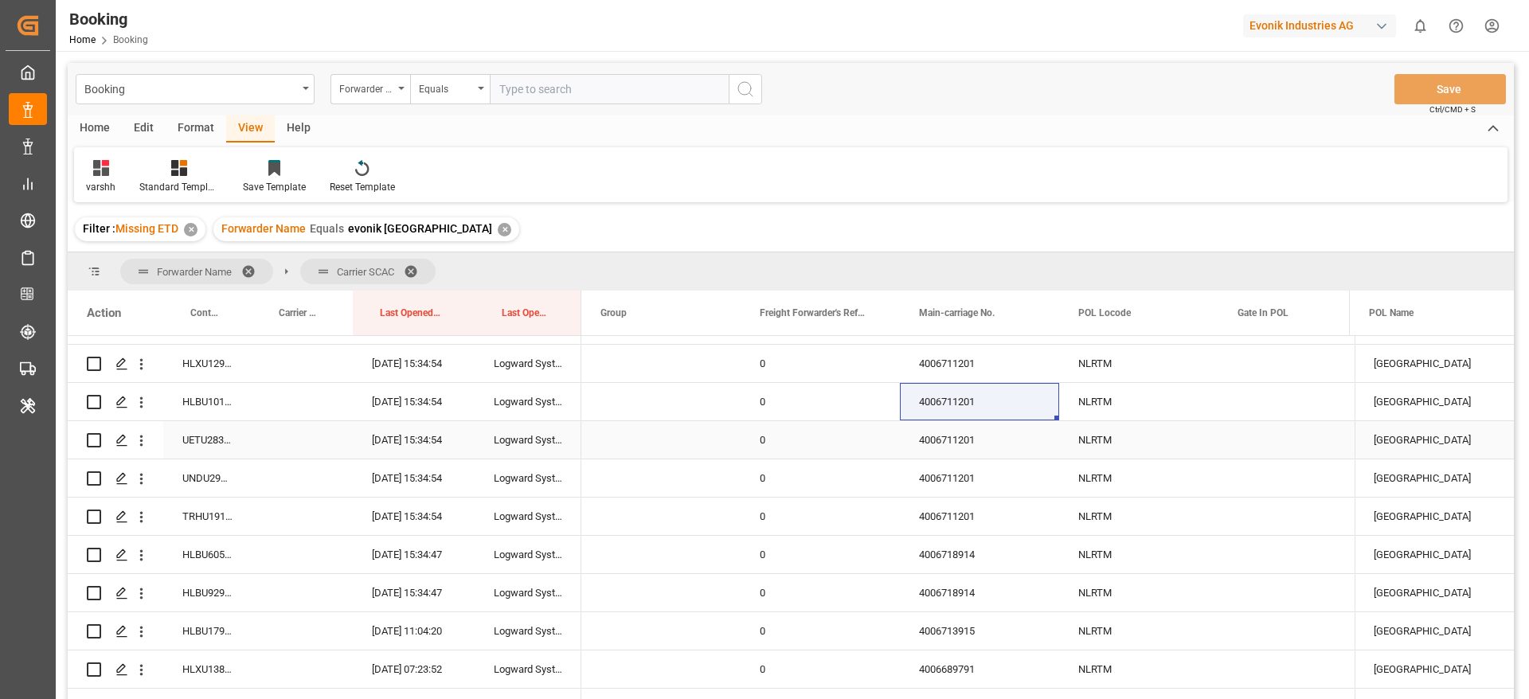
click at [916, 445] on div "4006711201" at bounding box center [979, 439] width 159 height 37
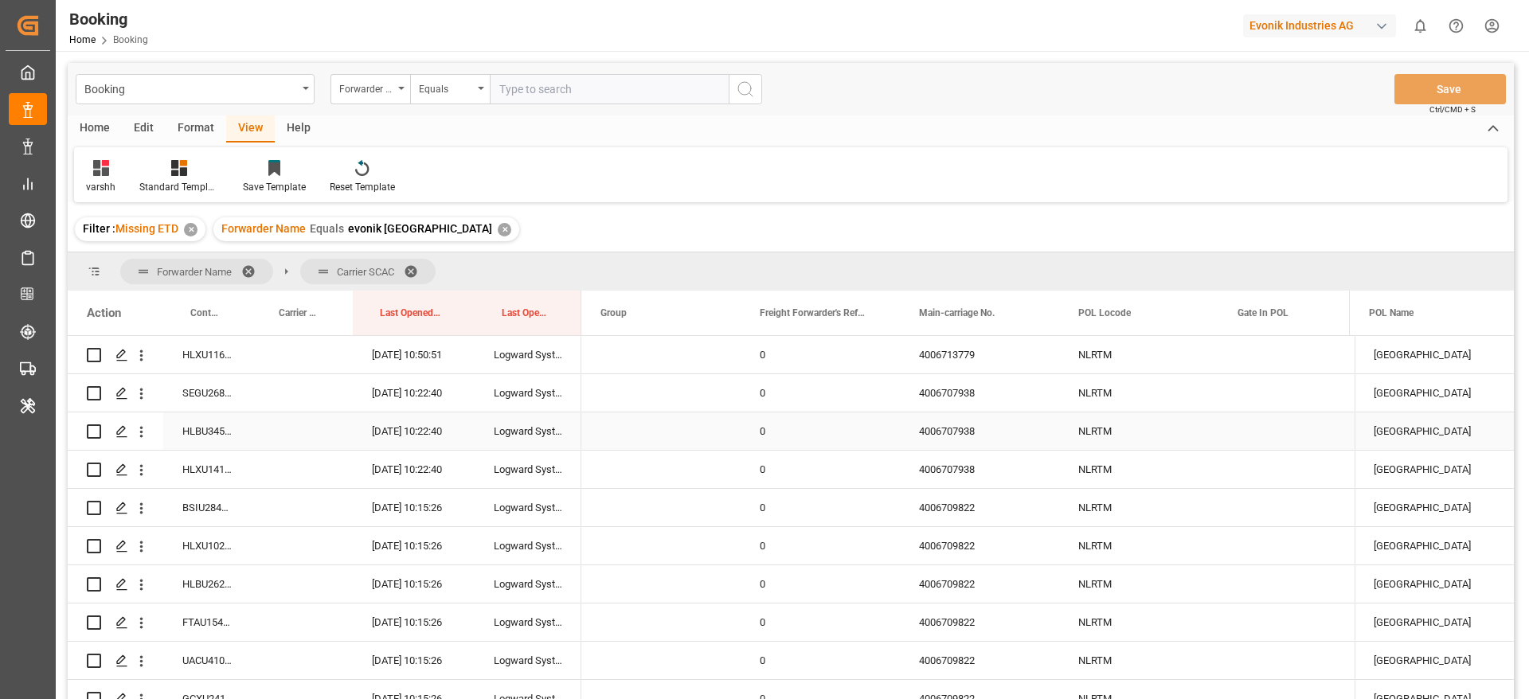
scroll to position [1731, 0]
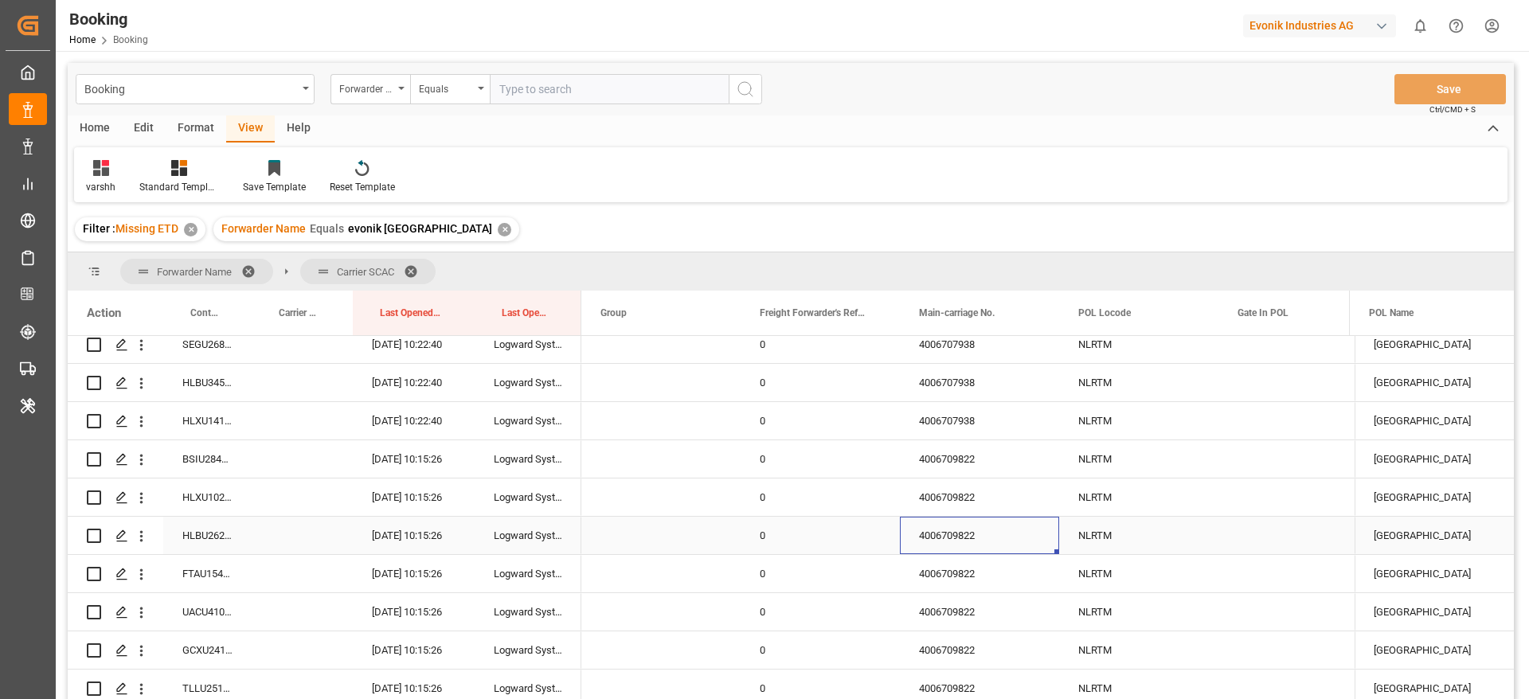
click at [977, 538] on div "4006709822" at bounding box center [979, 535] width 159 height 37
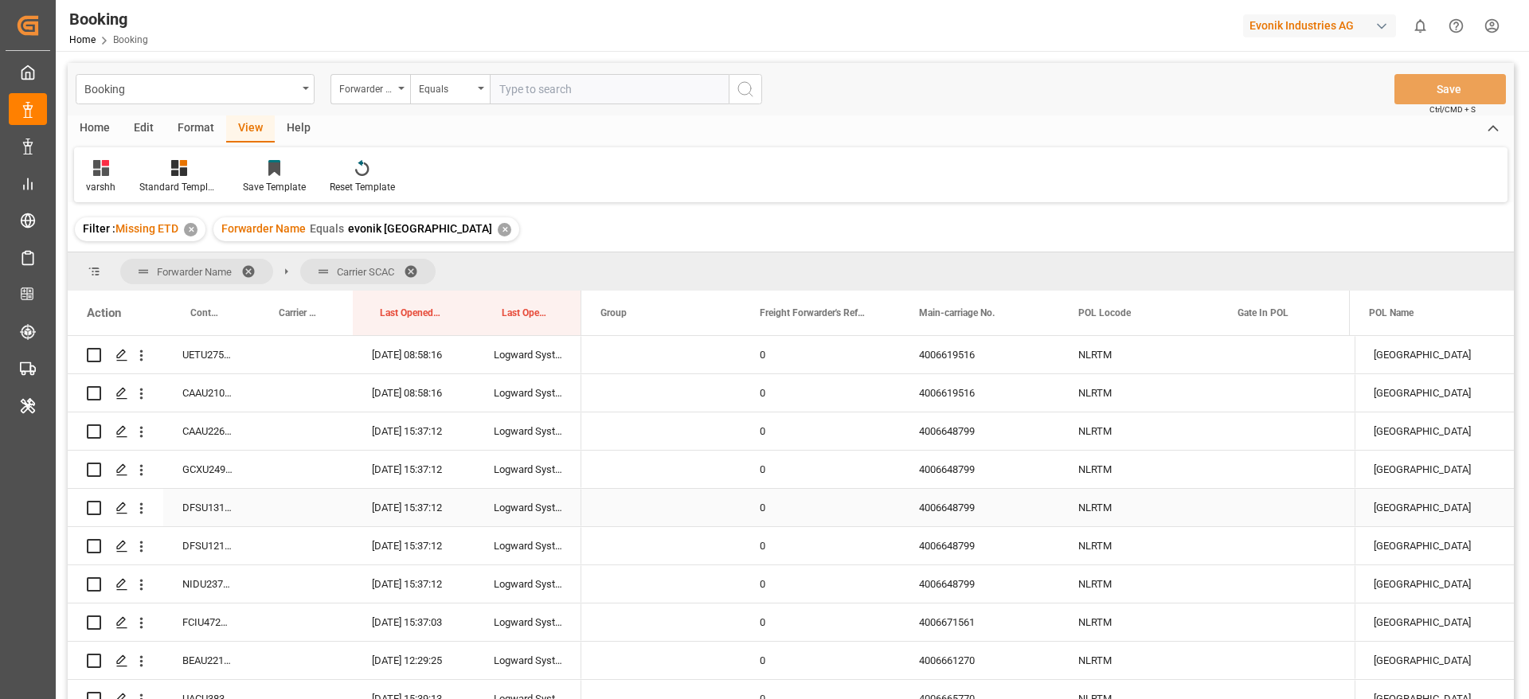
scroll to position [4334, 0]
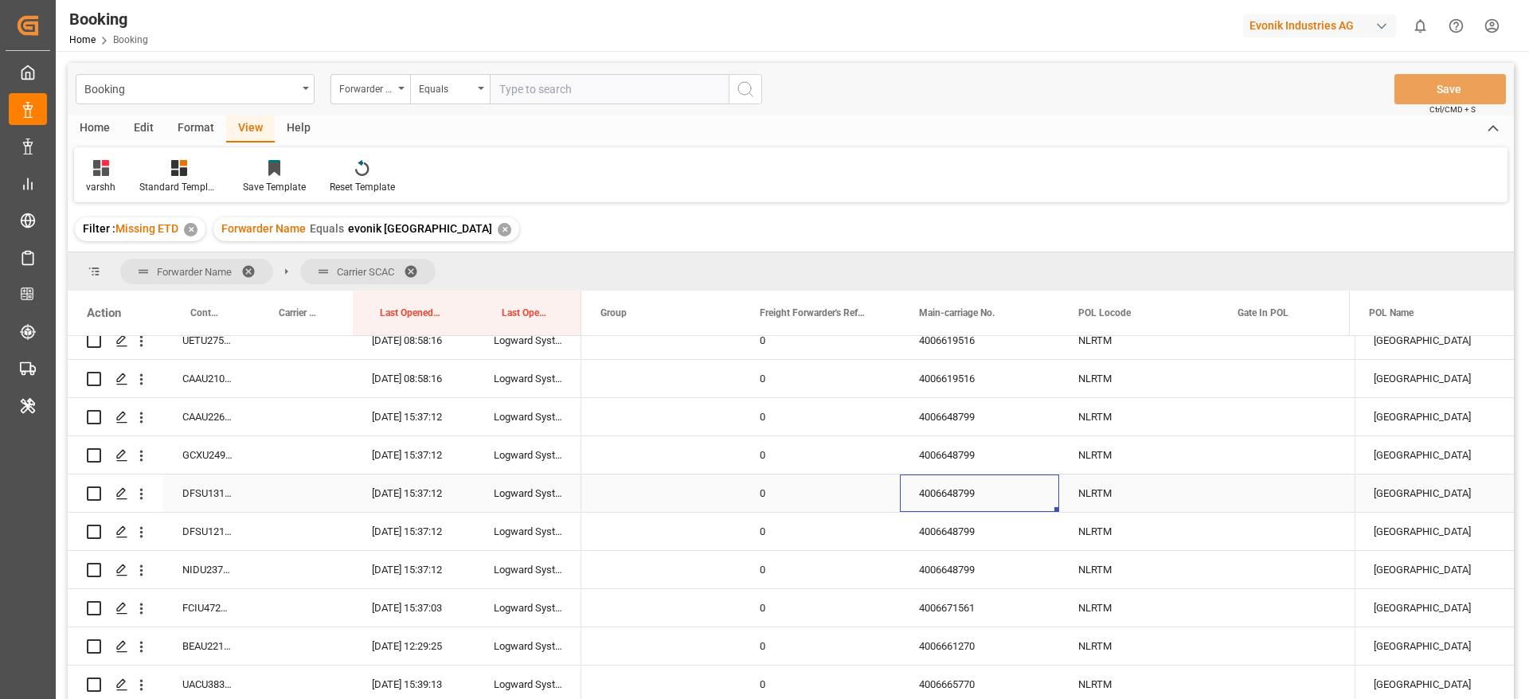
click at [962, 476] on div "4006648799" at bounding box center [979, 493] width 159 height 37
click at [958, 454] on div "4006648799" at bounding box center [979, 454] width 159 height 37
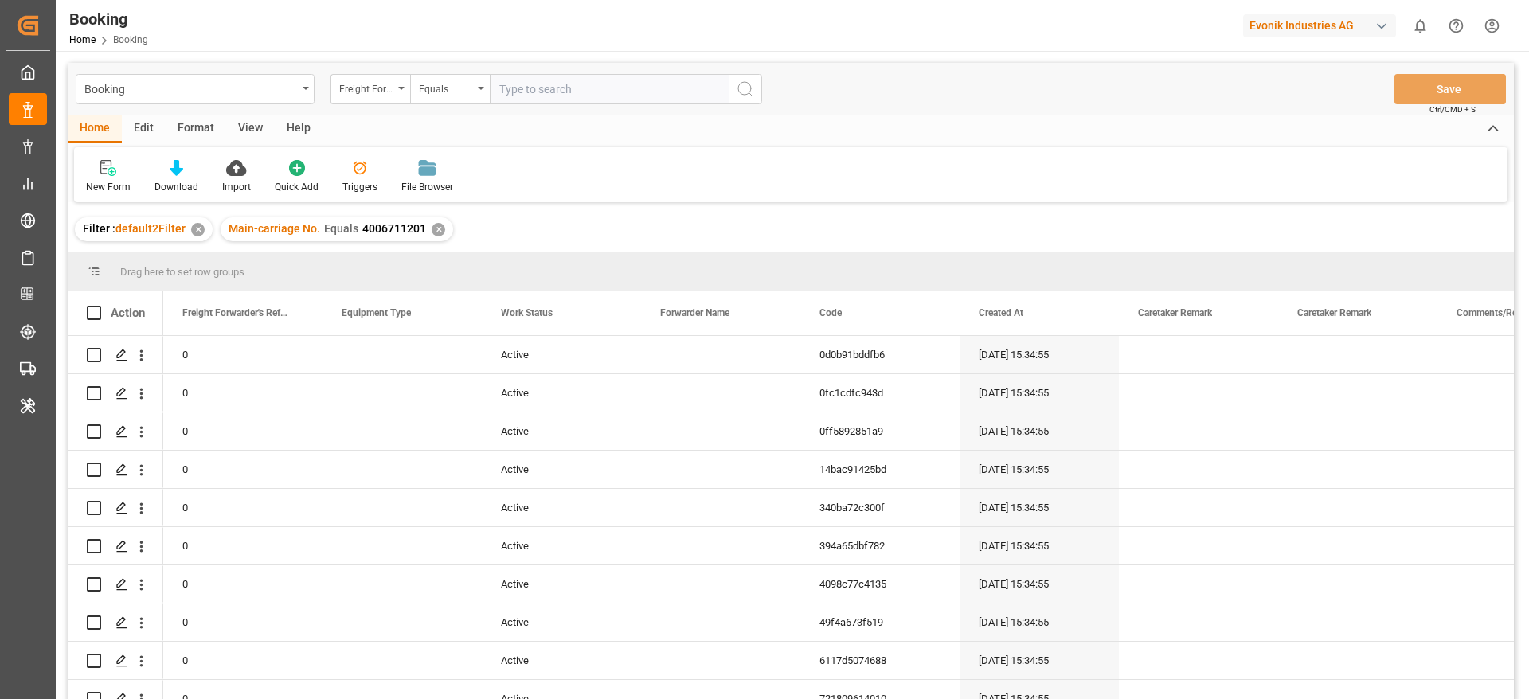
click at [432, 233] on div "✕" at bounding box center [439, 230] width 14 height 14
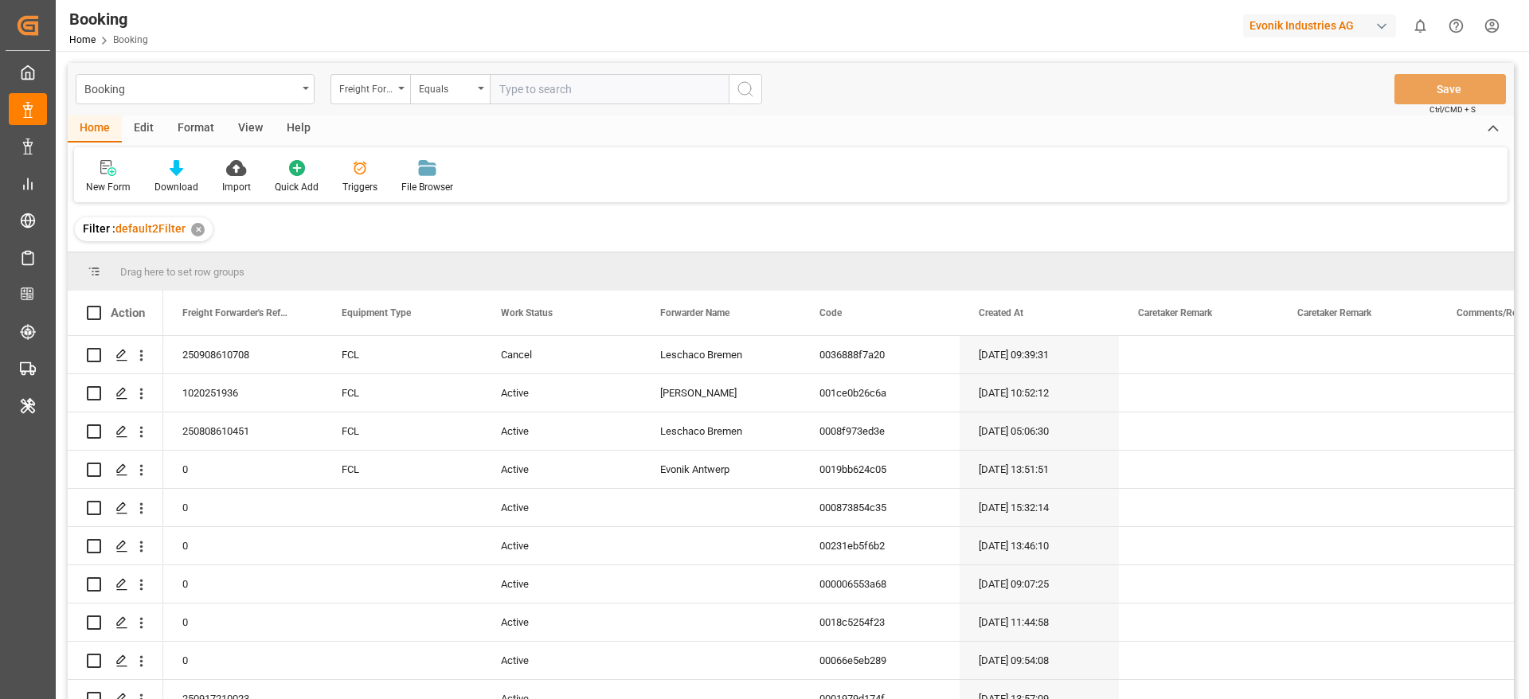
click at [566, 92] on input "text" at bounding box center [609, 89] width 239 height 30
paste input "4006711201"
type input "4006711201"
click at [754, 96] on icon "search button" at bounding box center [745, 89] width 19 height 19
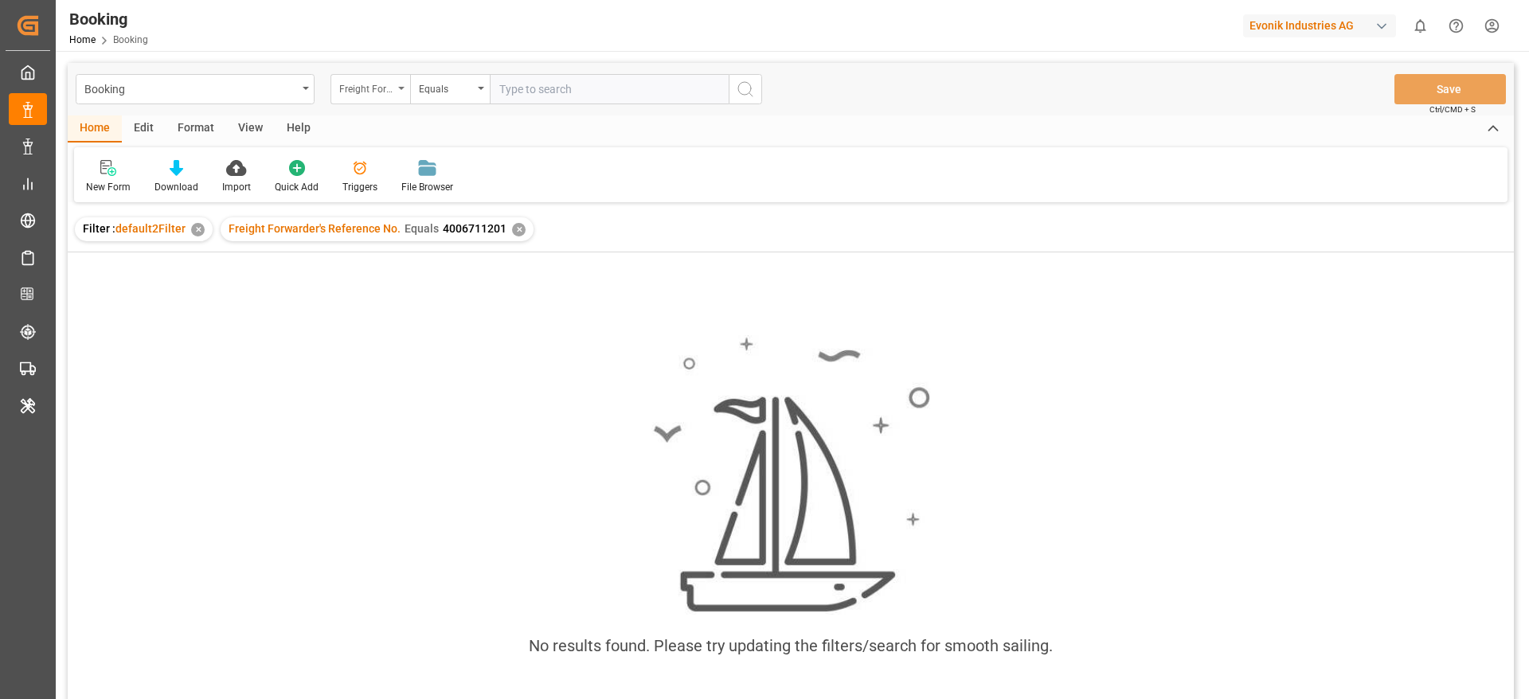
click at [399, 97] on div "Freight Forwarder's Reference No." at bounding box center [371, 89] width 80 height 30
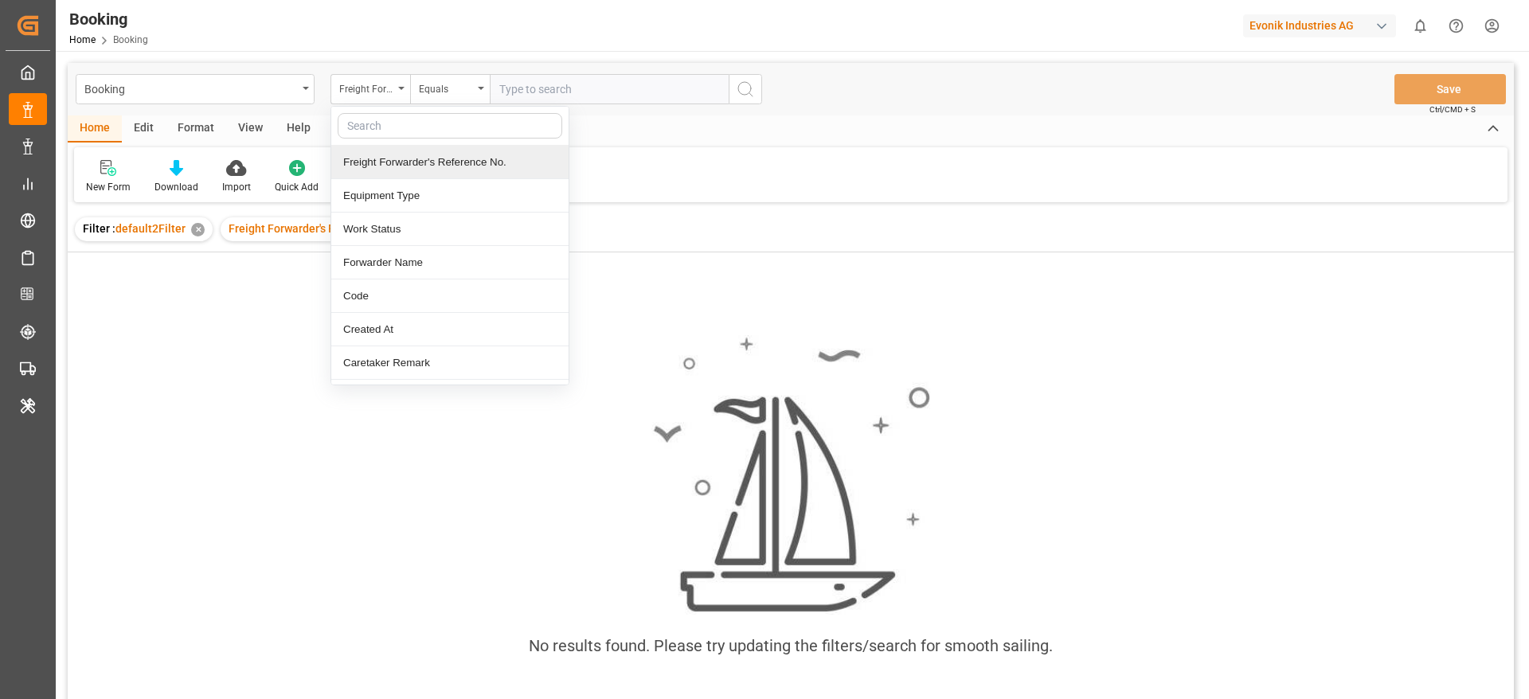
click at [392, 132] on input "text" at bounding box center [450, 125] width 225 height 25
type input "main"
click at [385, 157] on div "Main-carriage No." at bounding box center [449, 162] width 237 height 33
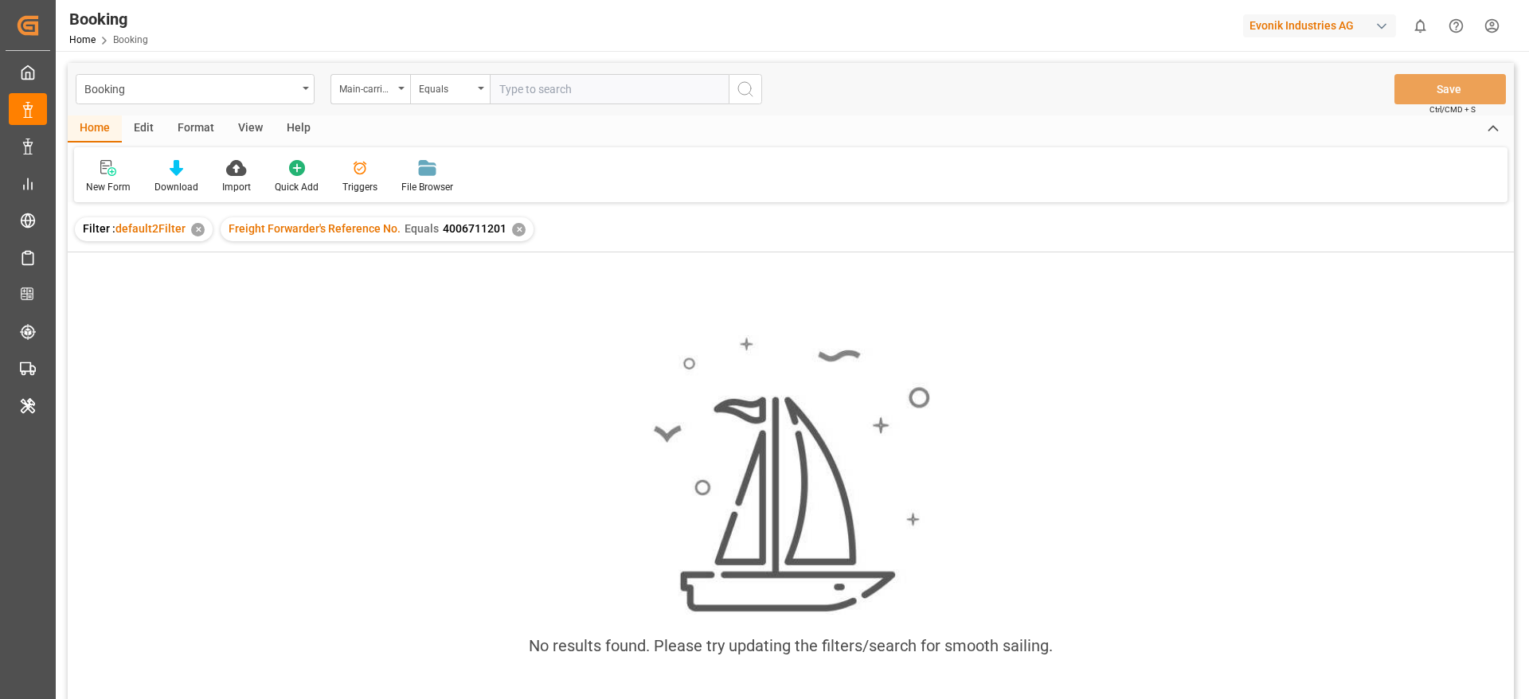
click at [512, 229] on div "✕" at bounding box center [519, 230] width 14 height 14
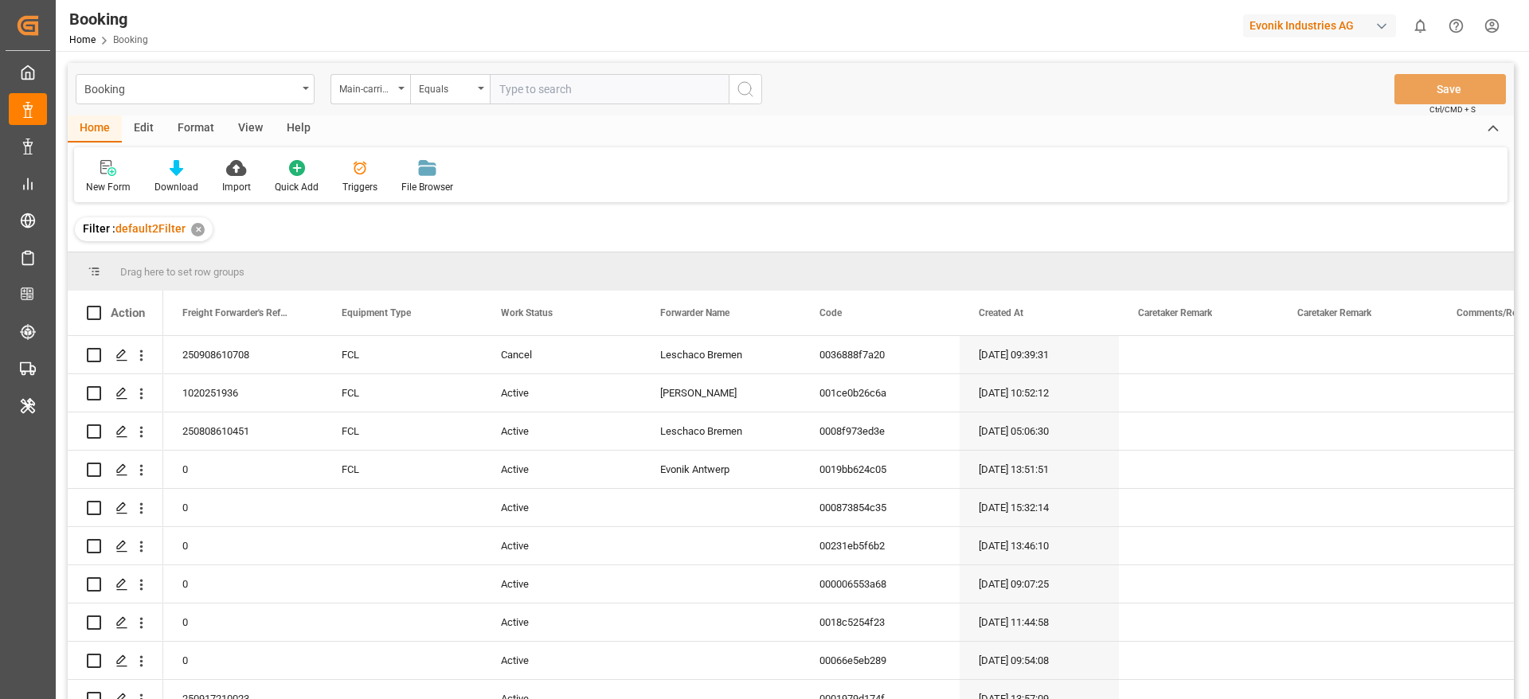
click at [554, 91] on input "text" at bounding box center [609, 89] width 239 height 30
paste input "4006711201"
type input "4006711201"
click at [736, 89] on icon "search button" at bounding box center [745, 89] width 19 height 19
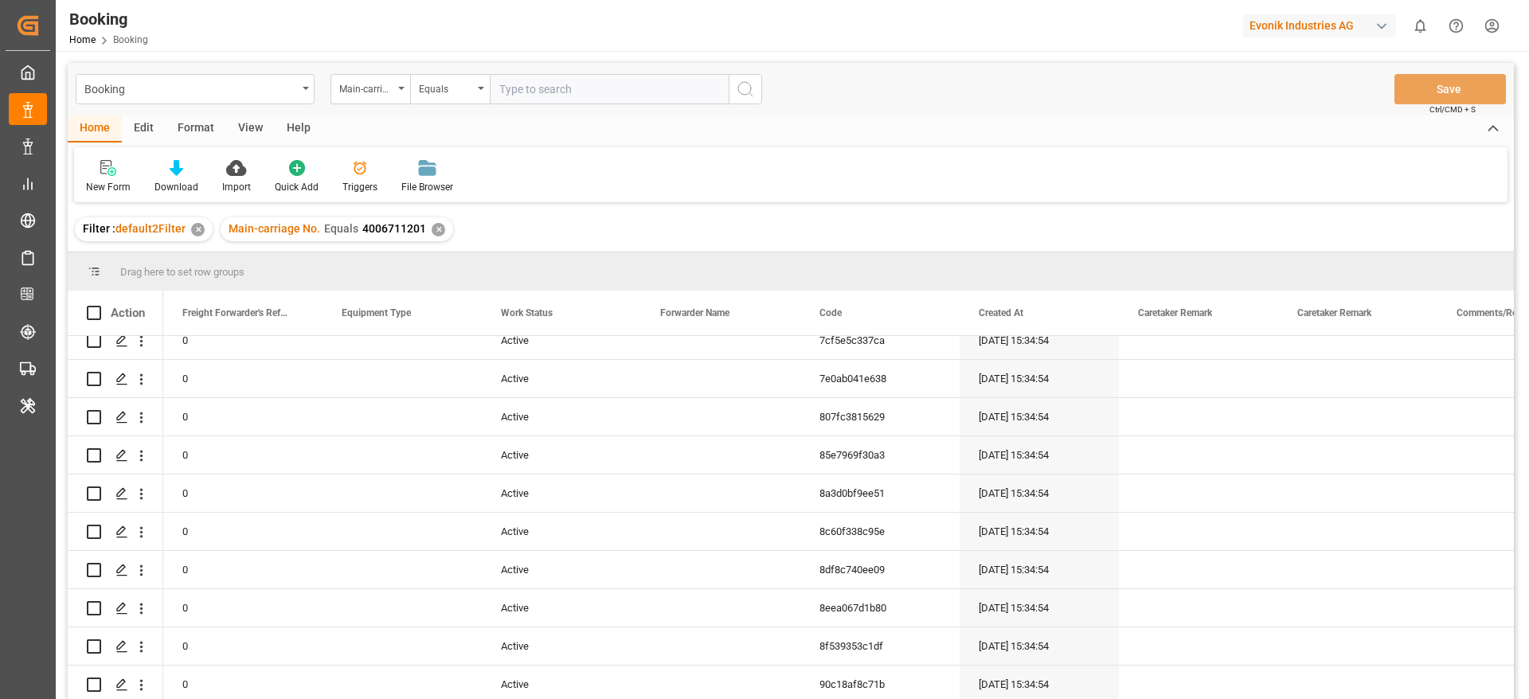
click at [520, 107] on div "Booking Main-carriage No. Equals Save Ctrl/CMD + S" at bounding box center [791, 89] width 1446 height 53
click at [520, 97] on input "text" at bounding box center [609, 89] width 239 height 30
paste input "4006709822"
type input "4006709822"
click at [437, 227] on div "✕" at bounding box center [439, 230] width 14 height 14
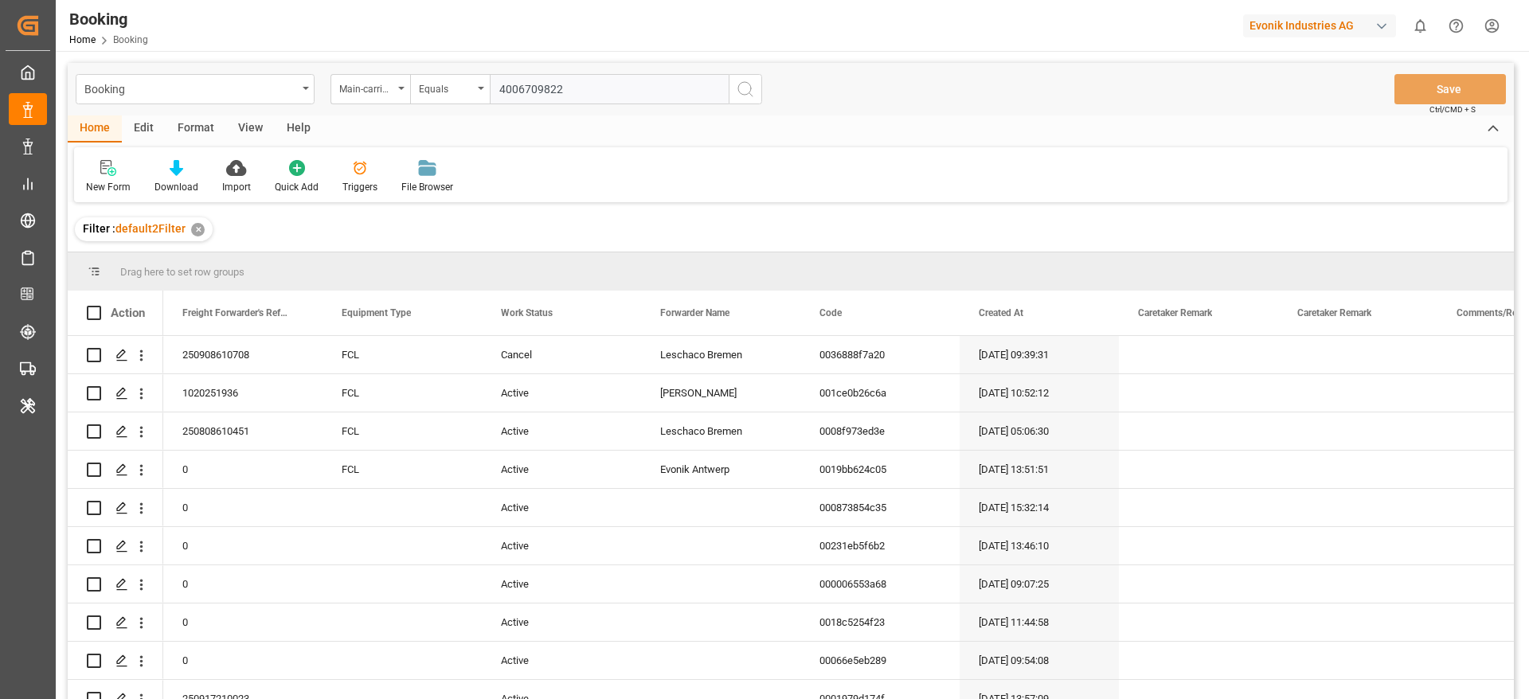
click at [740, 89] on icon "search button" at bounding box center [745, 89] width 19 height 19
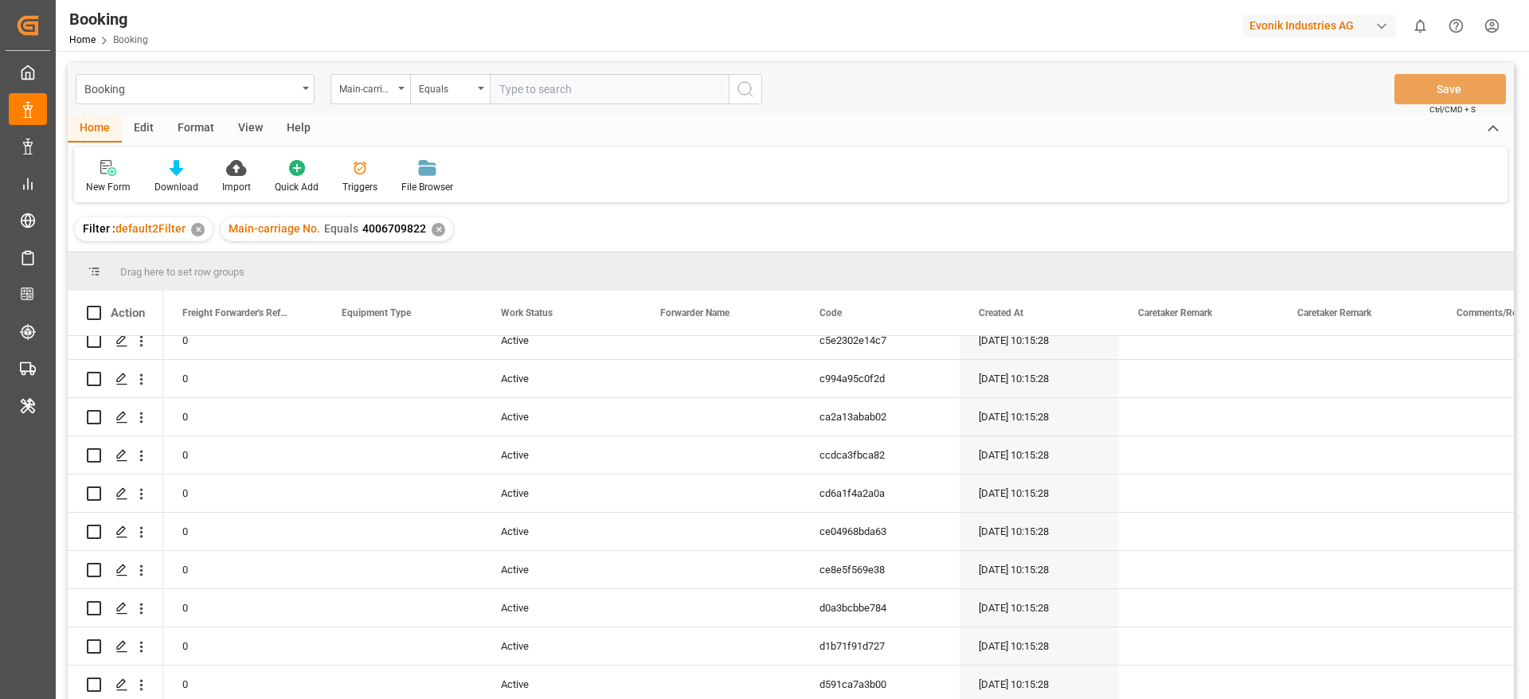
click at [252, 135] on div "View" at bounding box center [250, 128] width 49 height 27
click at [118, 184] on div "Default" at bounding box center [101, 176] width 55 height 35
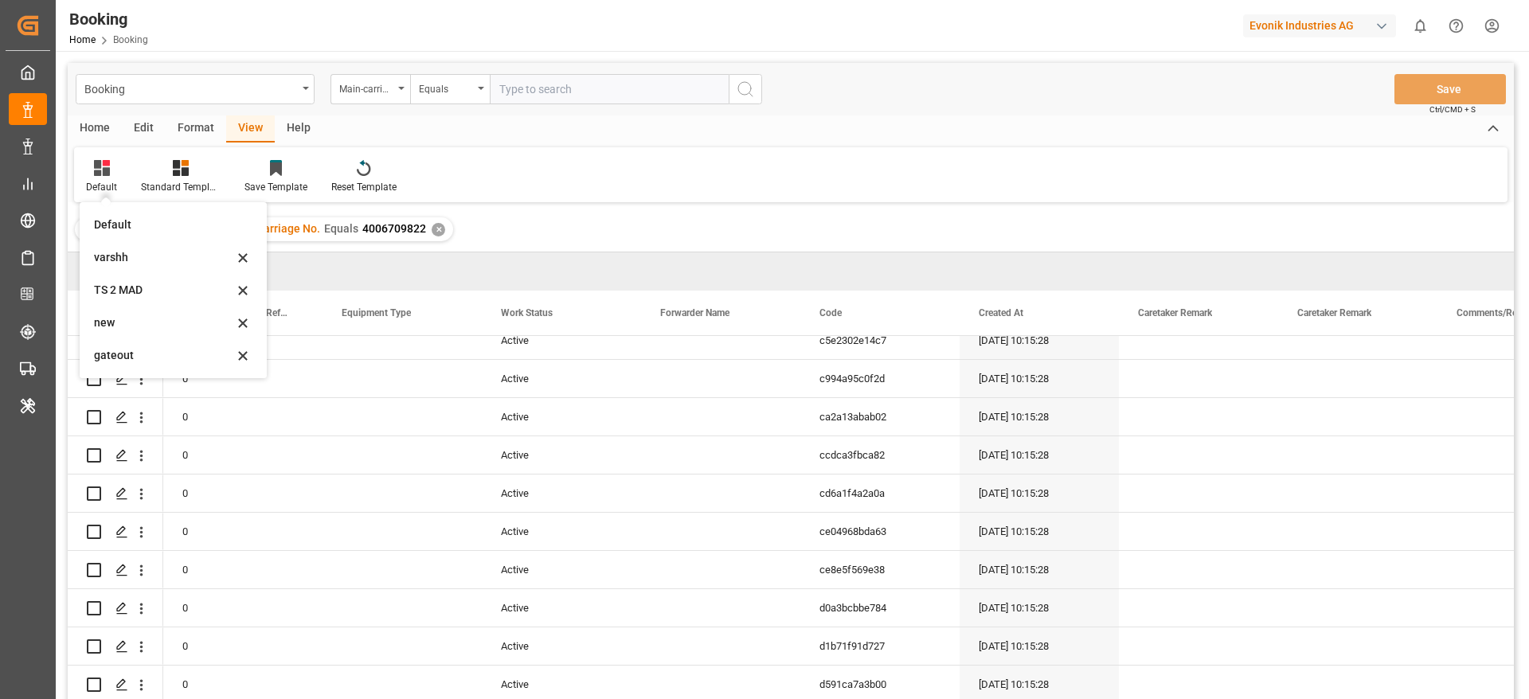
click at [510, 104] on div "Booking Main-carriage No. Equals Save Ctrl/CMD + S" at bounding box center [791, 89] width 1446 height 53
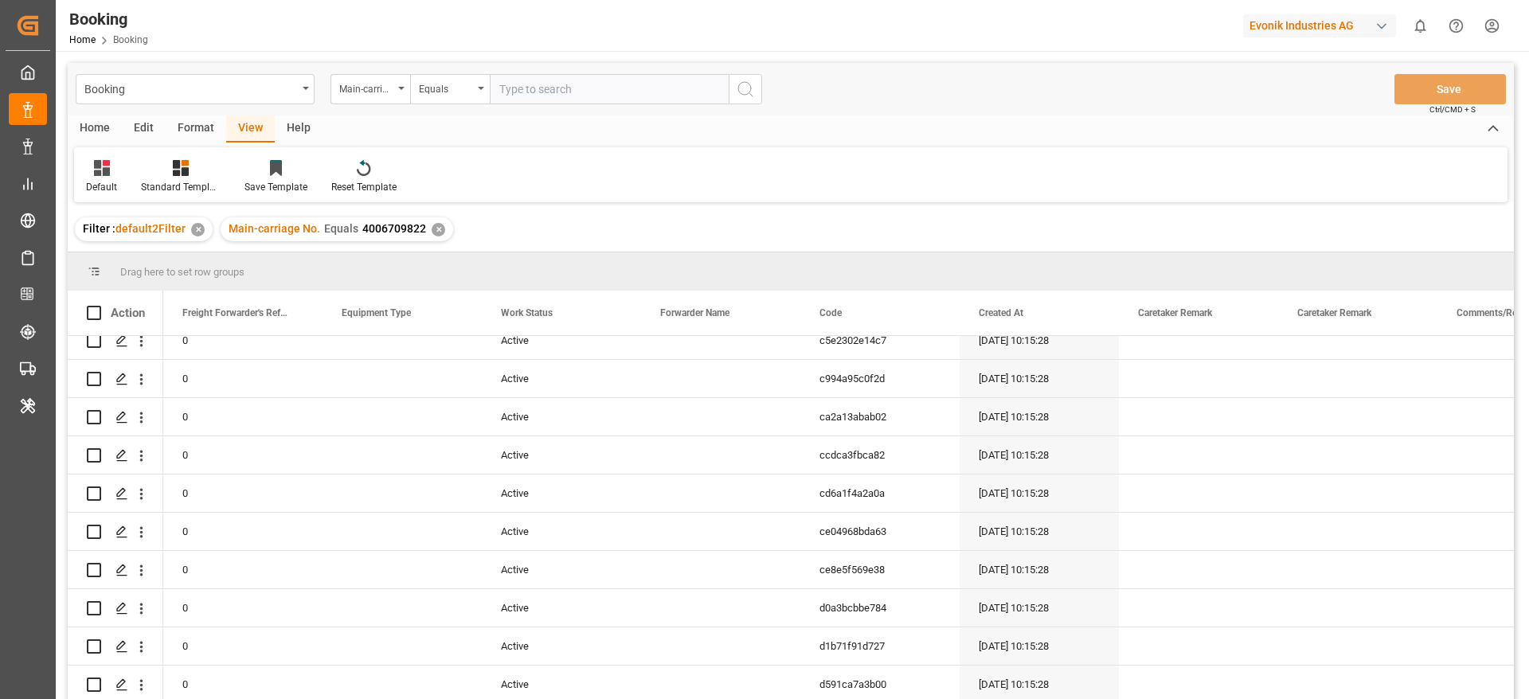
click at [198, 126] on div "Format" at bounding box center [196, 128] width 61 height 27
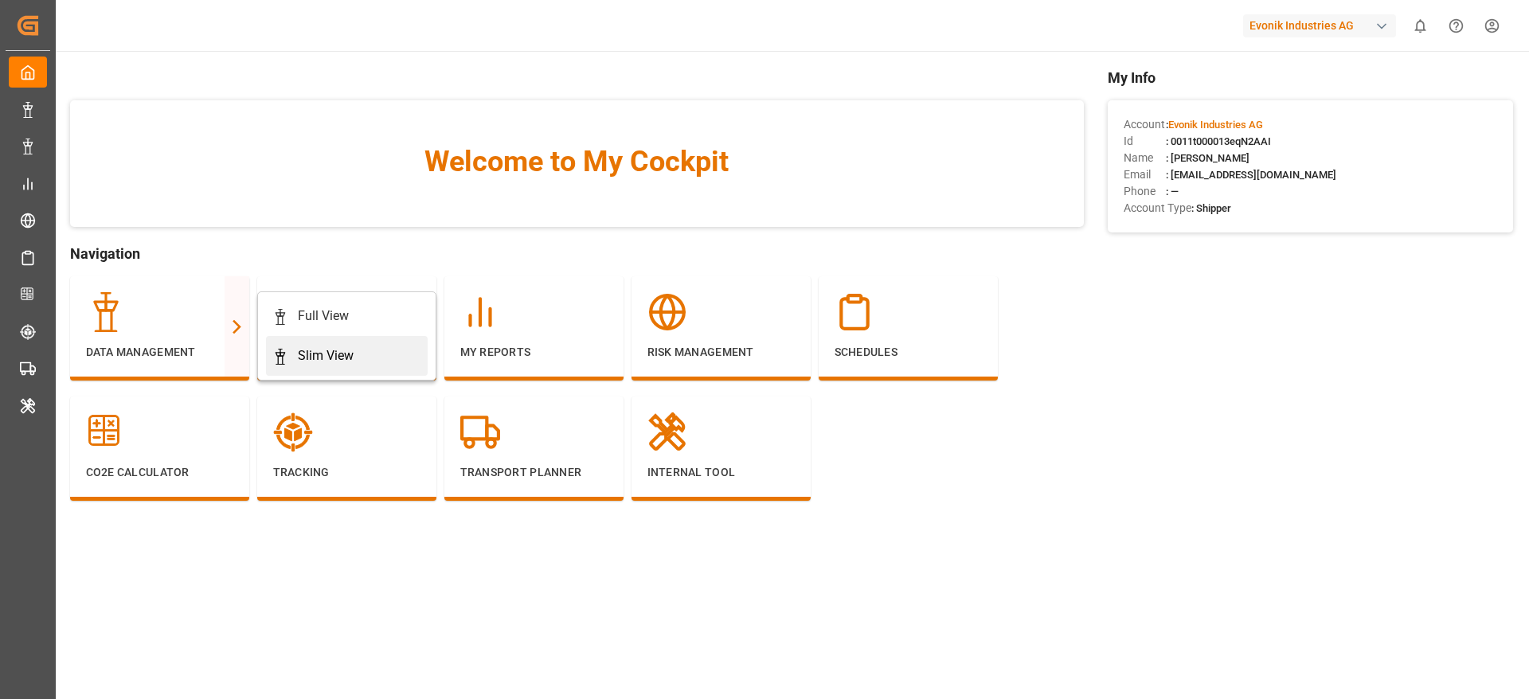
click at [307, 346] on div "Slim View" at bounding box center [326, 355] width 56 height 19
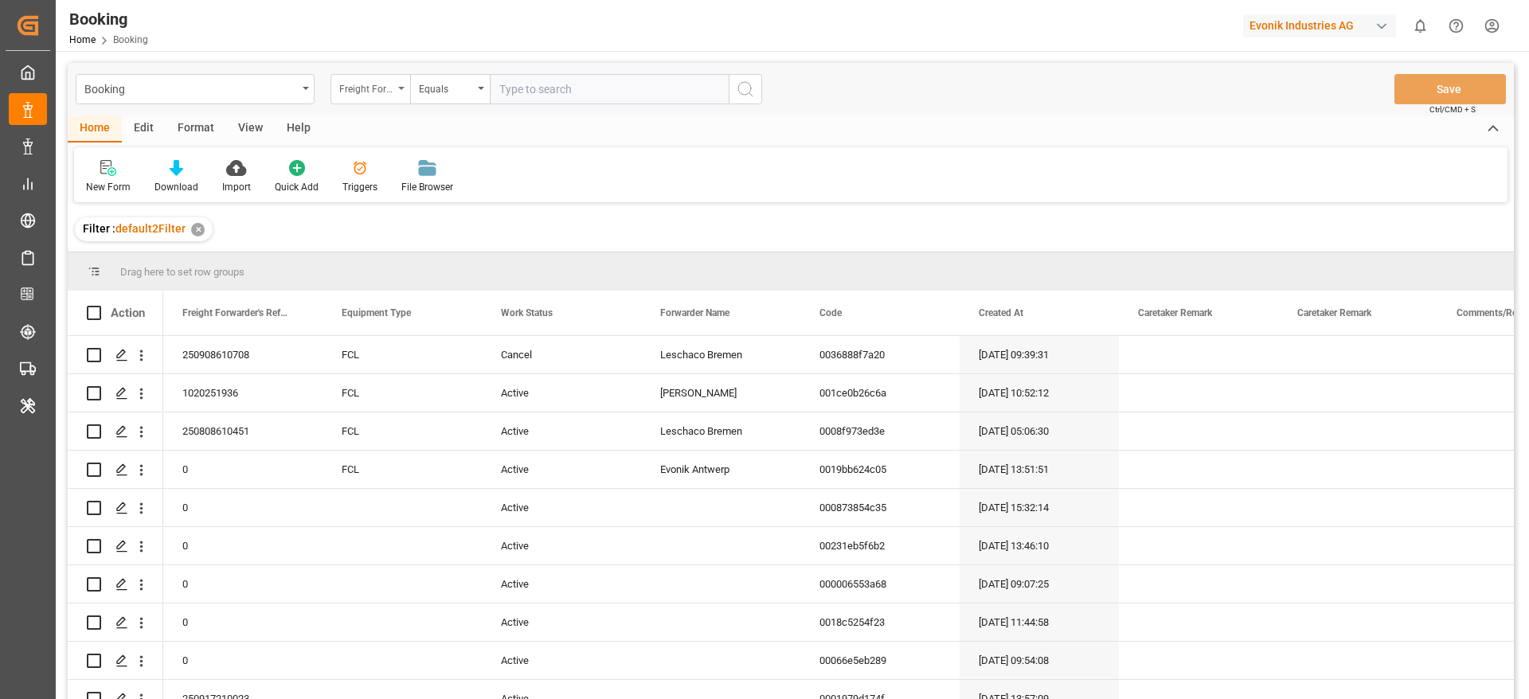
click at [406, 89] on div "Freight Forwarder's Reference No." at bounding box center [371, 89] width 80 height 30
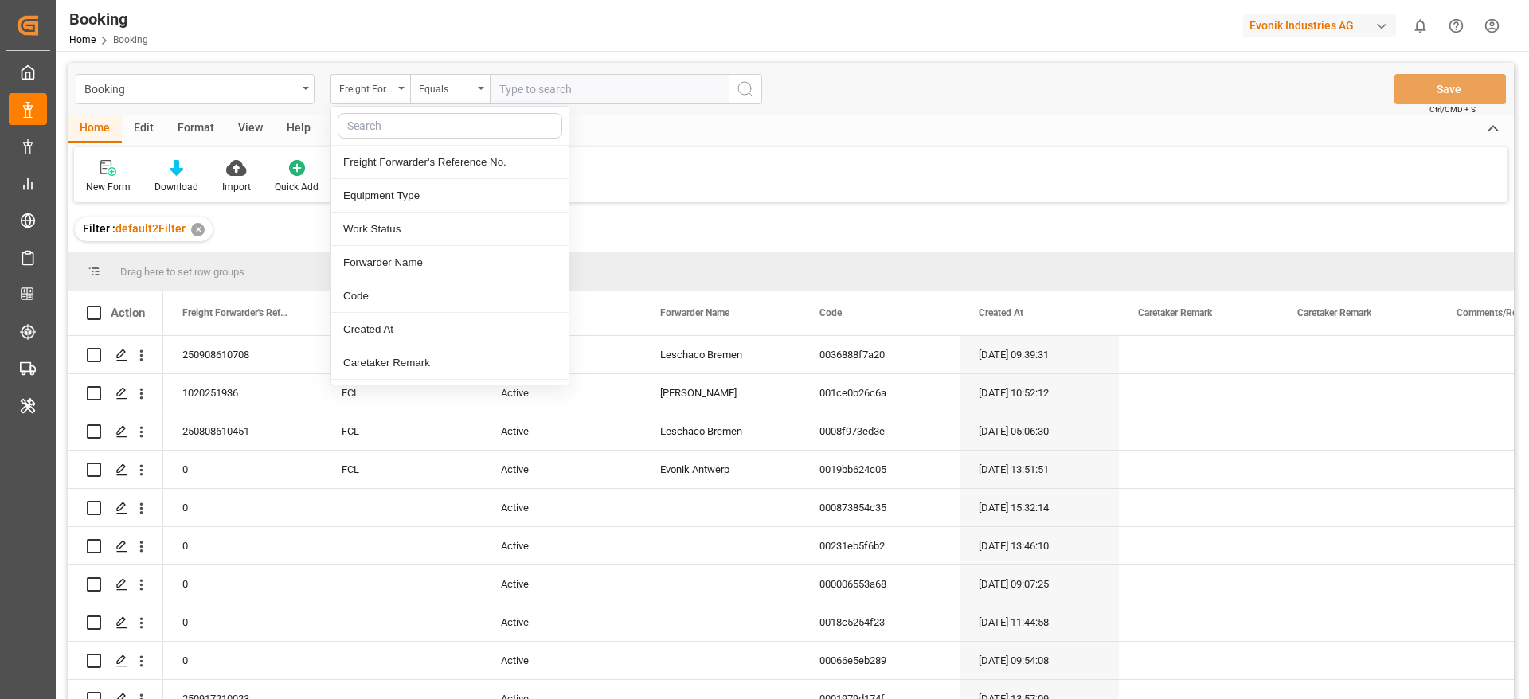
click at [405, 122] on input "text" at bounding box center [450, 125] width 225 height 25
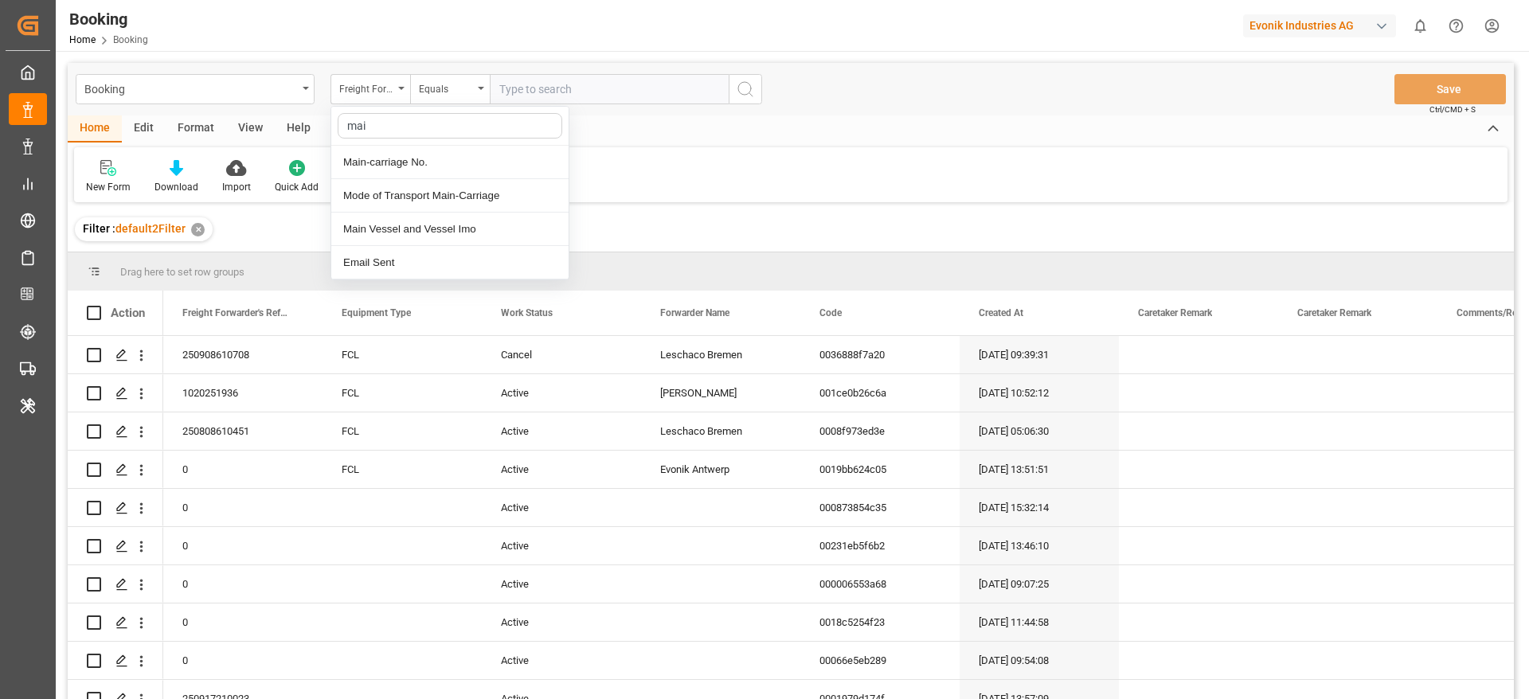
type input "main"
click at [421, 158] on div "Main-carriage No." at bounding box center [449, 162] width 237 height 33
click at [527, 94] on input "text" at bounding box center [609, 89] width 239 height 30
paste input "4006709822"
type input "4006709822"
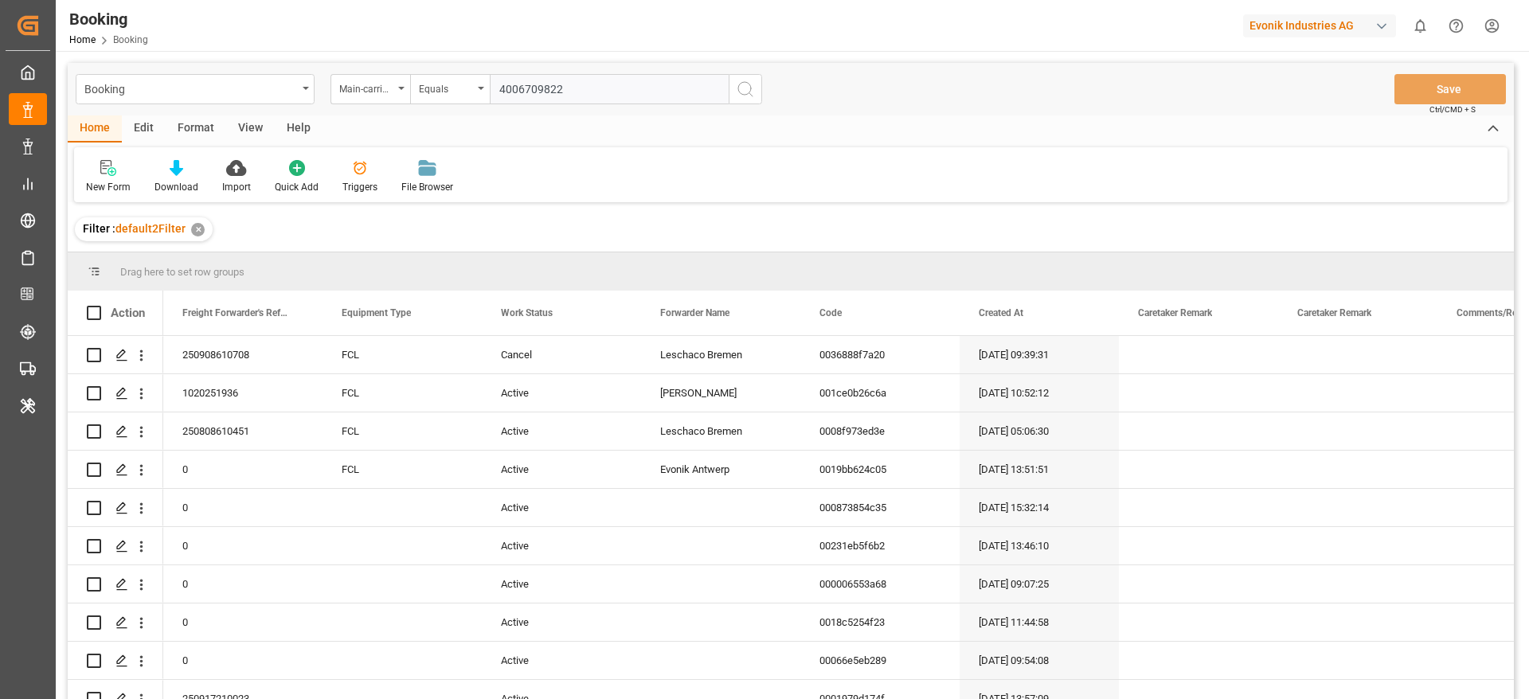
click at [742, 96] on icon "search button" at bounding box center [745, 89] width 19 height 19
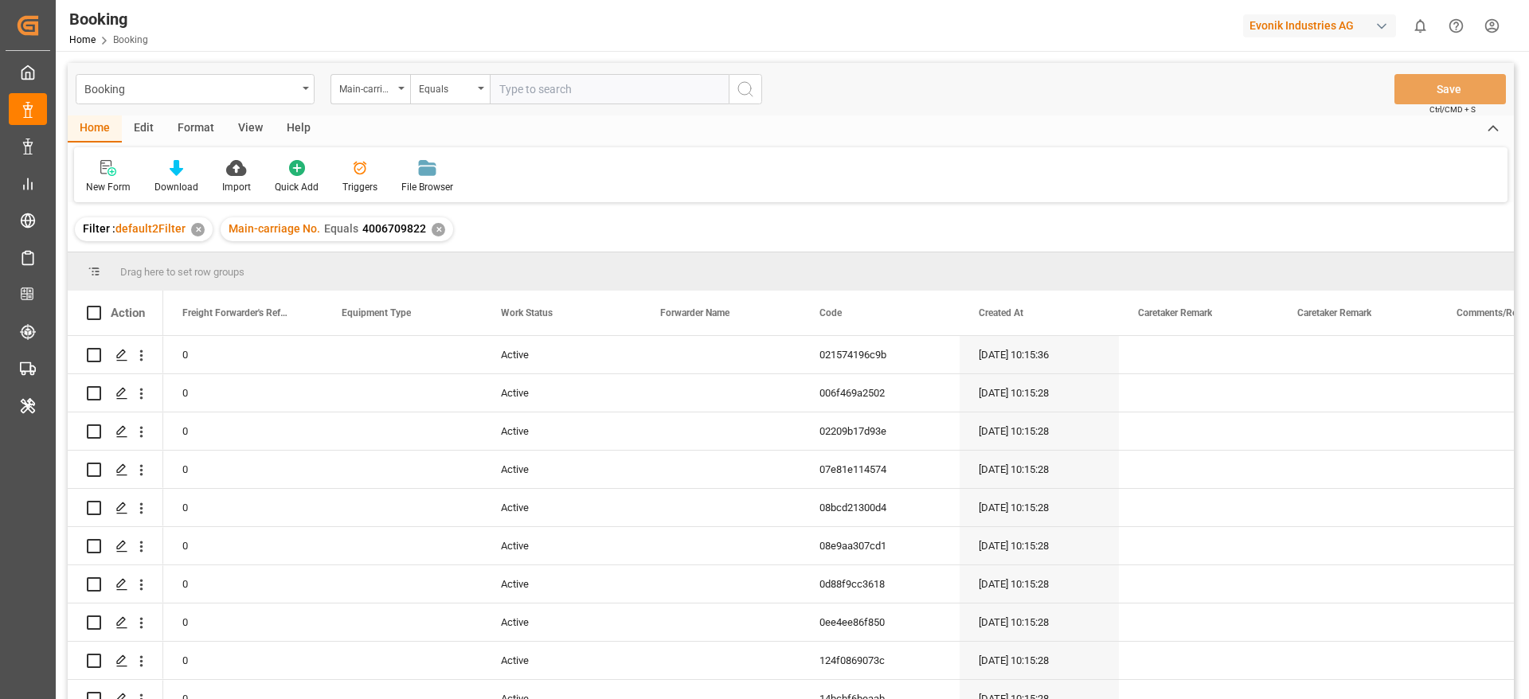
click at [246, 128] on div "View" at bounding box center [250, 128] width 49 height 27
click at [194, 123] on div "Format" at bounding box center [196, 128] width 61 height 27
click at [96, 180] on div "Filter Rows" at bounding box center [109, 187] width 47 height 14
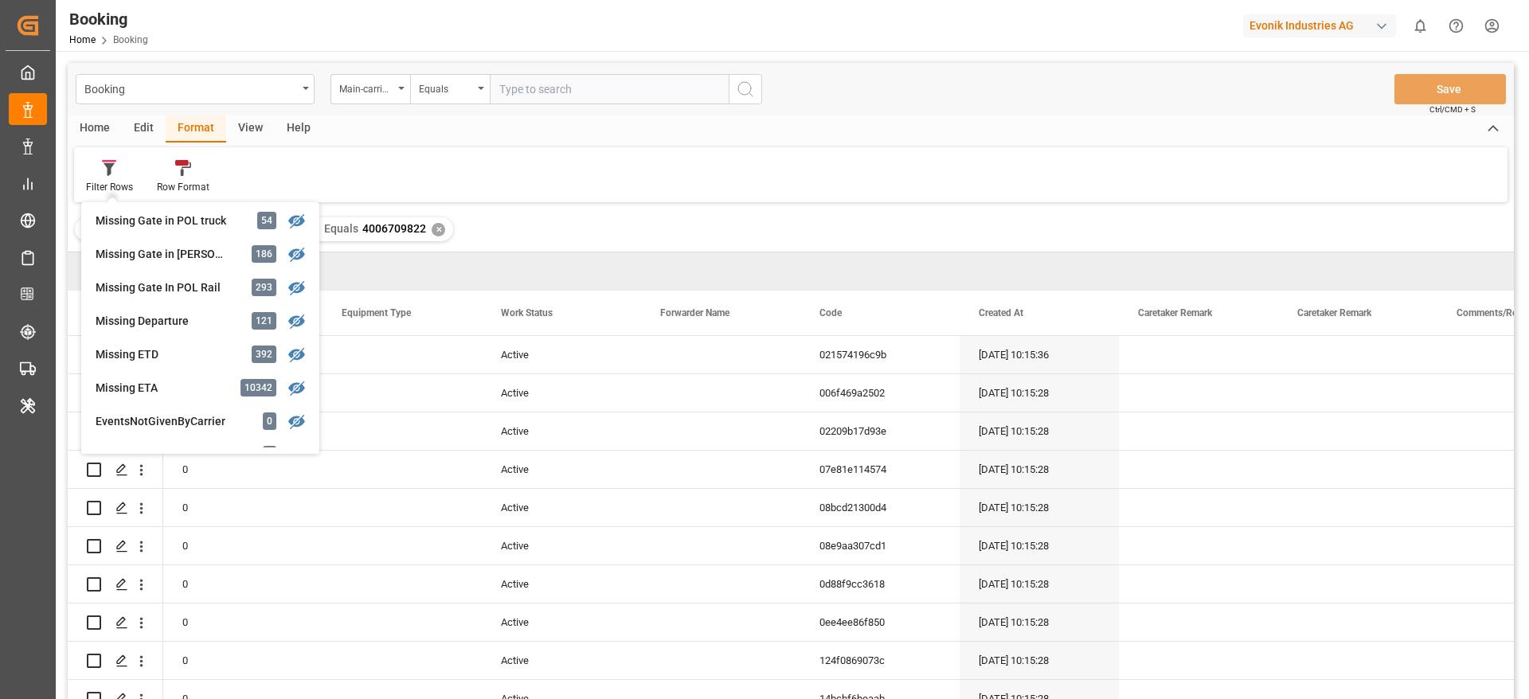
scroll to position [274, 0]
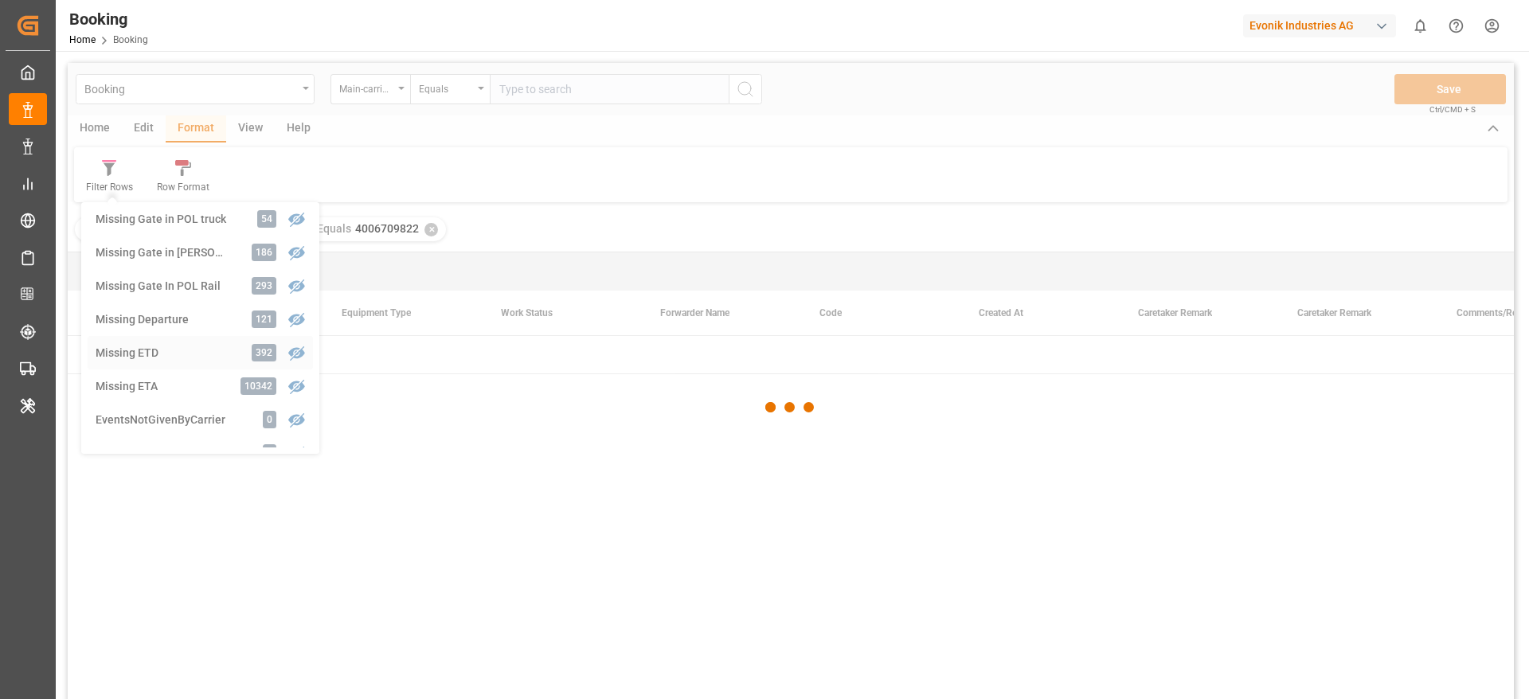
click at [145, 339] on div "Booking Main-carriage No. Equals Save Ctrl/CMD + S Home Edit Format View Help F…" at bounding box center [791, 402] width 1446 height 679
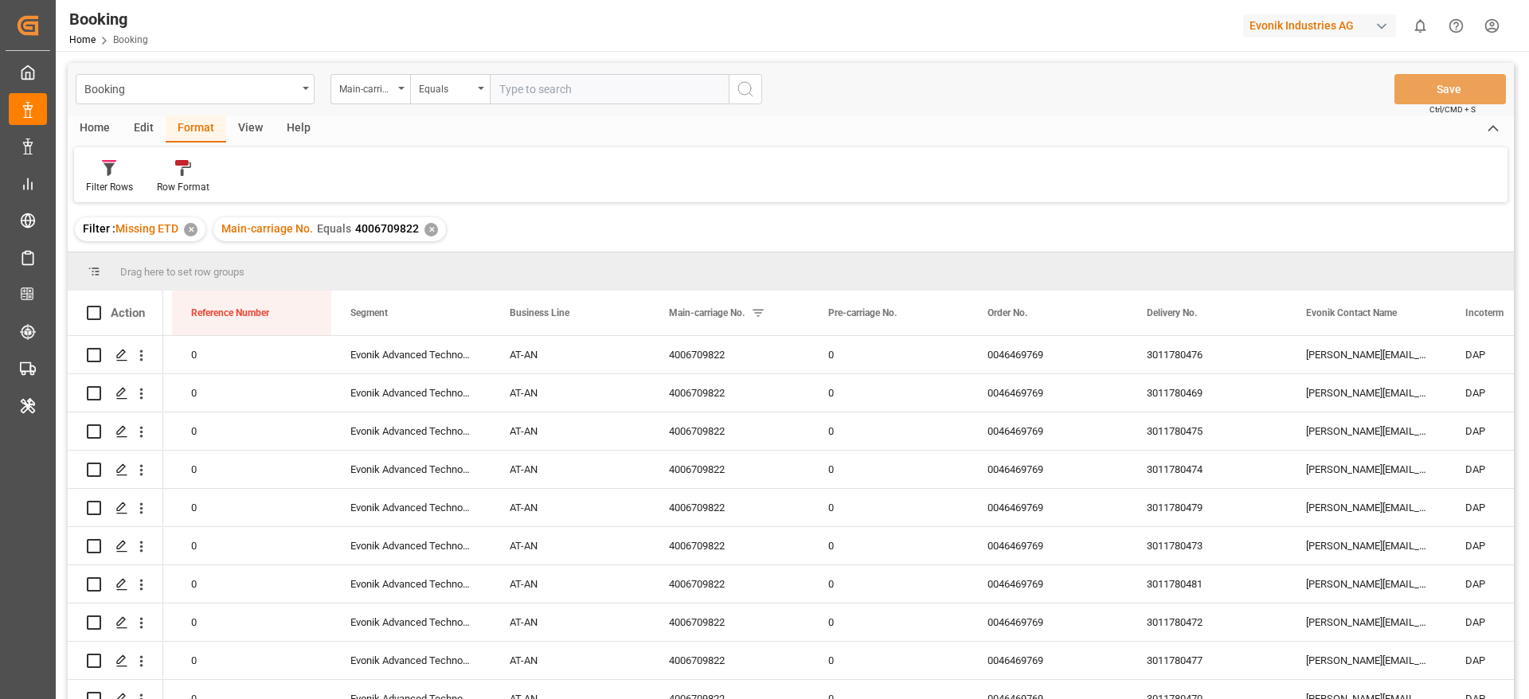
click at [193, 228] on div "✕" at bounding box center [191, 230] width 14 height 14
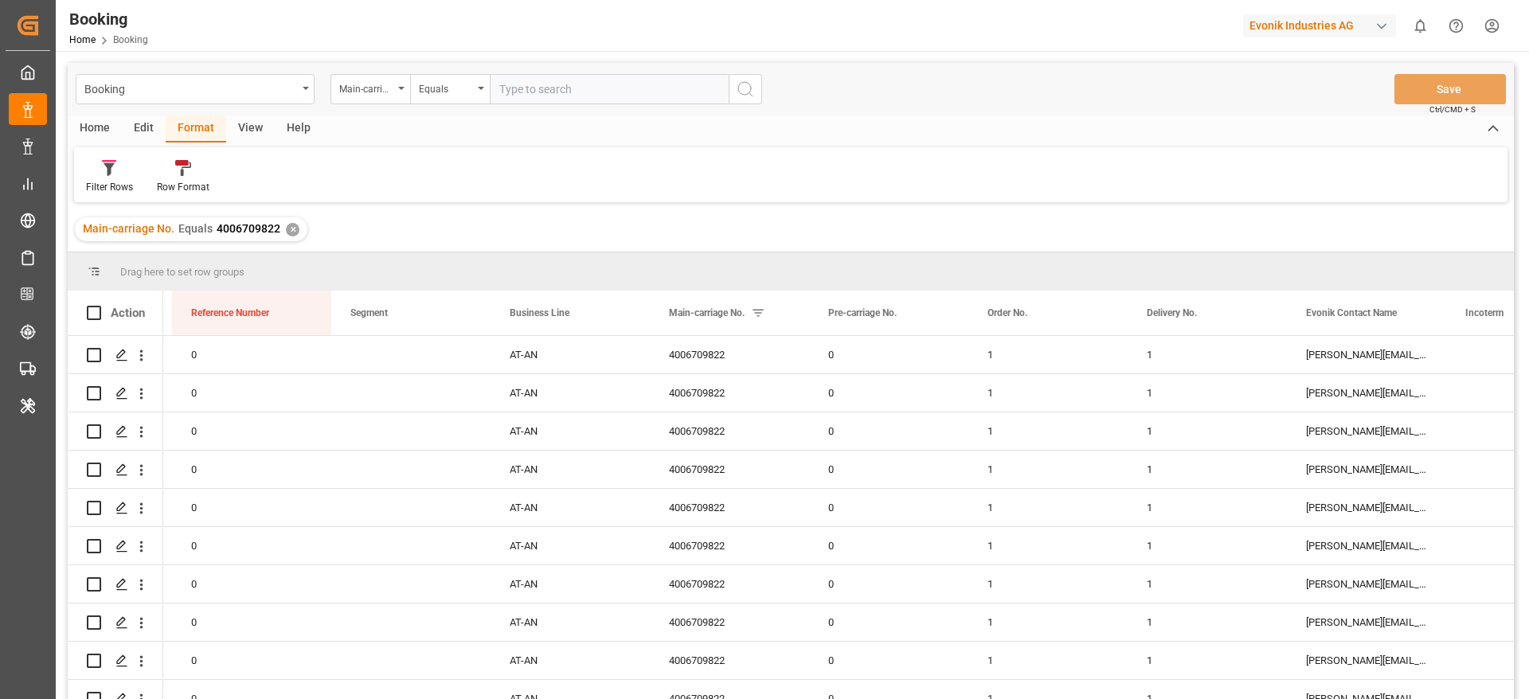
click at [294, 231] on div "✕" at bounding box center [293, 230] width 14 height 14
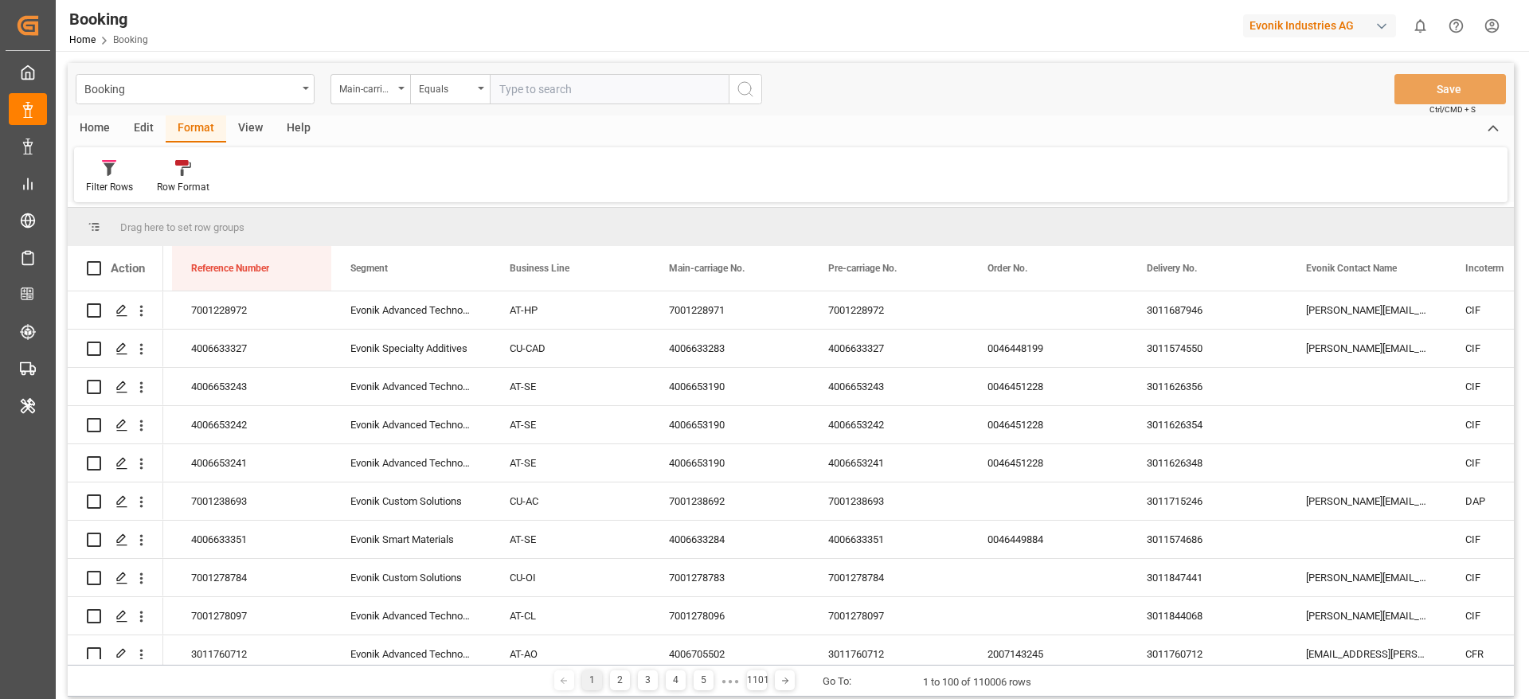
paste input "4006648799"
click at [546, 100] on input "4006648799" at bounding box center [609, 89] width 239 height 30
type input "4006648799"
click at [758, 90] on button "search button" at bounding box center [745, 89] width 33 height 30
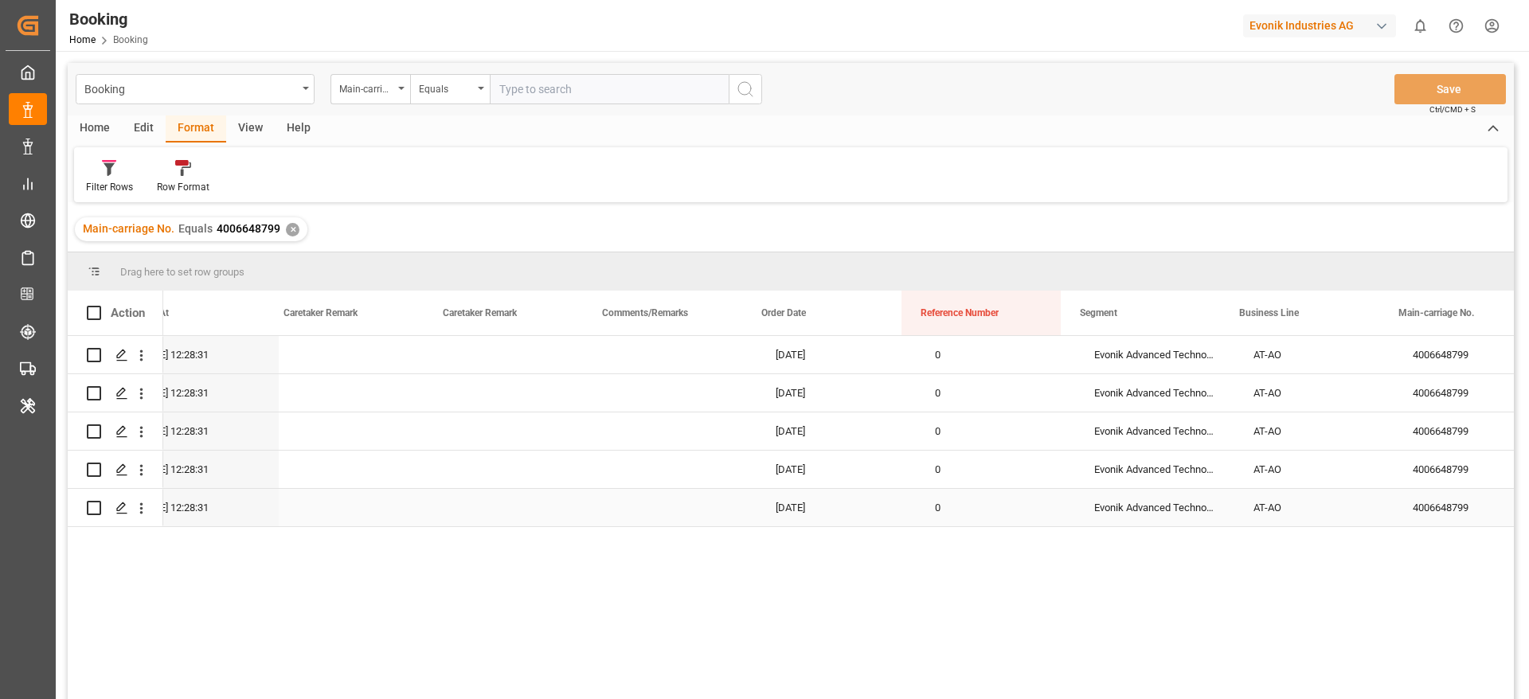
scroll to position [0, 860]
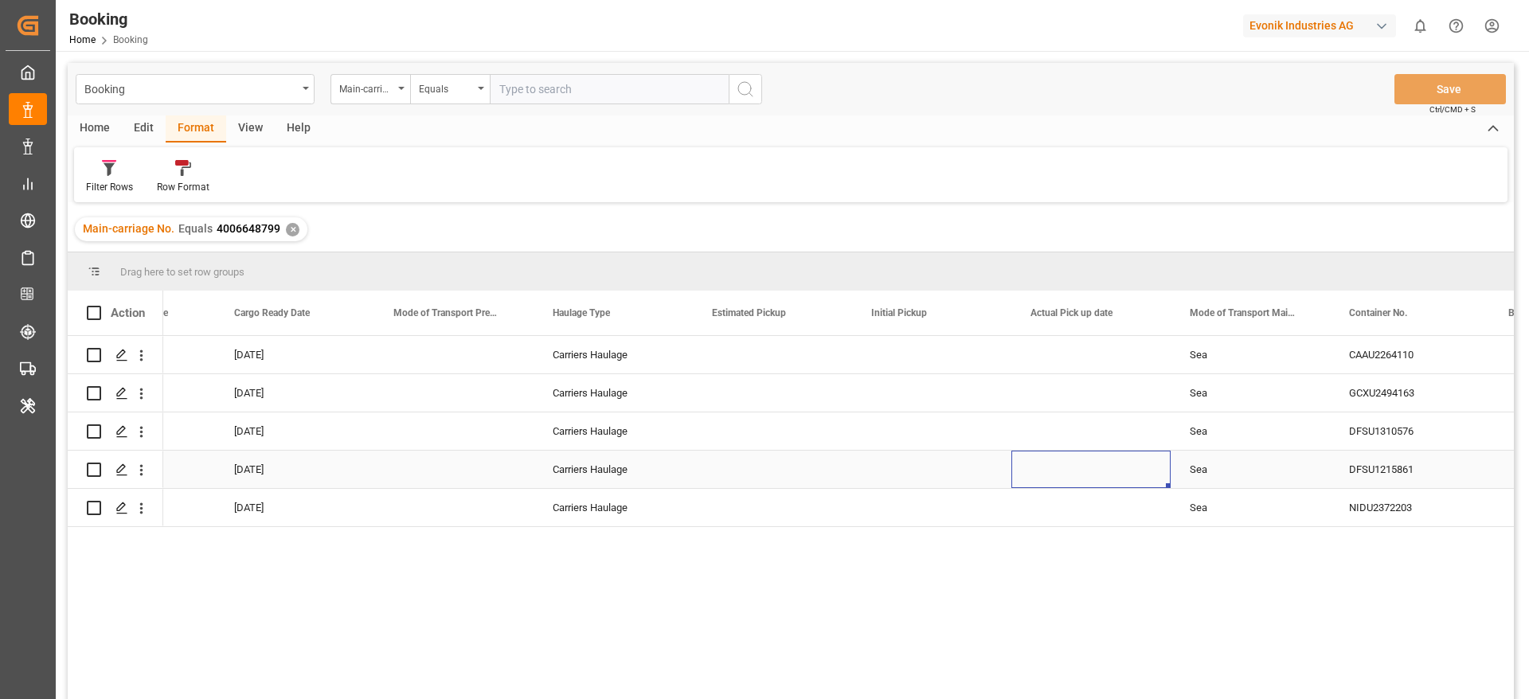
click at [1022, 474] on div "Press SPACE to select this row." at bounding box center [1091, 469] width 159 height 37
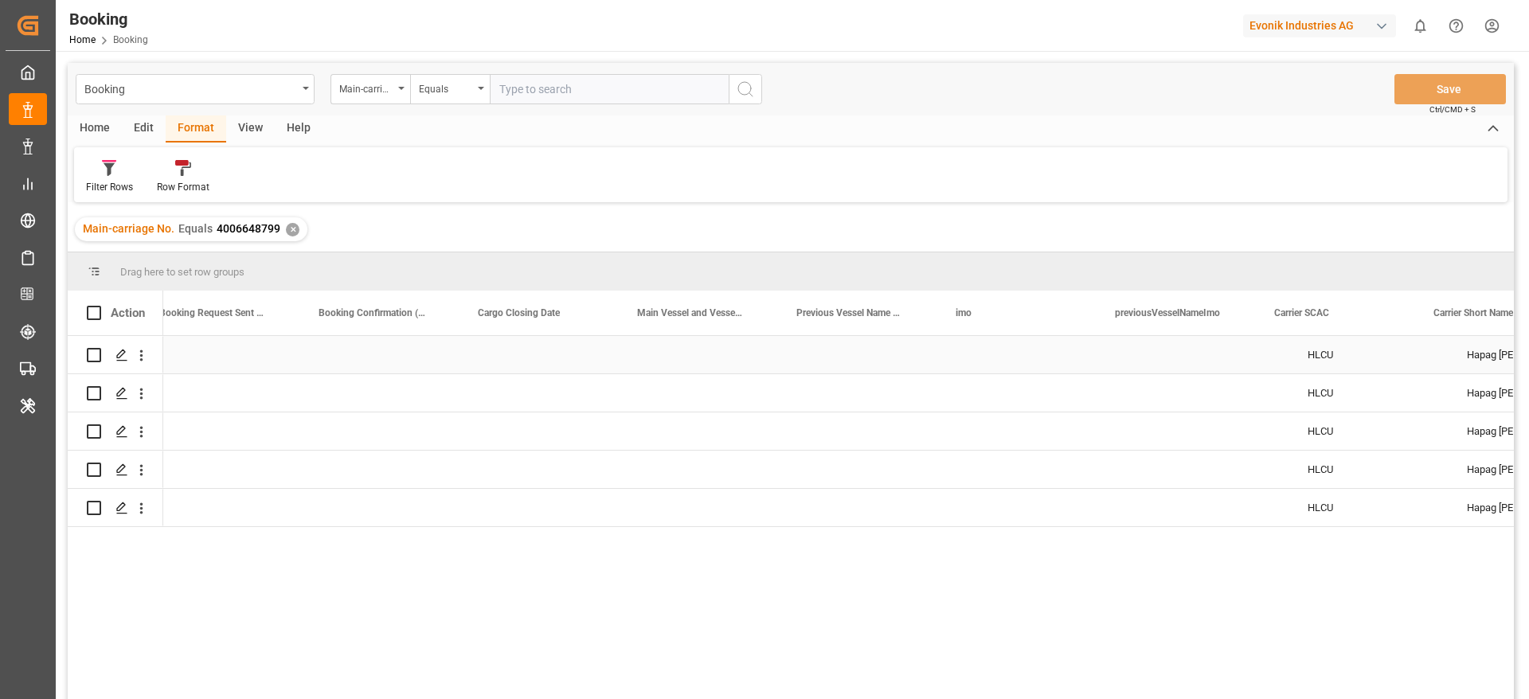
scroll to position [0, 5724]
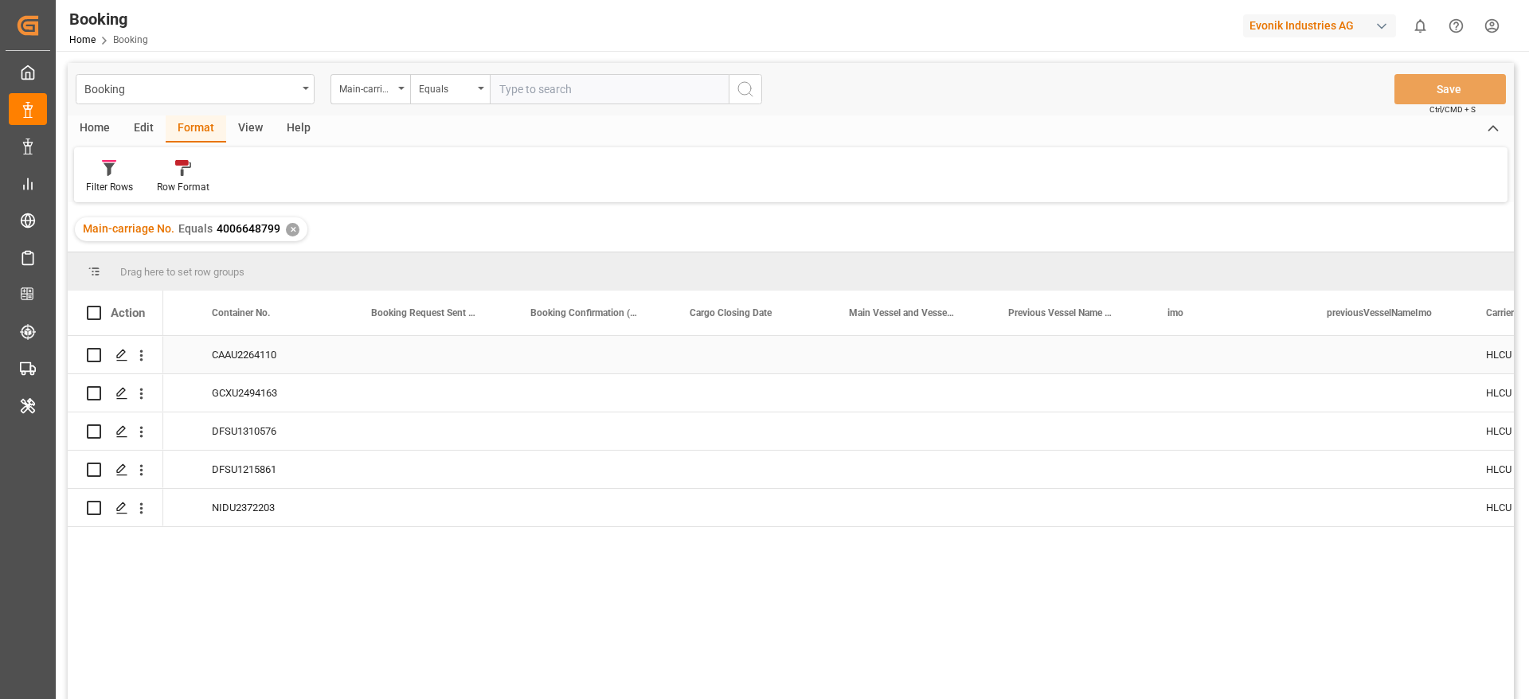
click at [891, 359] on div "Press SPACE to select this row." at bounding box center [909, 354] width 159 height 37
click at [930, 412] on div "Irenes Remedy - 9315850" at bounding box center [934, 410] width 182 height 56
type input "Irenes Remedy - 9315850"
click at [813, 403] on div "Press SPACE to select this row." at bounding box center [750, 392] width 159 height 37
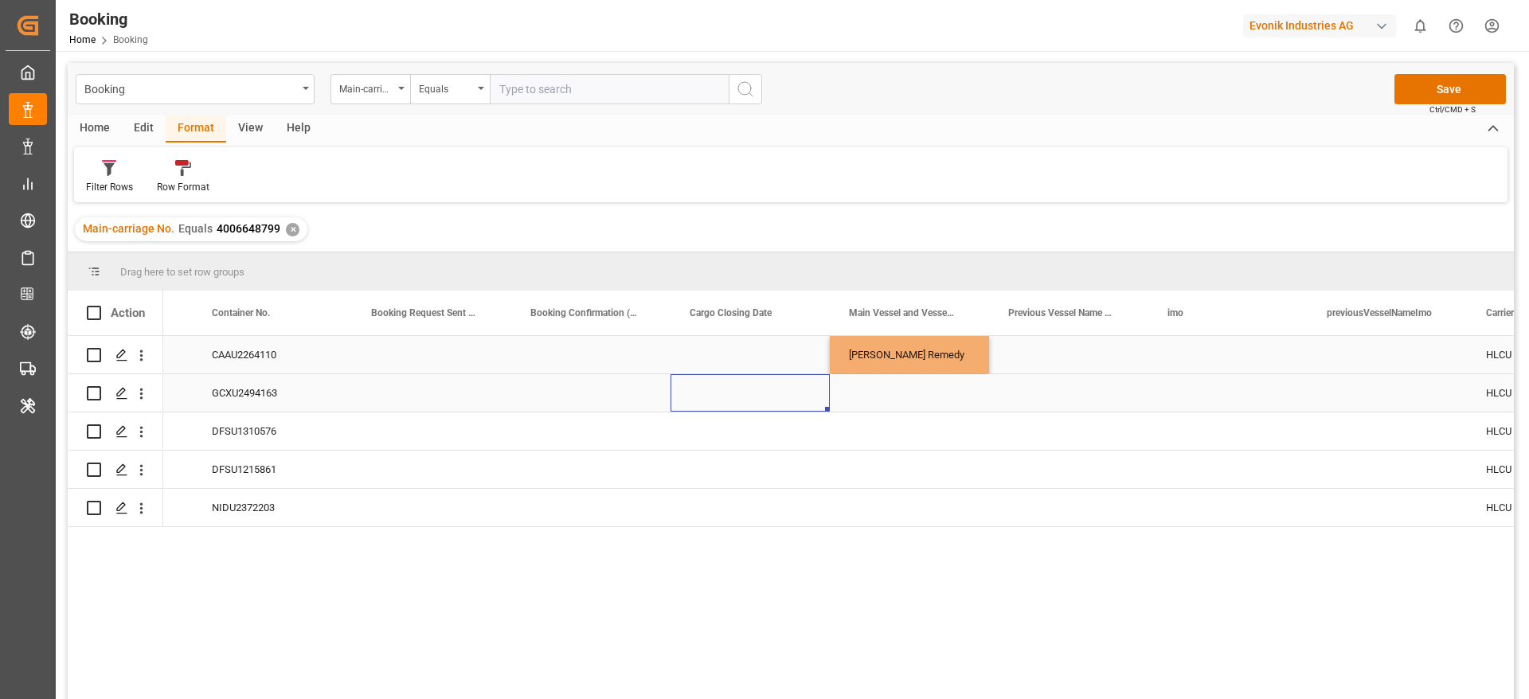
click at [906, 365] on div "[PERSON_NAME] Remedy" at bounding box center [909, 354] width 159 height 37
drag, startPoint x: 987, startPoint y: 372, endPoint x: 970, endPoint y: 495, distance: 123.8
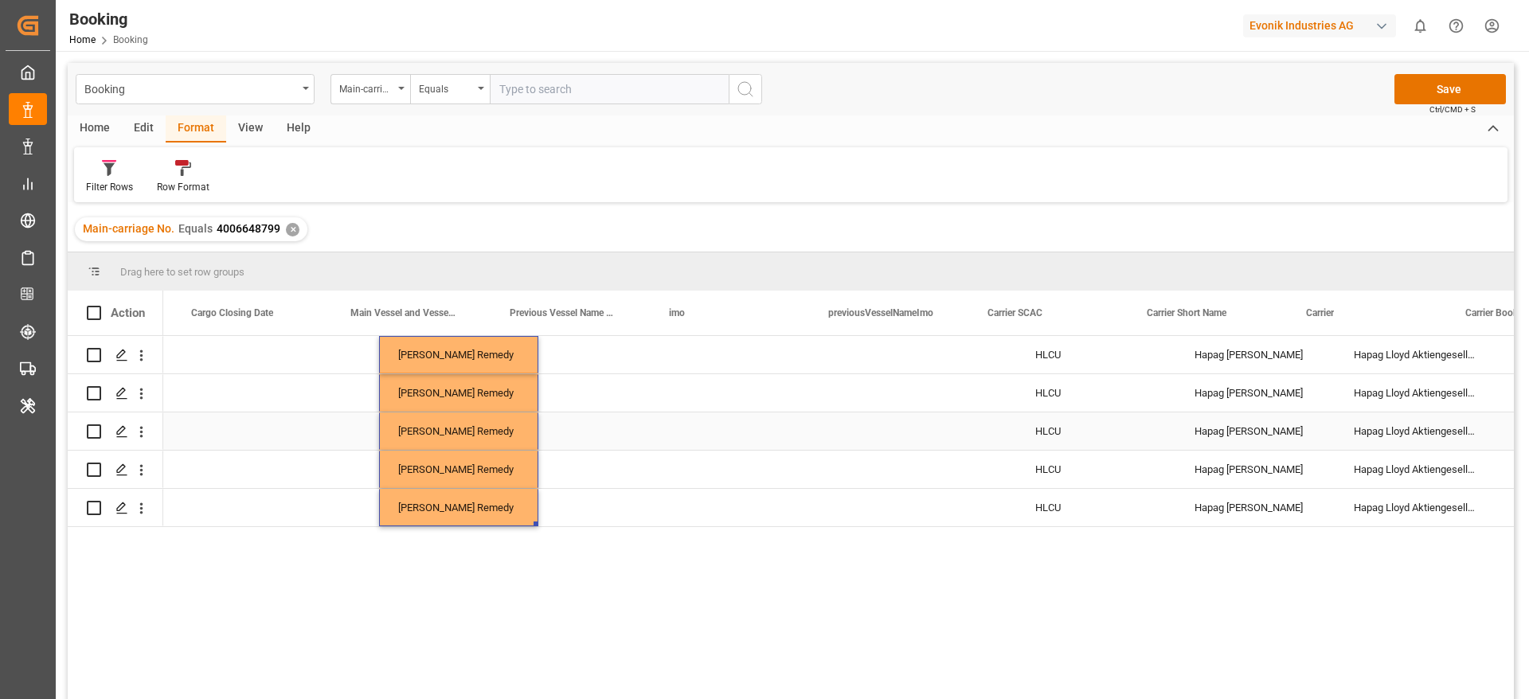
scroll to position [0, 6078]
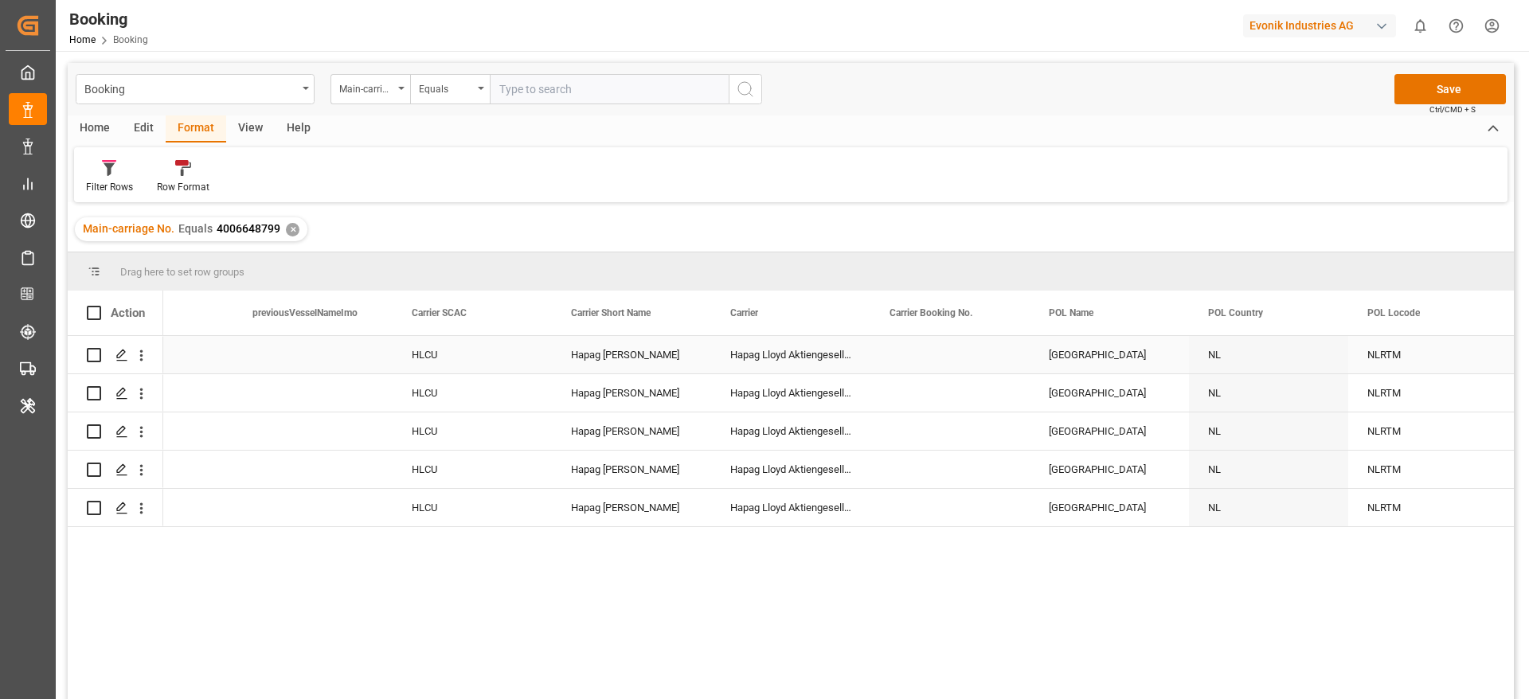
click at [934, 356] on div "Press SPACE to select this row." at bounding box center [950, 354] width 159 height 37
click at [934, 356] on input "Press SPACE to select this row." at bounding box center [950, 364] width 134 height 30
click at [945, 370] on input "Press SPACE to select this row." at bounding box center [950, 364] width 134 height 30
paste input "93848167"
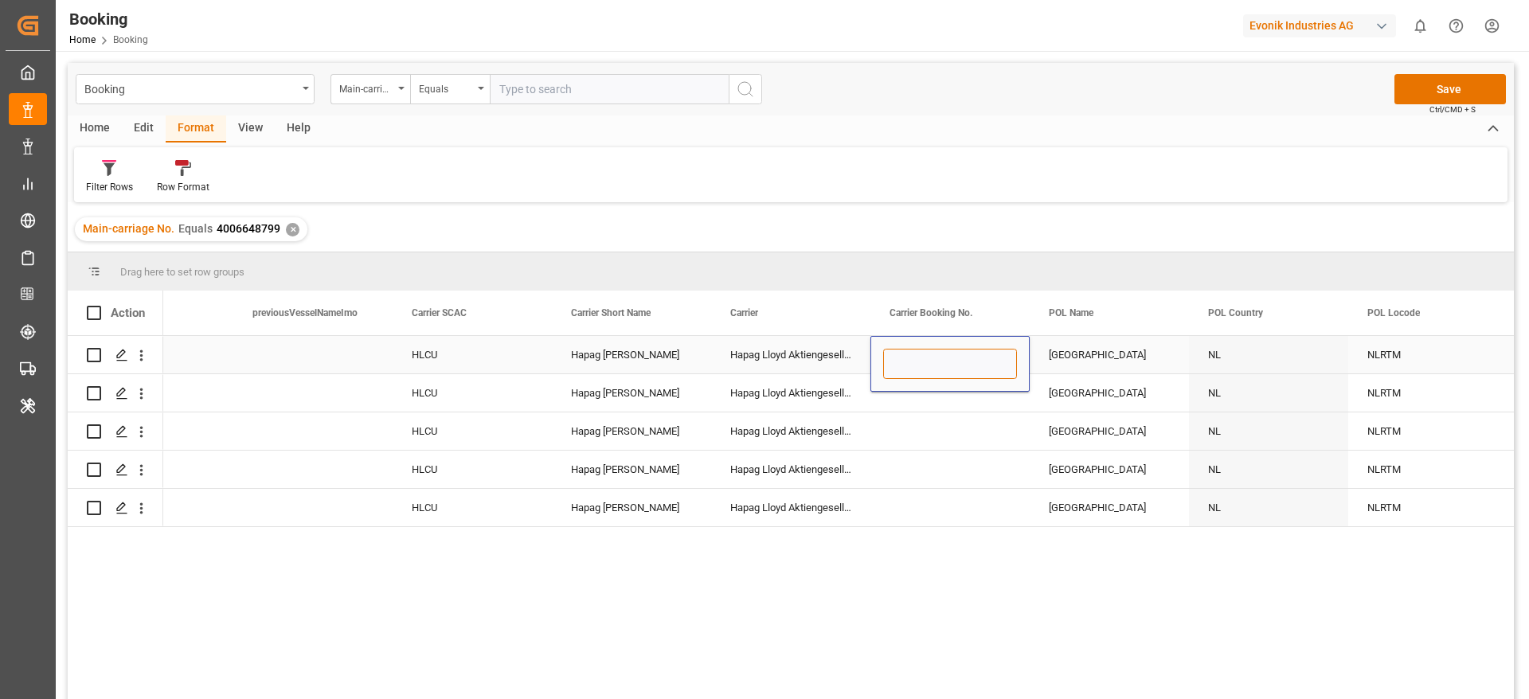
type input "93848167"
click at [859, 402] on div "Hapag Lloyd Aktiengesellschaft" at bounding box center [790, 392] width 159 height 37
click at [950, 366] on div "93848167" at bounding box center [950, 354] width 159 height 37
drag, startPoint x: 1027, startPoint y: 370, endPoint x: 1005, endPoint y: 491, distance: 123.0
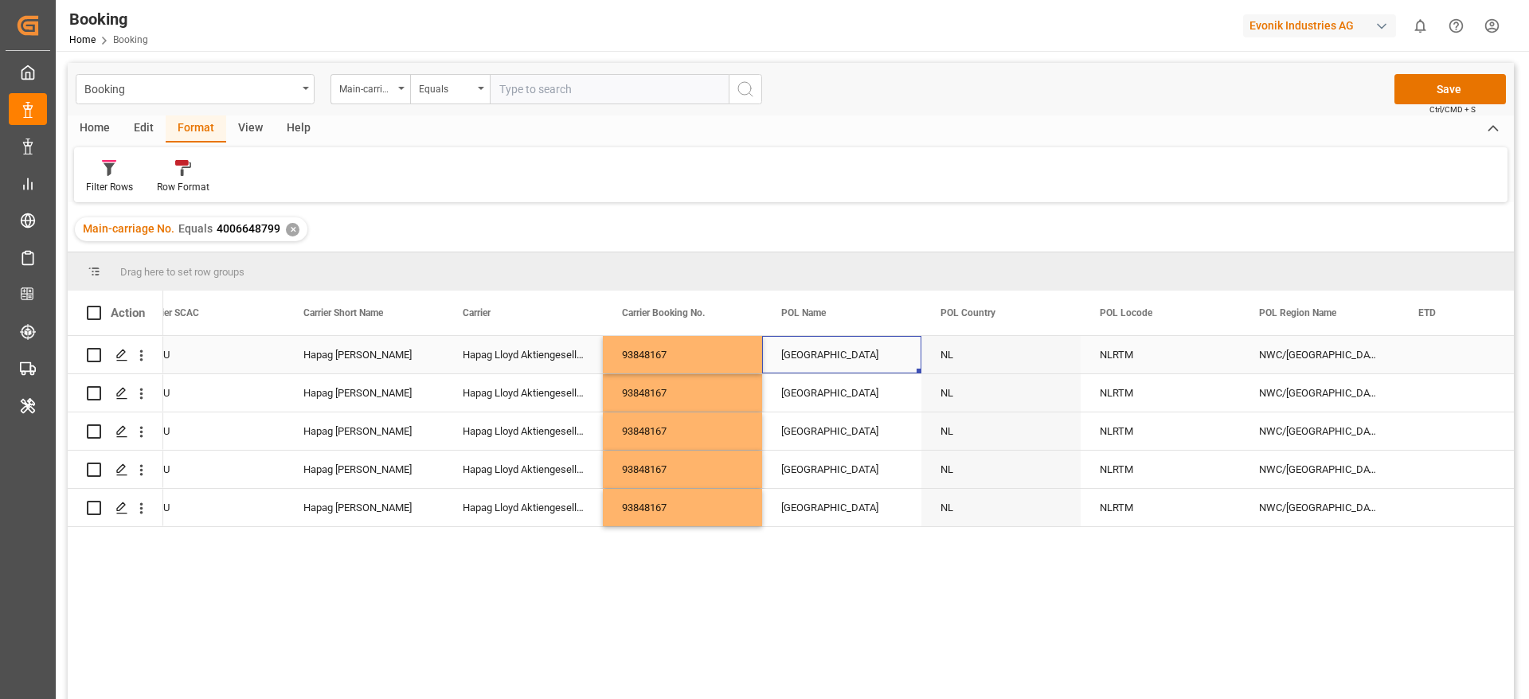
click at [851, 366] on div "Rotterdam" at bounding box center [841, 354] width 159 height 37
type input "Rotterdam - NLRTM"
click at [851, 366] on input "Rotterdam - NLRTM" at bounding box center [842, 364] width 134 height 30
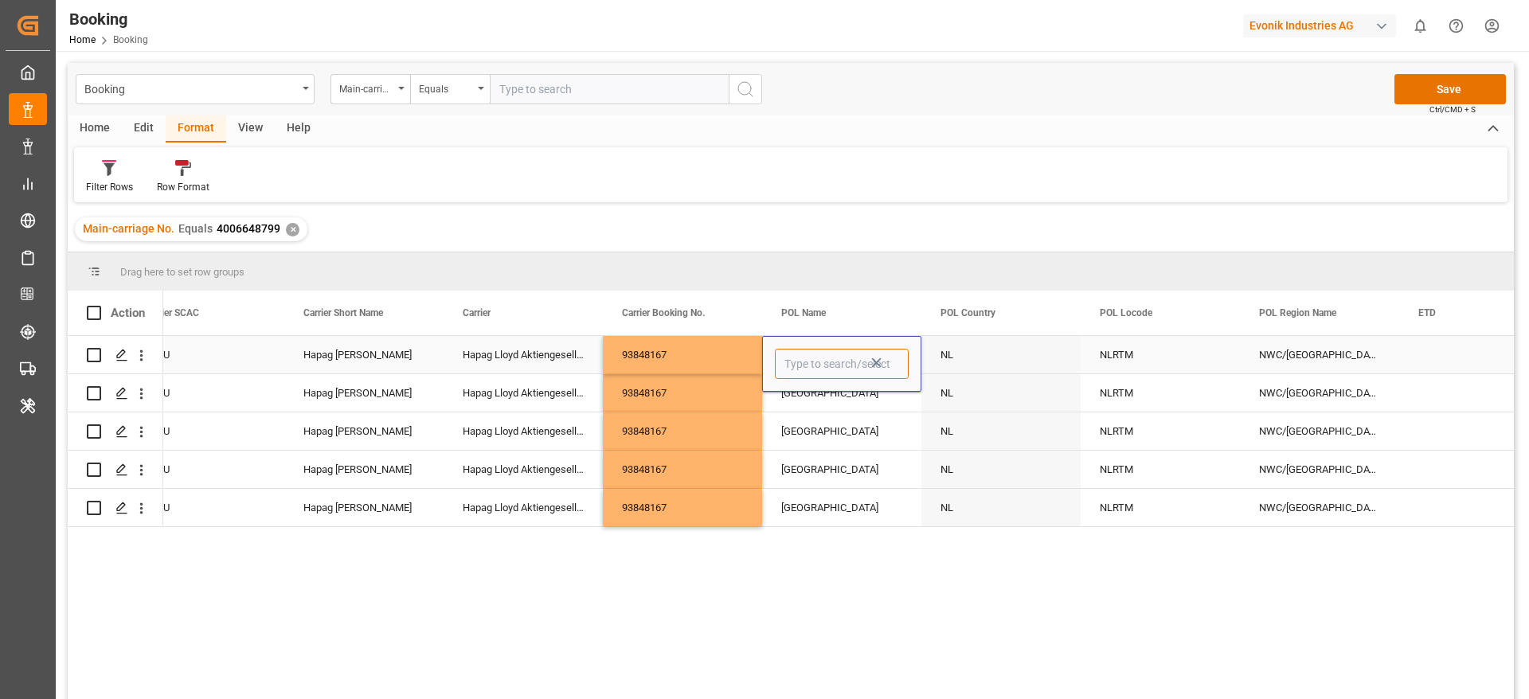
click at [820, 374] on input "Press SPACE to select this row." at bounding box center [842, 364] width 134 height 30
paste input "ANTWERP"
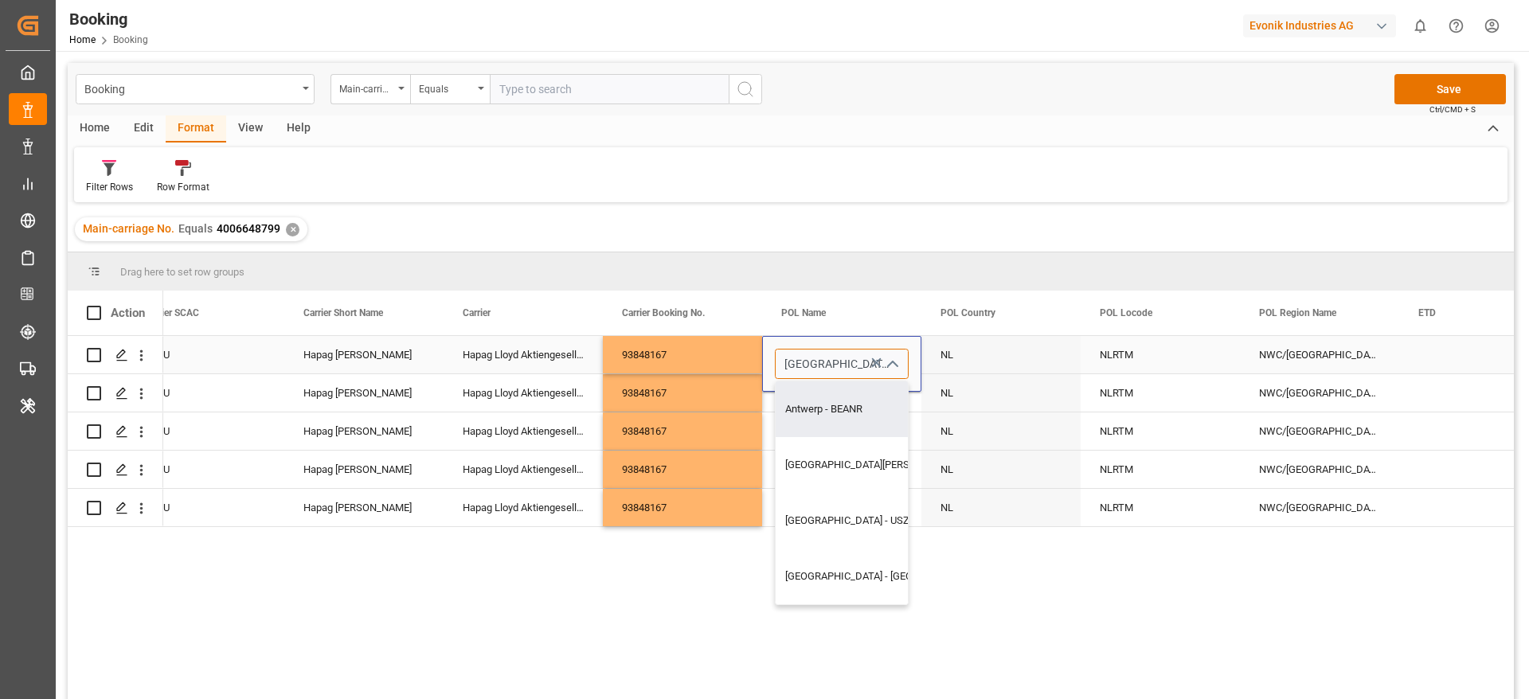
click at [847, 413] on div "Antwerp - BEANR" at bounding box center [914, 410] width 277 height 56
type input "Antwerp - BEANR"
click at [827, 414] on div "Rotterdam" at bounding box center [841, 431] width 159 height 37
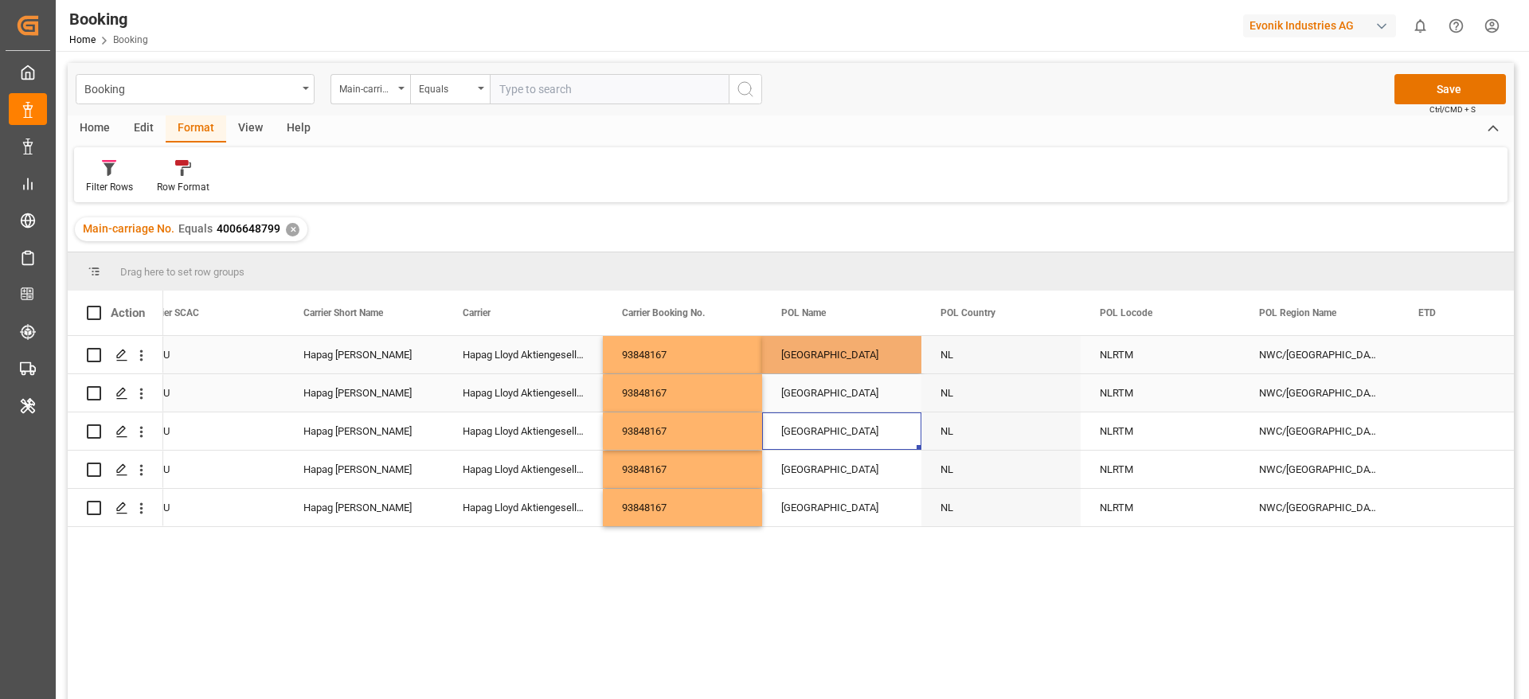
click at [832, 375] on div "Rotterdam" at bounding box center [841, 392] width 159 height 37
click at [858, 361] on div "[GEOGRAPHIC_DATA]" at bounding box center [841, 354] width 159 height 37
drag, startPoint x: 918, startPoint y: 370, endPoint x: 905, endPoint y: 493, distance: 124.1
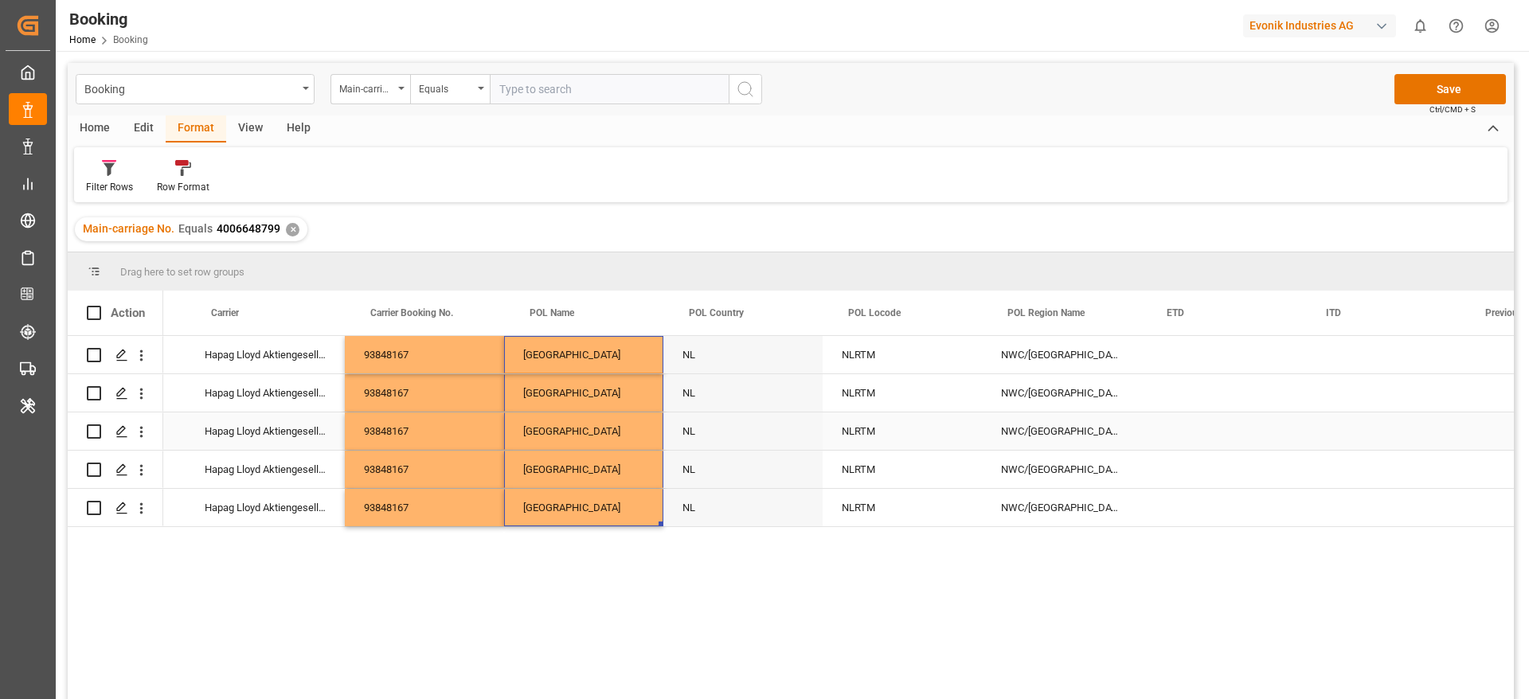
scroll to position [0, 7156]
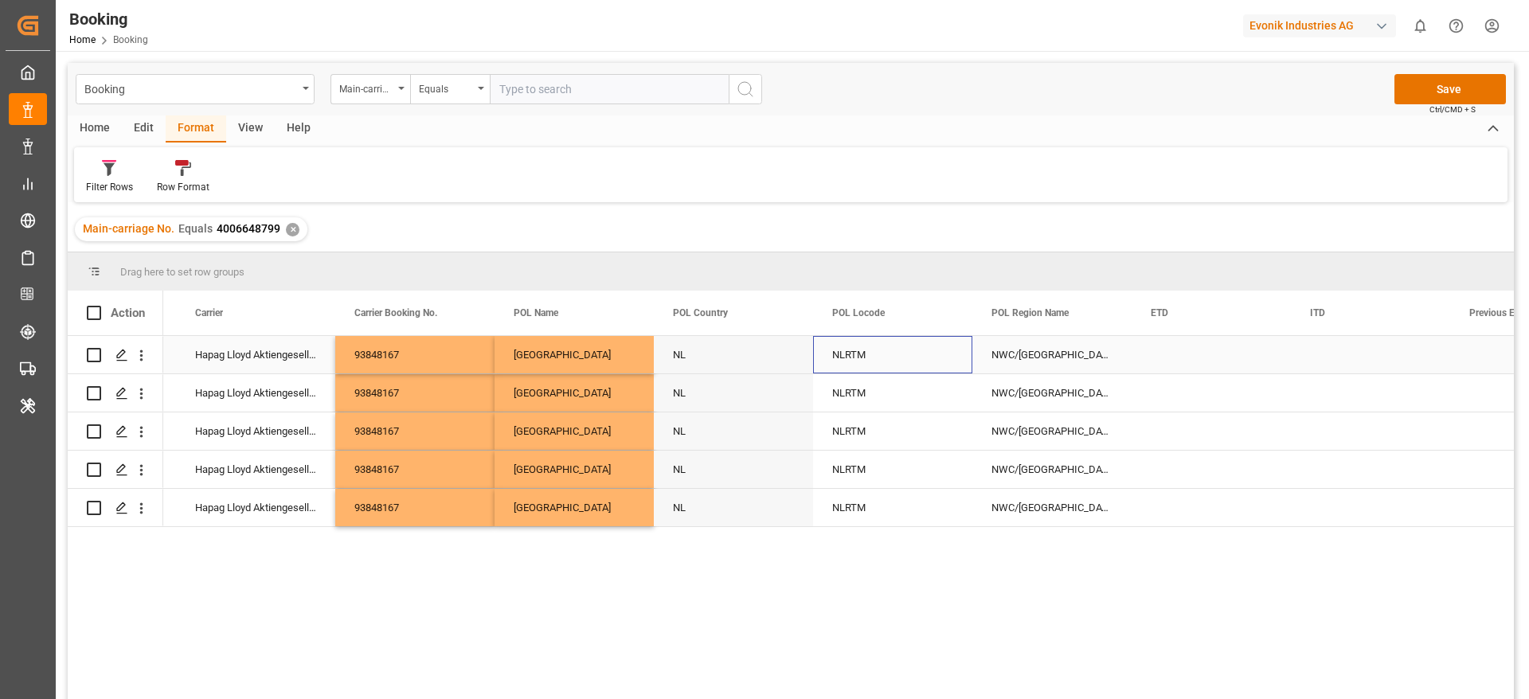
click at [879, 364] on div "NLRTM" at bounding box center [892, 354] width 159 height 37
click at [879, 364] on input "NLRTM" at bounding box center [893, 364] width 134 height 30
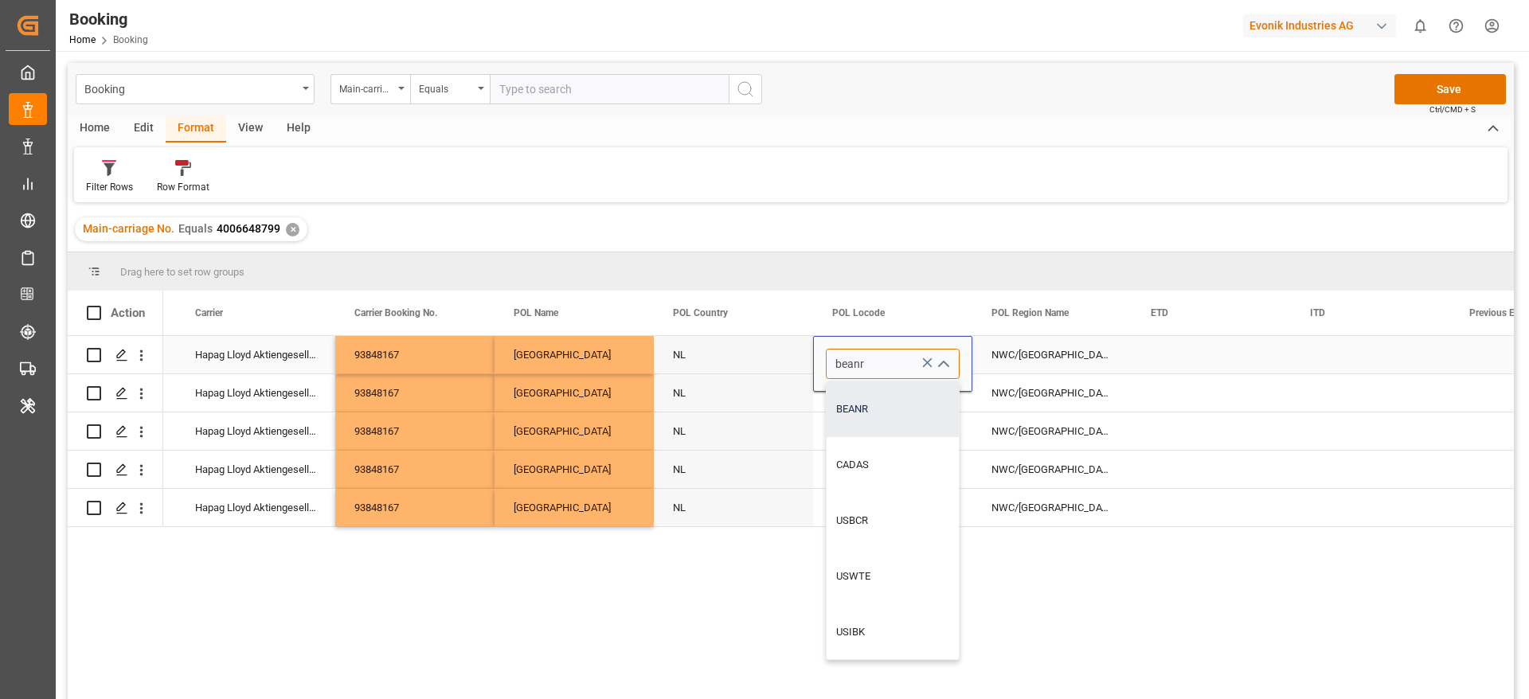
click at [882, 397] on div "BEANR" at bounding box center [893, 410] width 132 height 56
type input "BEANR"
click at [882, 397] on div "NLRTM" at bounding box center [892, 392] width 159 height 37
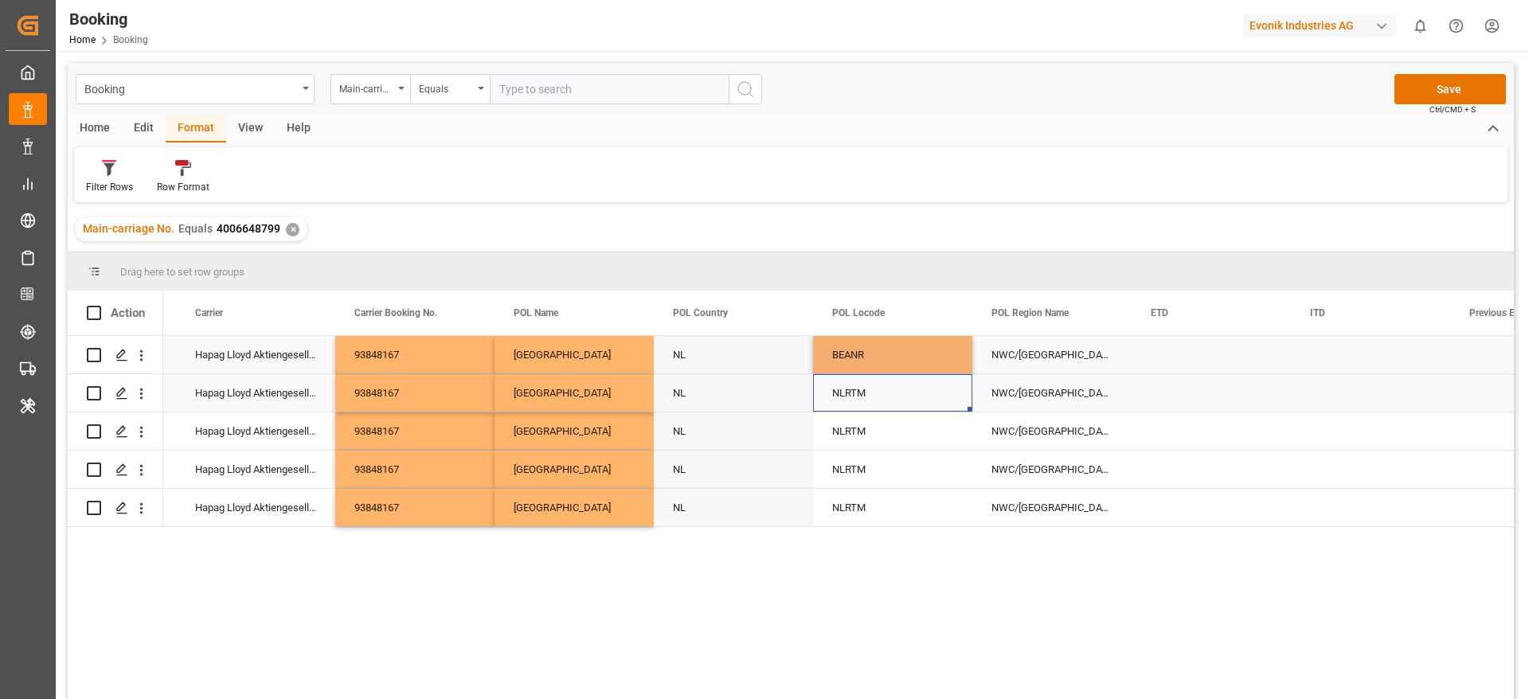
click at [887, 366] on div "BEANR" at bounding box center [892, 354] width 159 height 37
drag, startPoint x: 969, startPoint y: 368, endPoint x: 944, endPoint y: 490, distance: 124.5
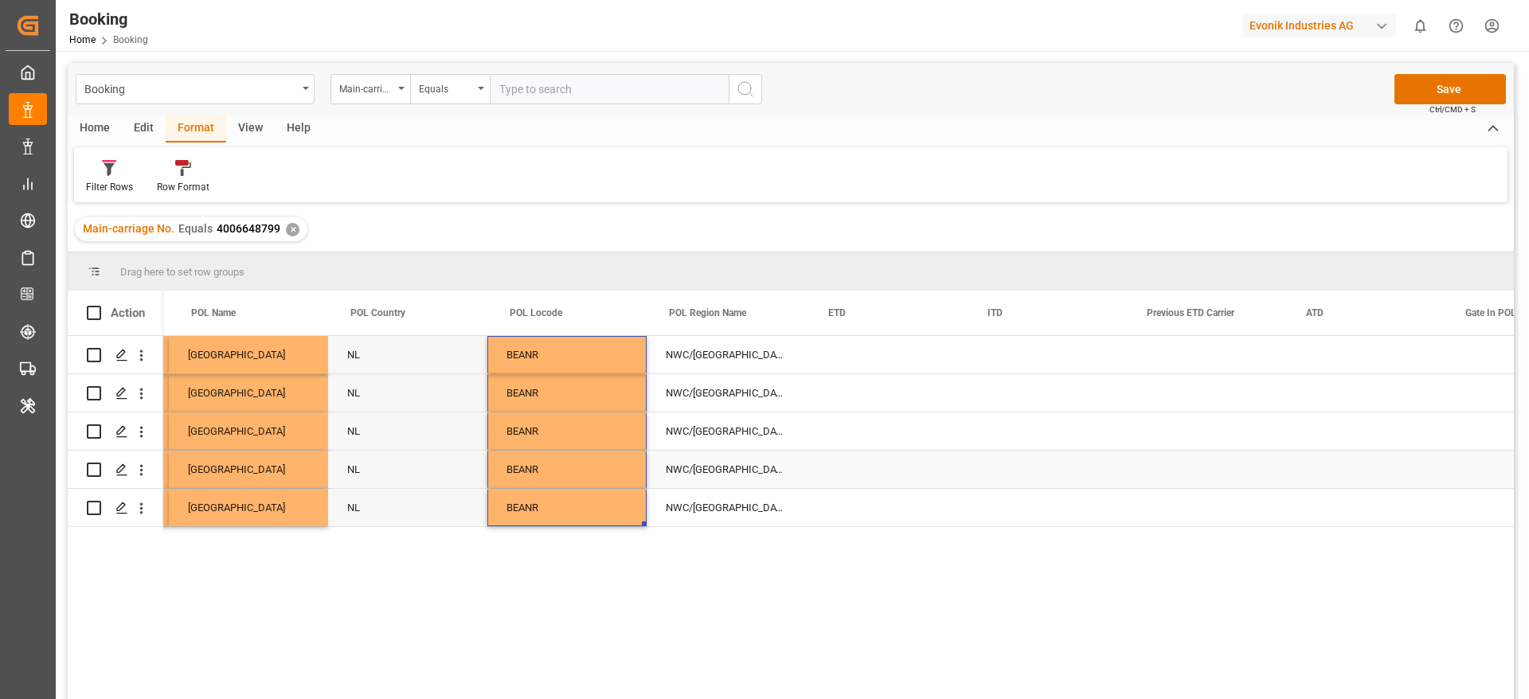
scroll to position [0, 7485]
click at [856, 360] on div "Press SPACE to select this row." at bounding box center [880, 354] width 159 height 37
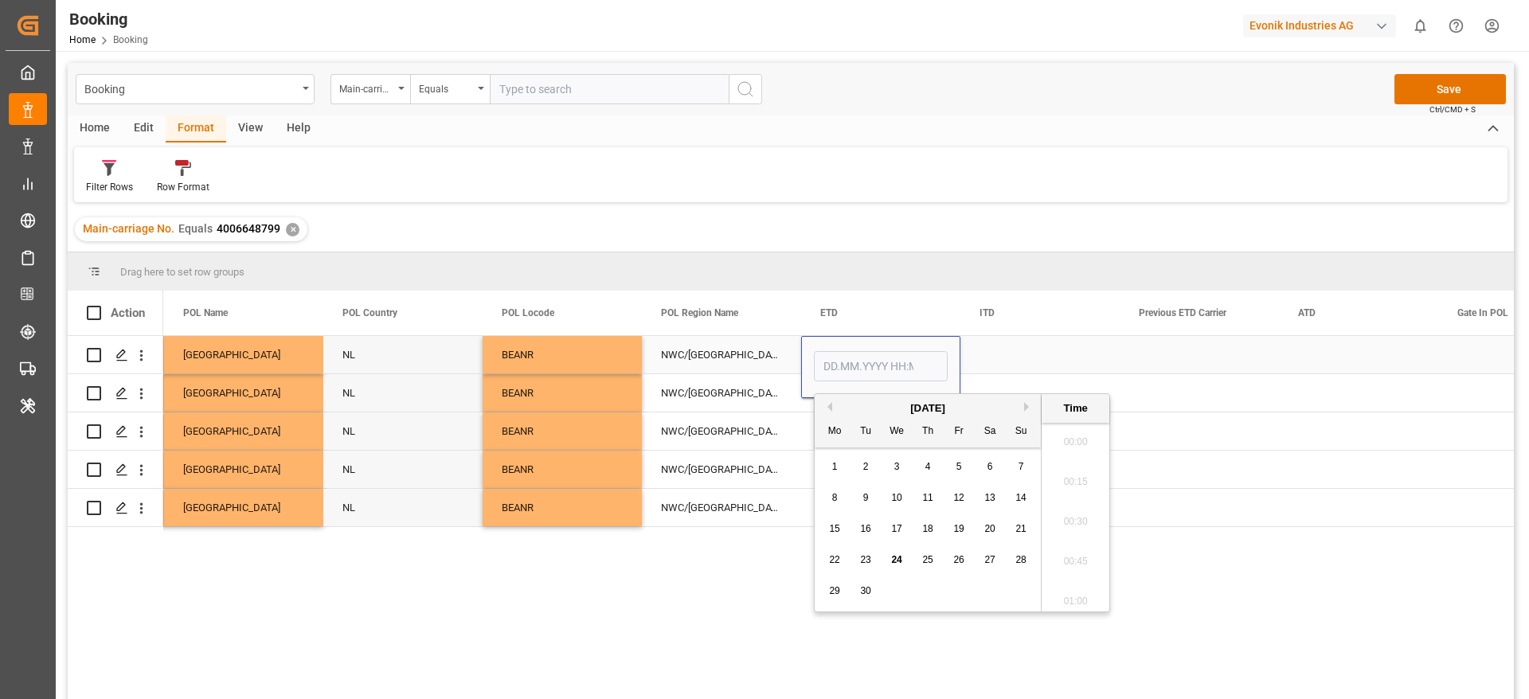
scroll to position [1837, 0]
click at [828, 402] on button "Previous Month" at bounding box center [828, 407] width 10 height 10
click at [985, 525] on span "16" at bounding box center [989, 528] width 10 height 11
type input "[DATE] 00:00"
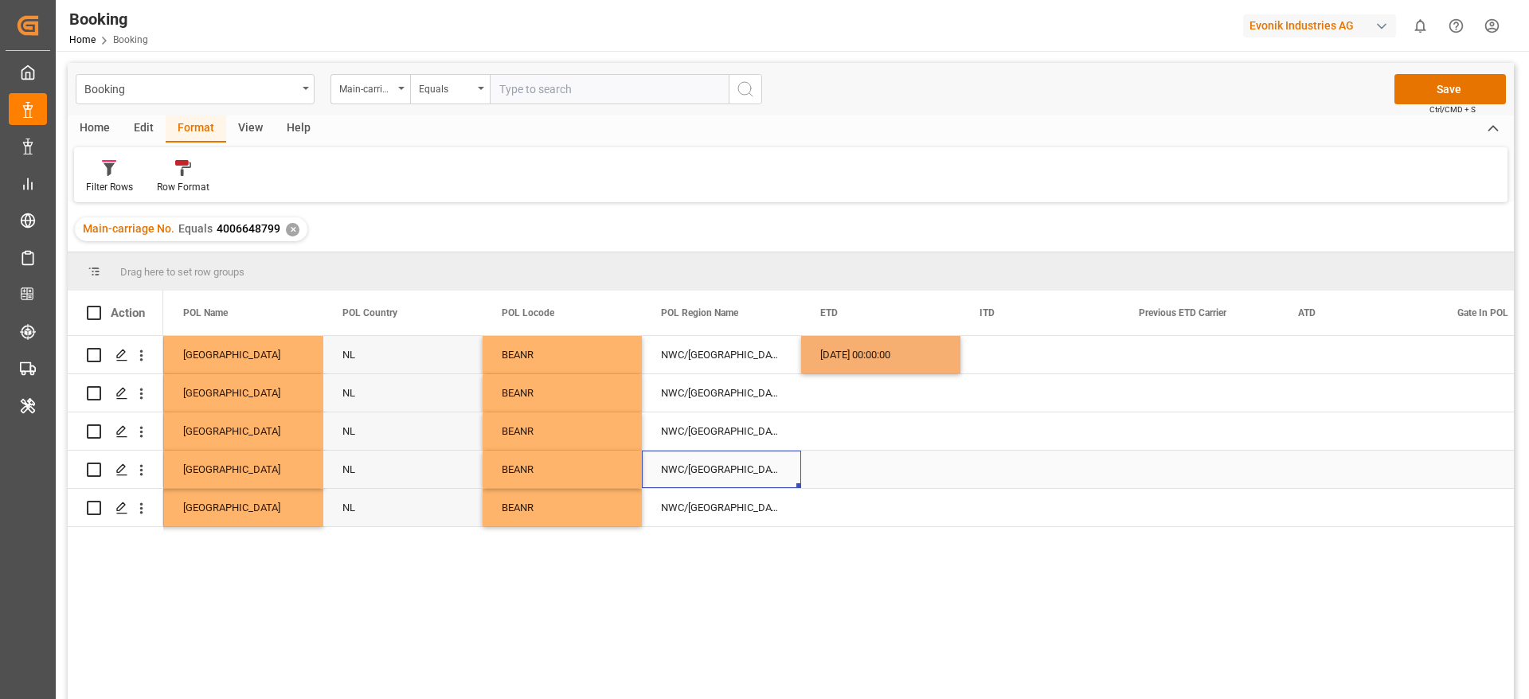
click at [701, 456] on div "NWC/UK North West Continent / UK" at bounding box center [721, 469] width 159 height 37
click at [864, 353] on div "16.08.2025 00:00:00" at bounding box center [880, 354] width 159 height 37
drag, startPoint x: 956, startPoint y: 370, endPoint x: 933, endPoint y: 495, distance: 127.8
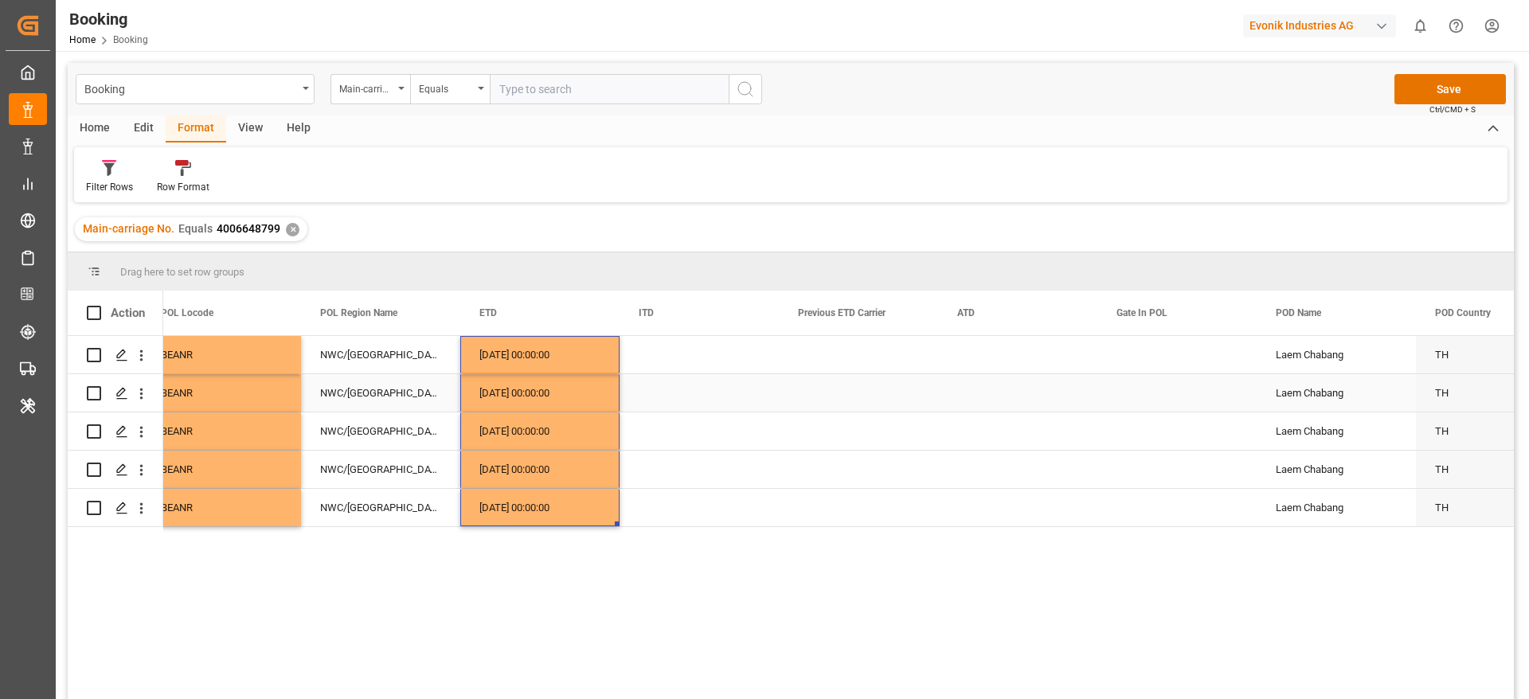
scroll to position [0, 7828]
click at [534, 354] on div "16.08.2025 00:00:00" at bounding box center [539, 354] width 159 height 37
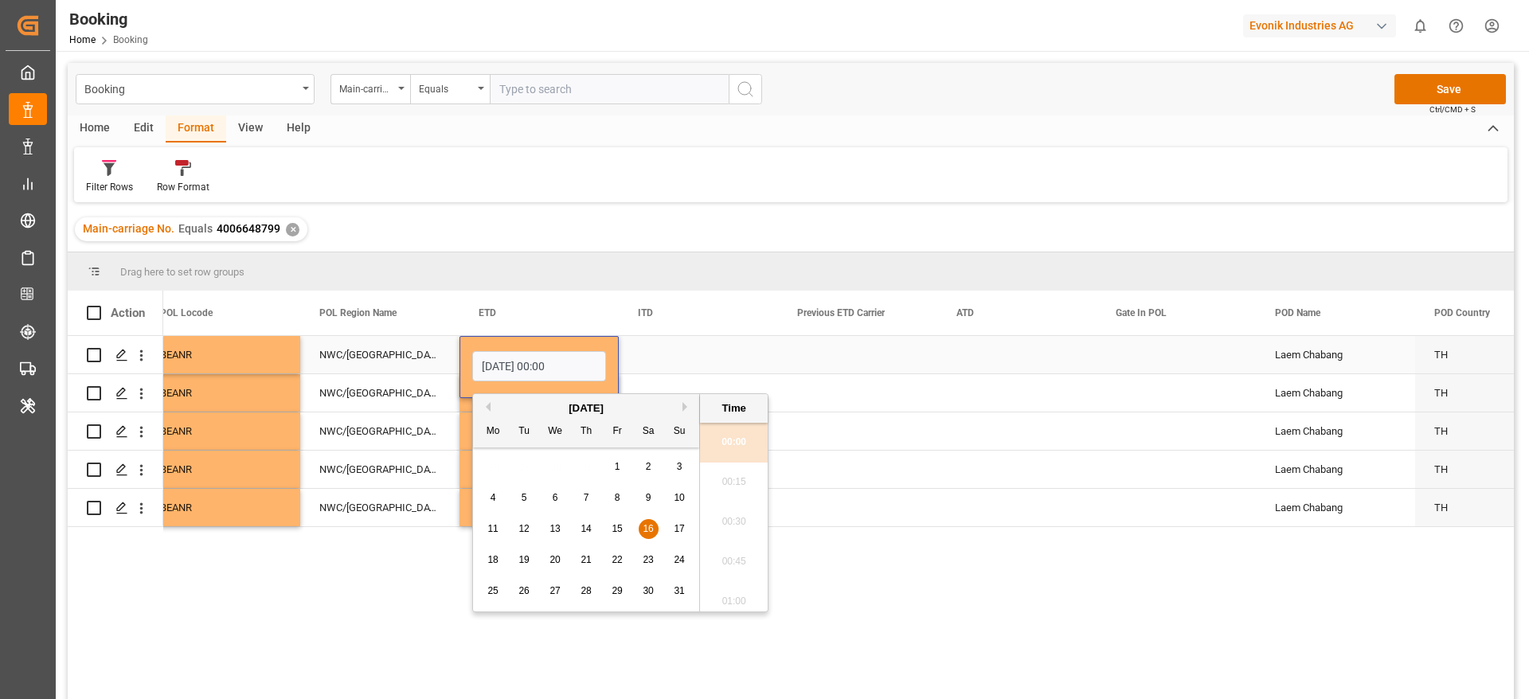
click at [962, 353] on div "Press SPACE to select this row." at bounding box center [1016, 354] width 159 height 37
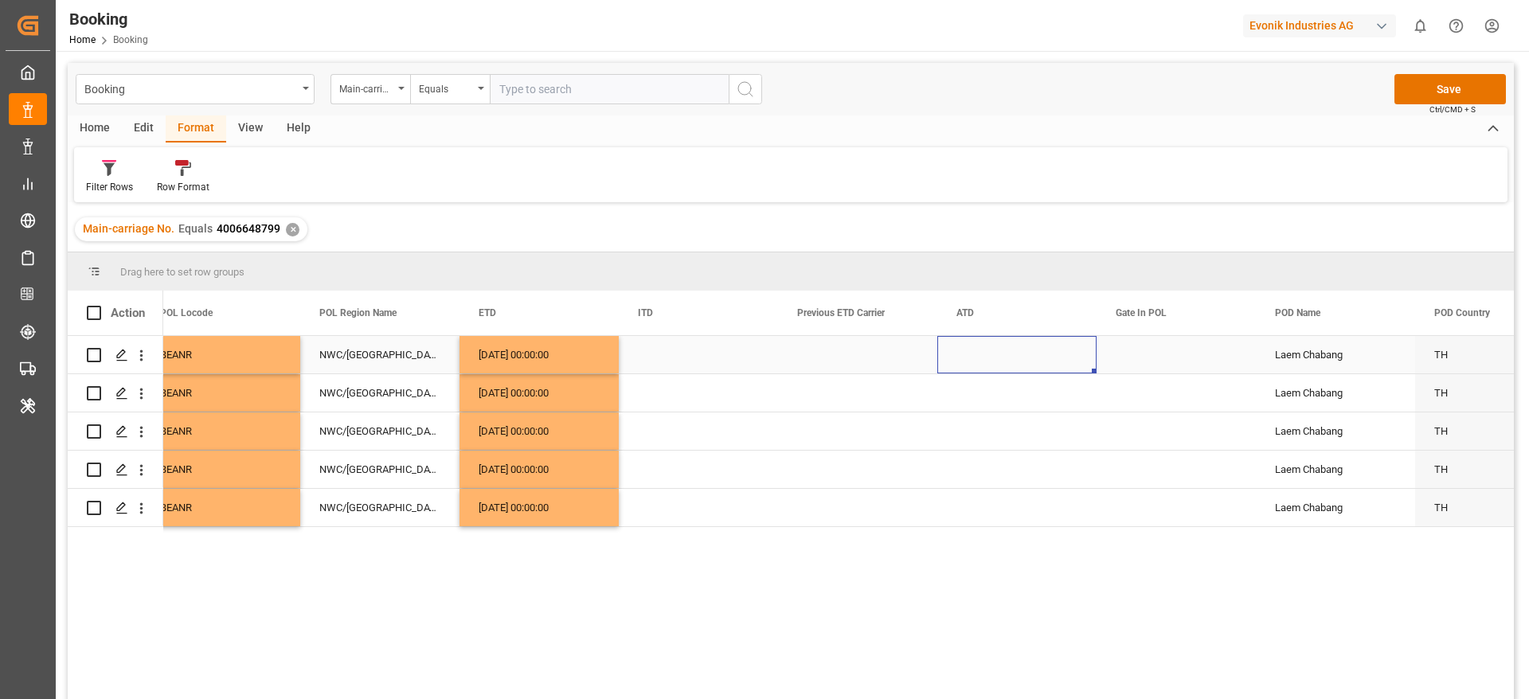
click at [962, 353] on div "Press SPACE to select this row." at bounding box center [1016, 354] width 159 height 37
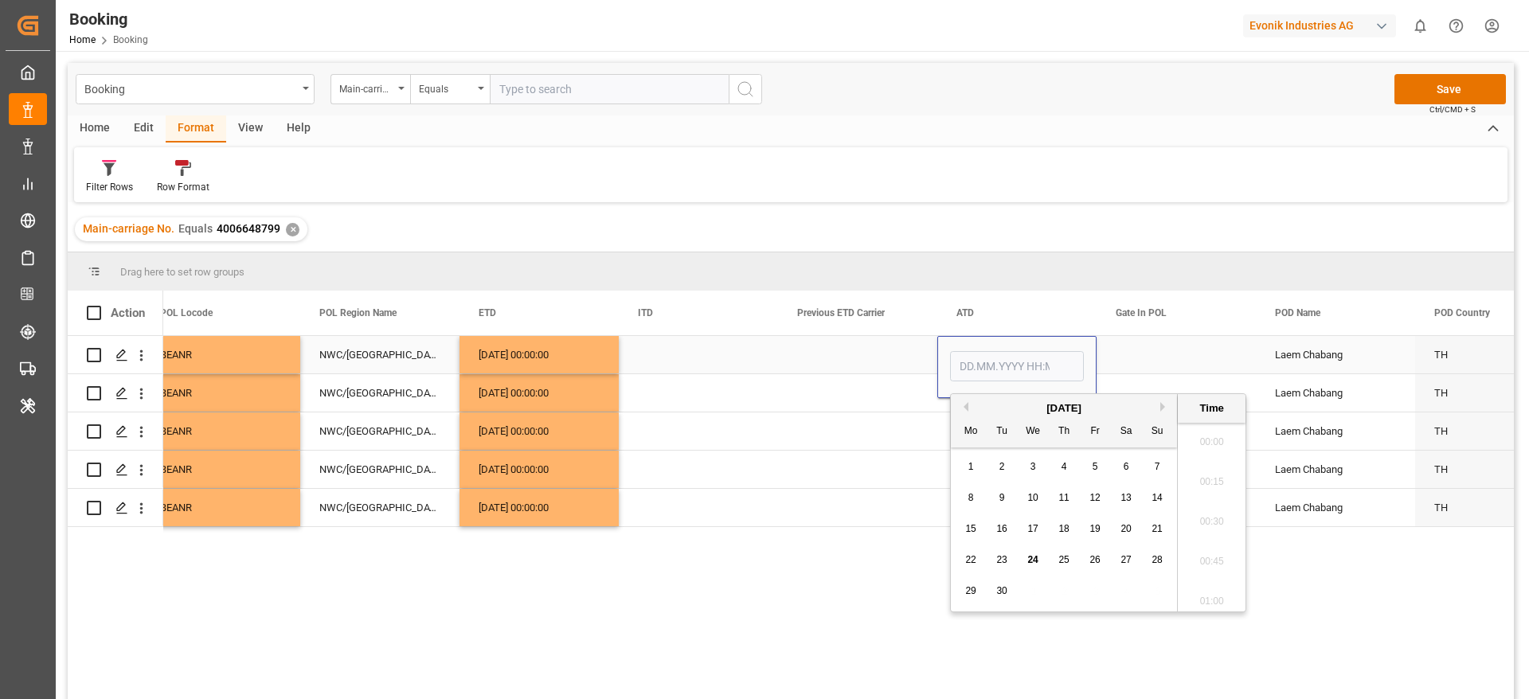
scroll to position [1837, 0]
type input "16.08.2025 00:00"
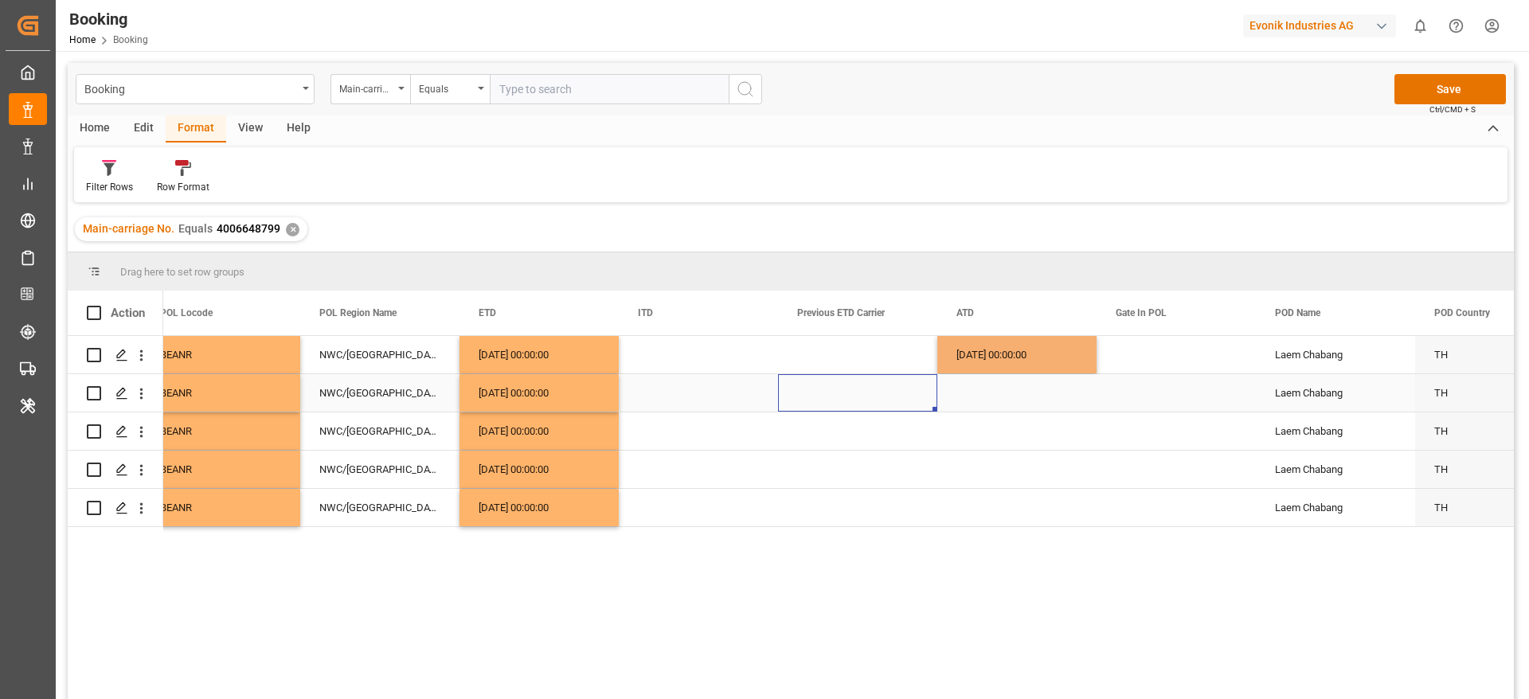
click at [847, 386] on div "Press SPACE to select this row." at bounding box center [857, 392] width 159 height 37
click at [1017, 370] on div "16.08.2025 00:00:00" at bounding box center [1016, 354] width 159 height 37
drag, startPoint x: 1095, startPoint y: 370, endPoint x: 1072, endPoint y: 505, distance: 136.6
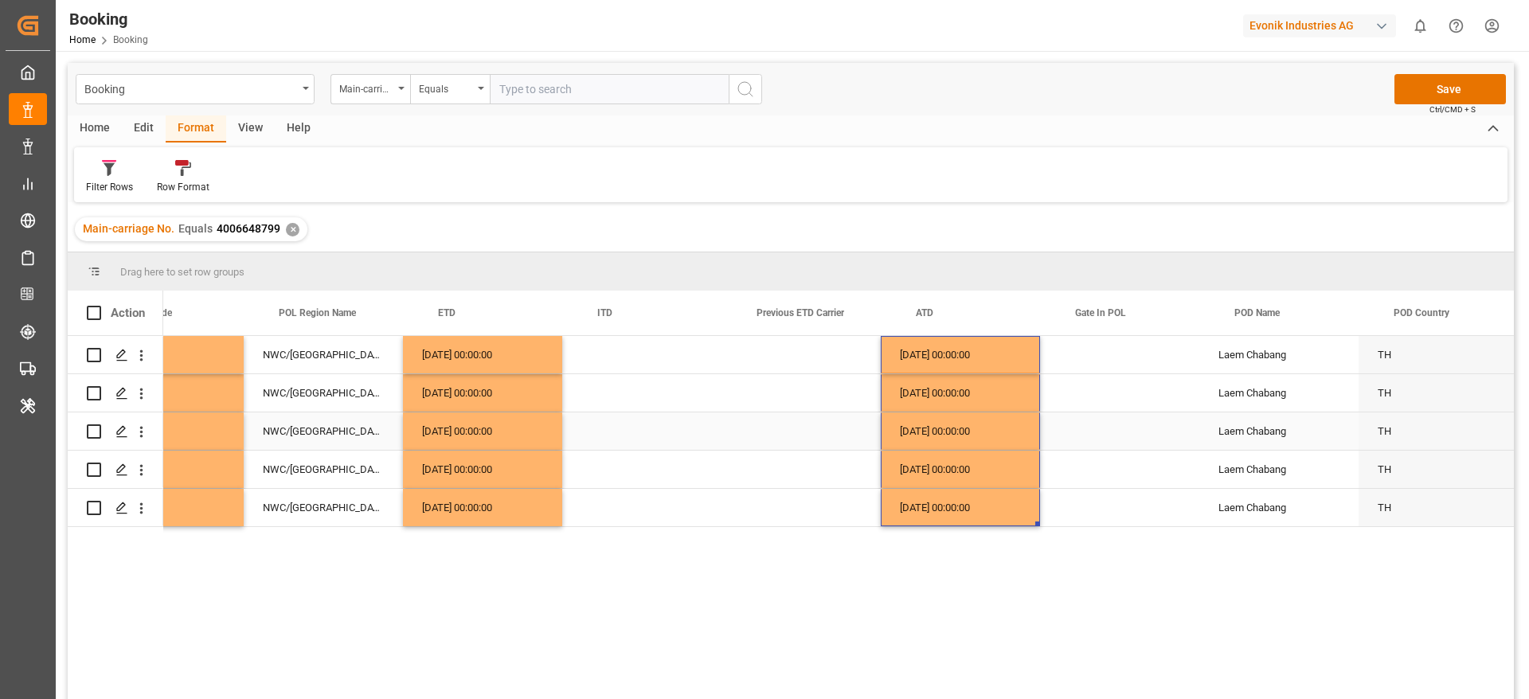
scroll to position [0, 7901]
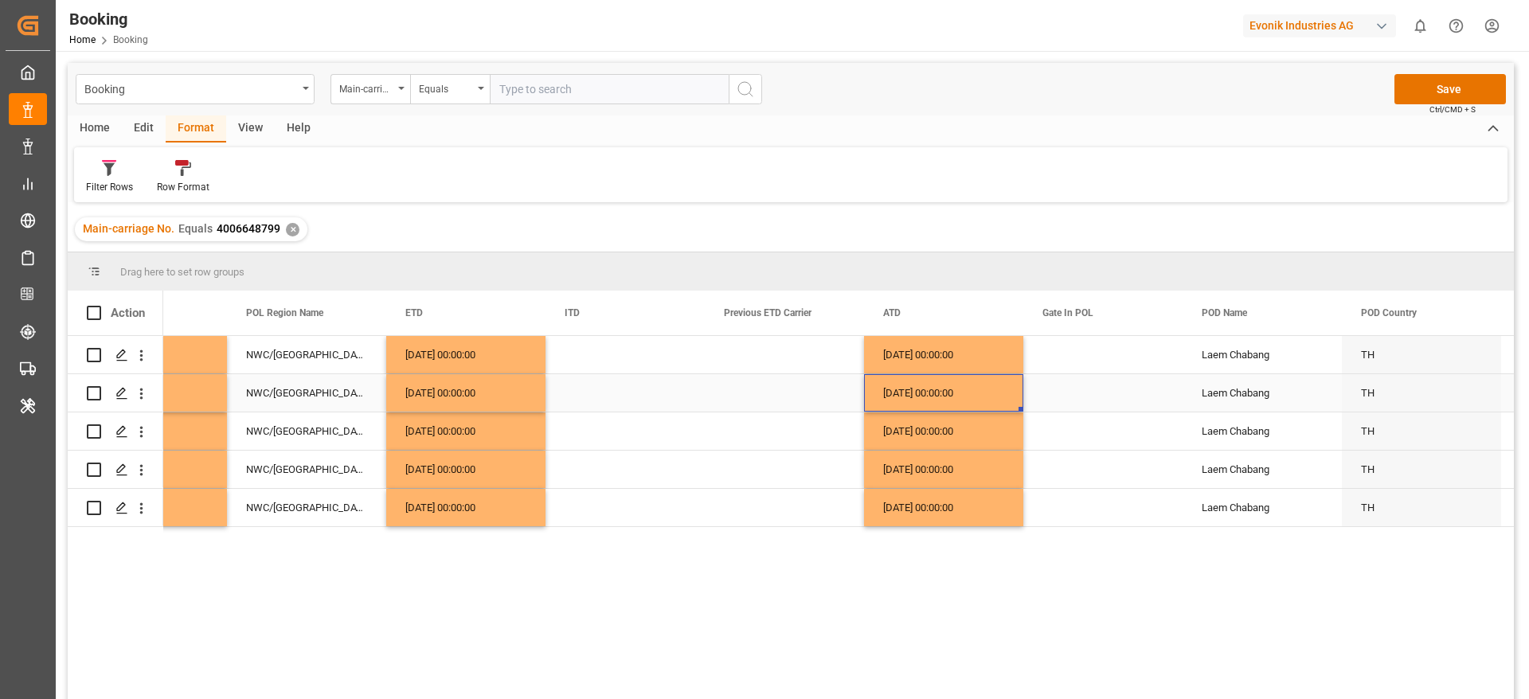
click at [927, 404] on div "16.08.2025 00:00:00" at bounding box center [943, 392] width 159 height 37
drag, startPoint x: 930, startPoint y: 404, endPoint x: 882, endPoint y: 390, distance: 49.7
click at [882, 390] on div "16.08.2025 00:00:00" at bounding box center [943, 392] width 159 height 37
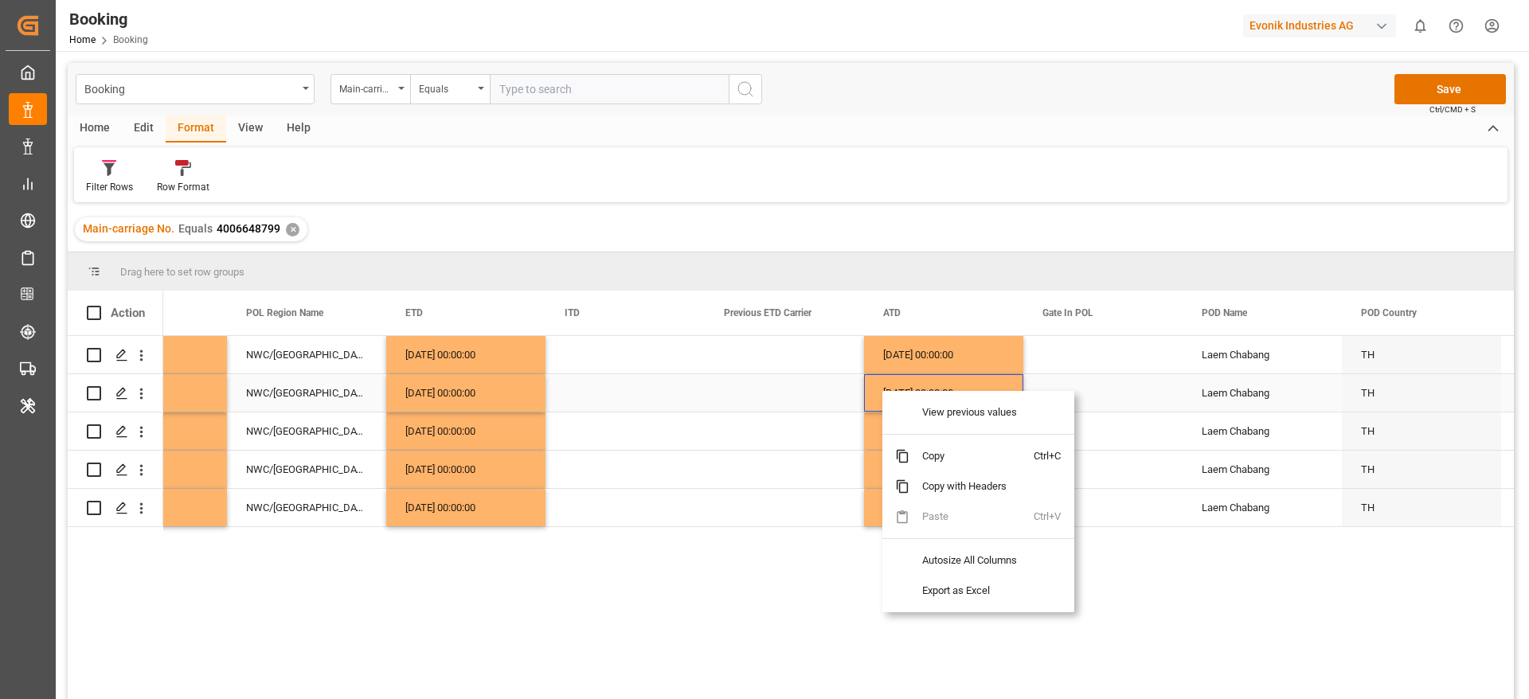
click at [883, 387] on div "16.08.2025 00:00:00" at bounding box center [943, 392] width 159 height 37
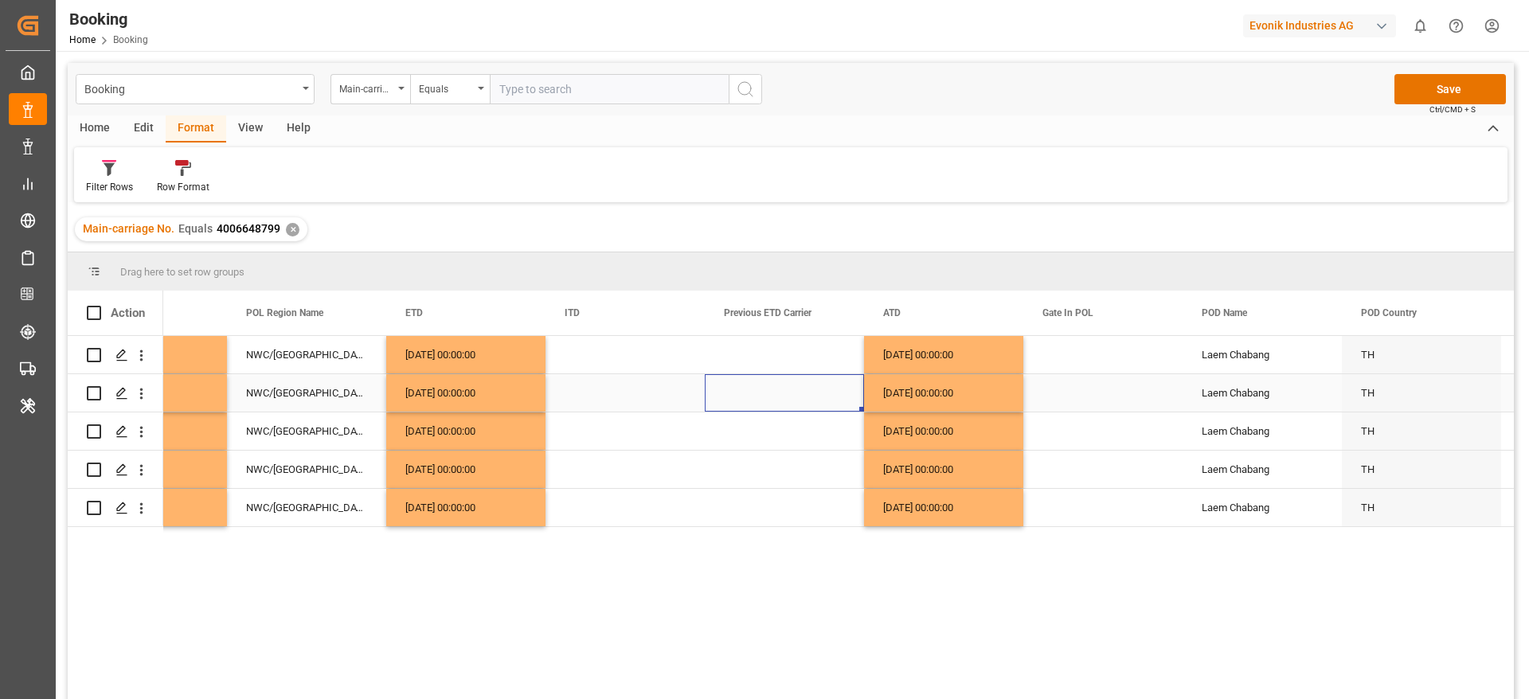
click at [857, 382] on div "Press SPACE to select this row." at bounding box center [784, 392] width 159 height 37
click at [585, 382] on div "Press SPACE to select this row." at bounding box center [625, 392] width 159 height 37
click at [525, 367] on div "16.08.2025 00:00:00" at bounding box center [465, 354] width 159 height 37
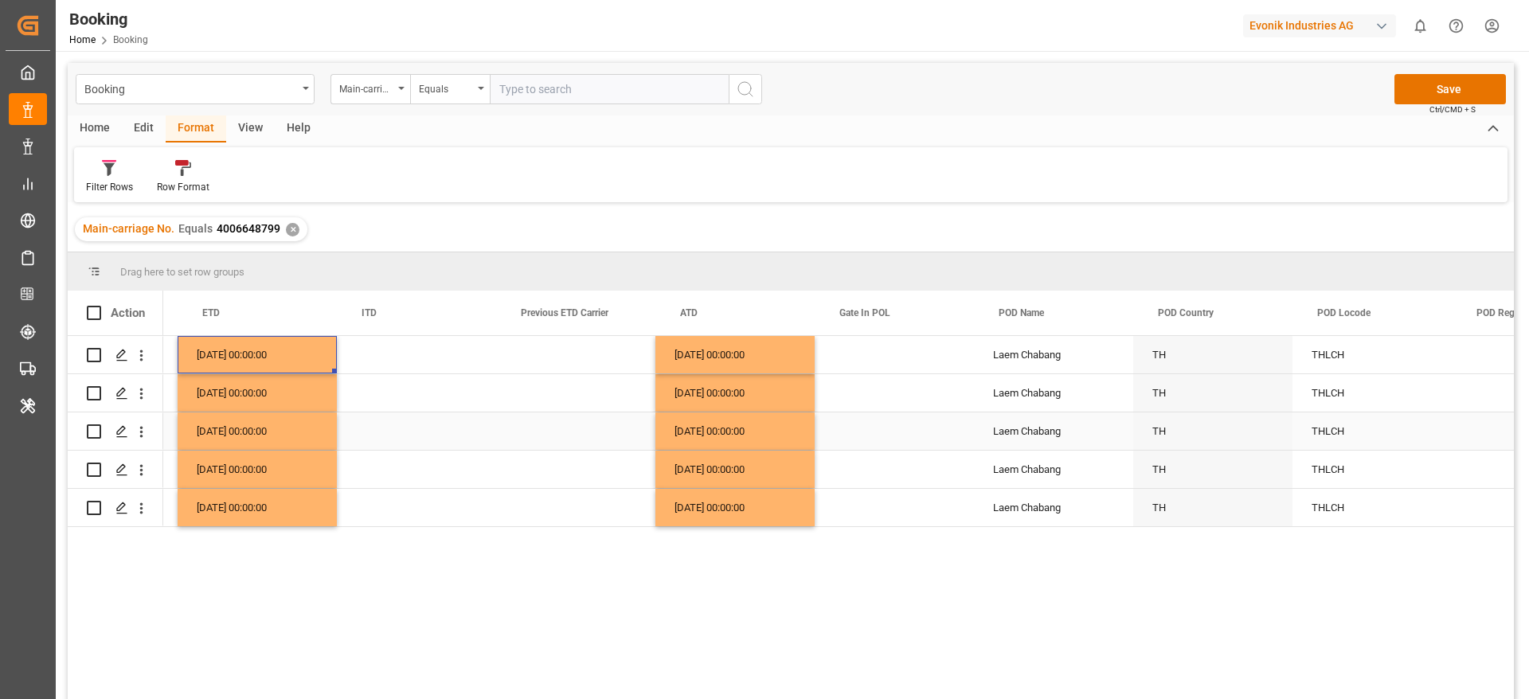
scroll to position [0, 8111]
click at [866, 357] on div "Press SPACE to select this row." at bounding box center [892, 354] width 159 height 37
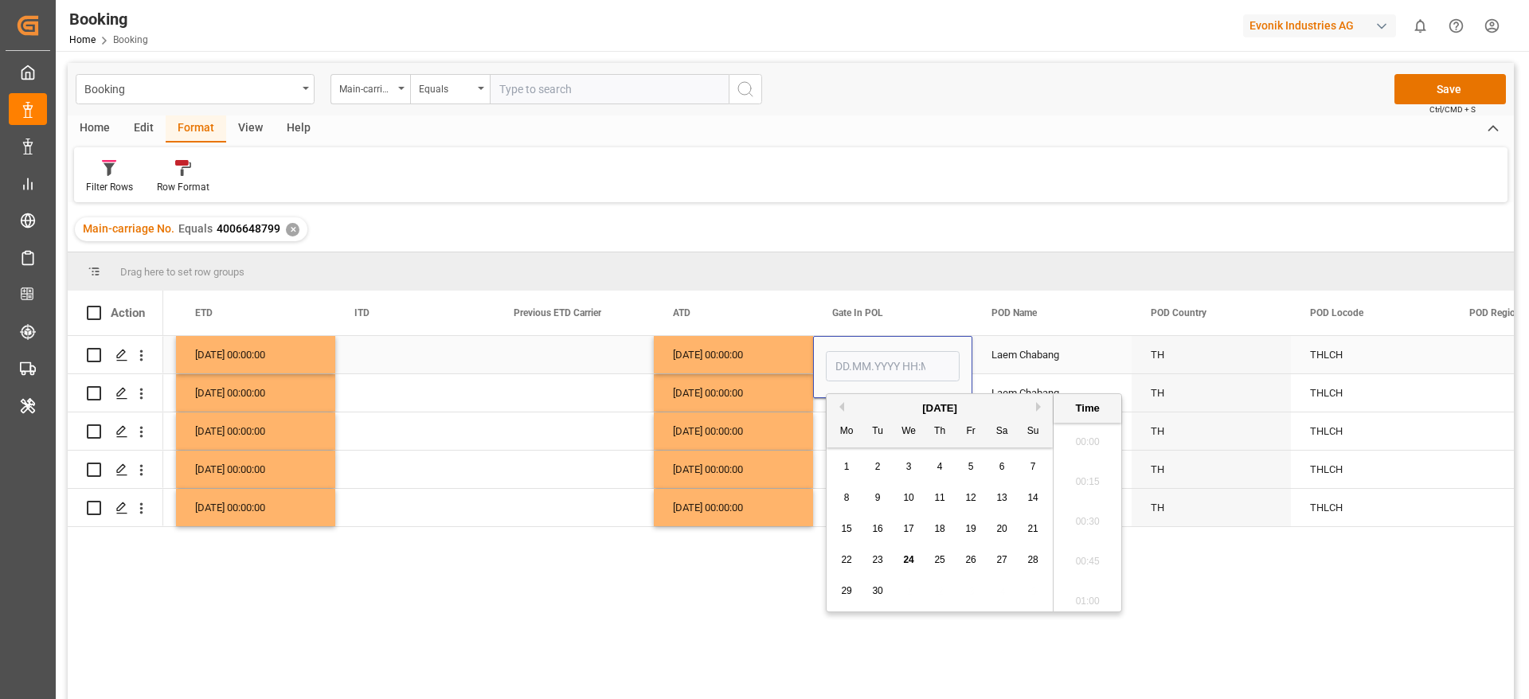
scroll to position [1837, 0]
click at [840, 405] on button "Previous Month" at bounding box center [840, 407] width 10 height 10
click at [935, 533] on span "14" at bounding box center [939, 528] width 10 height 11
type input "14.08.2025 00:00"
click at [714, 464] on div "16.08.2025 00:00:00" at bounding box center [733, 469] width 159 height 37
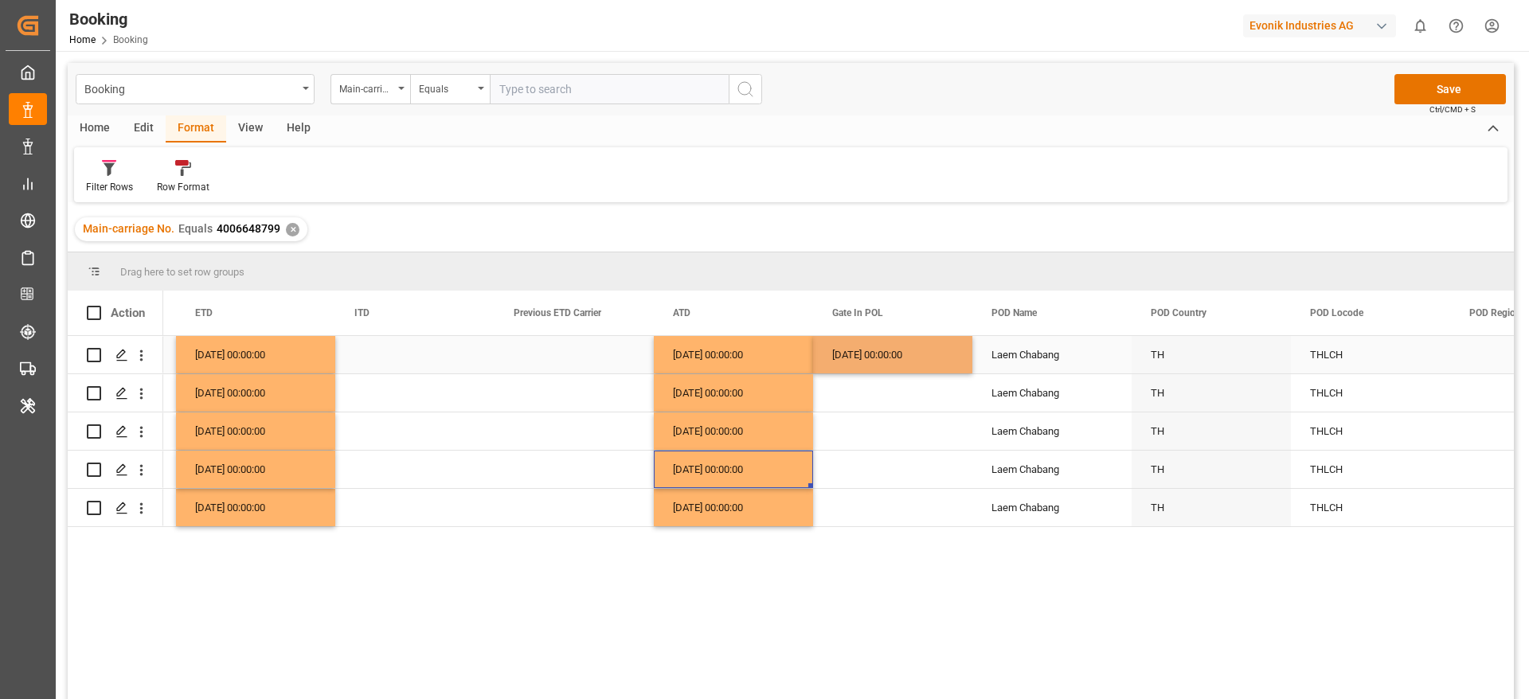
click at [957, 351] on div "14.08.2025 00:00:00" at bounding box center [892, 354] width 159 height 37
drag, startPoint x: 968, startPoint y: 370, endPoint x: 938, endPoint y: 497, distance: 130.0
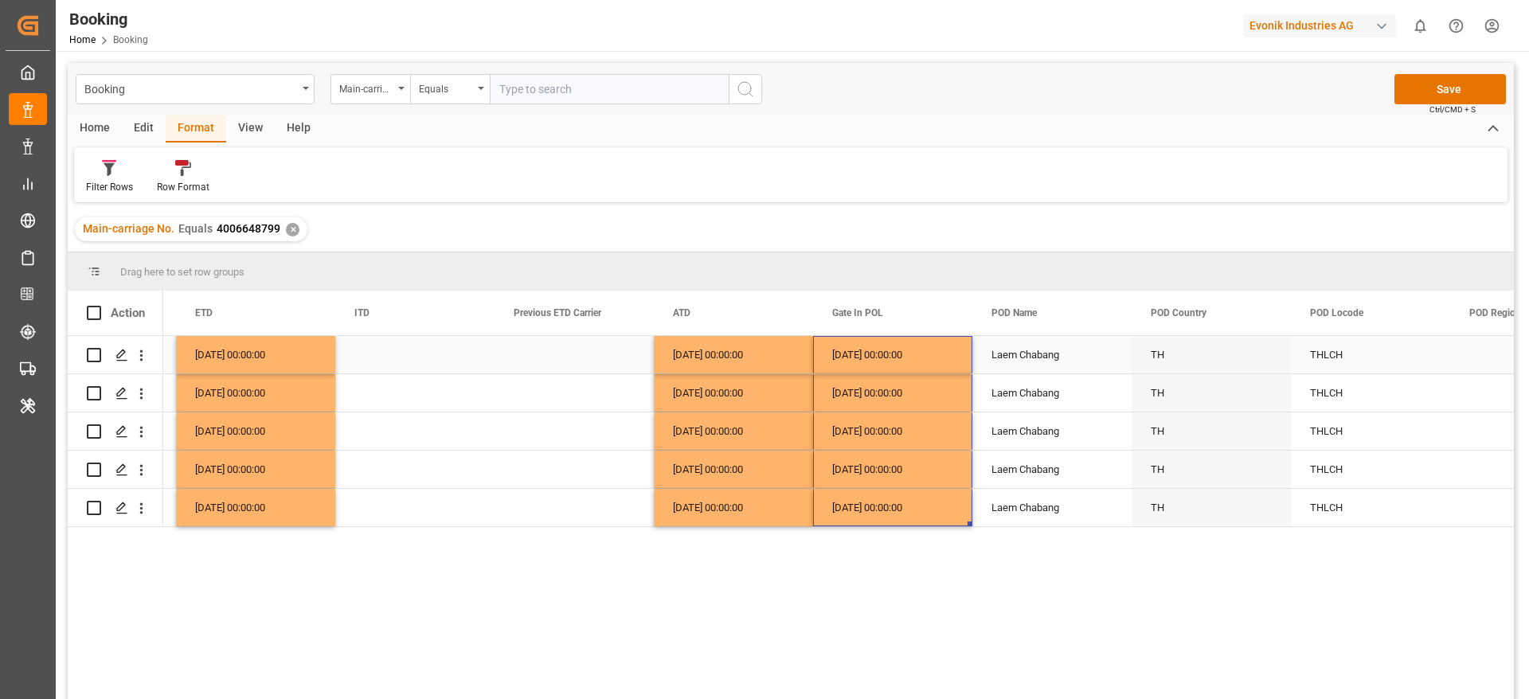
click at [1021, 361] on div "Laem Chabang" at bounding box center [1052, 354] width 159 height 37
click at [1021, 361] on input "Laem Chabang" at bounding box center [1052, 364] width 134 height 30
type input "Laem Chabang - THLCH"
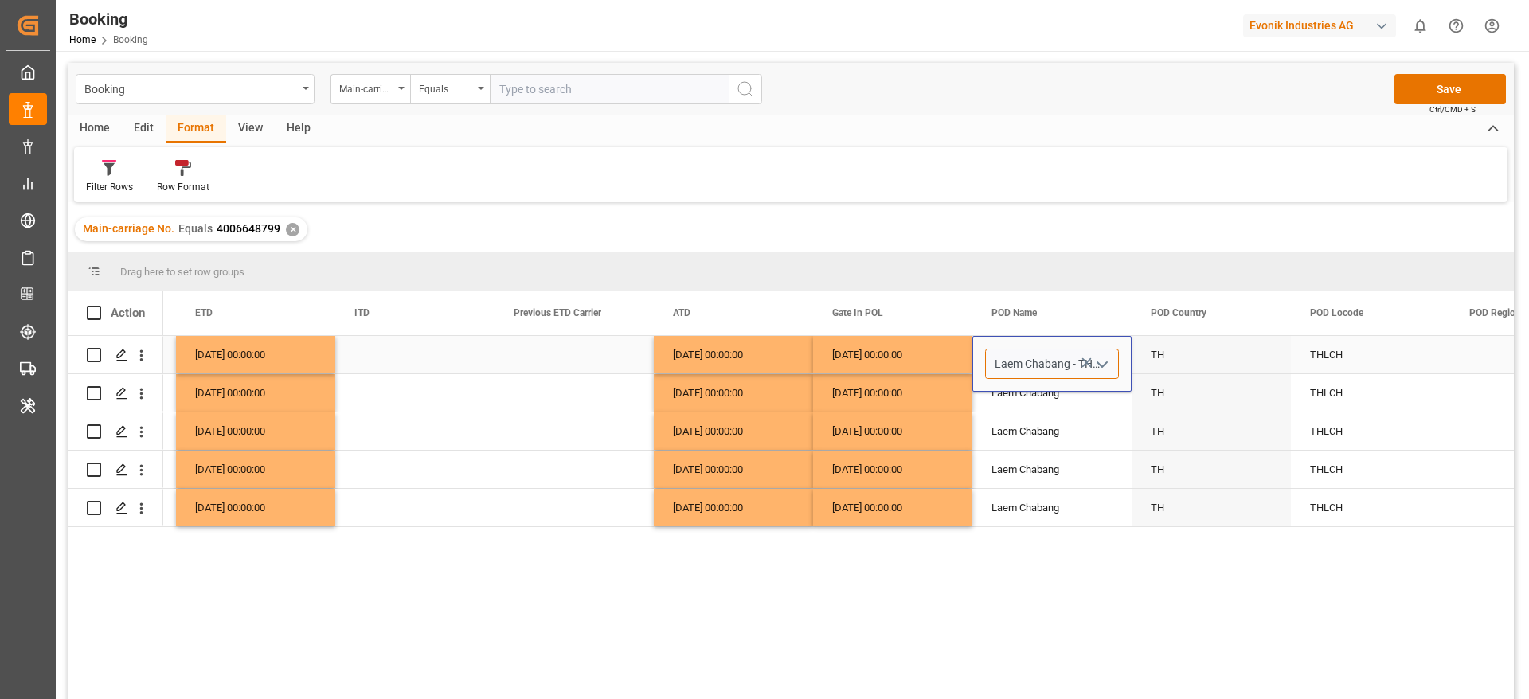
click at [1025, 365] on input "Laem Chabang - THLCH" at bounding box center [1052, 364] width 134 height 30
click at [1012, 365] on input "Laem Chabang - THLCH" at bounding box center [1052, 364] width 134 height 30
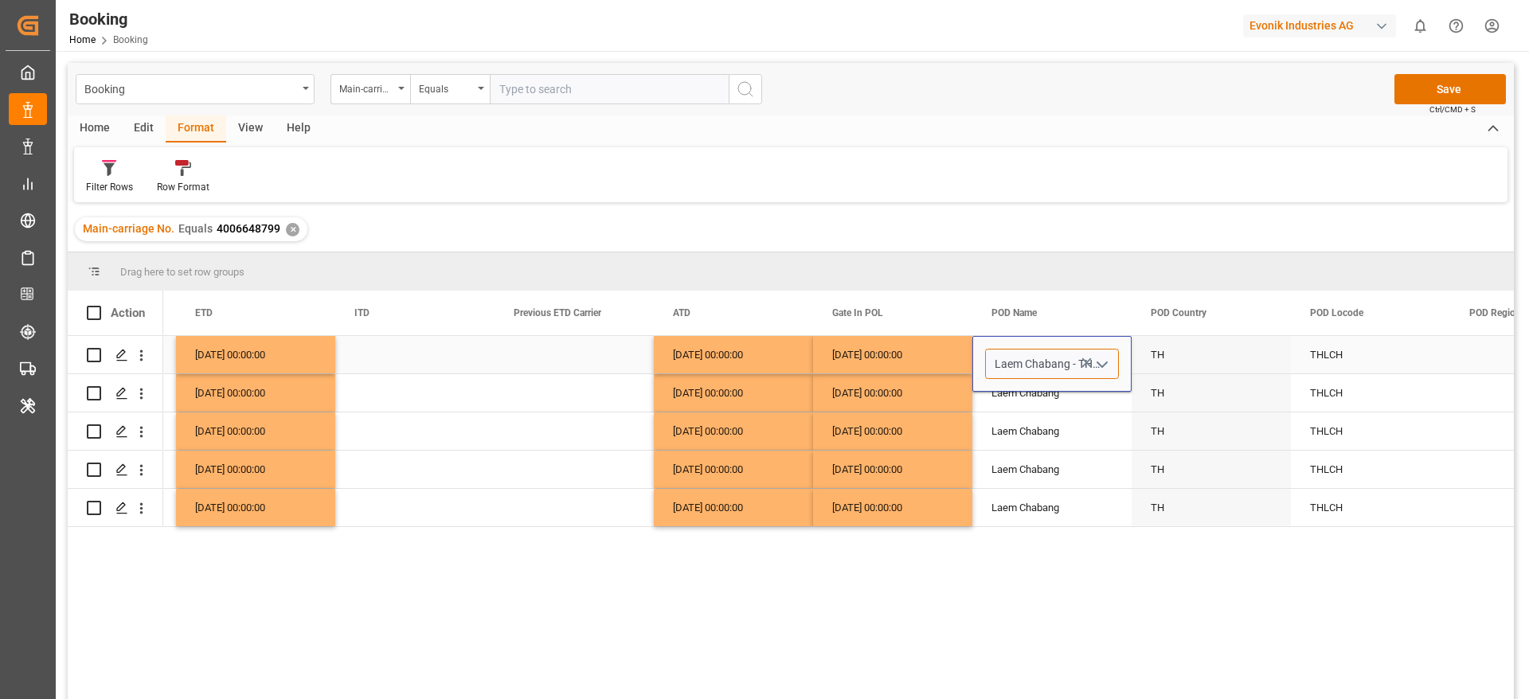
drag, startPoint x: 995, startPoint y: 367, endPoint x: 1069, endPoint y: 365, distance: 74.1
click at [1069, 365] on input "Laem Chabang - THLCH" at bounding box center [1052, 364] width 134 height 30
click at [1347, 358] on div "THLCH" at bounding box center [1370, 354] width 159 height 37
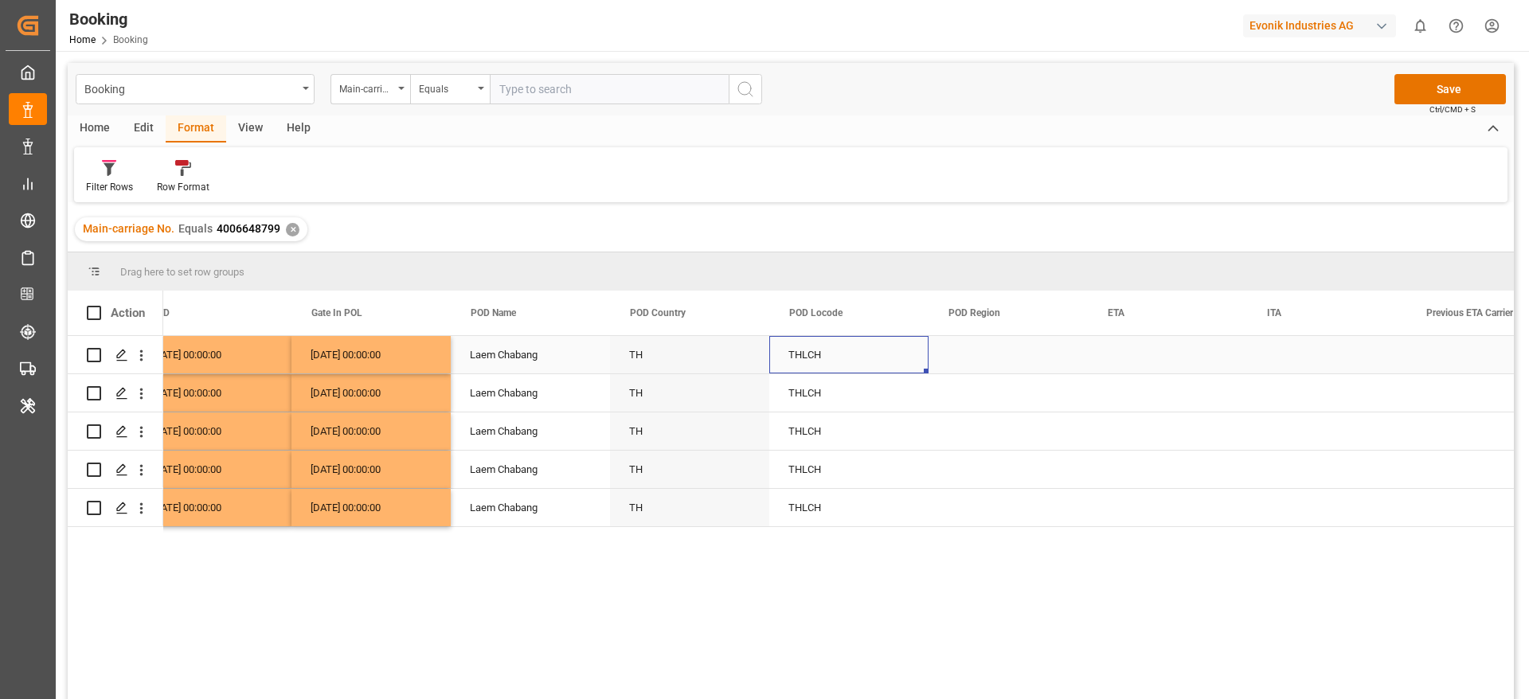
scroll to position [0, 8637]
click at [1021, 362] on div "Press SPACE to select this row." at bounding box center [1004, 354] width 159 height 37
click at [1021, 362] on button "Select" at bounding box center [1004, 364] width 134 height 30
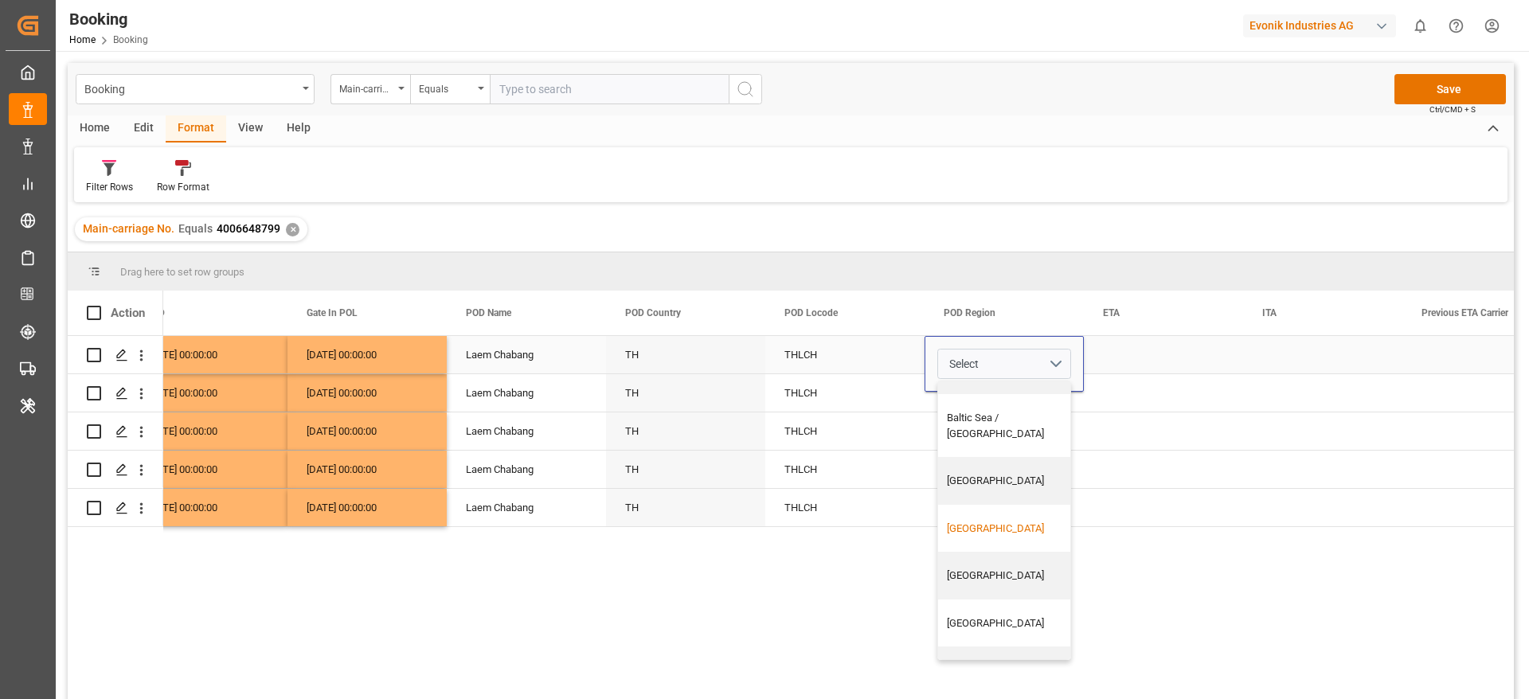
scroll to position [358, 0]
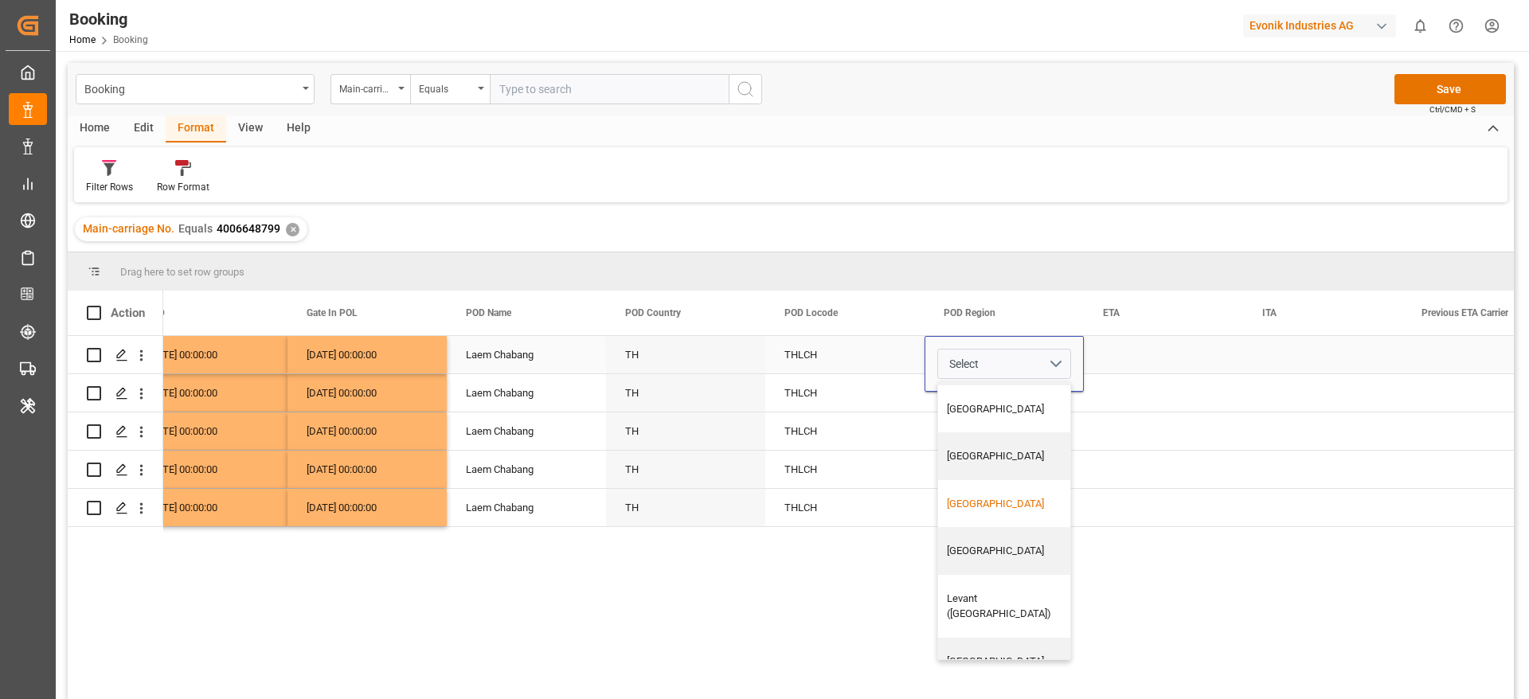
click at [980, 496] on div "Far East" at bounding box center [1010, 504] width 127 height 16
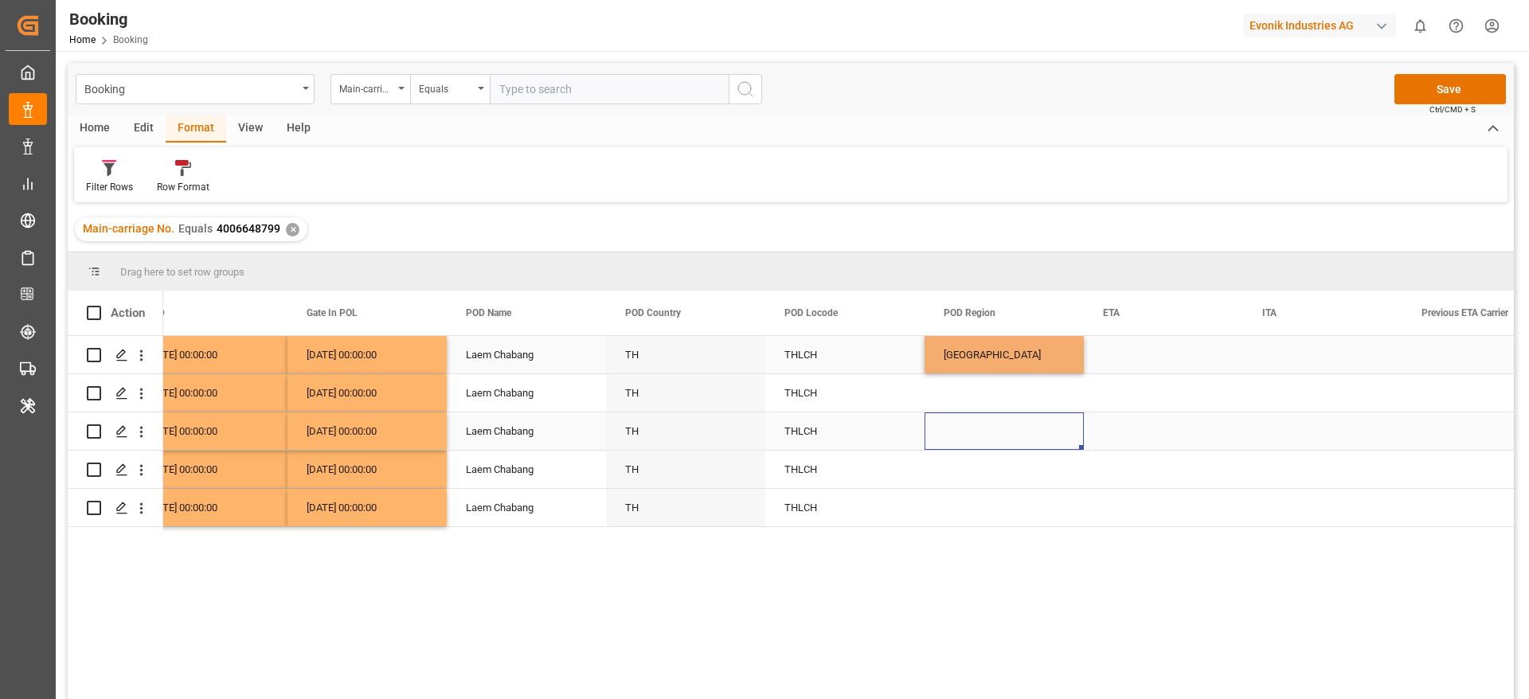
click at [957, 448] on div "Press SPACE to select this row." at bounding box center [1004, 431] width 159 height 37
click at [993, 369] on div "Far East" at bounding box center [1004, 354] width 159 height 37
drag, startPoint x: 1082, startPoint y: 370, endPoint x: 1062, endPoint y: 500, distance: 131.3
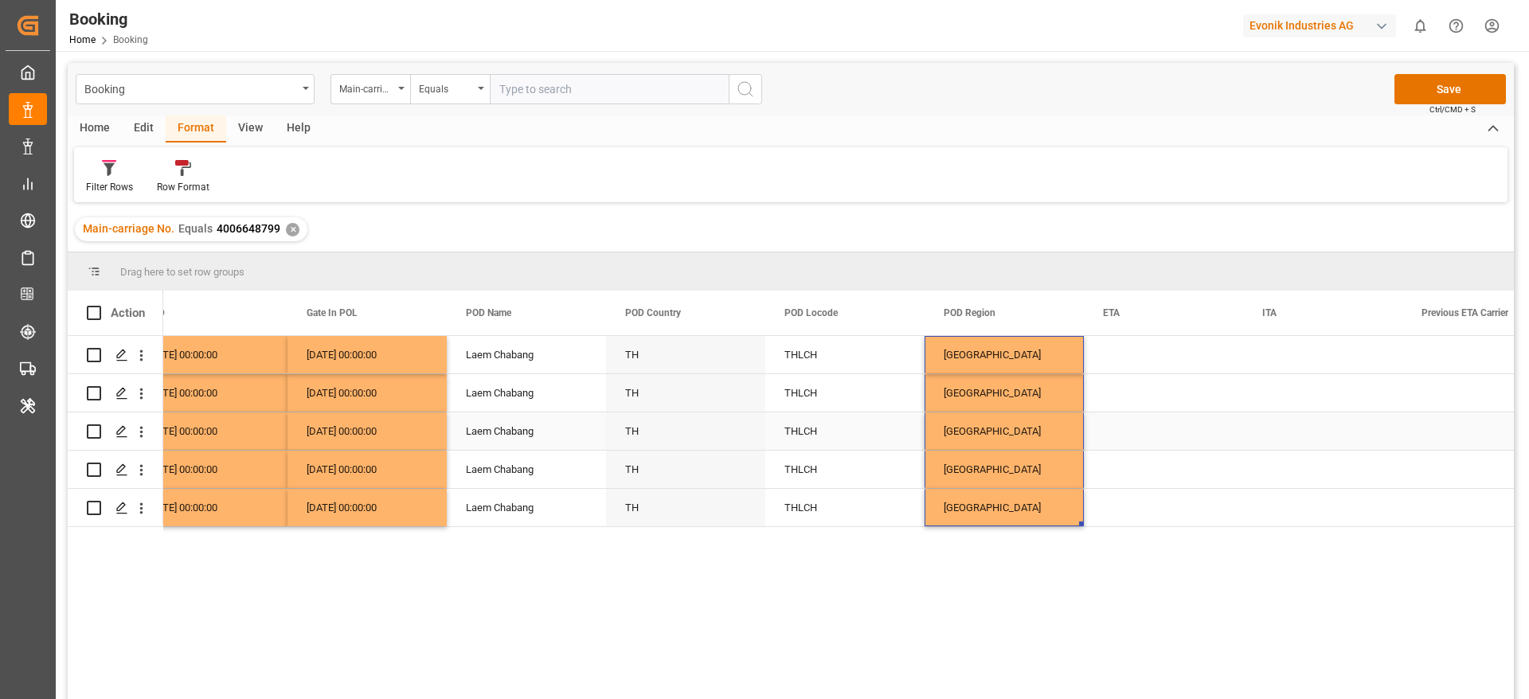
scroll to position [0, 9139]
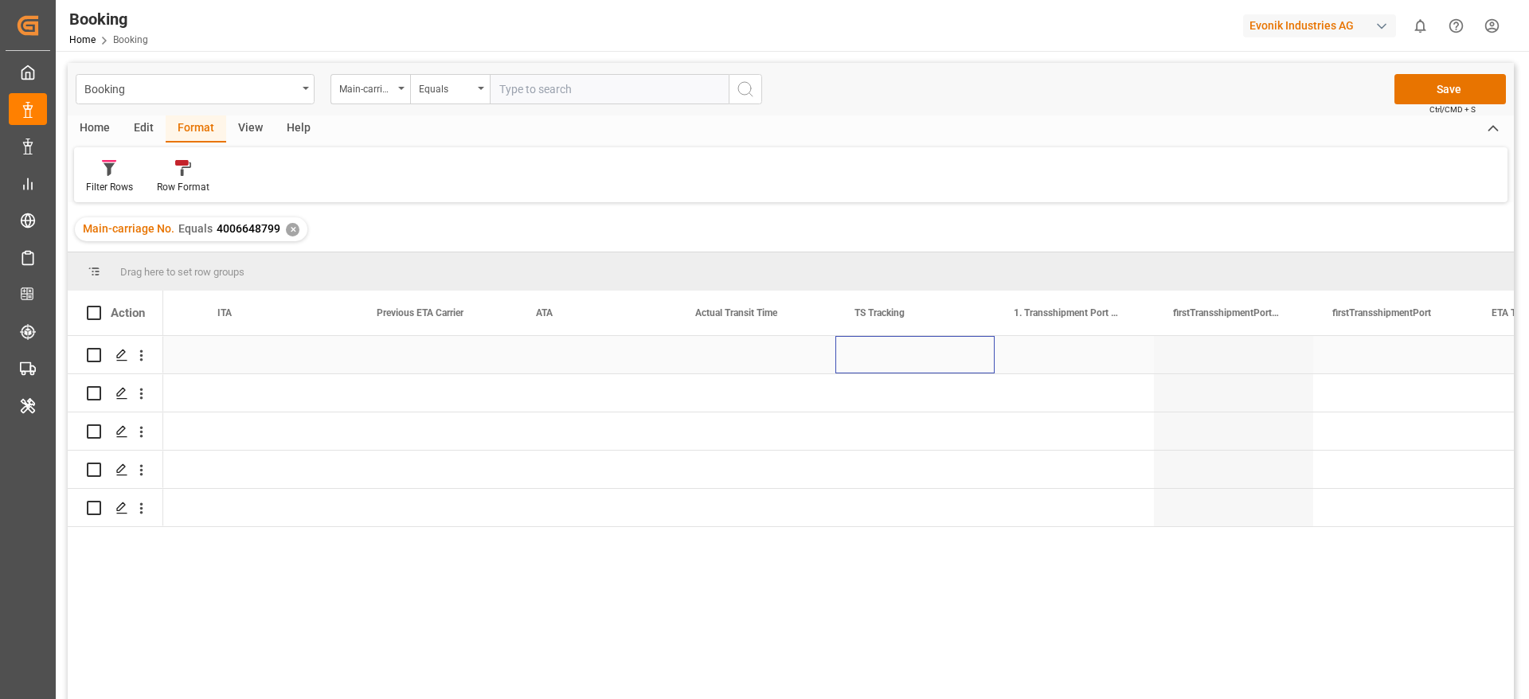
click at [872, 353] on div "Press SPACE to select this row." at bounding box center [915, 354] width 159 height 37
click at [872, 353] on button "Select" at bounding box center [915, 364] width 134 height 30
click at [868, 392] on div "True" at bounding box center [915, 406] width 132 height 48
click at [864, 398] on div "Press SPACE to select this row." at bounding box center [915, 392] width 159 height 37
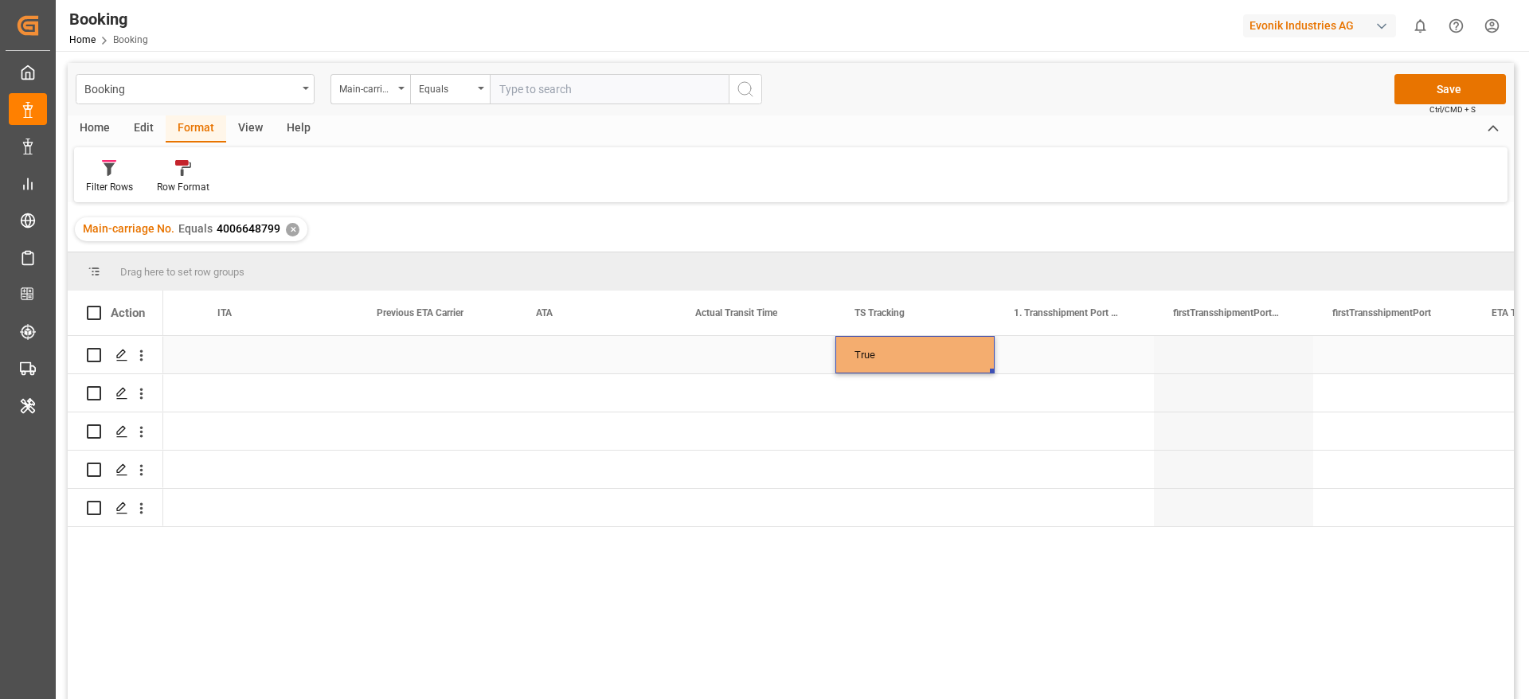
click at [888, 366] on div "True" at bounding box center [915, 354] width 159 height 37
drag, startPoint x: 992, startPoint y: 368, endPoint x: 968, endPoint y: 508, distance: 142.2
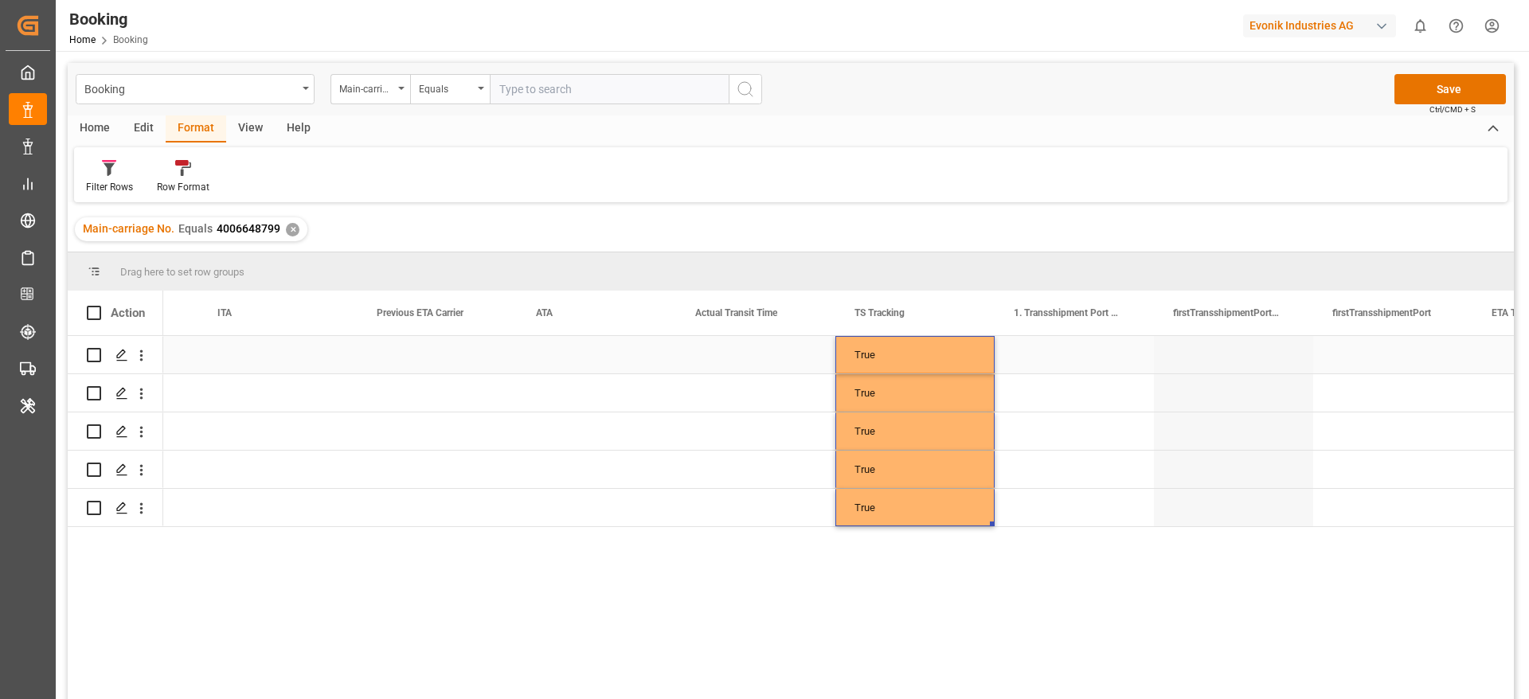
click at [1071, 354] on div "Press SPACE to select this row." at bounding box center [1074, 354] width 159 height 37
click at [1063, 363] on input "Press SPACE to select this row." at bounding box center [1075, 364] width 134 height 30
click at [1086, 406] on div "Tanger Med - MAPTM" at bounding box center [1074, 410] width 132 height 56
type input "Tanger Med - MAPTM"
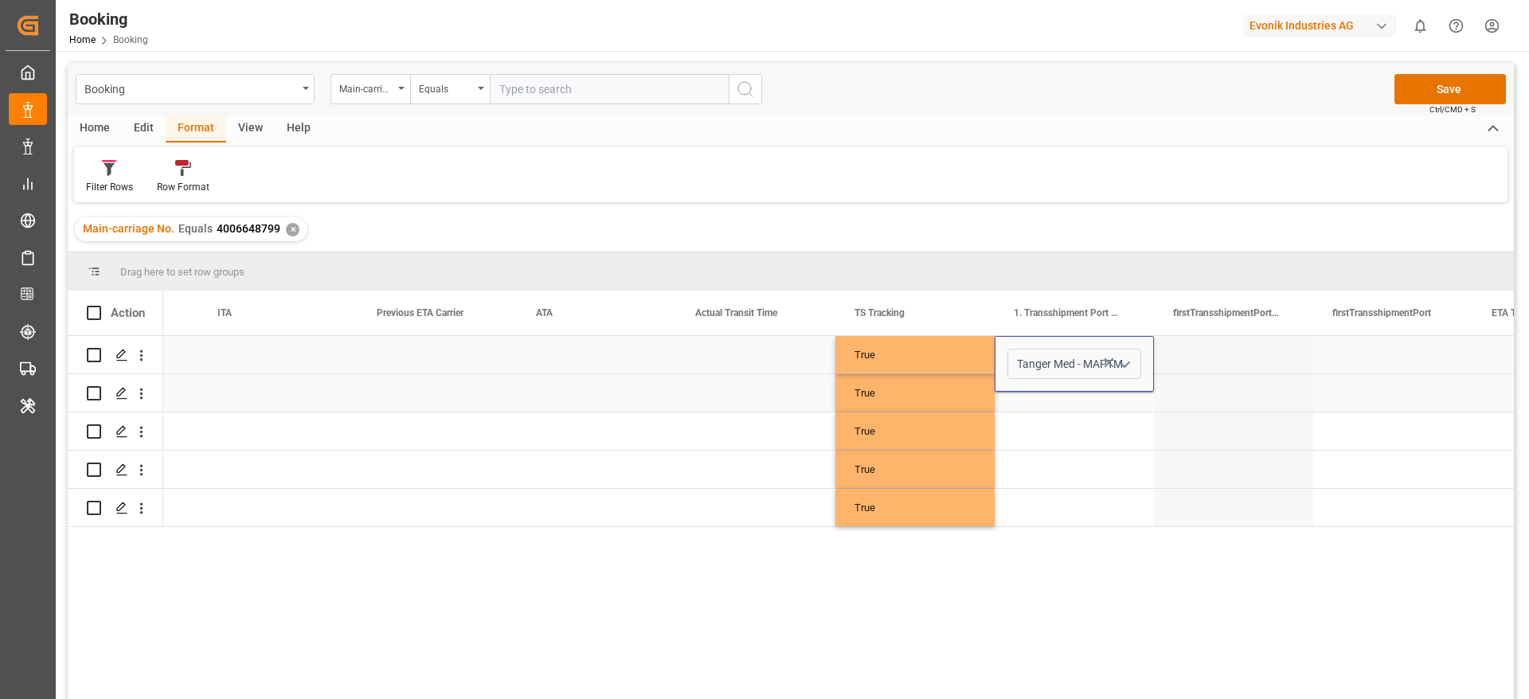
click at [1086, 405] on div "Press SPACE to select this row." at bounding box center [1074, 392] width 159 height 37
click at [1094, 370] on div "Tanger Med" at bounding box center [1074, 354] width 159 height 37
drag, startPoint x: 1151, startPoint y: 371, endPoint x: 1117, endPoint y: 502, distance: 135.0
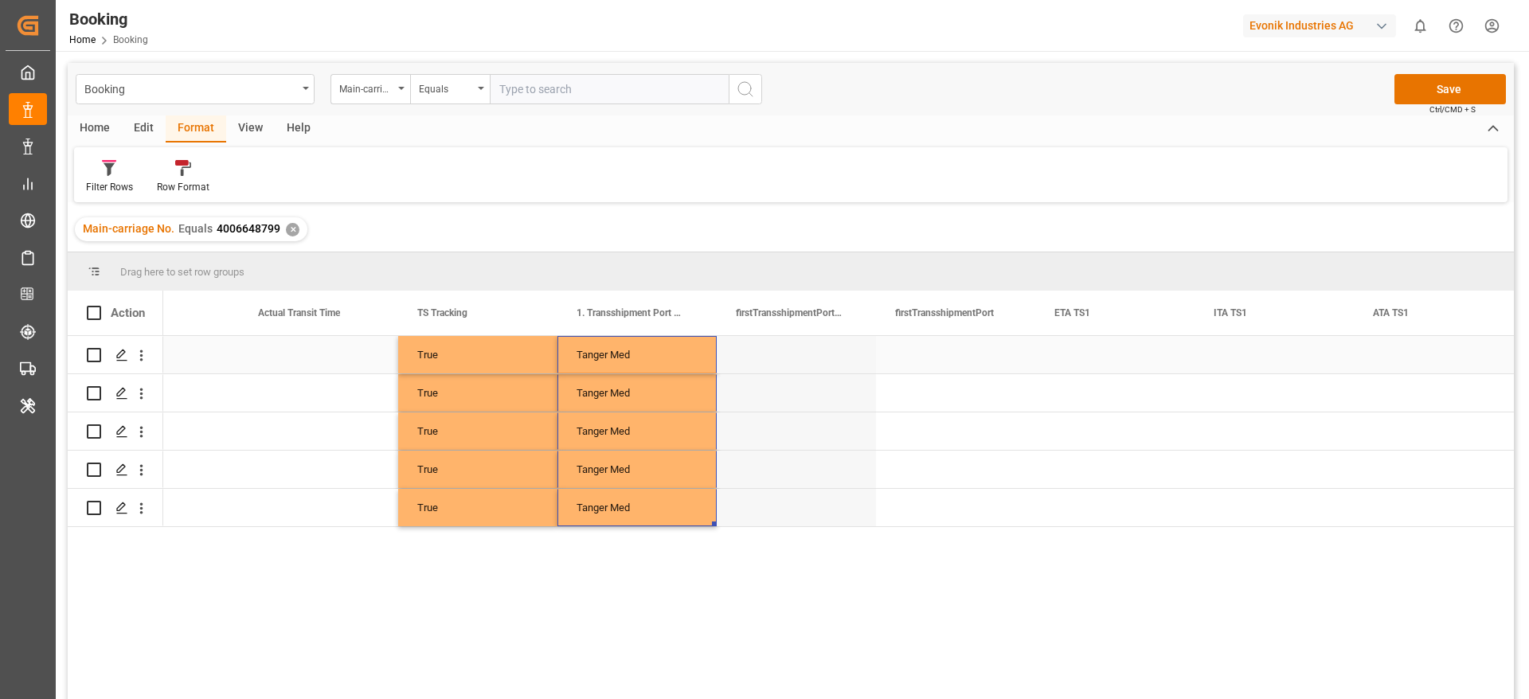
click at [624, 357] on div "Tanger Med" at bounding box center [637, 354] width 159 height 37
type input "Tanger Med - MAPTM"
click at [656, 357] on input "Tanger Med - MAPTM" at bounding box center [637, 364] width 134 height 30
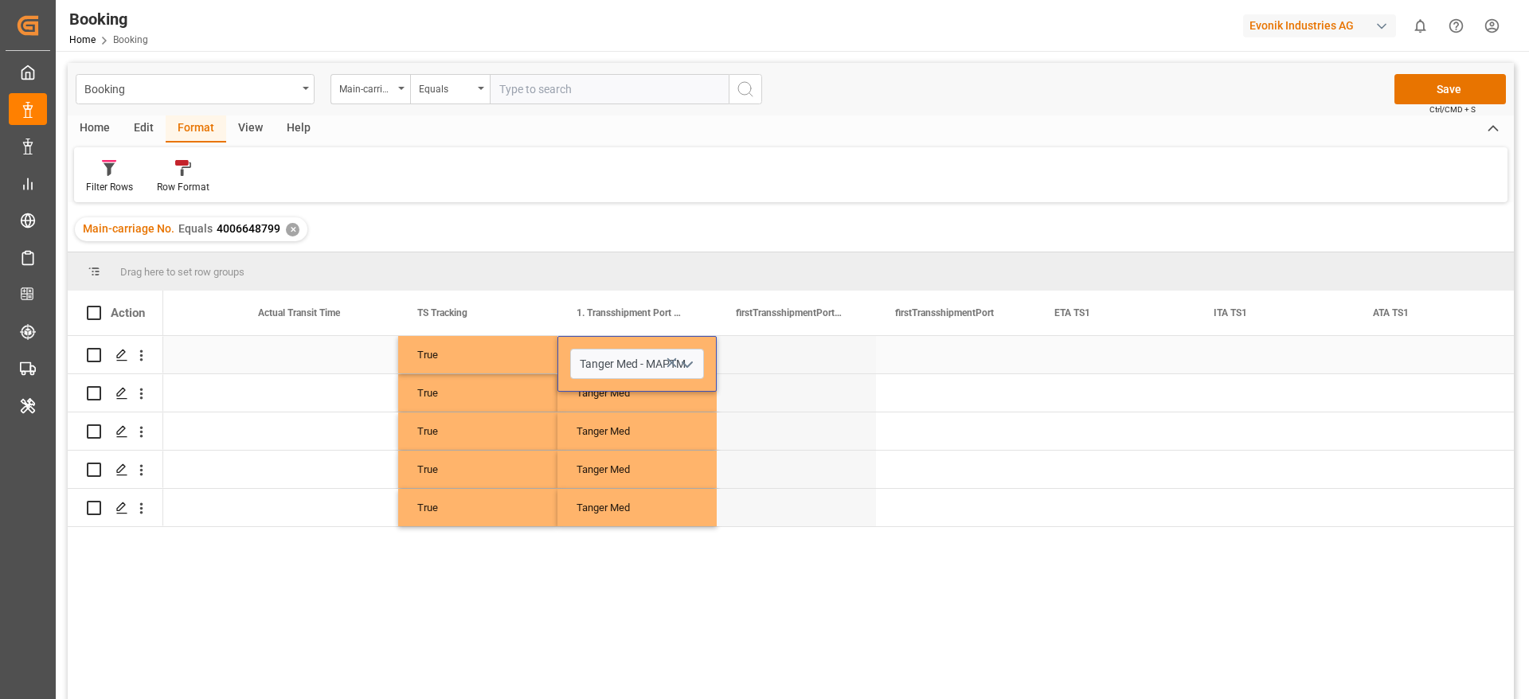
click at [957, 358] on div "Press SPACE to select this row." at bounding box center [955, 354] width 159 height 37
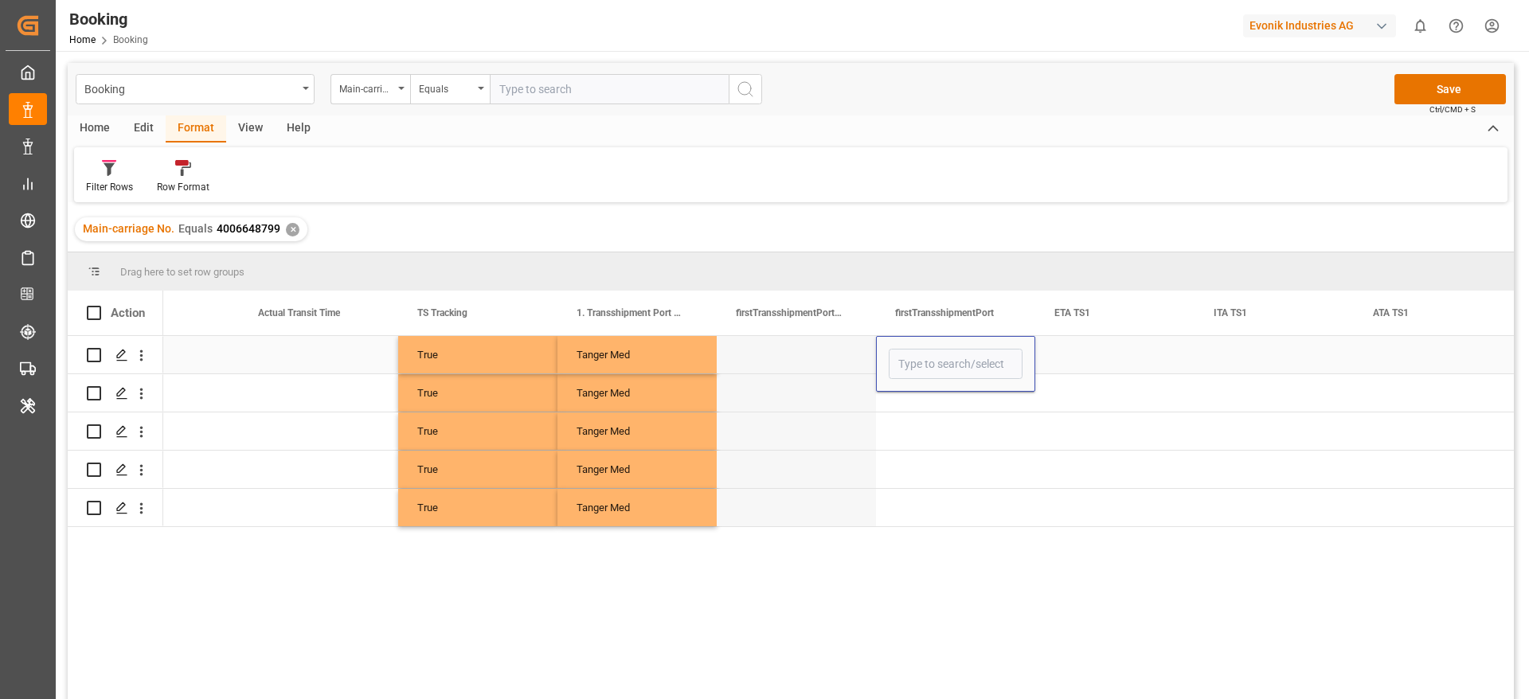
type input "MAPTM"
click at [948, 401] on div "MAPTM" at bounding box center [956, 410] width 132 height 56
click at [944, 398] on div "Press SPACE to select this row." at bounding box center [955, 392] width 159 height 37
click at [954, 360] on div "MAPTM" at bounding box center [955, 354] width 159 height 37
drag, startPoint x: 1031, startPoint y: 370, endPoint x: 979, endPoint y: 498, distance: 138.6
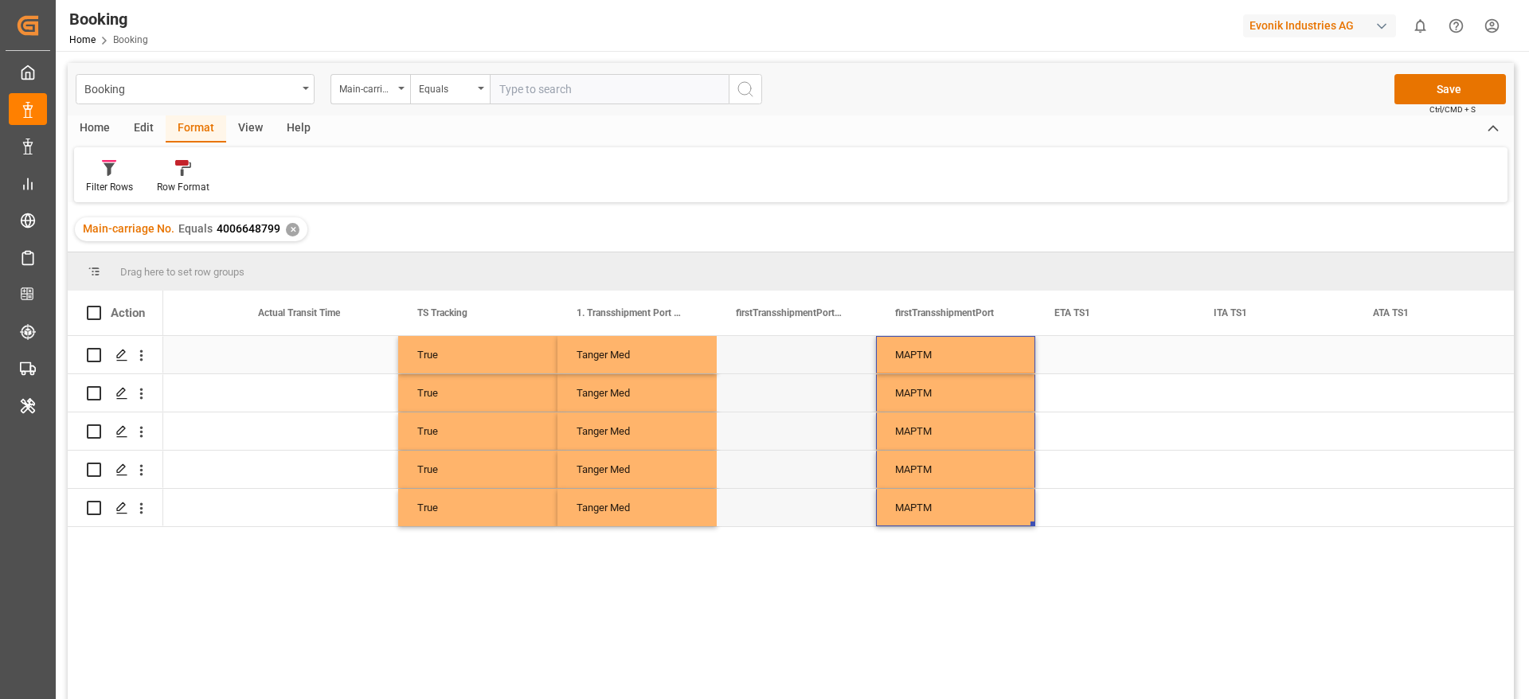
click at [1086, 358] on div "Press SPACE to select this row." at bounding box center [1114, 354] width 159 height 37
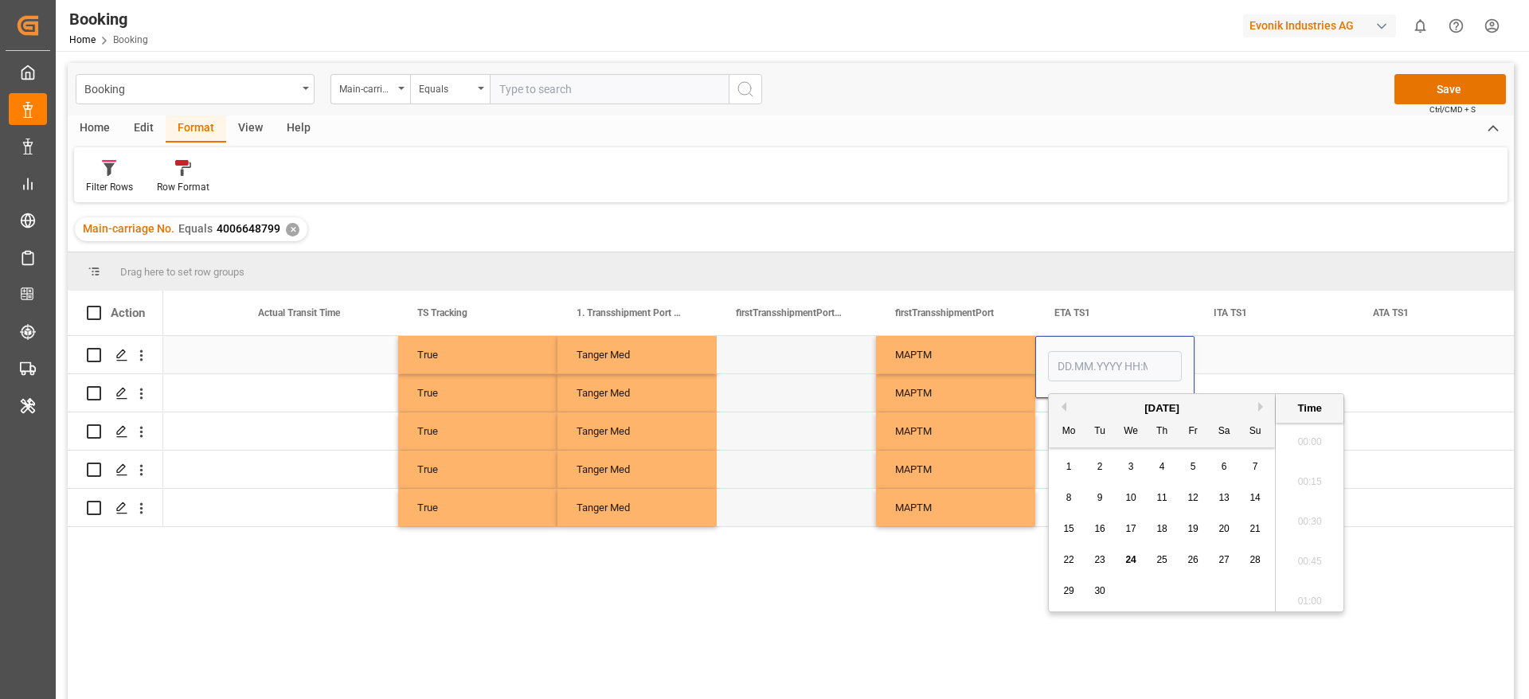
click at [1086, 358] on input "Press SPACE to select this row." at bounding box center [1115, 366] width 134 height 30
click at [1064, 409] on button "Previous Month" at bounding box center [1062, 407] width 10 height 10
click at [1258, 410] on div "July 2025" at bounding box center [1162, 409] width 226 height 16
click at [1258, 408] on div "July 2025" at bounding box center [1162, 409] width 226 height 16
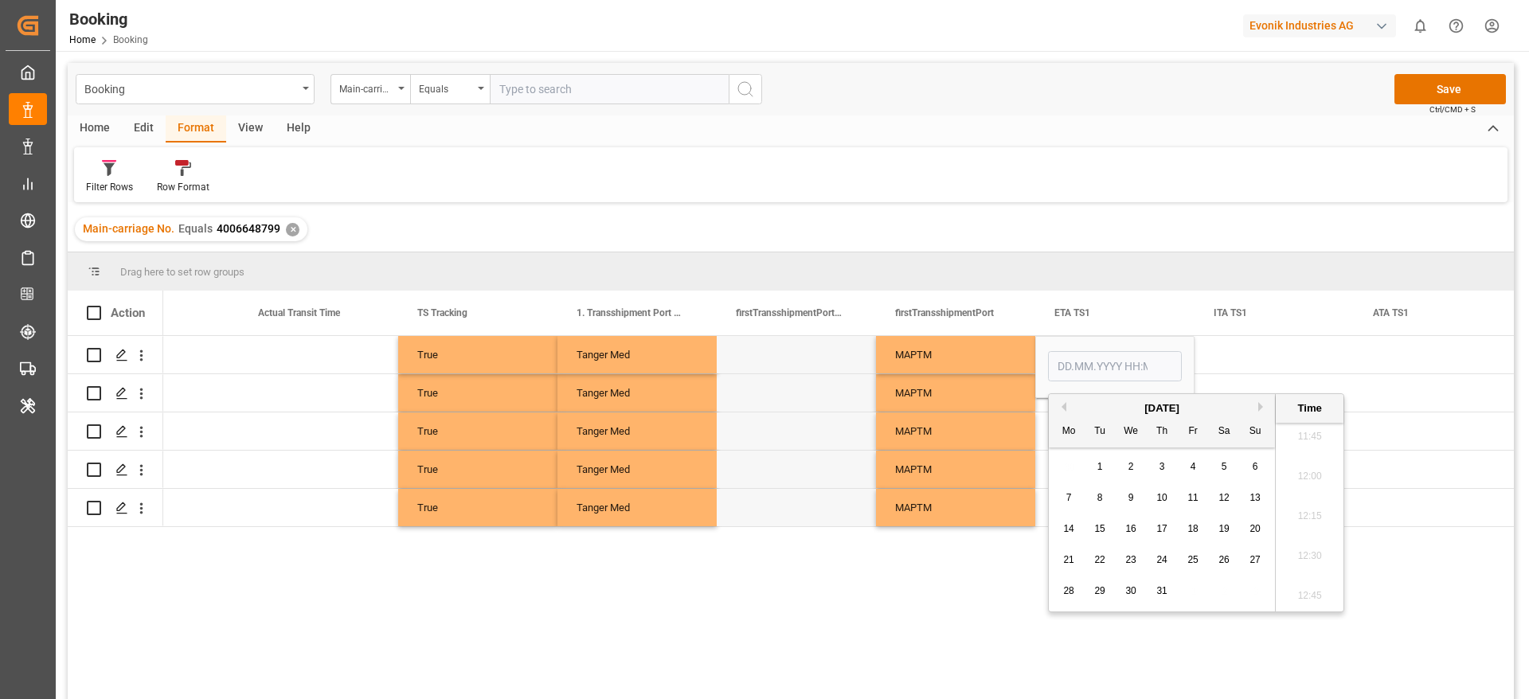
click at [1264, 408] on button "Next Month" at bounding box center [1263, 407] width 10 height 10
click at [1222, 564] on span "23" at bounding box center [1224, 559] width 10 height 11
type input "23.08.2025 00:00"
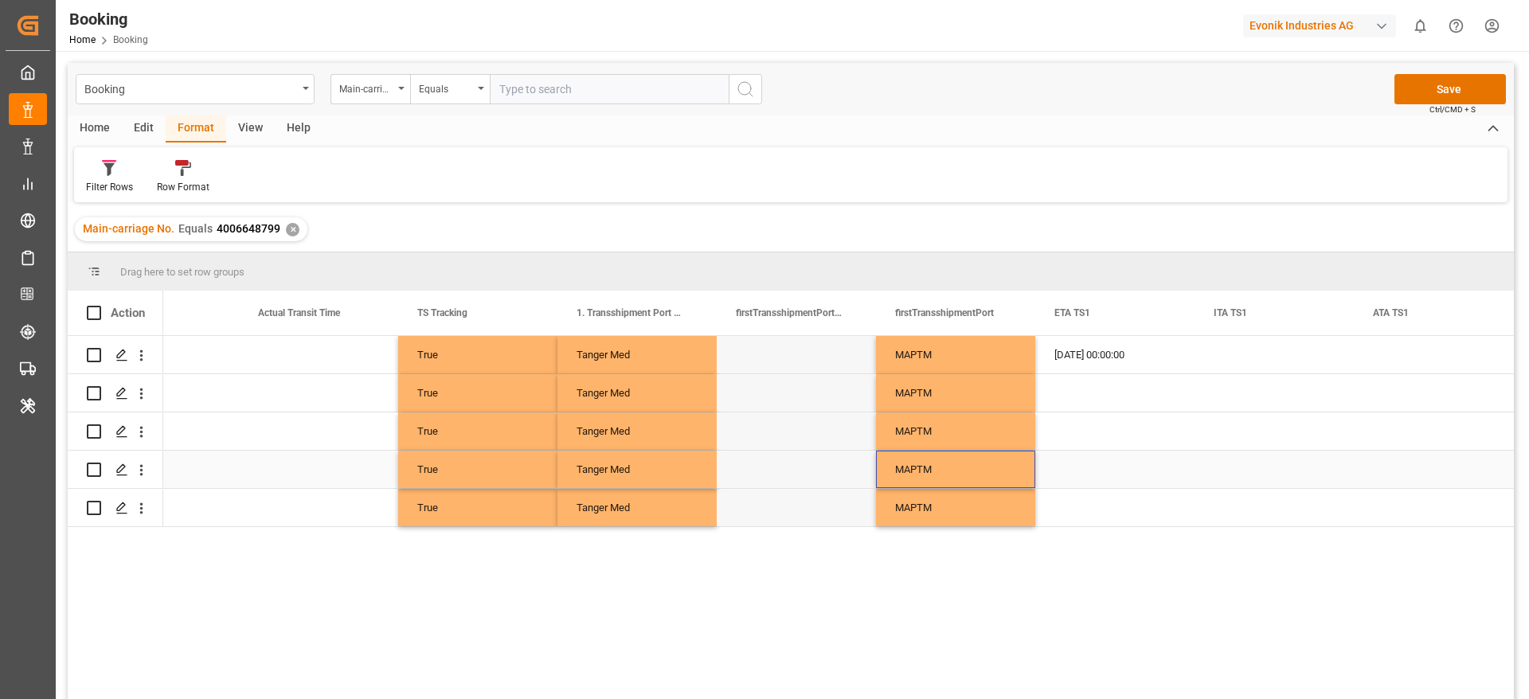
click at [924, 468] on div "MAPTM" at bounding box center [955, 469] width 159 height 37
drag, startPoint x: 1065, startPoint y: 351, endPoint x: 1134, endPoint y: 370, distance: 71.9
click at [1065, 351] on div "23.08.2025 00:00:00" at bounding box center [1114, 354] width 159 height 37
drag, startPoint x: 1192, startPoint y: 370, endPoint x: 1170, endPoint y: 511, distance: 142.6
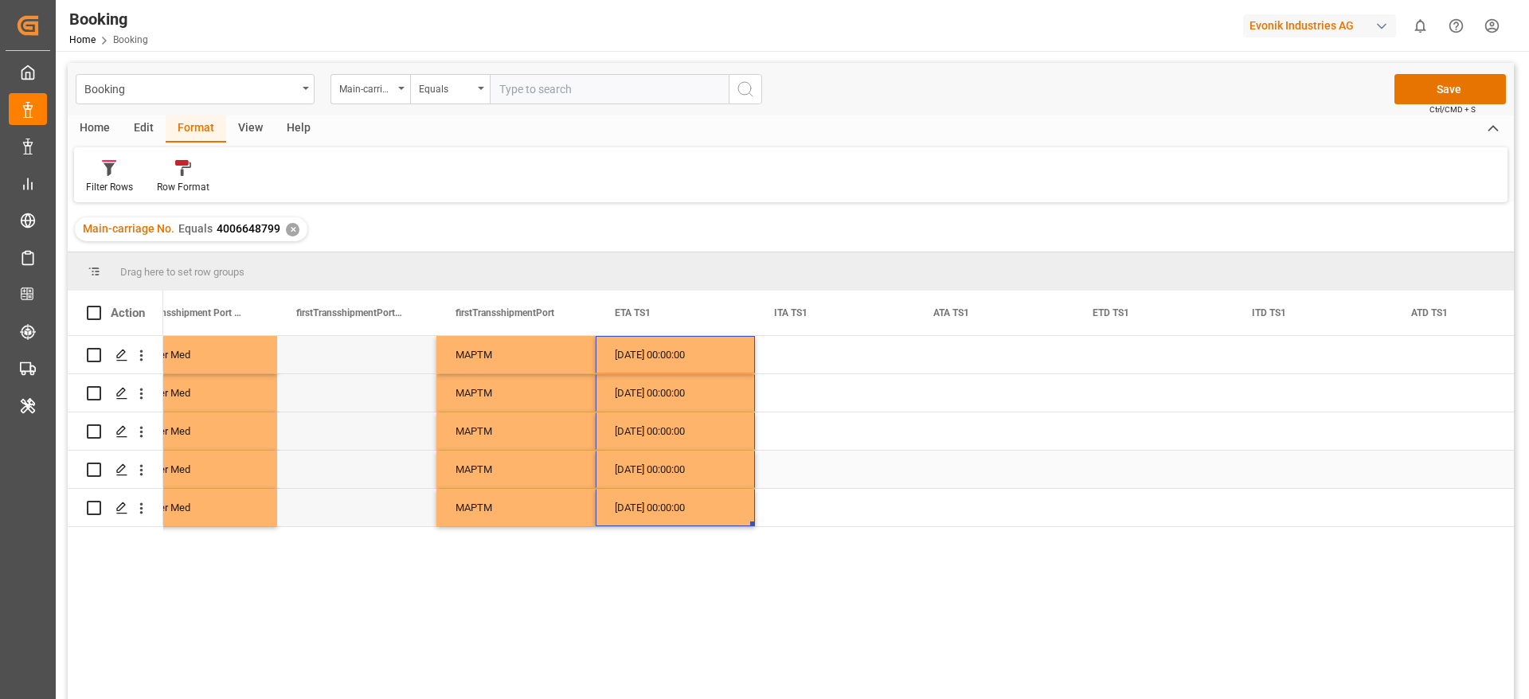
scroll to position [0, 10561]
click at [641, 351] on div "23.08.2025 00:00:00" at bounding box center [672, 354] width 159 height 37
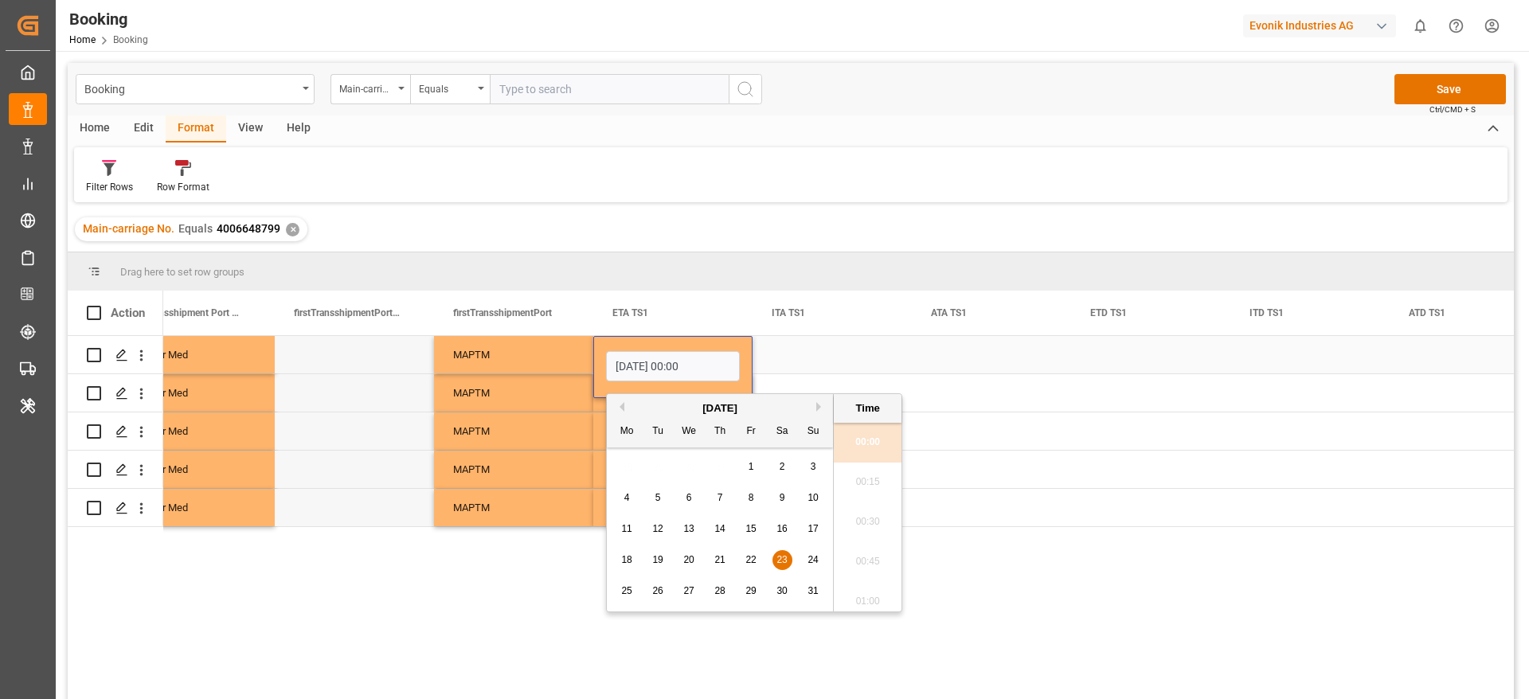
click at [966, 355] on div "Press SPACE to select this row." at bounding box center [991, 354] width 159 height 37
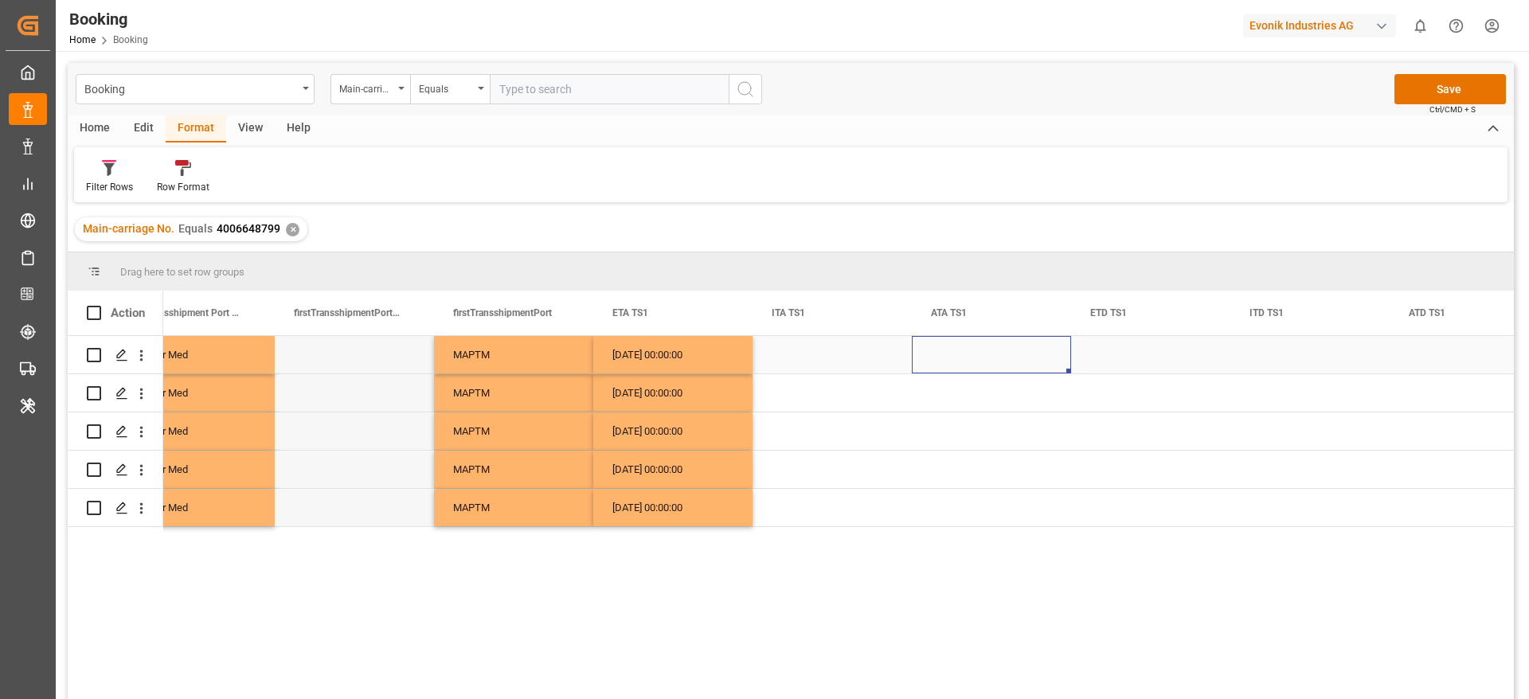
click at [966, 355] on div "Press SPACE to select this row." at bounding box center [991, 354] width 159 height 37
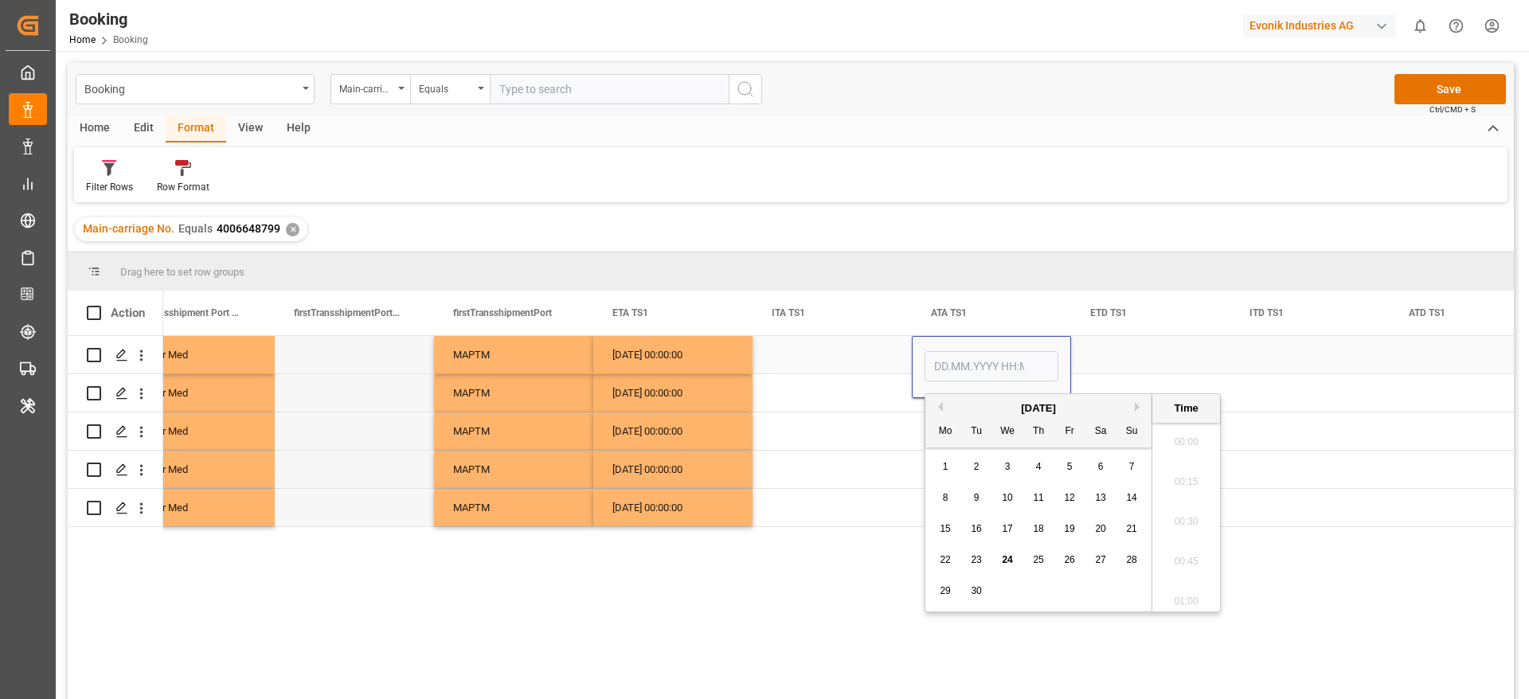
click at [966, 355] on input "Press SPACE to select this row." at bounding box center [992, 366] width 134 height 30
type input "23.08.2025 00:00"
click at [855, 419] on div "Press SPACE to select this row." at bounding box center [832, 431] width 159 height 37
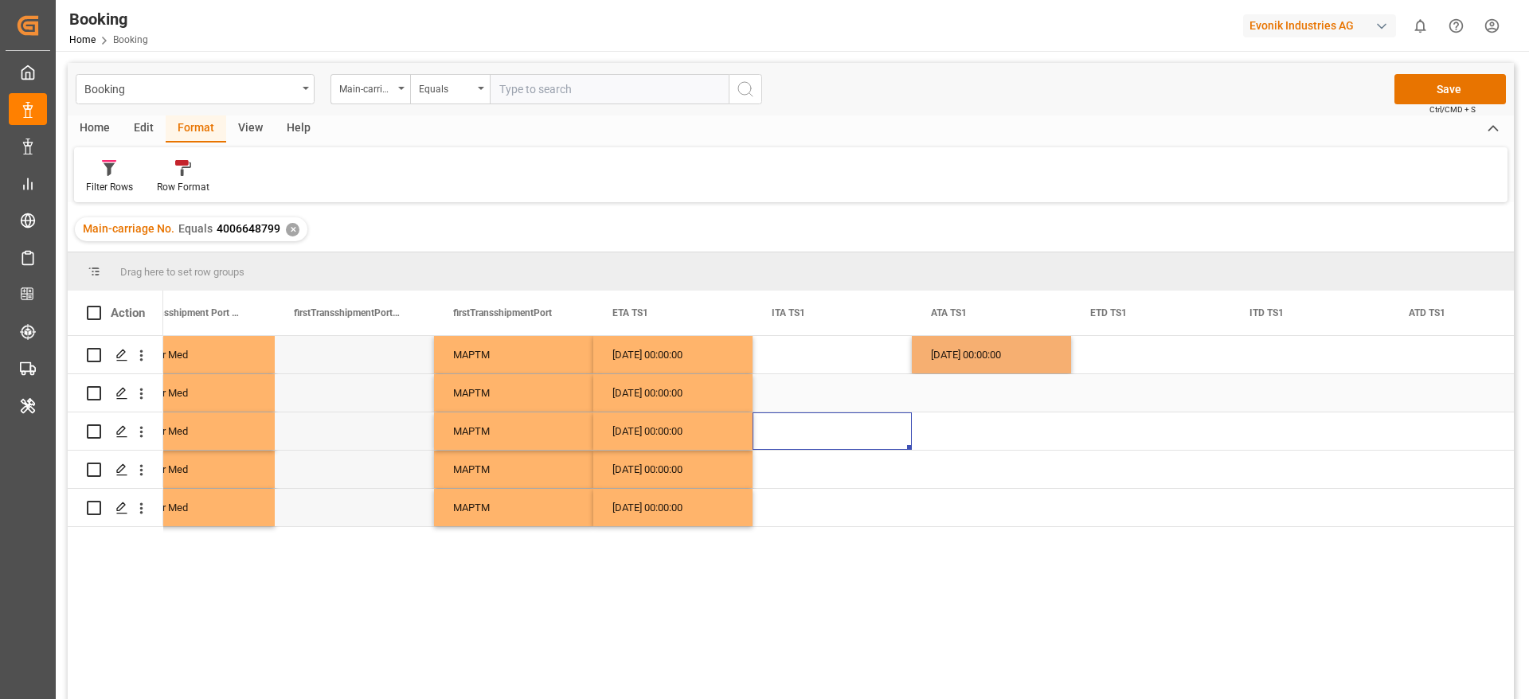
click at [967, 366] on div "23.08.2025 00:00:00" at bounding box center [991, 354] width 159 height 37
drag, startPoint x: 1069, startPoint y: 370, endPoint x: 1049, endPoint y: 495, distance: 127.4
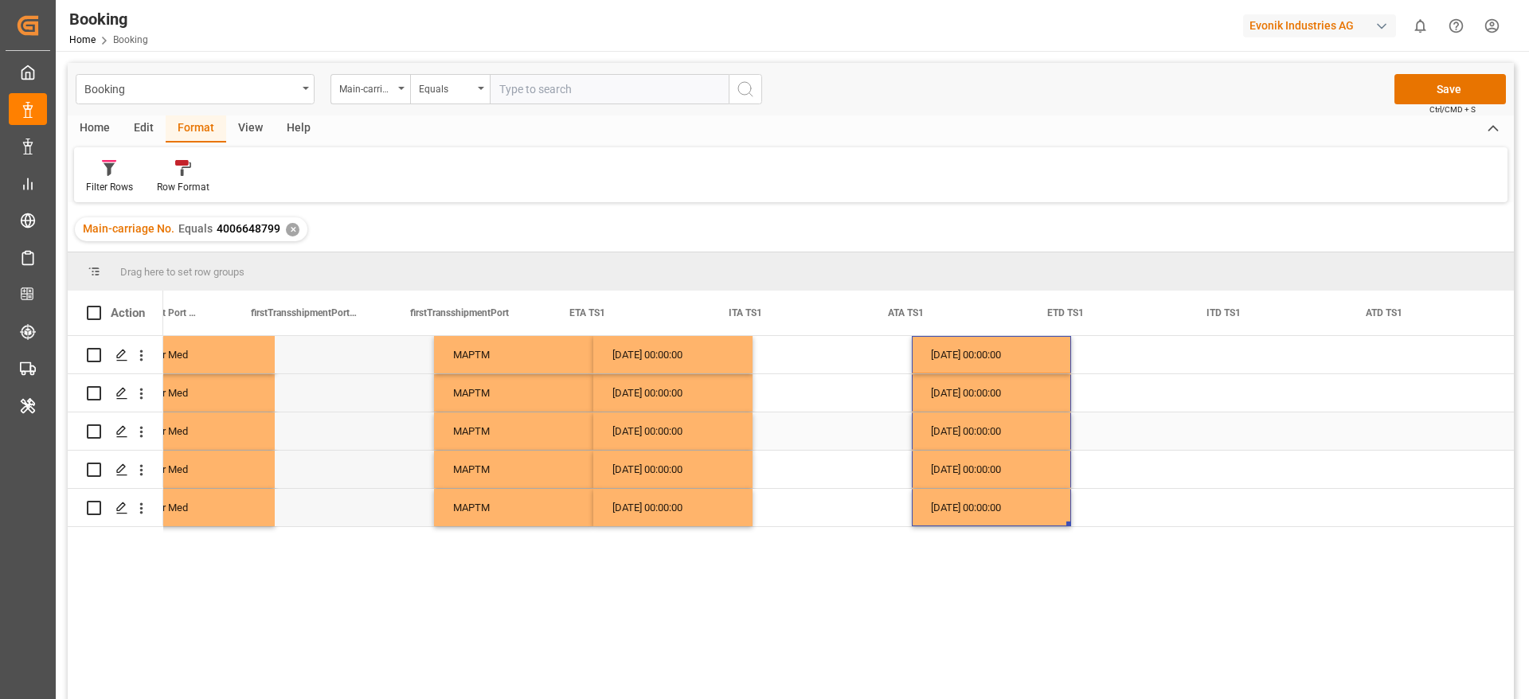
scroll to position [0, 10860]
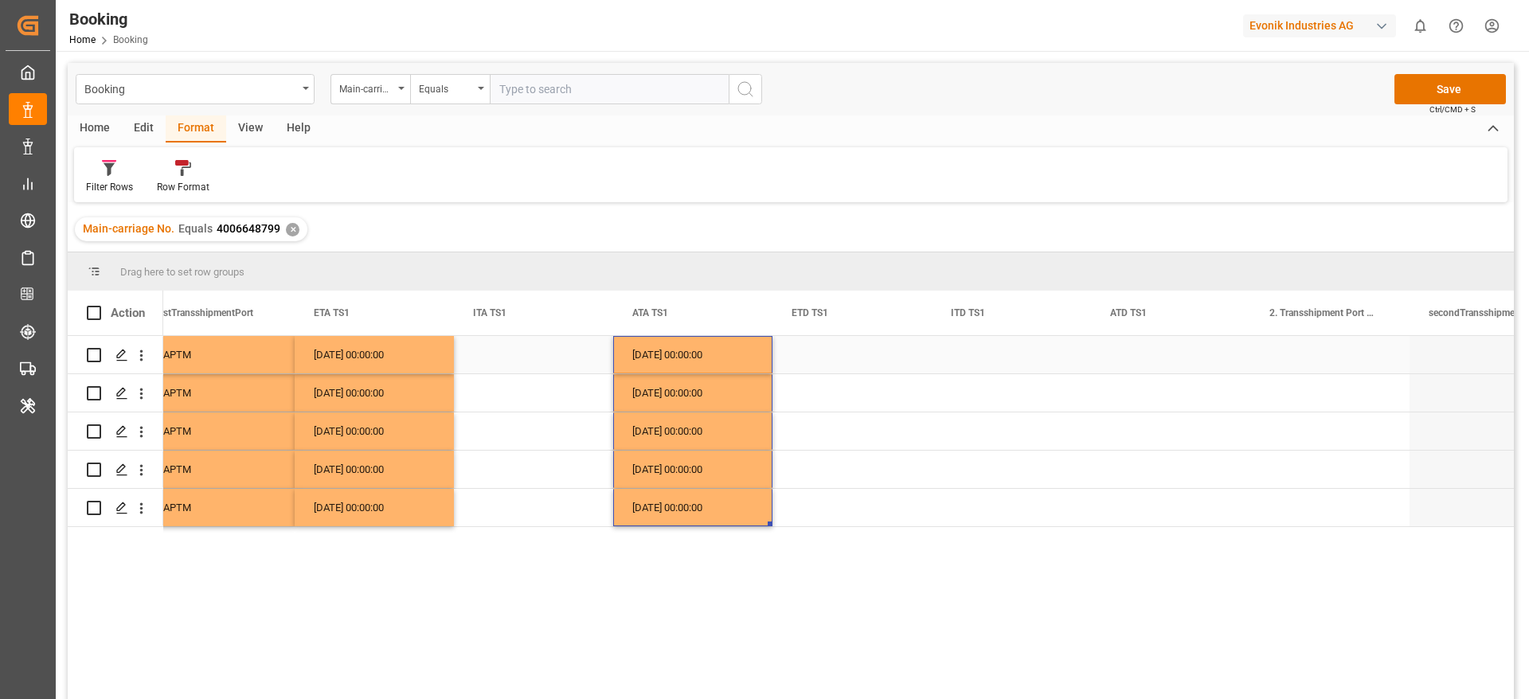
click at [840, 357] on div "Press SPACE to select this row." at bounding box center [852, 354] width 159 height 37
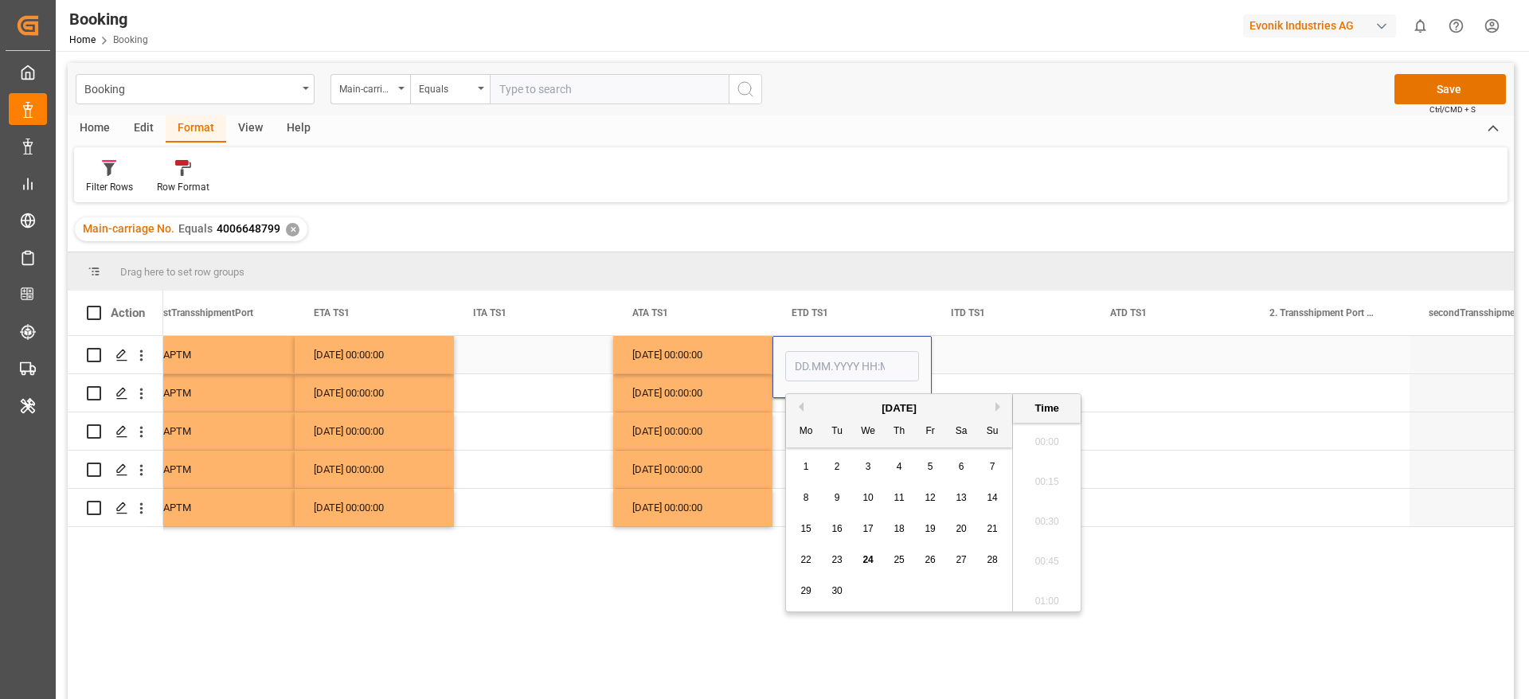
scroll to position [1877, 0]
click at [803, 409] on button "Previous Month" at bounding box center [799, 407] width 10 height 10
click at [839, 596] on span "26" at bounding box center [837, 590] width 10 height 11
type input "26.08.2025 00:00"
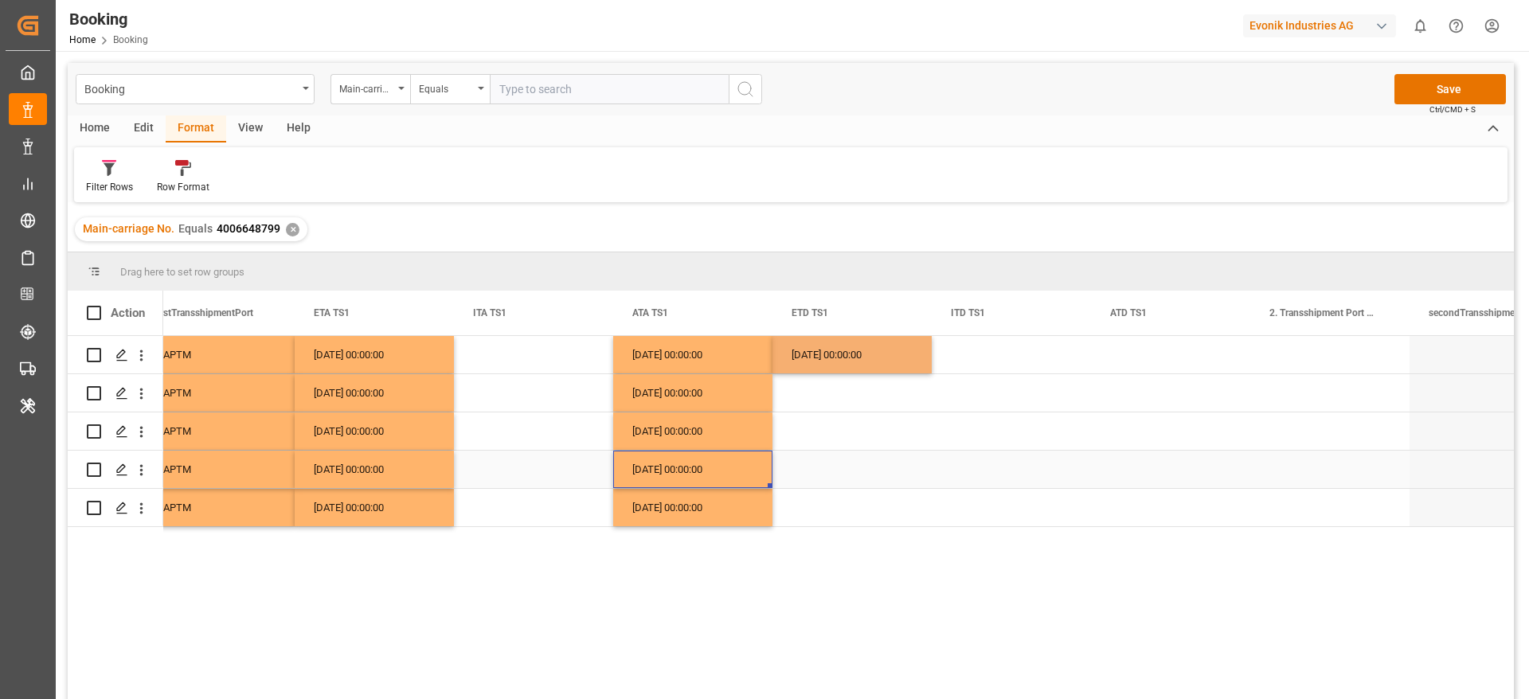
click at [688, 479] on div "23.08.2025 00:00:00" at bounding box center [692, 469] width 159 height 37
click at [828, 360] on div "26.08.2025 00:00:00" at bounding box center [852, 354] width 159 height 37
drag, startPoint x: 929, startPoint y: 371, endPoint x: 898, endPoint y: 518, distance: 149.8
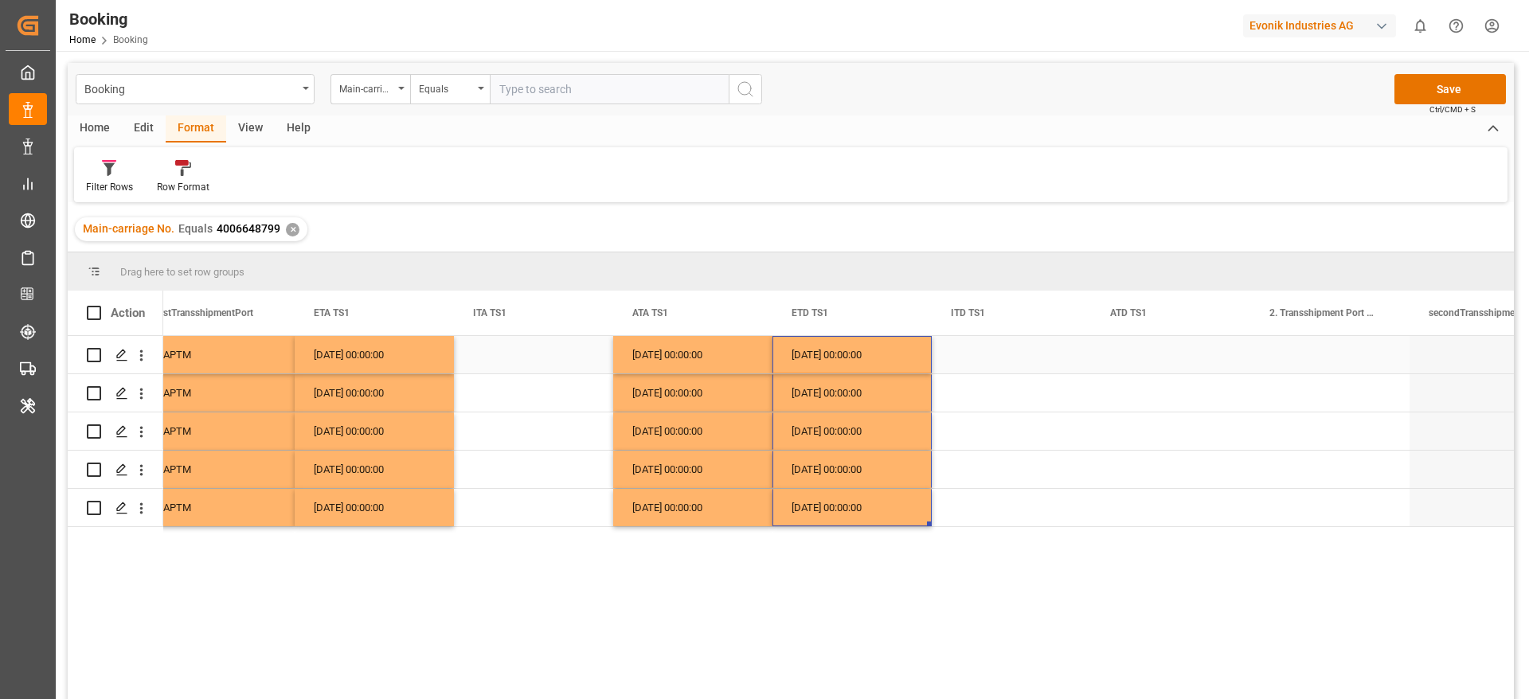
click at [850, 362] on div "26.08.2025 00:00:00" at bounding box center [852, 354] width 159 height 37
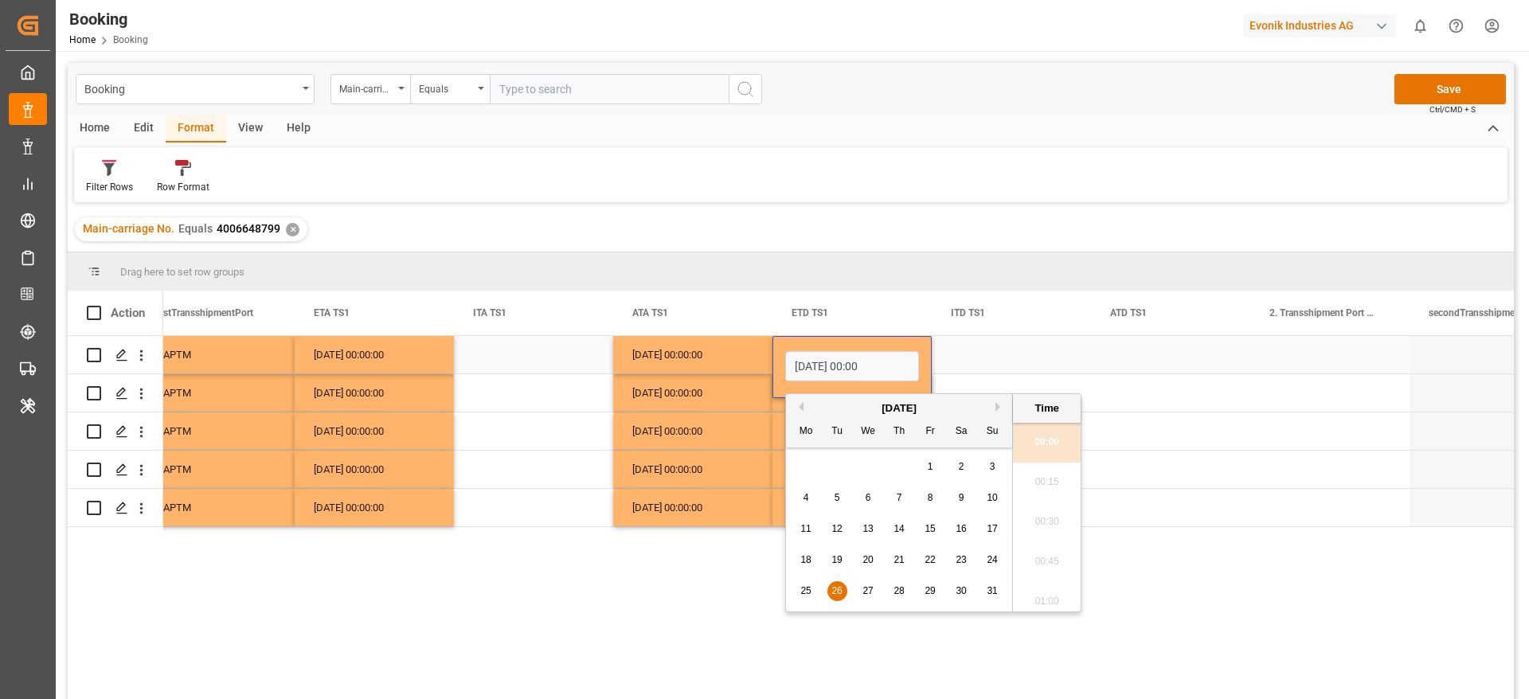
click at [1162, 354] on div "Press SPACE to select this row." at bounding box center [1170, 354] width 159 height 37
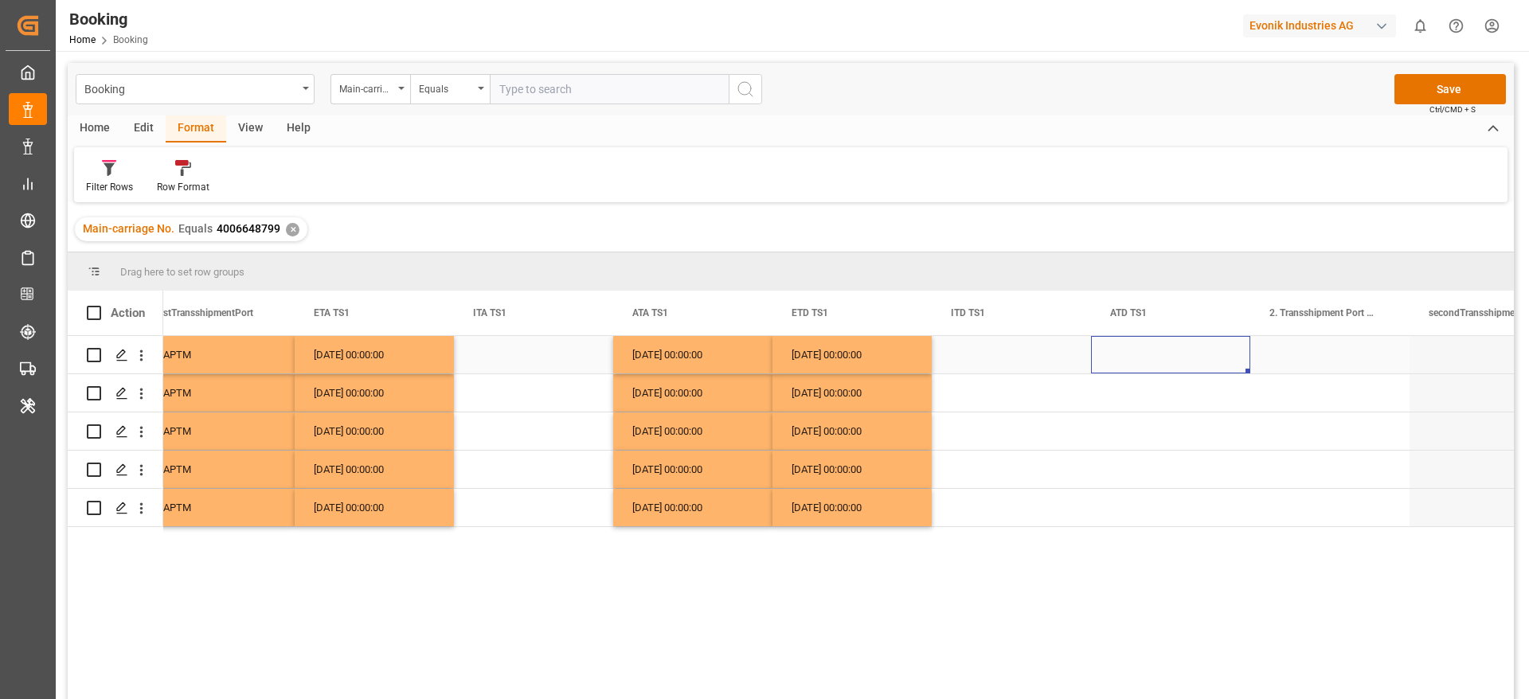
click at [1162, 354] on div "Press SPACE to select this row." at bounding box center [1170, 354] width 159 height 37
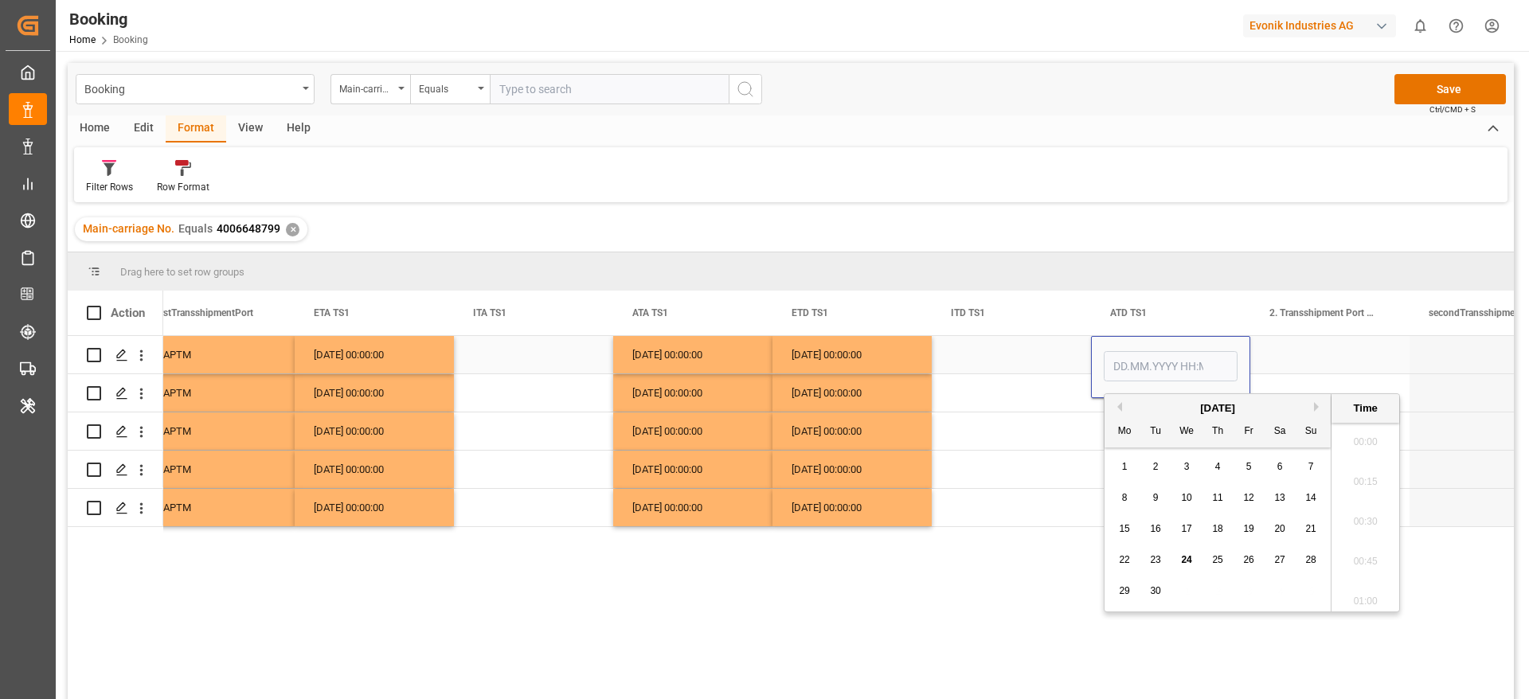
click at [1162, 353] on input "Press SPACE to select this row." at bounding box center [1171, 366] width 134 height 30
type input "26.08.2025 00:00"
click at [981, 411] on div "Press SPACE to select this row." at bounding box center [1011, 392] width 159 height 37
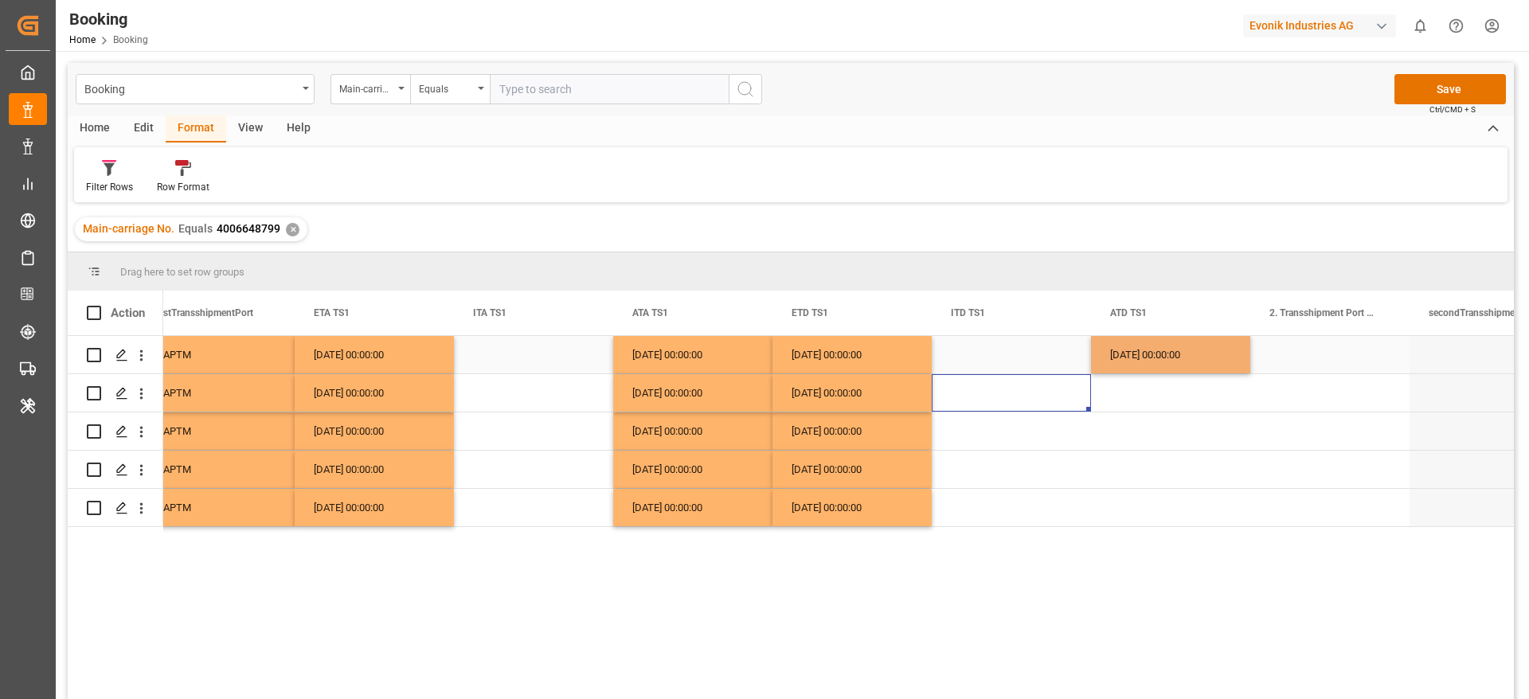
click at [1110, 357] on div "26.08.2025 00:00:00" at bounding box center [1170, 354] width 159 height 37
drag, startPoint x: 1247, startPoint y: 369, endPoint x: 1204, endPoint y: 519, distance: 155.8
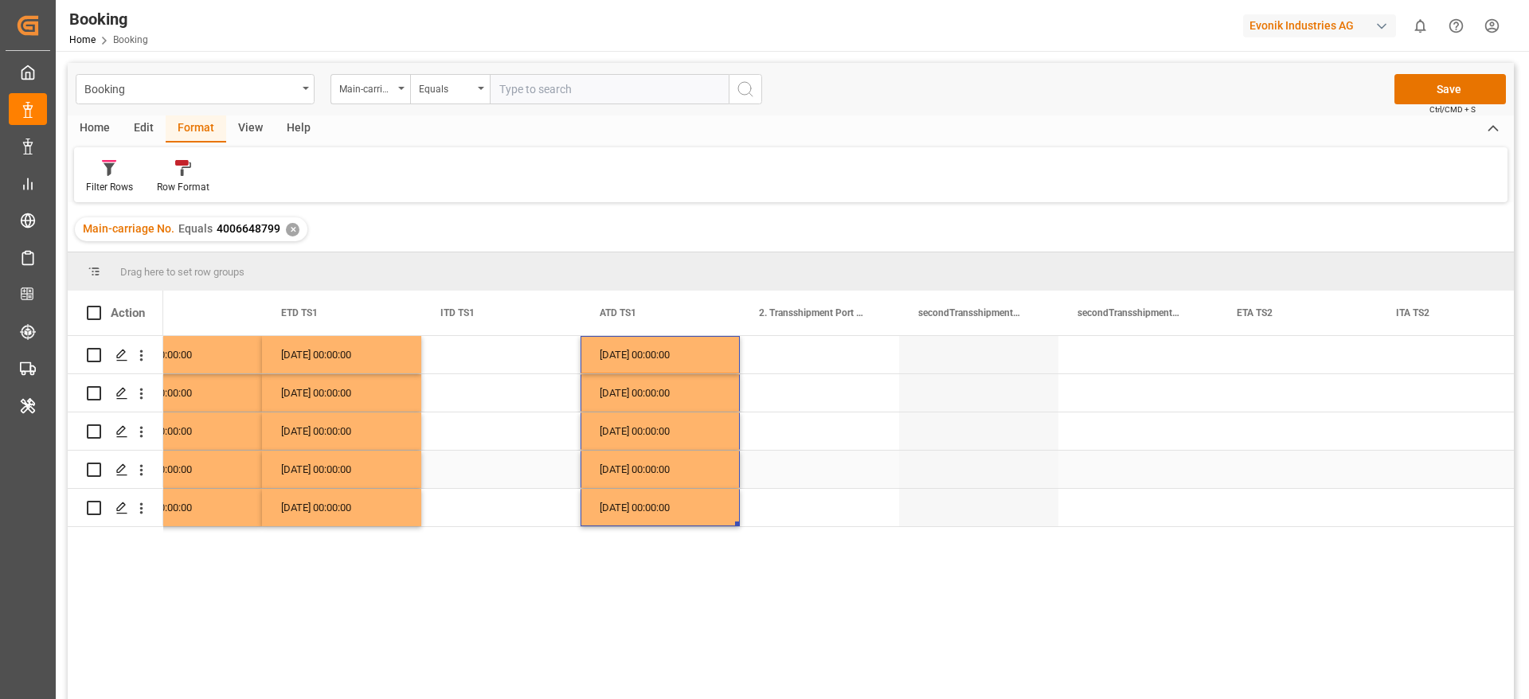
scroll to position [0, 11369]
click at [804, 357] on div "Press SPACE to select this row." at bounding box center [821, 354] width 159 height 37
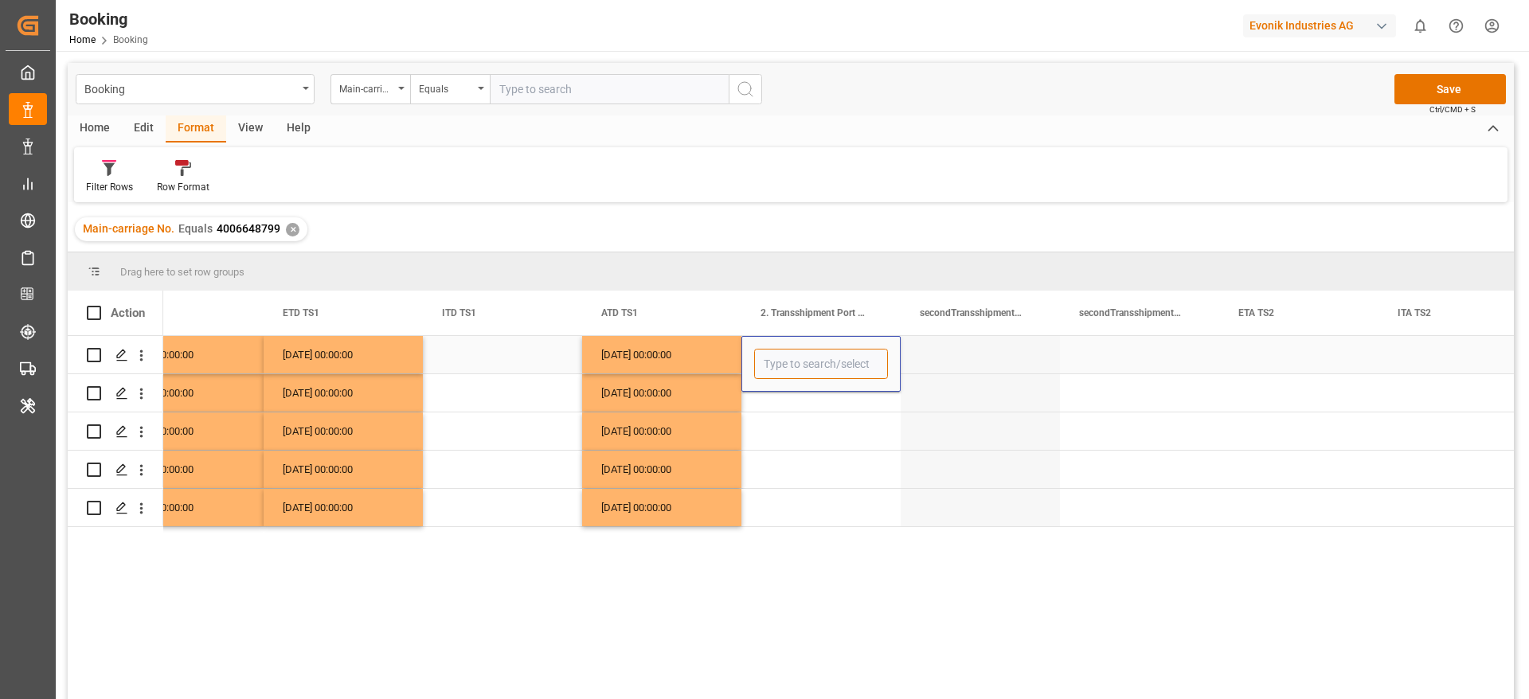
click at [804, 357] on input "Press SPACE to select this row." at bounding box center [821, 364] width 134 height 30
type input "siga"
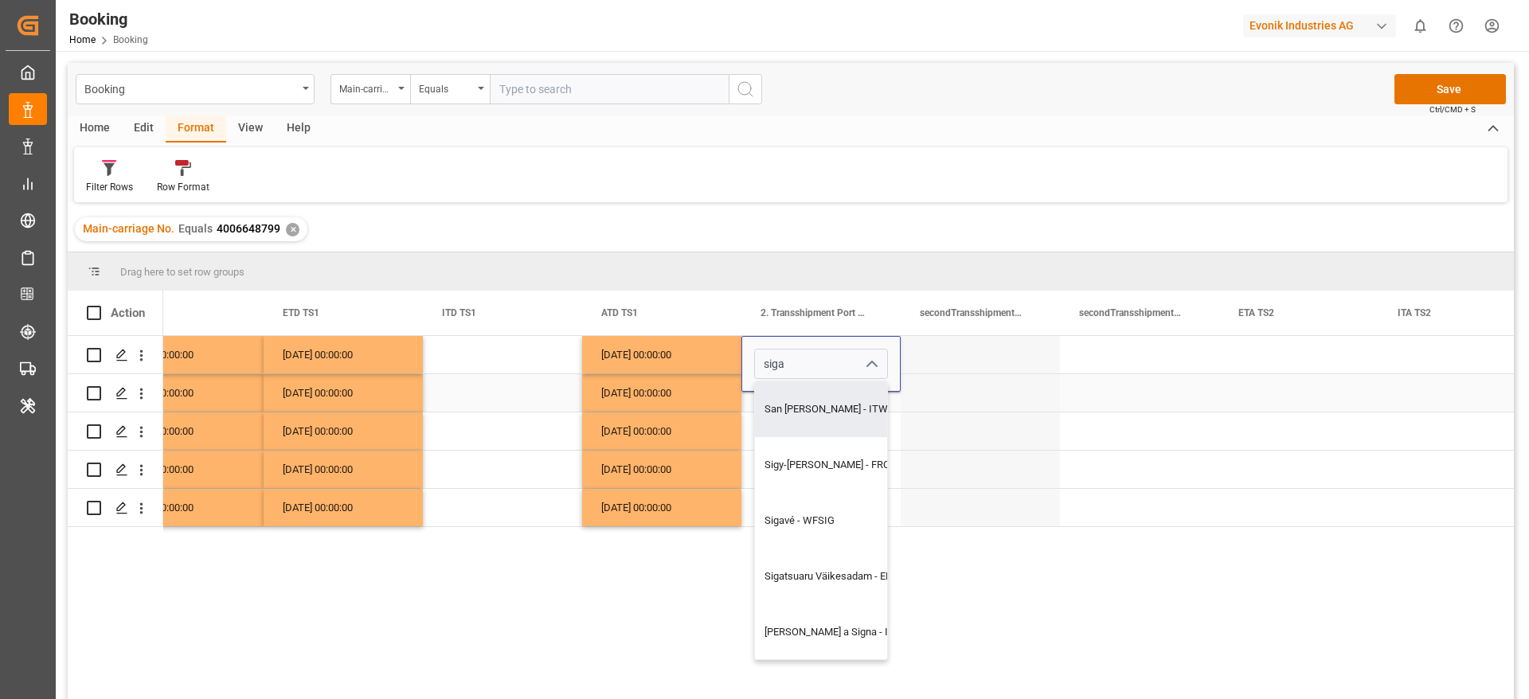
click at [729, 413] on div "26.08.2025 00:00:00" at bounding box center [661, 431] width 159 height 37
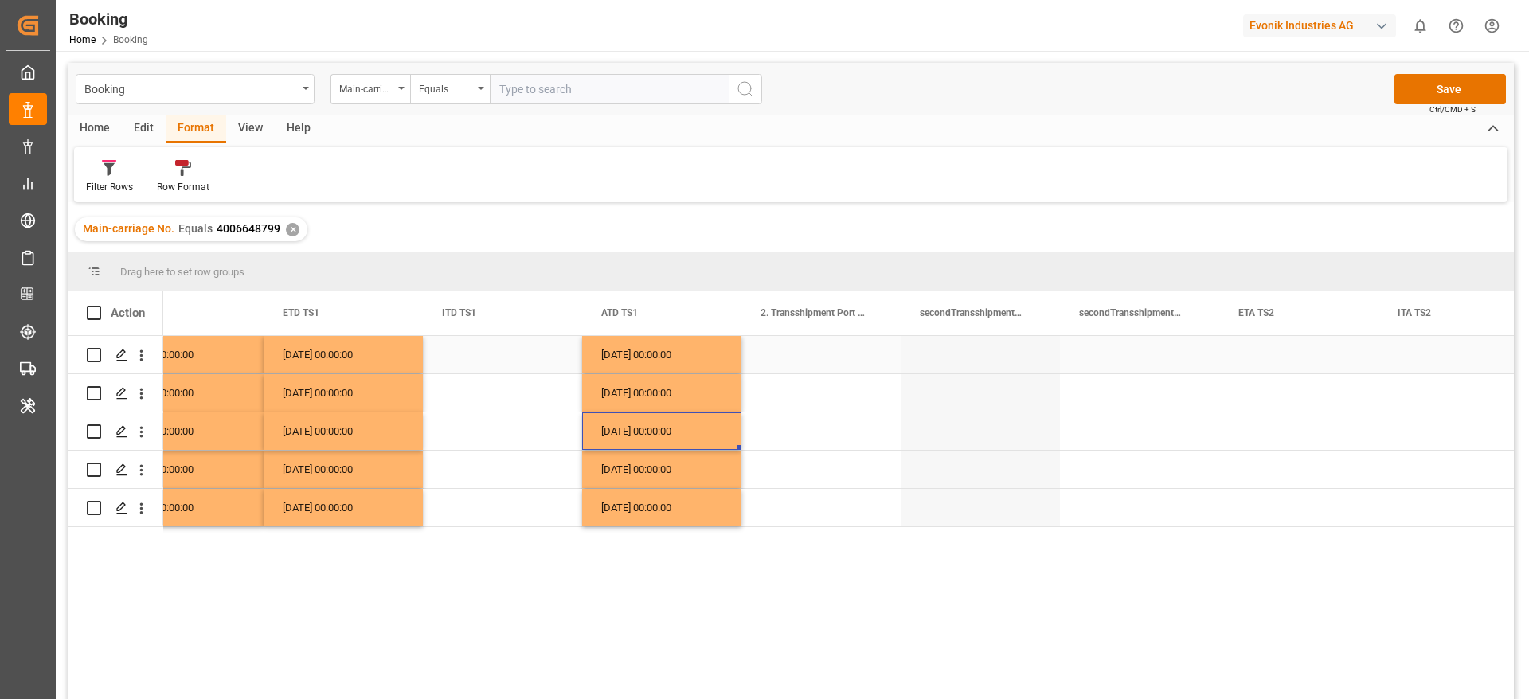
click at [781, 369] on div "Press SPACE to select this row." at bounding box center [821, 354] width 159 height 37
click at [797, 365] on div "Press SPACE to select this row." at bounding box center [821, 354] width 159 height 37
click at [797, 365] on input "Press SPACE to select this row." at bounding box center [821, 364] width 134 height 30
paste input "SINGAPORE"
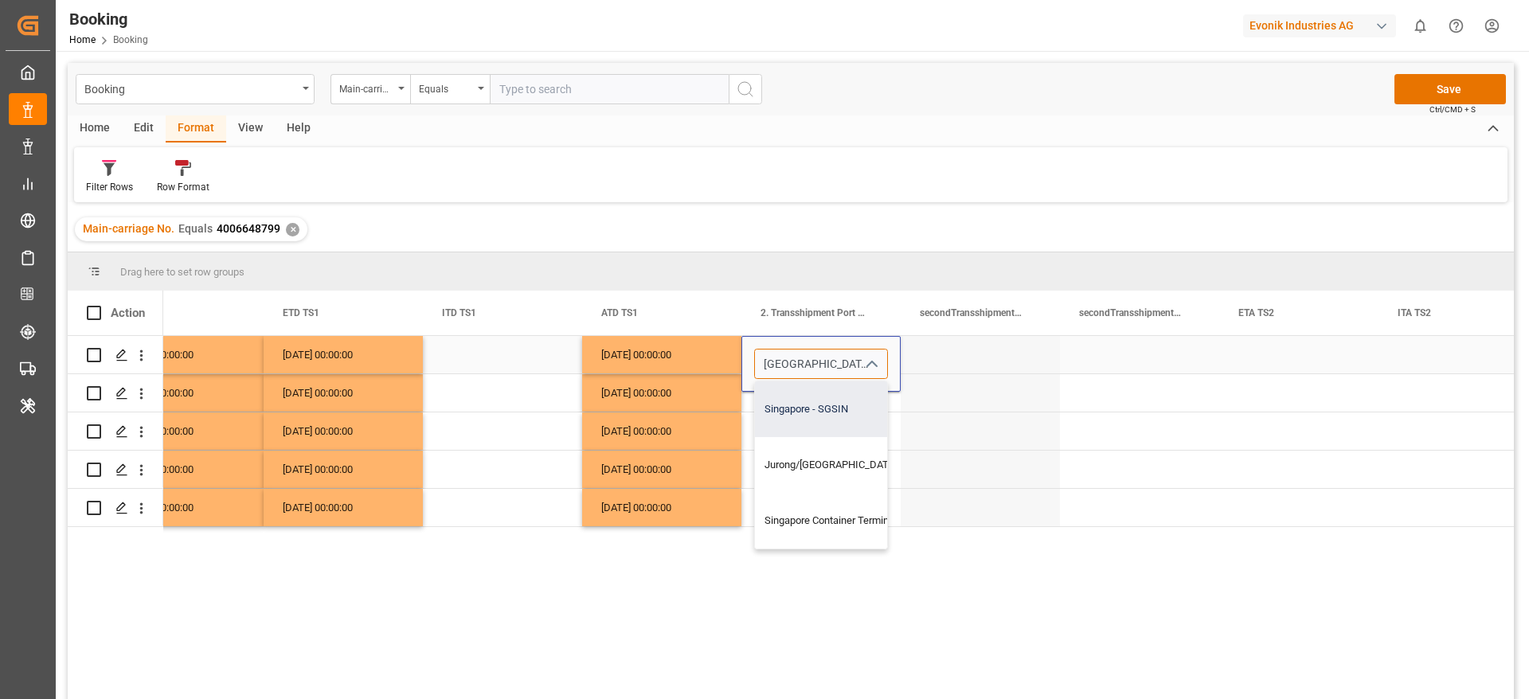
click at [826, 413] on div "Singapore - SGSIN" at bounding box center [851, 410] width 192 height 56
type input "Singapore - SGSIN"
click at [816, 395] on div "Press SPACE to select this row." at bounding box center [821, 392] width 159 height 37
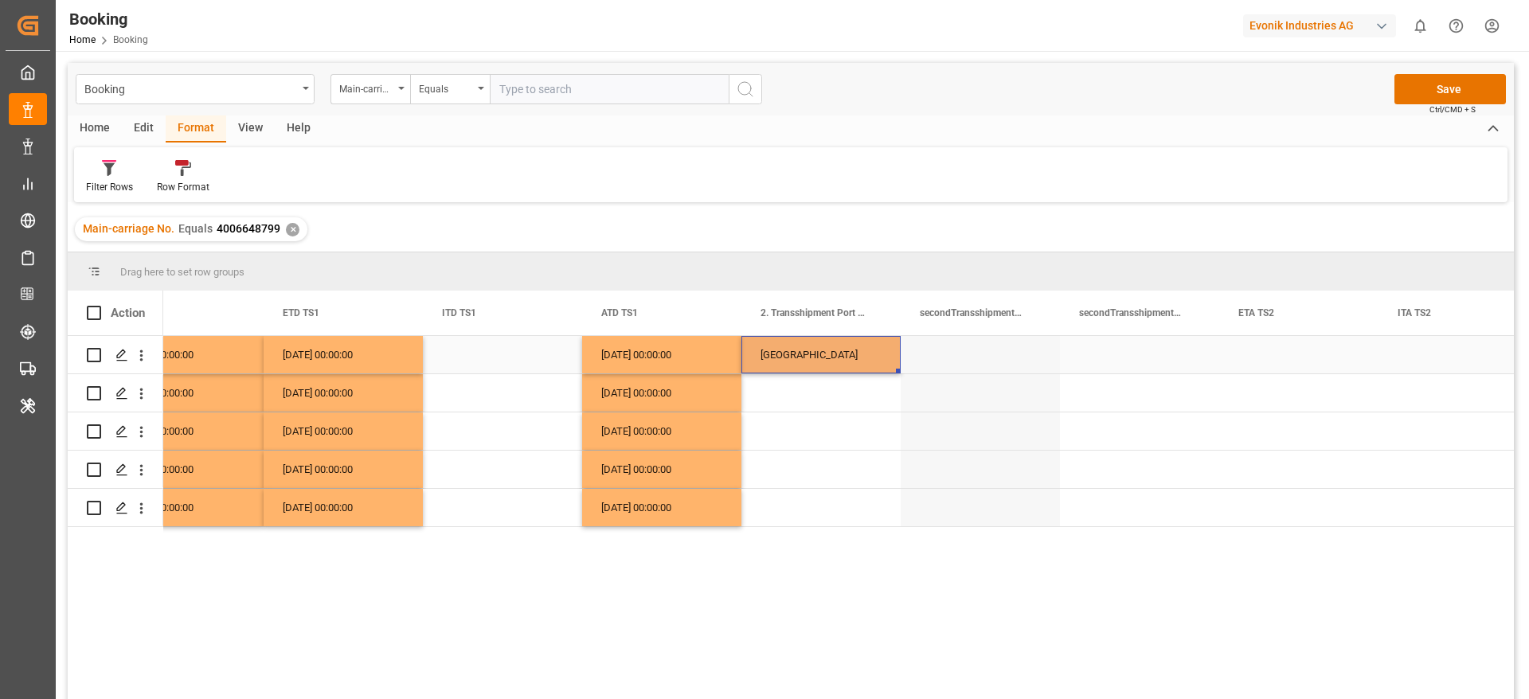
click at [831, 360] on div "Singapore" at bounding box center [821, 354] width 159 height 37
drag, startPoint x: 899, startPoint y: 370, endPoint x: 851, endPoint y: 515, distance: 153.6
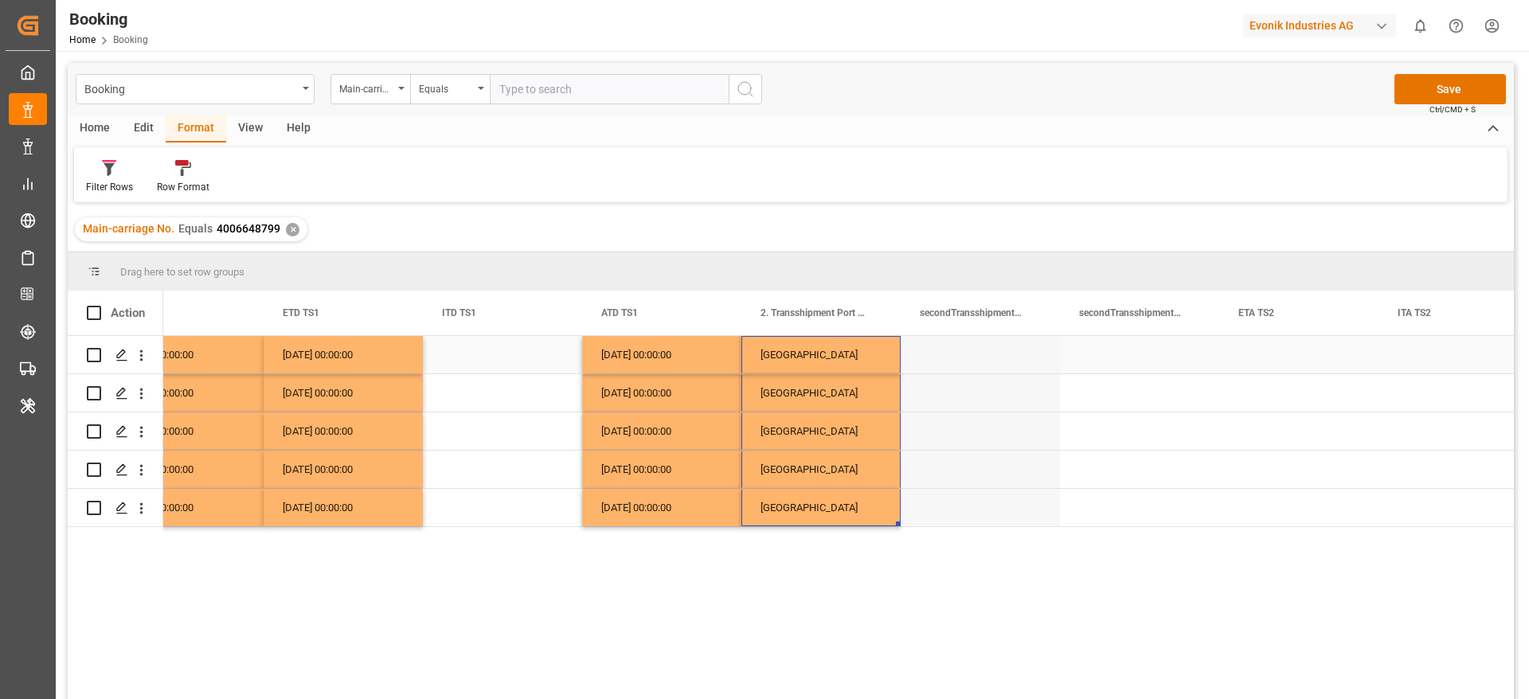
click at [793, 354] on div "Singapore" at bounding box center [821, 354] width 159 height 37
type input "Singapore - SGSIN"
click at [835, 358] on input "Singapore - SGSIN" at bounding box center [821, 364] width 134 height 30
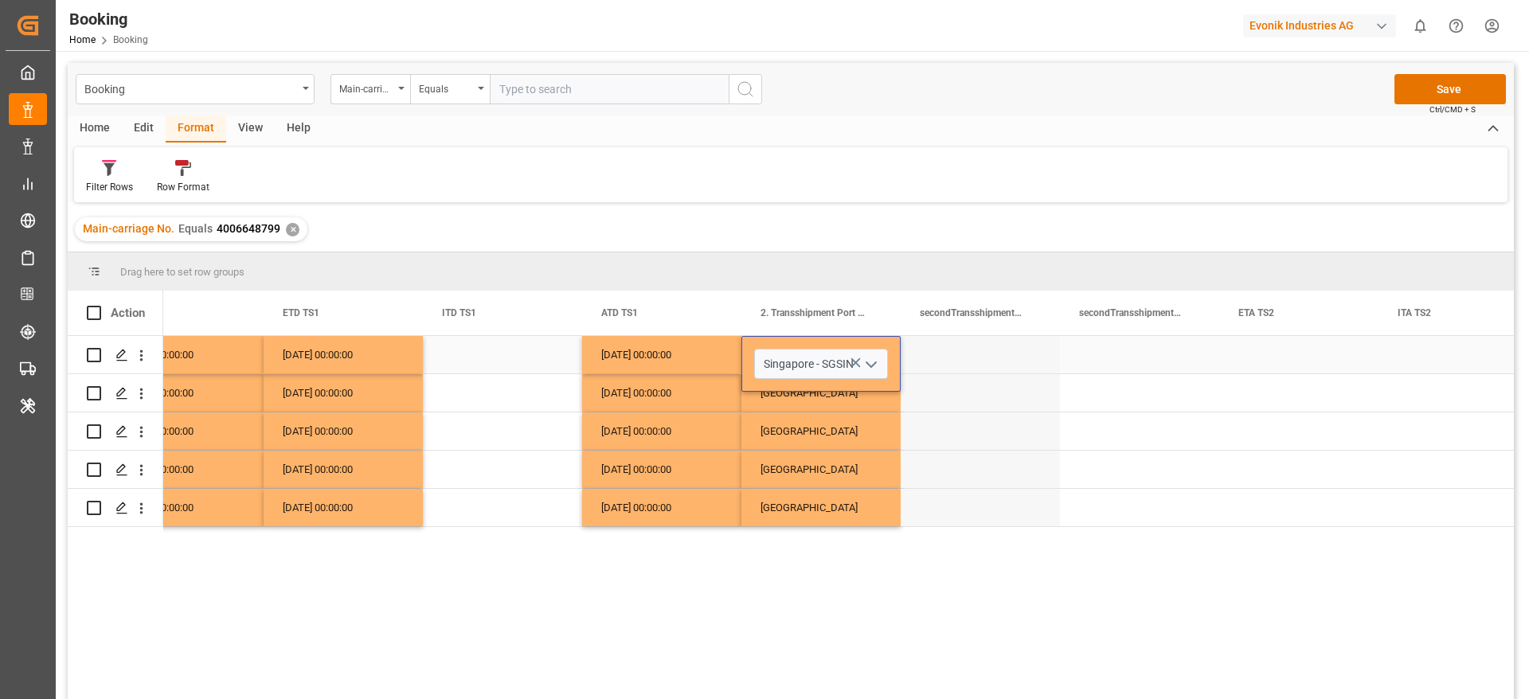
click at [1111, 356] on div "Press SPACE to select this row." at bounding box center [1139, 354] width 159 height 37
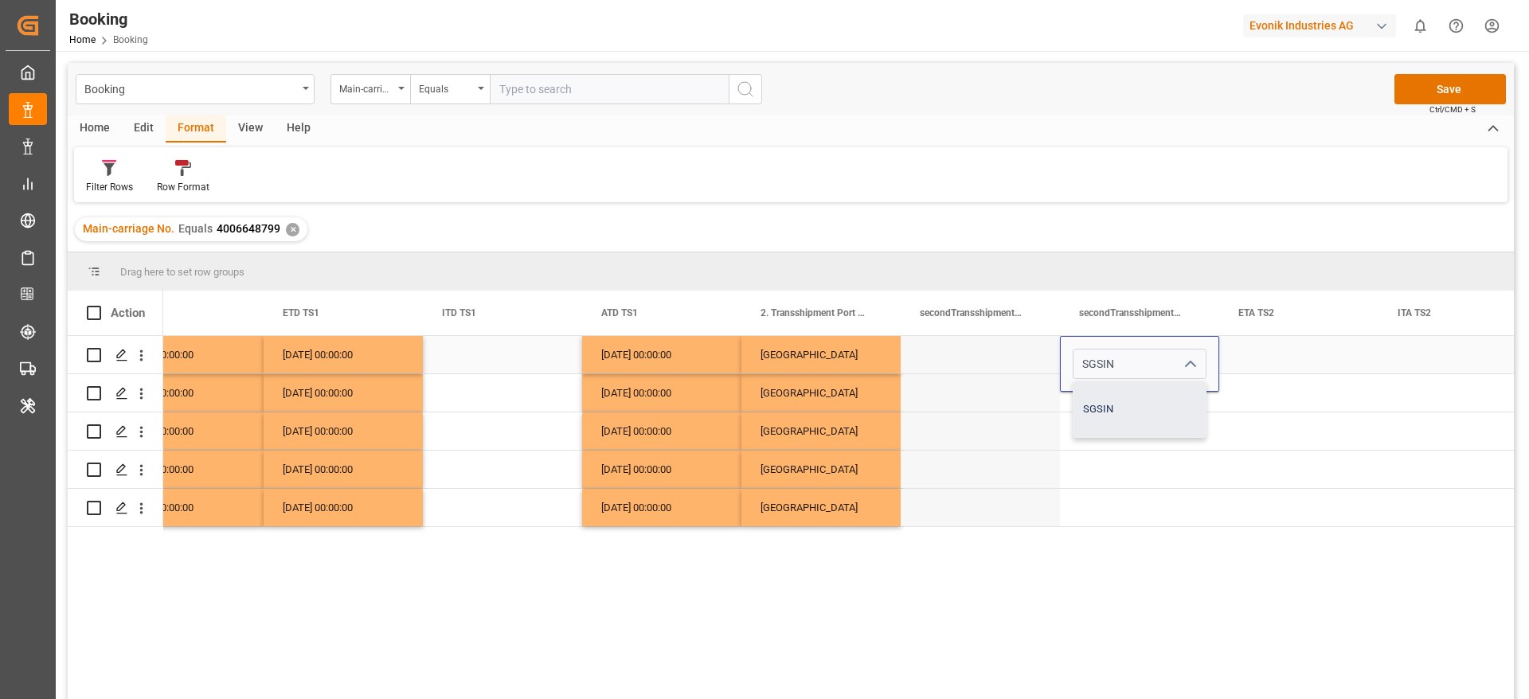
click at [1149, 409] on div "SGSIN" at bounding box center [1140, 410] width 132 height 56
type input "SGSIN"
click at [1148, 430] on div "Press SPACE to select this row." at bounding box center [1139, 431] width 159 height 37
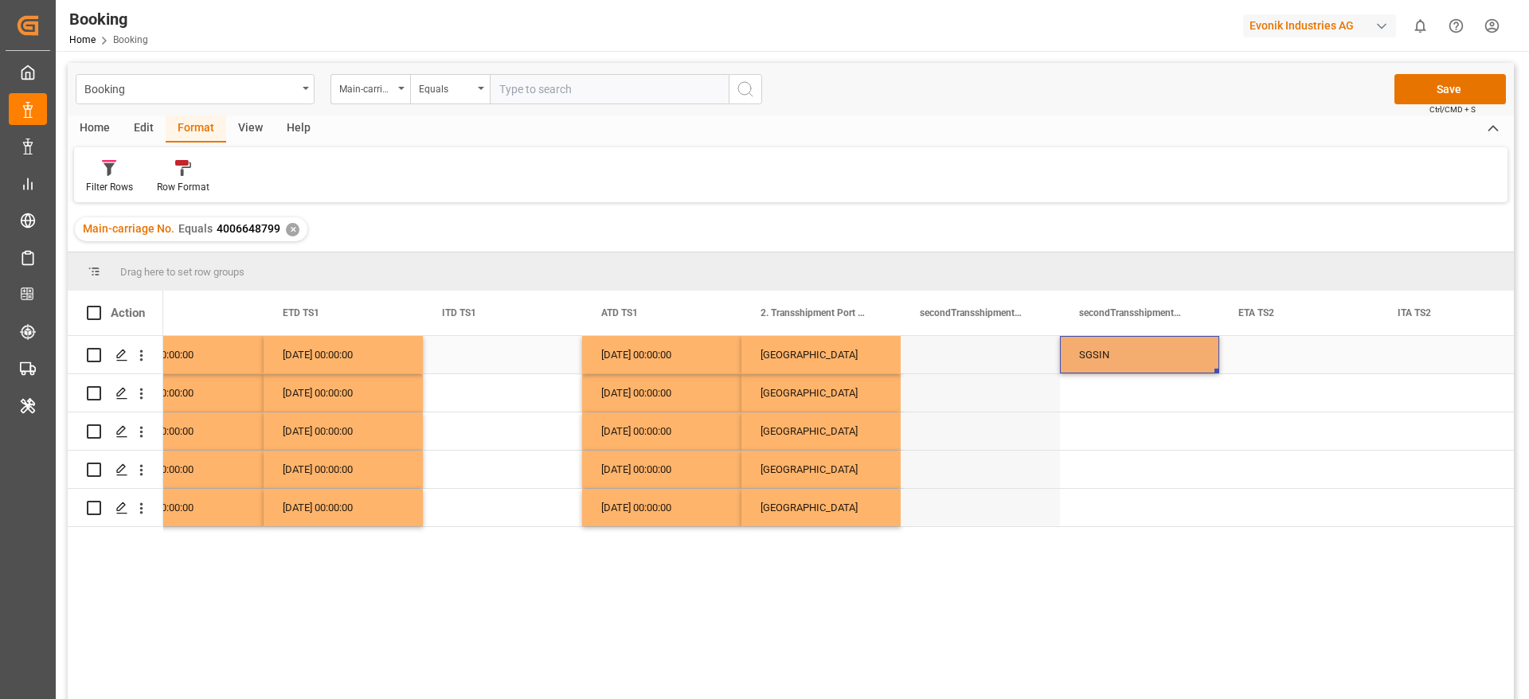
click at [1138, 372] on div "SGSIN" at bounding box center [1139, 354] width 159 height 37
drag, startPoint x: 1217, startPoint y: 370, endPoint x: 1201, endPoint y: 511, distance: 141.1
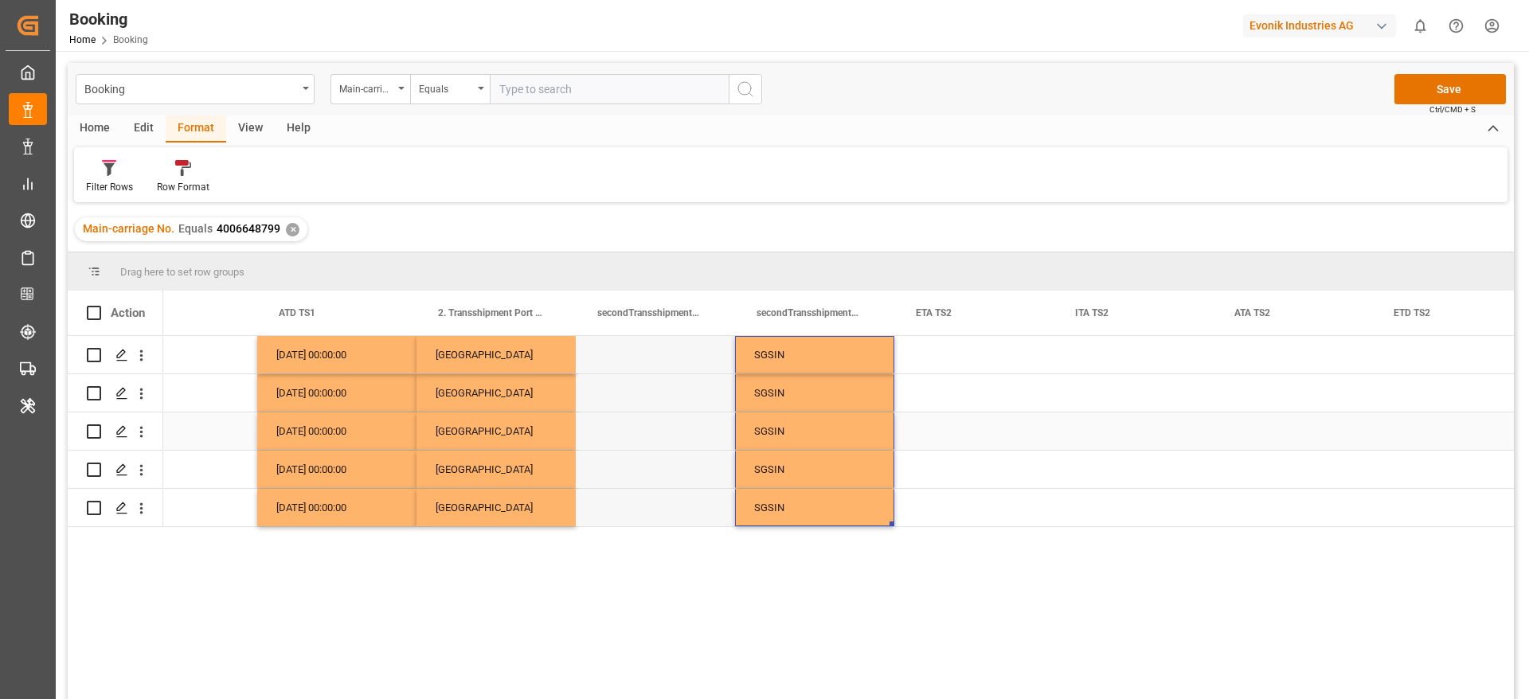
scroll to position [0, 11698]
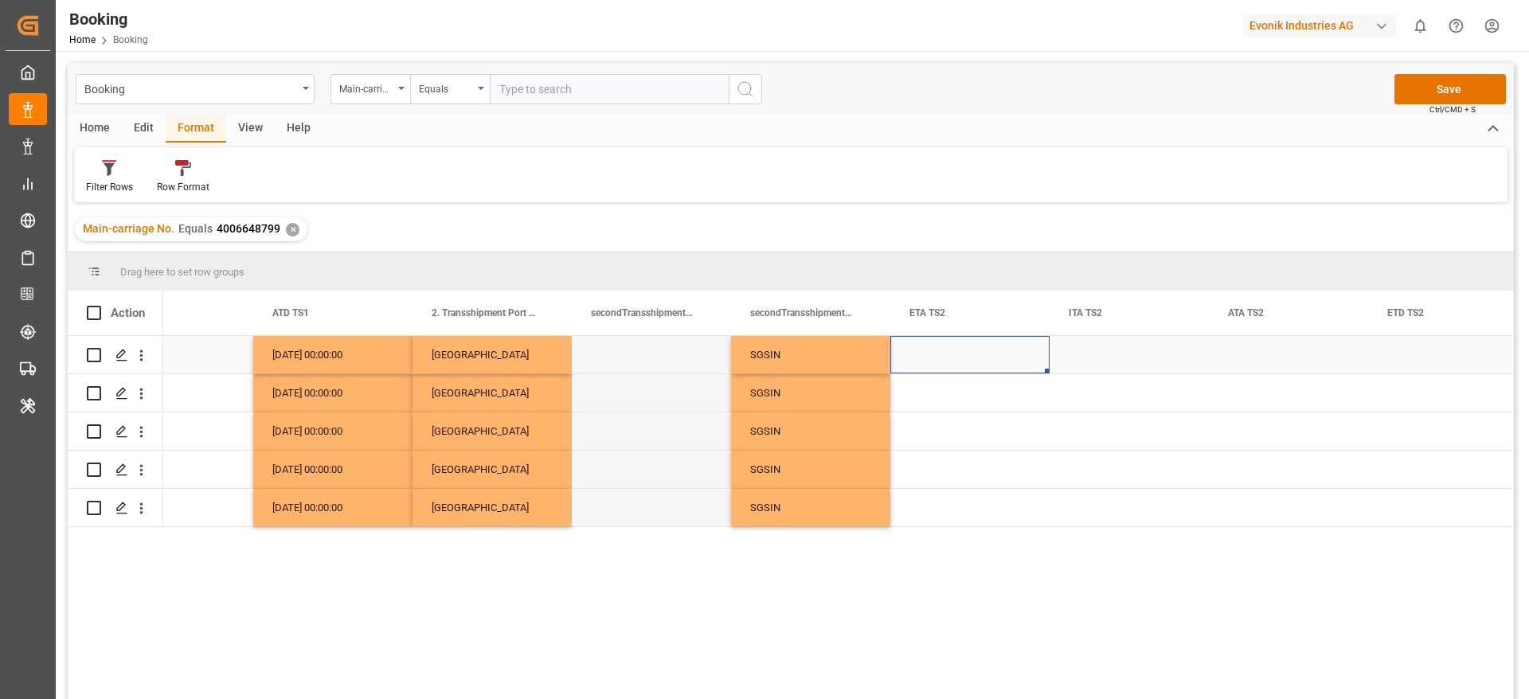
click at [940, 362] on div "Press SPACE to select this row." at bounding box center [969, 354] width 159 height 37
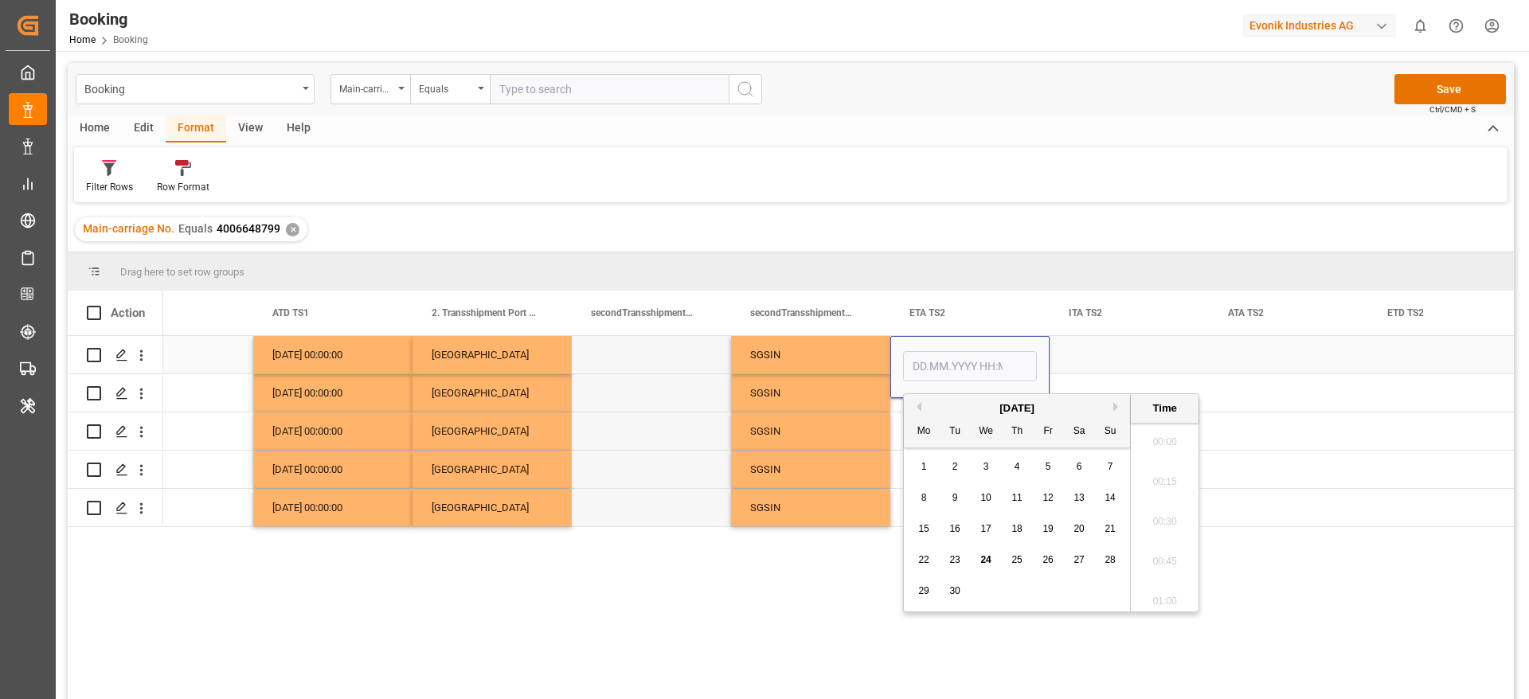
scroll to position [1877, 0]
click at [988, 558] on span "24" at bounding box center [985, 559] width 10 height 11
type input "24.09.2025 00:00"
click at [824, 460] on div "SGSIN" at bounding box center [810, 469] width 159 height 37
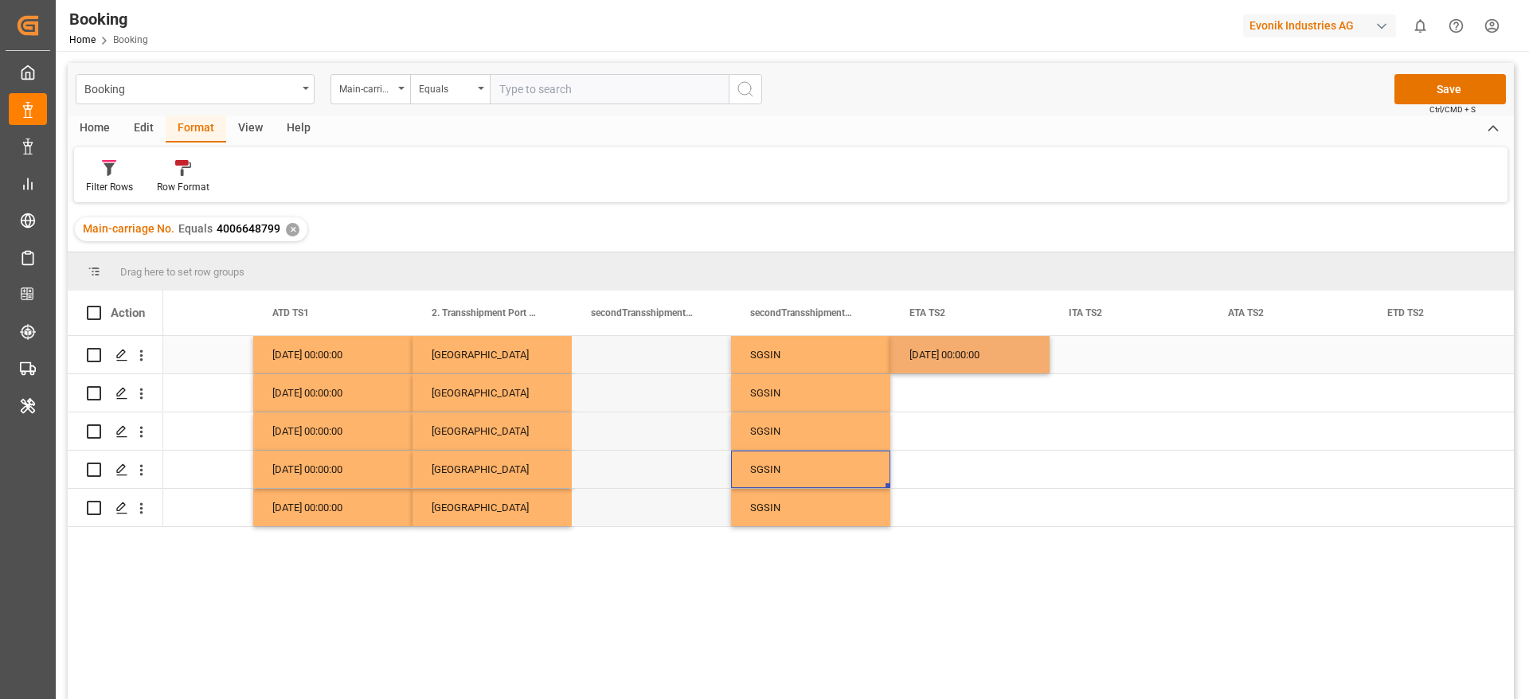
click at [944, 354] on div "24.09.2025 00:00:00" at bounding box center [969, 354] width 159 height 37
drag, startPoint x: 1047, startPoint y: 370, endPoint x: 1016, endPoint y: 503, distance: 136.6
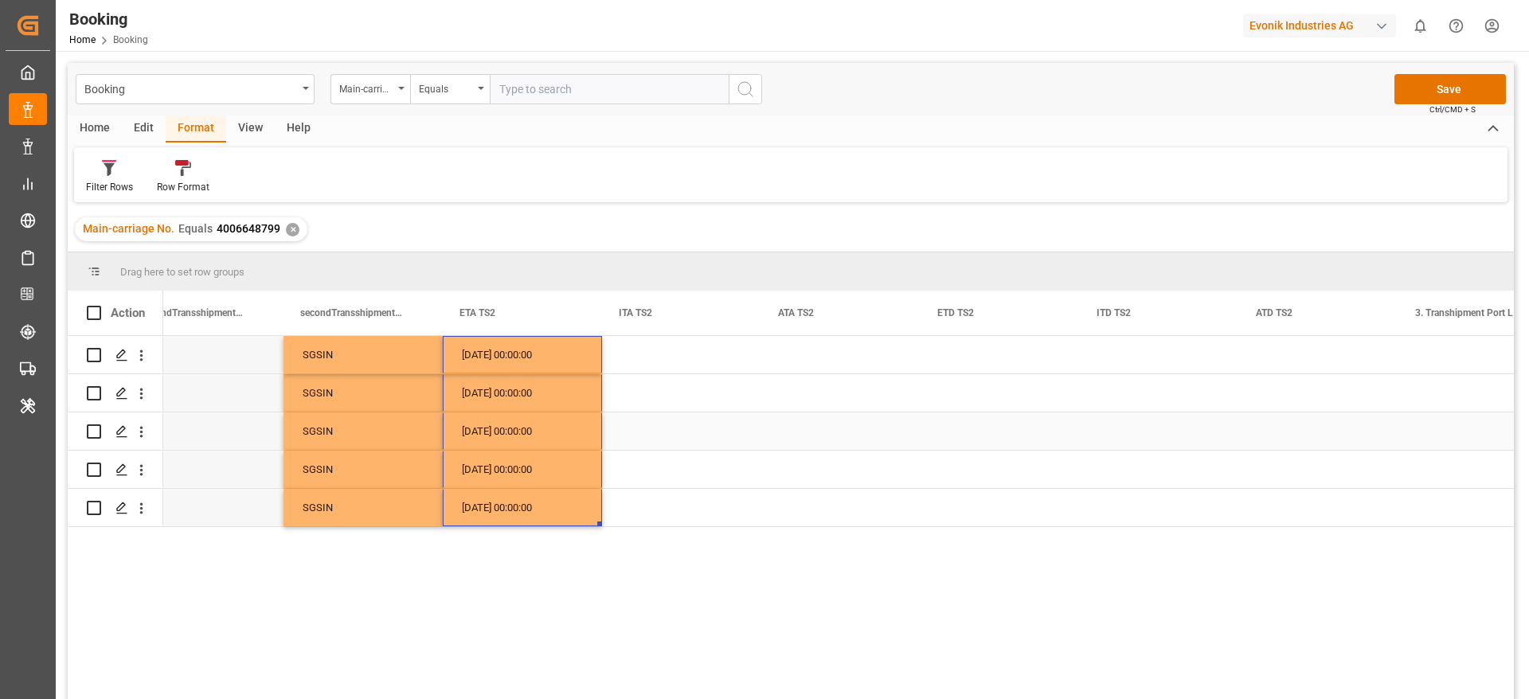
scroll to position [0, 12148]
click at [807, 357] on div "Press SPACE to select this row." at bounding box center [838, 354] width 159 height 37
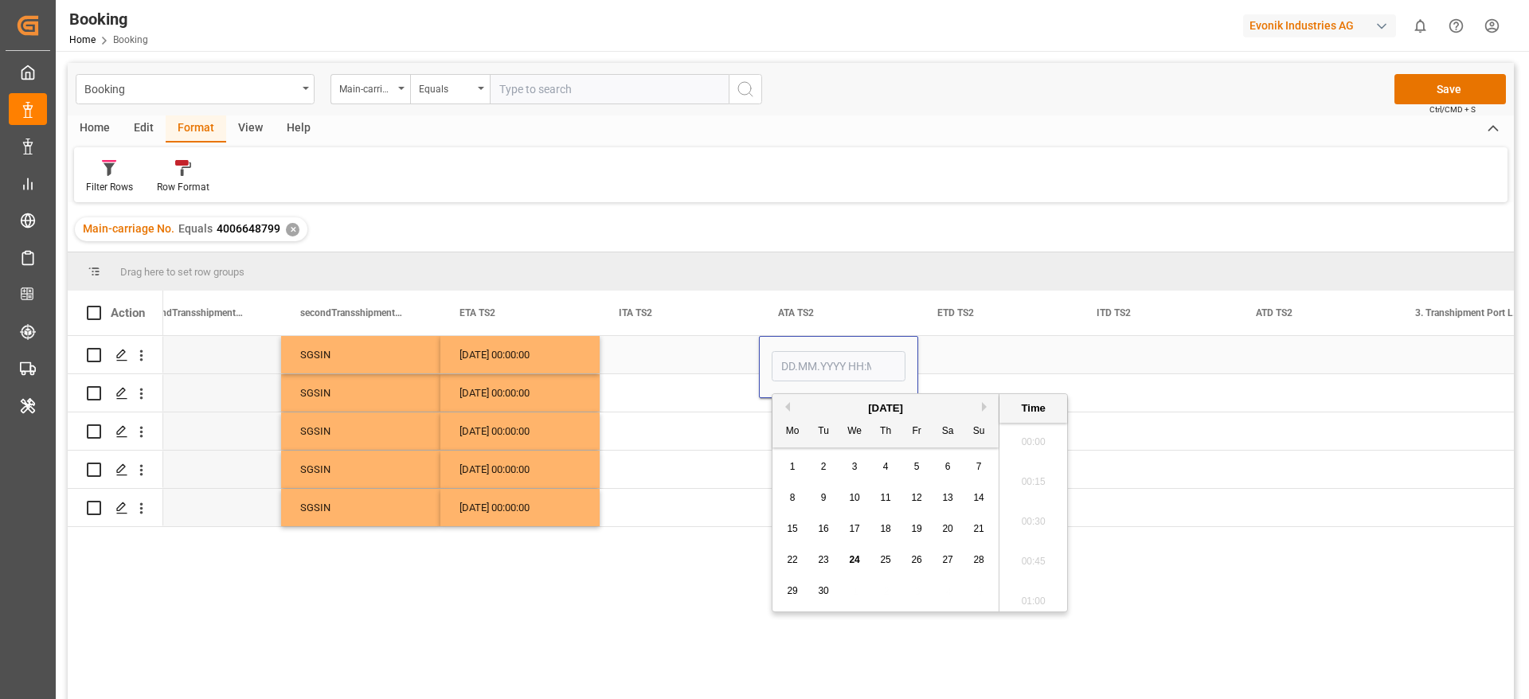
scroll to position [1877, 0]
click at [857, 562] on span "24" at bounding box center [854, 559] width 10 height 11
type input "24.09.2025 00:00"
click at [641, 438] on div "Press SPACE to select this row." at bounding box center [679, 431] width 159 height 37
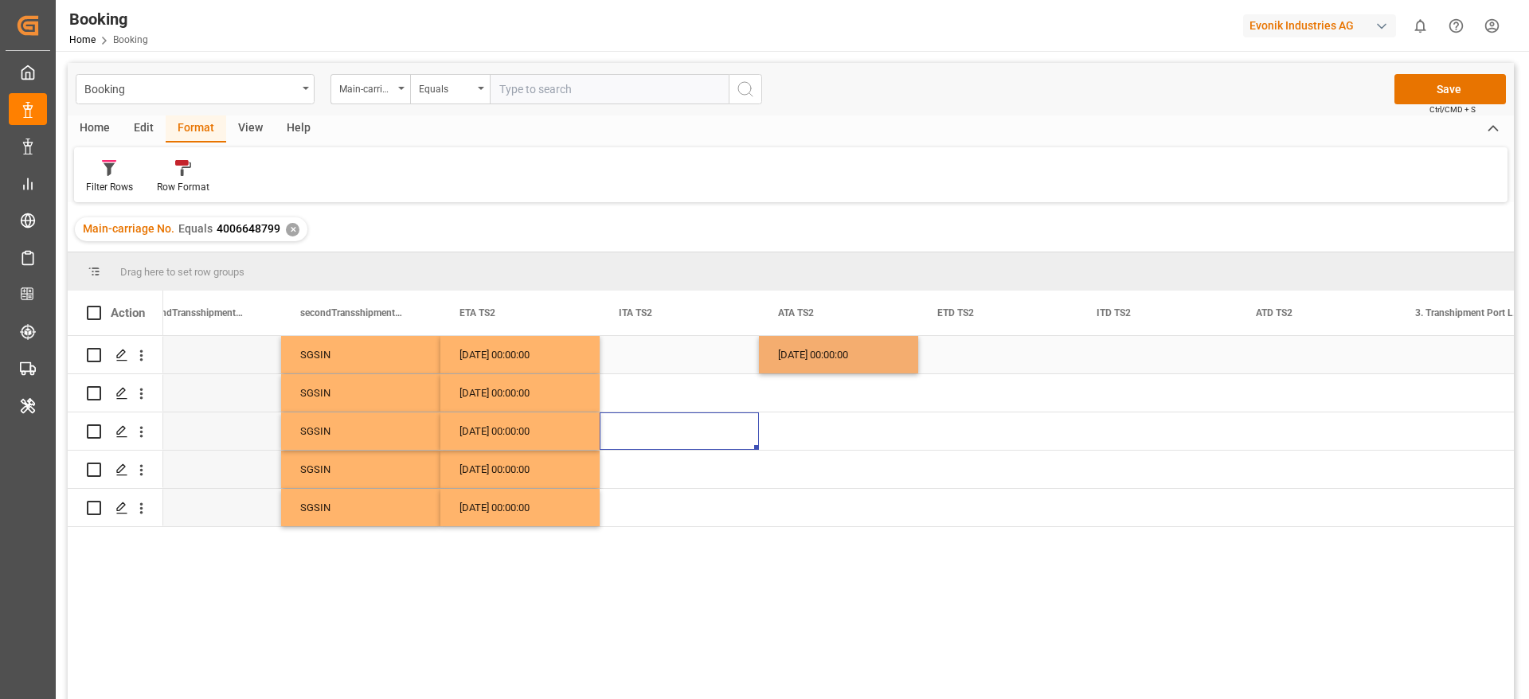
click at [785, 369] on div "24.09.2025 00:00:00" at bounding box center [838, 354] width 159 height 37
drag, startPoint x: 916, startPoint y: 370, endPoint x: 908, endPoint y: 530, distance: 159.5
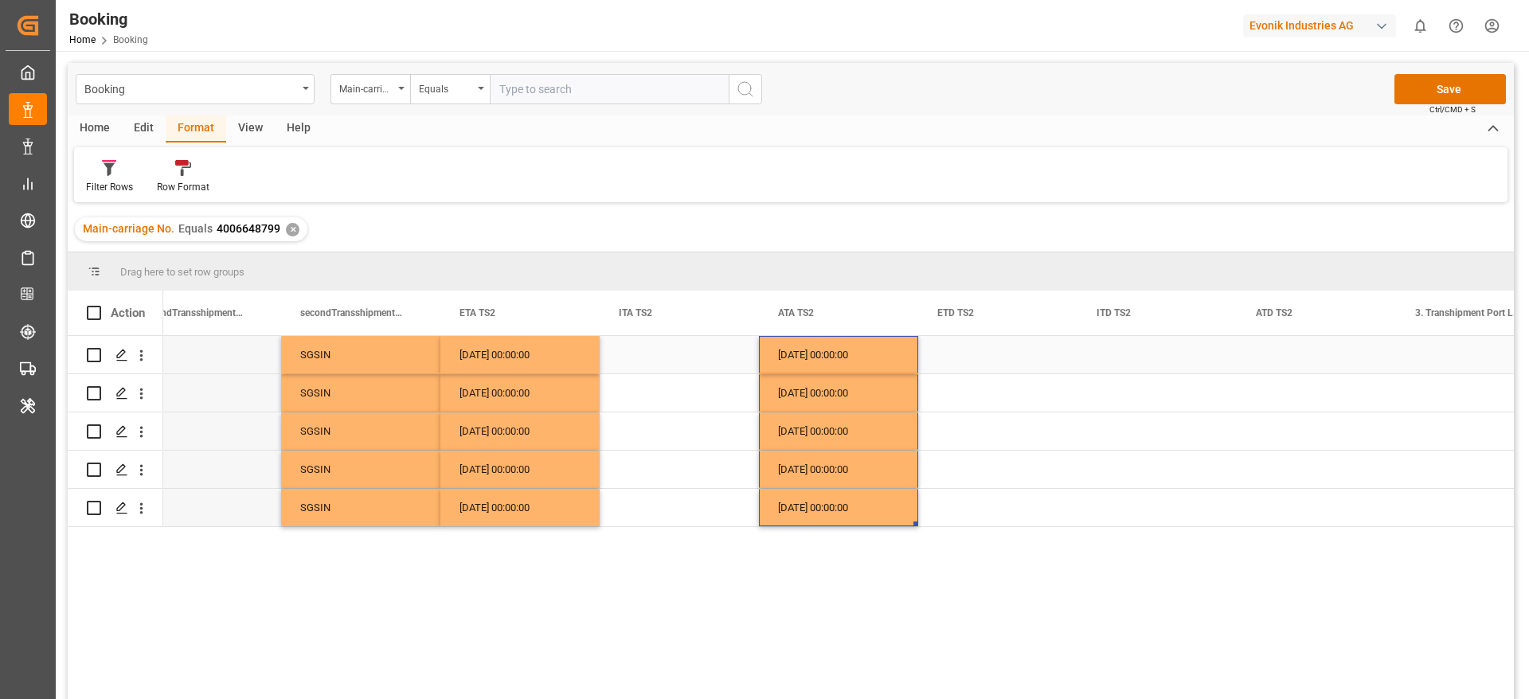
click at [966, 360] on div "Press SPACE to select this row." at bounding box center [997, 354] width 159 height 37
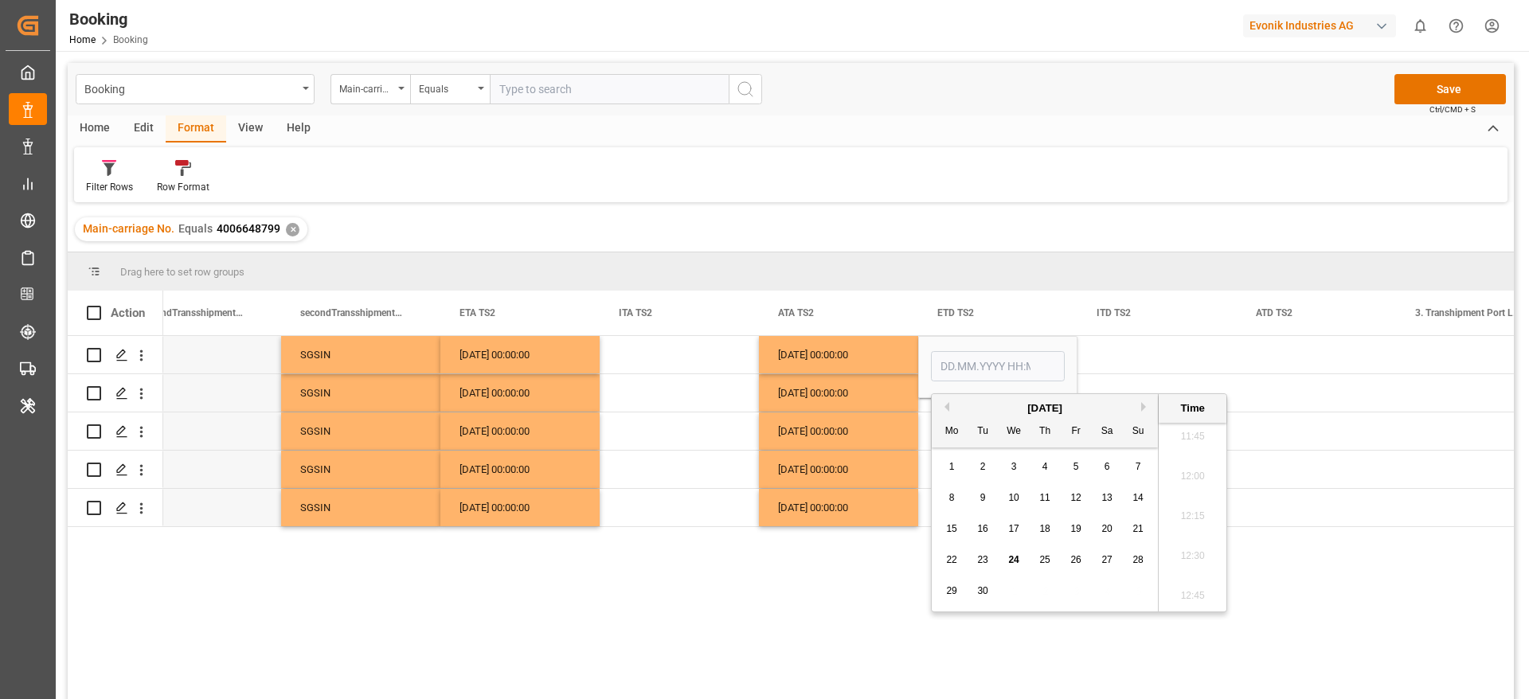
click at [1129, 560] on div "28" at bounding box center [1139, 560] width 20 height 19
type input "28.09.2025 00:00"
click at [847, 451] on div "24.09.2025 00:00:00" at bounding box center [838, 469] width 159 height 37
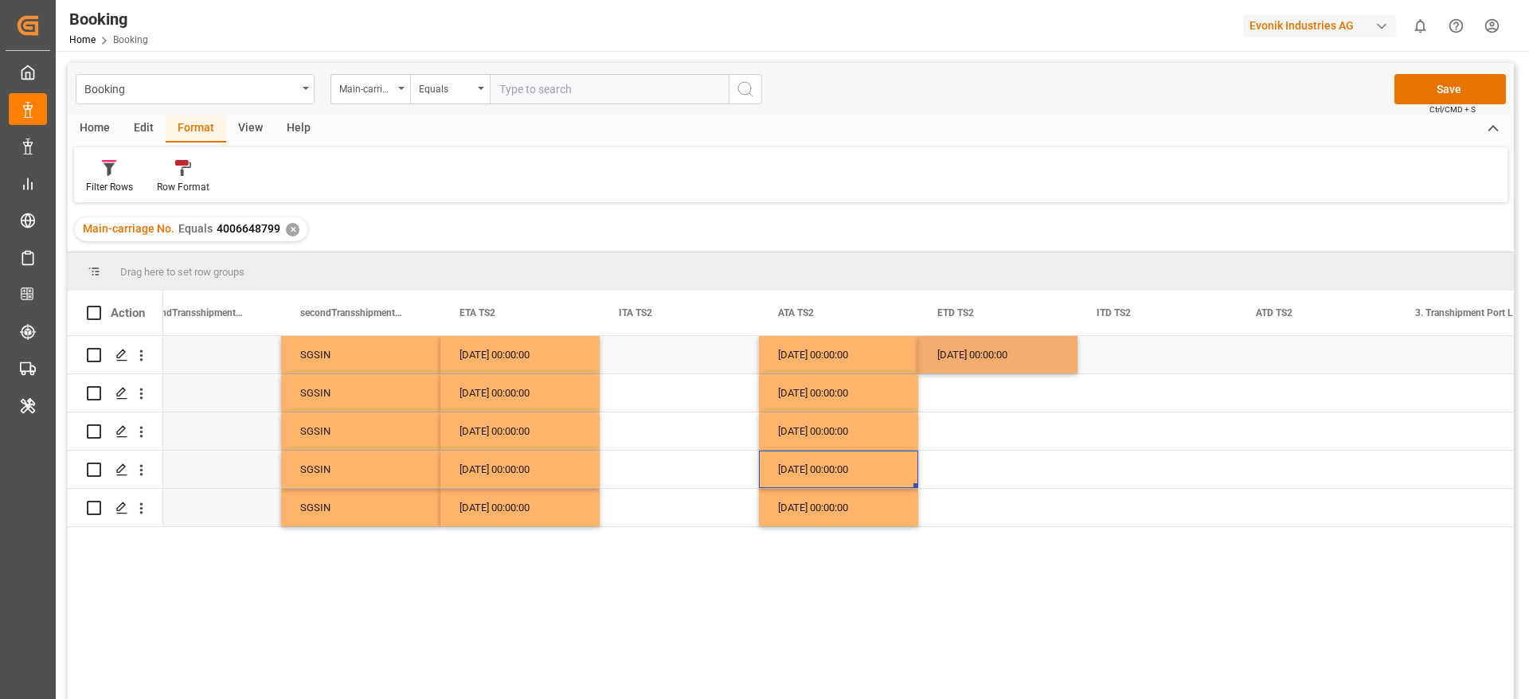
click at [975, 356] on div "28.09.2025 00:00:00" at bounding box center [997, 354] width 159 height 37
drag, startPoint x: 1073, startPoint y: 370, endPoint x: 1059, endPoint y: 505, distance: 136.1
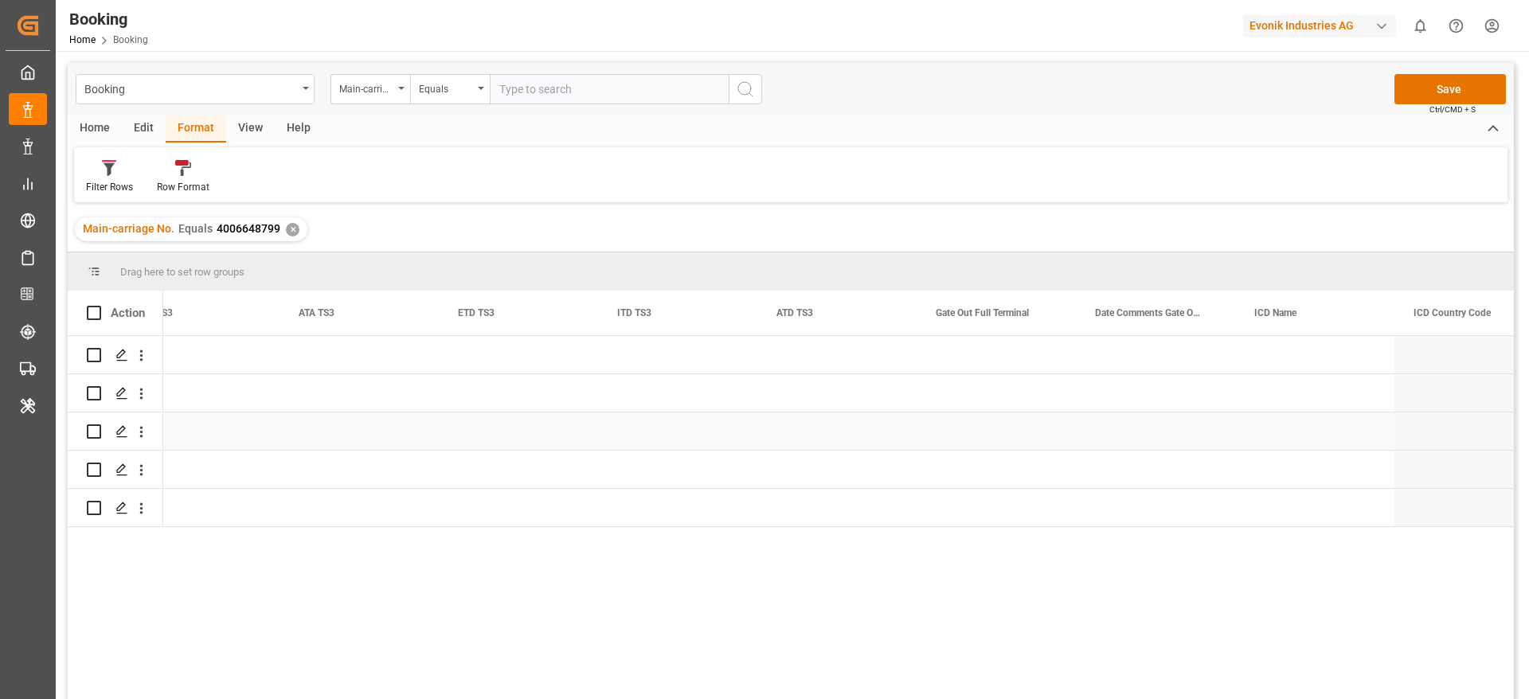
scroll to position [0, 14699]
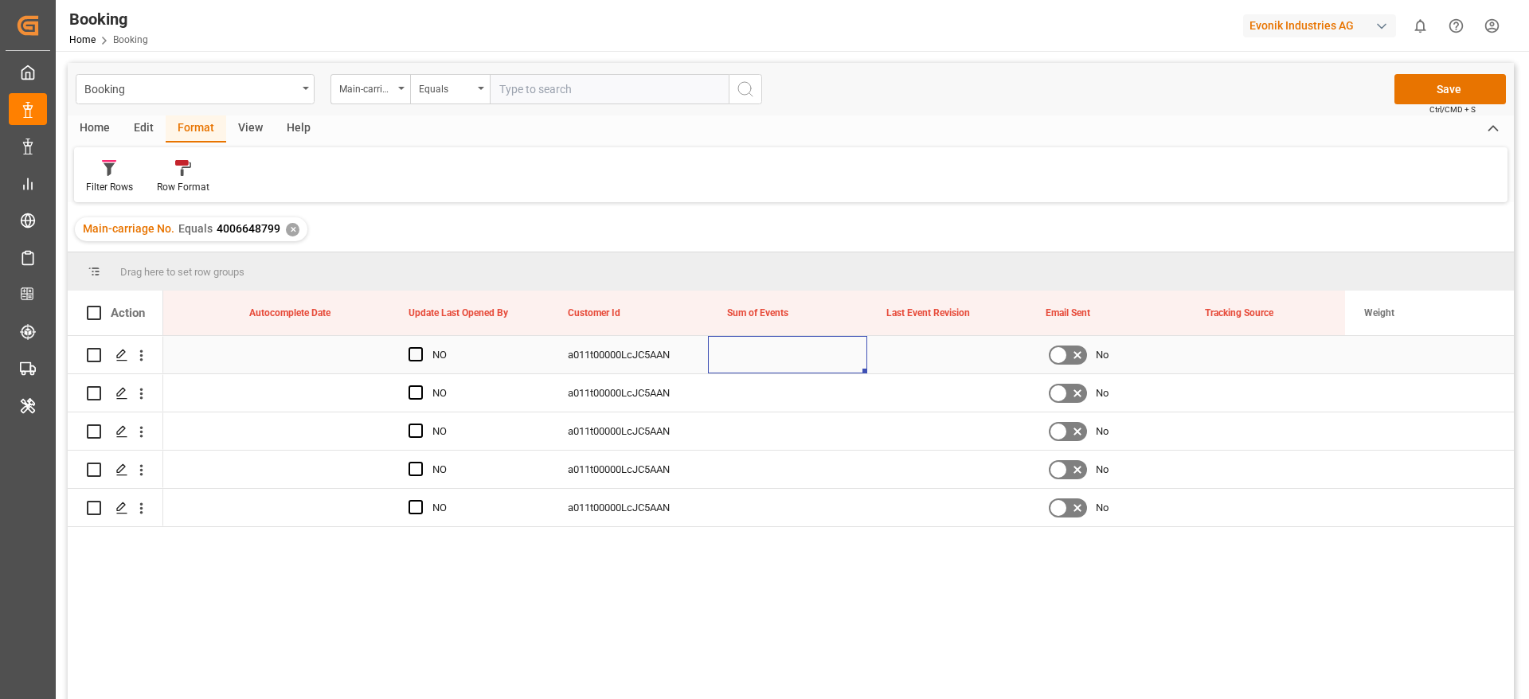
click at [736, 358] on div "Press SPACE to select this row." at bounding box center [787, 354] width 159 height 37
click at [744, 359] on input "Press SPACE to select this row." at bounding box center [788, 364] width 134 height 30
type input "0"
click at [655, 372] on div "a011t00000LcJC5AAN" at bounding box center [628, 354] width 159 height 37
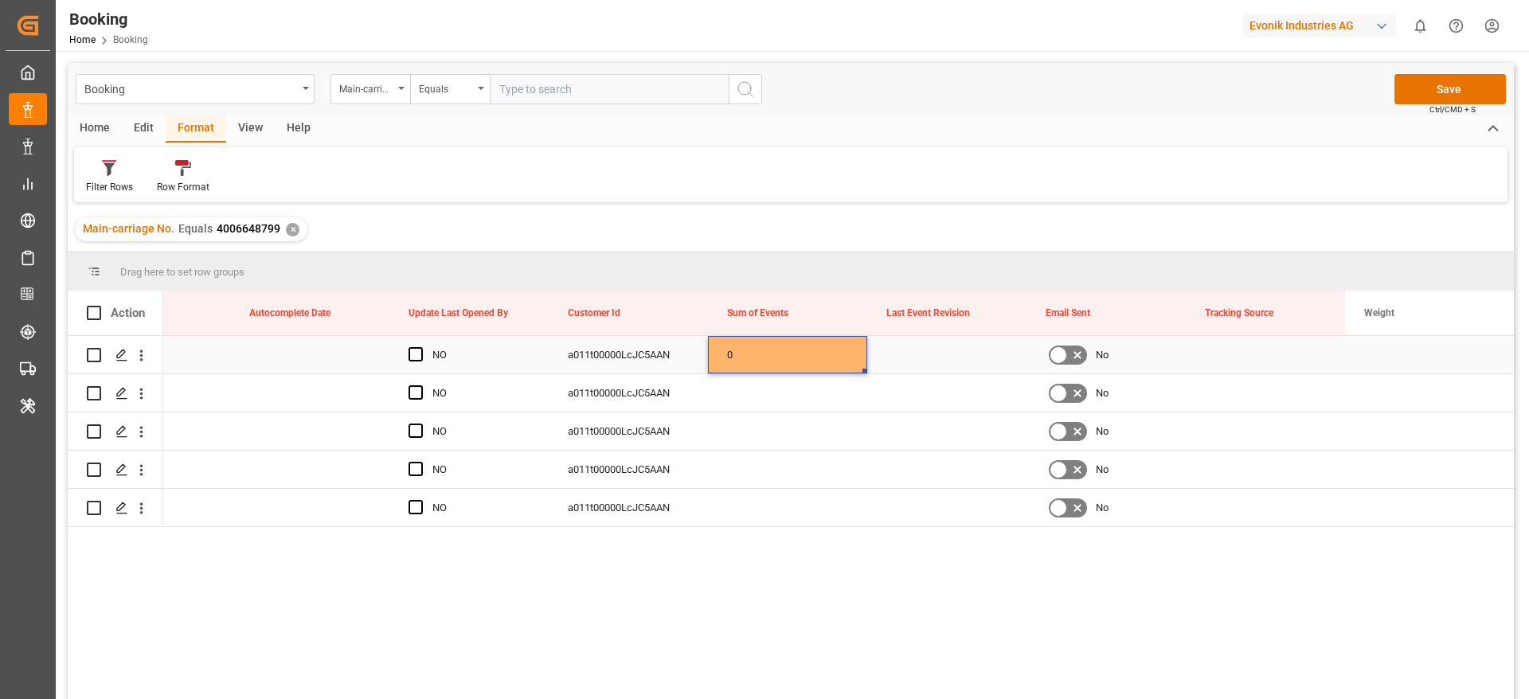
click at [782, 352] on div "0" at bounding box center [787, 354] width 159 height 37
click at [865, 368] on div "0" at bounding box center [787, 354] width 159 height 37
drag, startPoint x: 865, startPoint y: 368, endPoint x: 804, endPoint y: 534, distance: 177.1
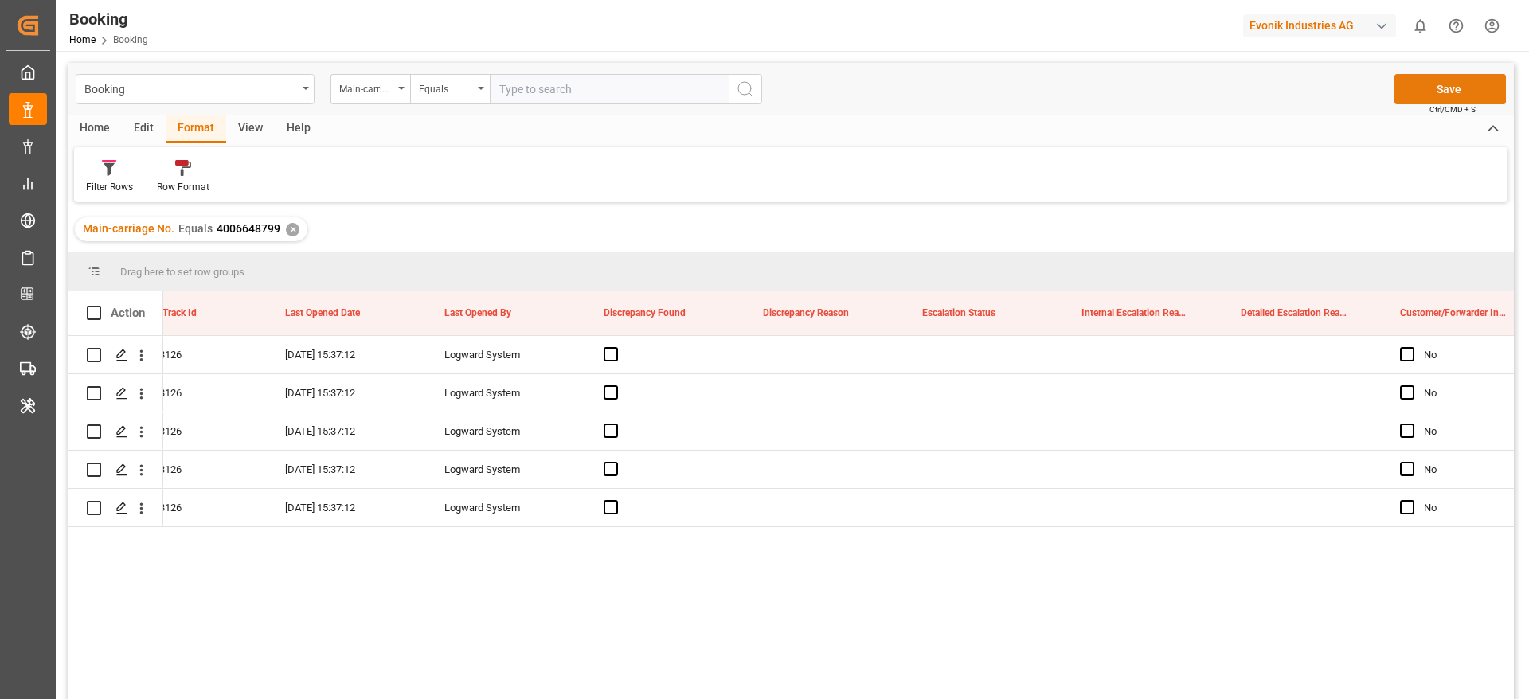
click at [1411, 83] on button "Save" at bounding box center [1451, 89] width 112 height 30
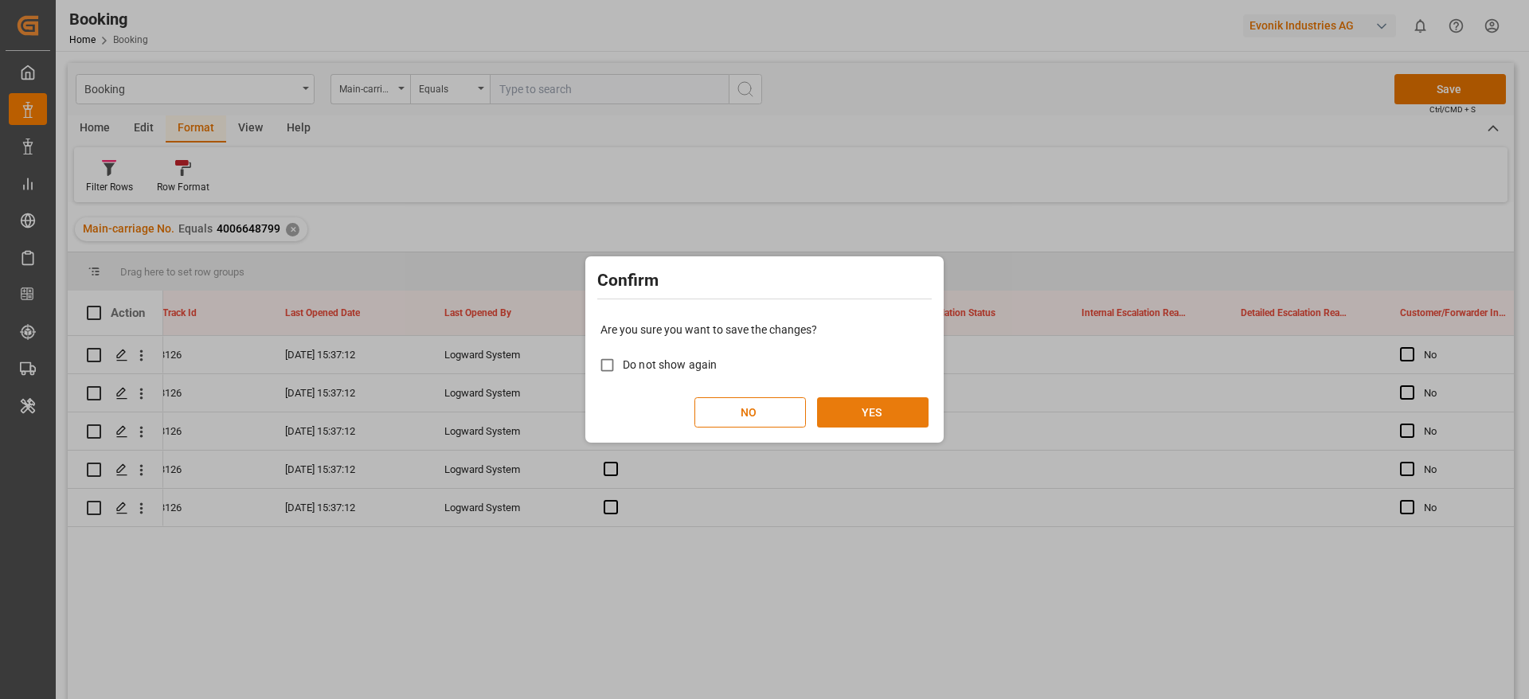
click at [889, 414] on button "YES" at bounding box center [873, 412] width 112 height 30
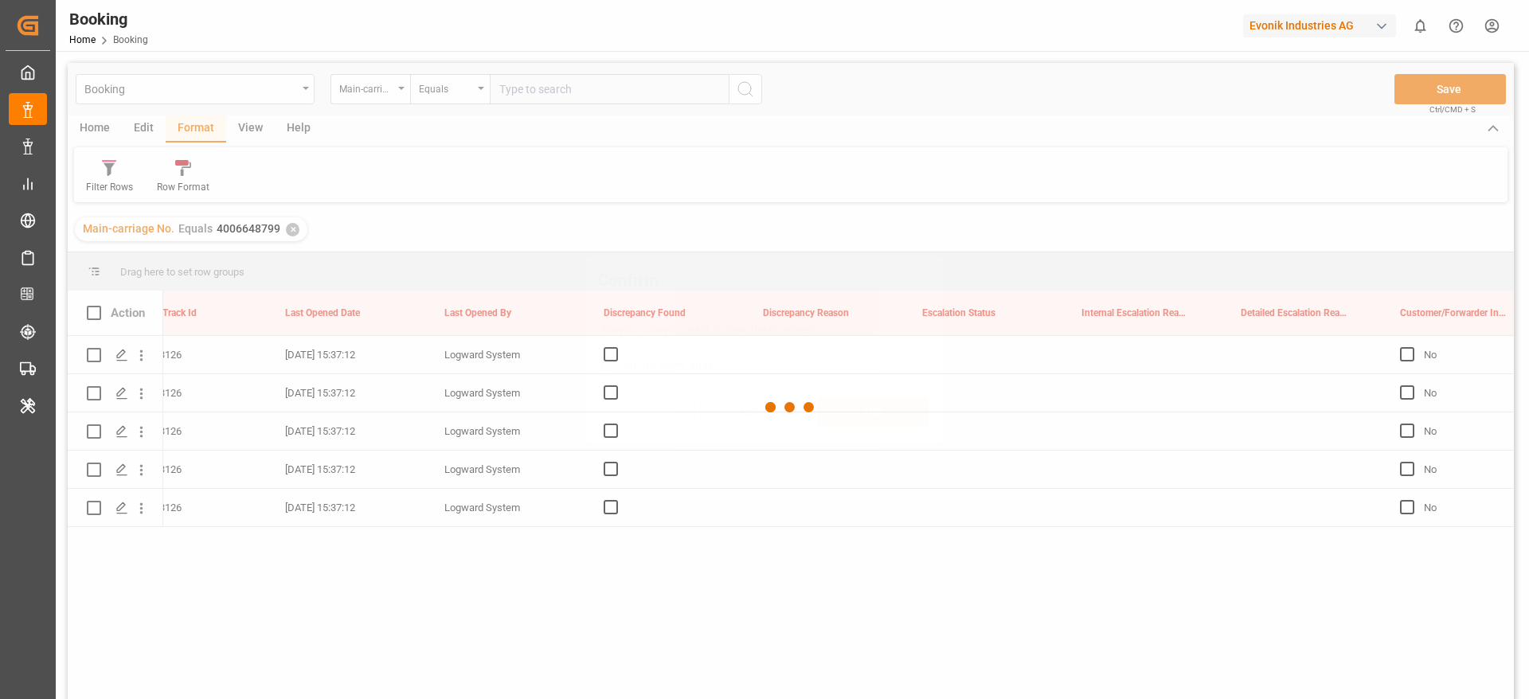
click at [889, 414] on button "YES" at bounding box center [873, 412] width 112 height 30
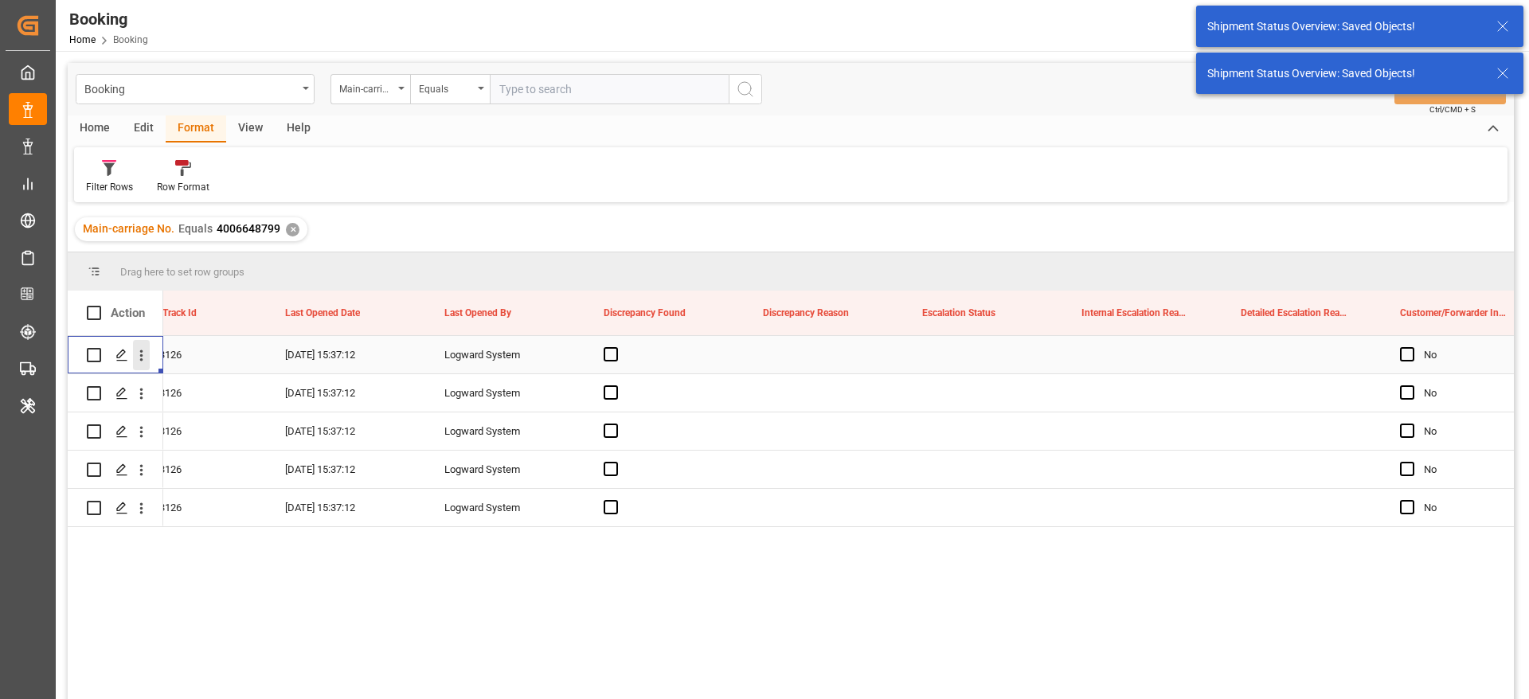
click at [147, 361] on icon "open menu" at bounding box center [141, 355] width 17 height 17
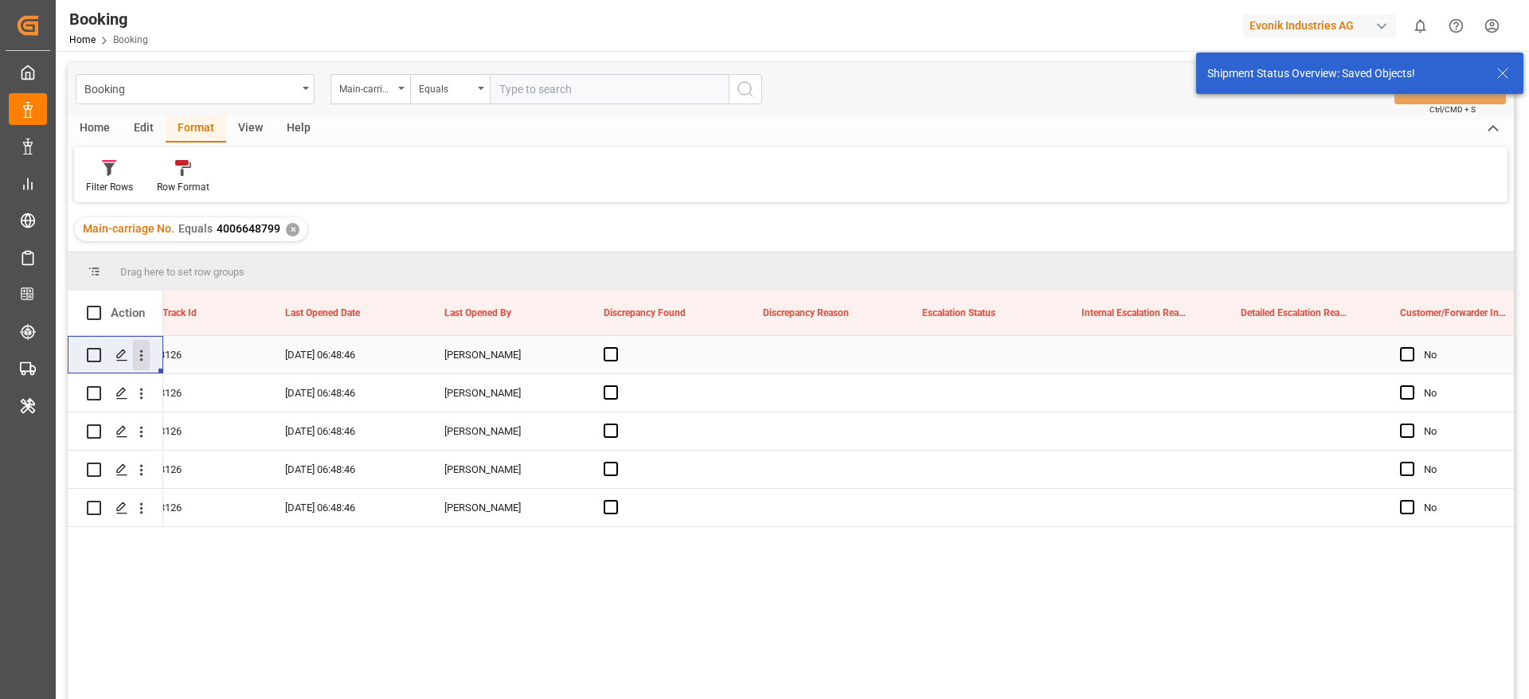
click at [143, 363] on icon "open menu" at bounding box center [141, 355] width 17 height 17
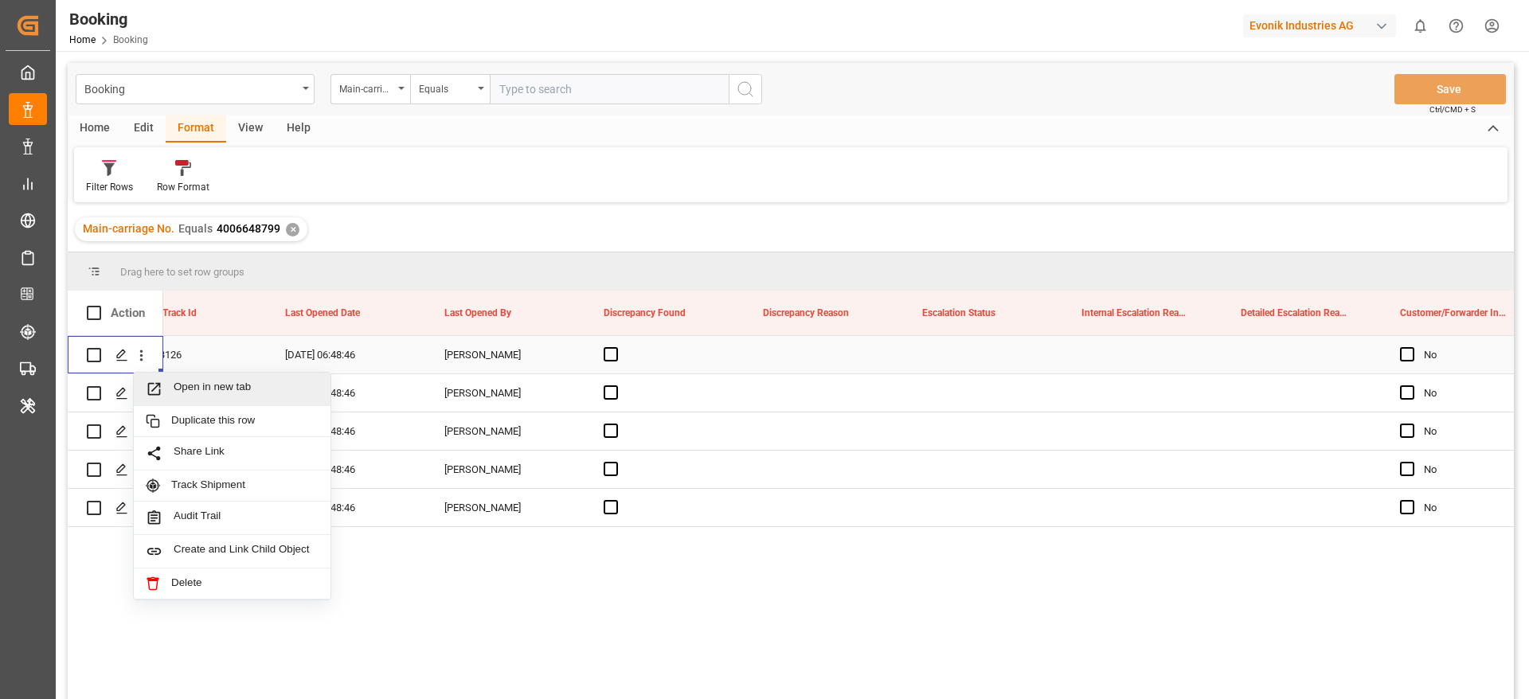
click at [177, 384] on span "Open in new tab" at bounding box center [246, 389] width 145 height 17
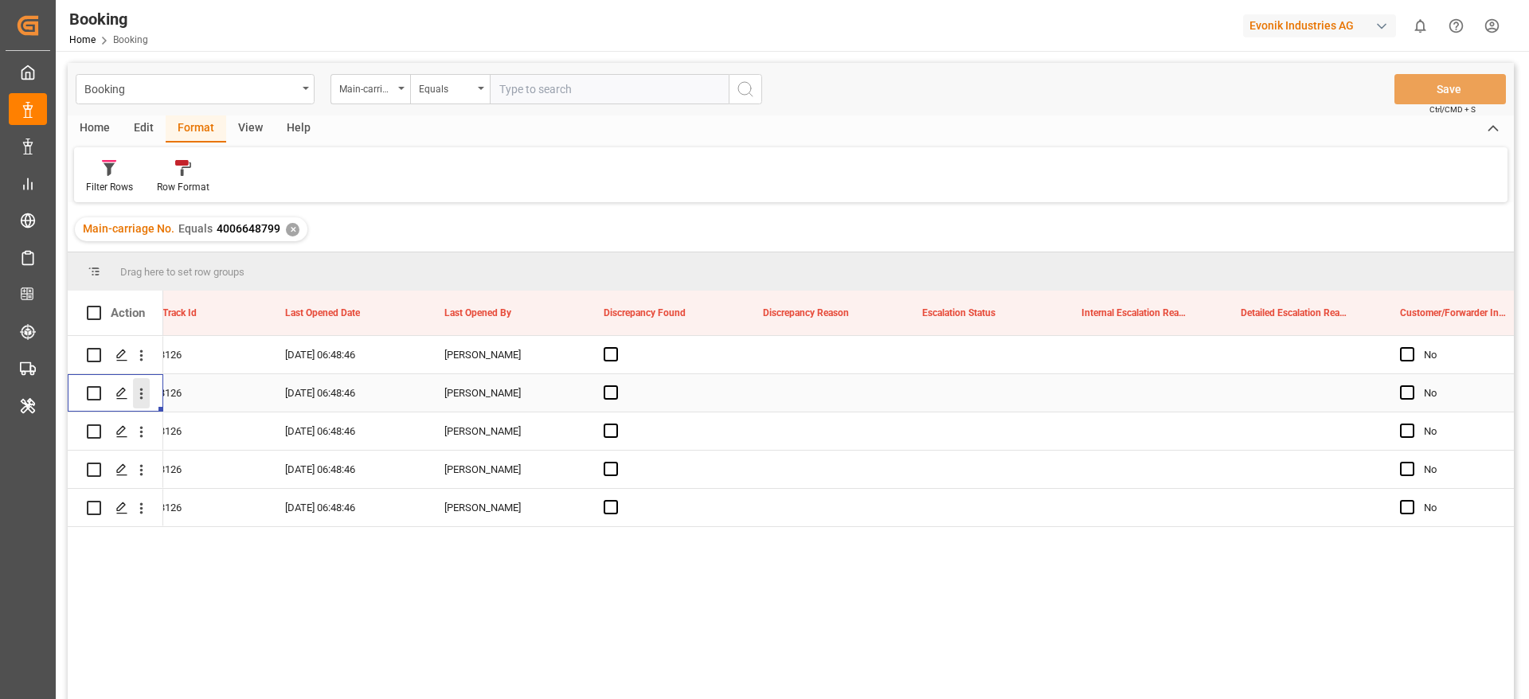
click at [143, 390] on icon "open menu" at bounding box center [141, 393] width 17 height 17
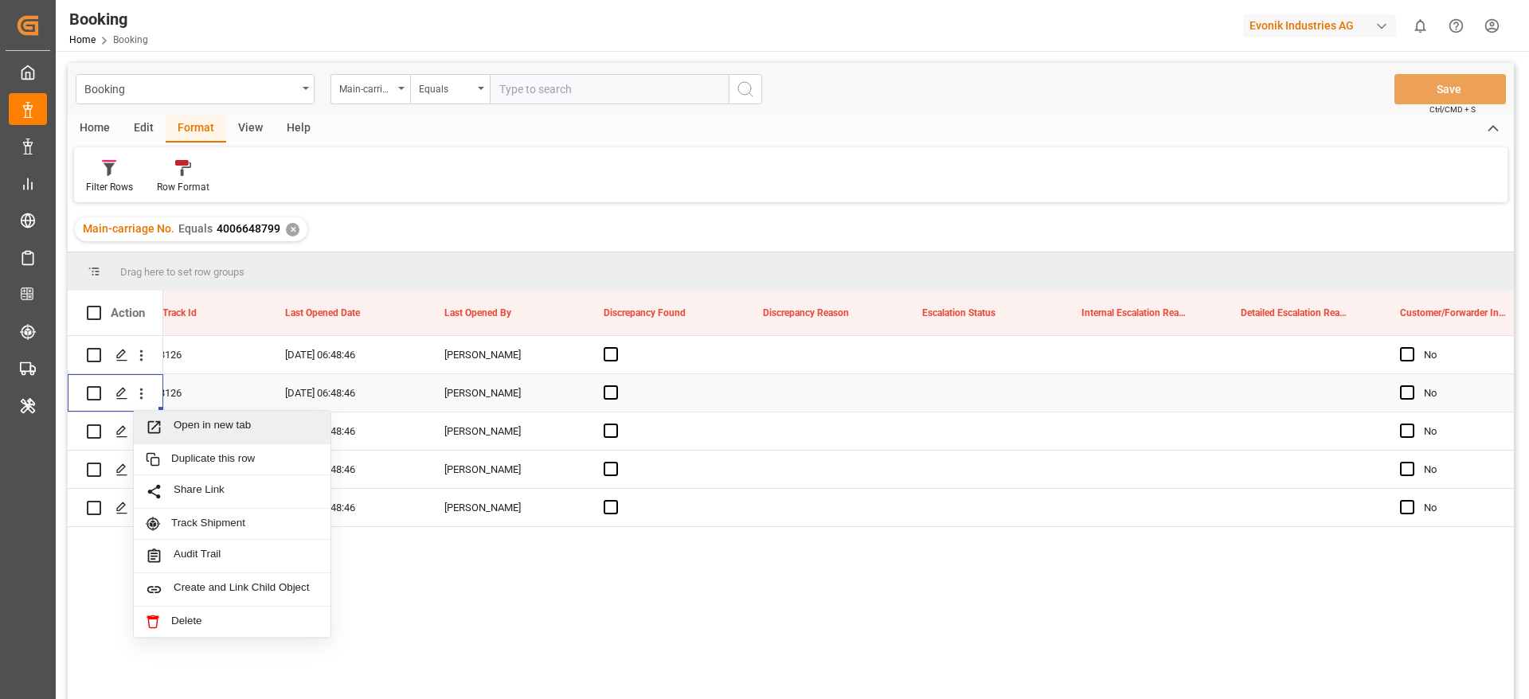
click at [182, 420] on span "Open in new tab" at bounding box center [246, 427] width 145 height 17
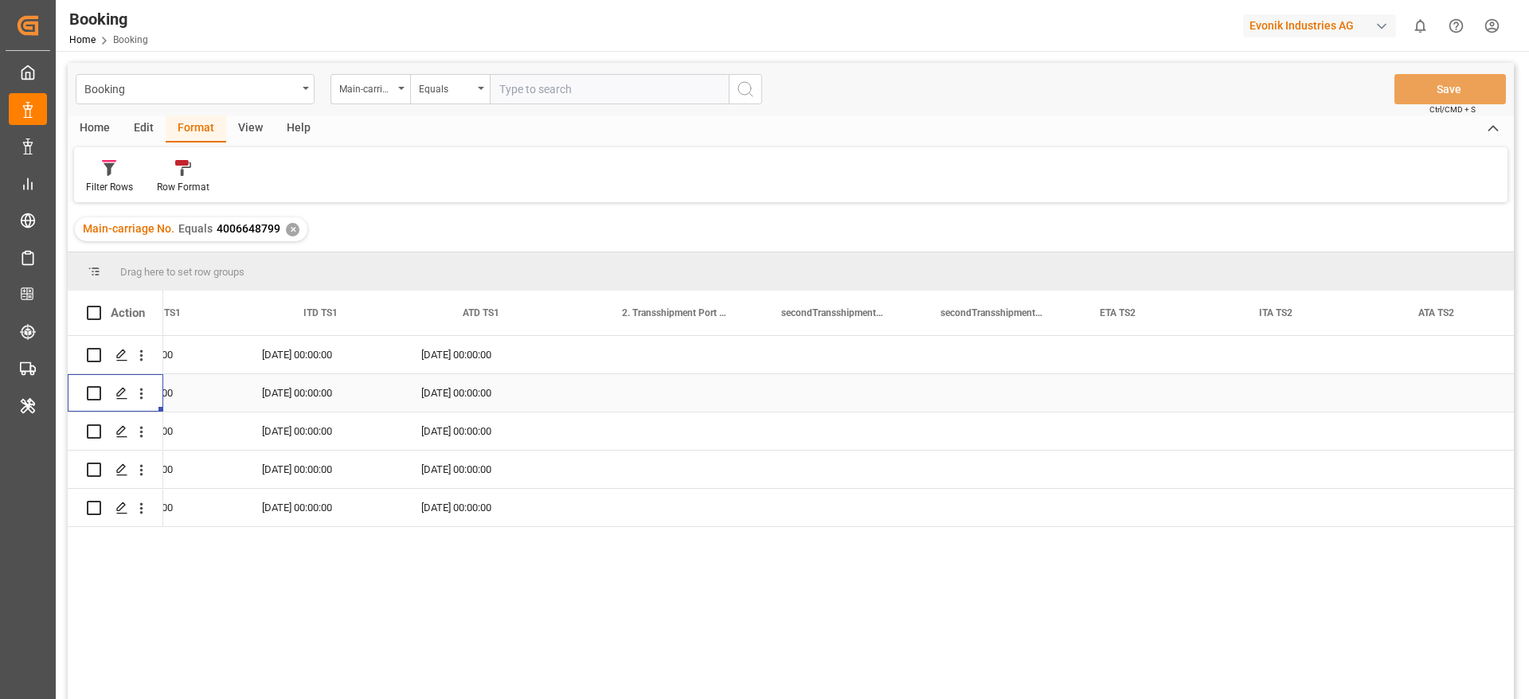
scroll to position [0, 11055]
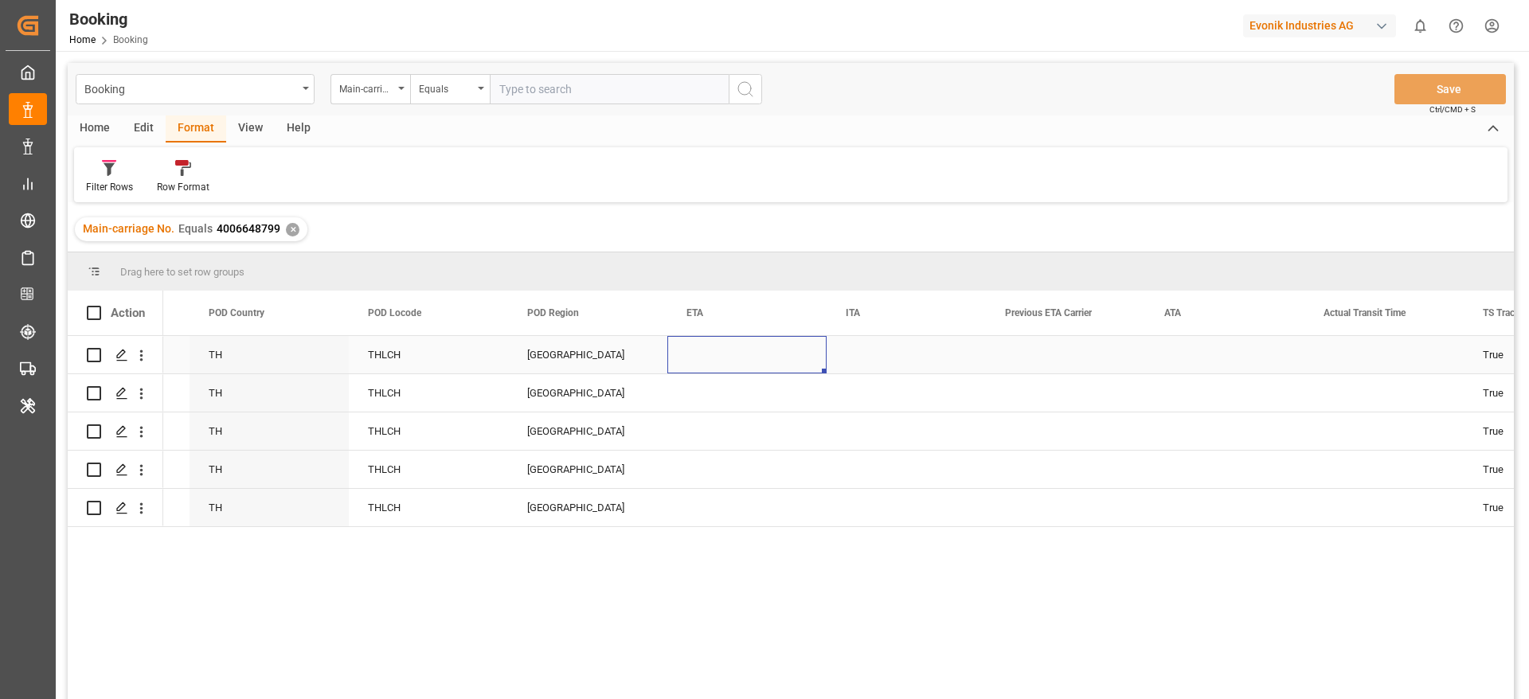
click at [694, 358] on div "Press SPACE to select this row." at bounding box center [746, 354] width 159 height 37
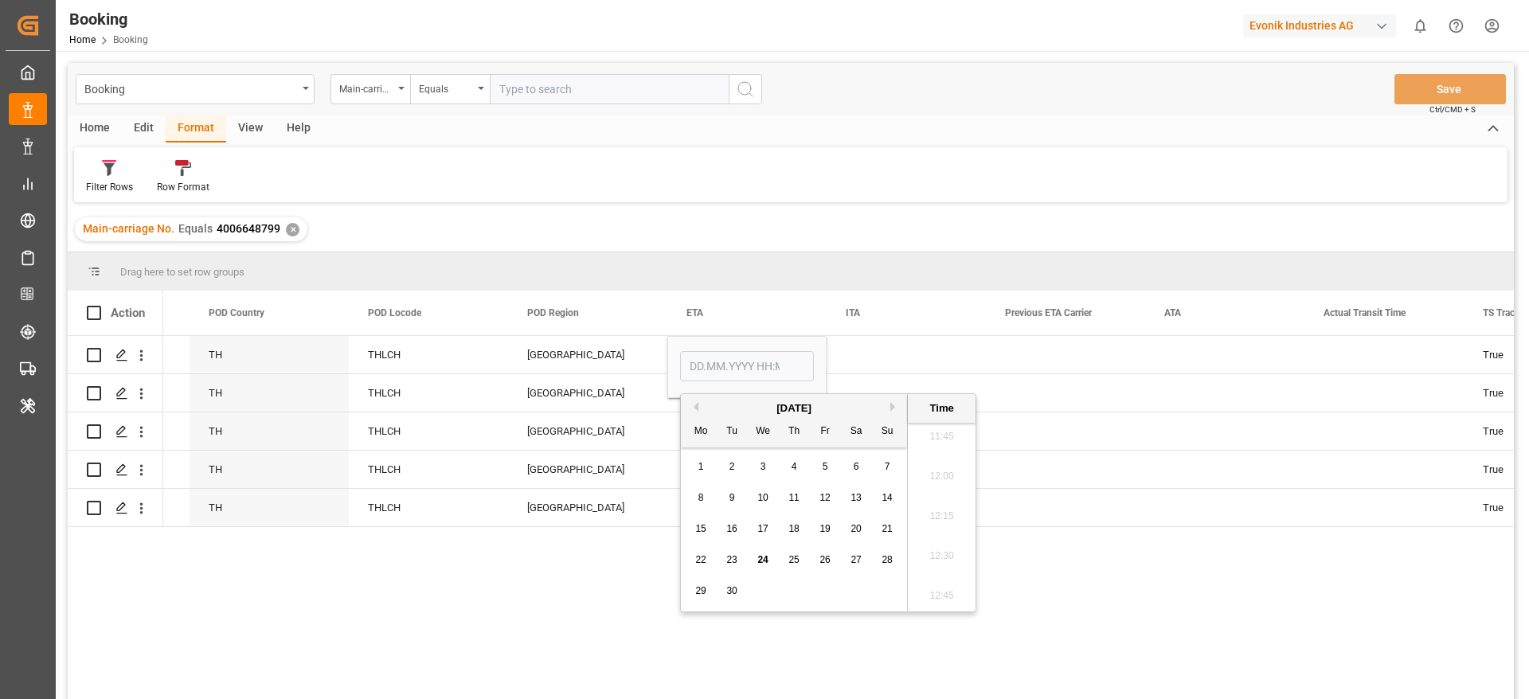
click at [890, 403] on button "Next Month" at bounding box center [895, 407] width 10 height 10
click at [820, 460] on div "3" at bounding box center [826, 467] width 20 height 19
type input "03.10.2025 00:00"
click at [648, 429] on div "Far East" at bounding box center [587, 431] width 159 height 37
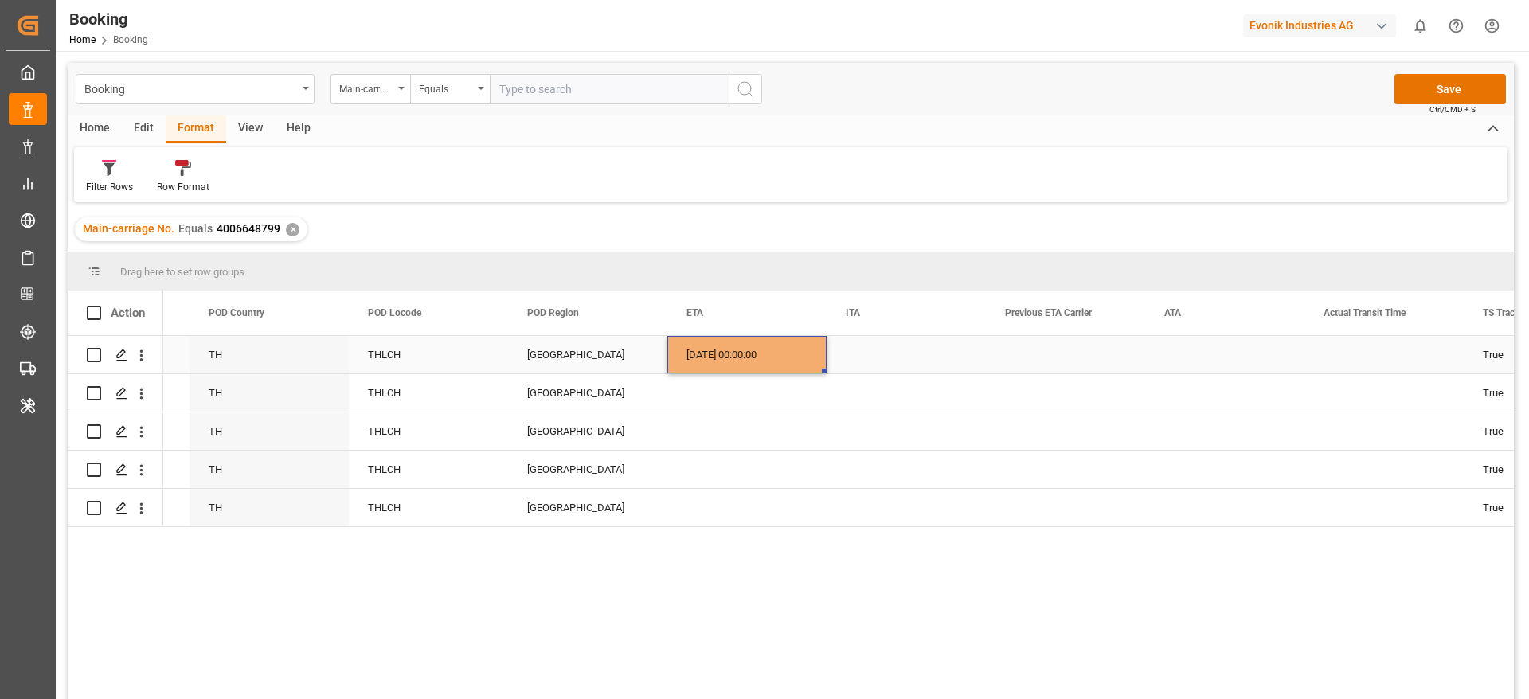
click at [703, 368] on div "03.10.2025 00:00:00" at bounding box center [746, 354] width 159 height 37
drag, startPoint x: 824, startPoint y: 371, endPoint x: 790, endPoint y: 495, distance: 128.1
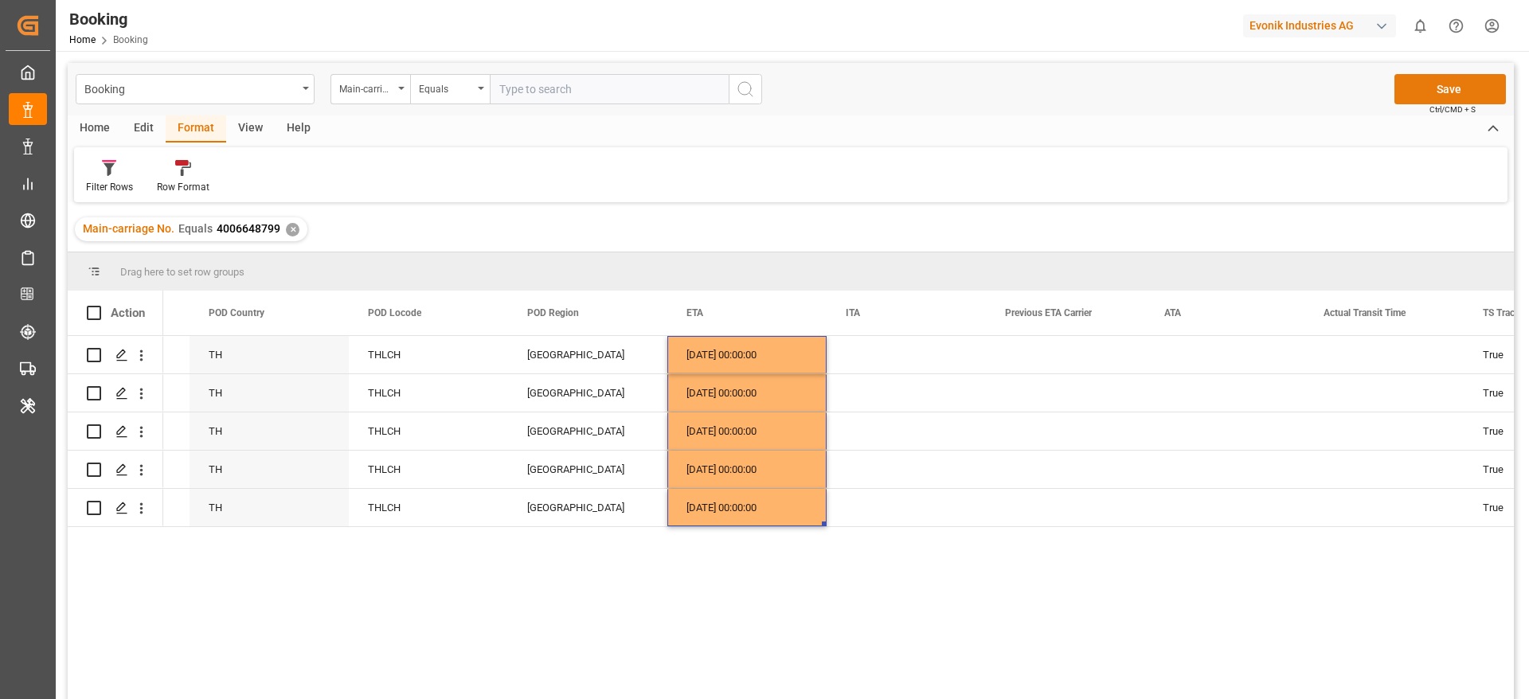
click at [1413, 88] on button "Save" at bounding box center [1451, 89] width 112 height 30
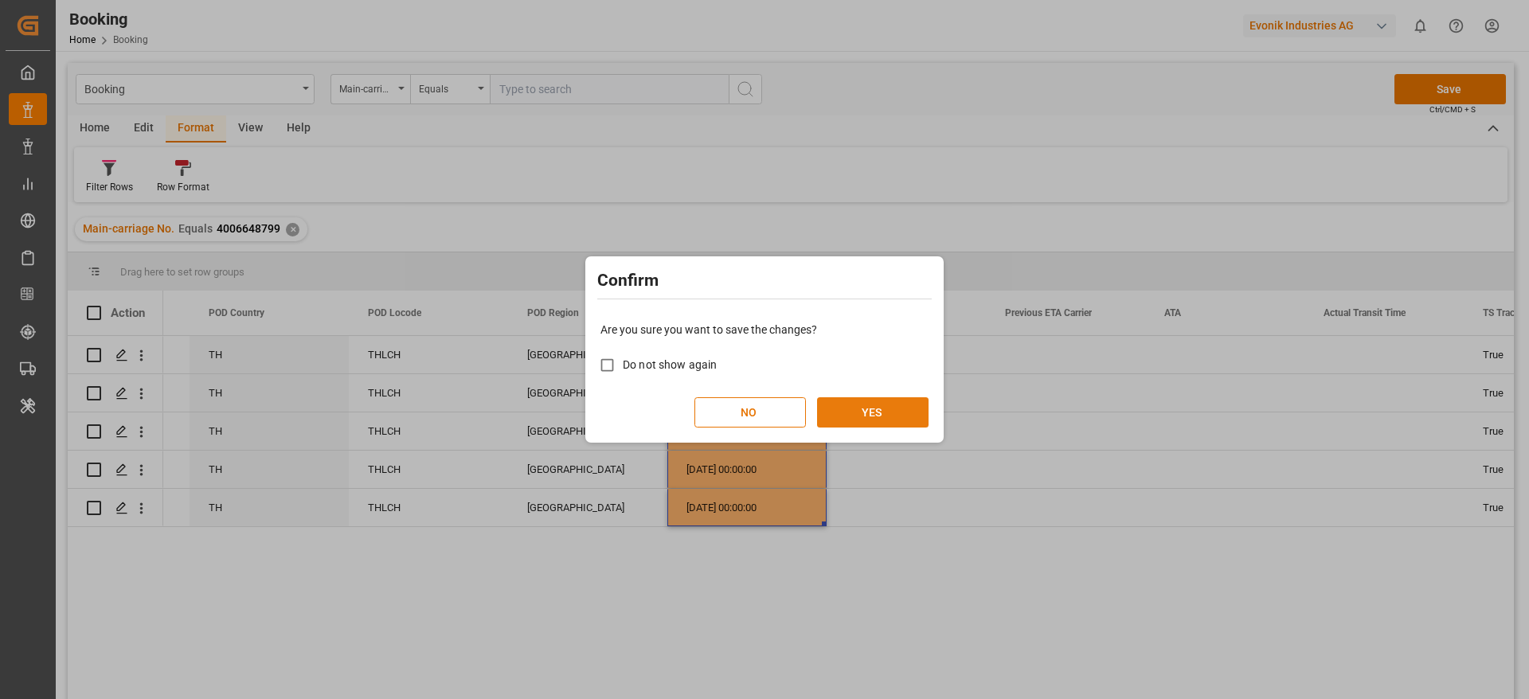
click at [895, 405] on button "YES" at bounding box center [873, 412] width 112 height 30
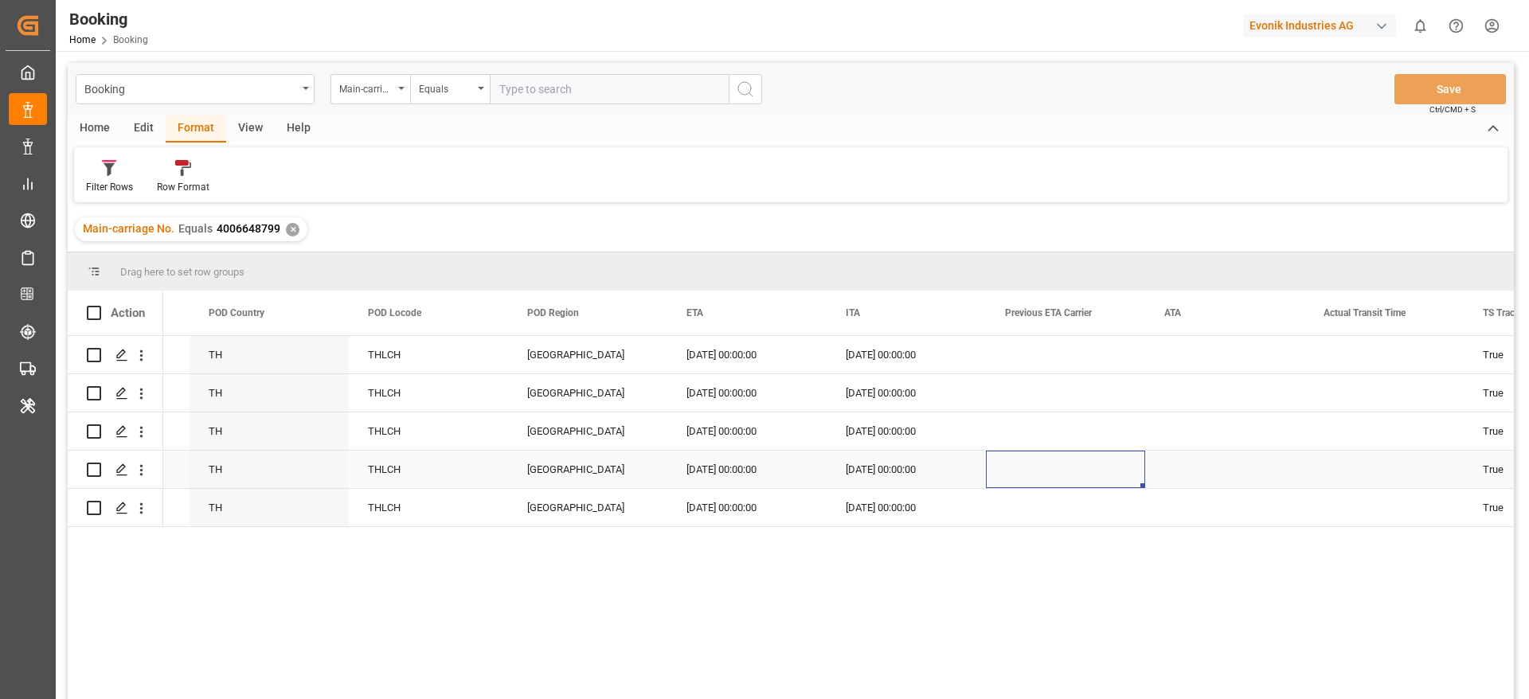
click at [1002, 474] on div "Press SPACE to select this row." at bounding box center [1065, 469] width 159 height 37
click at [143, 436] on icon "open menu" at bounding box center [141, 432] width 3 height 11
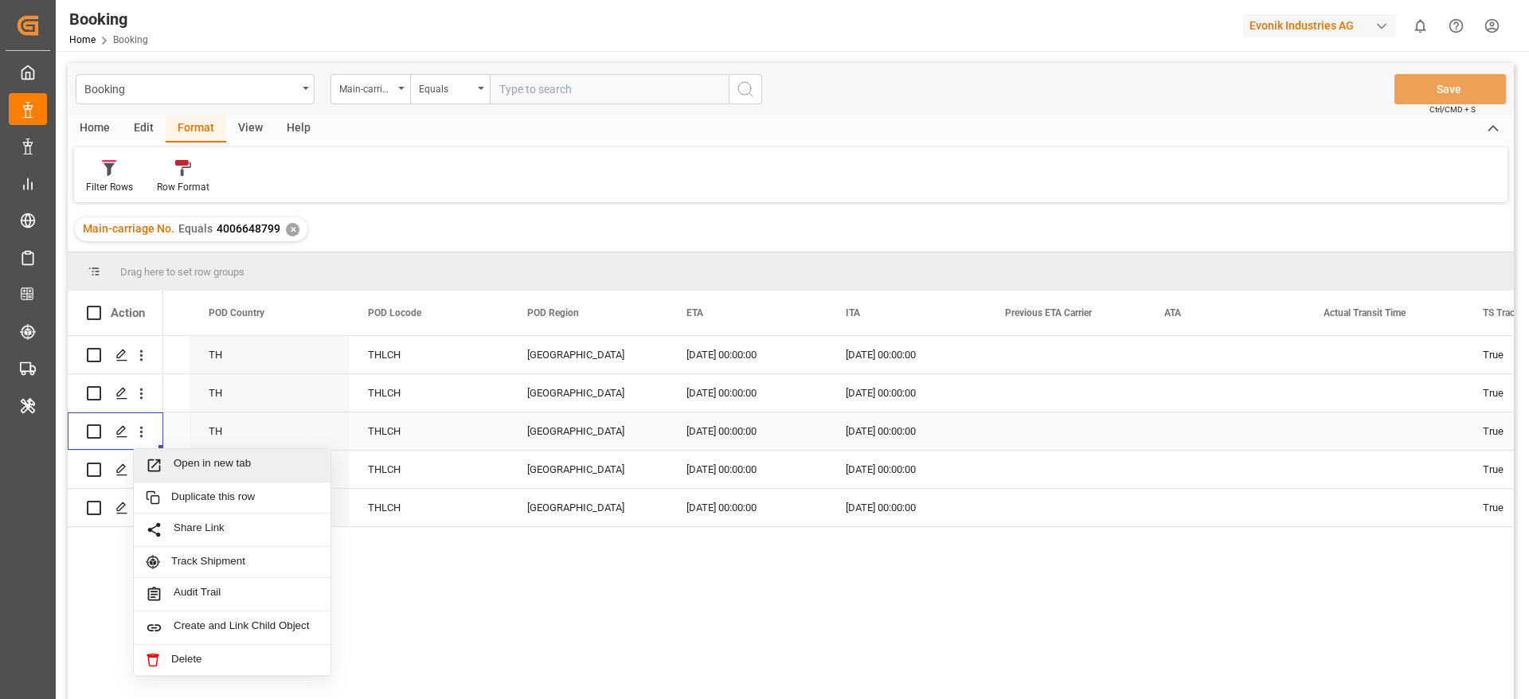
click at [186, 456] on div "Open in new tab" at bounding box center [232, 465] width 197 height 33
click at [139, 475] on icon "open menu" at bounding box center [141, 470] width 17 height 17
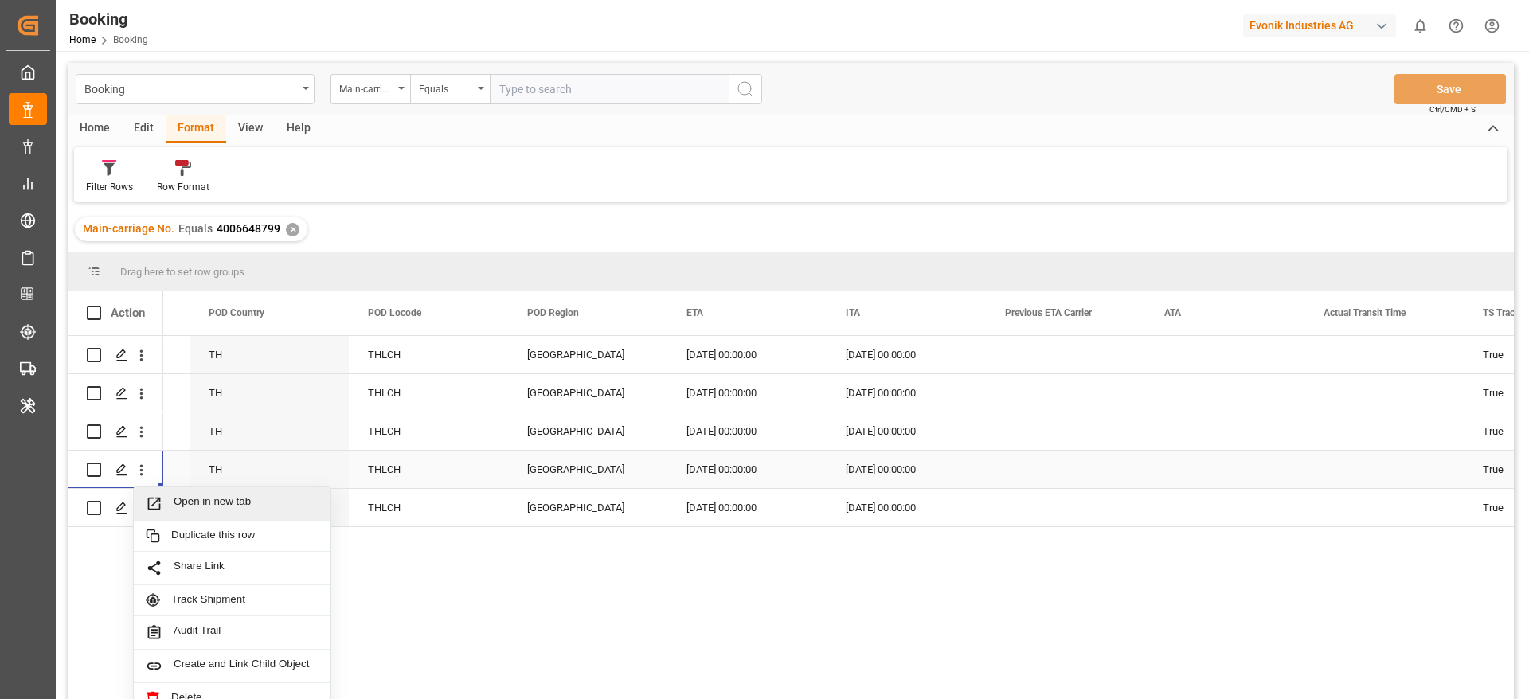
click at [209, 495] on span "Open in new tab" at bounding box center [246, 503] width 145 height 17
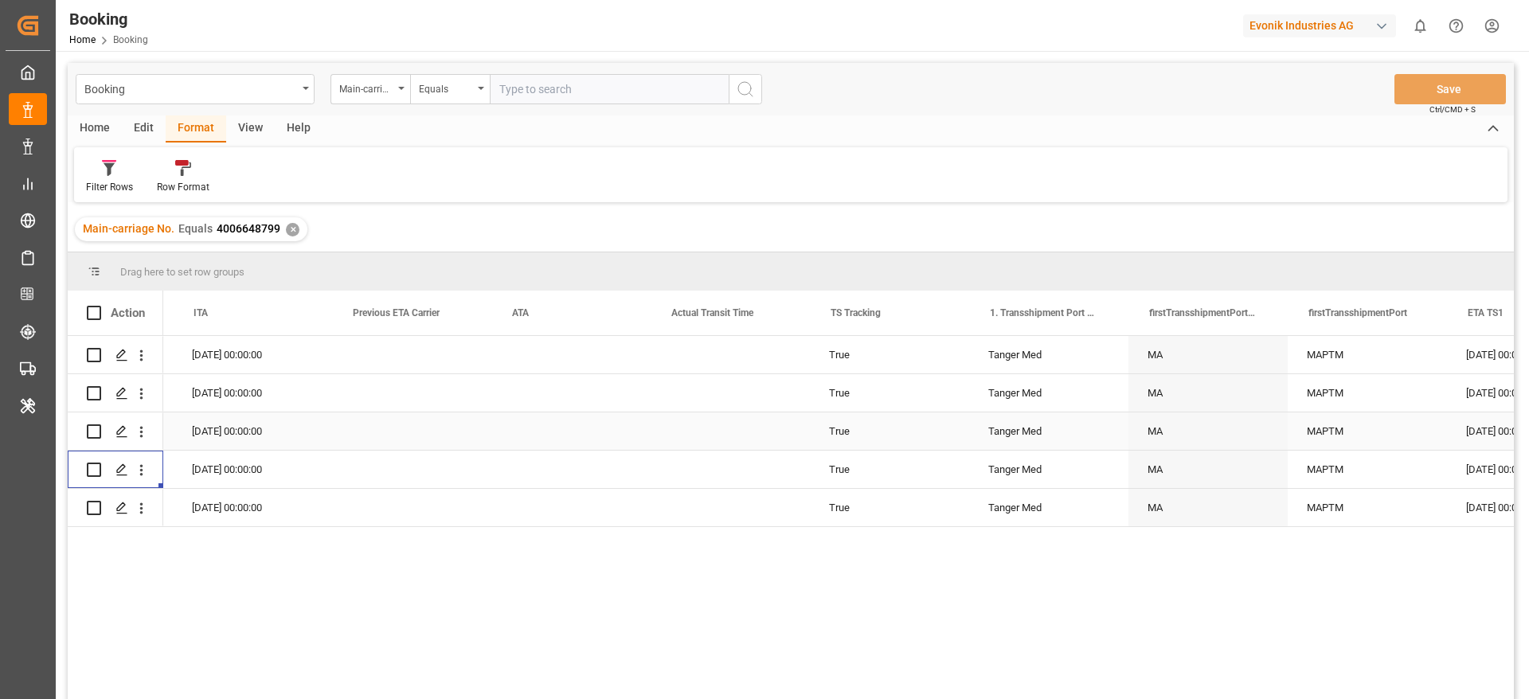
scroll to position [0, 9706]
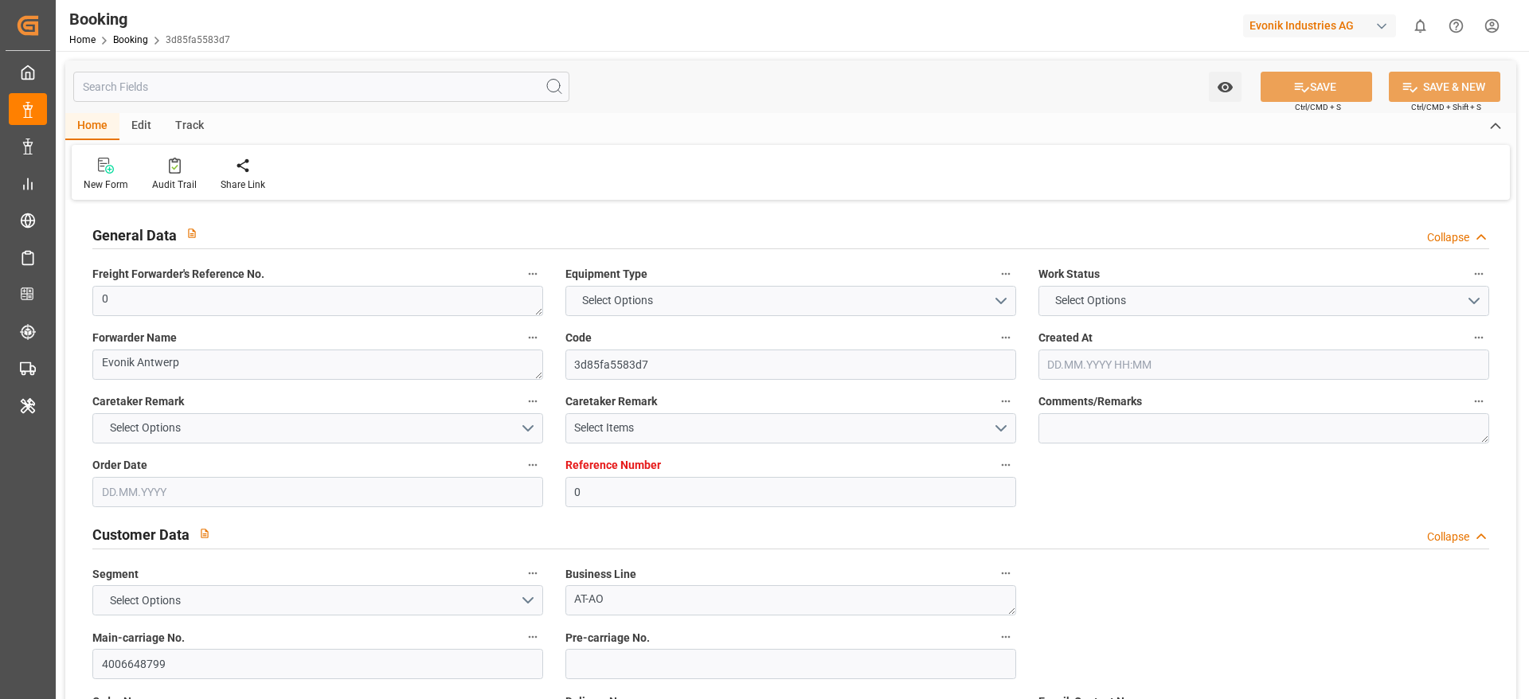
type input "0"
type input "9315850"
type input "Hapag [PERSON_NAME]"
type input "Hapag Lloyd Aktiengesellschaft"
type input "BEANR"
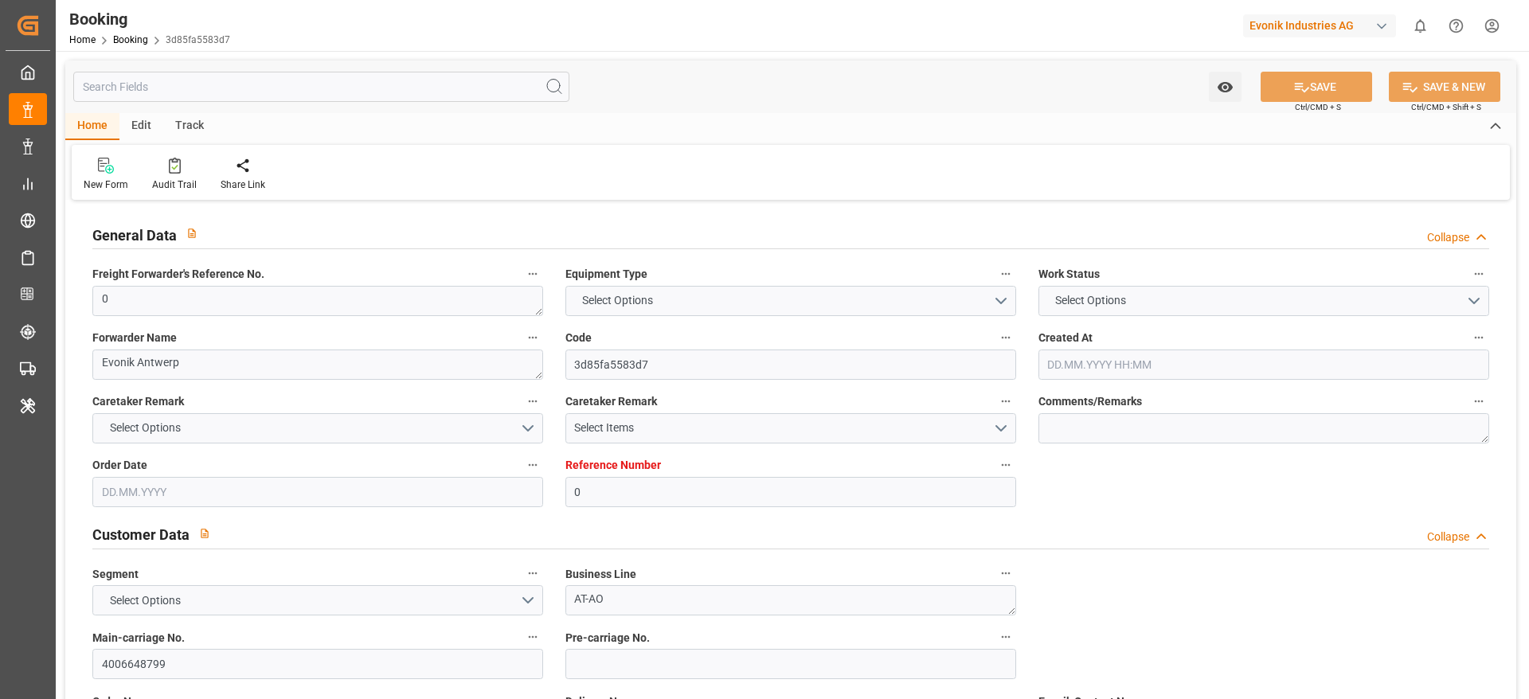
type input "THLCH"
type input "MAPTM"
type input "SGSIN"
type input "0"
type input "16.07.2025 12:28"
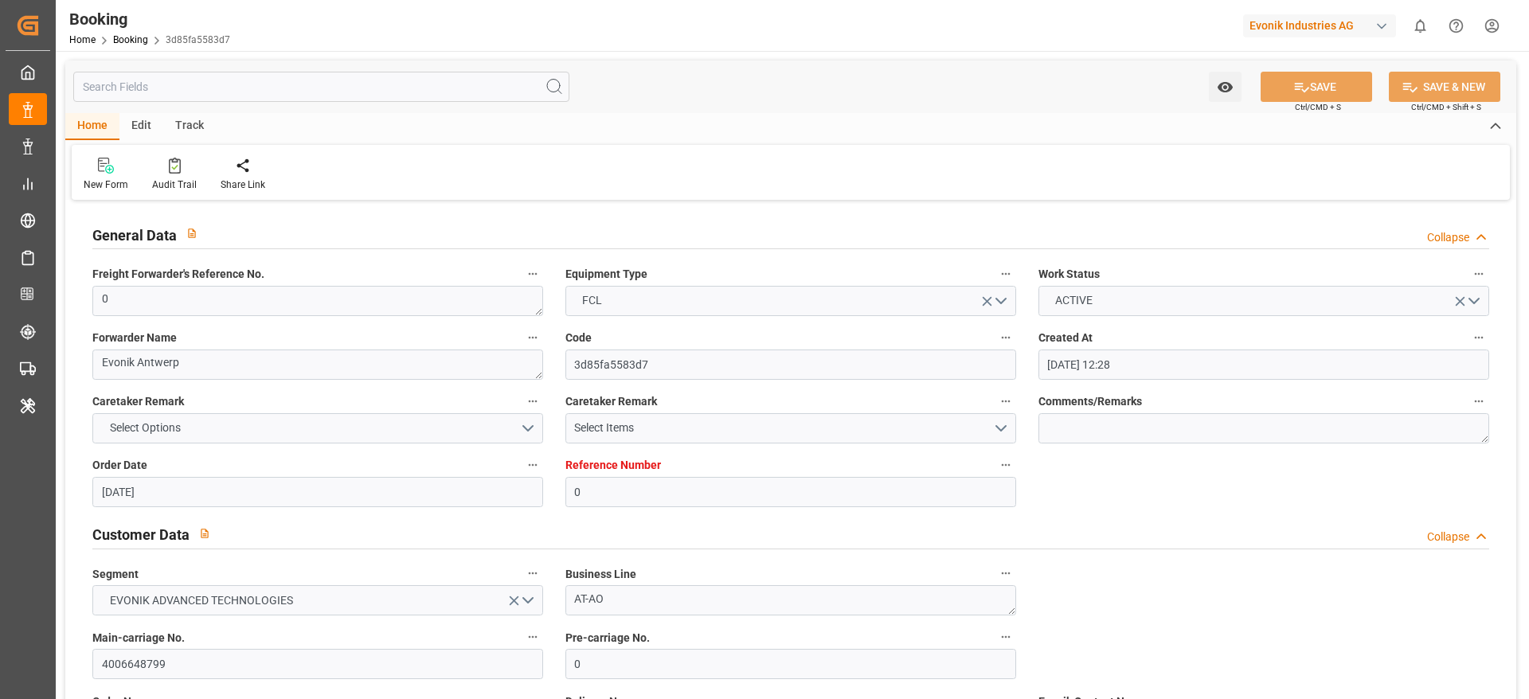
type input "[DATE]"
type input "[DATE] 00:00"
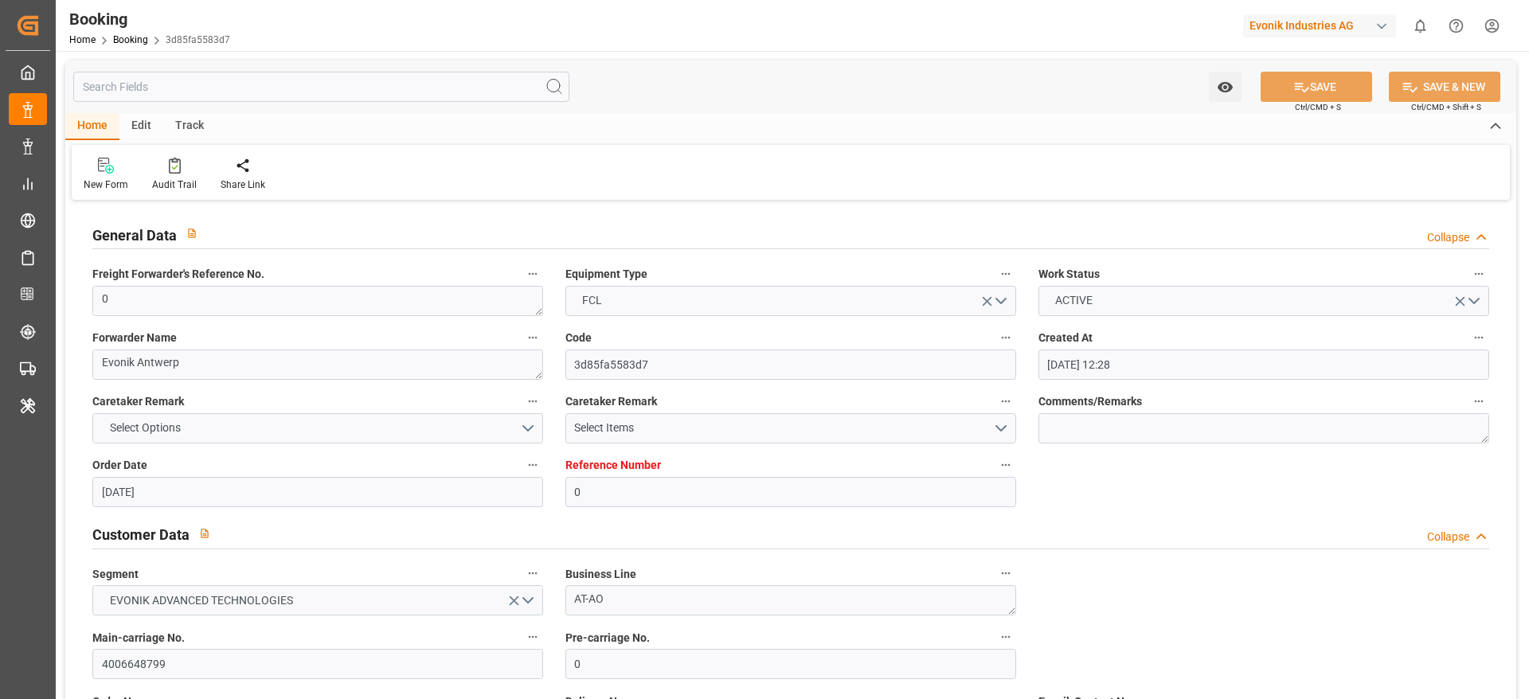
type input "[DATE] 00:00"
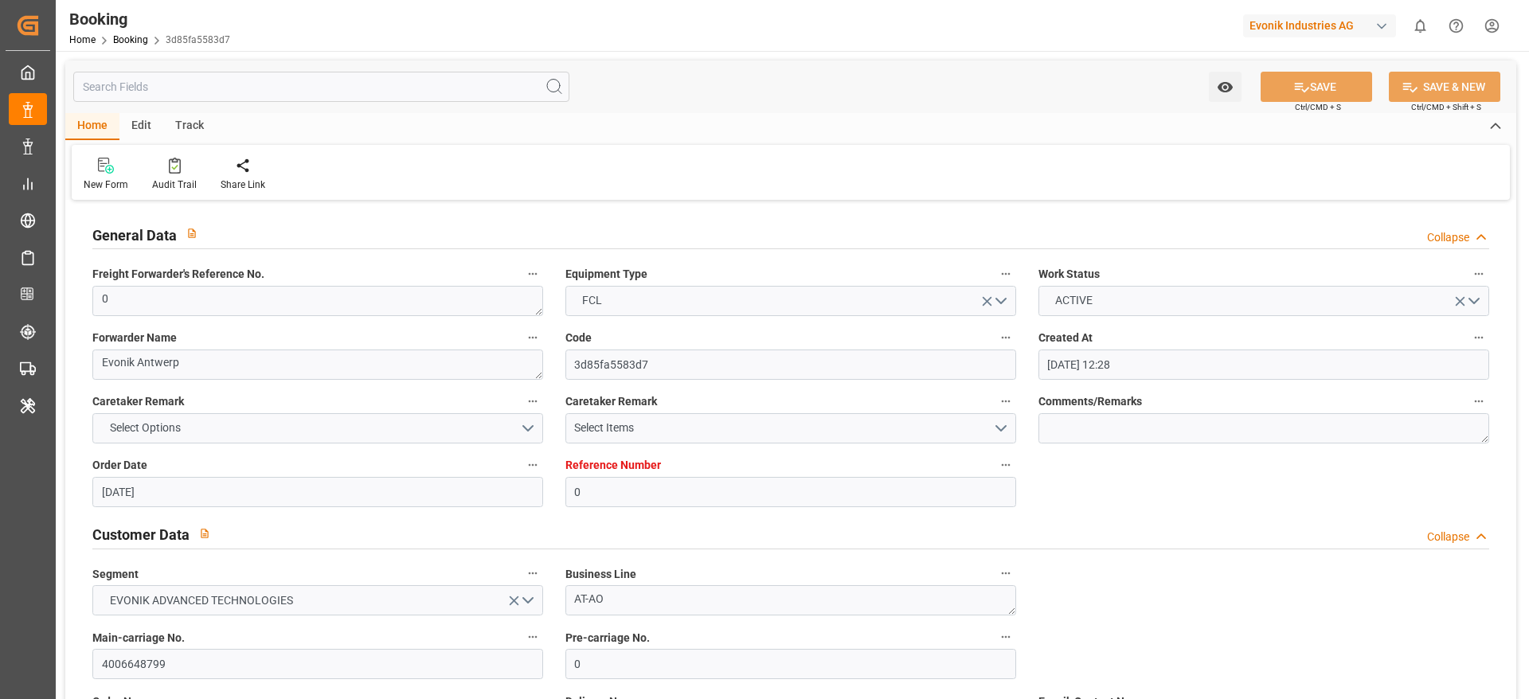
type input "[DATE] 00:00"
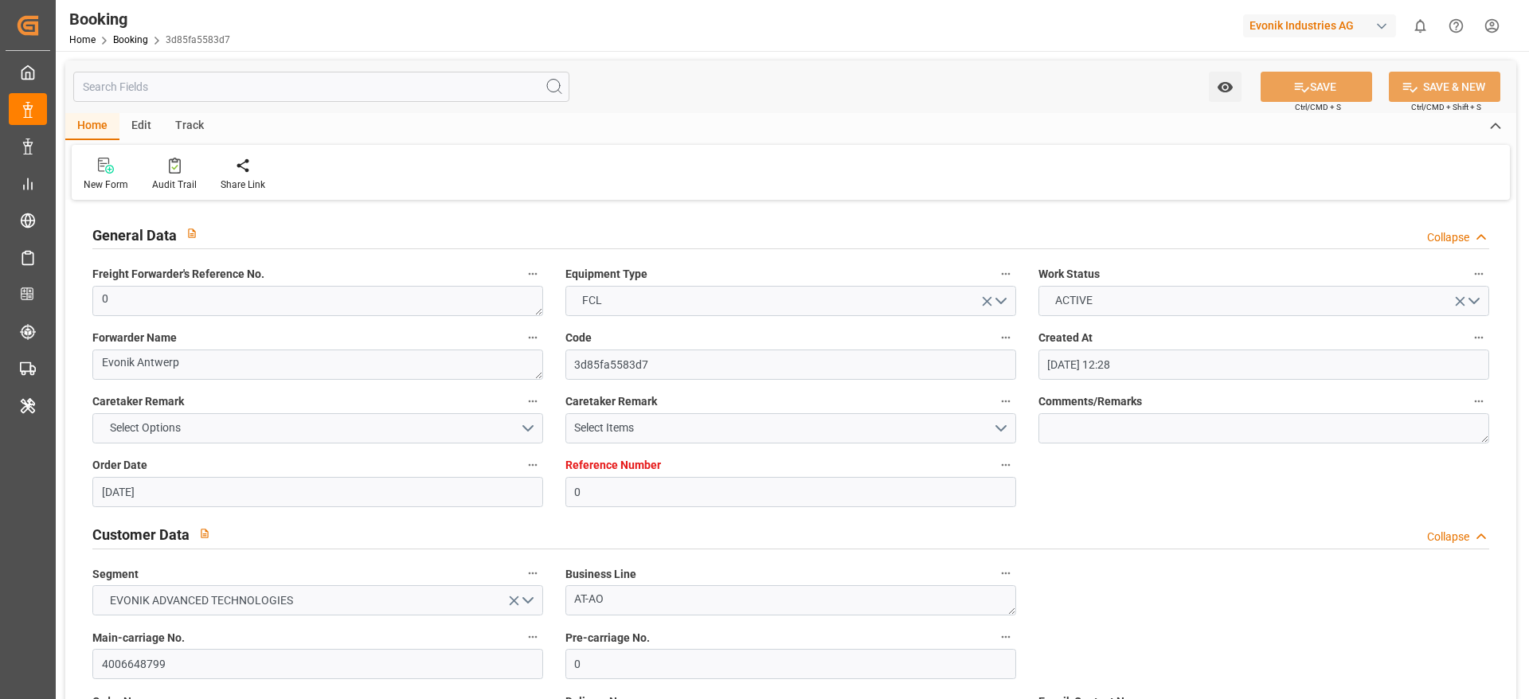
type input "[DATE] 00:00"
type input "24.09.2025 06:48"
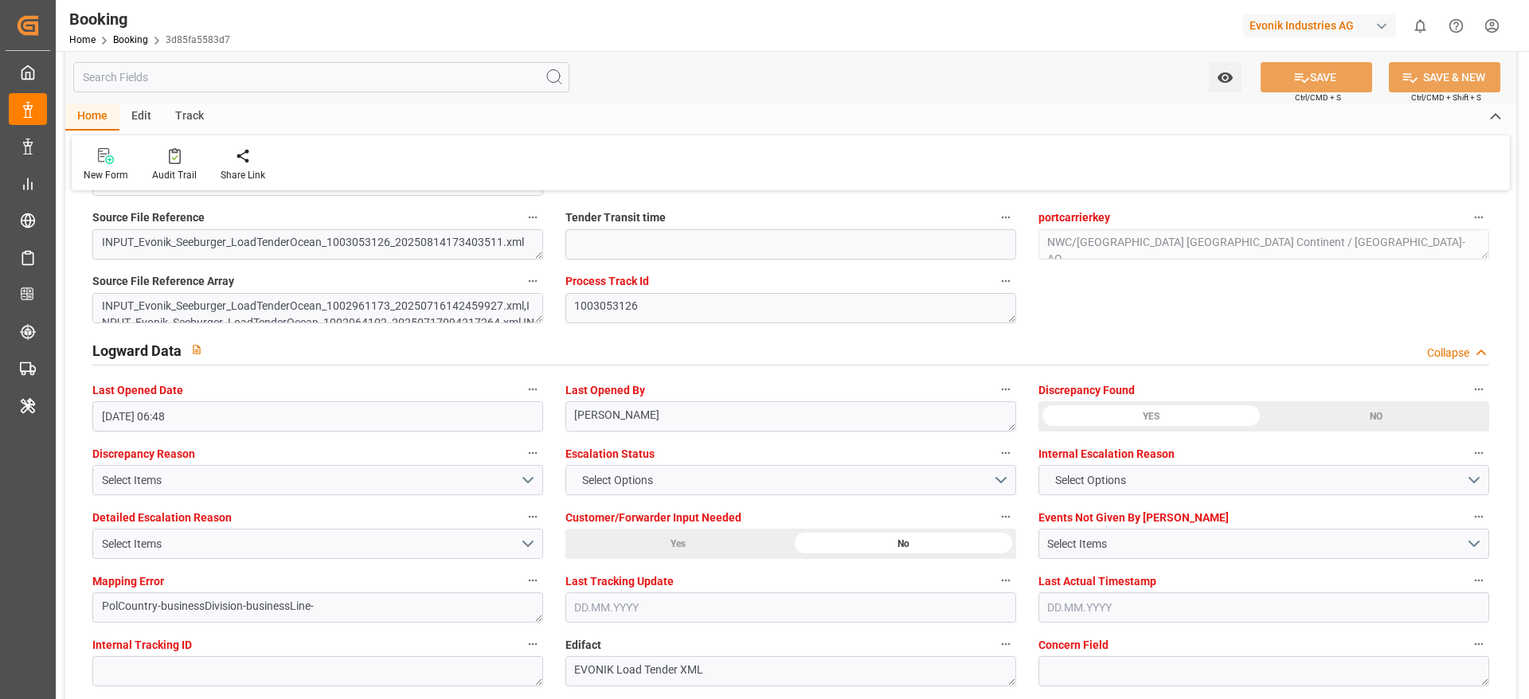
scroll to position [2867, 0]
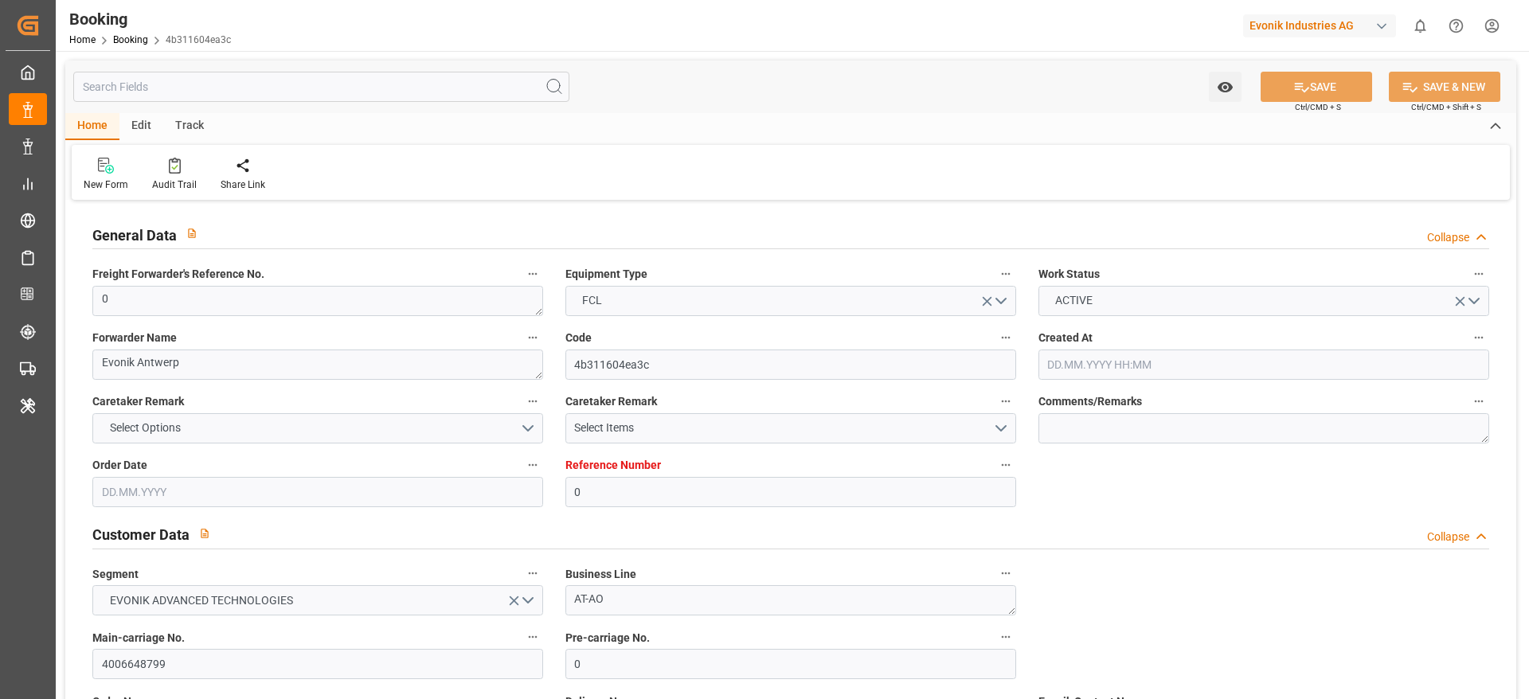
type input "0"
type input "9315850"
type input "Hapag [PERSON_NAME]"
type input "Hapag Lloyd Aktiengesellschaft"
type input "BEANR"
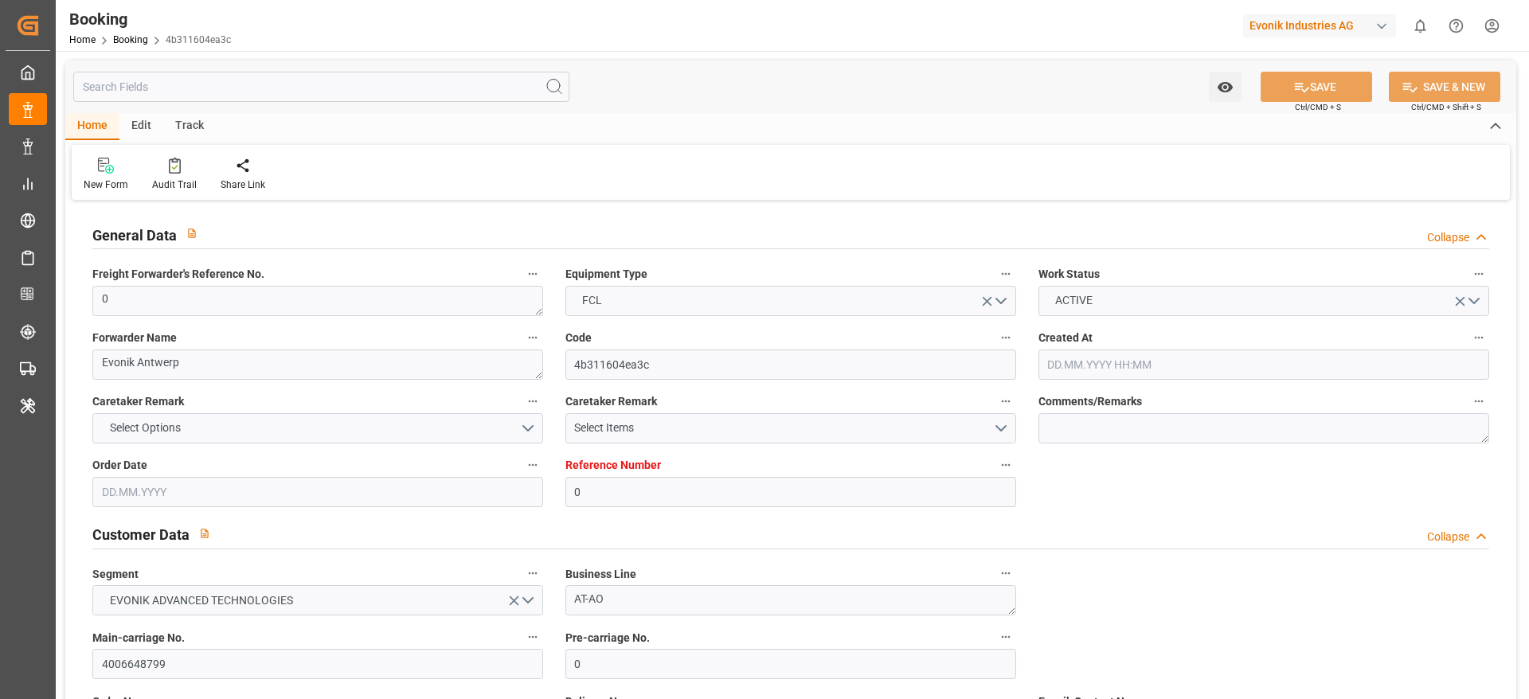
type input "THLCH"
type input "MAPTM"
type input "SGSIN"
type input "0"
type input "[DATE] 12:28"
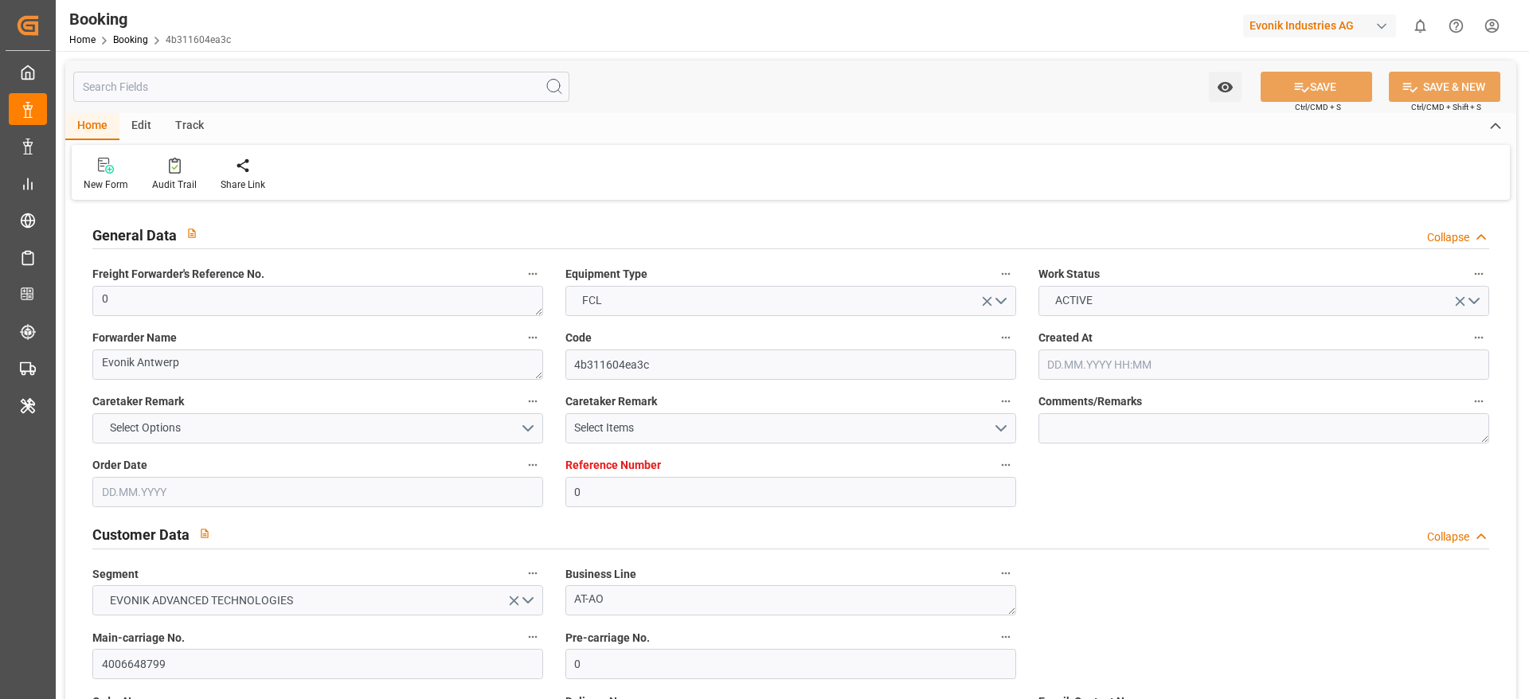
type input "[DATE]"
type input "[DATE] 00:00"
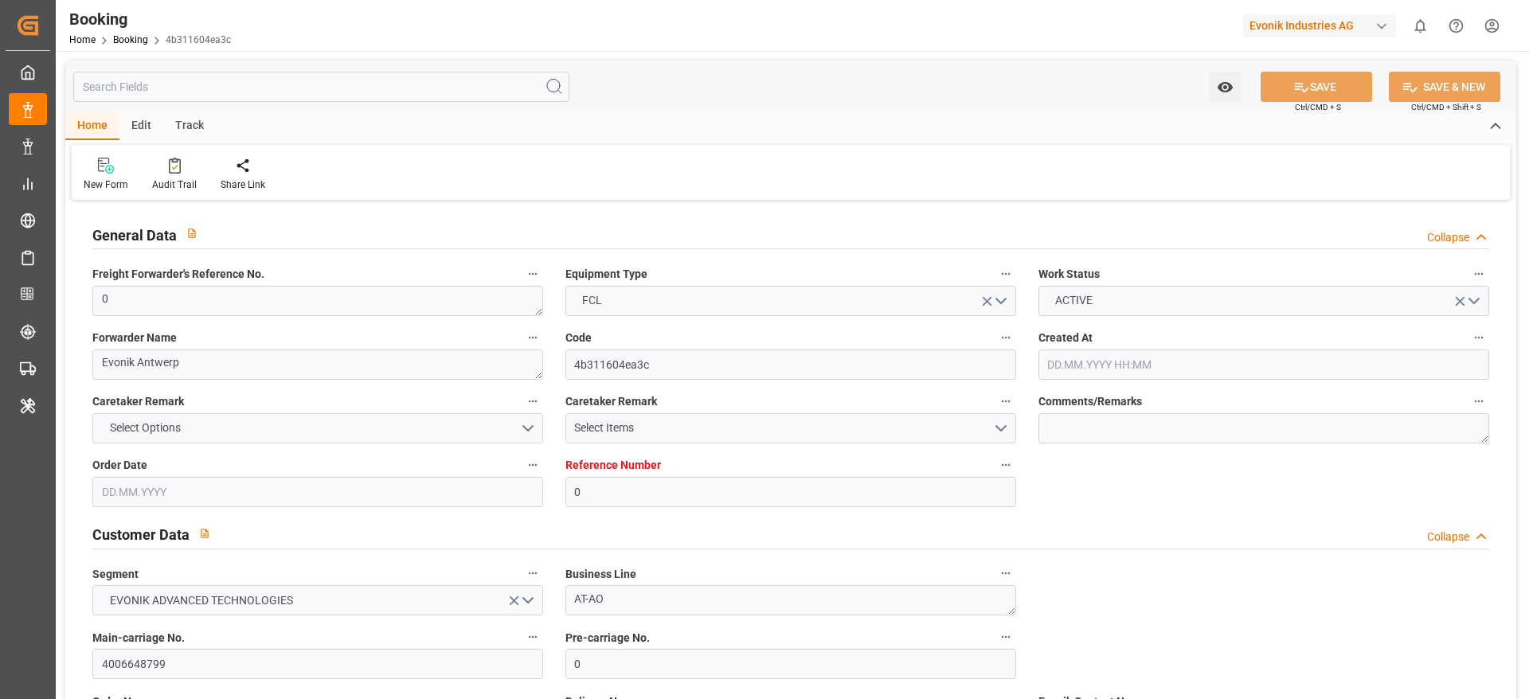
type input "[DATE] 00:00"
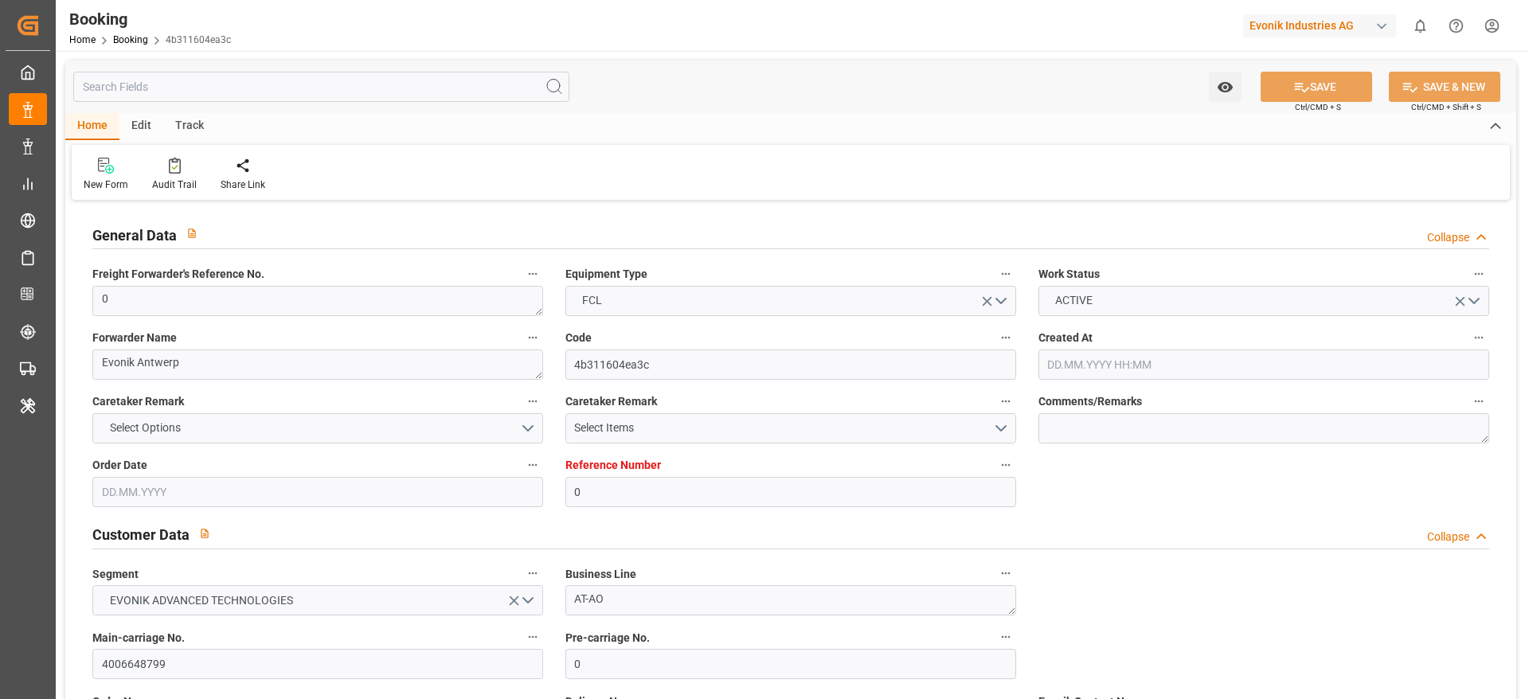
type input "[DATE] 00:00"
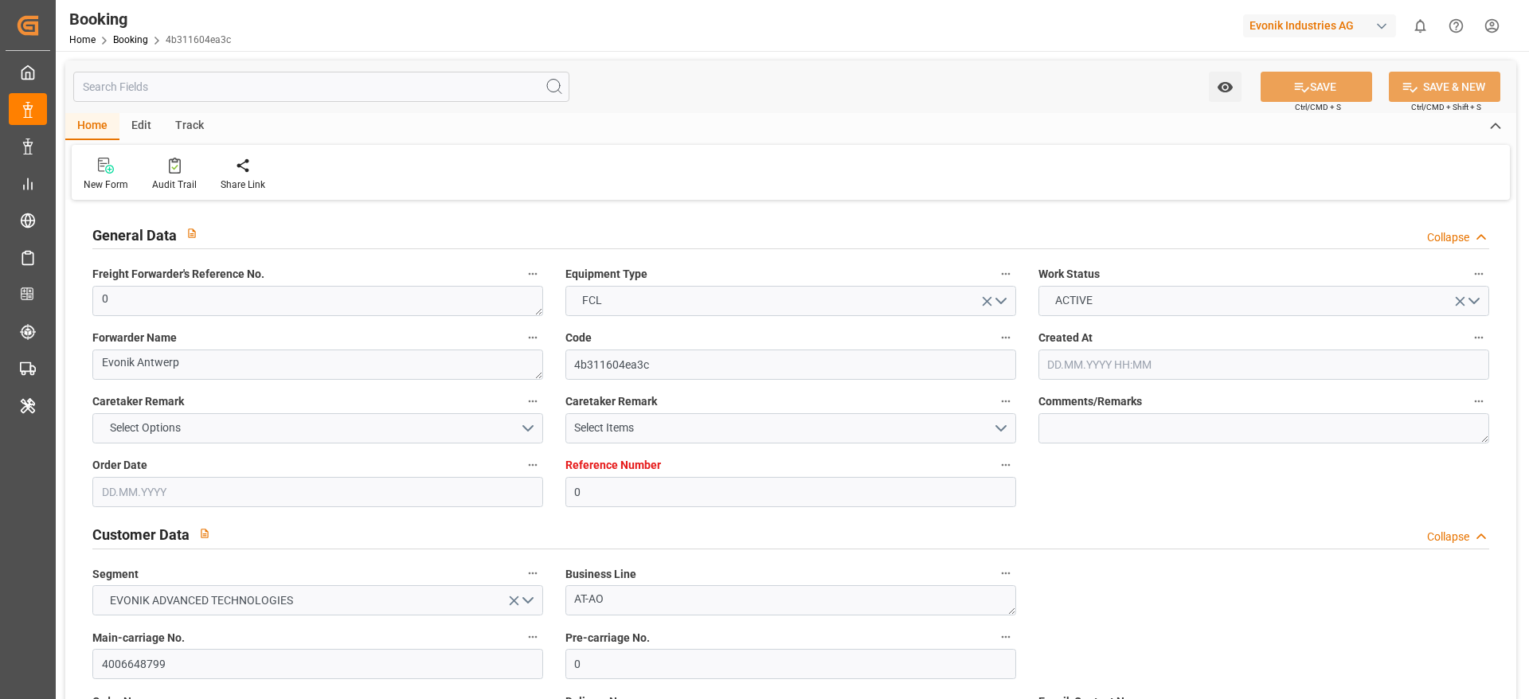
type input "[DATE] 00:00"
type input "24.09.2025 06:48"
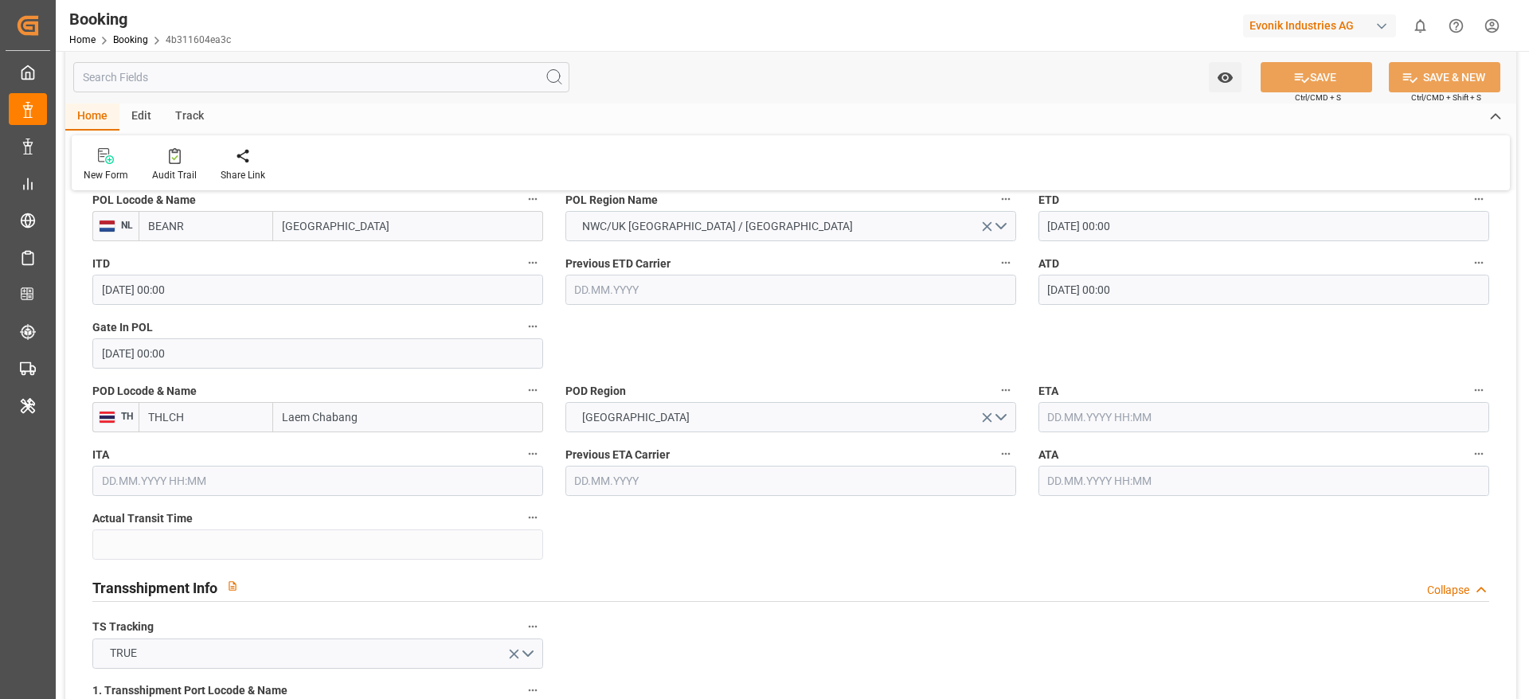
scroll to position [1260, 0]
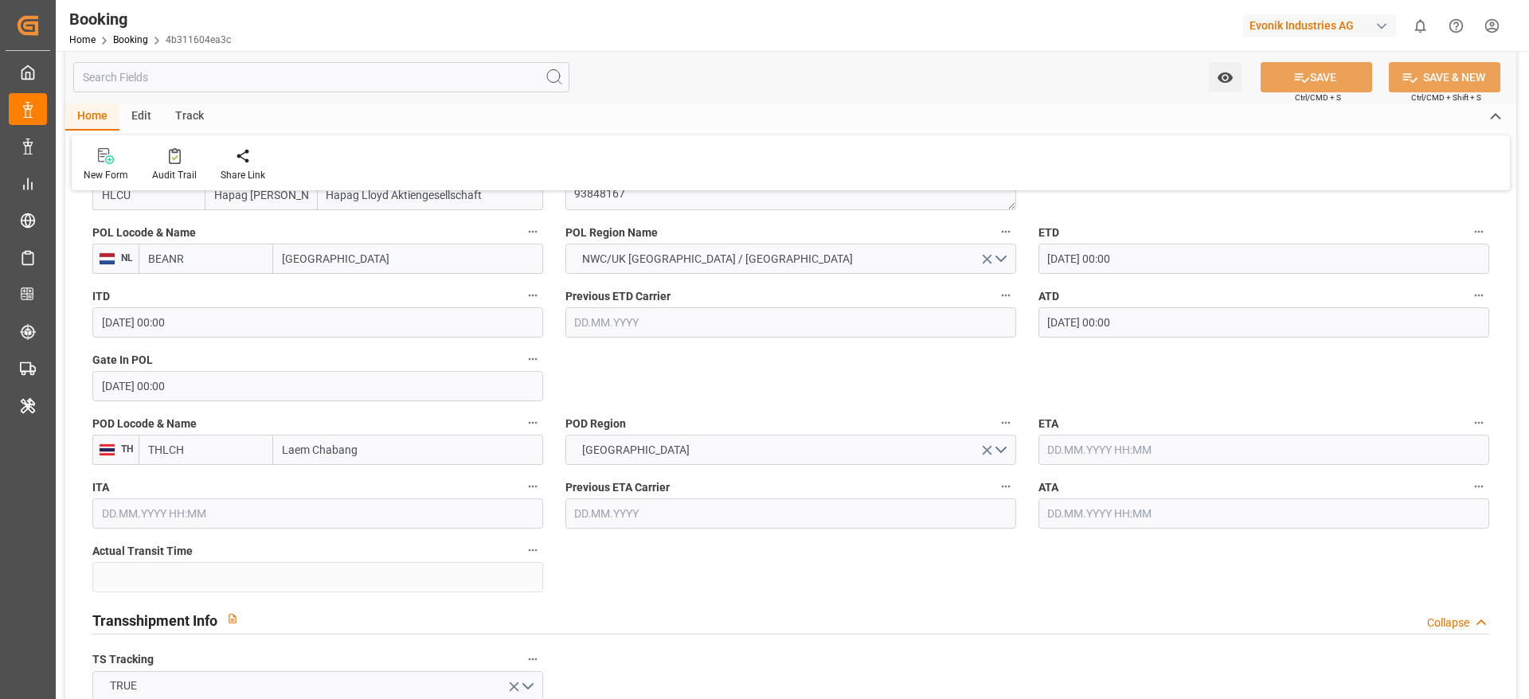
click at [1103, 455] on input "text" at bounding box center [1264, 450] width 451 height 30
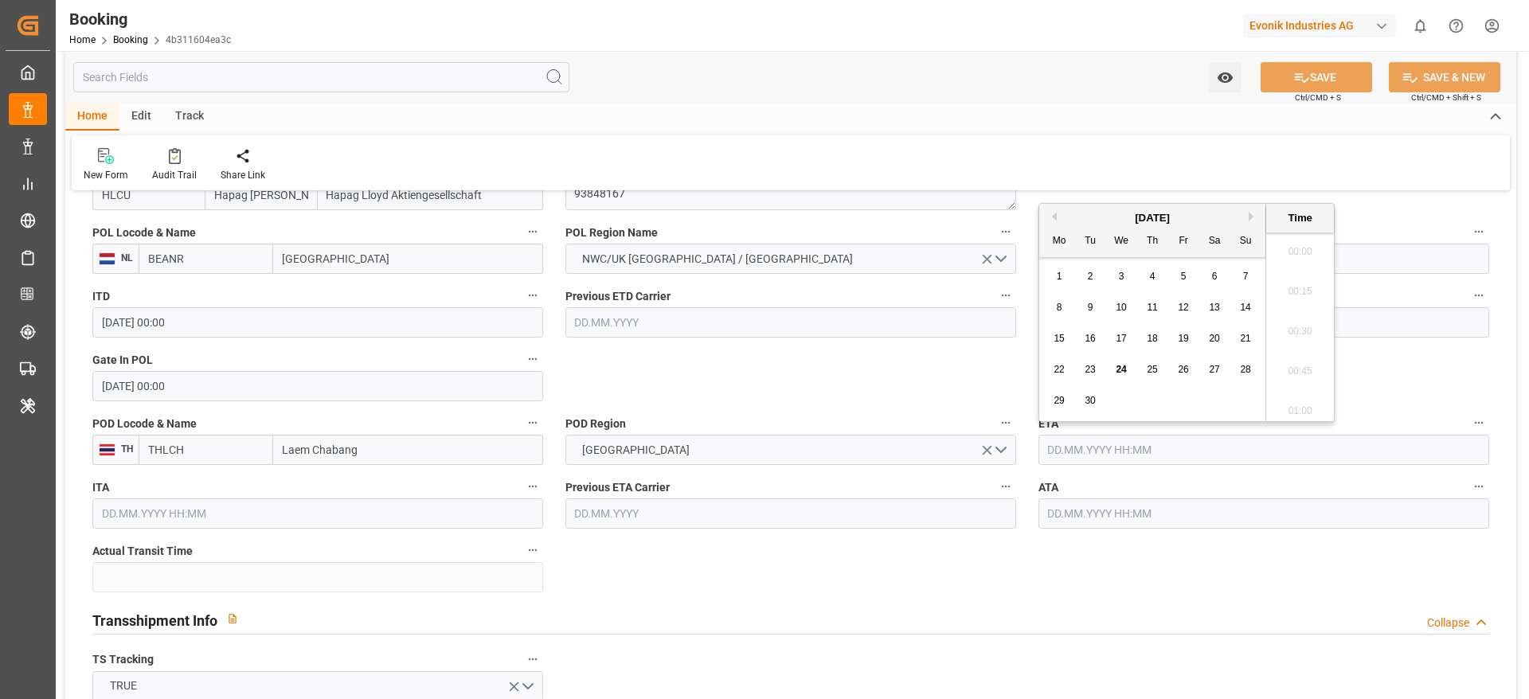
scroll to position [1877, 0]
click at [1254, 217] on button "Next Month" at bounding box center [1254, 217] width 10 height 10
click at [1184, 279] on span "3" at bounding box center [1184, 276] width 6 height 11
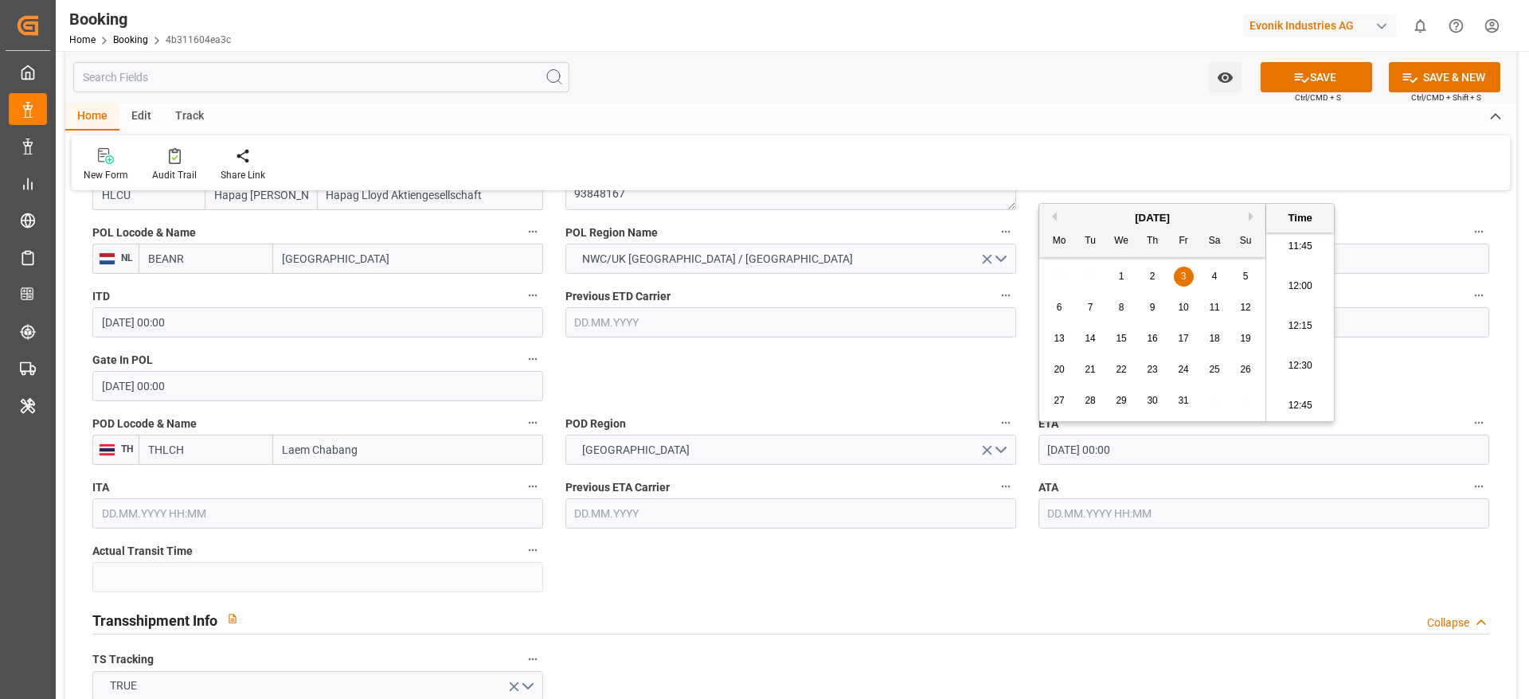
type input "[DATE] 00:00"
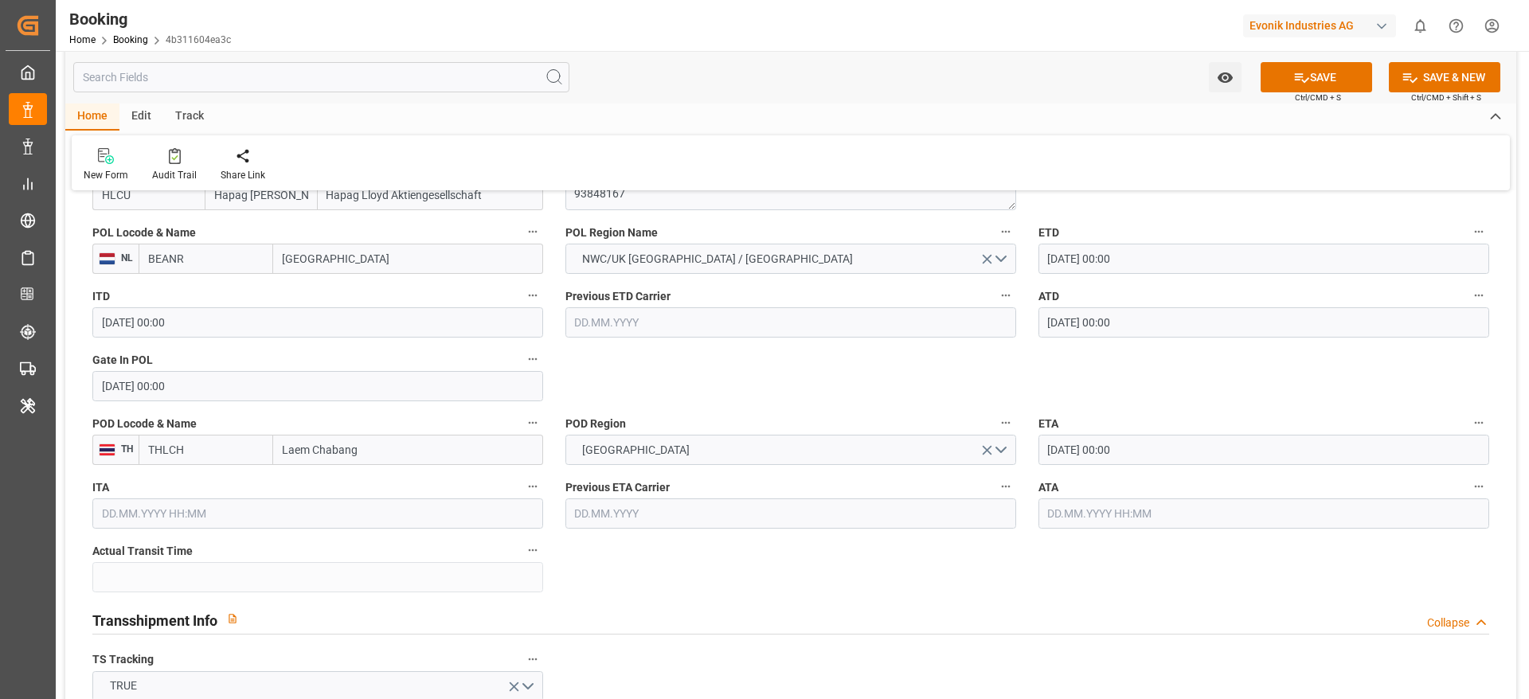
click at [1299, 82] on icon at bounding box center [1301, 77] width 17 height 17
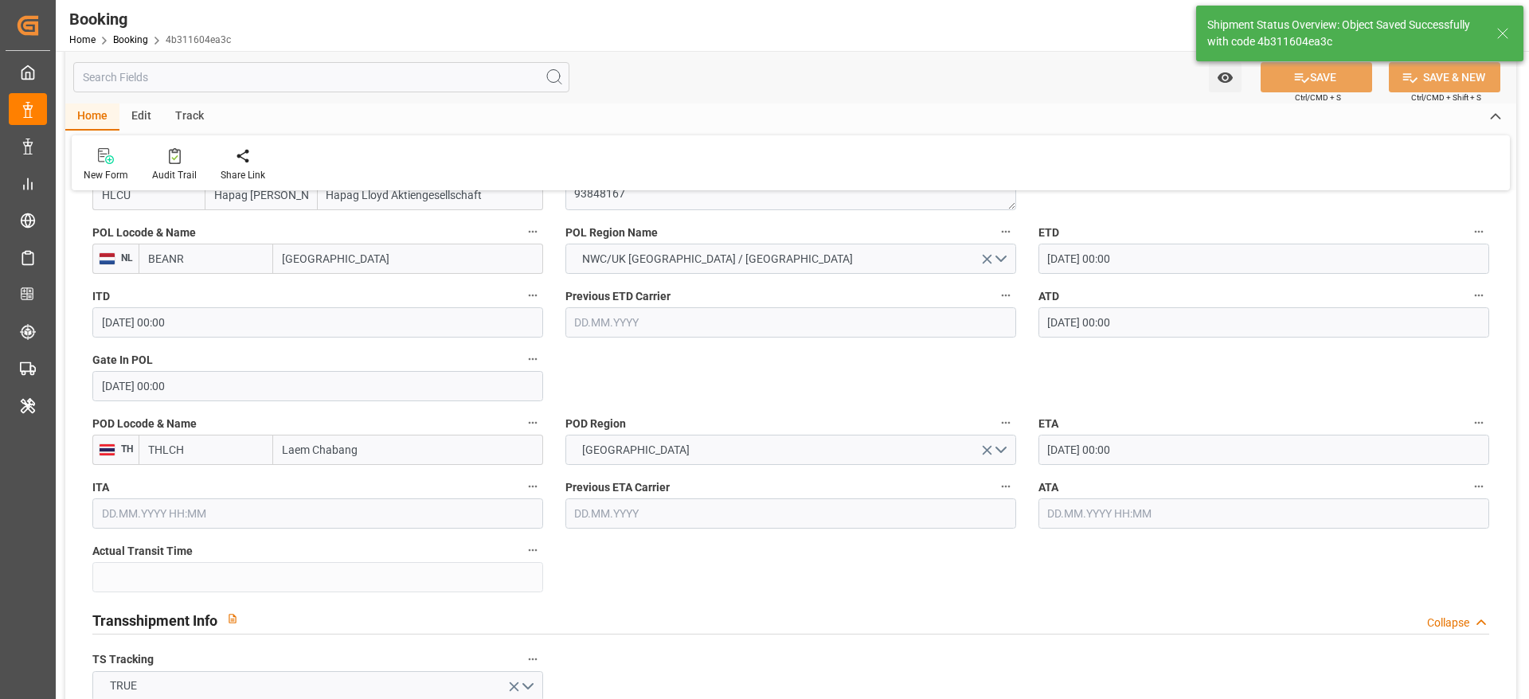
type input "[DATE] 00:00"
type input "24.09.2025 06:49"
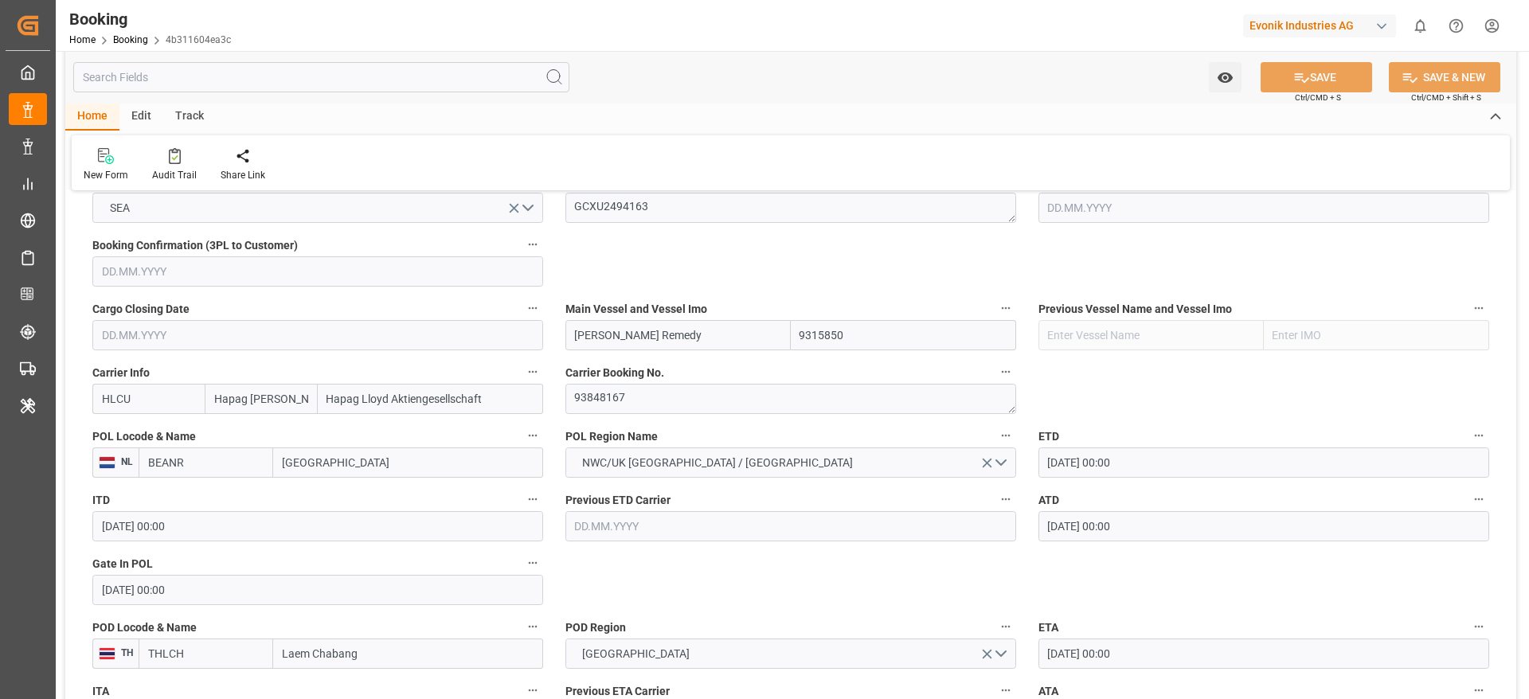
scroll to position [1021, 0]
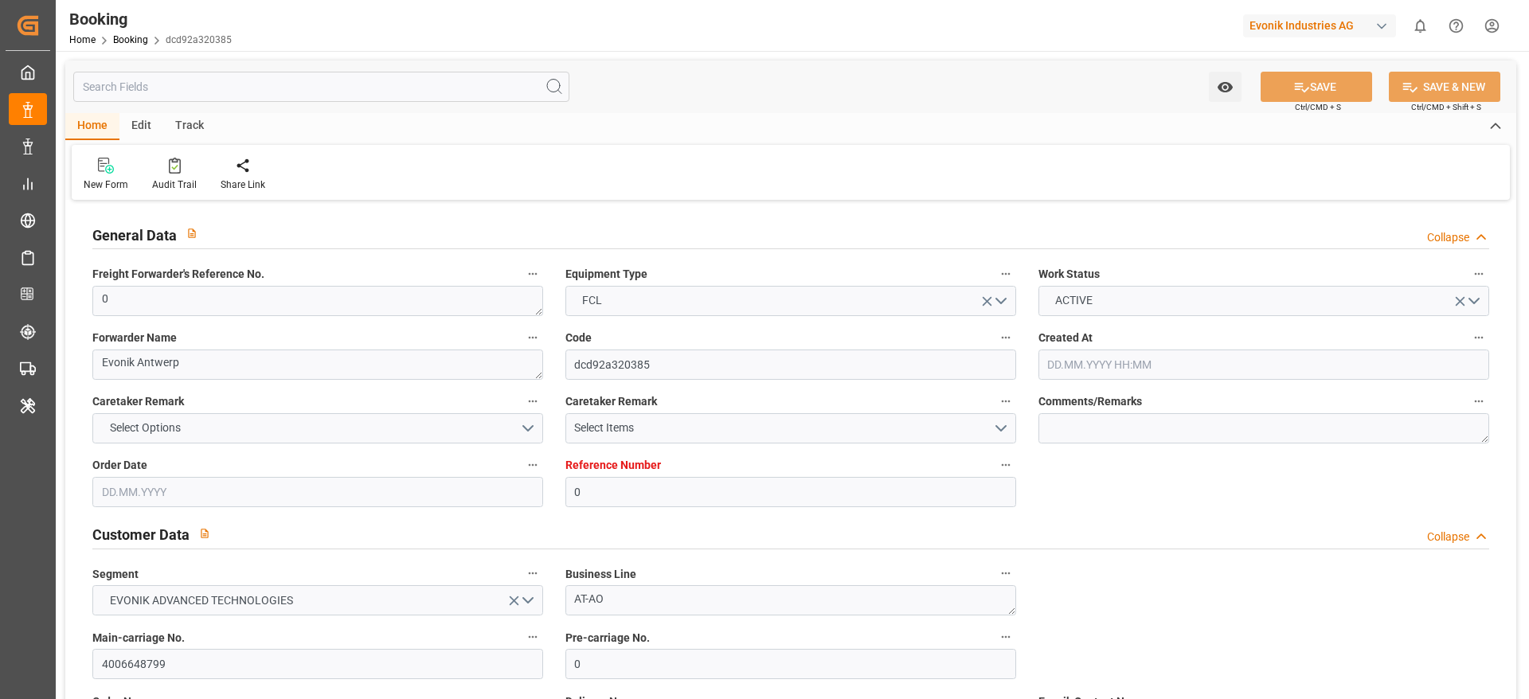
type input "[DATE] 12:28"
type input "[DATE]"
type input "[DATE] 00:00"
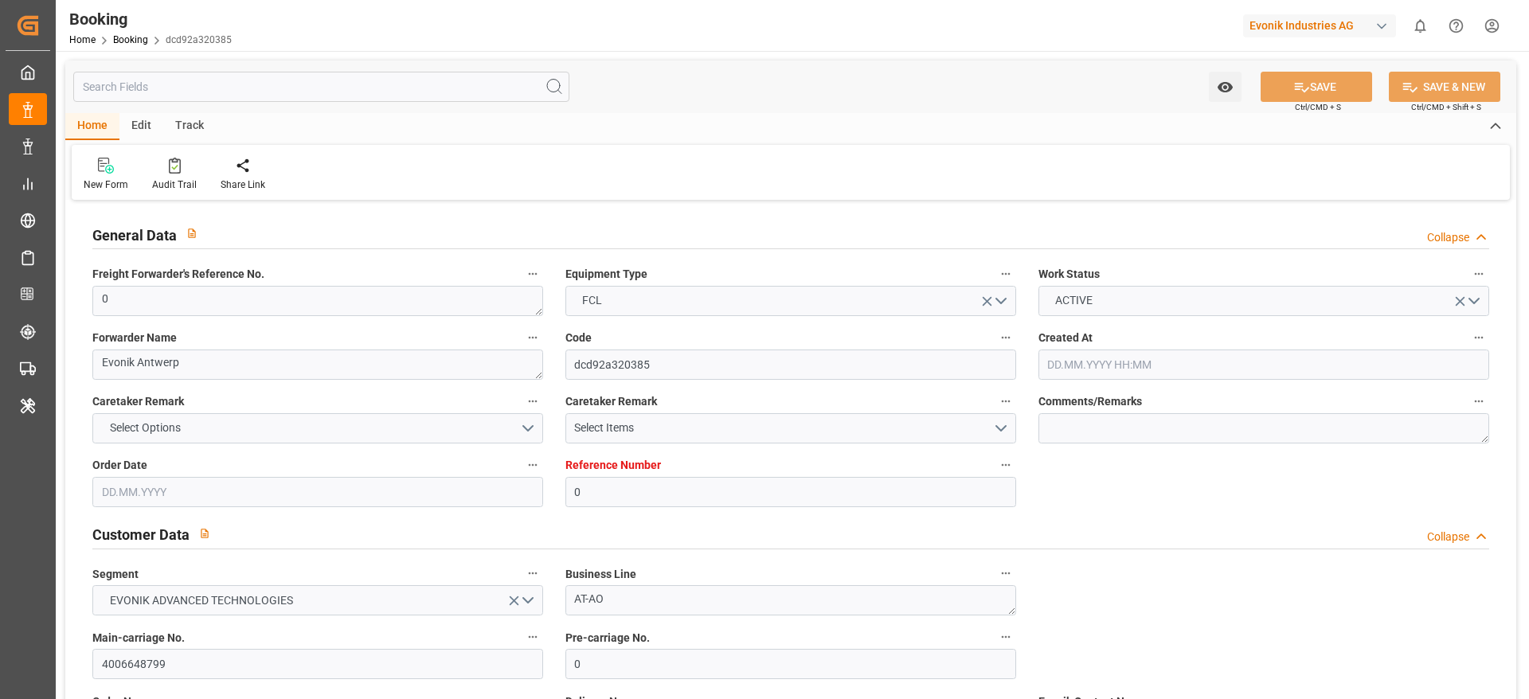
type input "[DATE] 00:00"
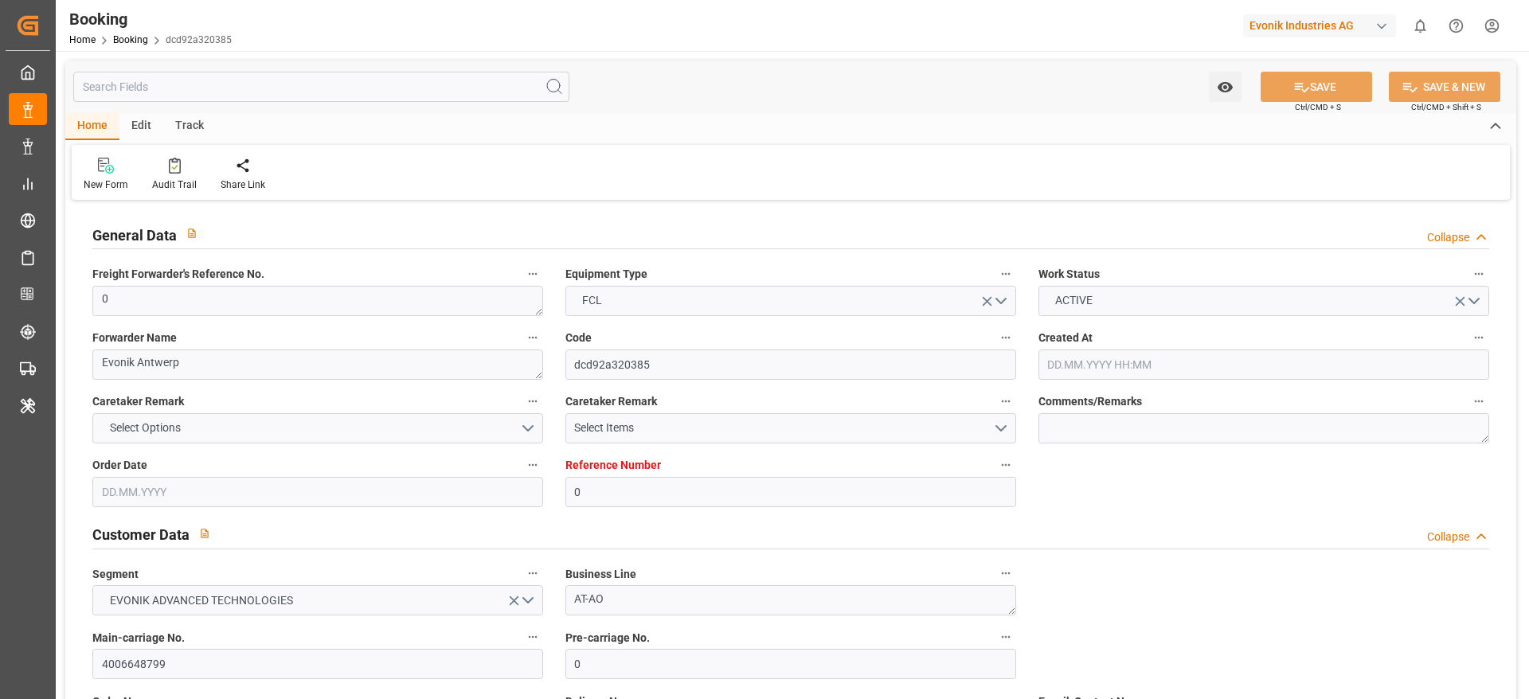
type input "[DATE] 00:00"
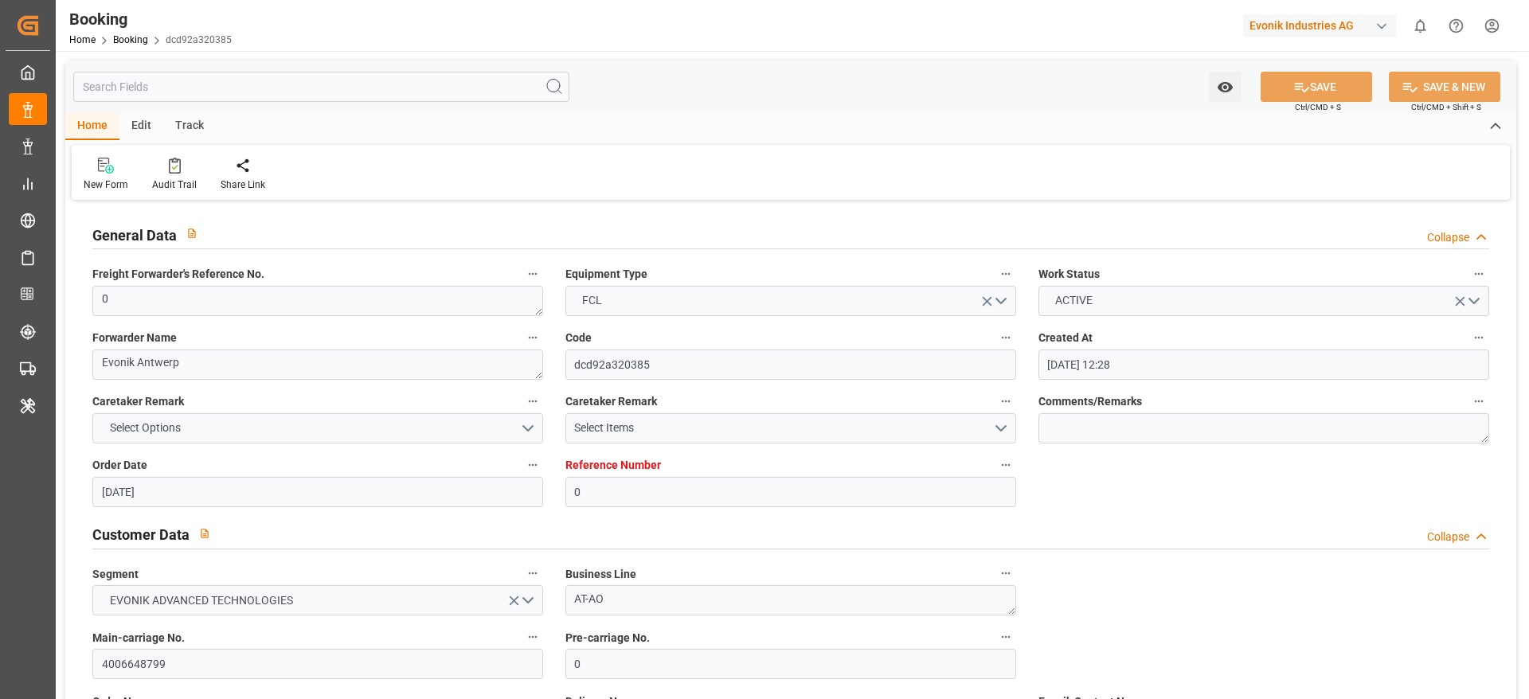
type input "[DATE] 00:00"
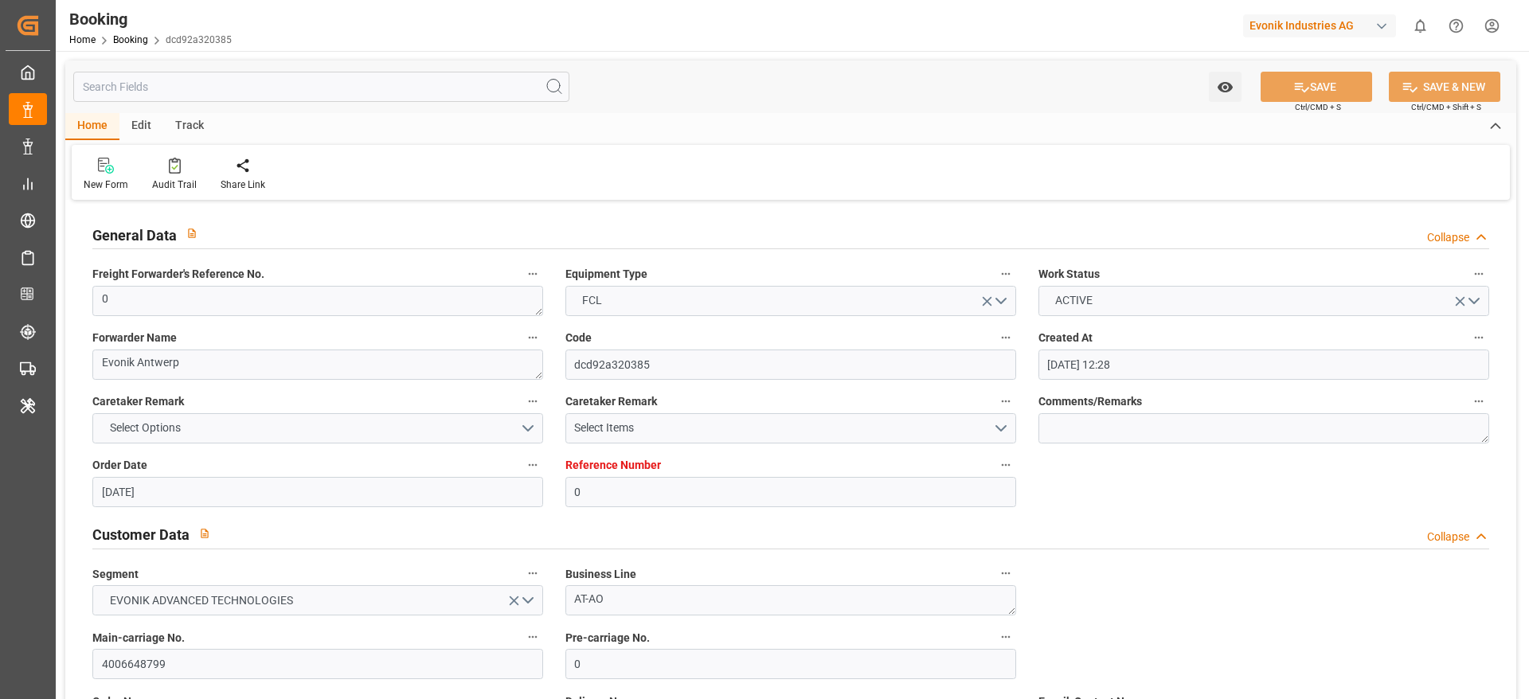
type input "[DATE] 00:00"
type input "[DATE] 06:50"
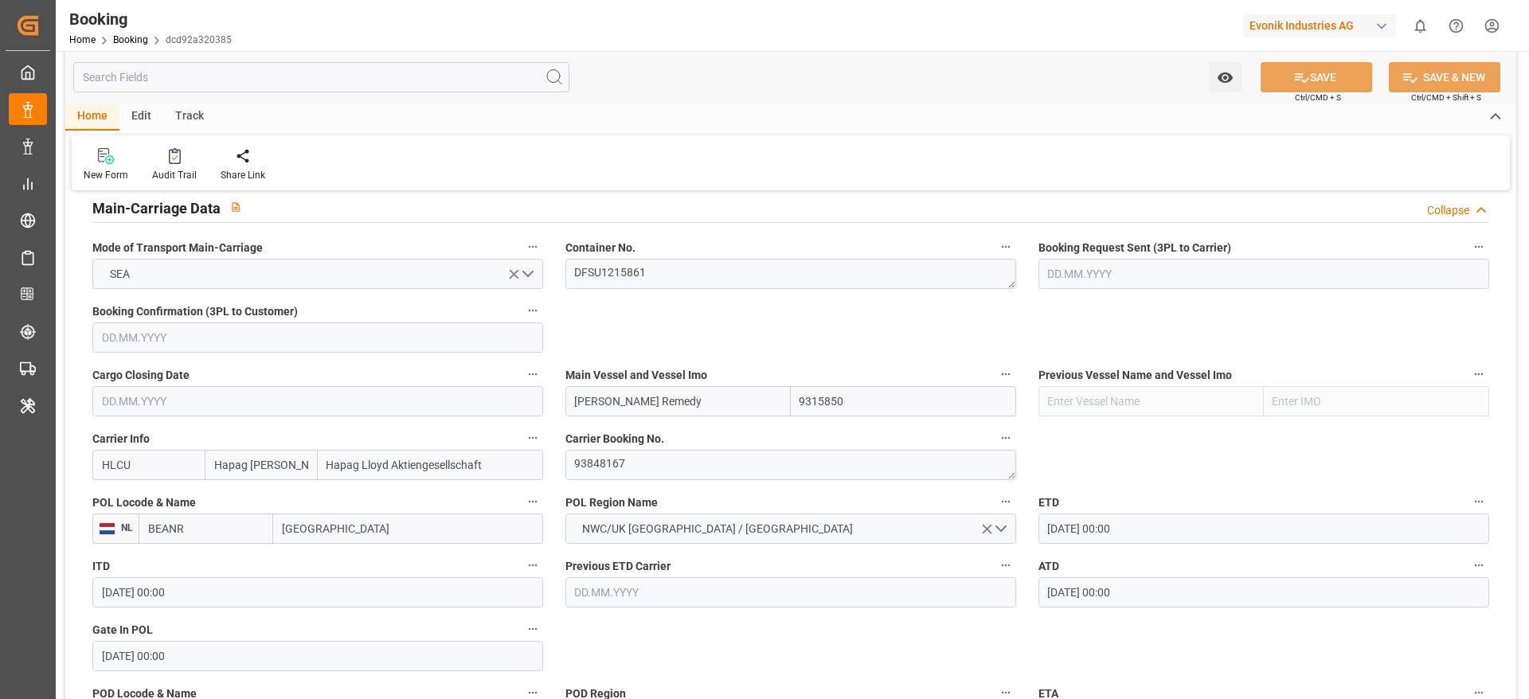
scroll to position [956, 0]
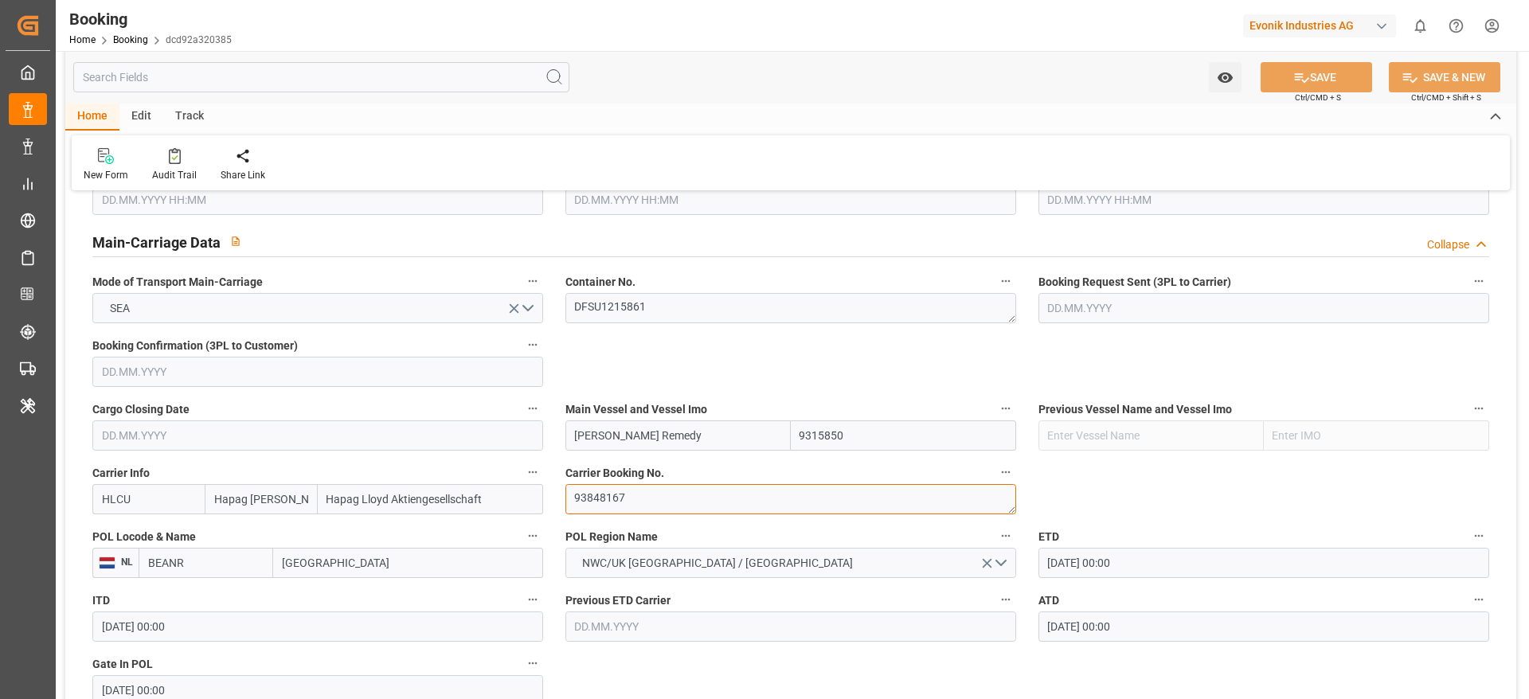
click at [602, 484] on textarea "93848167" at bounding box center [791, 499] width 451 height 30
click at [601, 491] on textarea "93848167" at bounding box center [791, 499] width 451 height 30
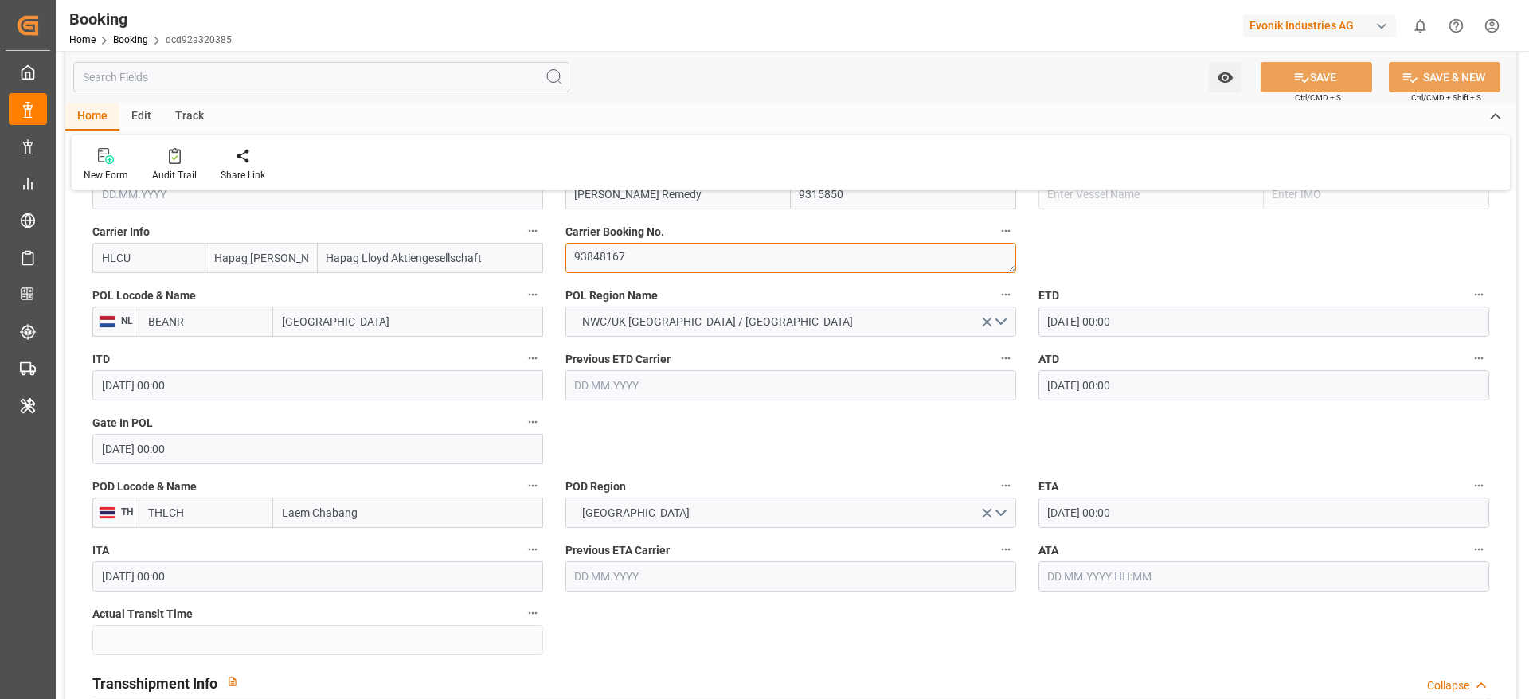
scroll to position [1314, 0]
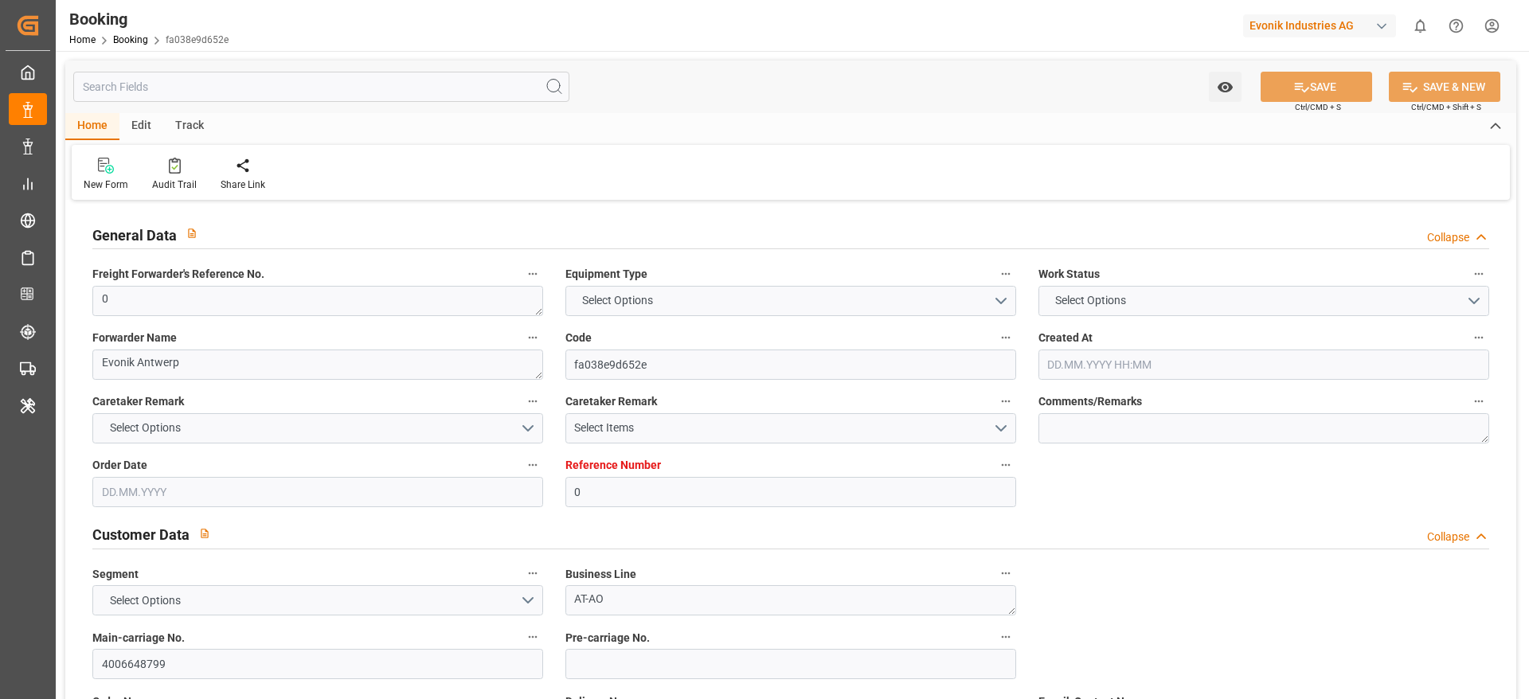
type input "0"
type input "9315850"
type input "Hapag [PERSON_NAME]"
type input "Hapag Lloyd Aktiengesellschaft"
type input "BEANR"
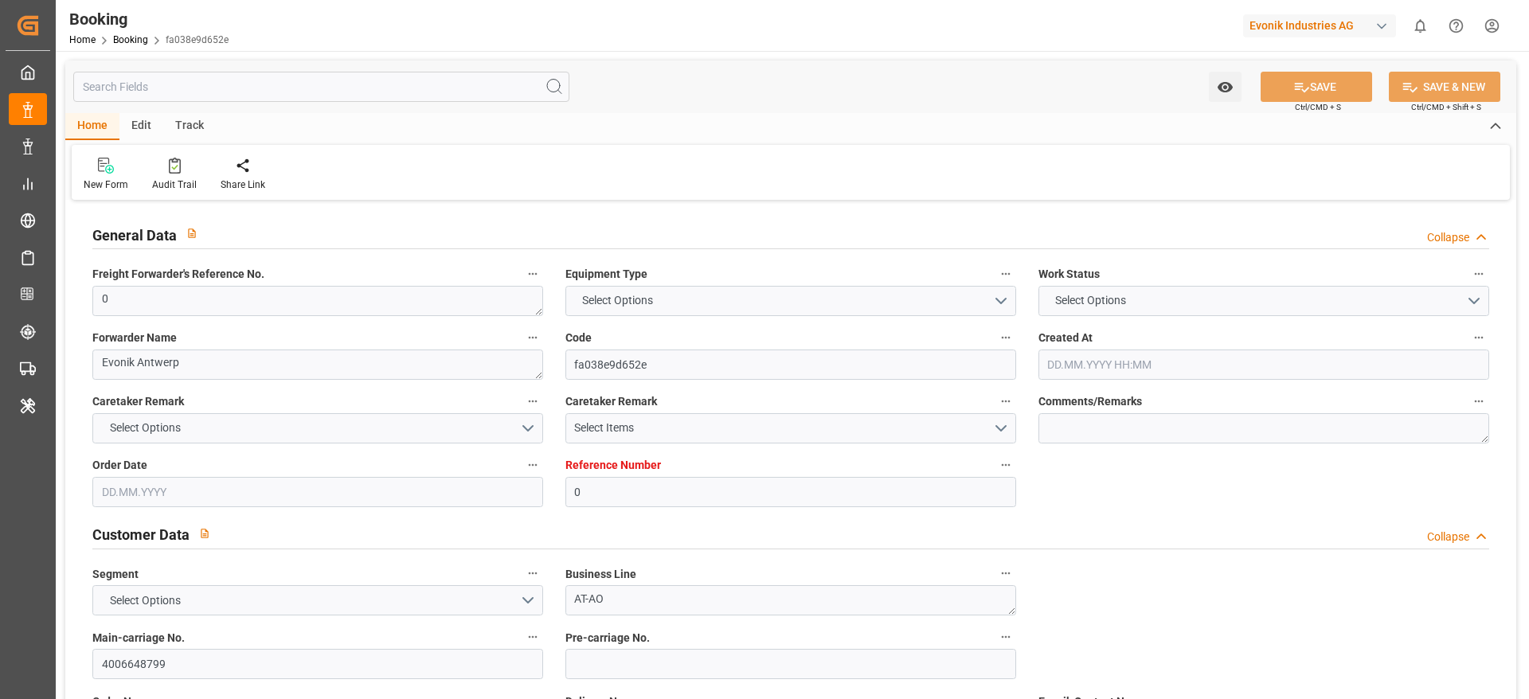
type input "THLCH"
type input "MAPTM"
type input "SGSIN"
type input "0"
type input "[DATE] 12:28"
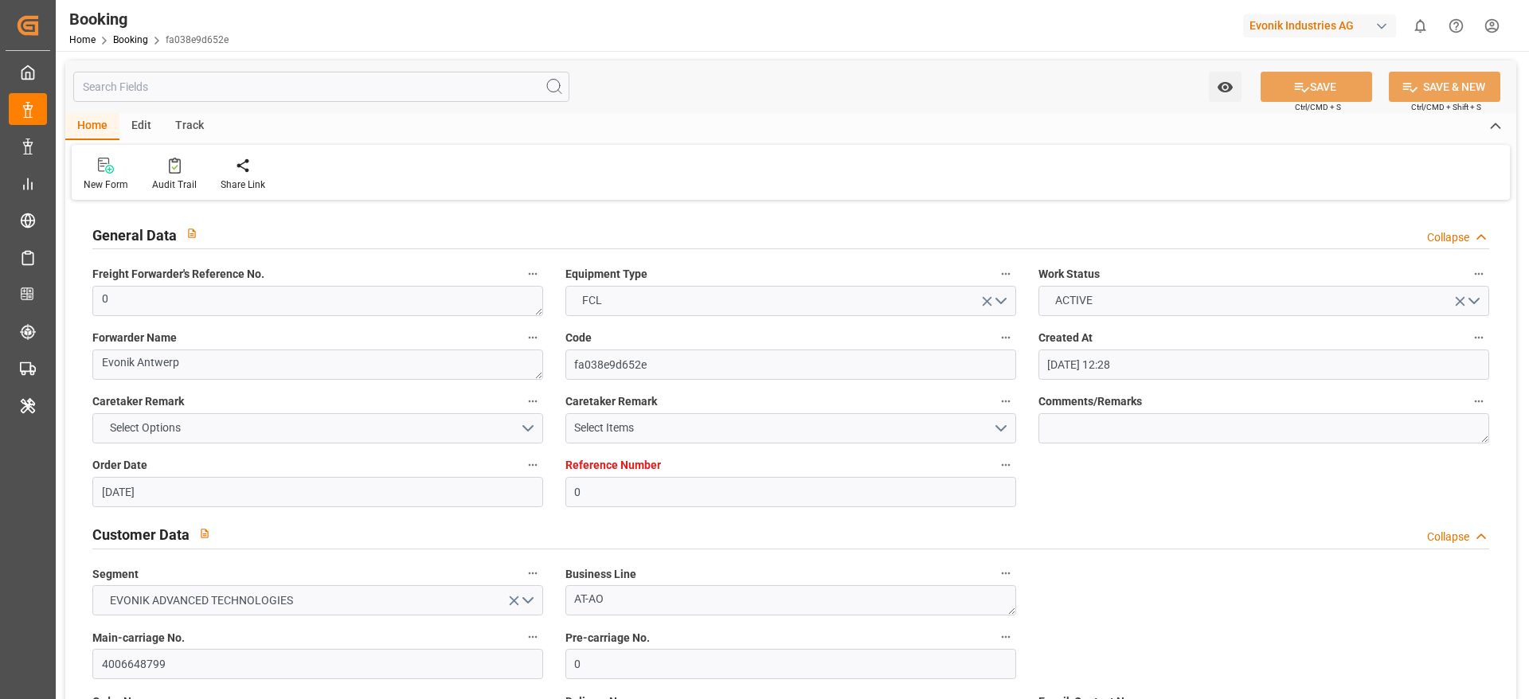
type input "[DATE]"
type input "[DATE] 00:00"
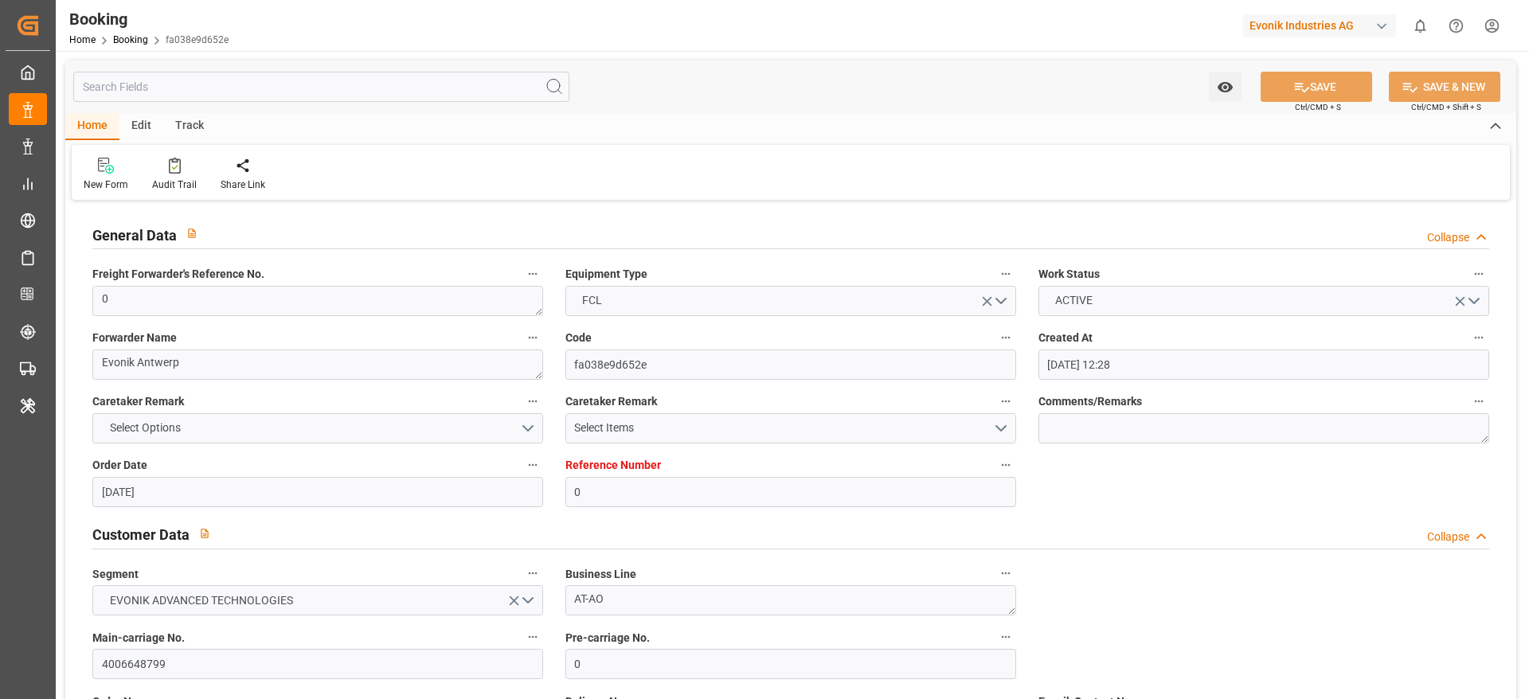
type input "[DATE] 00:00"
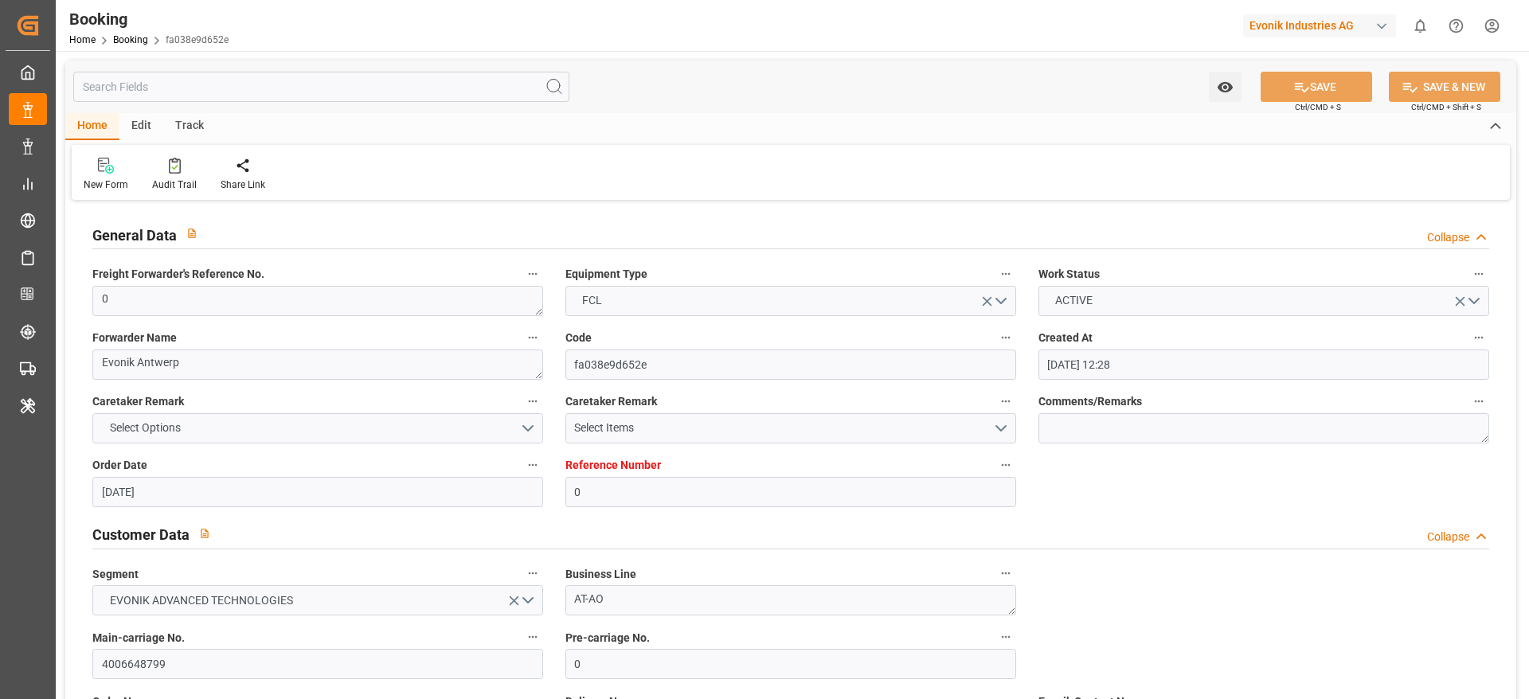
type input "[DATE] 00:00"
type input "26.08.2025 00:00"
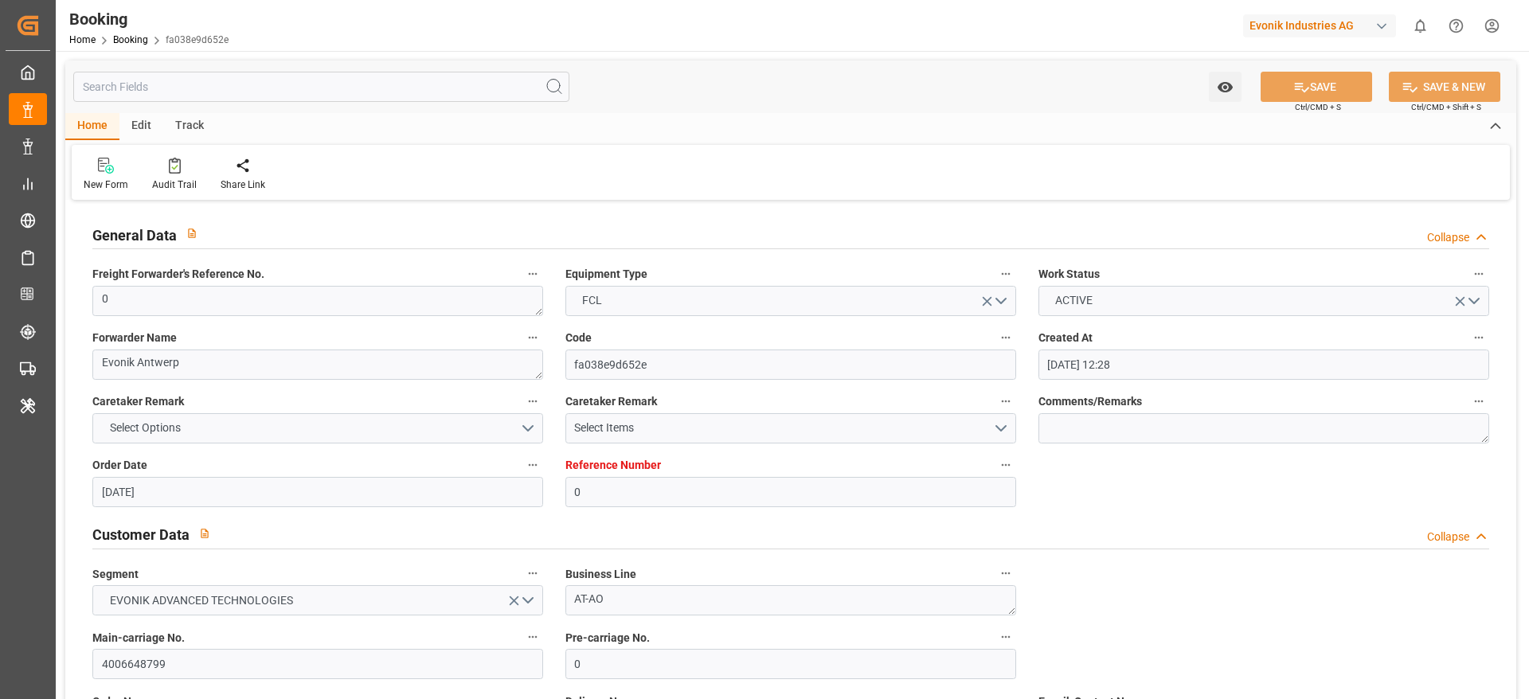
type input "24.09.2025 00:00"
type input "28.09.2025 00:00"
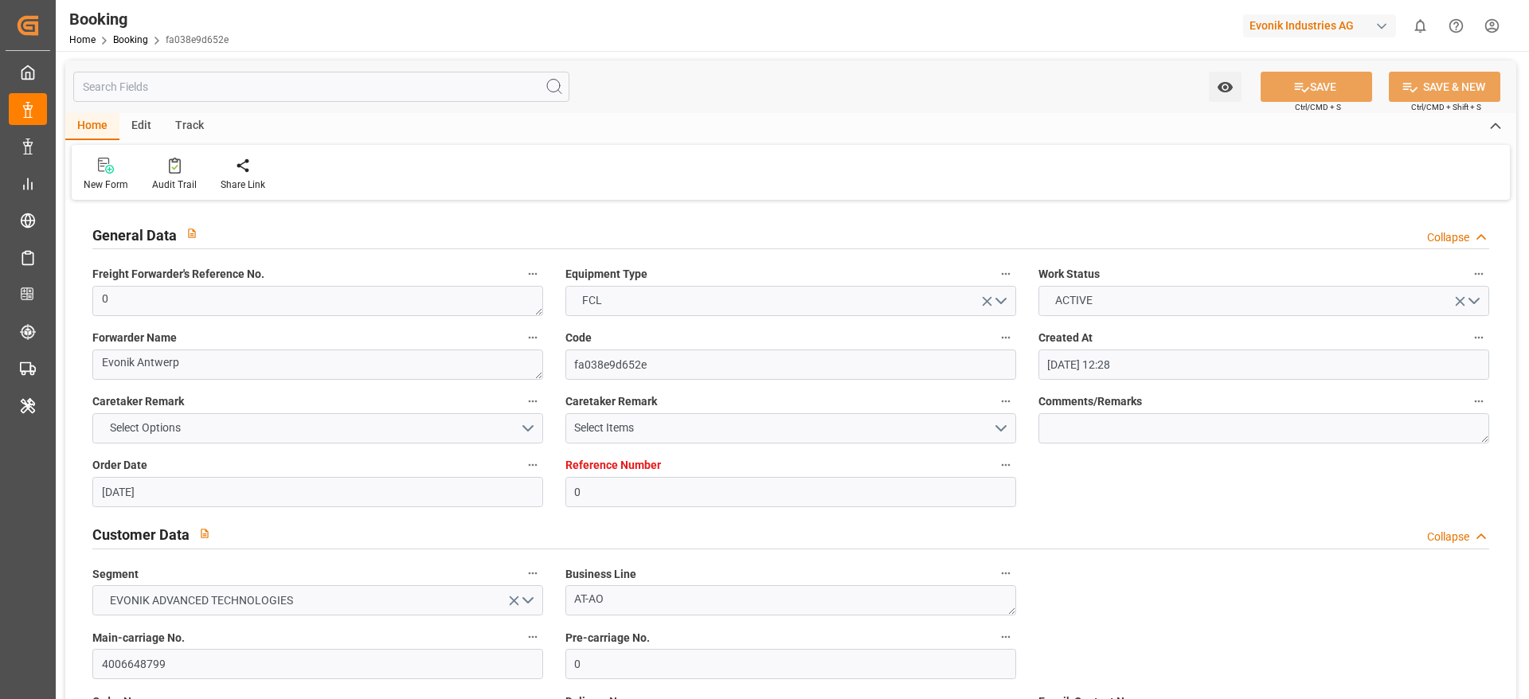
type input "24.09.2025 06:50"
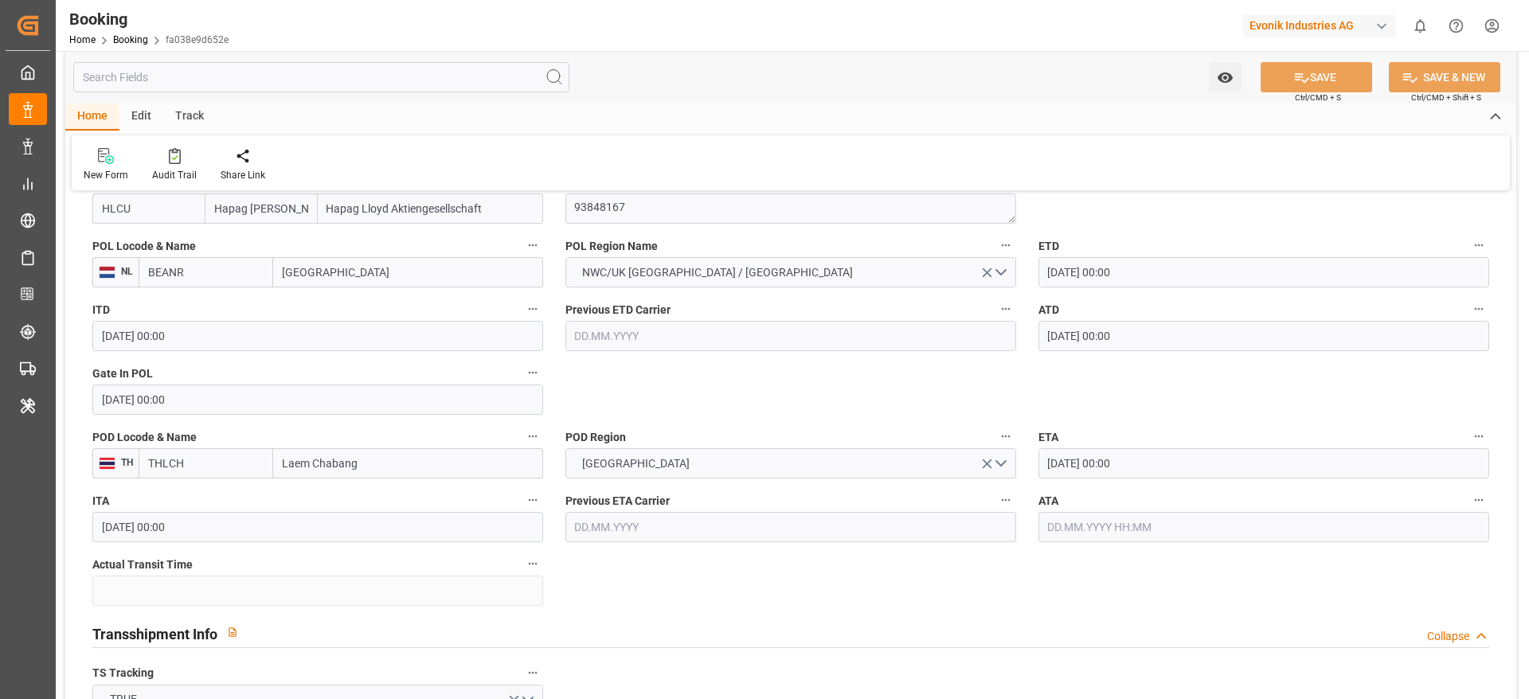
scroll to position [1301, 0]
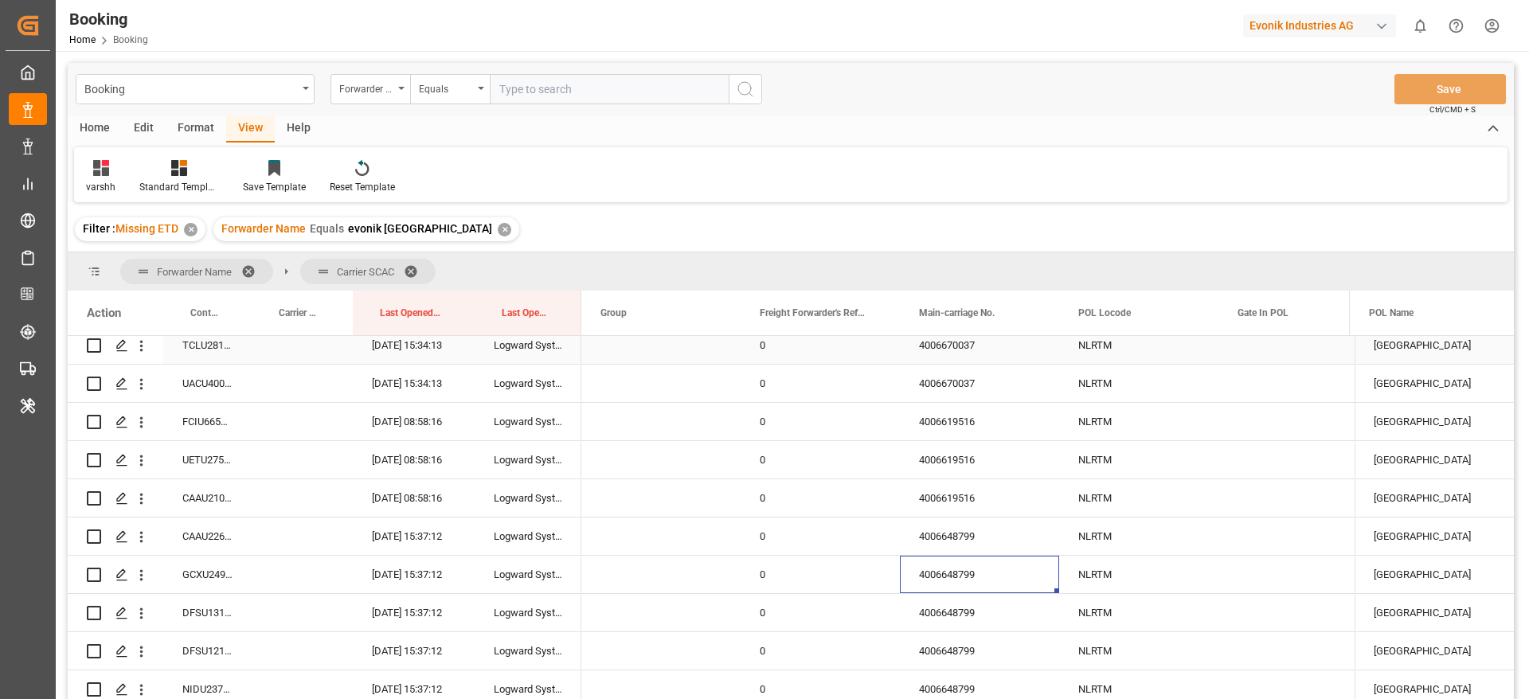
scroll to position [4096, 0]
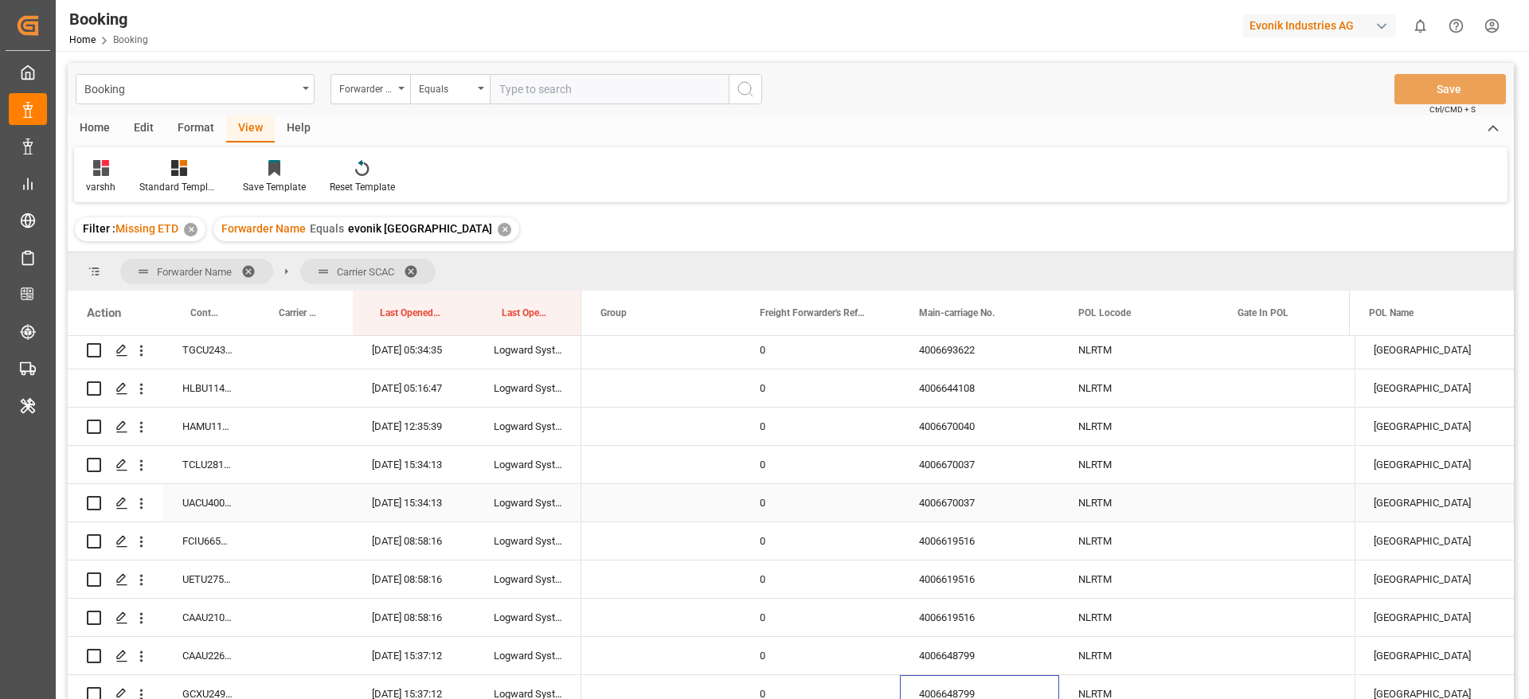
click at [250, 487] on div "UACU4003263" at bounding box center [207, 502] width 88 height 37
click at [246, 544] on div "FCIU6655279" at bounding box center [207, 540] width 88 height 37
click at [238, 573] on div "UETU2751569" at bounding box center [207, 579] width 88 height 37
click at [234, 616] on div "CAAU2104467" at bounding box center [207, 617] width 88 height 37
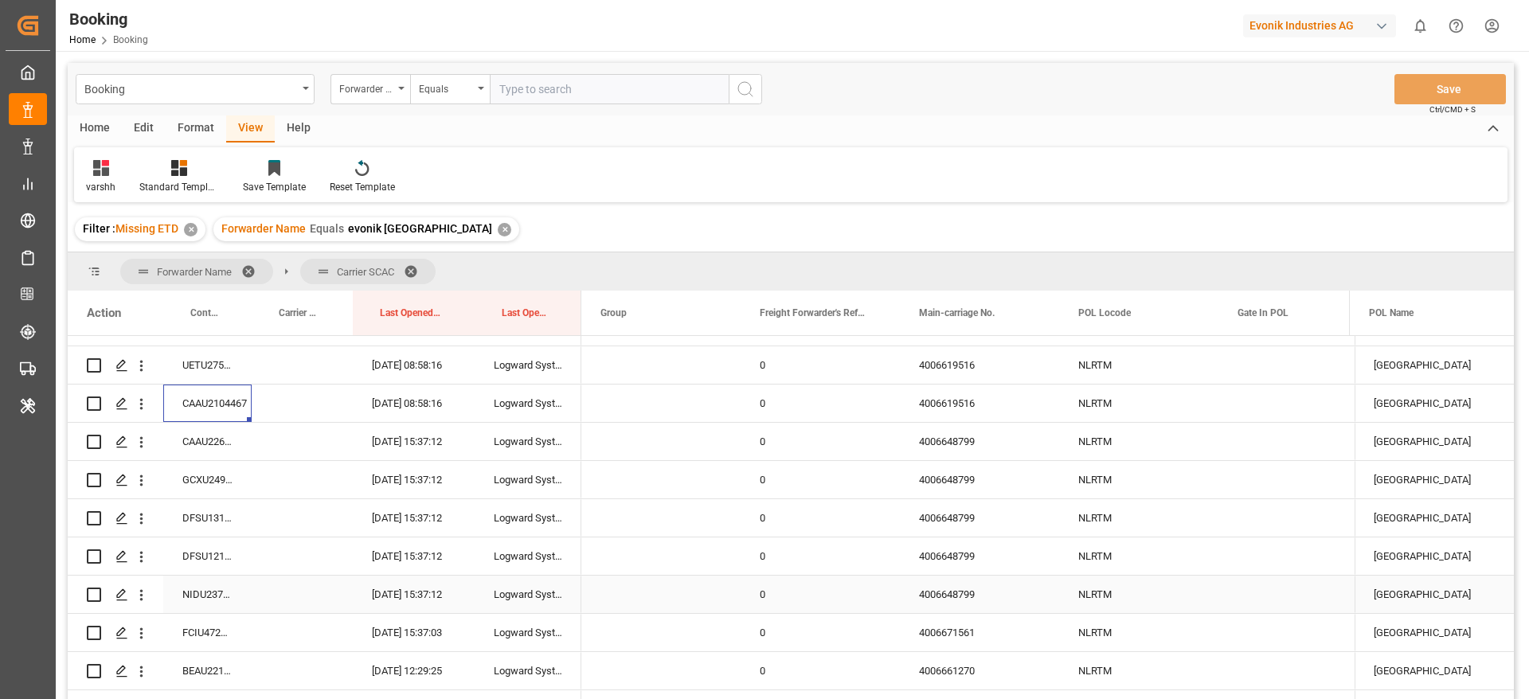
scroll to position [4334, 0]
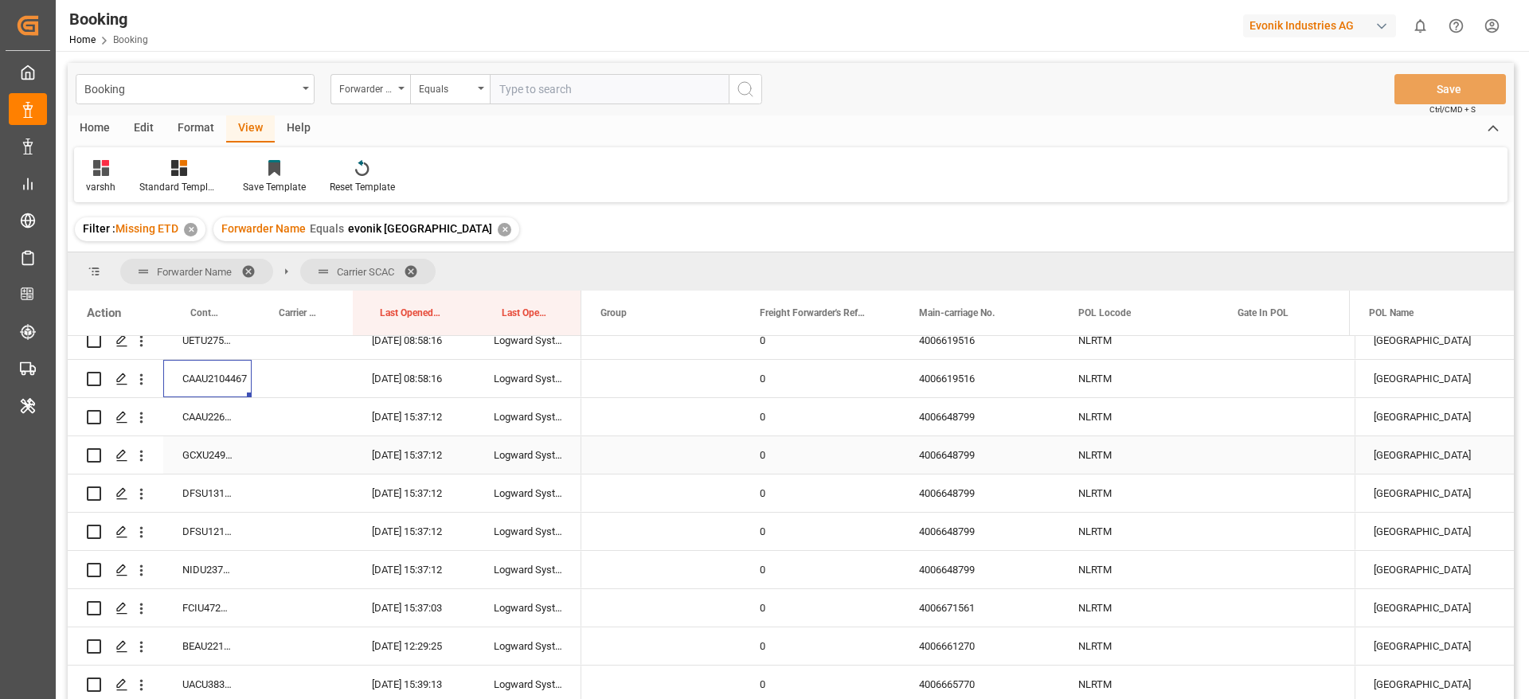
click at [228, 421] on div "CAAU2264110" at bounding box center [207, 416] width 88 height 37
click at [220, 450] on div "GCXU2494163" at bounding box center [207, 454] width 88 height 37
click at [225, 487] on div "DFSU1310576" at bounding box center [207, 493] width 88 height 37
click at [223, 530] on div "DFSU1215861" at bounding box center [207, 531] width 88 height 37
click at [223, 511] on div "DFSU1310576" at bounding box center [207, 493] width 88 height 37
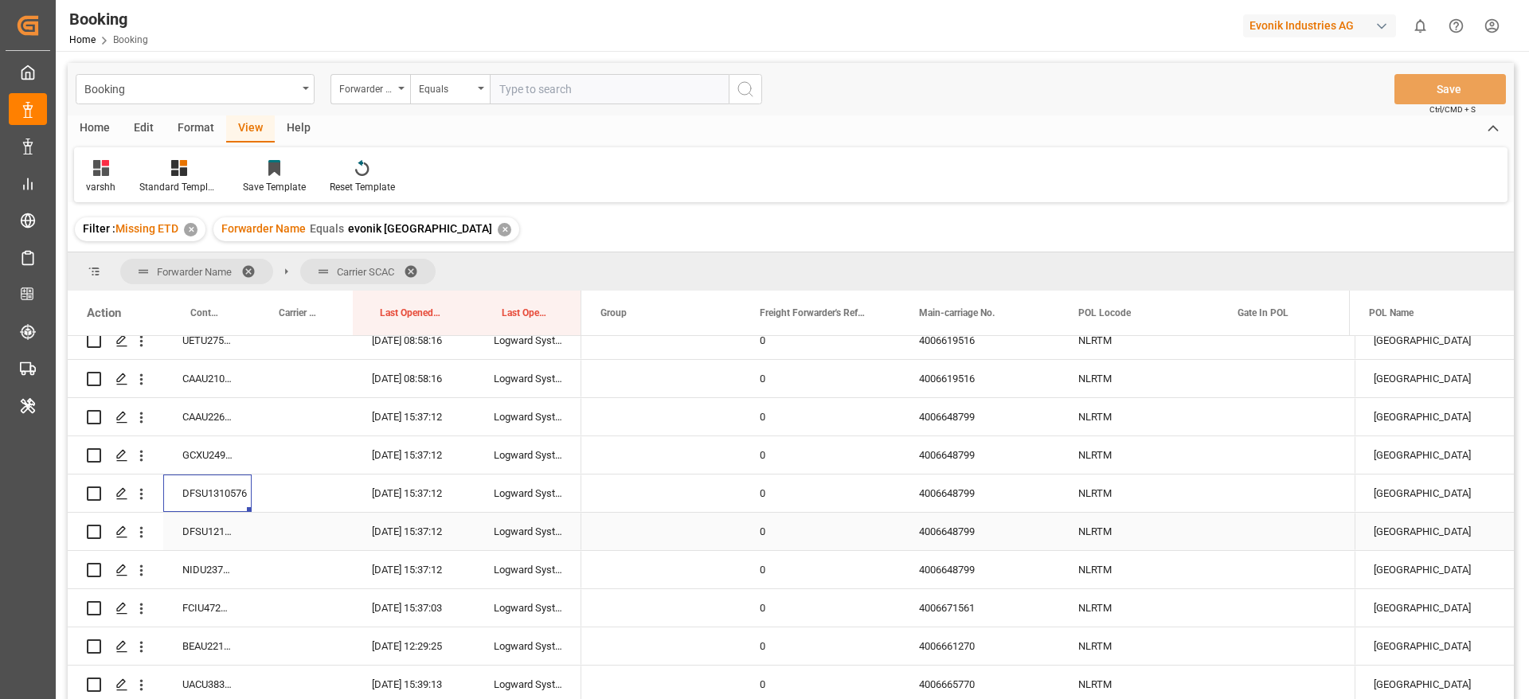
click at [225, 530] on div "DFSU1215861" at bounding box center [207, 531] width 88 height 37
click at [211, 570] on div "NIDU2372203" at bounding box center [207, 569] width 88 height 37
click at [393, 475] on div "14.08.2025 15:37:12" at bounding box center [414, 493] width 122 height 37
click at [966, 488] on div "4006648799" at bounding box center [979, 493] width 159 height 37
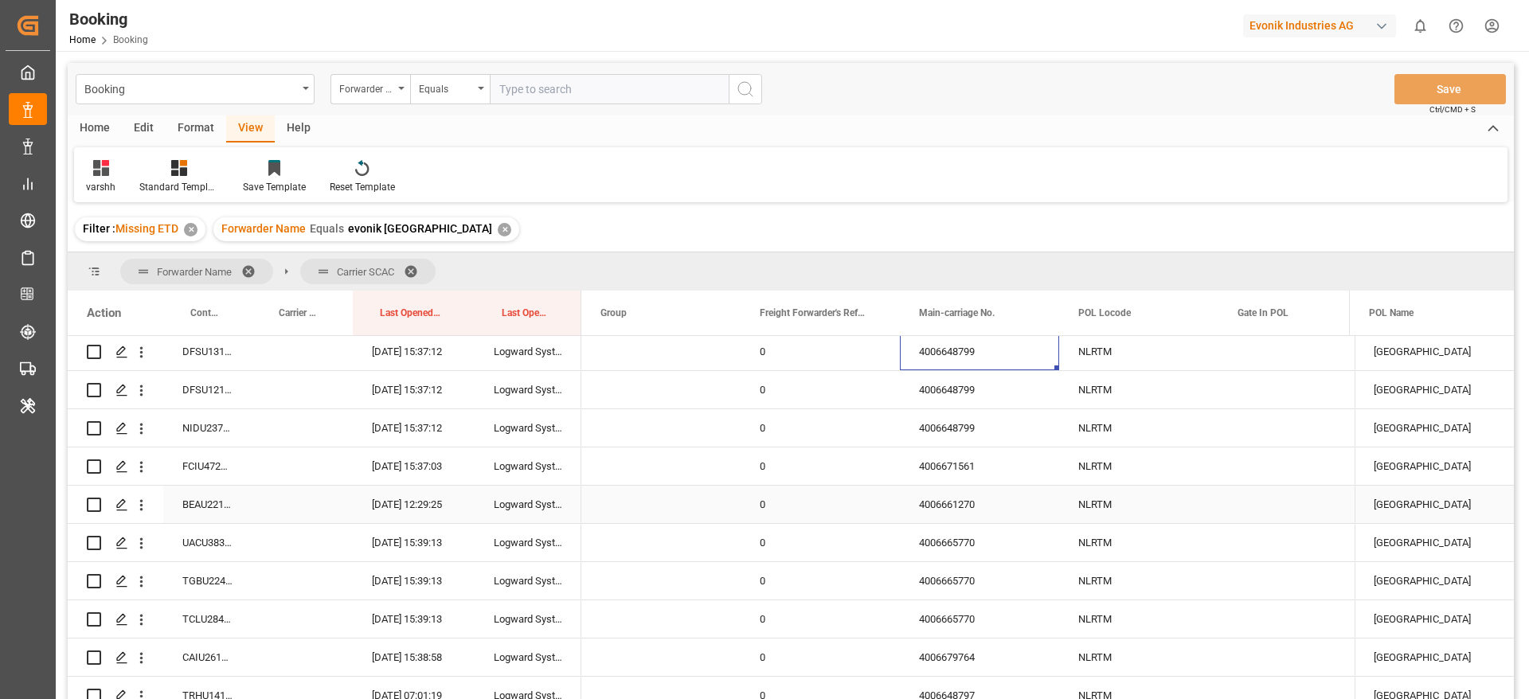
scroll to position [4600, 0]
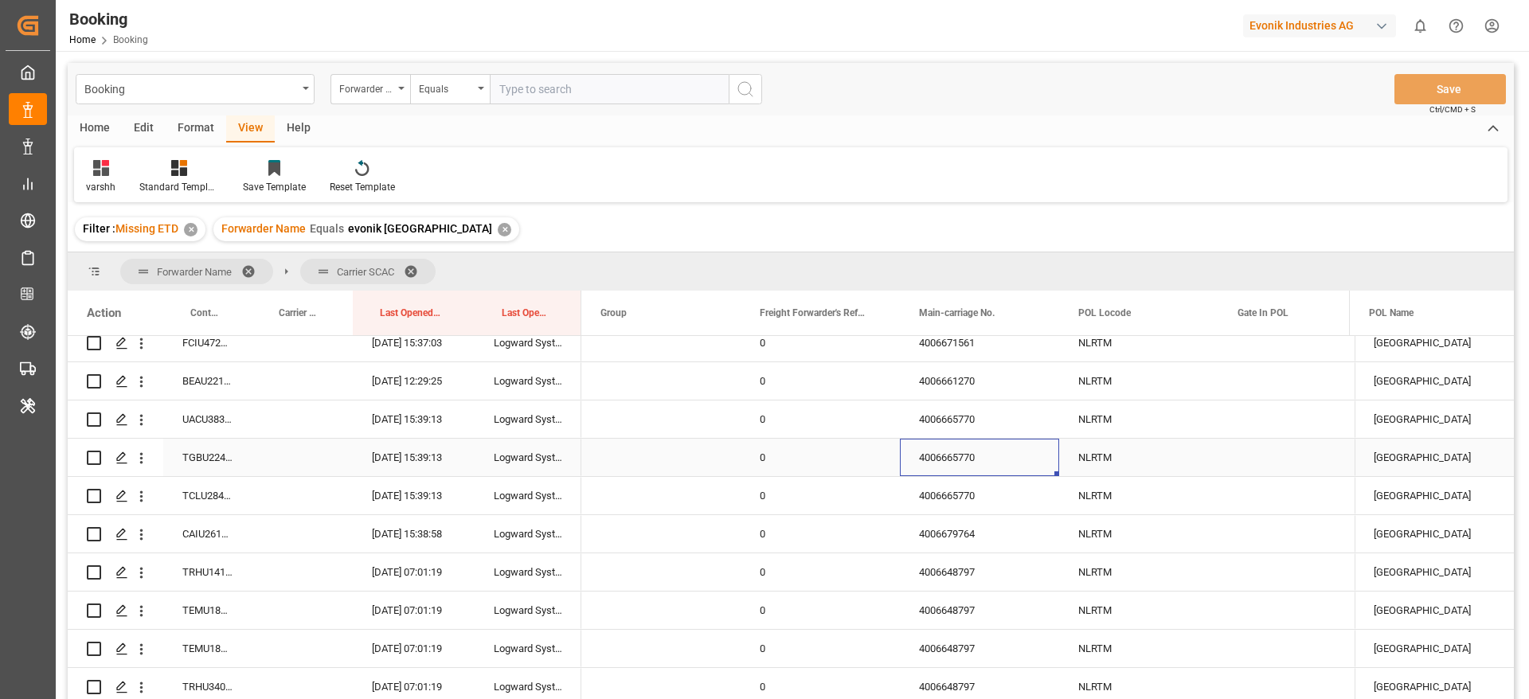
click at [957, 455] on div "4006665770" at bounding box center [979, 457] width 159 height 37
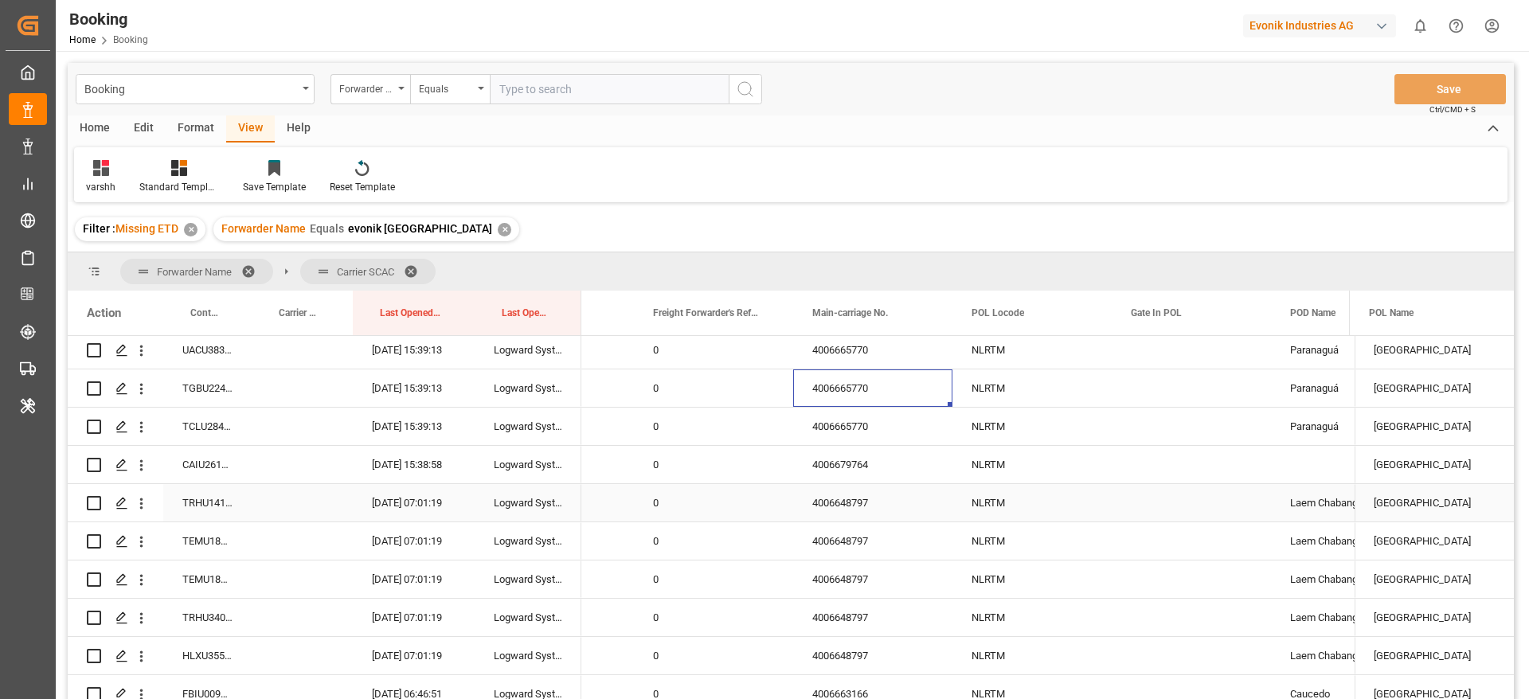
scroll to position [4756, 0]
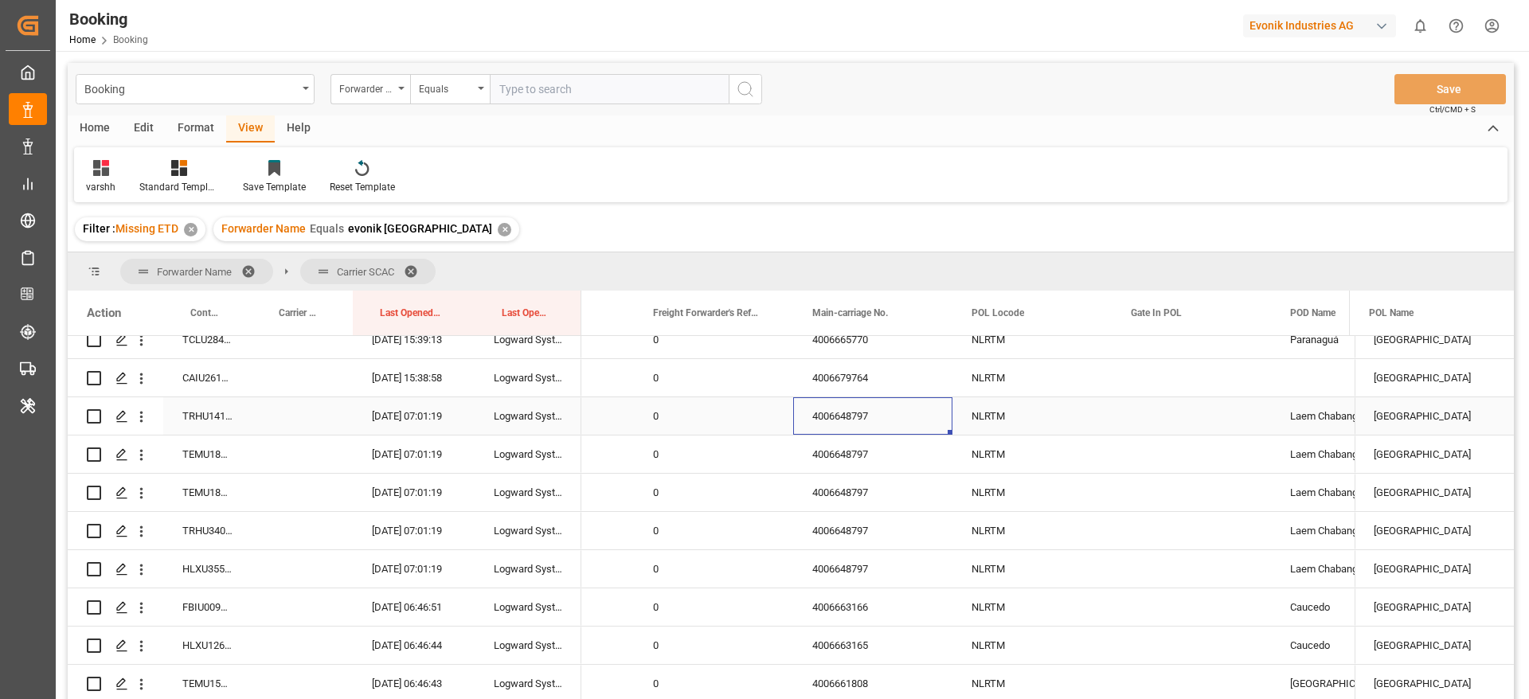
click at [872, 432] on div "4006648797" at bounding box center [872, 415] width 159 height 37
click at [863, 448] on div "4006648797" at bounding box center [872, 454] width 159 height 37
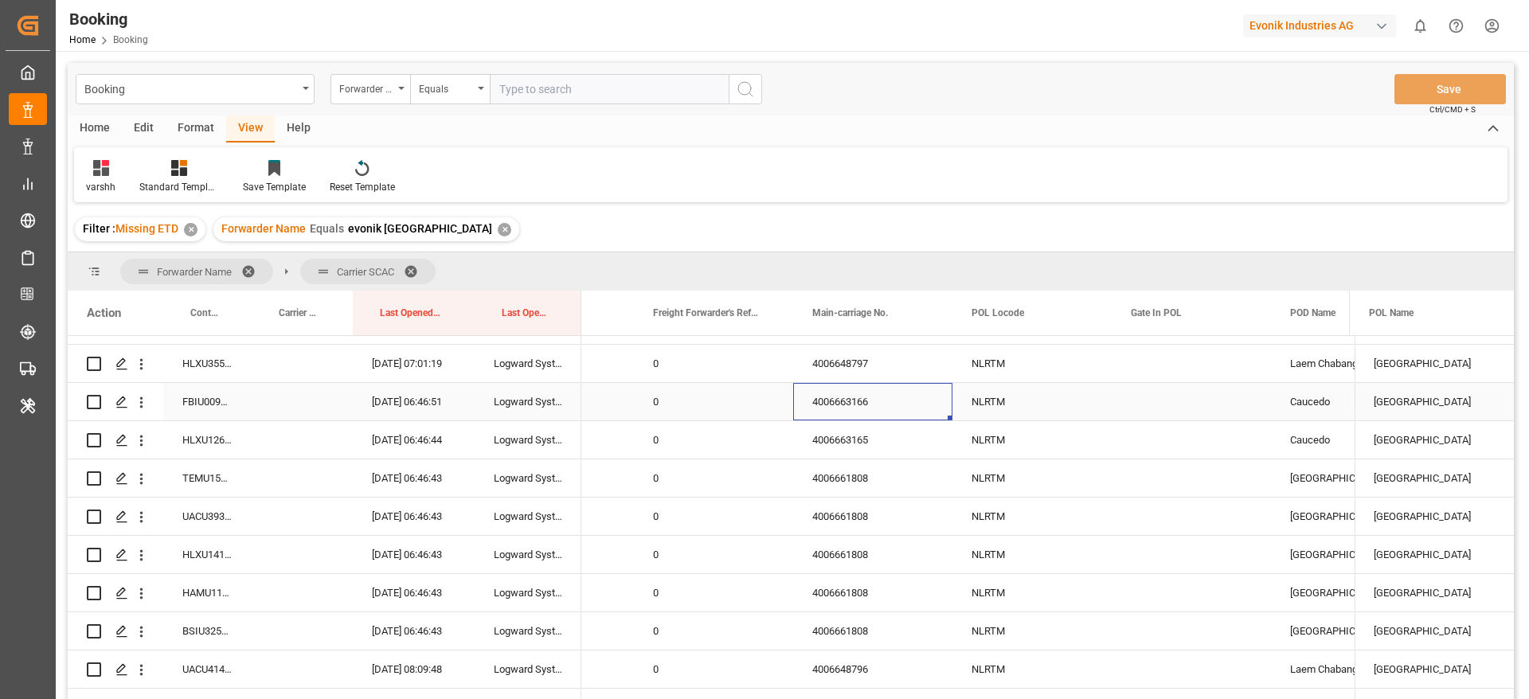
click at [871, 413] on div "4006663166" at bounding box center [872, 401] width 159 height 37
click at [871, 413] on div "4006661808" at bounding box center [872, 401] width 159 height 37
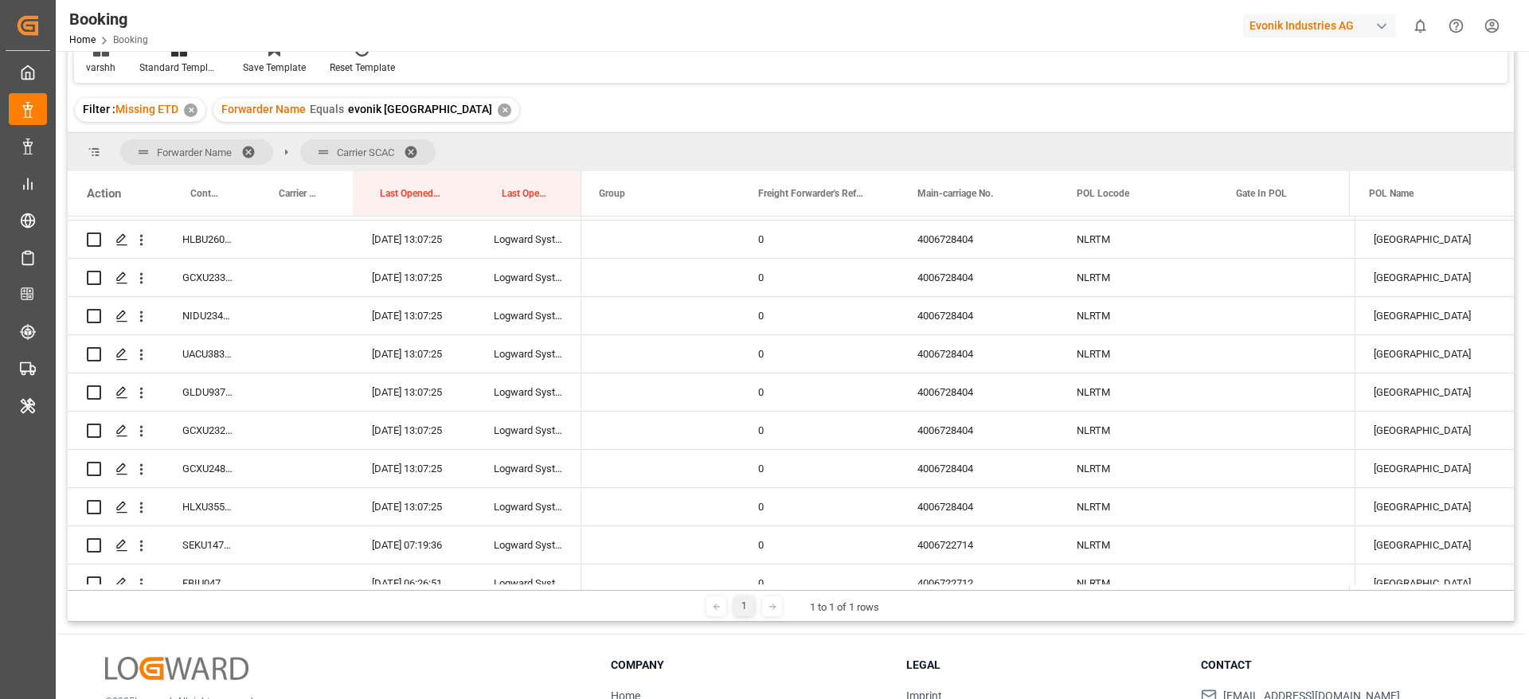
scroll to position [0, 0]
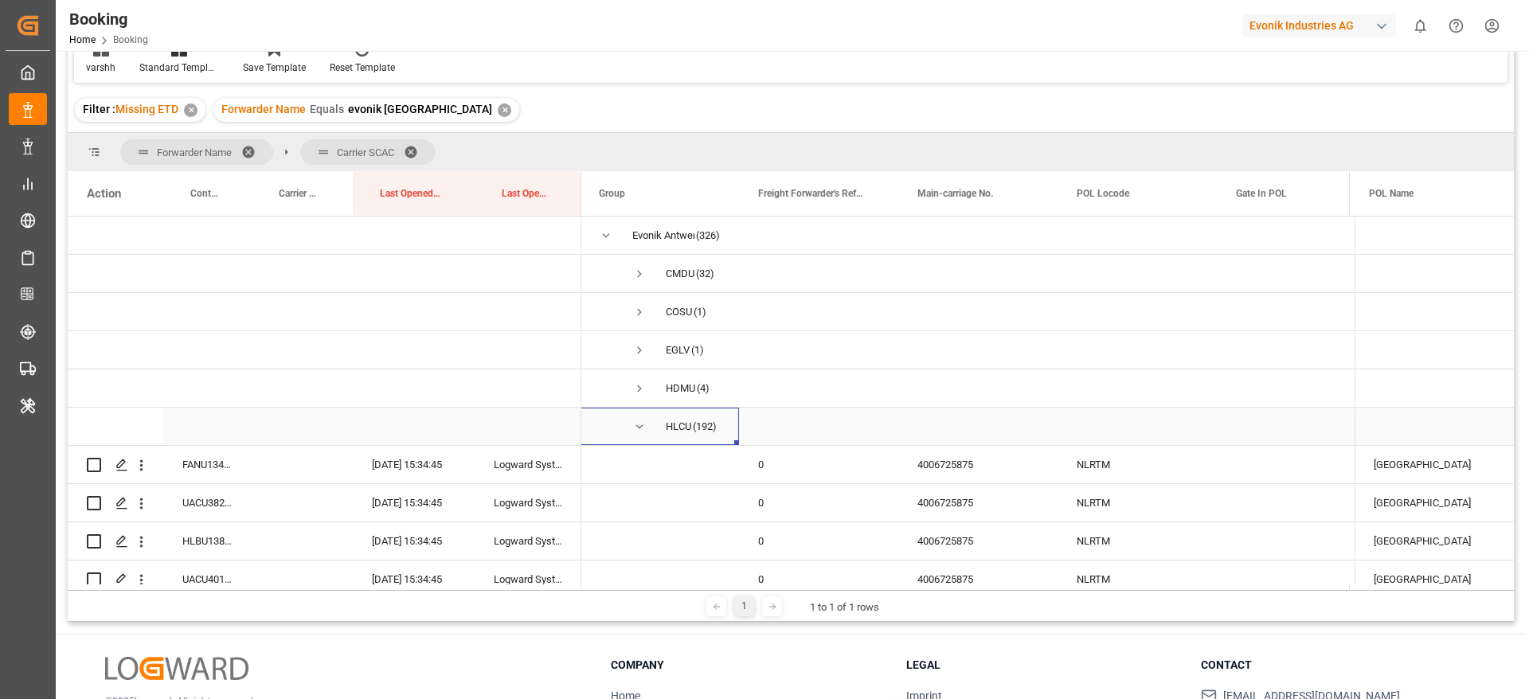
click at [632, 432] on span "Press SPACE to select this row." at bounding box center [639, 427] width 14 height 14
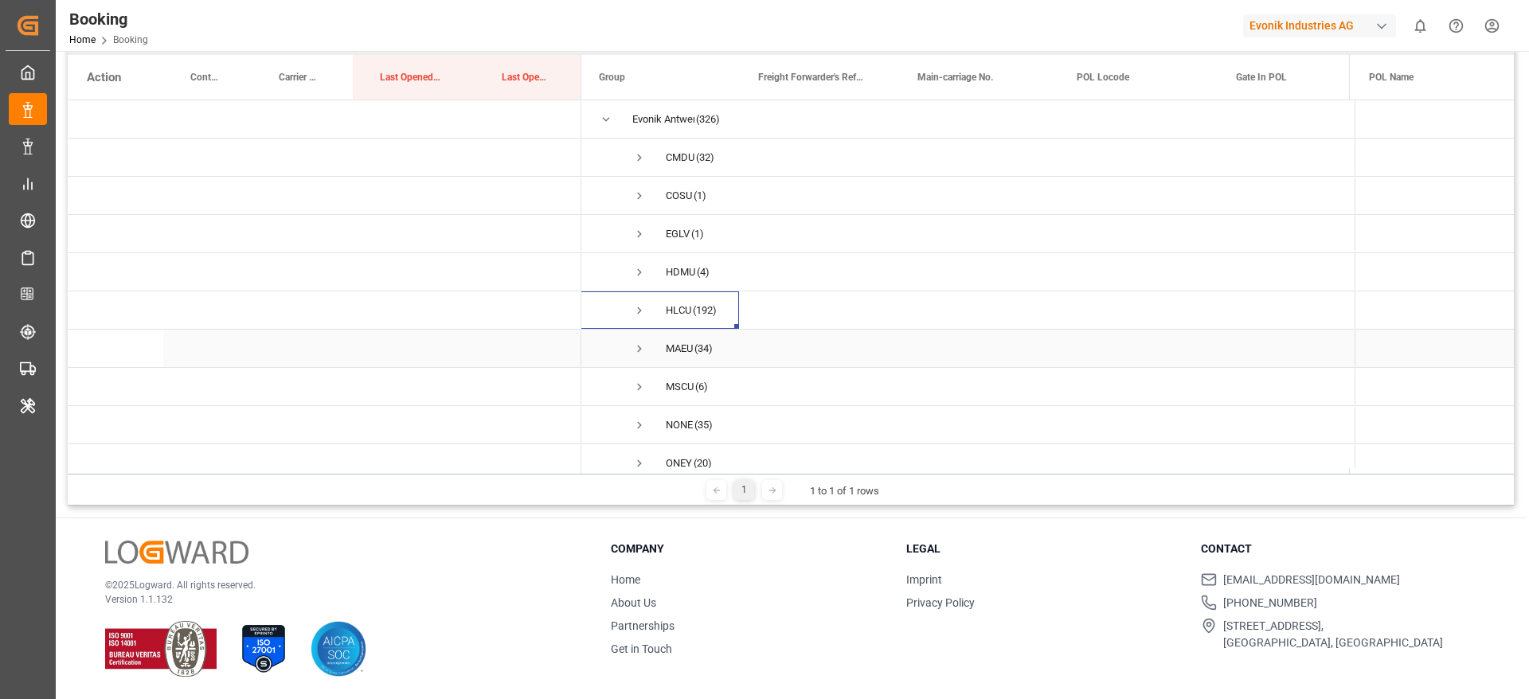
scroll to position [58, 0]
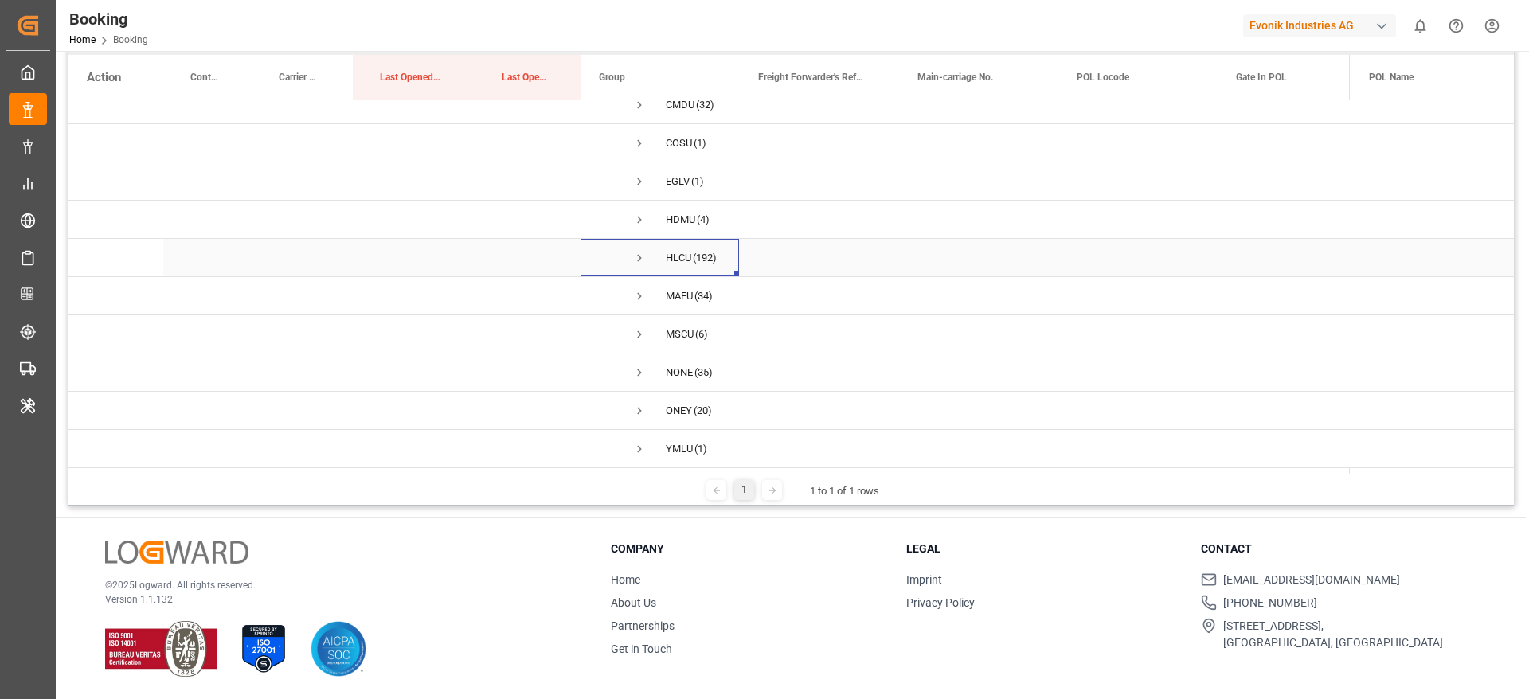
click at [648, 253] on span "HLCU (192)" at bounding box center [659, 258] width 121 height 36
click at [633, 252] on span "Press SPACE to select this row." at bounding box center [639, 258] width 14 height 14
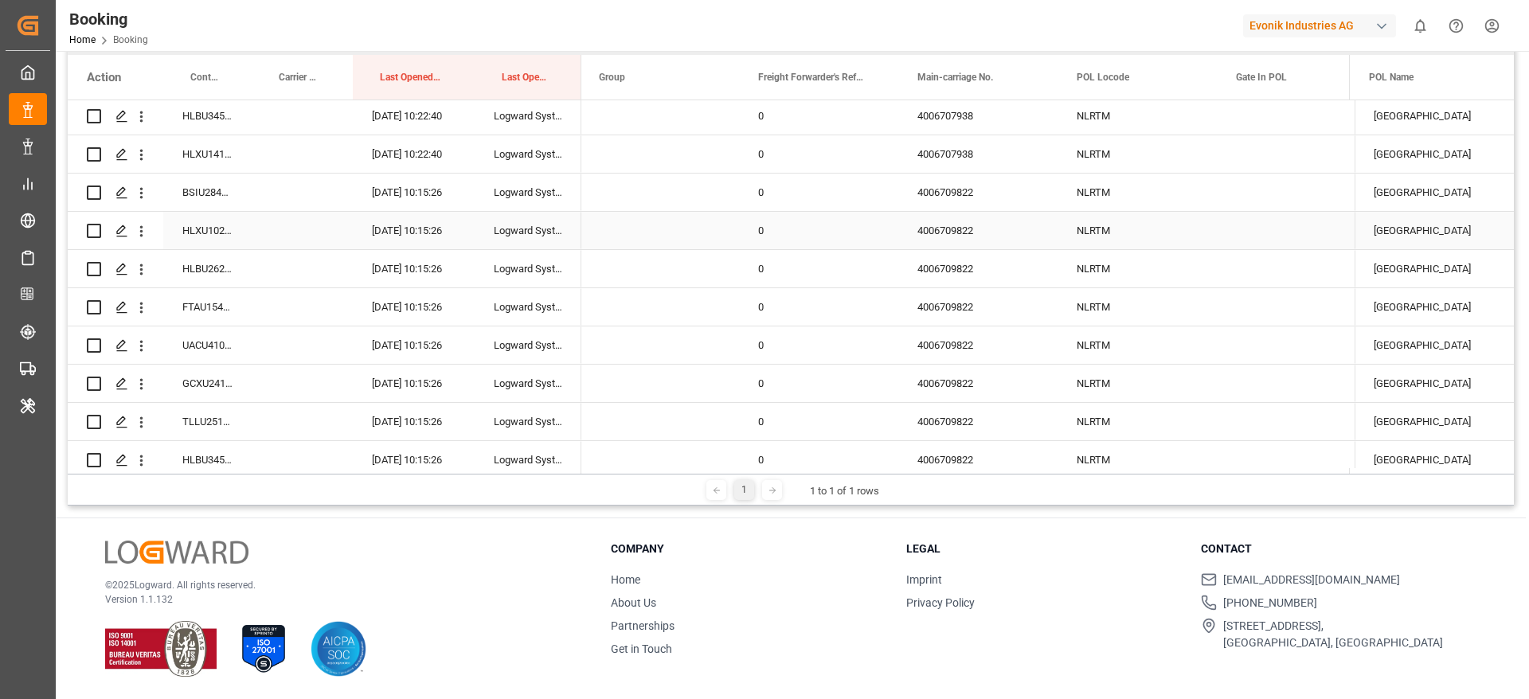
scroll to position [1763, 0]
click at [952, 264] on div "4006709822" at bounding box center [977, 267] width 159 height 37
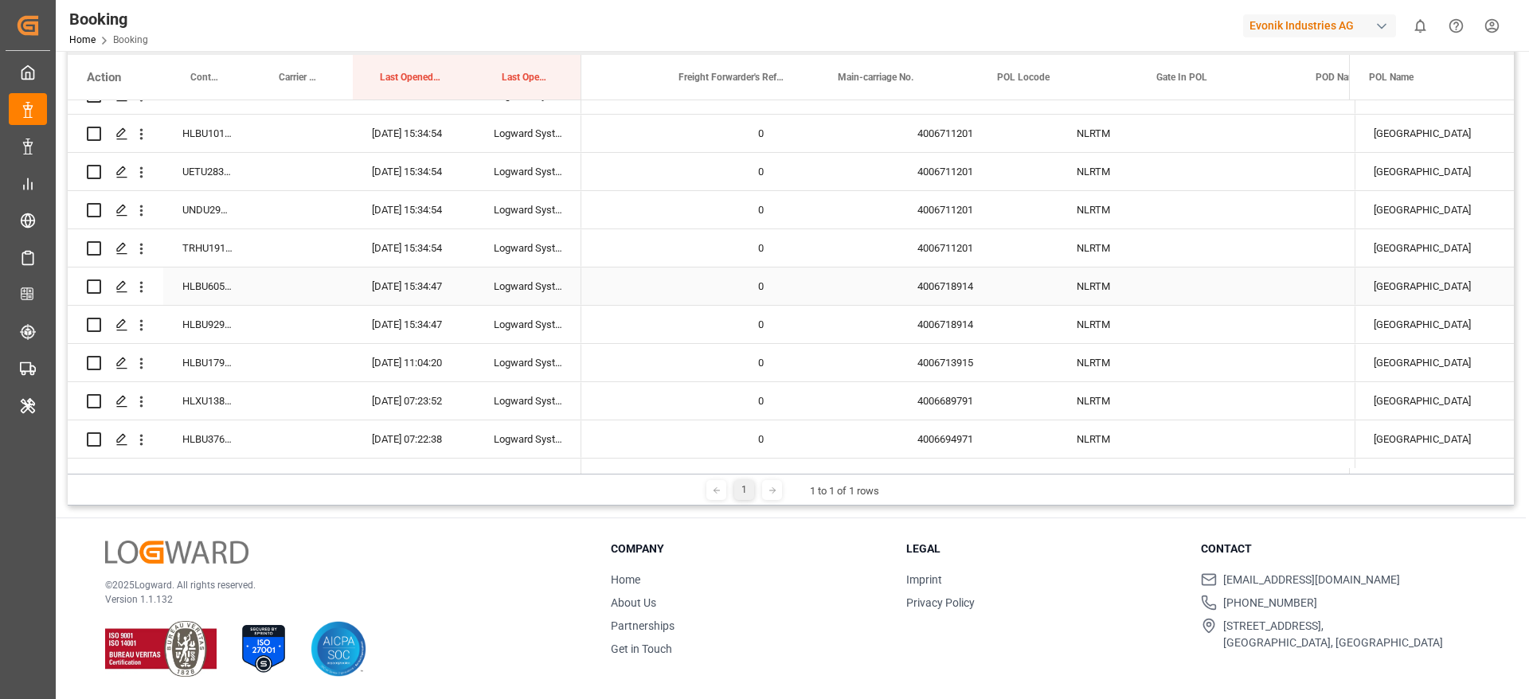
scroll to position [0, 80]
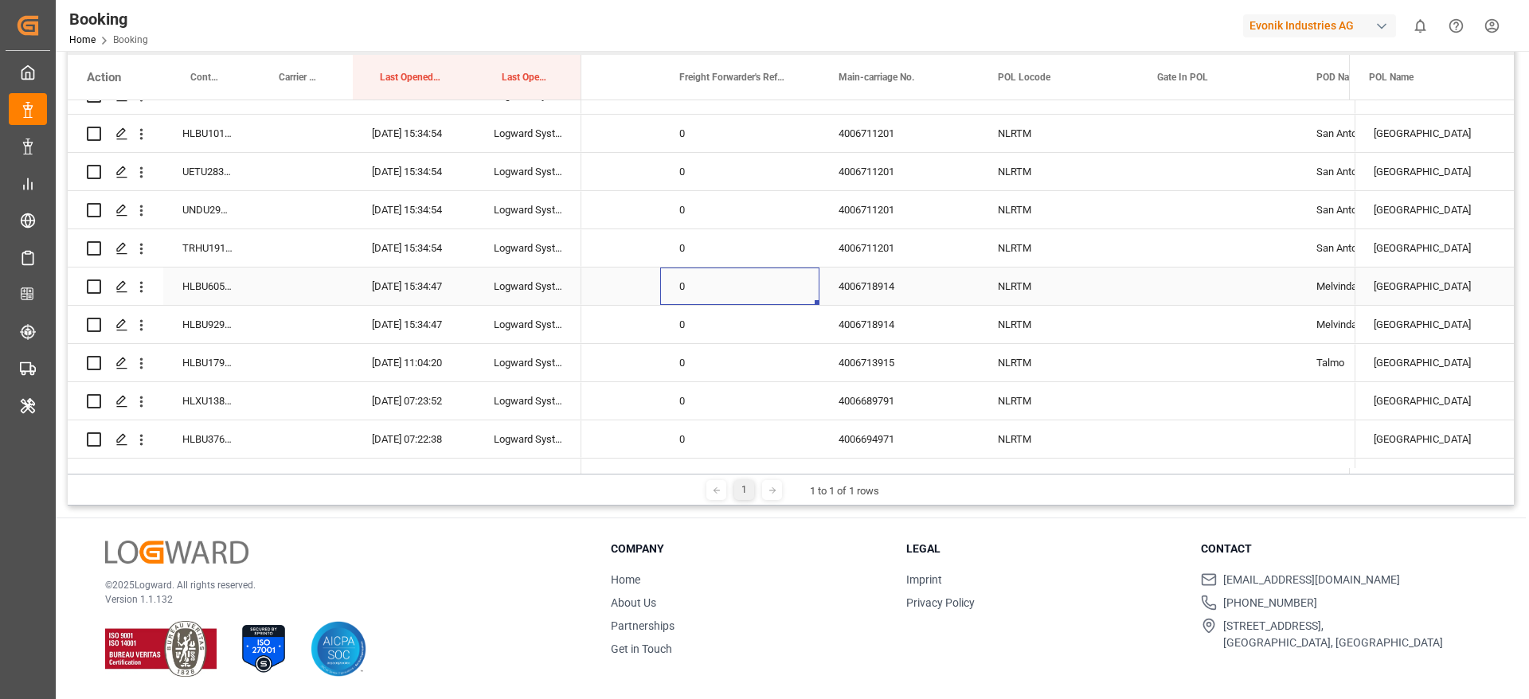
click at [738, 297] on div "0" at bounding box center [739, 286] width 159 height 37
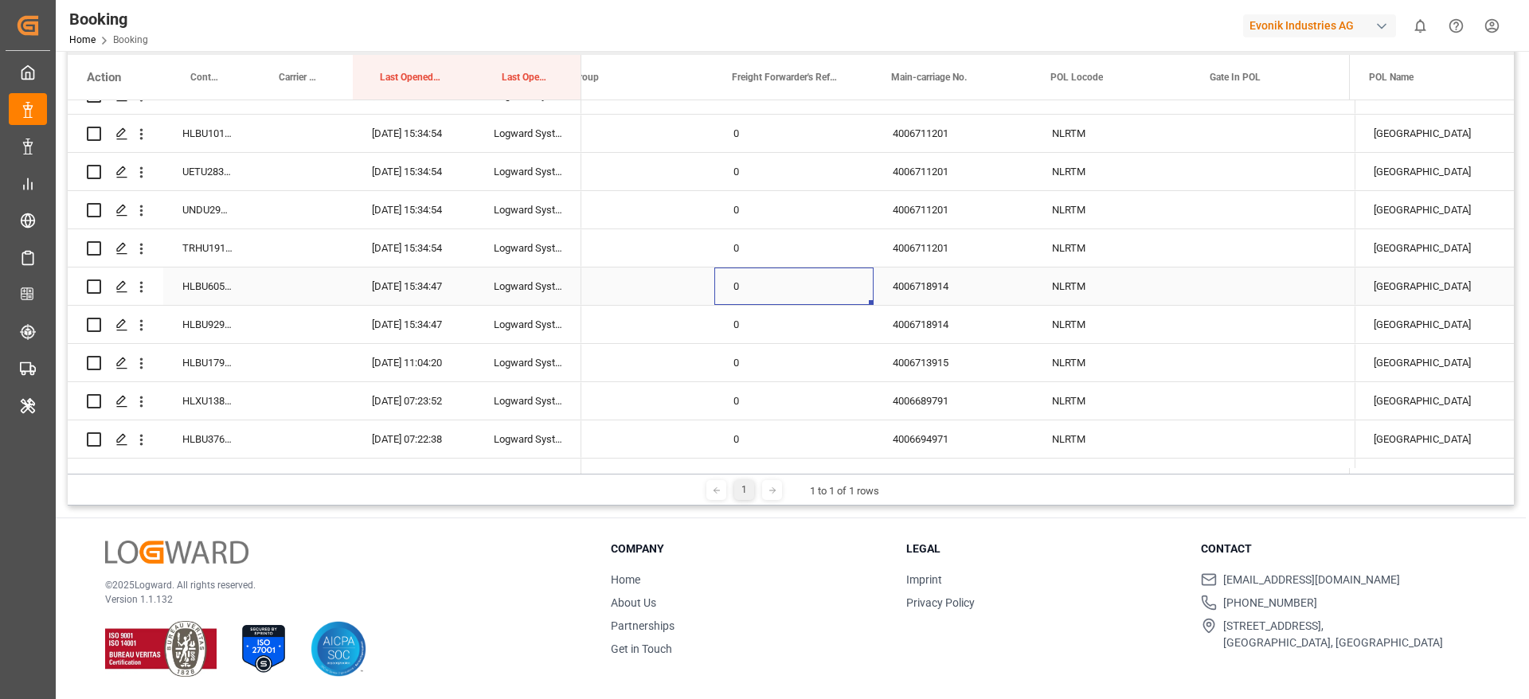
scroll to position [0, 28]
click at [738, 315] on div "0" at bounding box center [792, 324] width 159 height 37
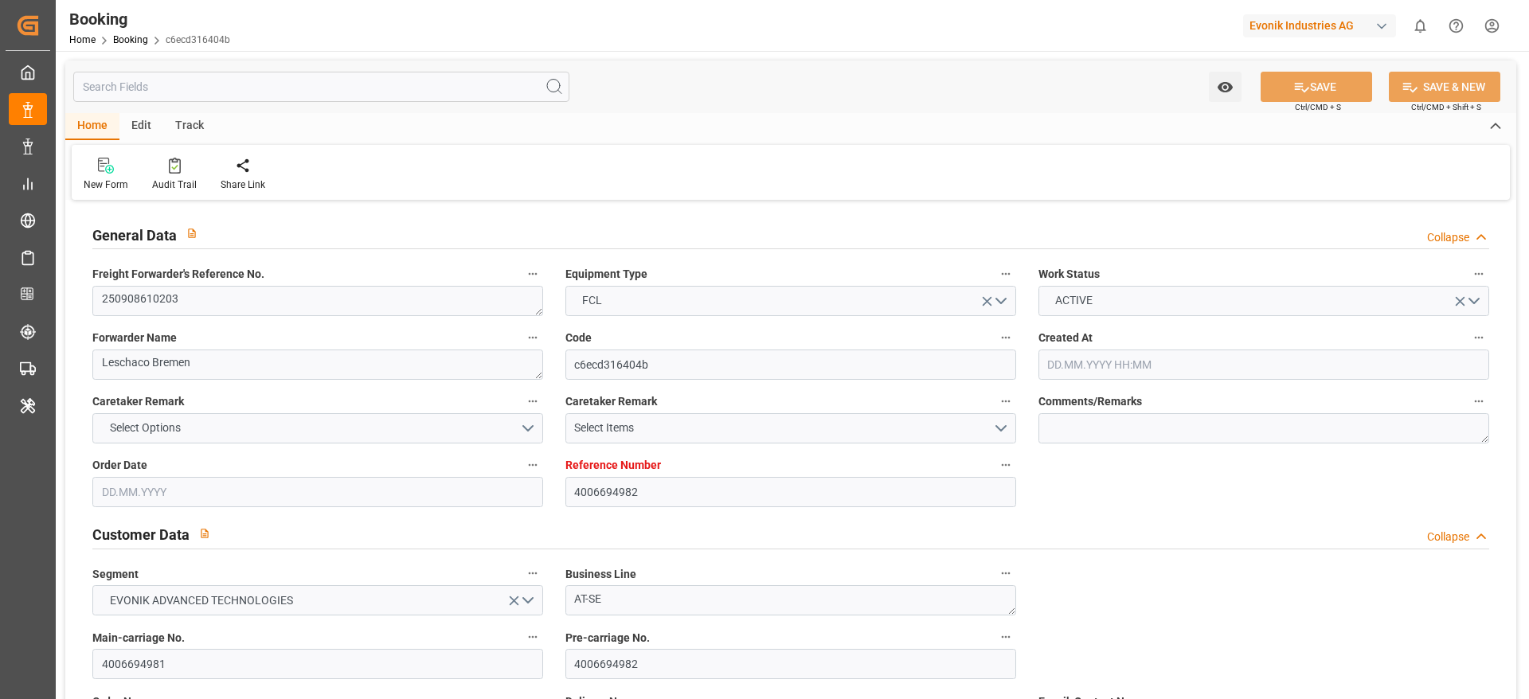
type input "4006694982"
type input "9723277"
type input "9777618"
type input "Hapag [PERSON_NAME]"
type input "Hapag Lloyd Aktiengesellschaft"
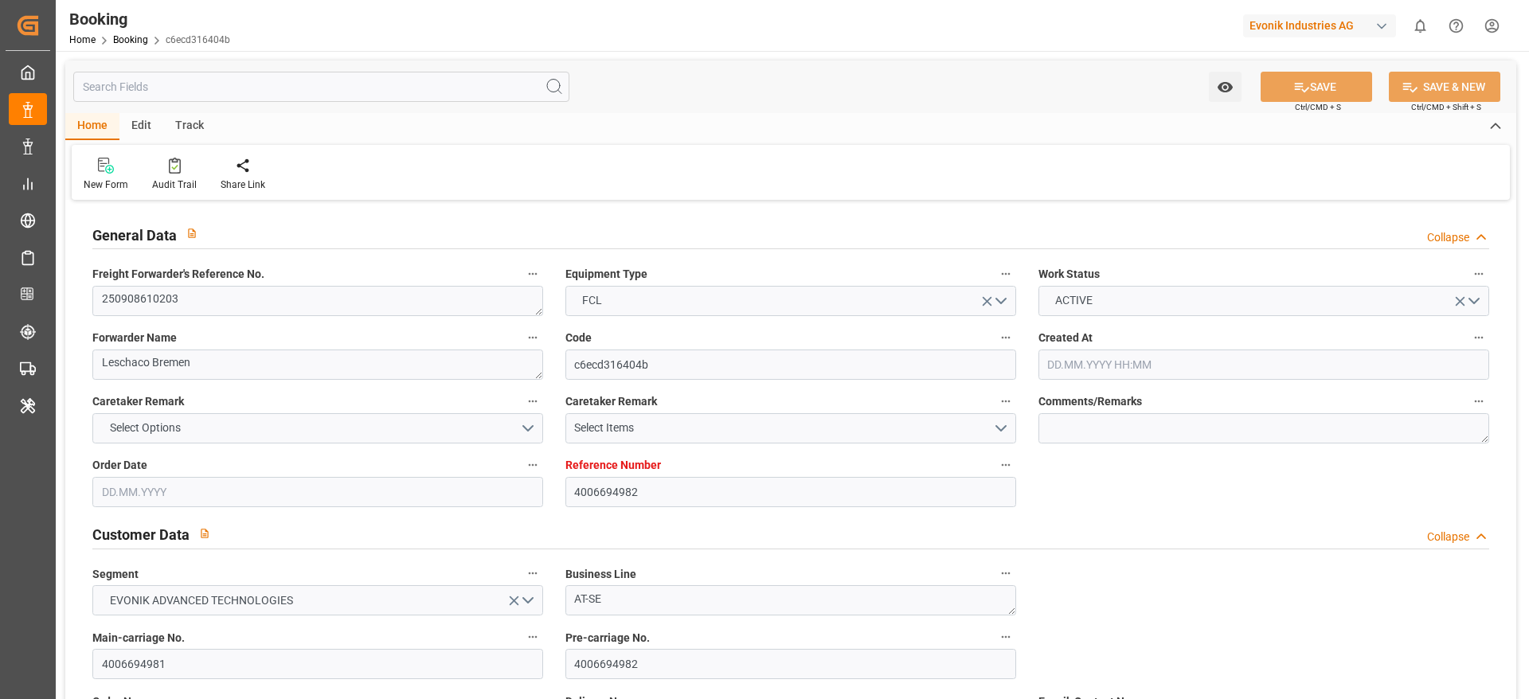
type input "DEHAM"
type input "CLSAI"
type input "0"
type input "DEHAM"
type input "CLSAI"
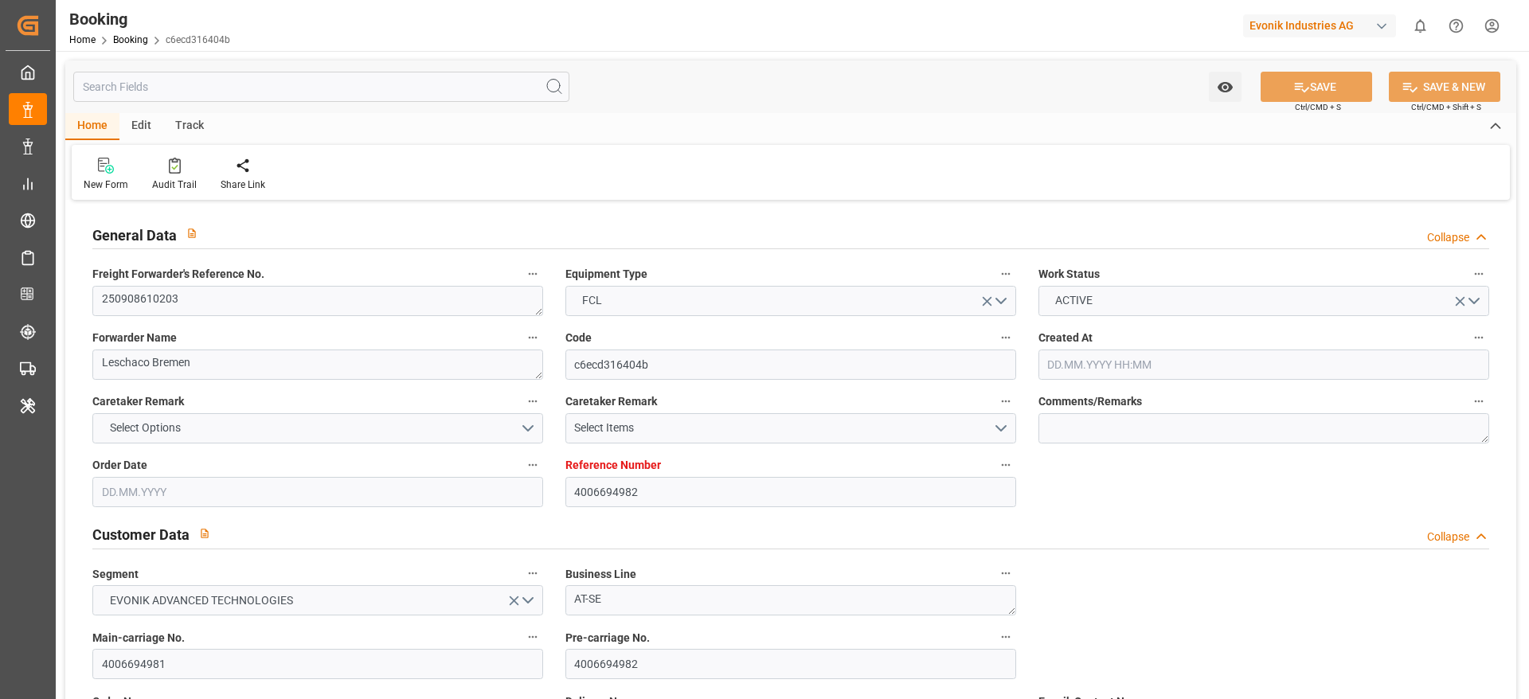
type input "[DATE] 11:57"
type input "[DATE]"
type input "[DATE] 14:30"
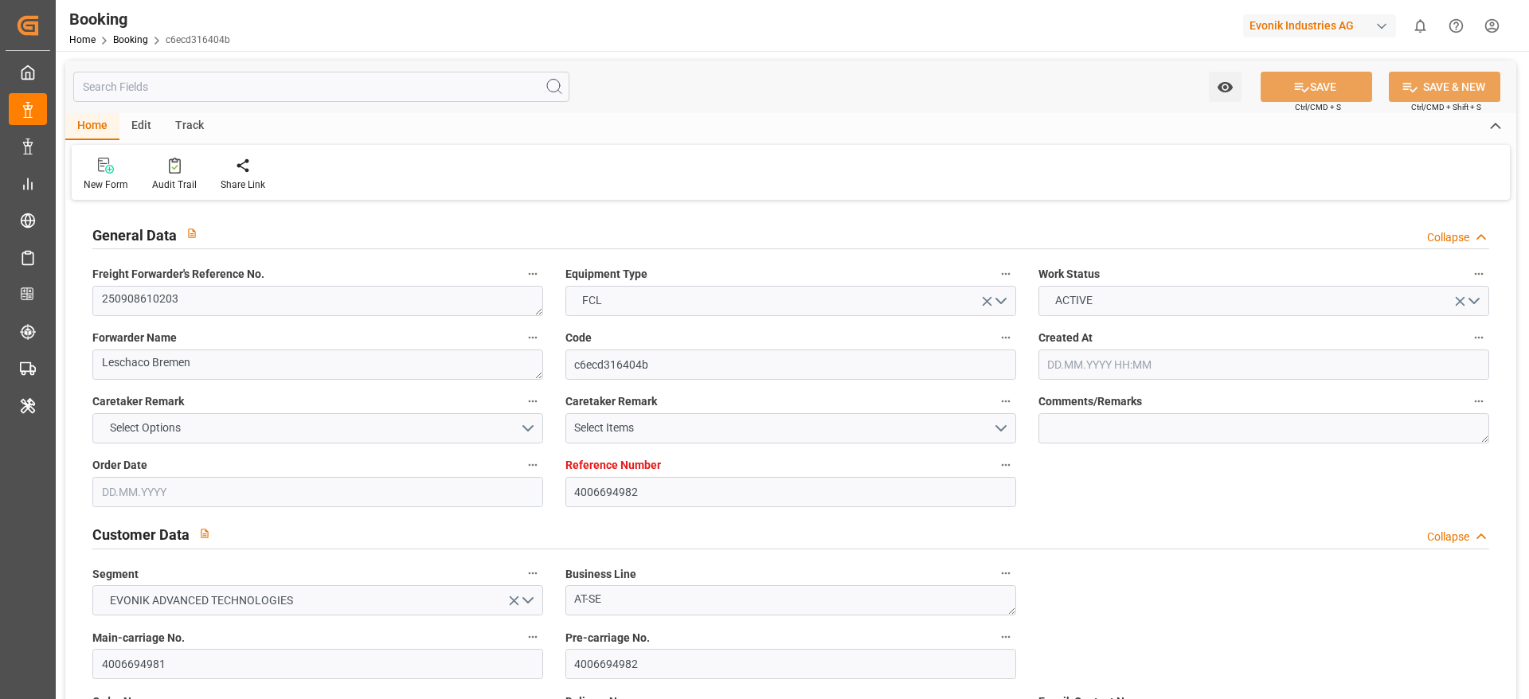
type input "[DATE] 00:00"
type input "[DATE] 18:06"
type input "[DATE] 17:03"
type input "[DATE] 23:00"
type input "21.10.2025 00:00"
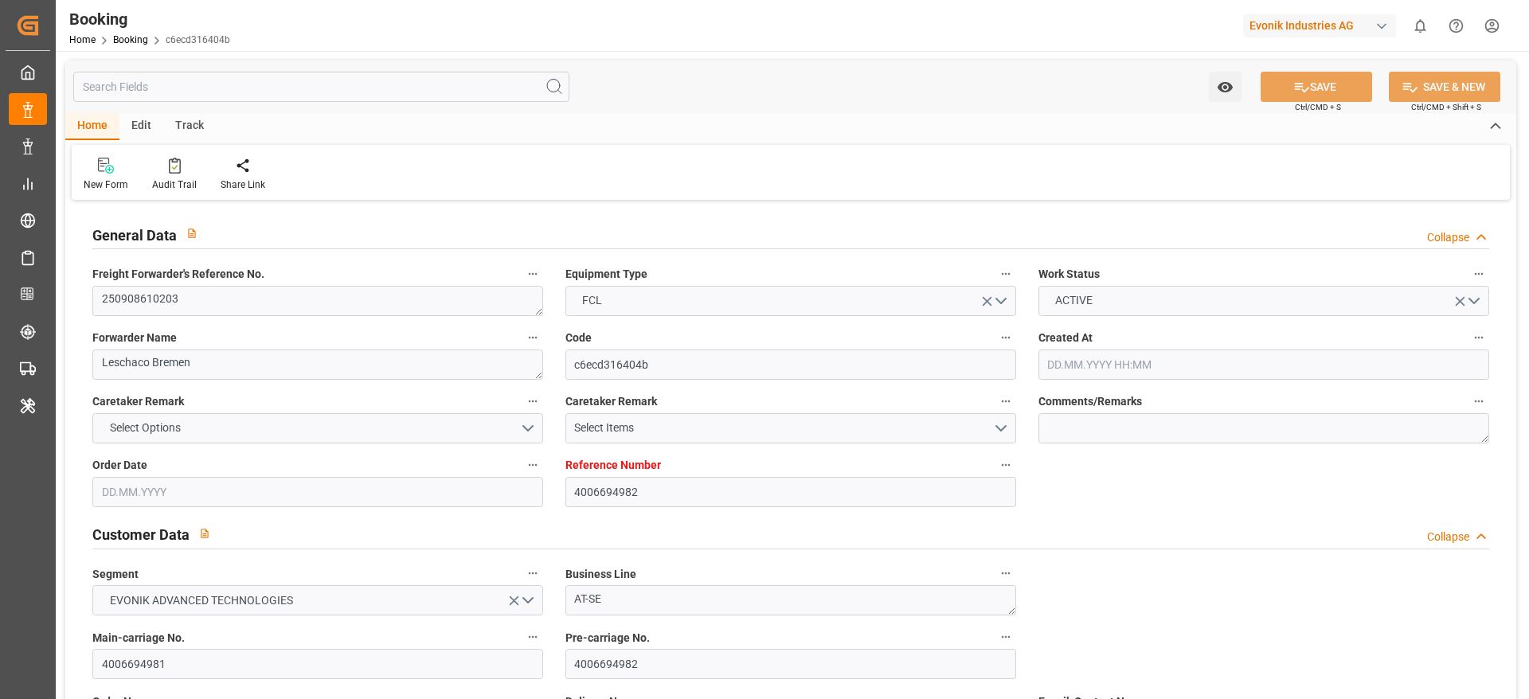
type input "23.09.2025 17:47"
type input "23.09.2025"
type input "21.09.2025 20:23"
type input "22.09.2025 17:30"
type input "22.09.2025 18:44"
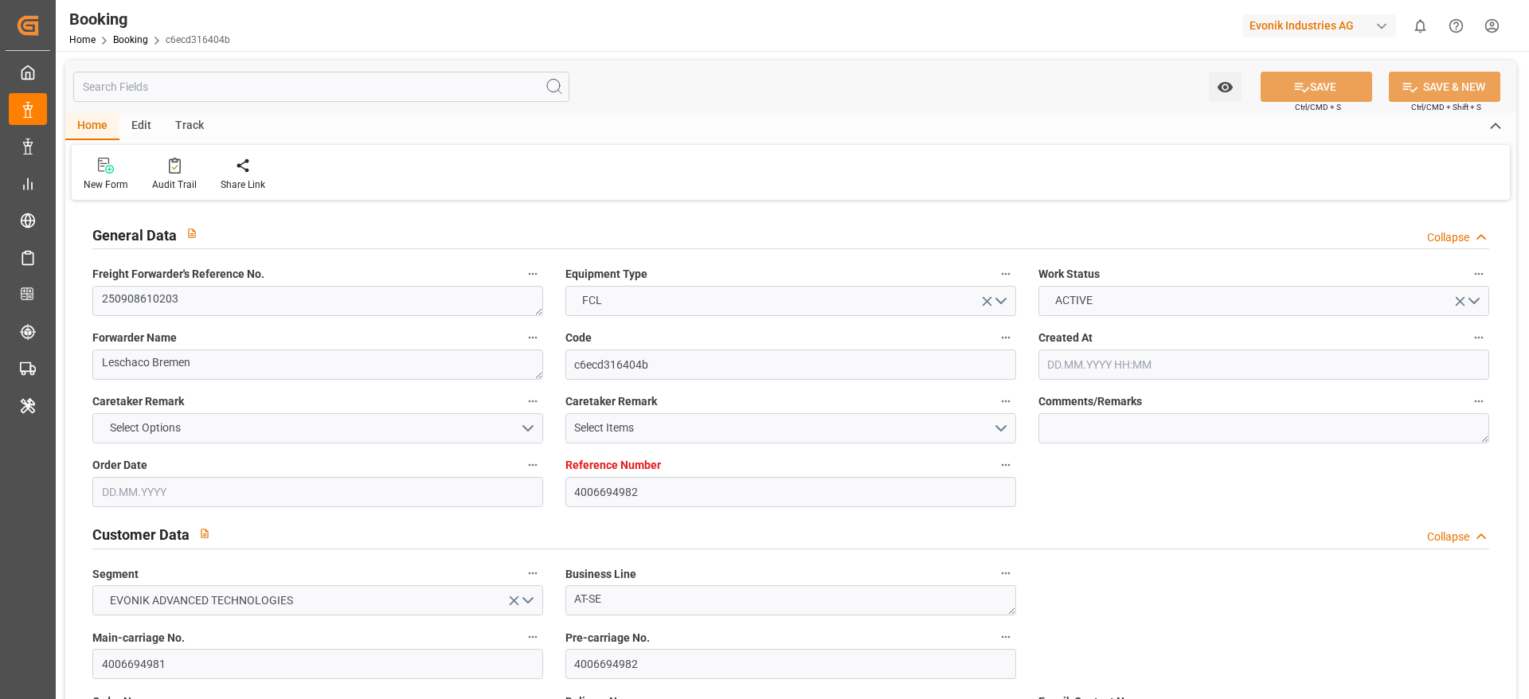
type input "28.10.2025 23:00"
type input "29.10.2025 22:34"
type input "02.11.2025 22:34"
click at [195, 190] on div "Audit Trail" at bounding box center [174, 174] width 68 height 35
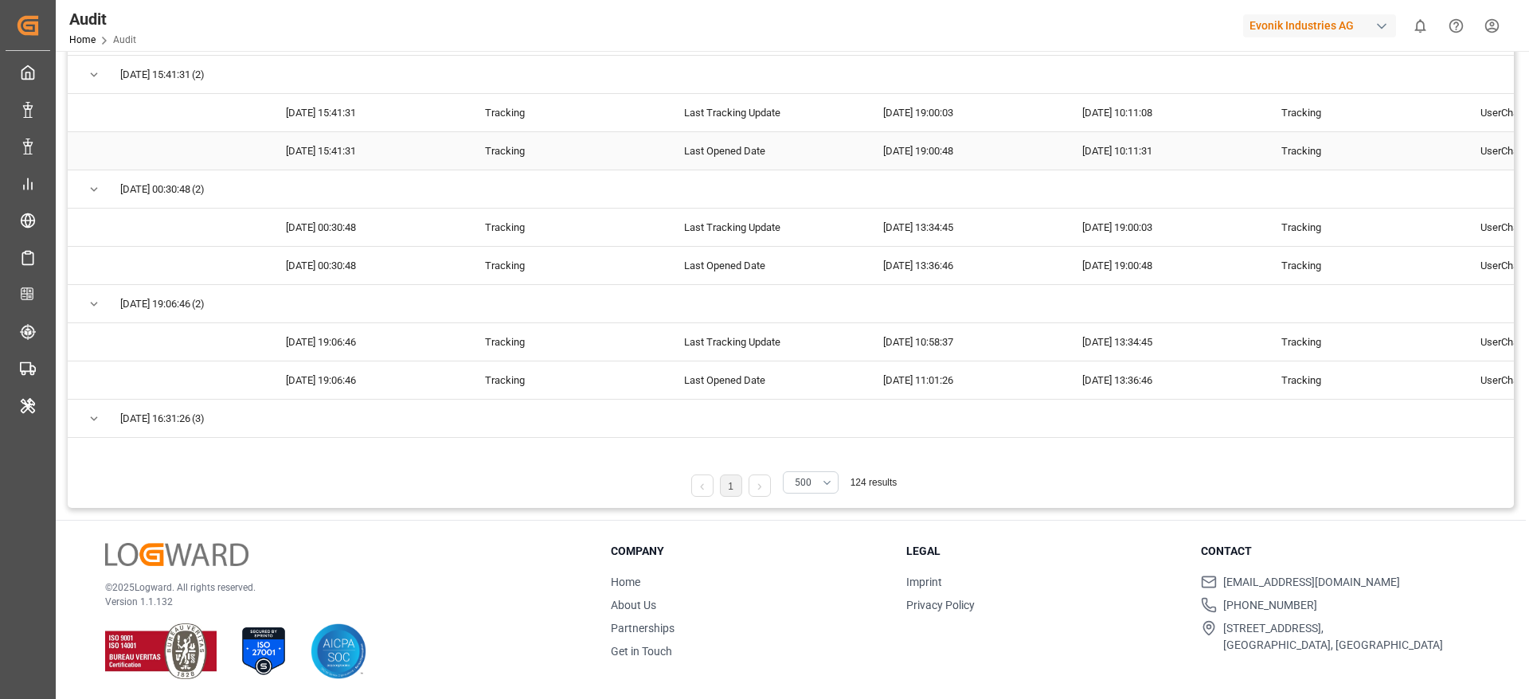
scroll to position [265, 0]
click at [826, 479] on button "500" at bounding box center [811, 480] width 56 height 22
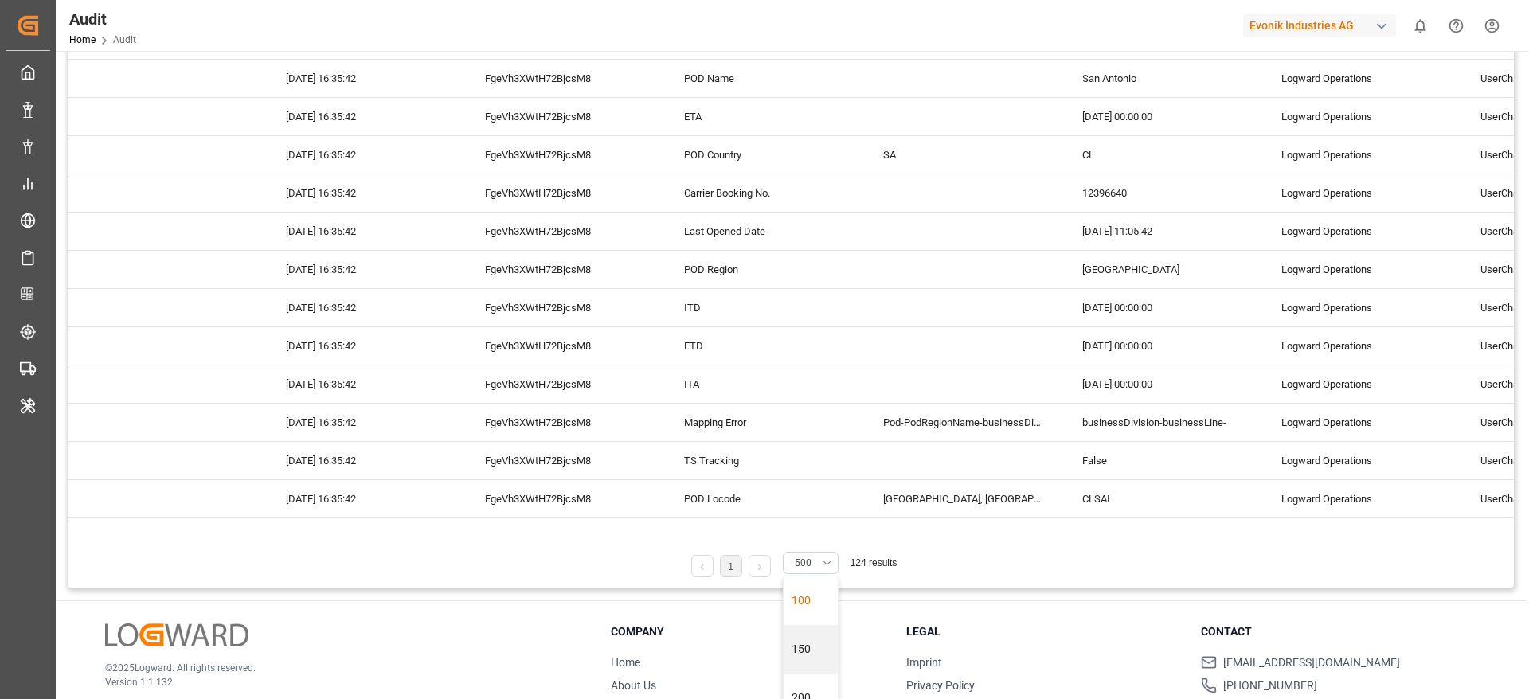
scroll to position [146, 0]
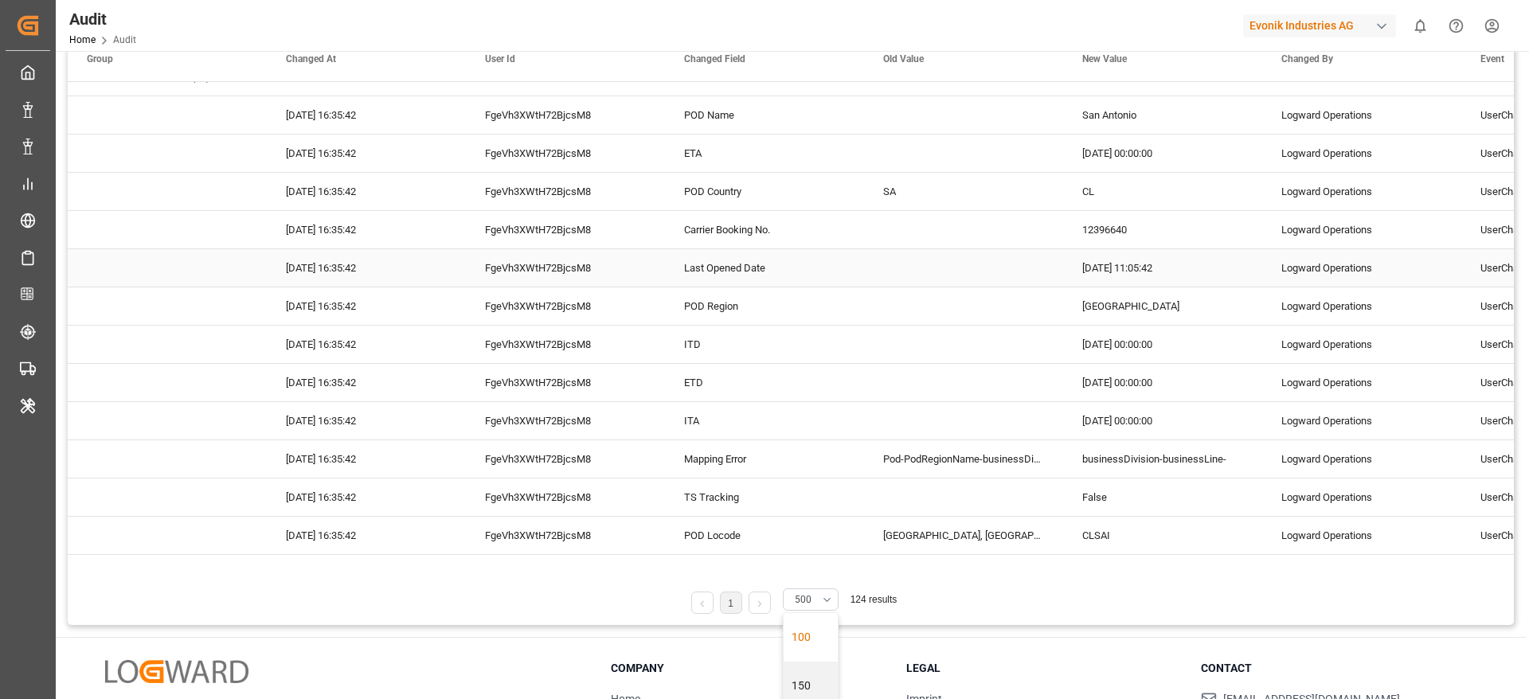
click at [769, 284] on div "Last Opened Date" at bounding box center [764, 267] width 199 height 37
click at [761, 319] on div "POD Region" at bounding box center [764, 306] width 199 height 37
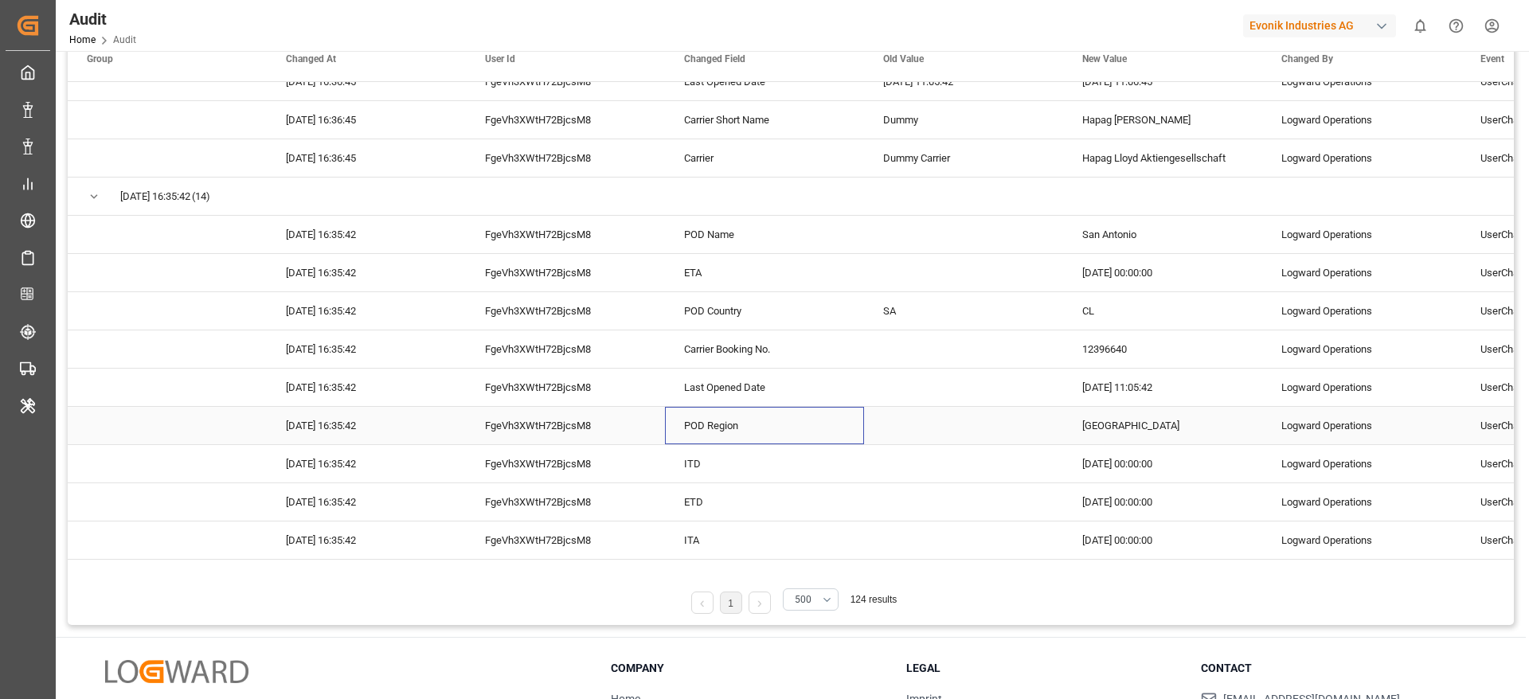
click at [1123, 426] on div "USA" at bounding box center [1162, 425] width 199 height 37
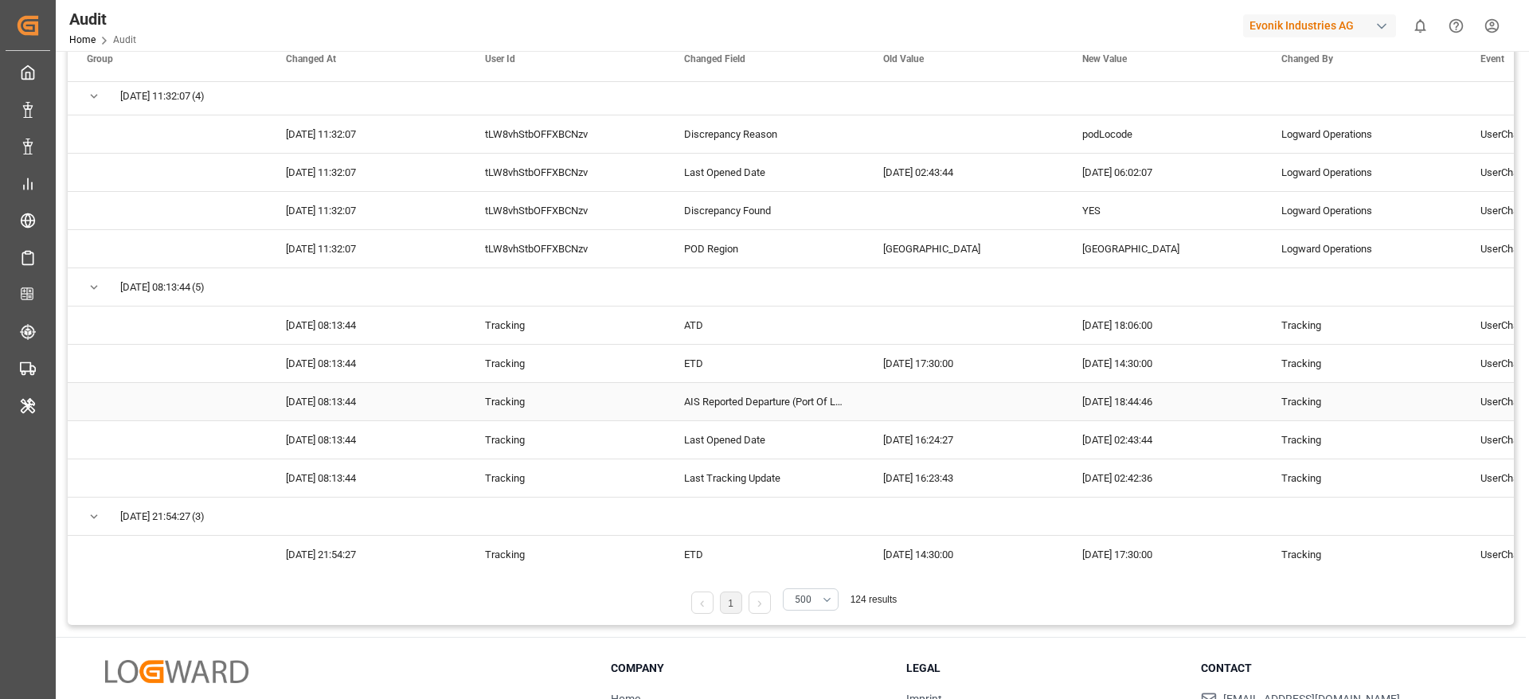
scroll to position [0, 0]
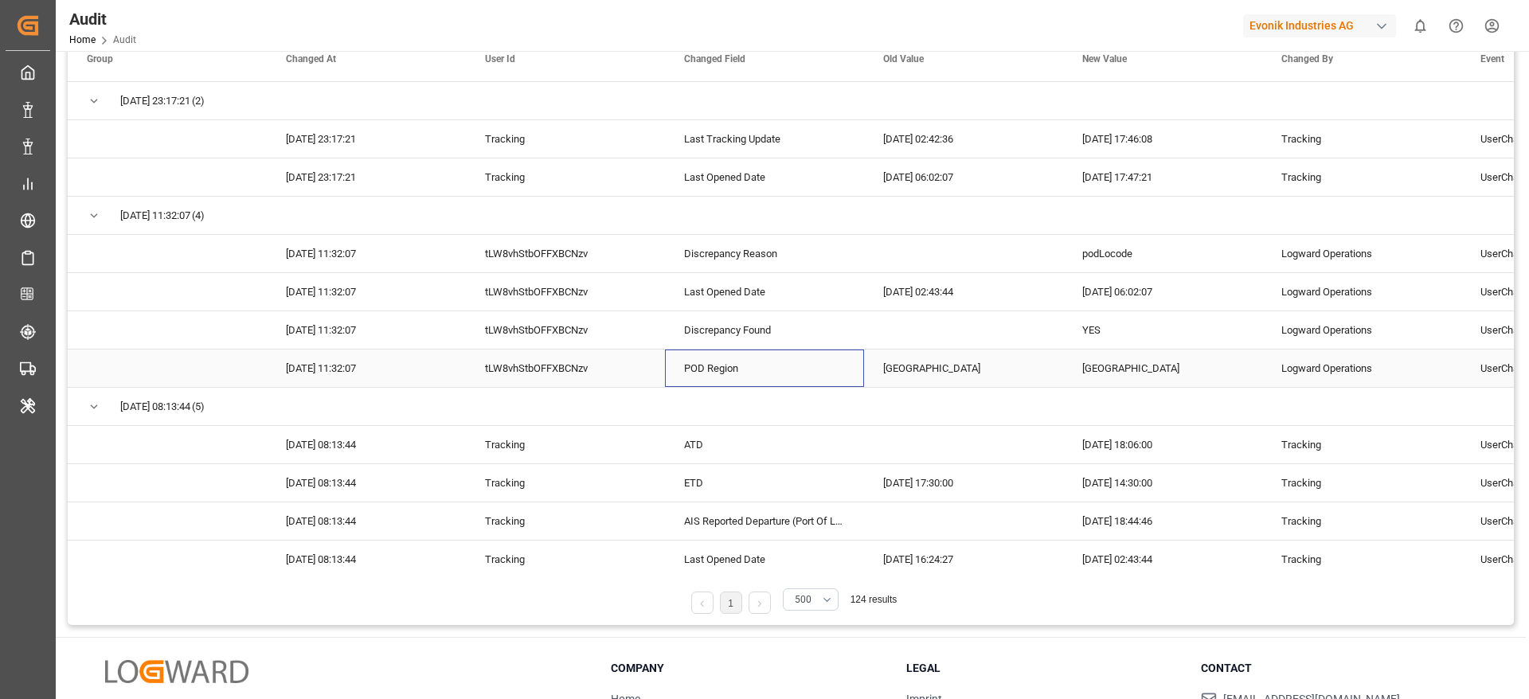
click at [742, 370] on div "POD Region" at bounding box center [764, 368] width 199 height 37
click at [915, 381] on div "USA" at bounding box center [963, 368] width 199 height 37
click at [1139, 390] on div "Press SPACE to select this row." at bounding box center [1162, 406] width 199 height 37
click at [1139, 377] on div "South America West Coast" at bounding box center [1162, 368] width 199 height 37
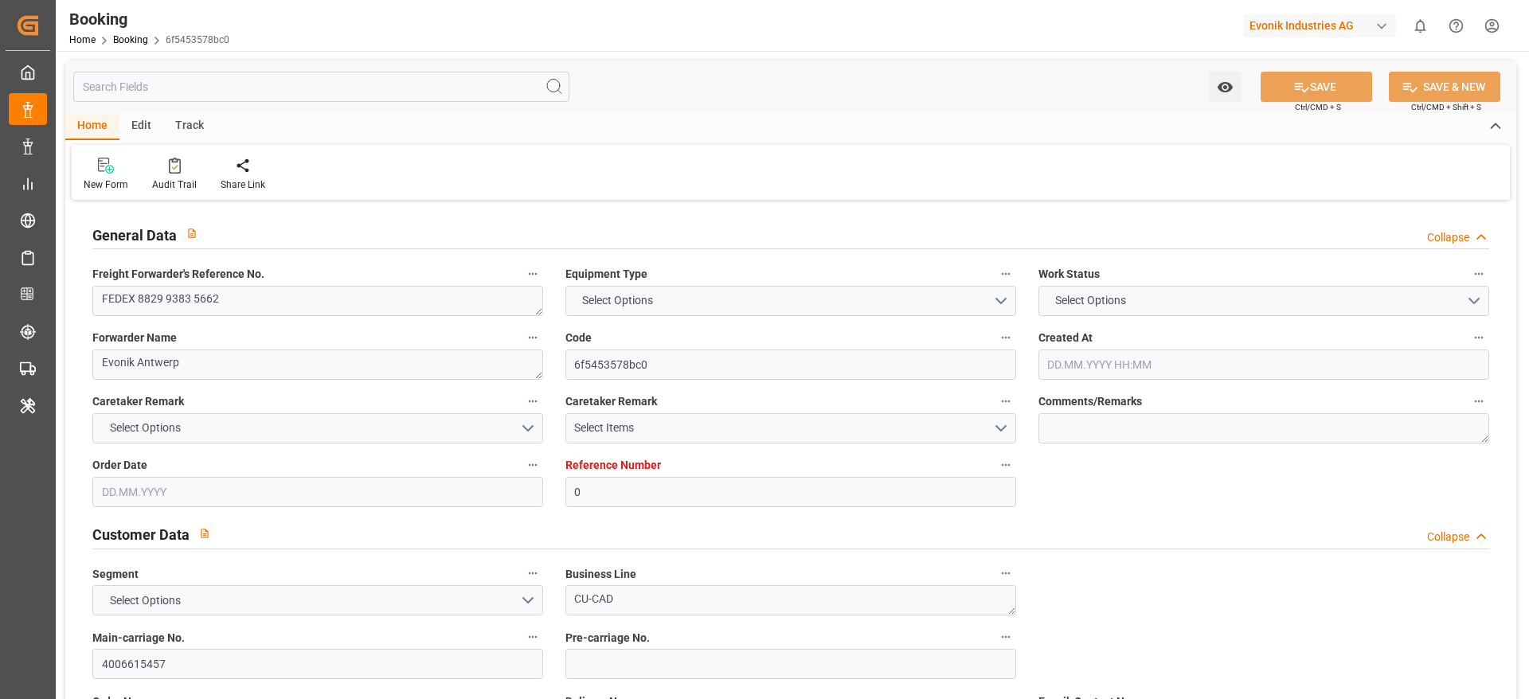
type input "0"
type input "9215660"
type input "Hapag [PERSON_NAME]"
type input "Hapag Lloyd Aktiengesellschaft"
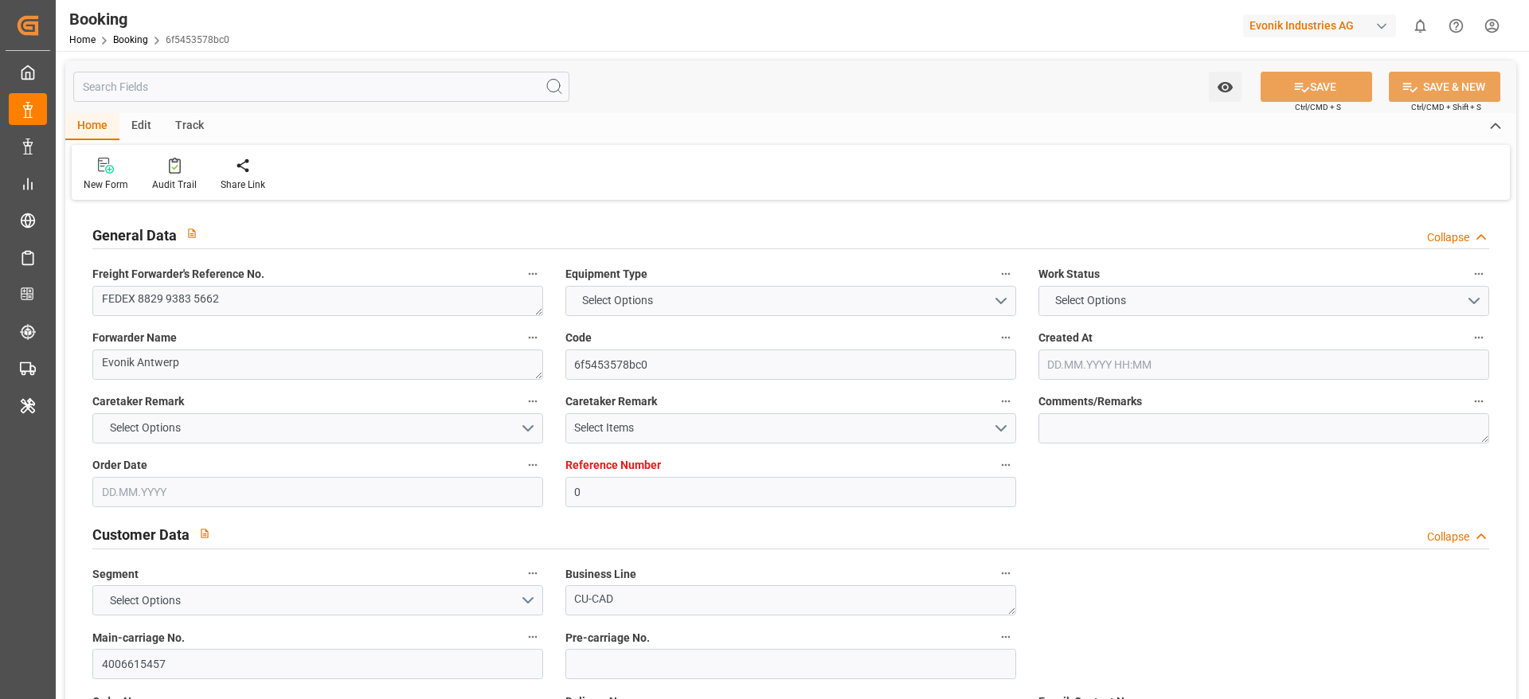
type input "BEANR"
type input "NGTIN"
type input "40"
type input "MAPTM"
type input "0"
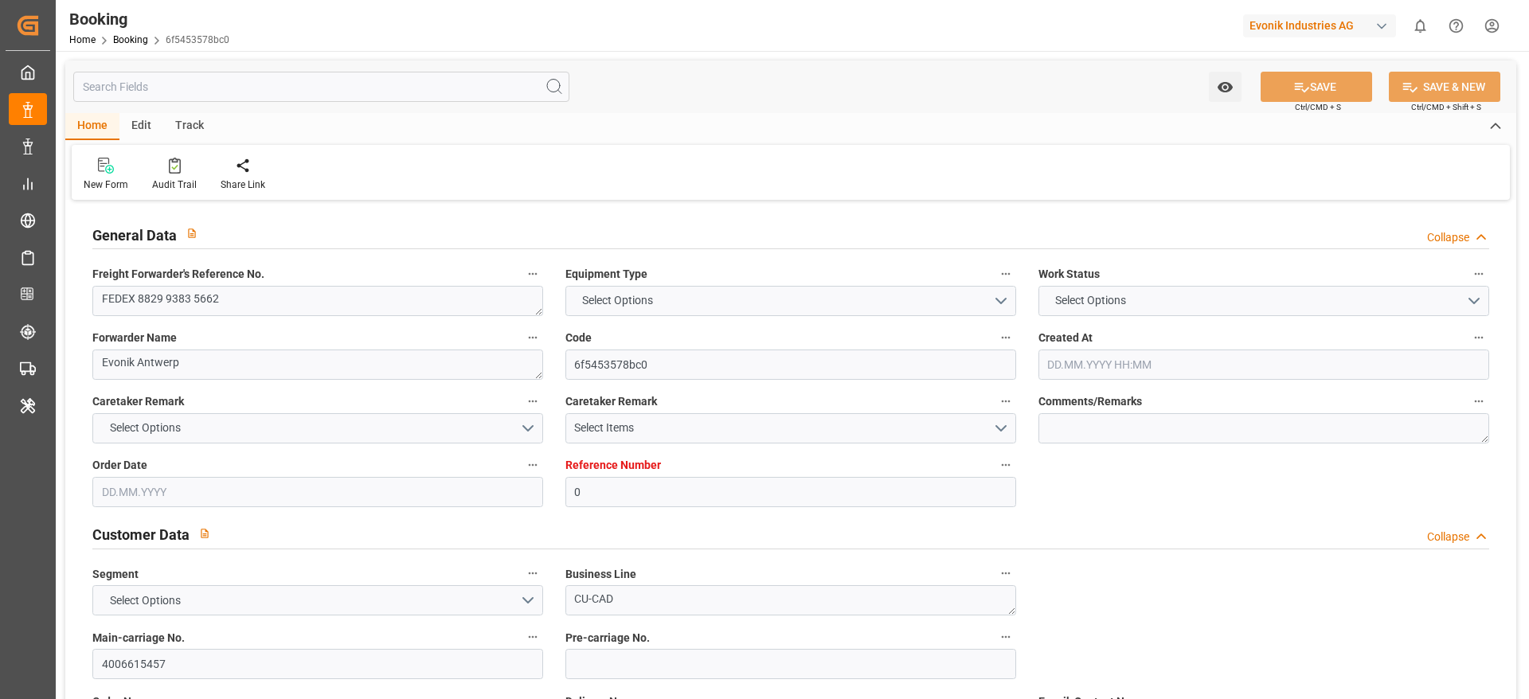
type input "BEANR"
type input "NGTIN"
type input "9322334"
type input "[DATE] 10:40"
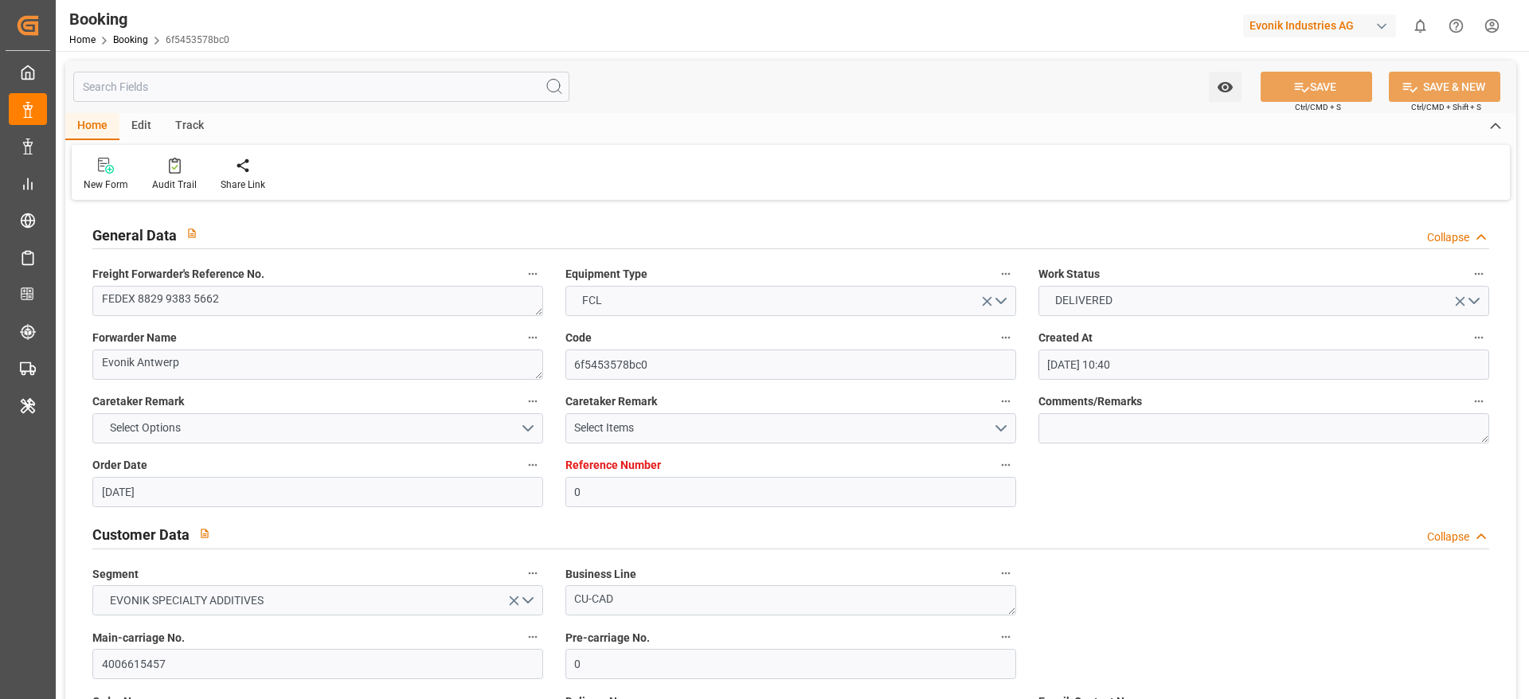
type input "[DATE]"
type input "[DATE] 00:00"
type input "[DATE] 02:00"
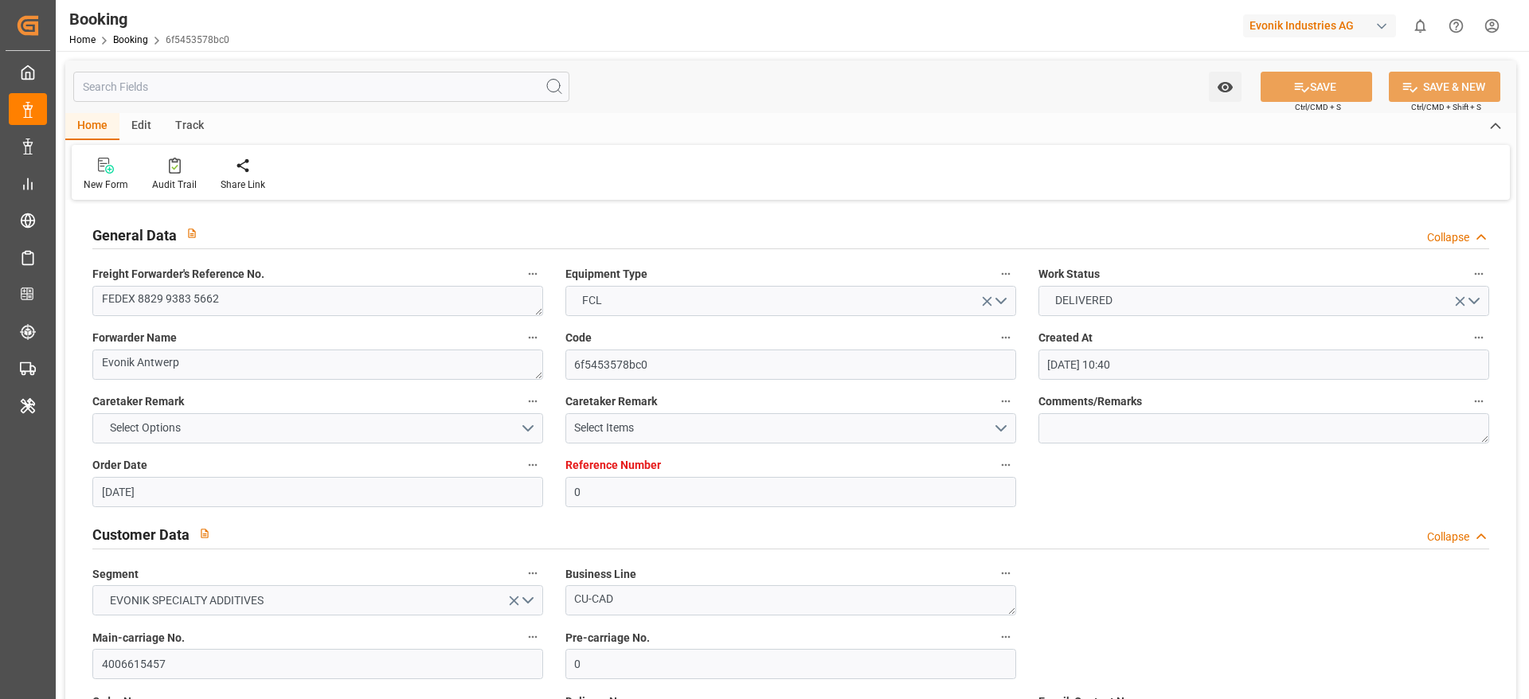
type input "[DATE] 00:00"
type input "[DATE] 02:24"
type input "[DATE] 00:04"
type input "[DATE] 09:00"
type input "[DATE] 00:00"
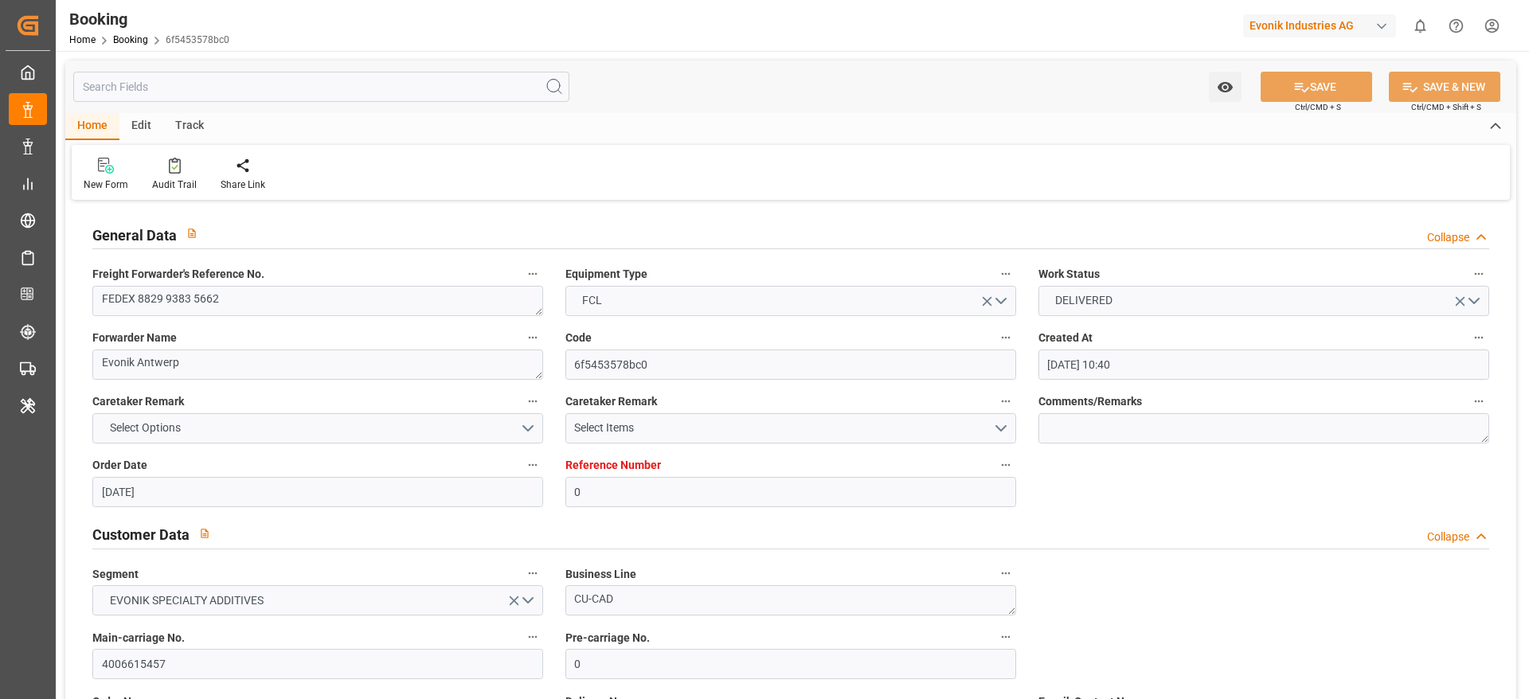
type input "[DATE] 09:00"
type input "[DATE] 14:00"
type input "[DATE] 00:00"
type input "[DATE] 09:26"
type input "[DATE] 16:00"
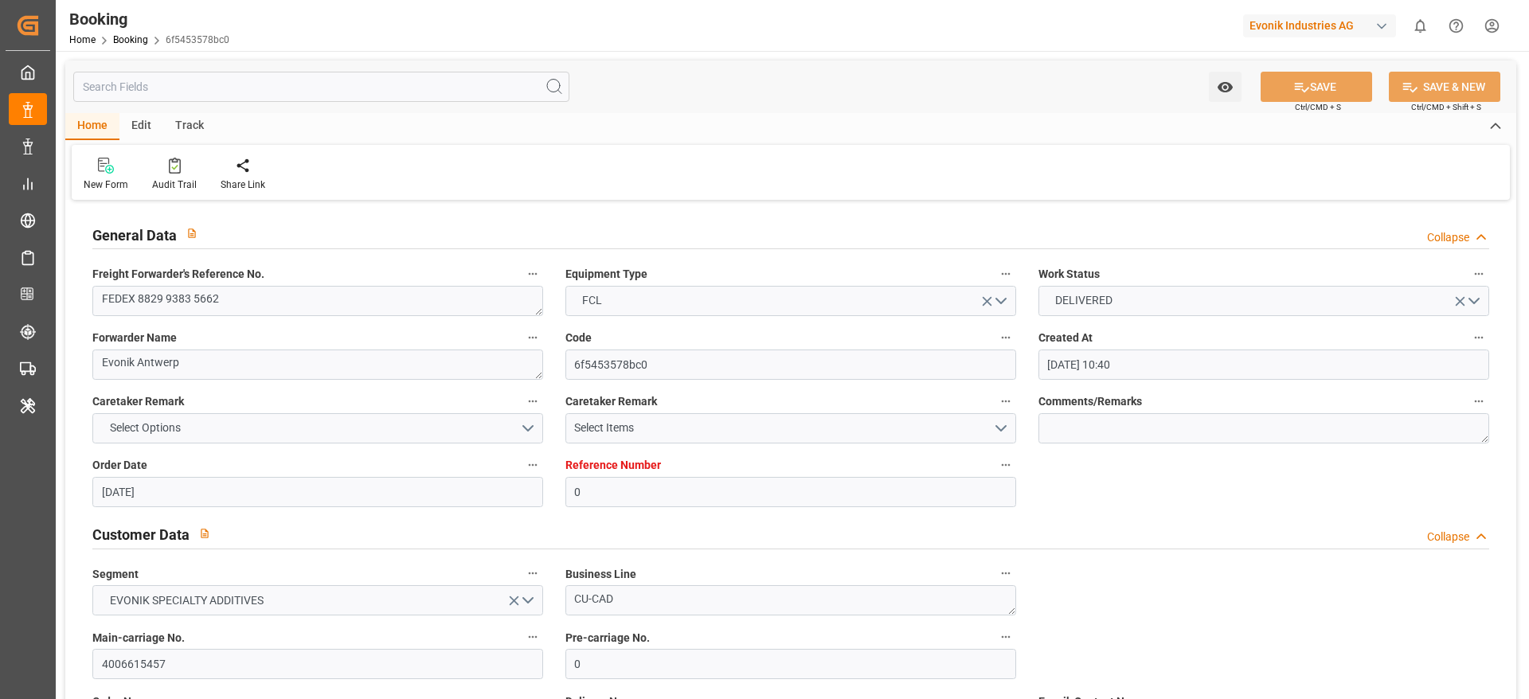
type input "[DATE] 00:00"
type input "[DATE] 13:48"
type input "[DATE] 22:34"
type input "[DATE] 14:09"
type input "[DATE] 12:07"
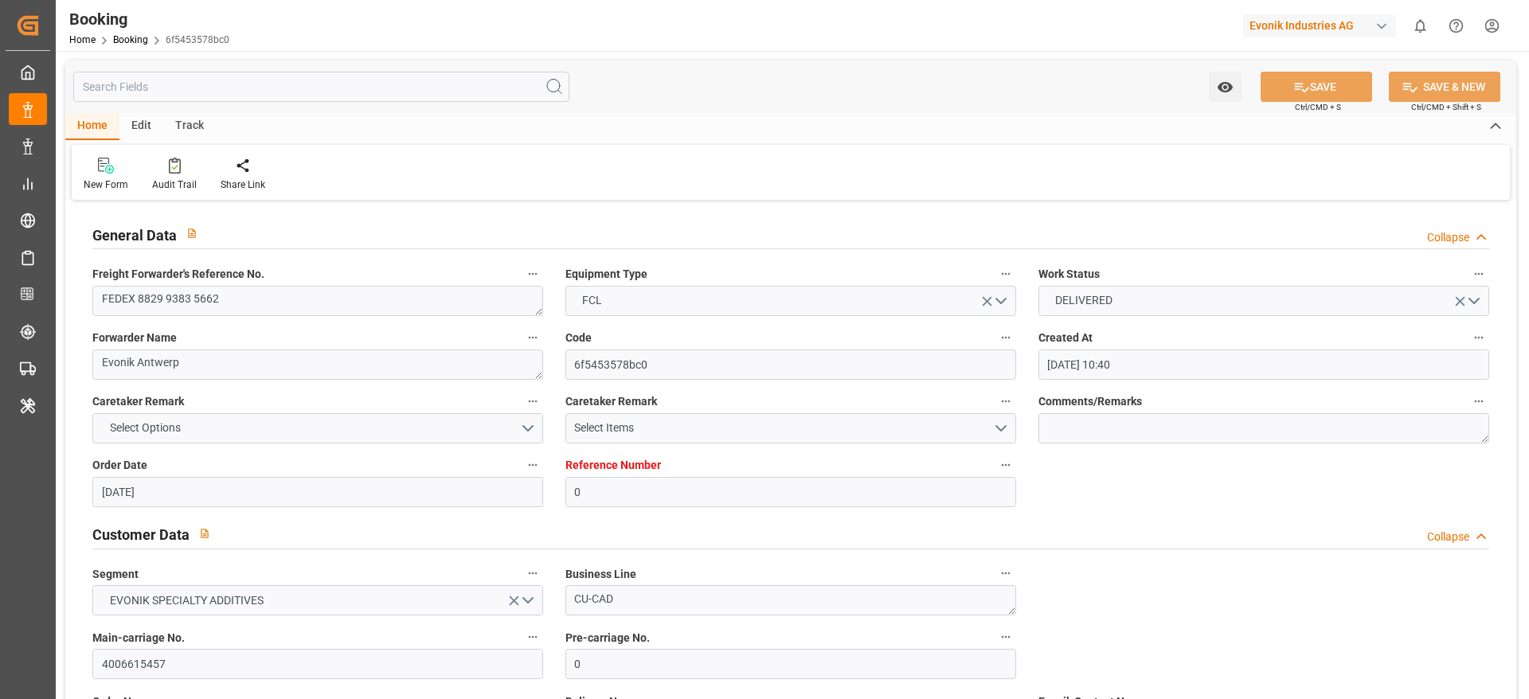
type input "[DATE]"
type input "[DATE] 12:05"
type input "[DATE] 06:29"
type input "[DATE] 02:00"
type input "[DATE] 02:31"
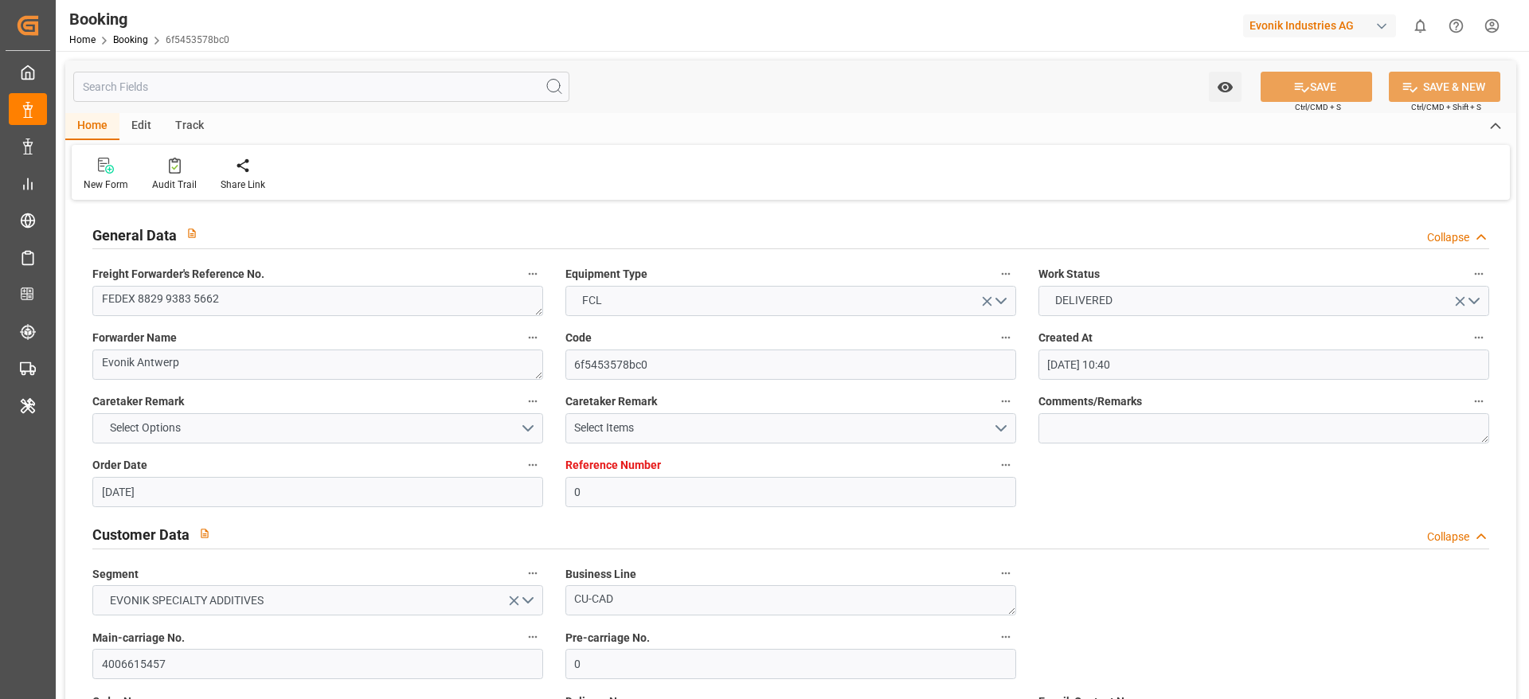
type input "[DATE] 14:00"
type input "[DATE] 09:37"
type input "[DATE] 14:00"
type input "[DATE] 10:40"
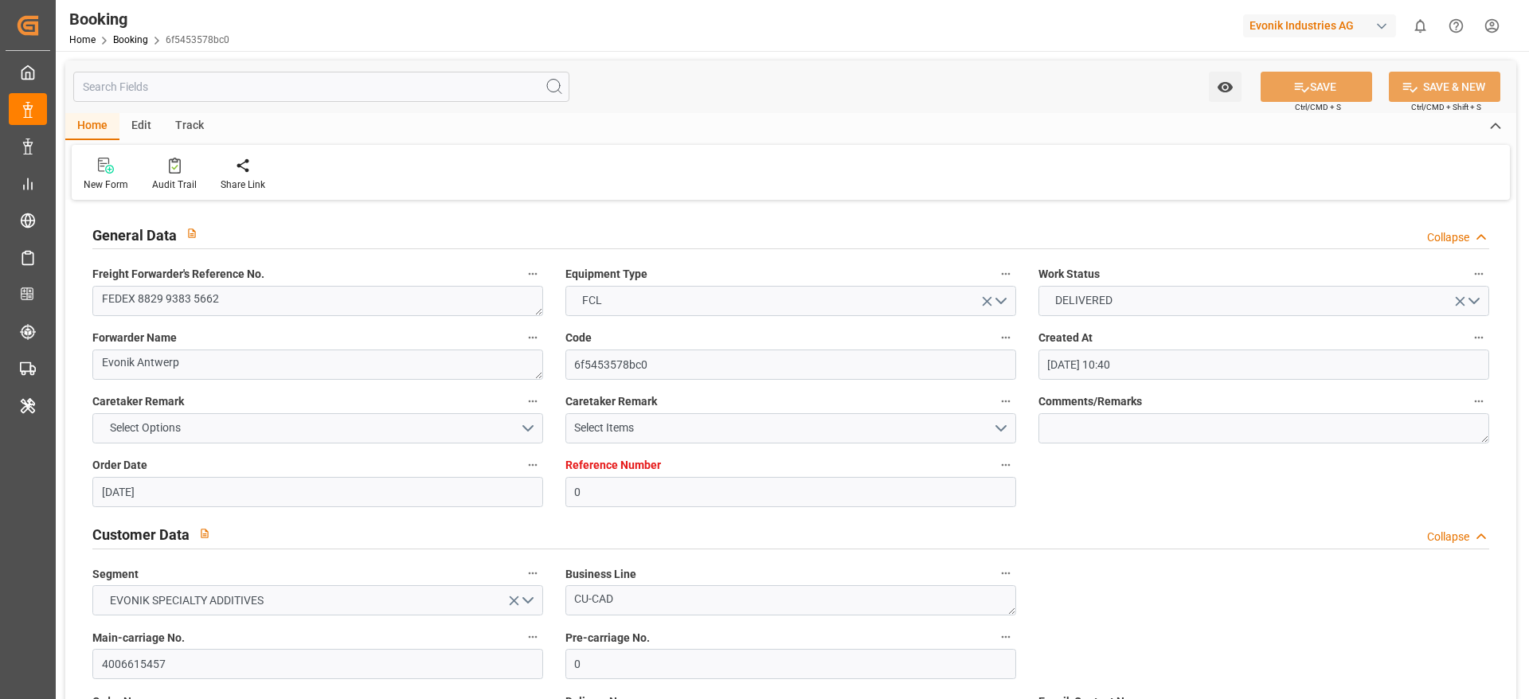
type input "[DATE] 11:00"
type input "[DATE] 07:35"
type input "[DATE] 09:00"
type input "[DATE] 13:49"
type input "[DATE] 09:00"
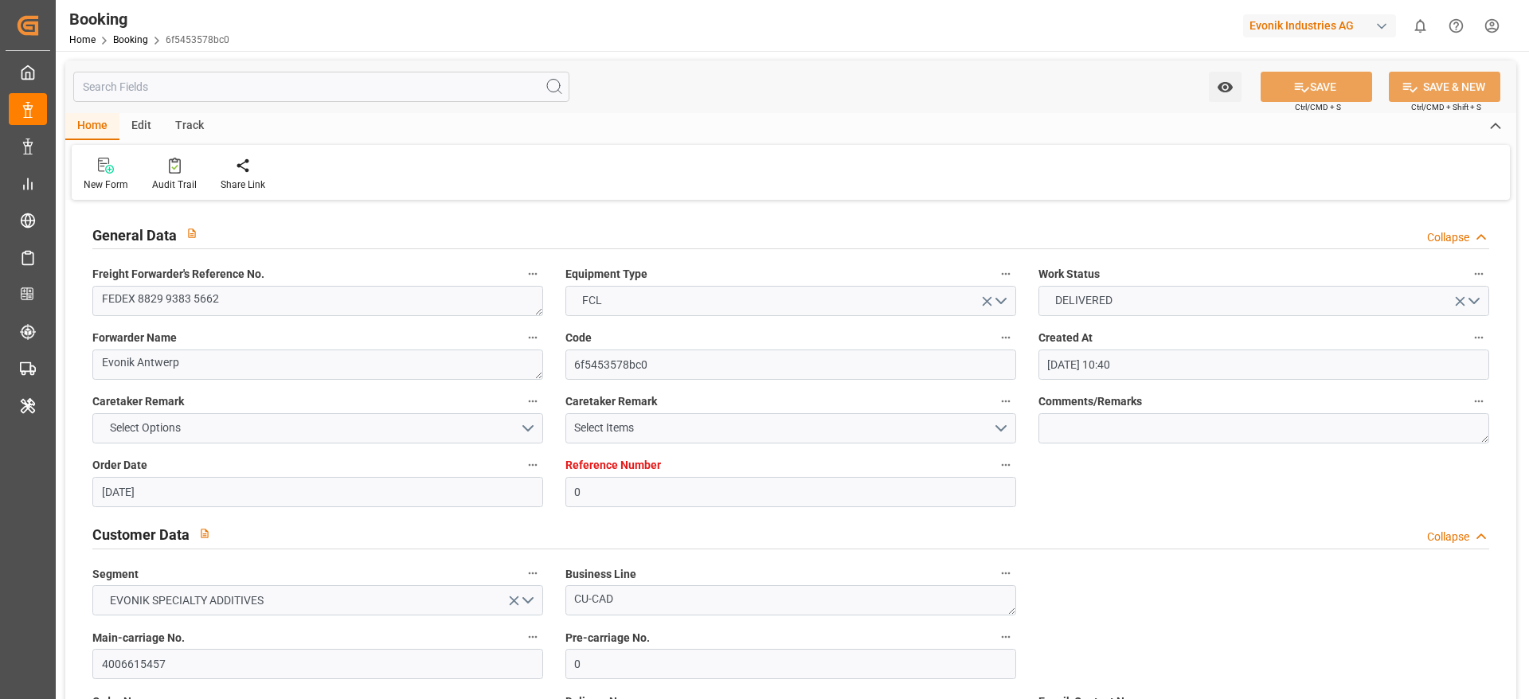
type input "[DATE] 09:42"
type input "[DATE] 01:39"
type input "[DATE] 09:00"
type input "[DATE] 13:33"
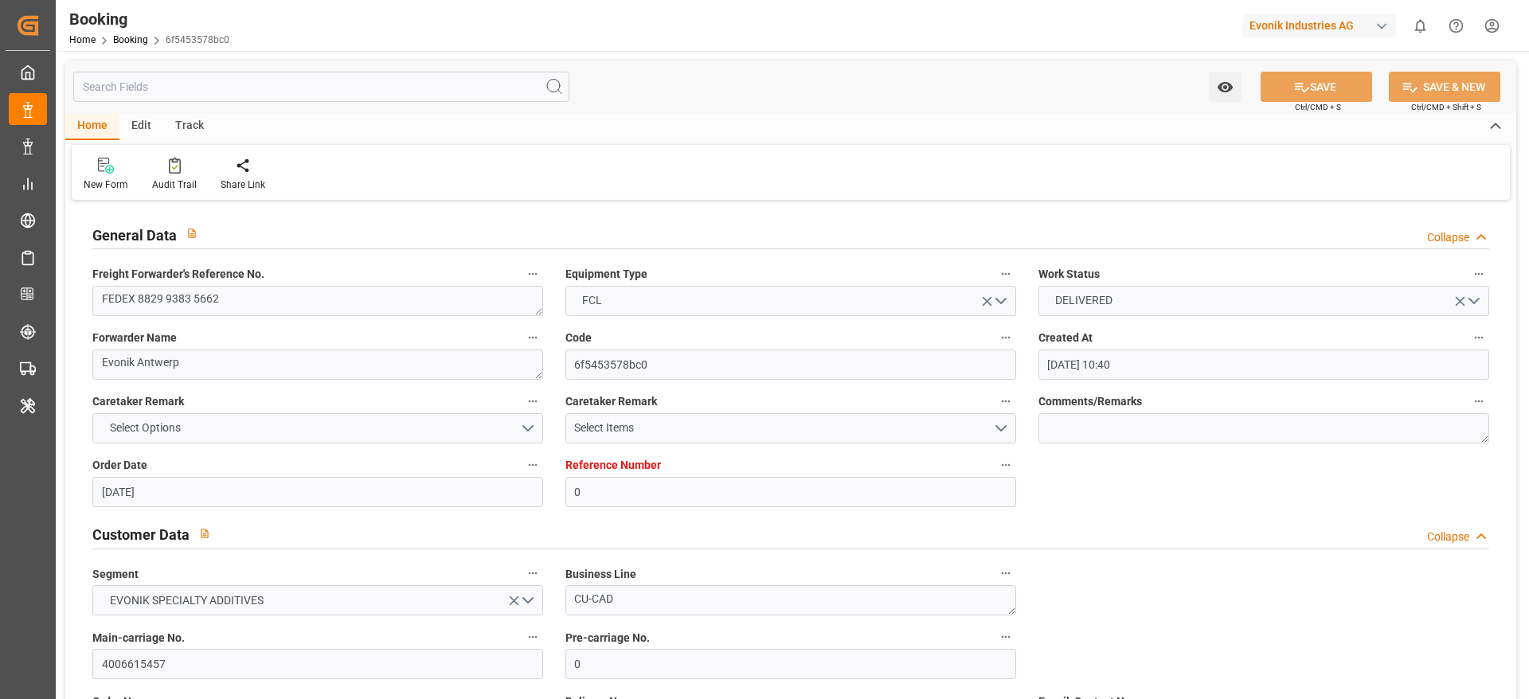
type input "[DATE] 13:33"
click at [178, 166] on icon at bounding box center [175, 166] width 12 height 16
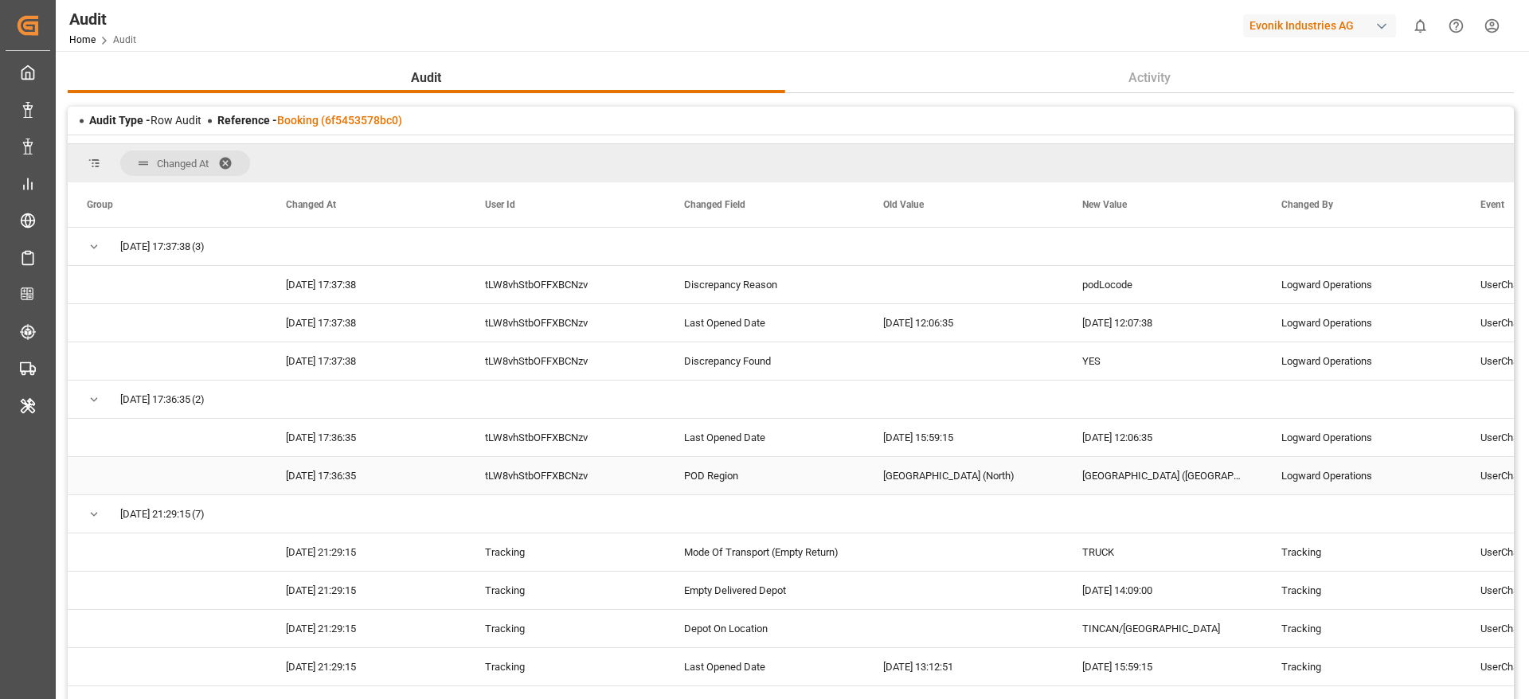
click at [878, 488] on div "[GEOGRAPHIC_DATA] (North)" at bounding box center [963, 475] width 199 height 37
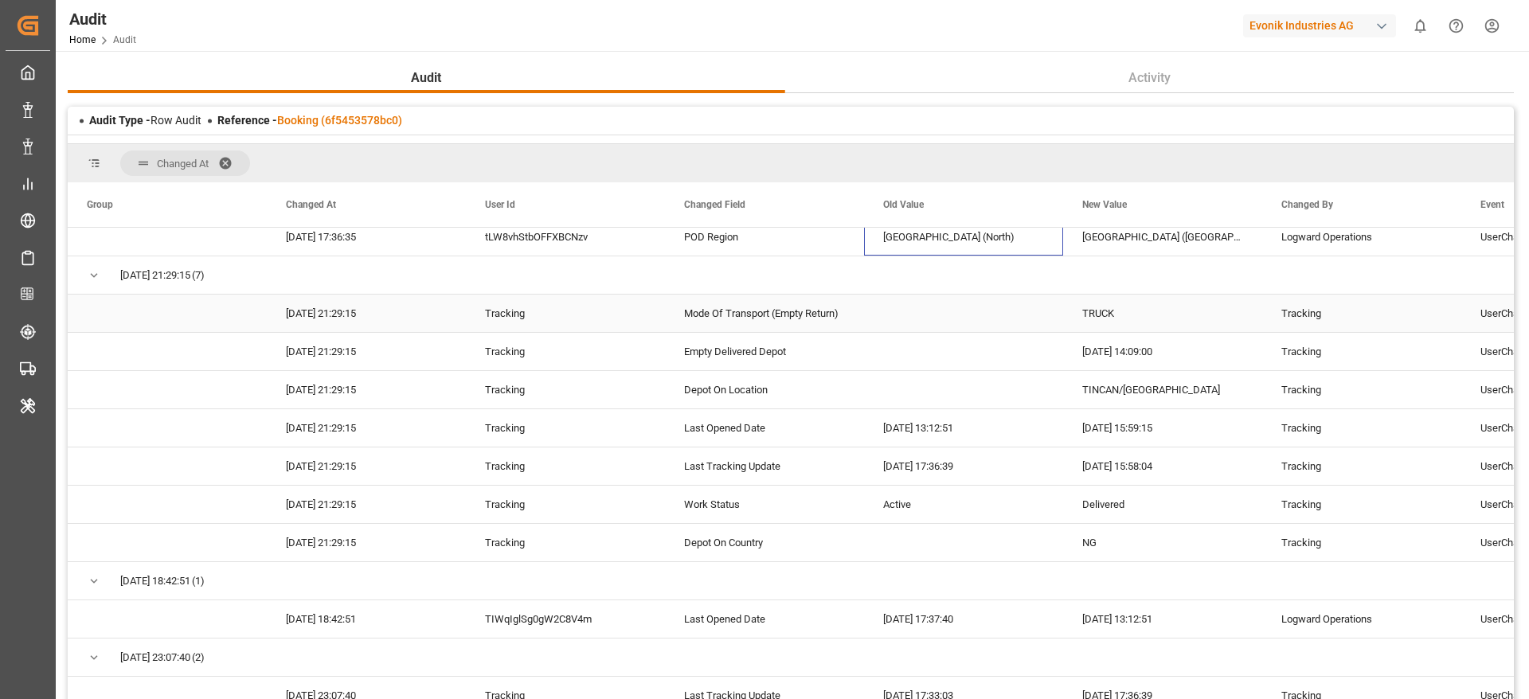
scroll to position [119, 0]
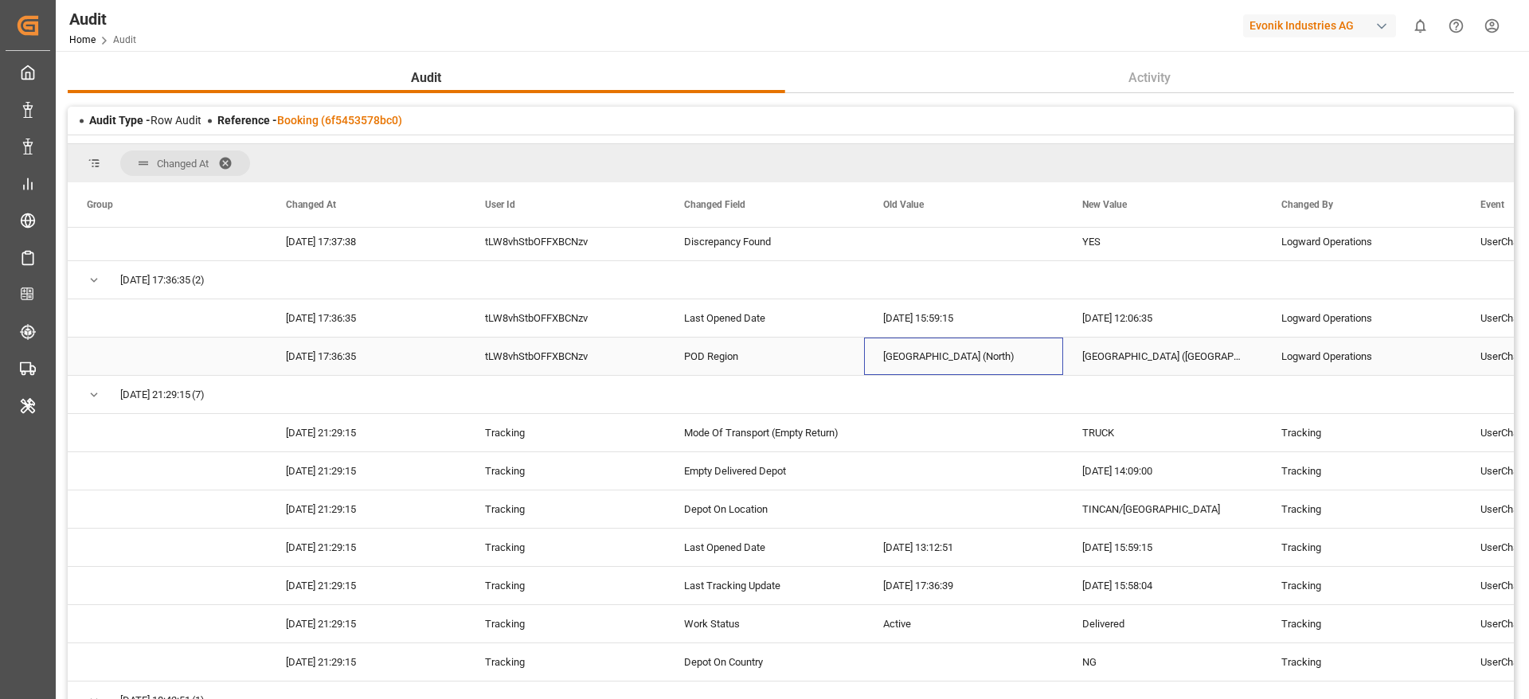
click at [713, 360] on div "POD Region" at bounding box center [764, 356] width 199 height 37
click at [938, 365] on div "[GEOGRAPHIC_DATA] (North)" at bounding box center [963, 356] width 199 height 37
click at [1103, 353] on div "[GEOGRAPHIC_DATA] ([GEOGRAPHIC_DATA])" at bounding box center [1162, 356] width 199 height 37
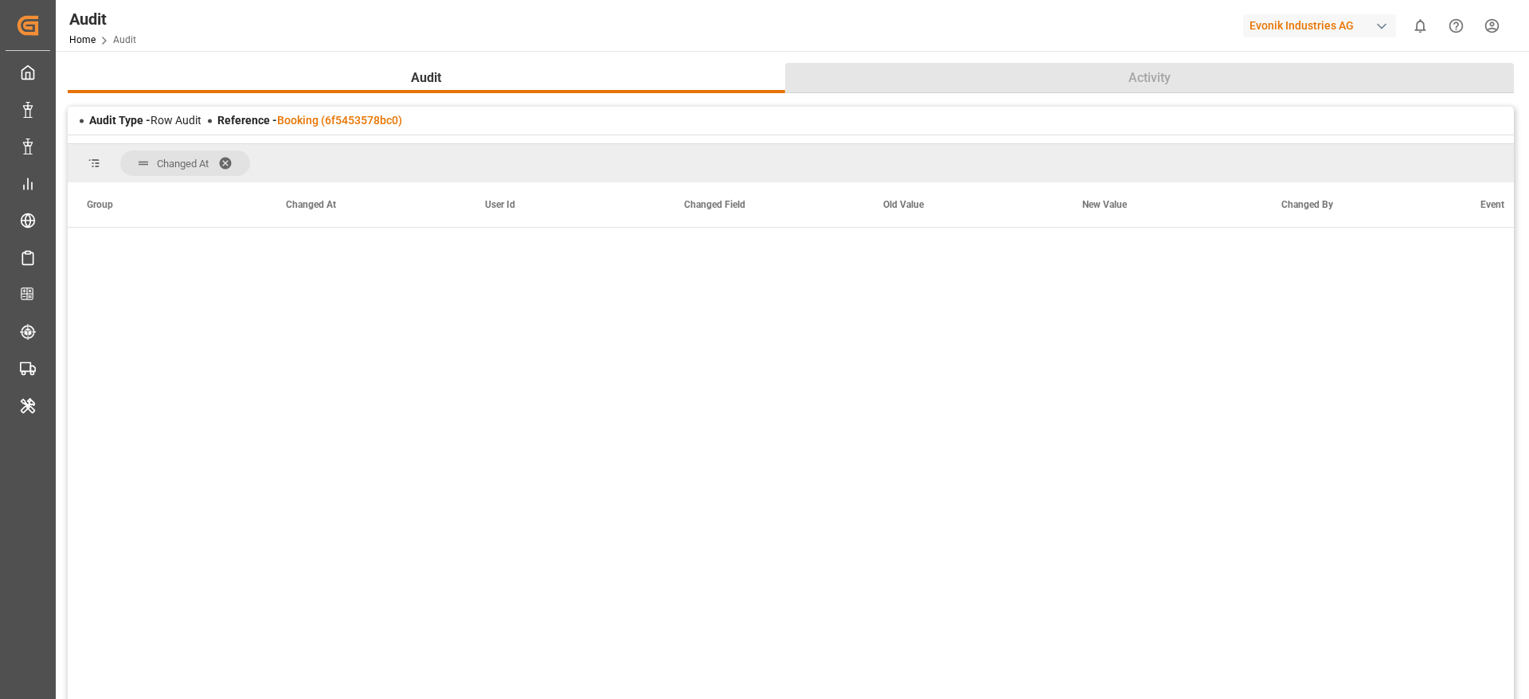
scroll to position [8, 0]
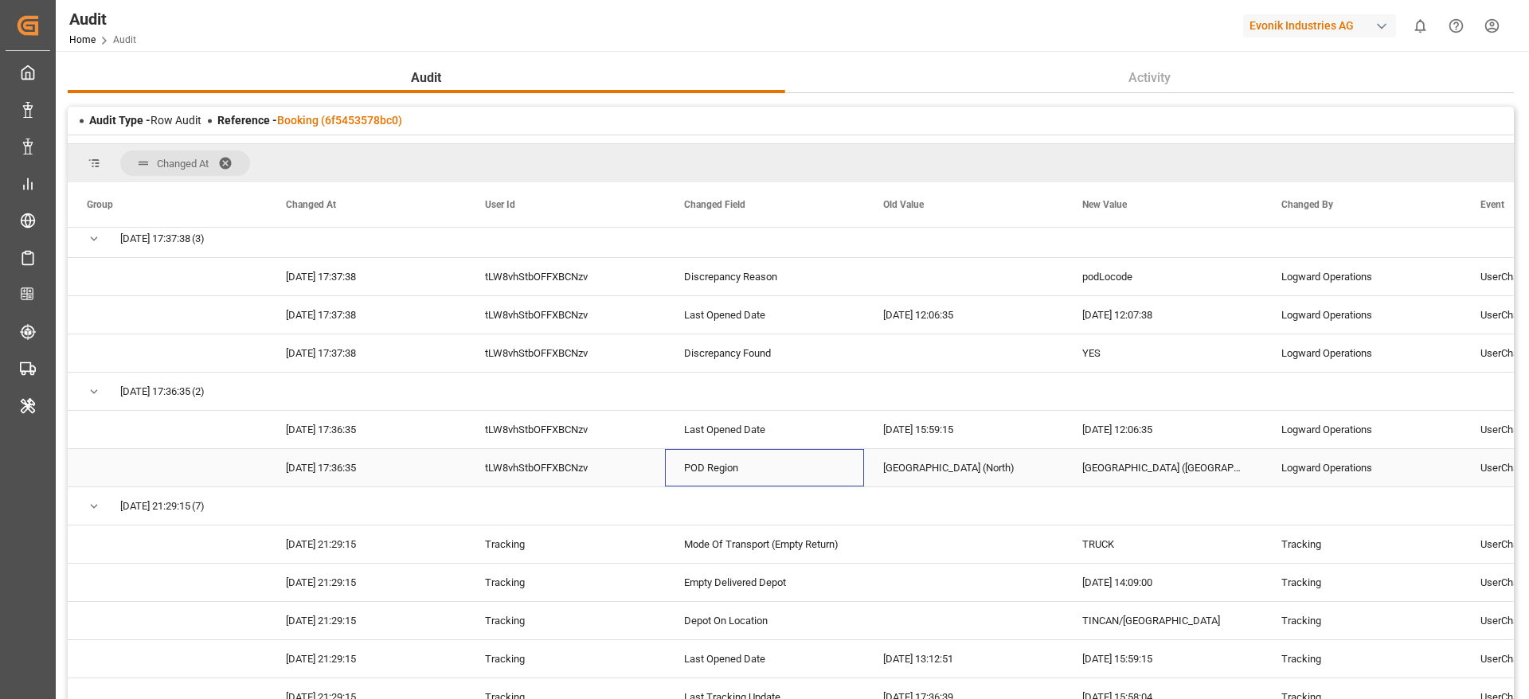
click at [720, 478] on div "POD Region" at bounding box center [764, 467] width 199 height 37
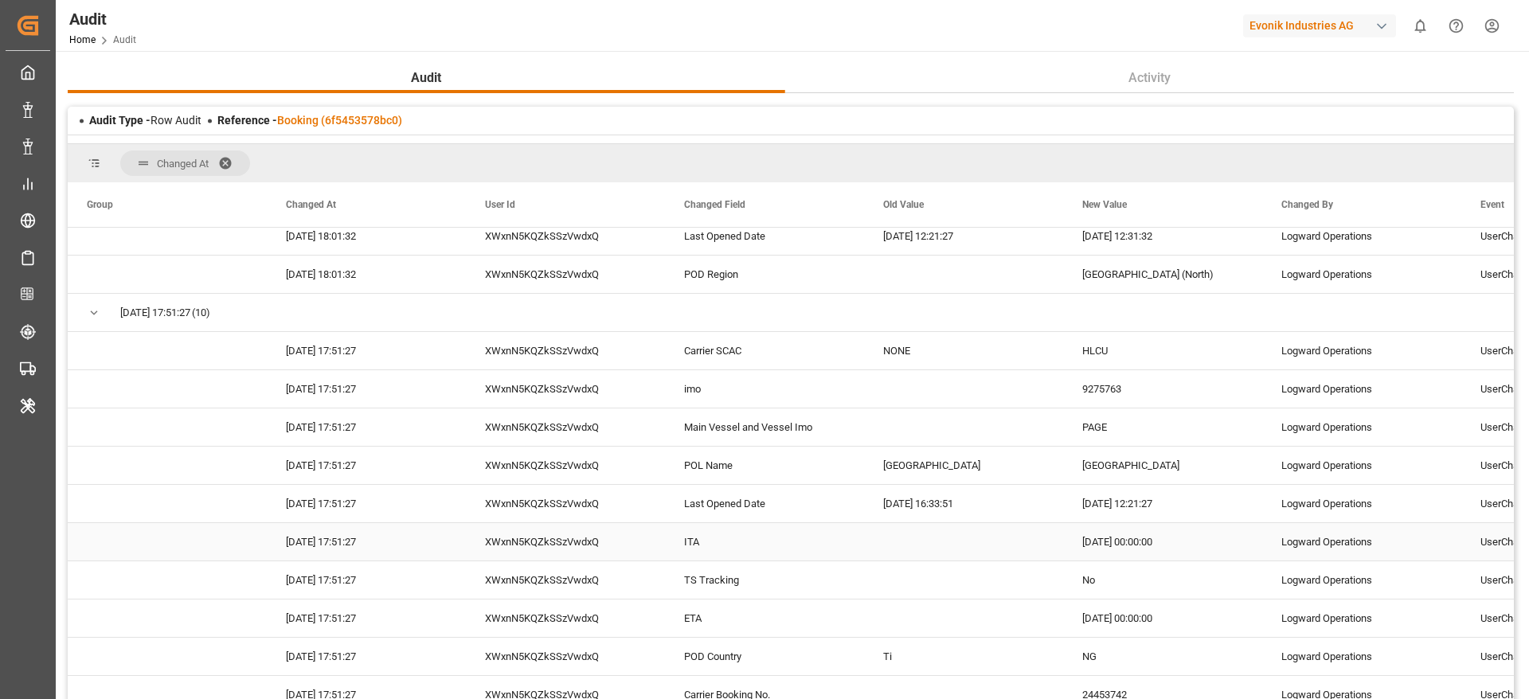
scroll to position [24747, 0]
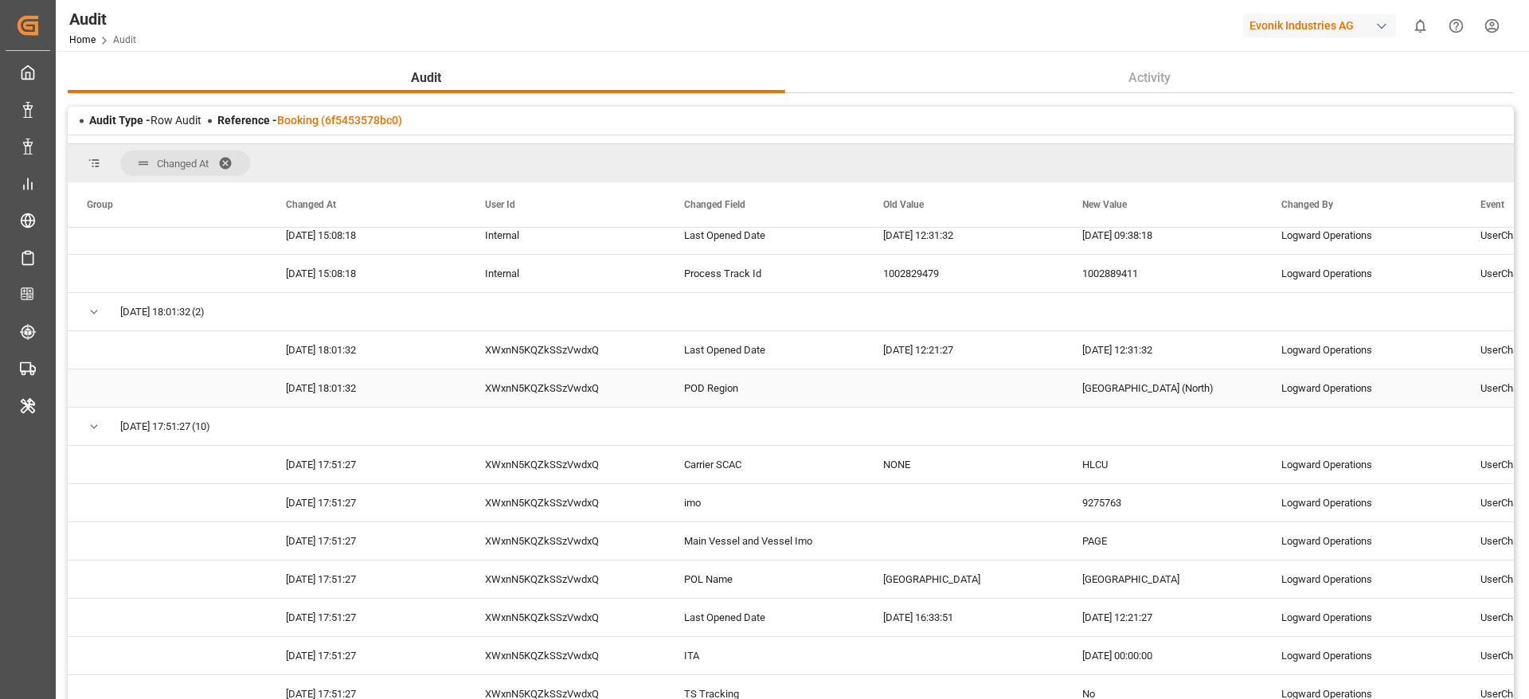
click at [713, 394] on div "POD Region" at bounding box center [764, 388] width 199 height 37
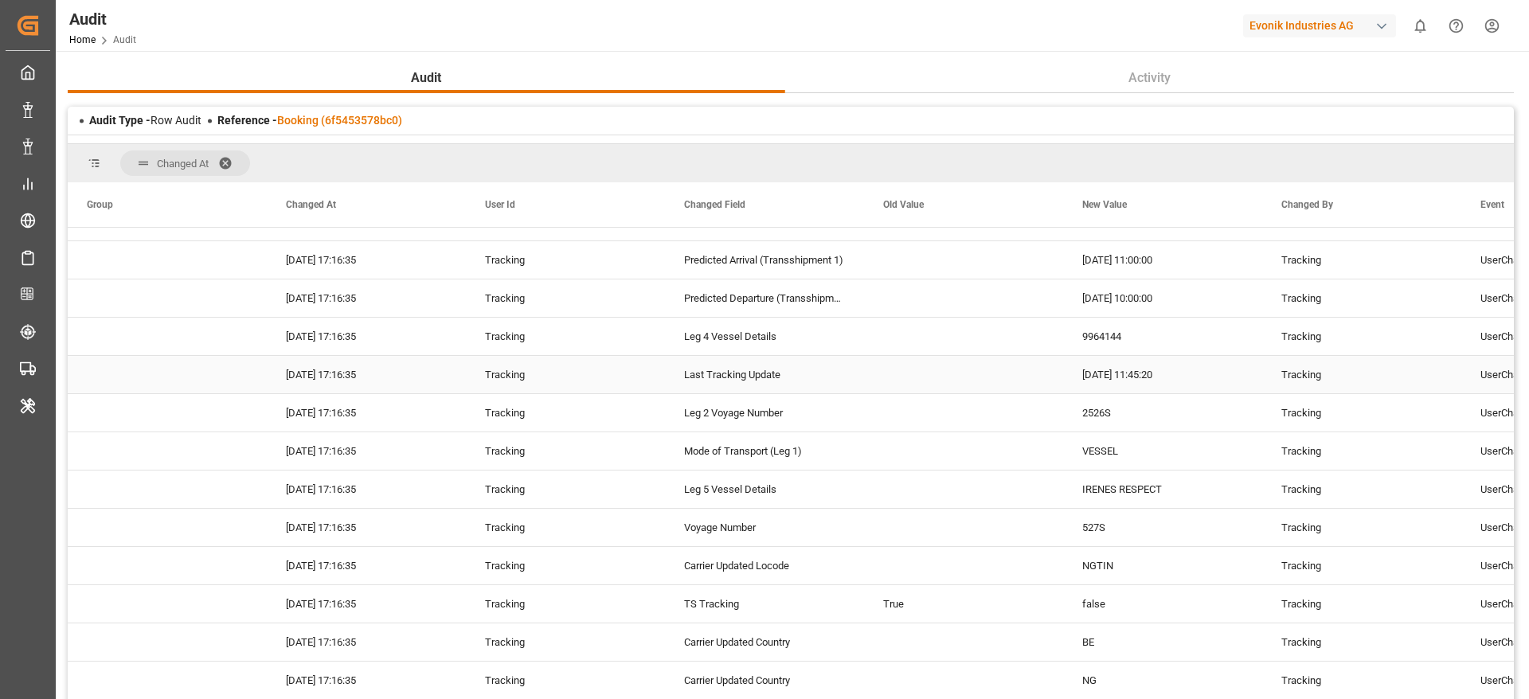
scroll to position [22955, 0]
